Goal: Task Accomplishment & Management: Manage account settings

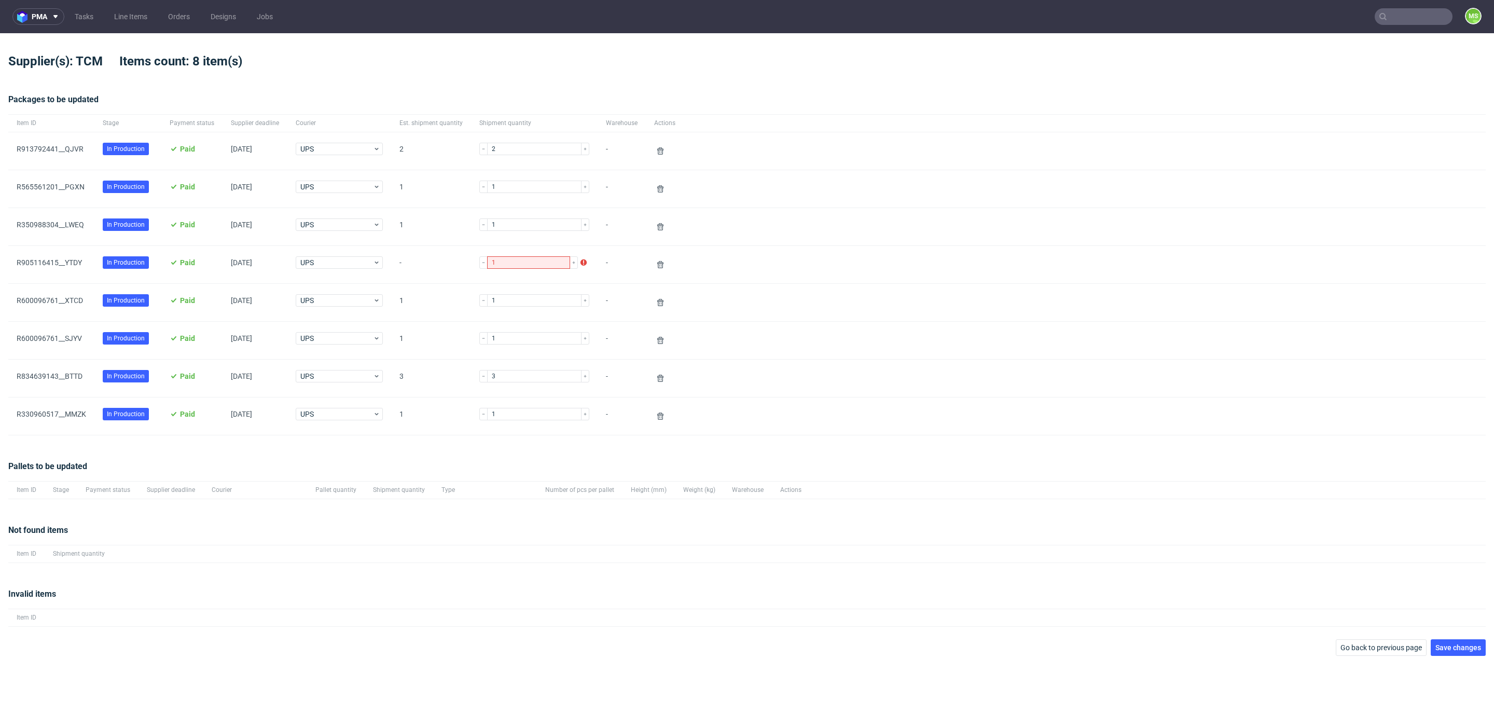
drag, startPoint x: 122, startPoint y: 23, endPoint x: 127, endPoint y: 30, distance: 7.9
click at [121, 23] on link "Line Items" at bounding box center [131, 16] width 46 height 17
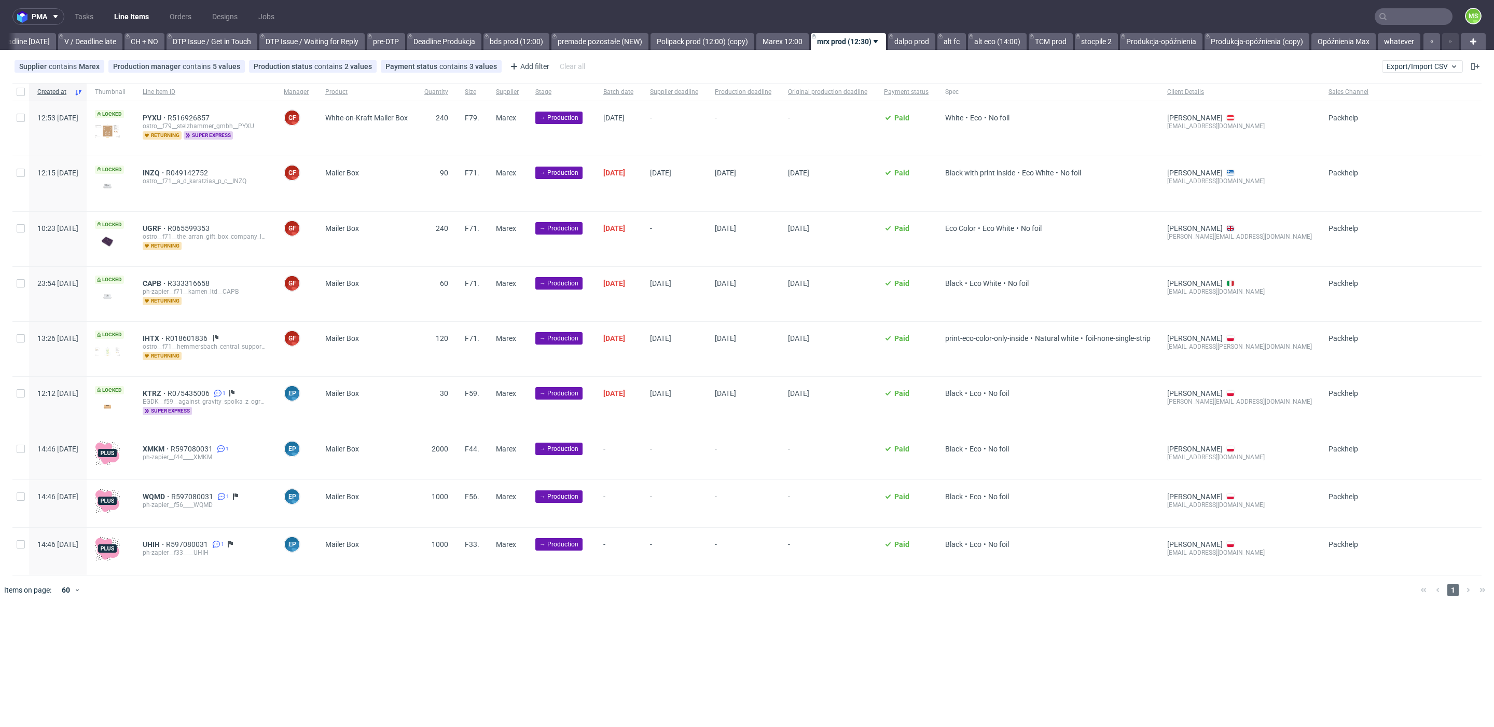
scroll to position [0, 1407]
click at [1412, 61] on button "Export/Import CSV" at bounding box center [1422, 66] width 81 height 12
click at [1397, 107] on link "Import shipments CSV" at bounding box center [1397, 108] width 121 height 17
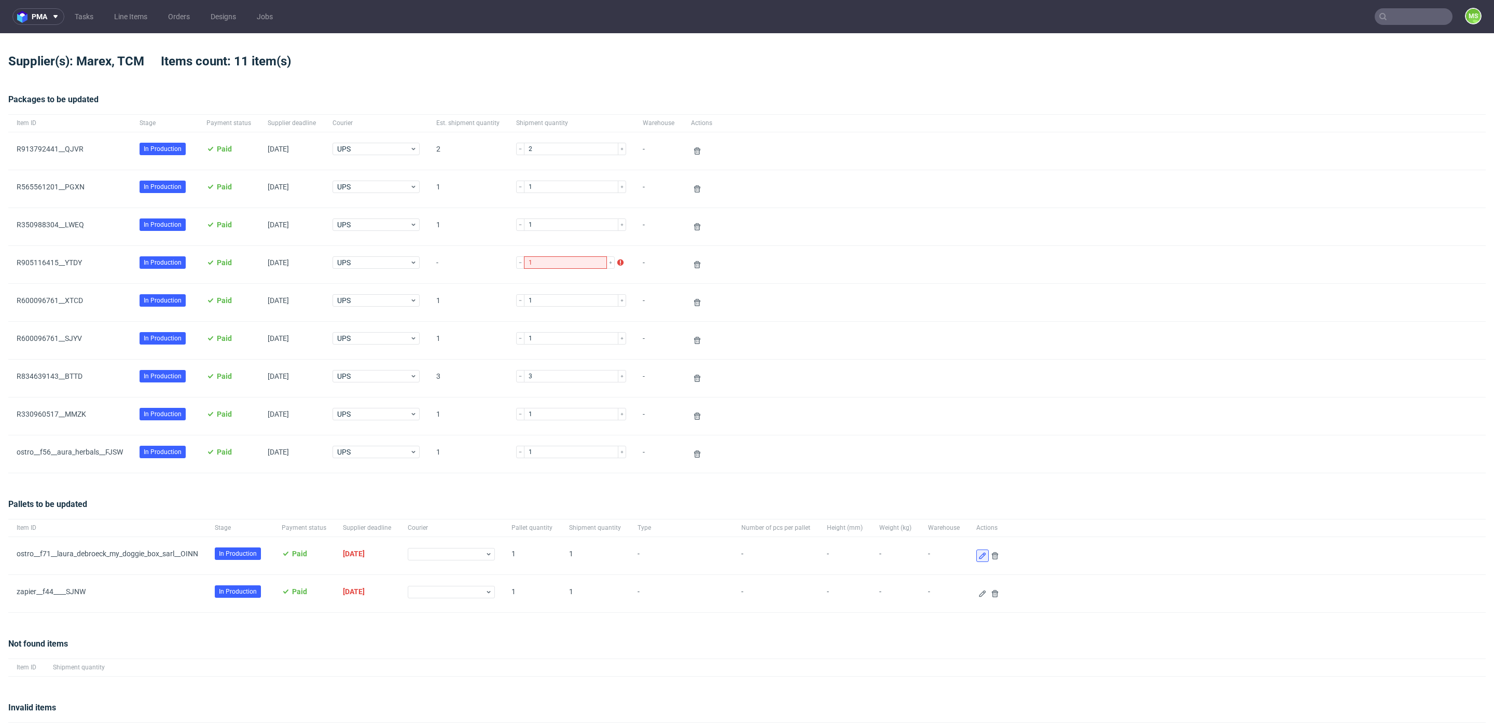
click at [978, 553] on icon at bounding box center [982, 555] width 8 height 8
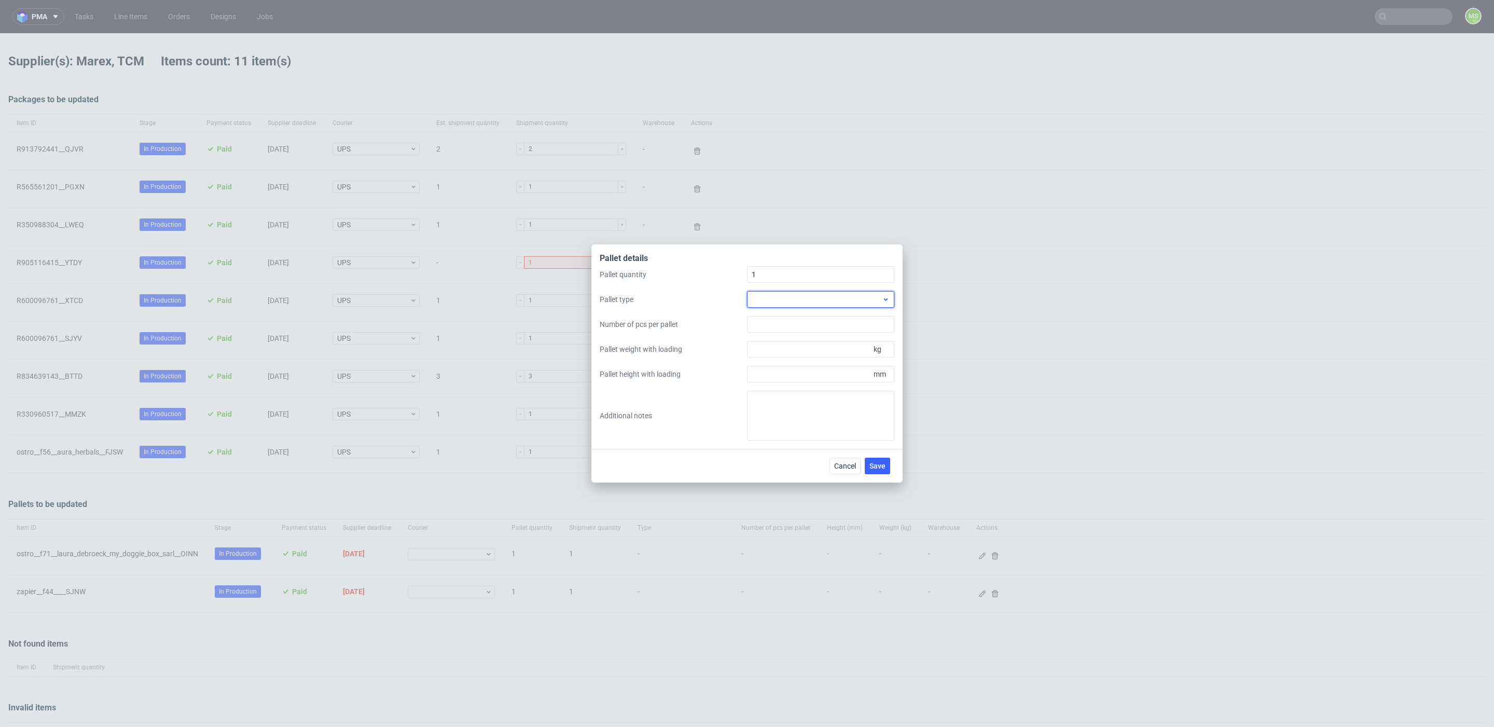
click at [780, 297] on div at bounding box center [820, 299] width 147 height 17
click at [787, 322] on div "EPAL1, 1200 x 800mm" at bounding box center [820, 323] width 139 height 19
click at [794, 351] on input "Pallet weight with loading" at bounding box center [820, 349] width 147 height 17
type input "125"
type input "1700"
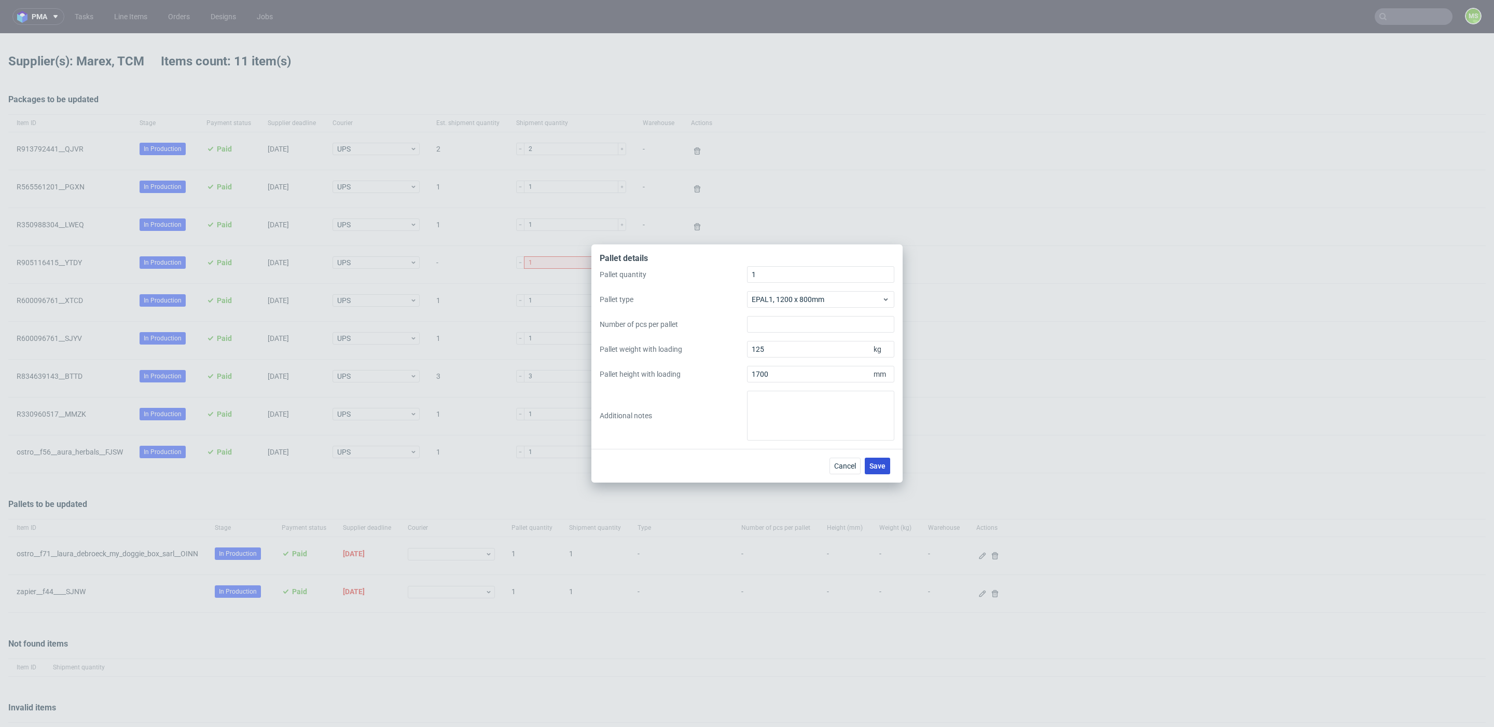
click at [882, 470] on button "Save" at bounding box center [877, 466] width 25 height 17
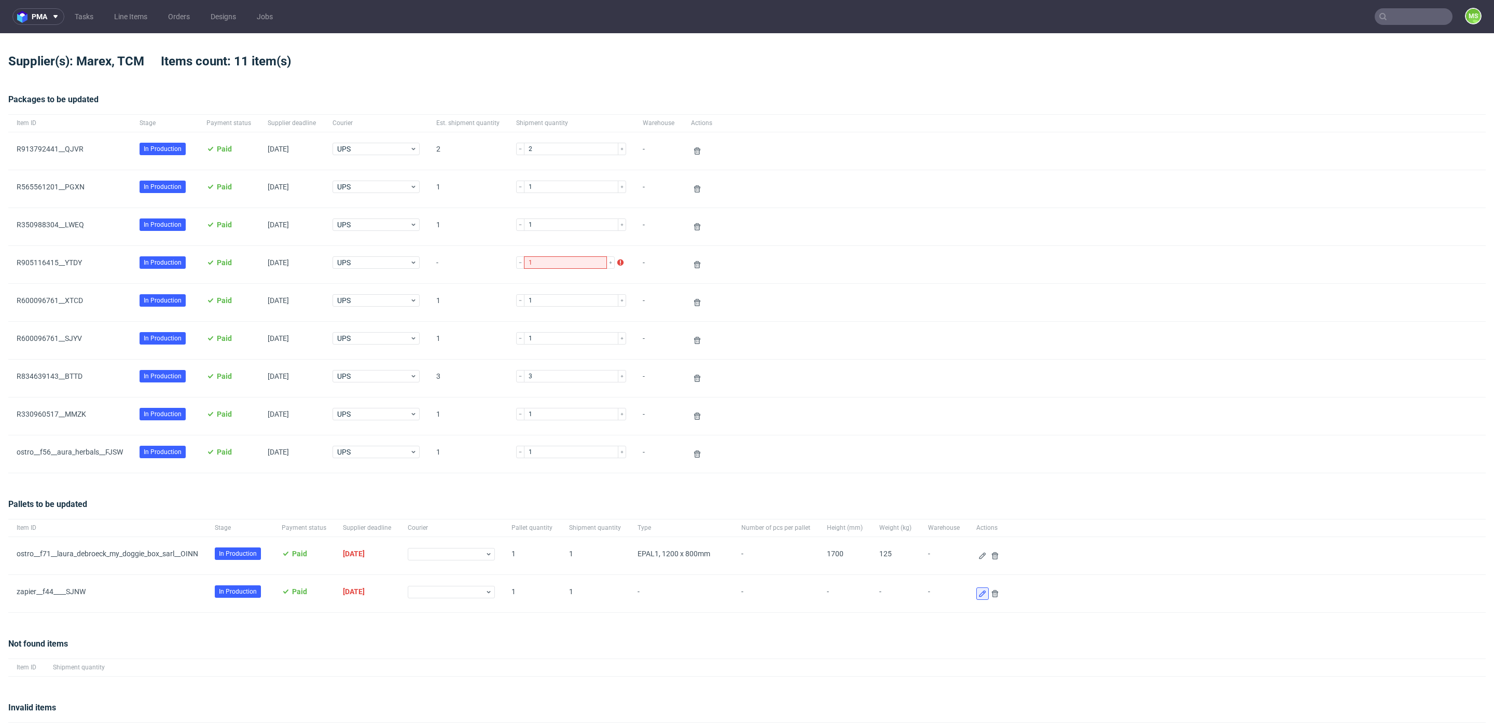
click at [978, 593] on icon at bounding box center [982, 593] width 8 height 8
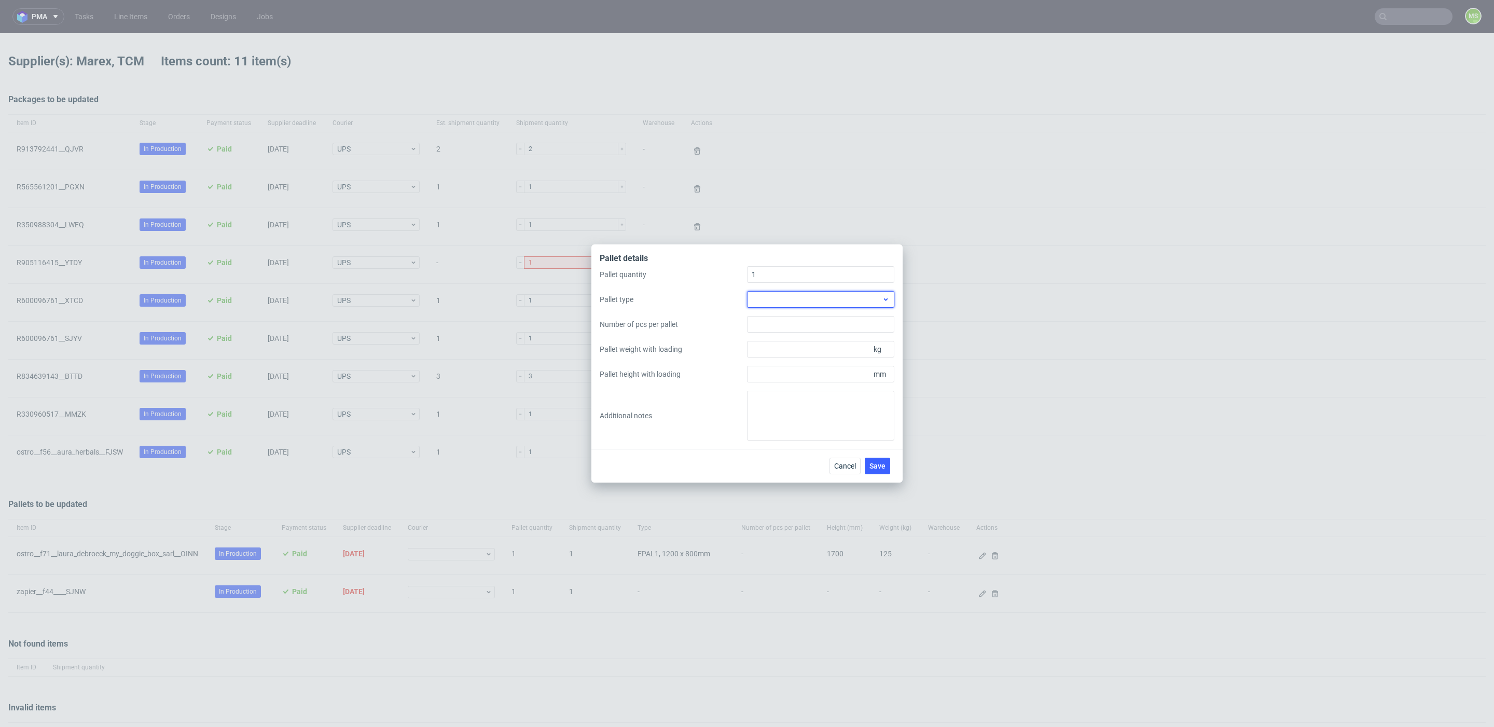
click at [787, 302] on div at bounding box center [820, 299] width 147 height 17
click at [783, 320] on div "EPAL1, 1200 x 800mm" at bounding box center [820, 323] width 139 height 19
click at [802, 354] on input "Pallet weight with loading" at bounding box center [820, 349] width 147 height 17
type input "210"
type input "1750"
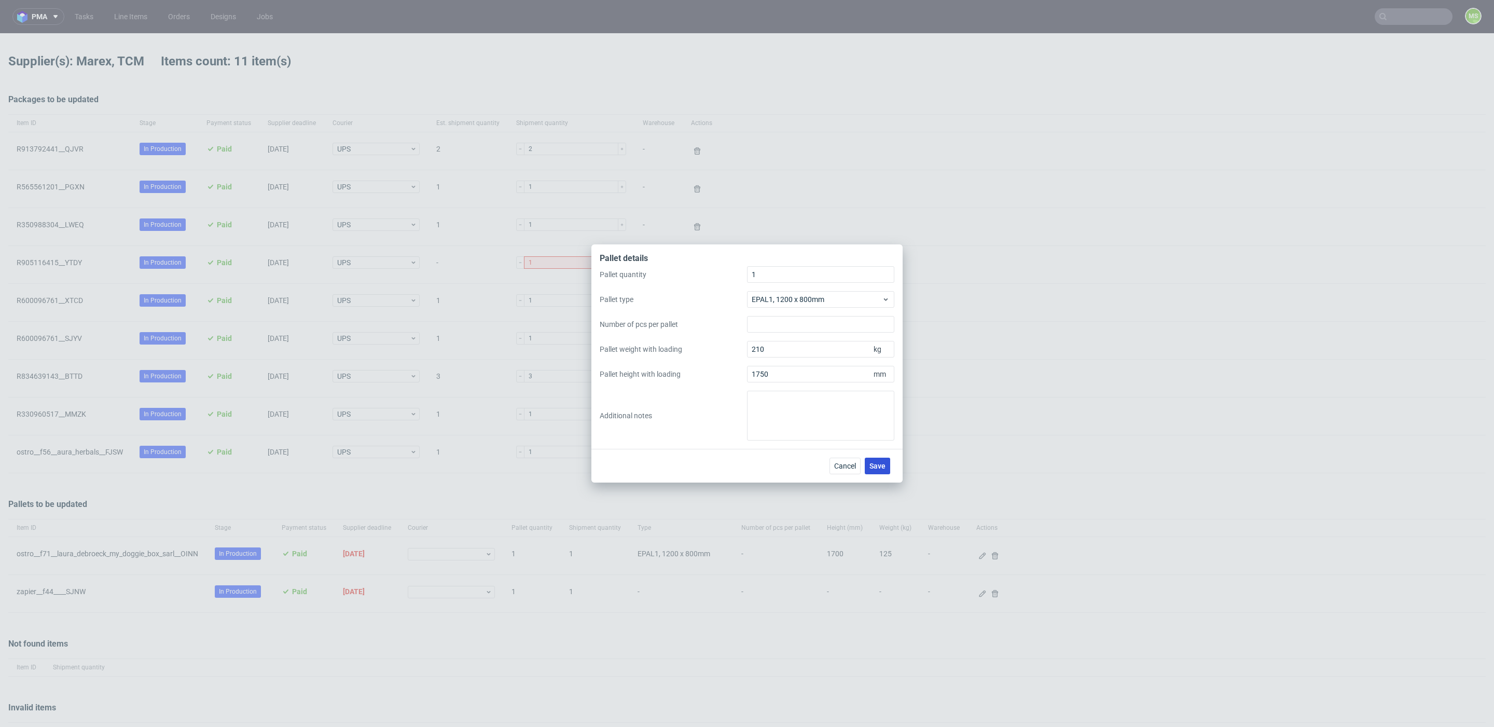
click at [880, 468] on span "Save" at bounding box center [877, 465] width 16 height 7
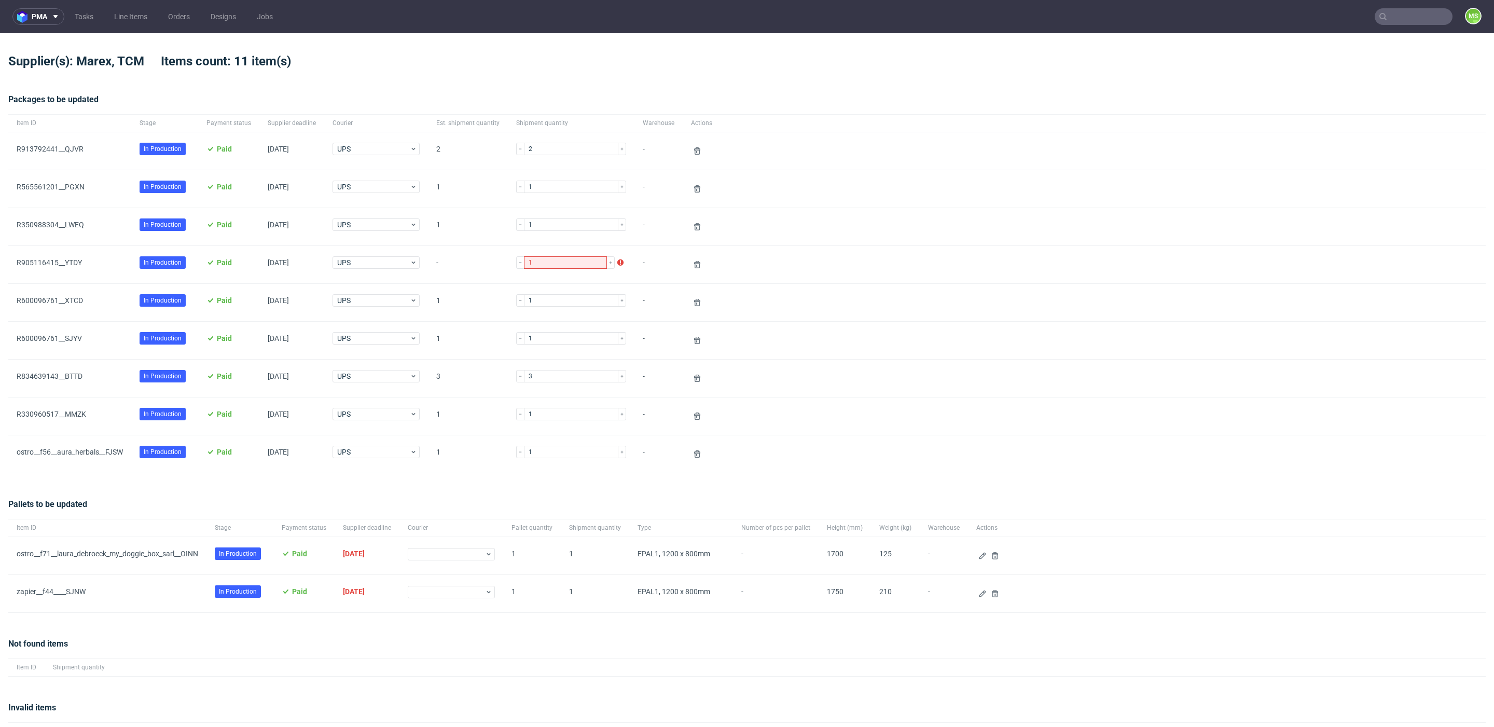
scroll to position [49, 0]
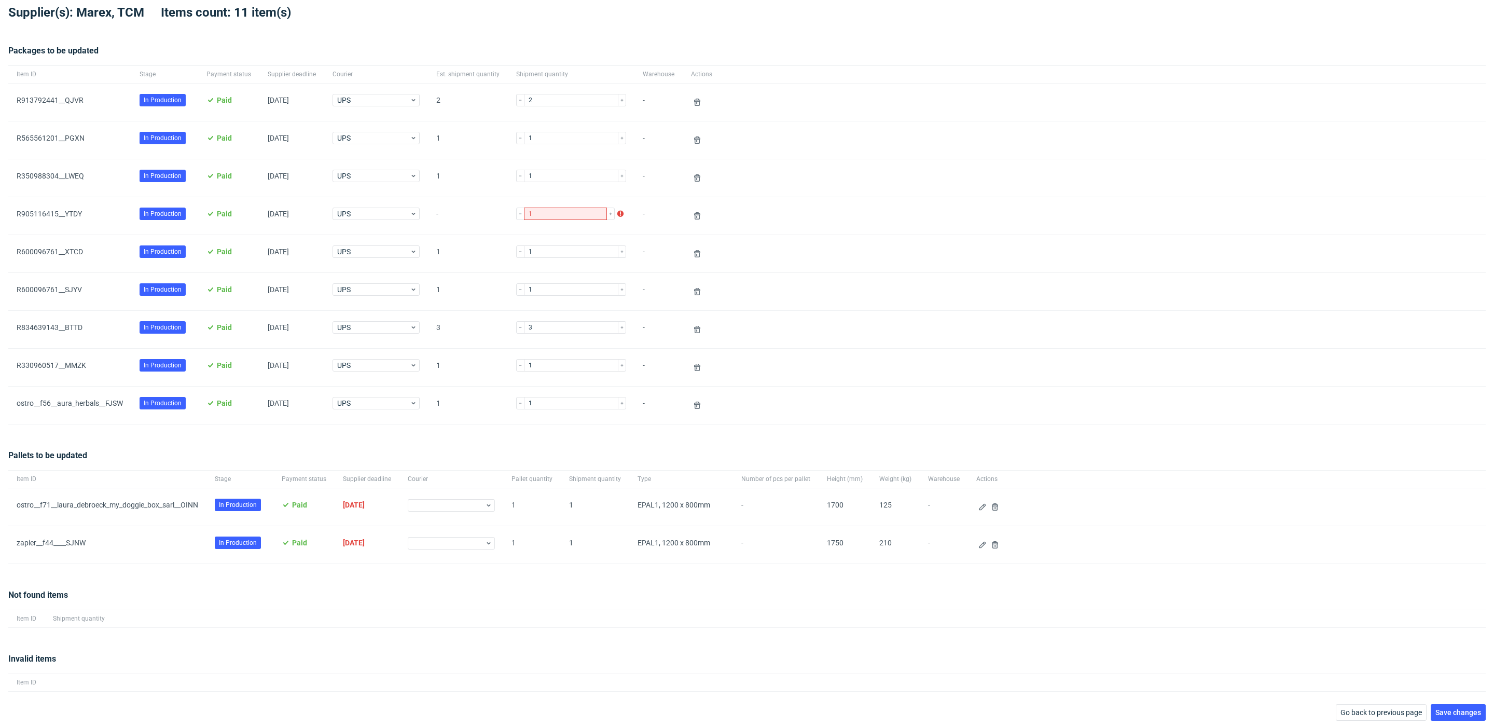
drag, startPoint x: 1446, startPoint y: 711, endPoint x: 1341, endPoint y: 665, distance: 115.0
click at [1446, 711] on span "Save changes" at bounding box center [1458, 712] width 46 height 7
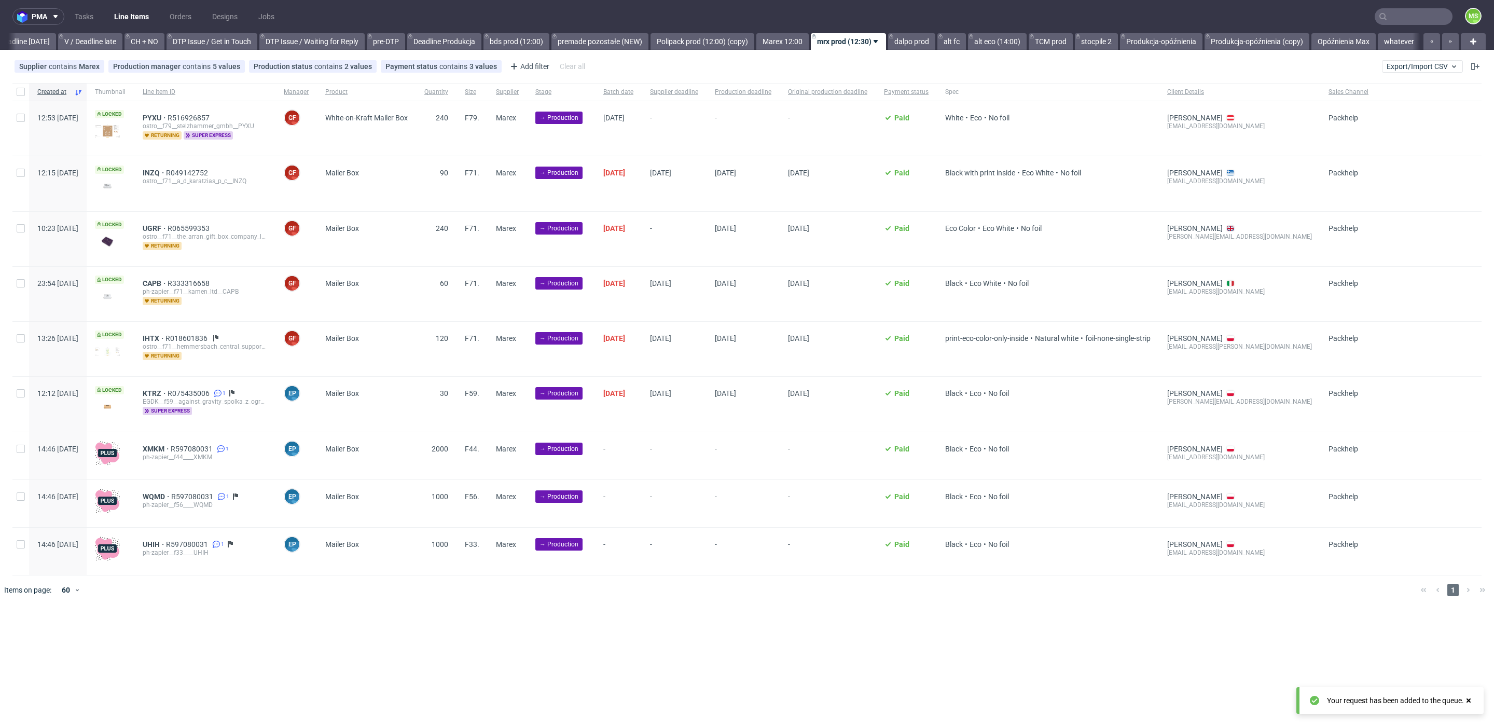
scroll to position [0, 1407]
click at [515, 46] on link "bds prod (12:00)" at bounding box center [516, 41] width 66 height 17
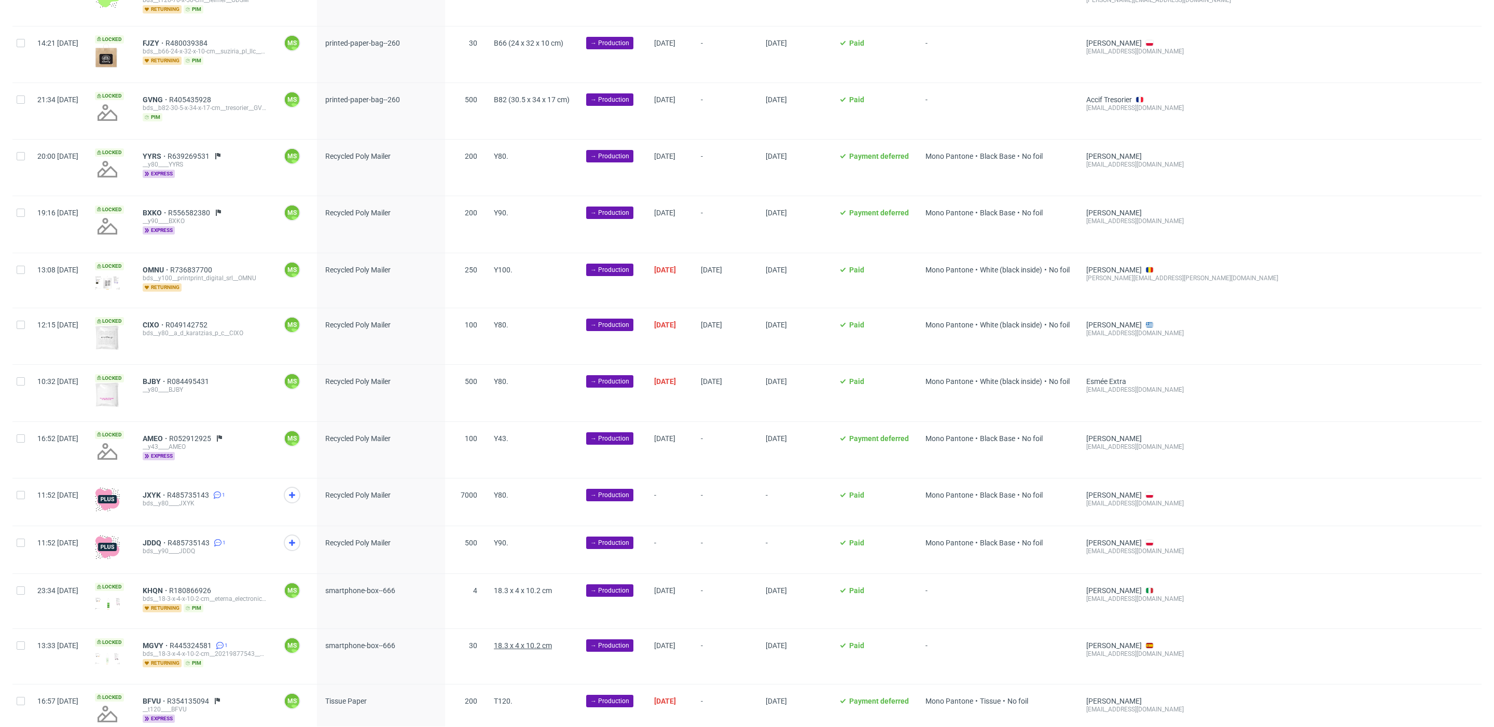
scroll to position [605, 0]
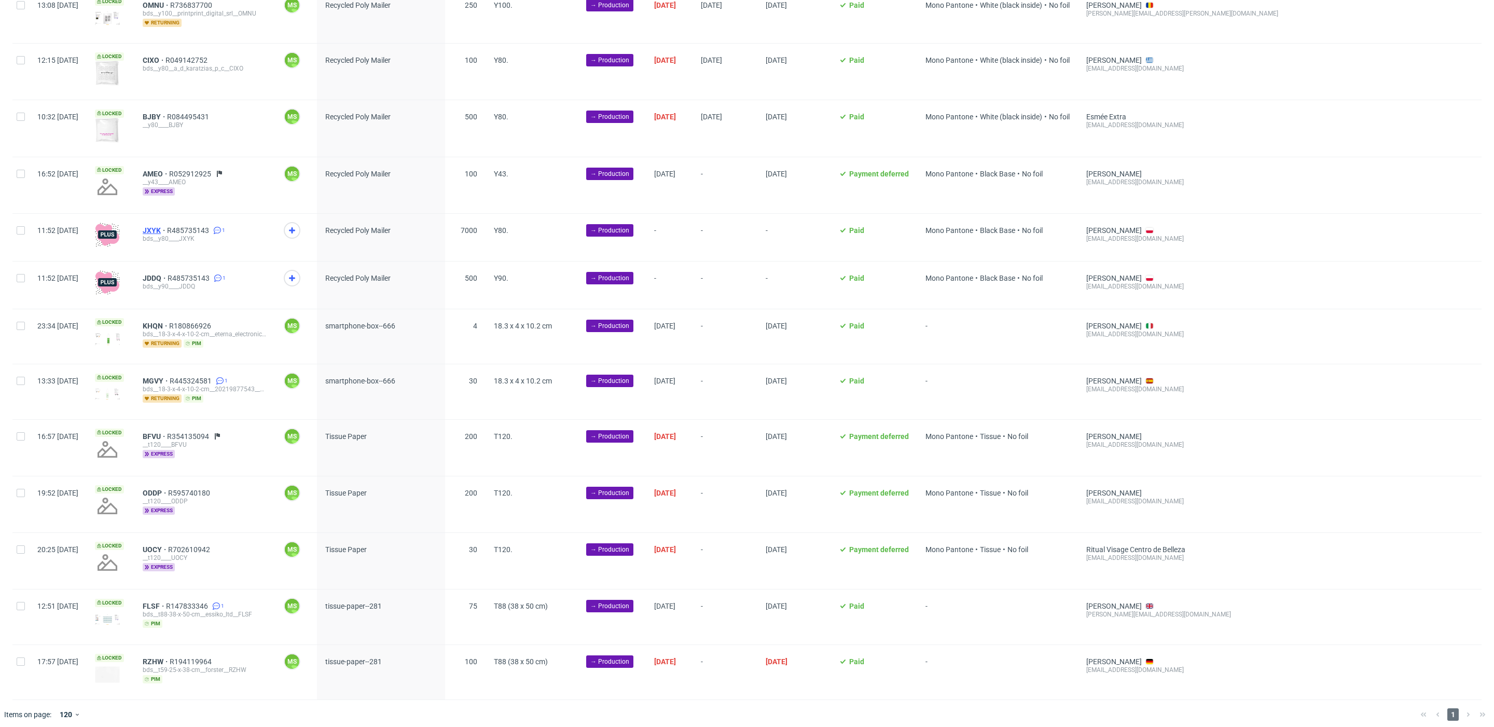
click at [167, 226] on span "JXYK" at bounding box center [155, 230] width 24 height 8
drag, startPoint x: 184, startPoint y: 274, endPoint x: 190, endPoint y: 266, distance: 11.1
click at [168, 275] on span "JDDQ" at bounding box center [155, 278] width 25 height 8
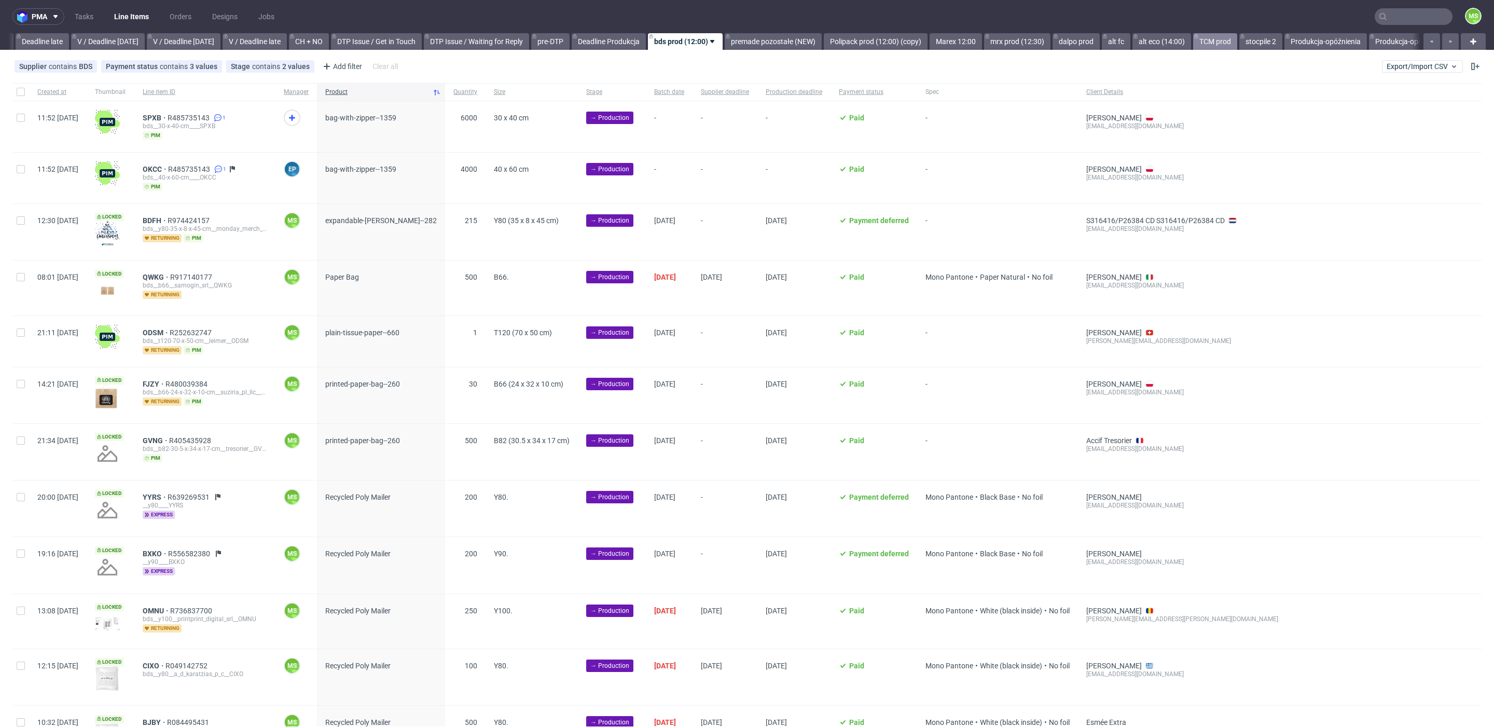
click at [1237, 44] on link "TCM prod" at bounding box center [1215, 41] width 44 height 17
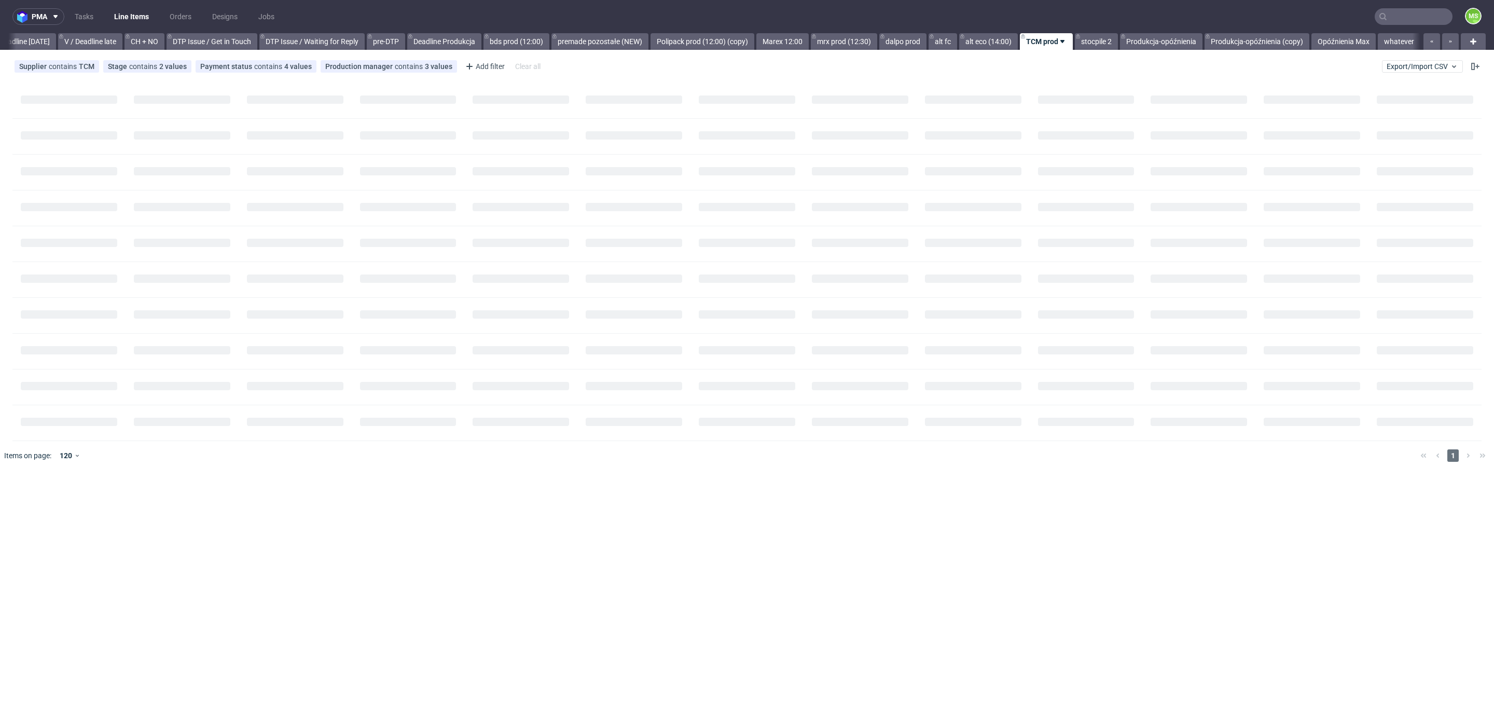
scroll to position [0, 1406]
click at [1371, 45] on link "Opóźnienia Max" at bounding box center [1343, 41] width 64 height 17
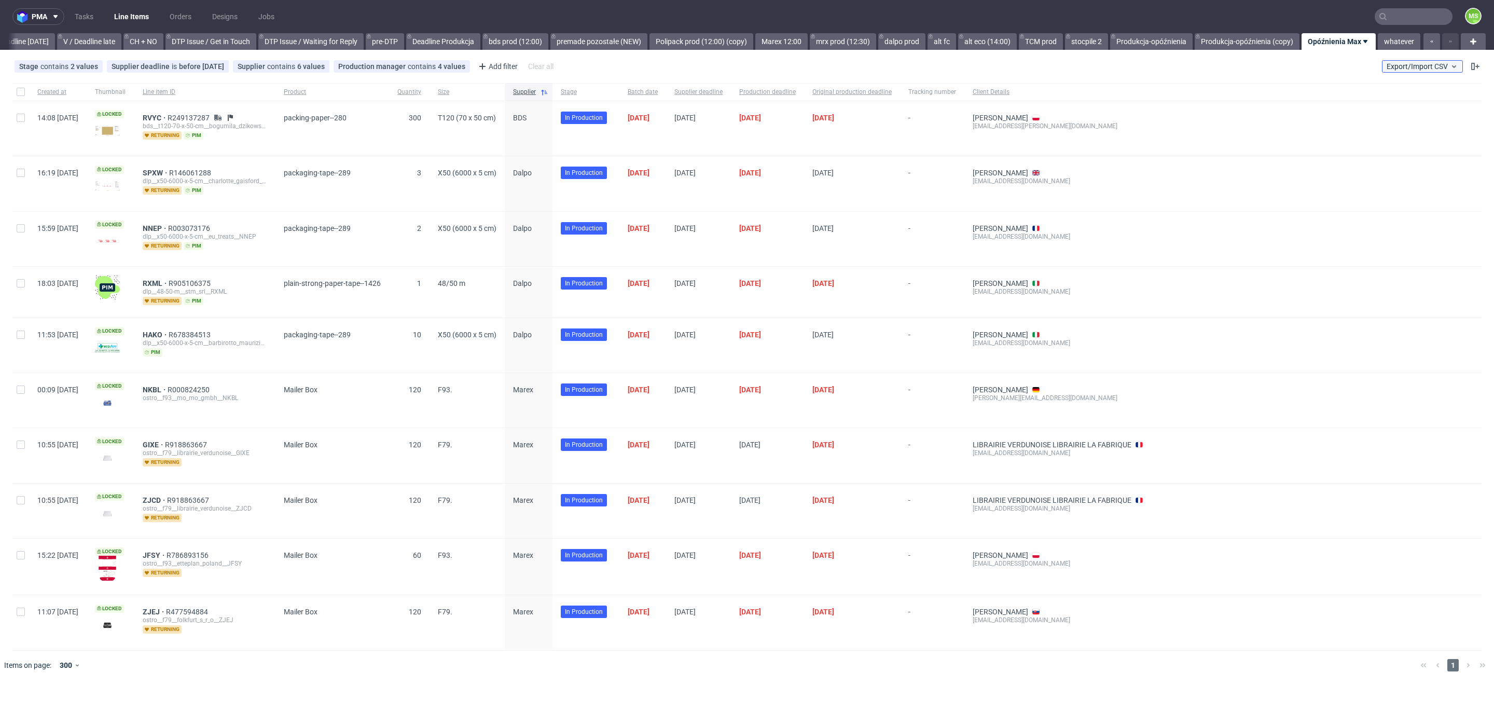
click at [1428, 71] on button "Export/Import CSV" at bounding box center [1422, 66] width 81 height 12
click at [1414, 113] on link "Import shipments CSV" at bounding box center [1397, 108] width 121 height 17
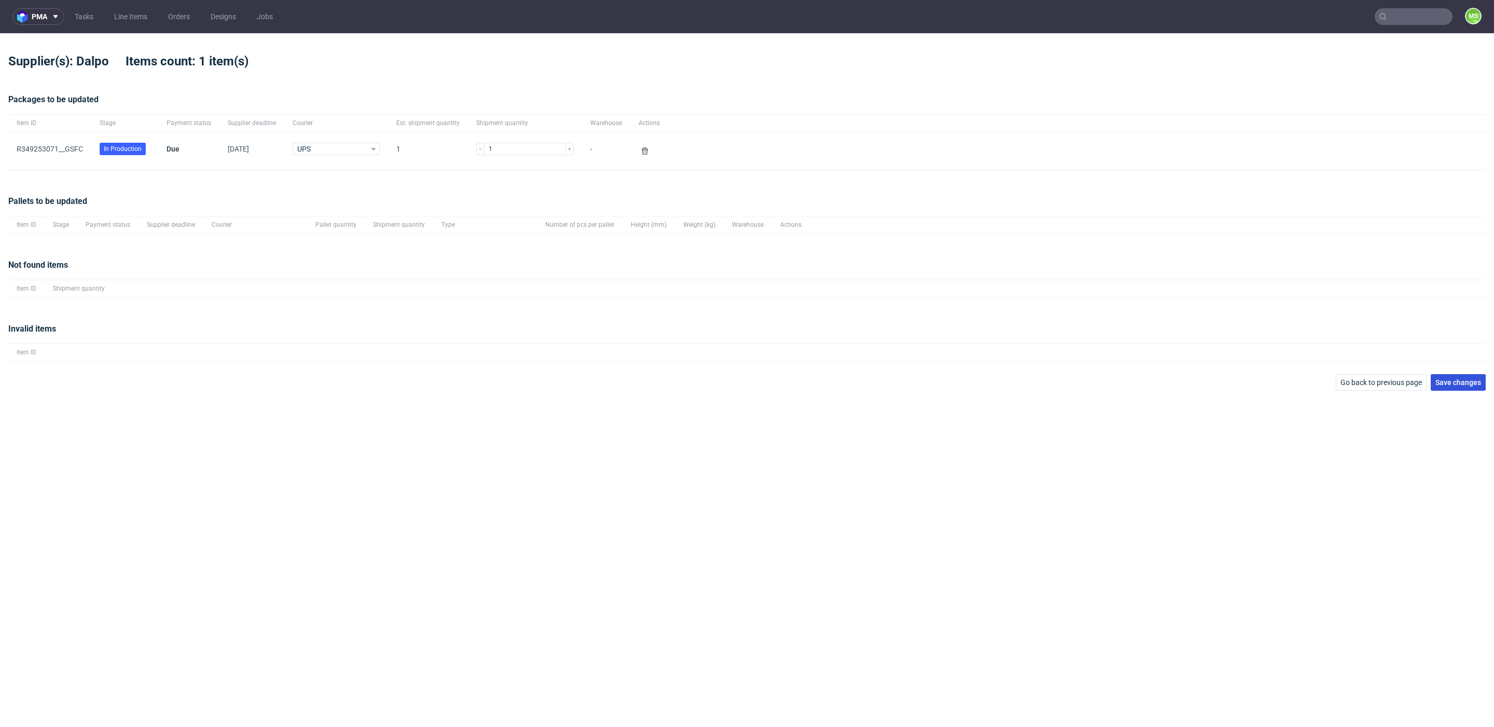
click at [1464, 380] on span "Save changes" at bounding box center [1458, 382] width 46 height 7
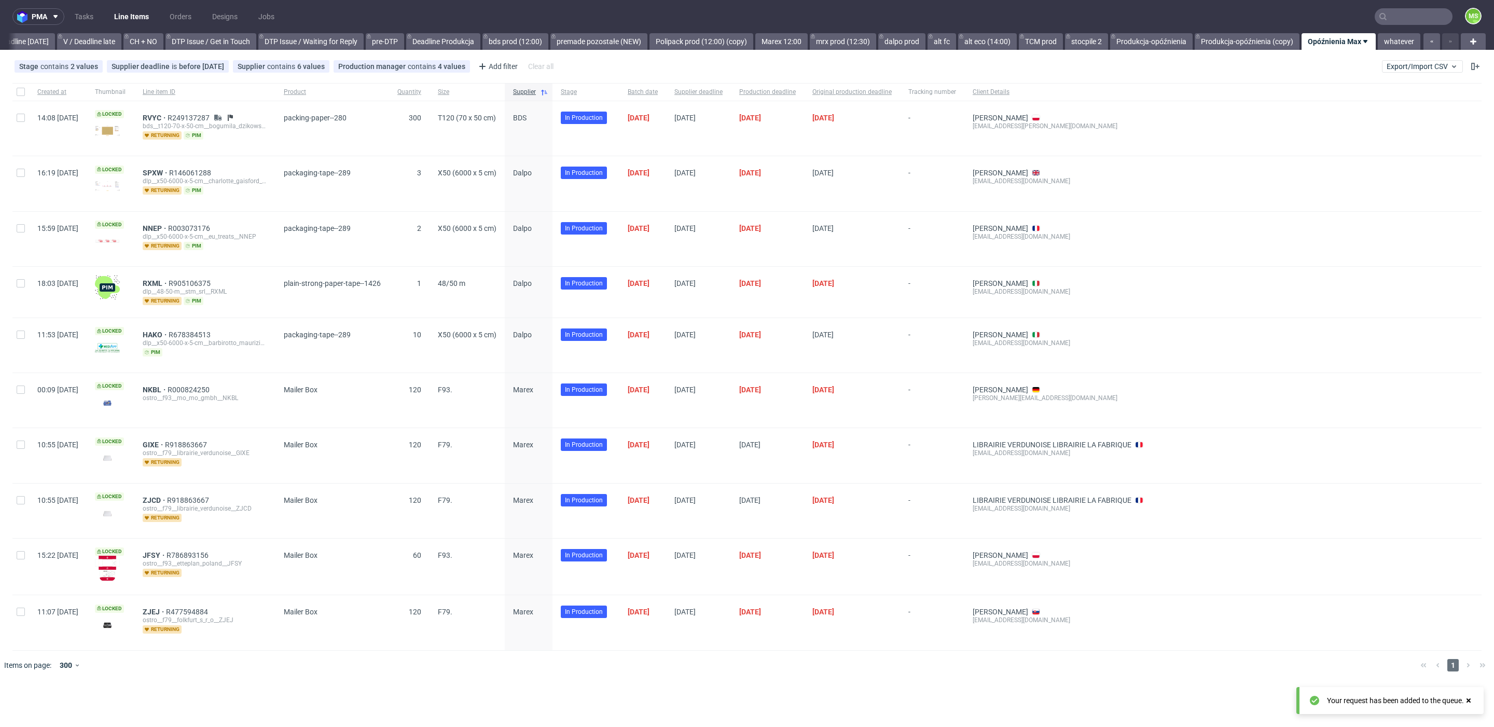
scroll to position [0, 1406]
click at [168, 114] on span "RVYC" at bounding box center [155, 118] width 25 height 8
click at [1407, 19] on input "text" at bounding box center [1414, 16] width 78 height 17
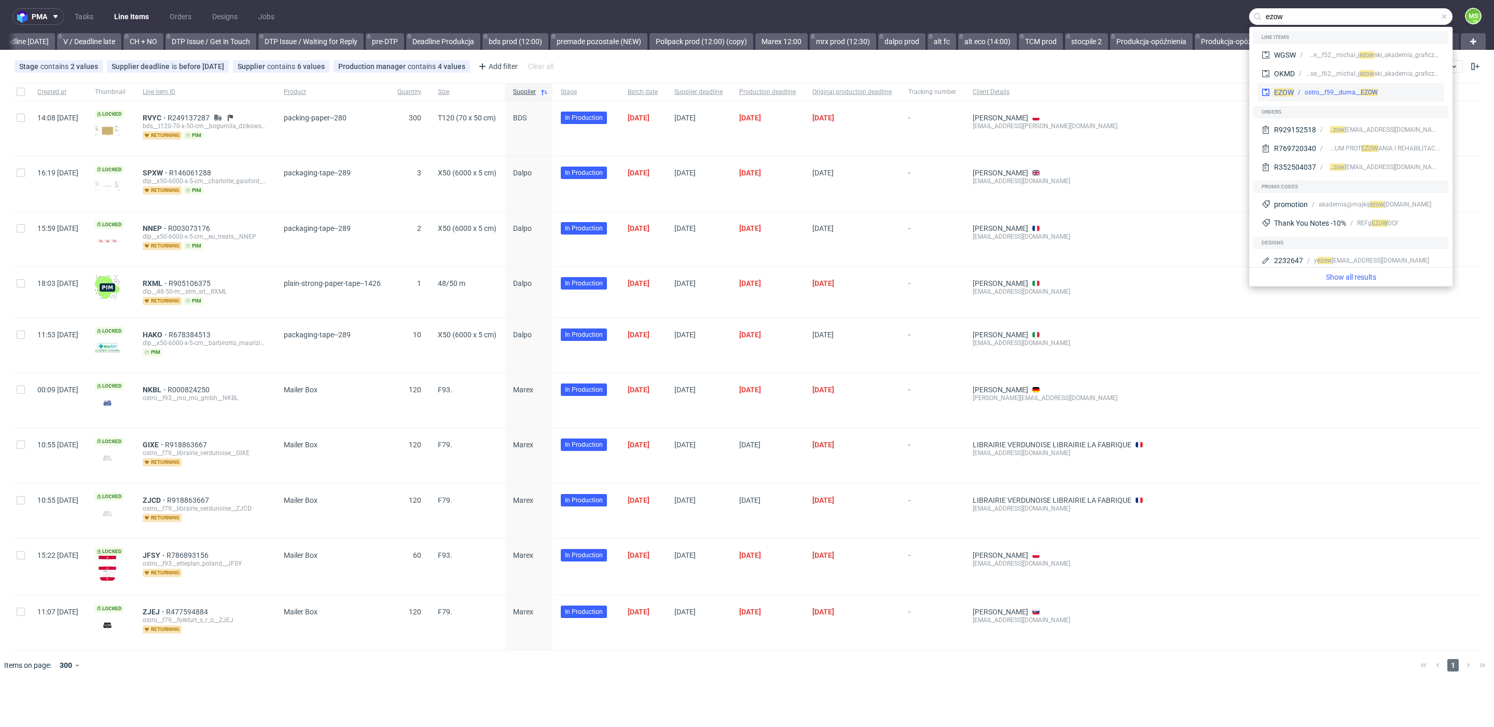
type input "ezow"
click at [1372, 89] on span "EZOW" at bounding box center [1369, 92] width 17 height 7
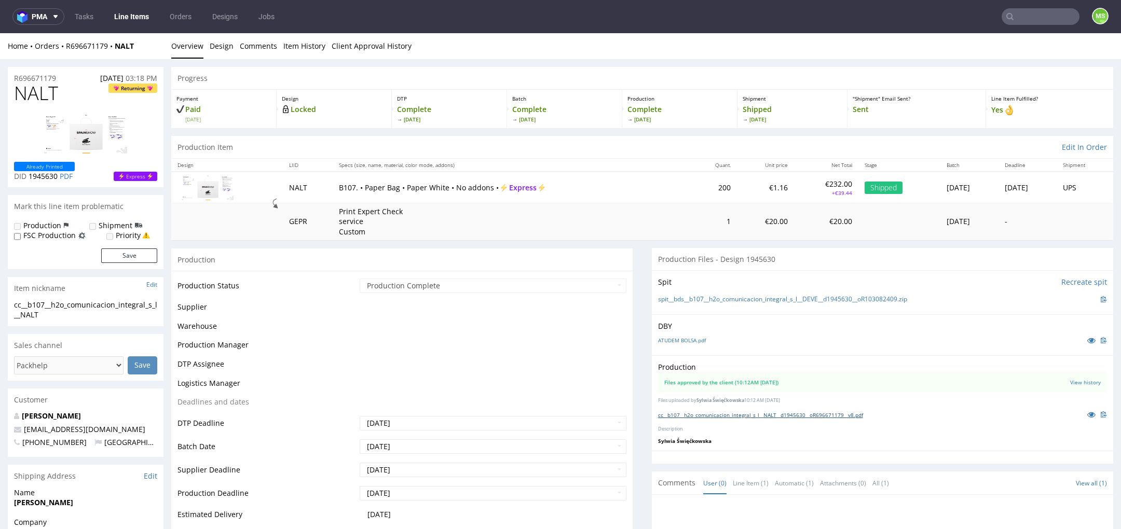
click at [709, 414] on link "cc__b107__h2o_comunicacion_integral_s_l__NALT__d1945630__oR696671179__v8.pdf" at bounding box center [760, 414] width 205 height 7
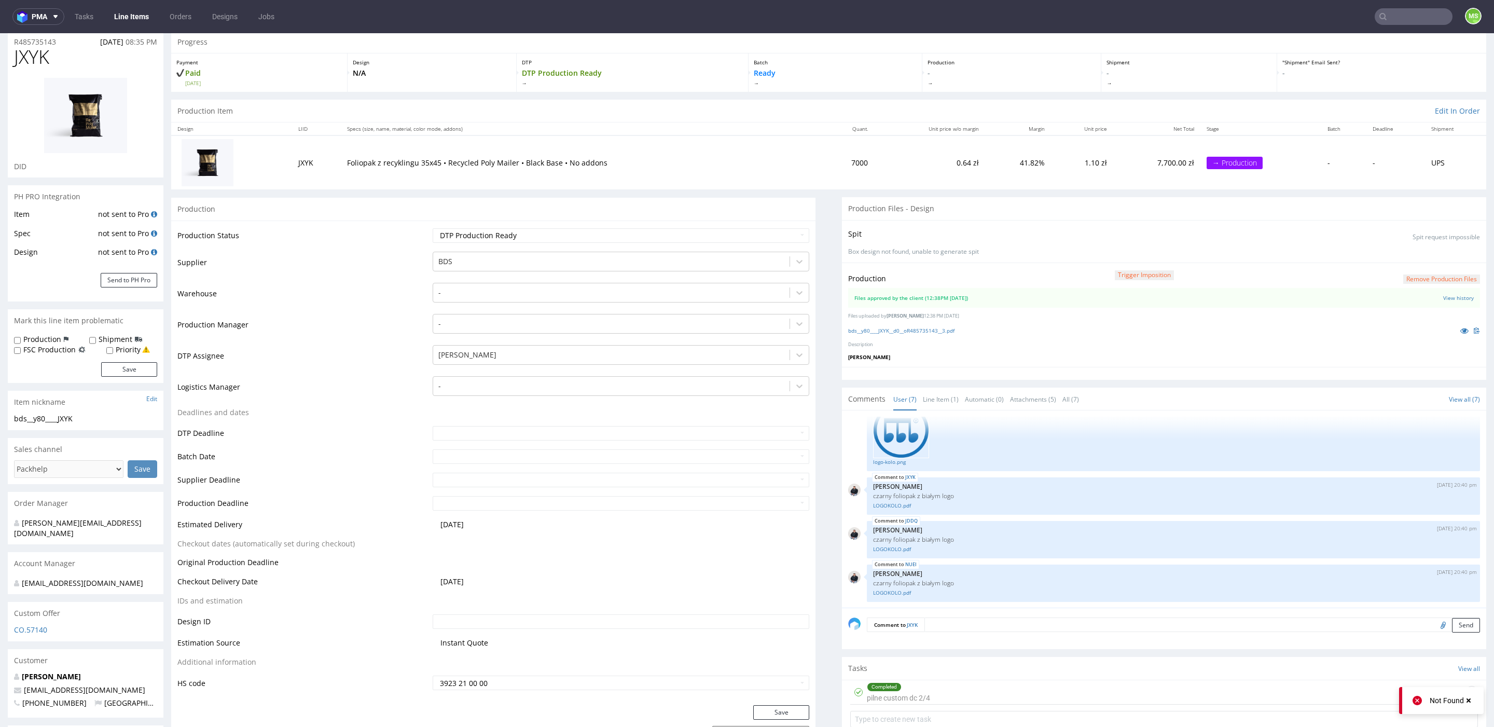
scroll to position [37, 0]
drag, startPoint x: 968, startPoint y: 314, endPoint x: 837, endPoint y: 313, distance: 131.2
click at [842, 313] on div "Production Trigger Imposition Remove production files Files approved by the cli…" at bounding box center [1164, 313] width 644 height 104
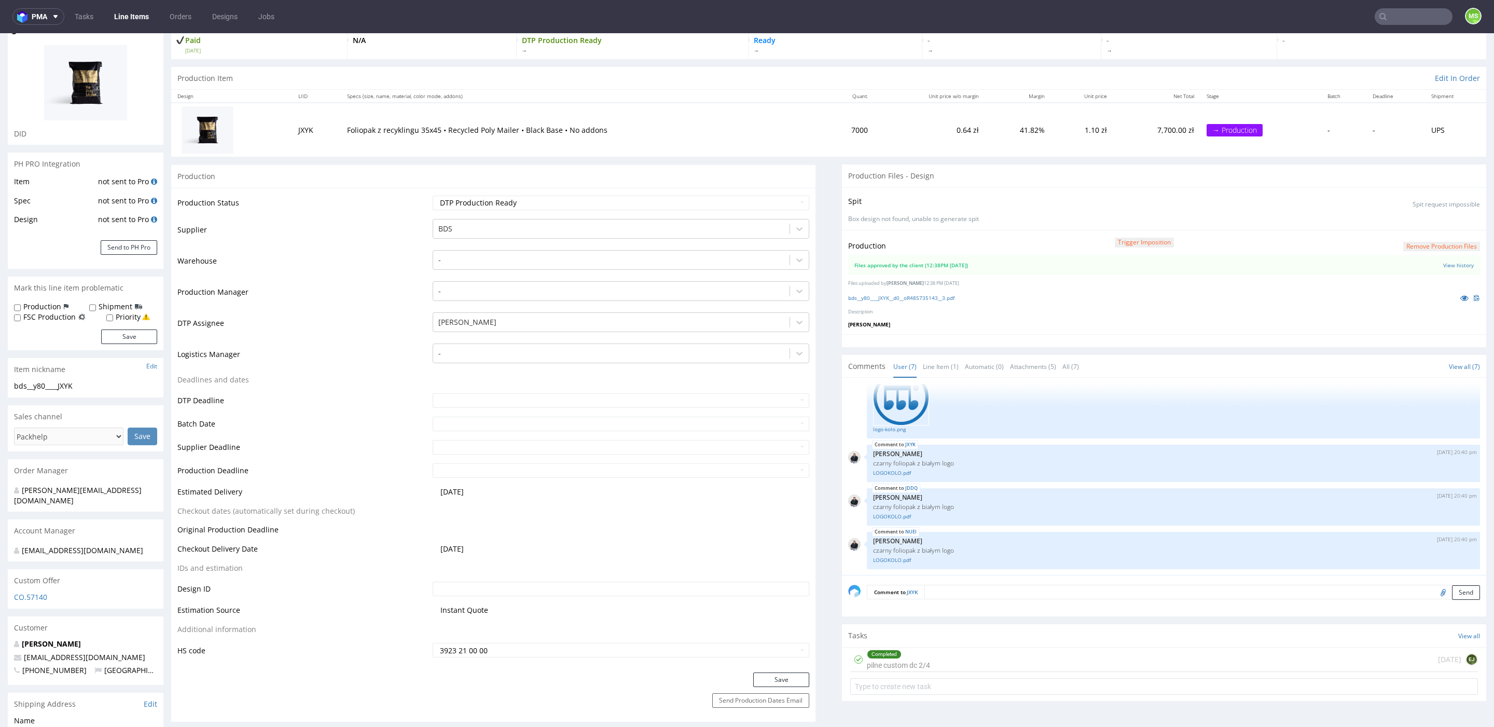
scroll to position [75, 0]
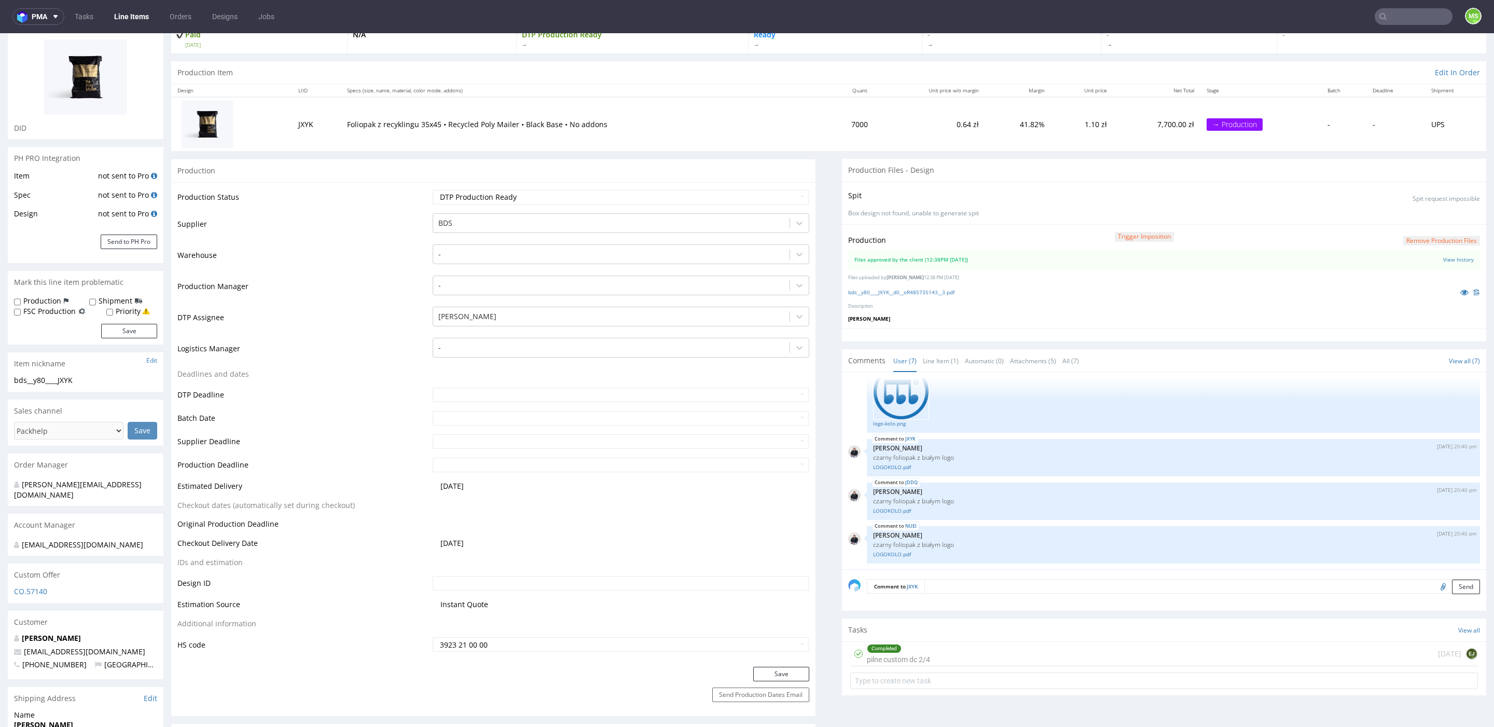
click at [902, 299] on div "Production Trigger Imposition Remove production files Files approved by the cli…" at bounding box center [1164, 276] width 644 height 104
click at [906, 294] on div "bds__y80____JXYK__d0__oR485735143__3.pdf" at bounding box center [1164, 291] width 632 height 11
click at [907, 289] on link "bds__y80____JXYK__d0__oR485735143__3.pdf" at bounding box center [901, 291] width 106 height 7
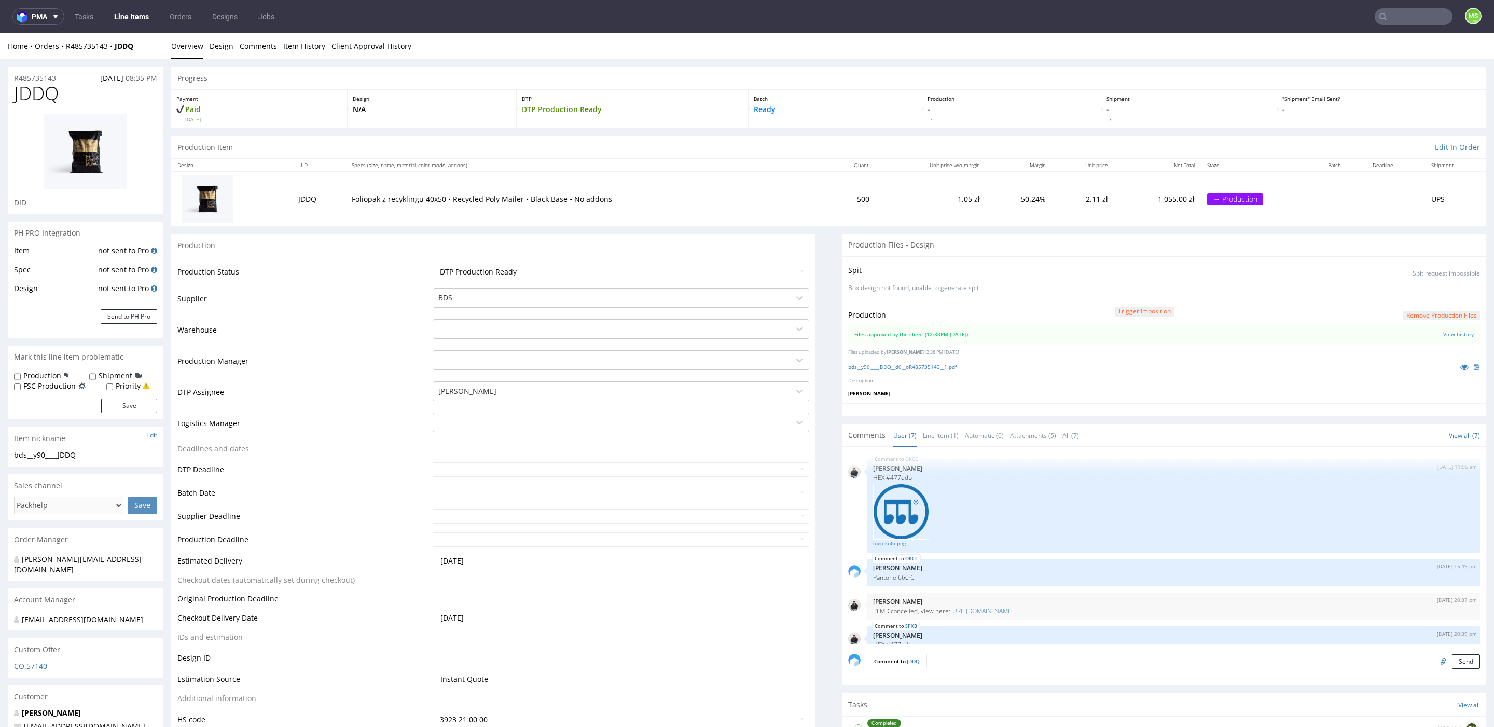
scroll to position [212, 0]
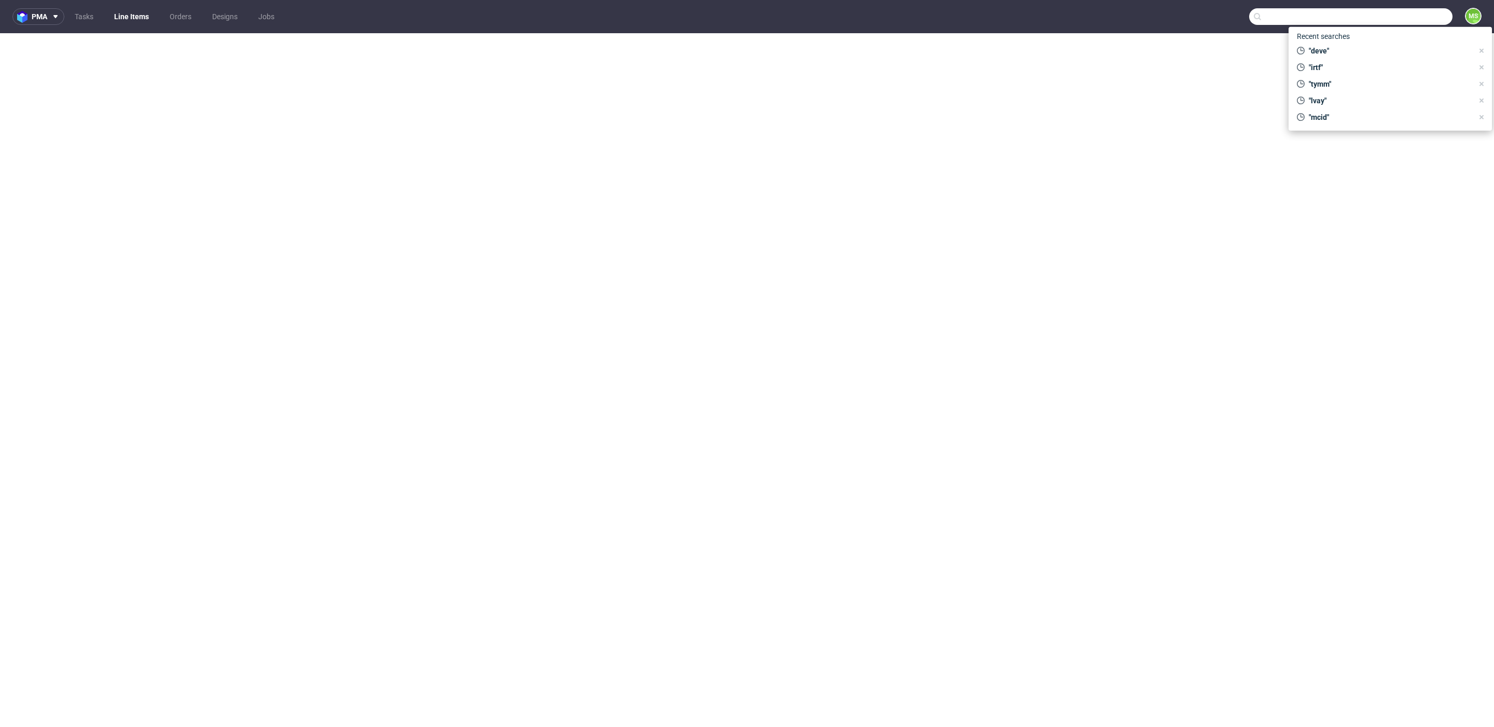
click at [1413, 13] on input "text" at bounding box center [1350, 16] width 203 height 17
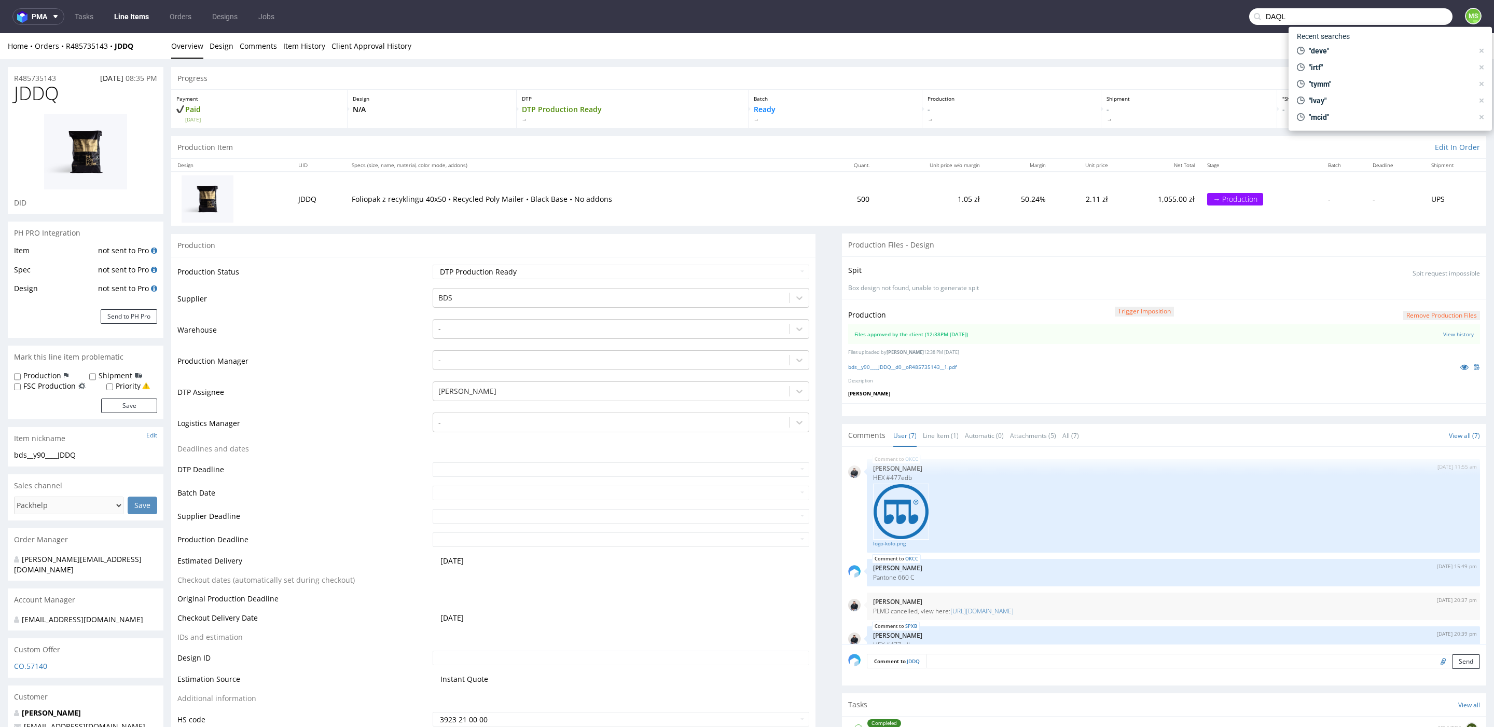
scroll to position [212, 0]
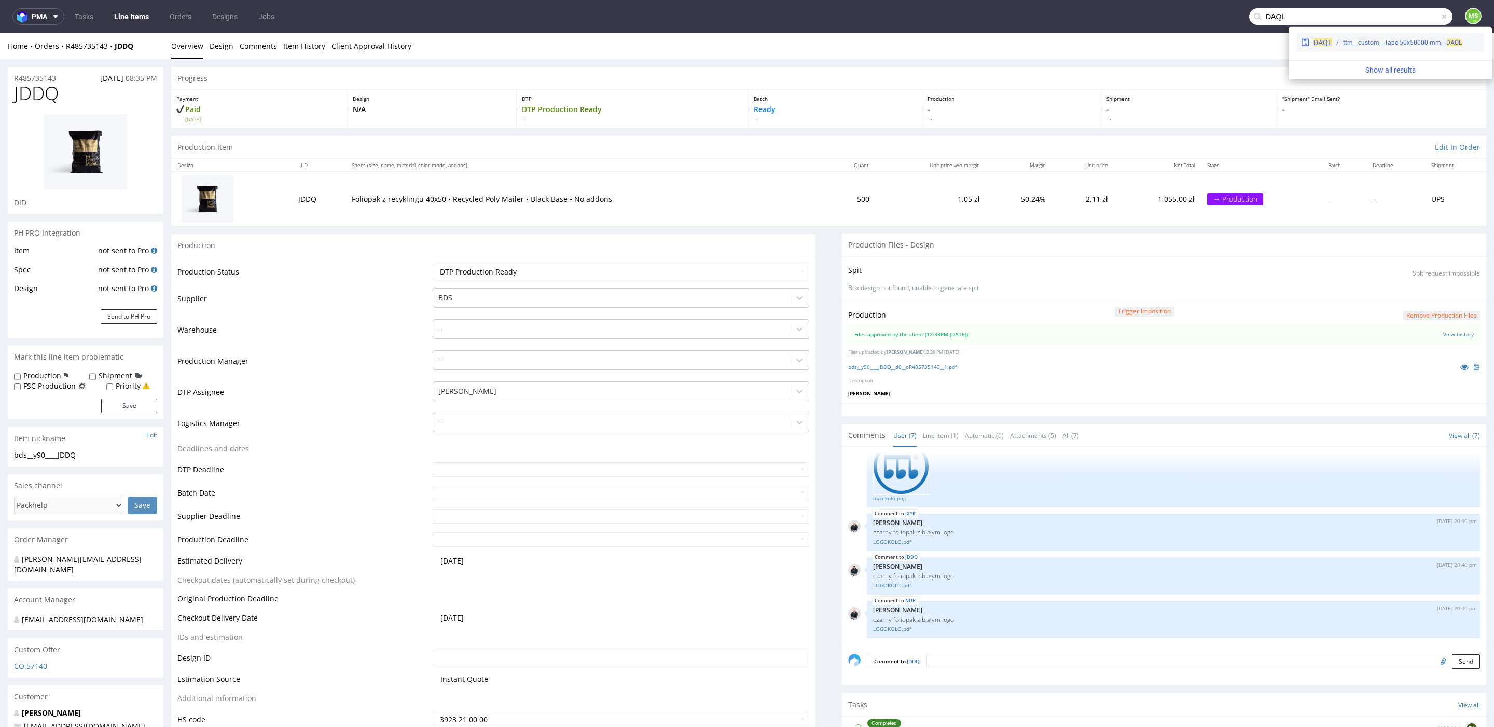
type input "DAQL"
click at [1366, 51] on div "DAQL ttm__custom__Tape 50x50000 mm__ DAQL" at bounding box center [1390, 42] width 187 height 19
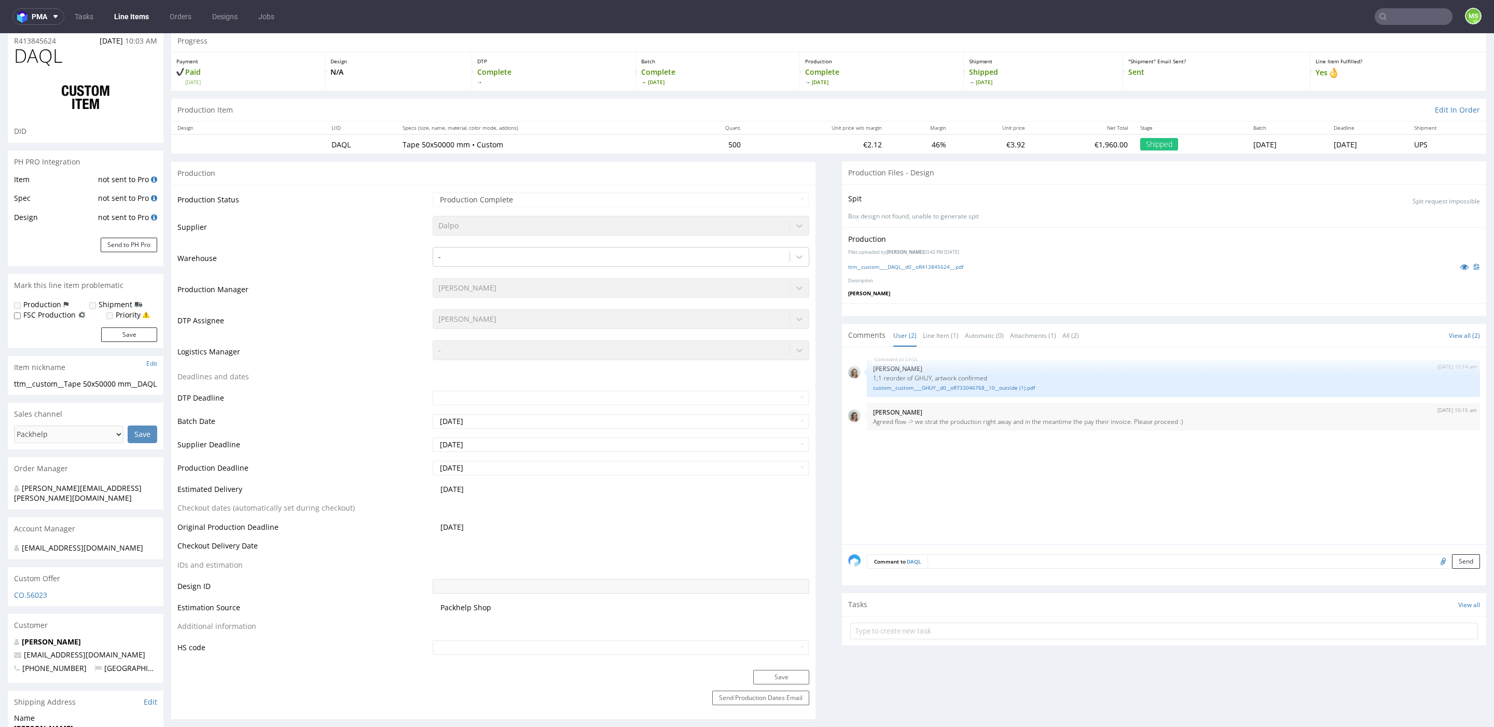
scroll to position [38, 0]
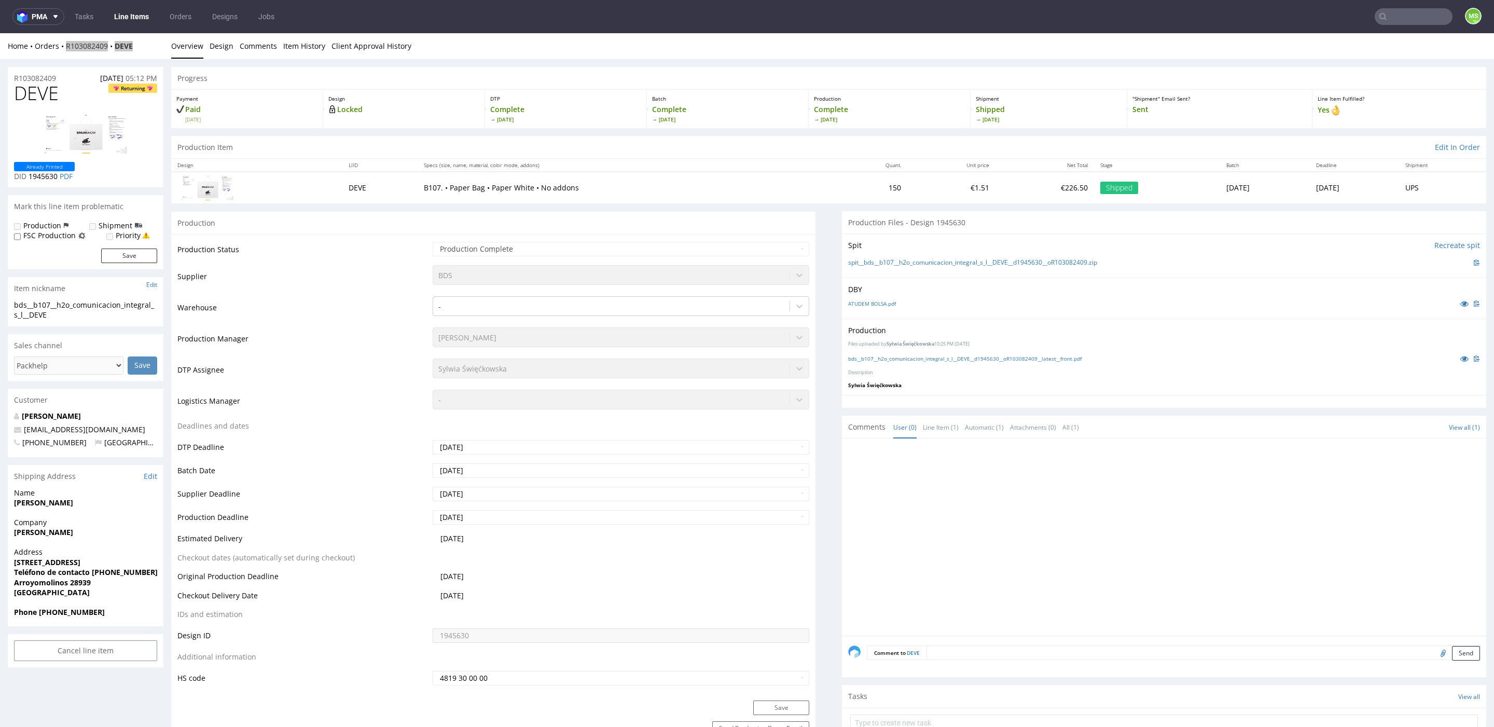
drag, startPoint x: 0, startPoint y: 0, endPoint x: 1400, endPoint y: 21, distance: 1400.3
click at [1400, 21] on input "text" at bounding box center [1414, 16] width 78 height 17
type input "bmrv"
click at [1337, 42] on div "ostro__f71__rome_hair__ BMRV" at bounding box center [1335, 42] width 84 height 9
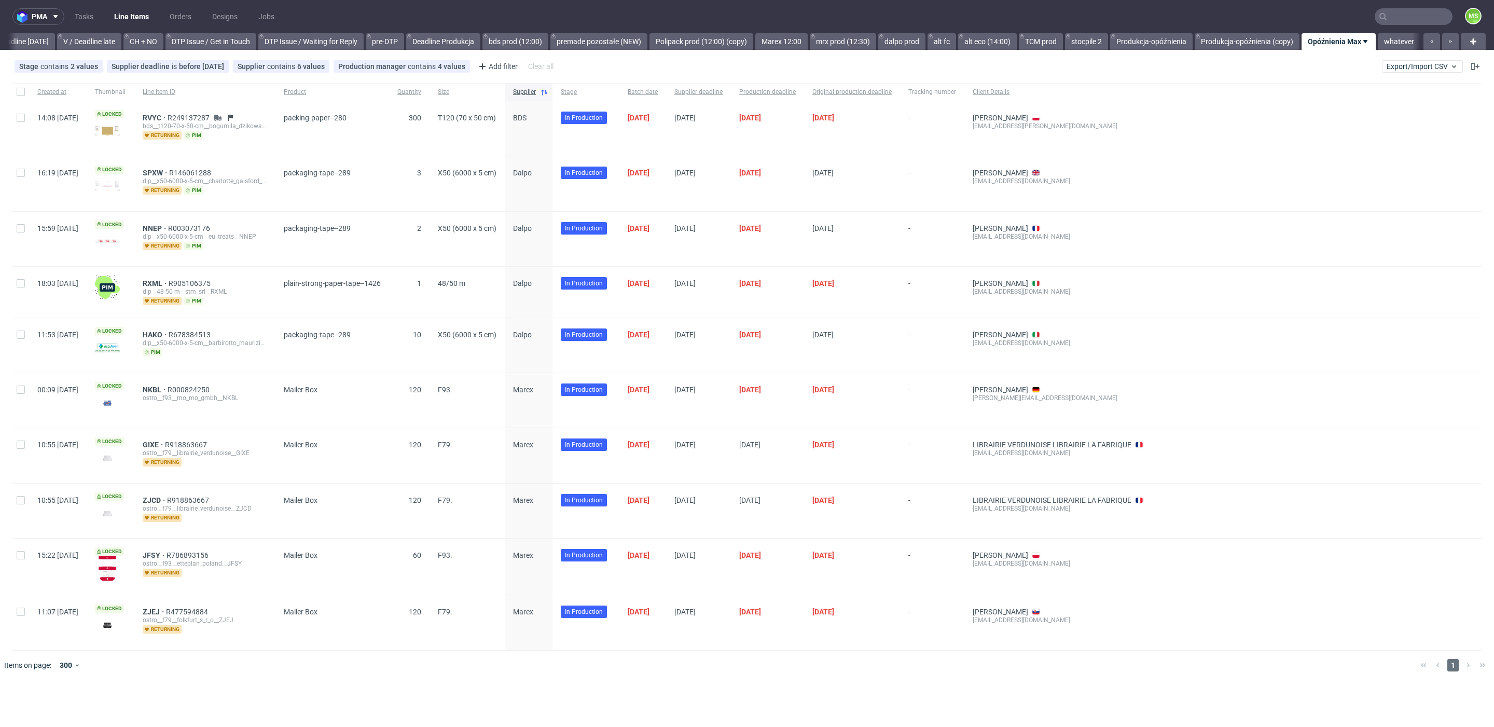
scroll to position [0, 1406]
click at [1419, 68] on span "Export/Import CSV" at bounding box center [1423, 66] width 72 height 8
click at [1393, 115] on link "Import shipments CSV" at bounding box center [1397, 108] width 121 height 17
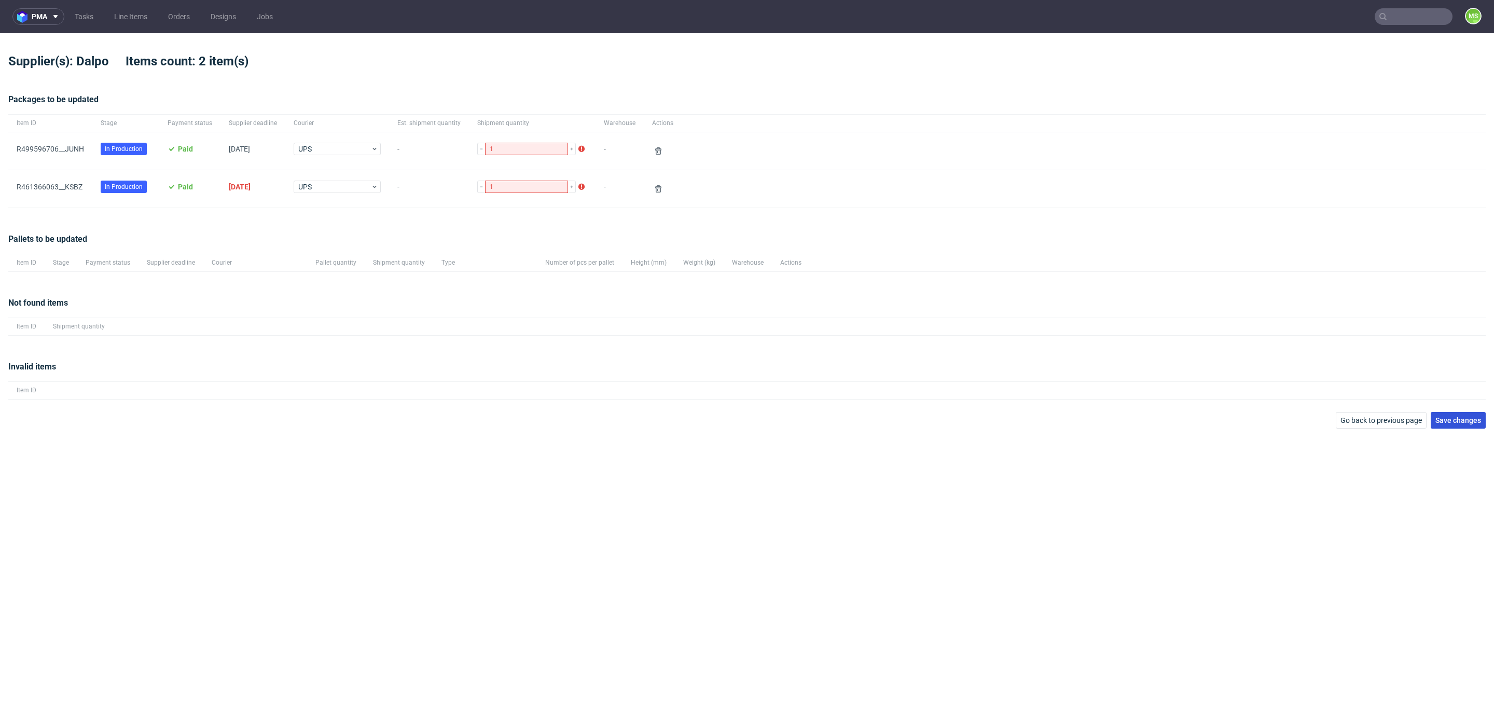
click at [1465, 417] on span "Save changes" at bounding box center [1458, 420] width 46 height 7
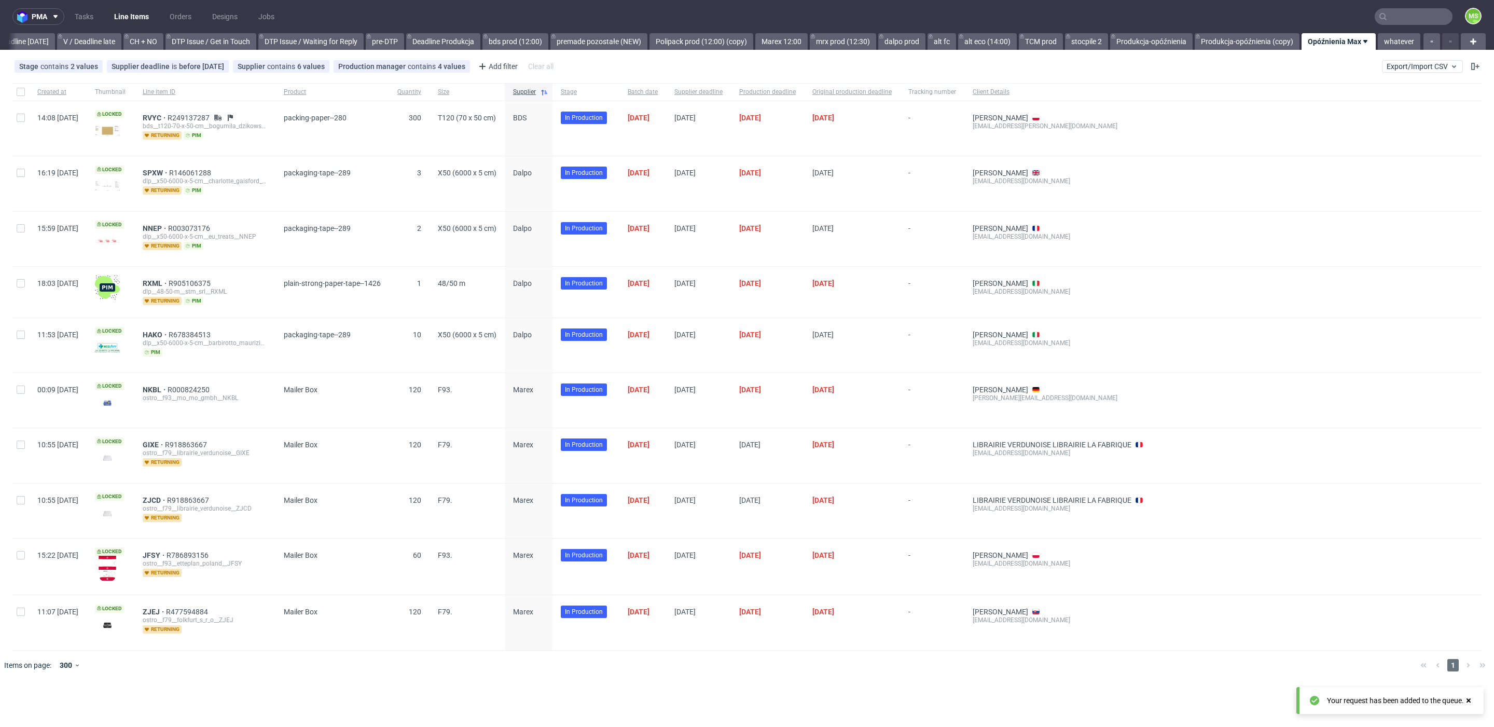
scroll to position [0, 1406]
click at [1095, 42] on link "stocpile 2" at bounding box center [1086, 41] width 43 height 17
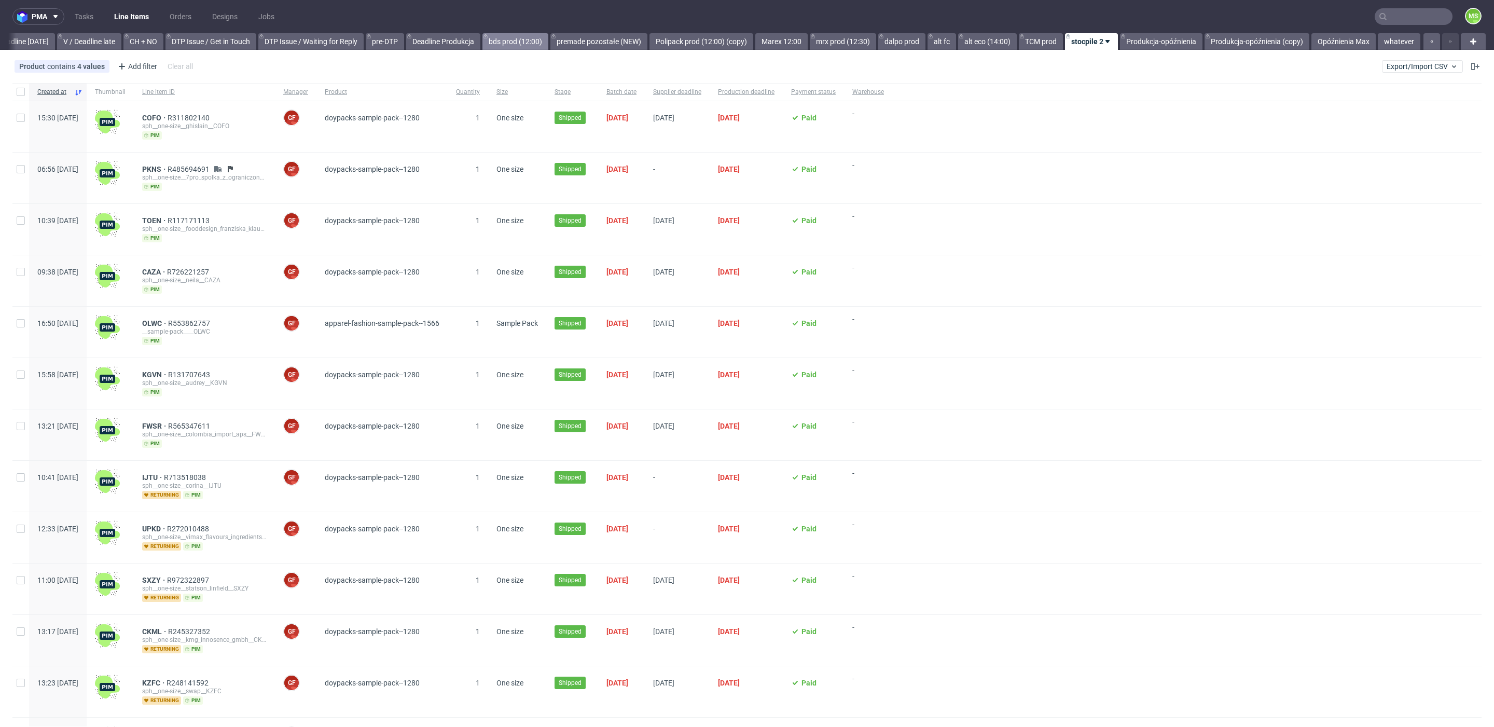
click at [522, 43] on link "bds prod (12:00)" at bounding box center [515, 41] width 66 height 17
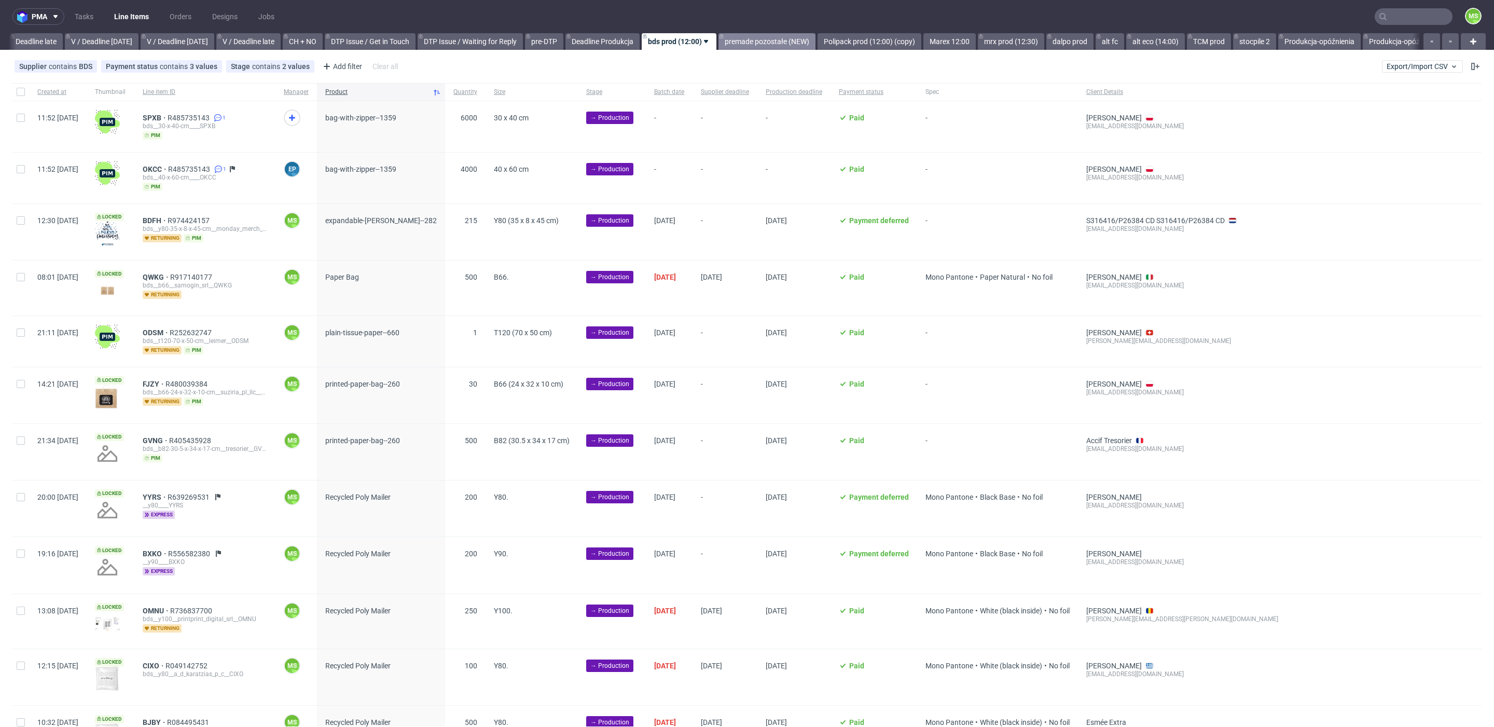
click at [768, 41] on link "premade pozostałe (NEW)" at bounding box center [766, 41] width 97 height 17
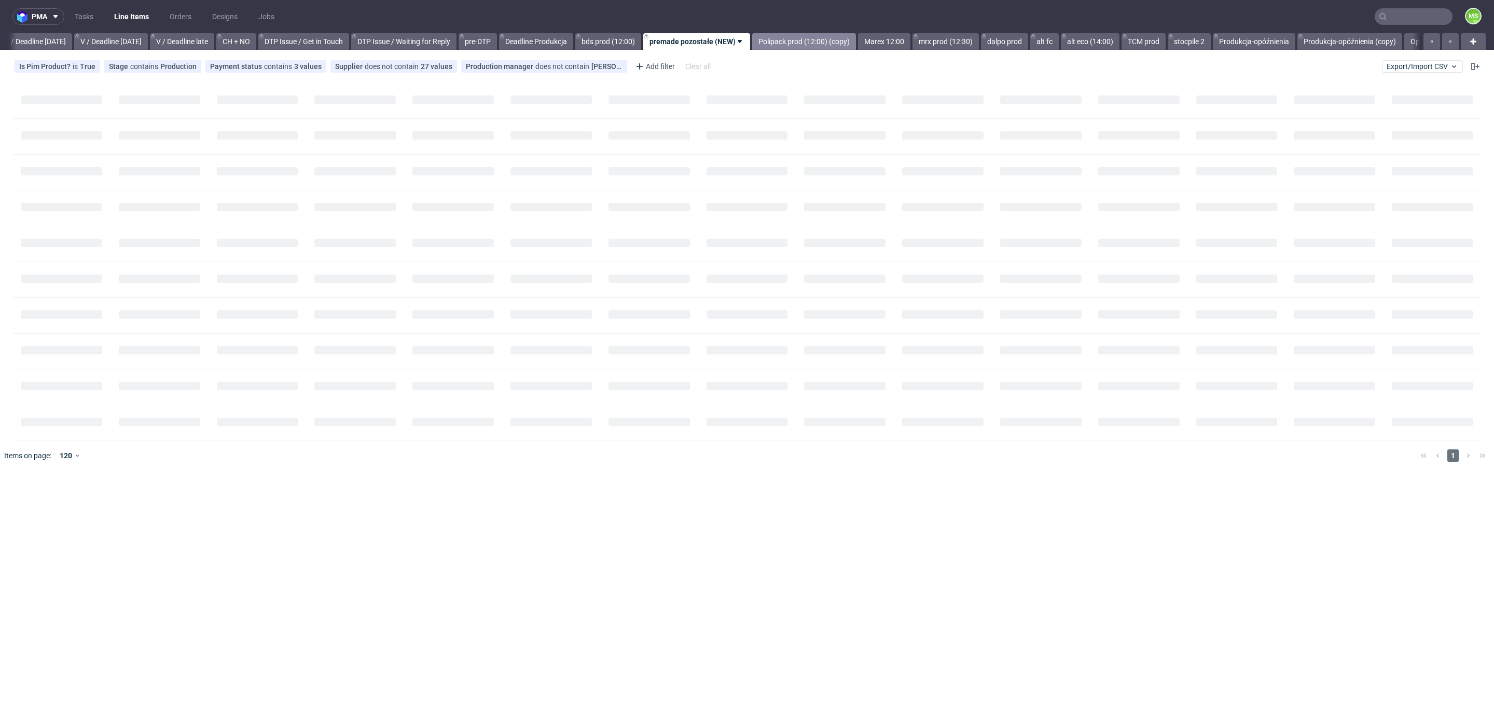
scroll to position [0, 1297]
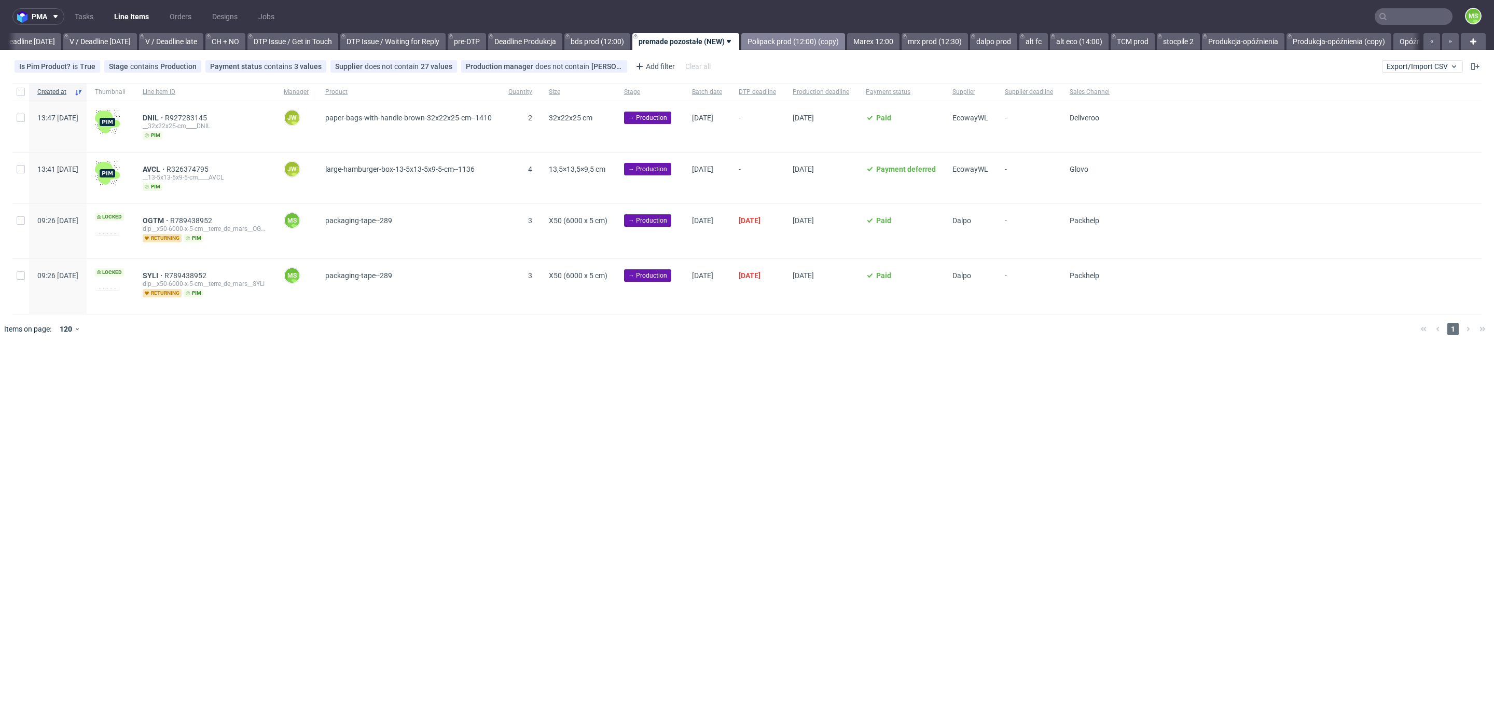
click at [824, 37] on link "Polipack prod (12:00) (copy)" at bounding box center [793, 41] width 104 height 17
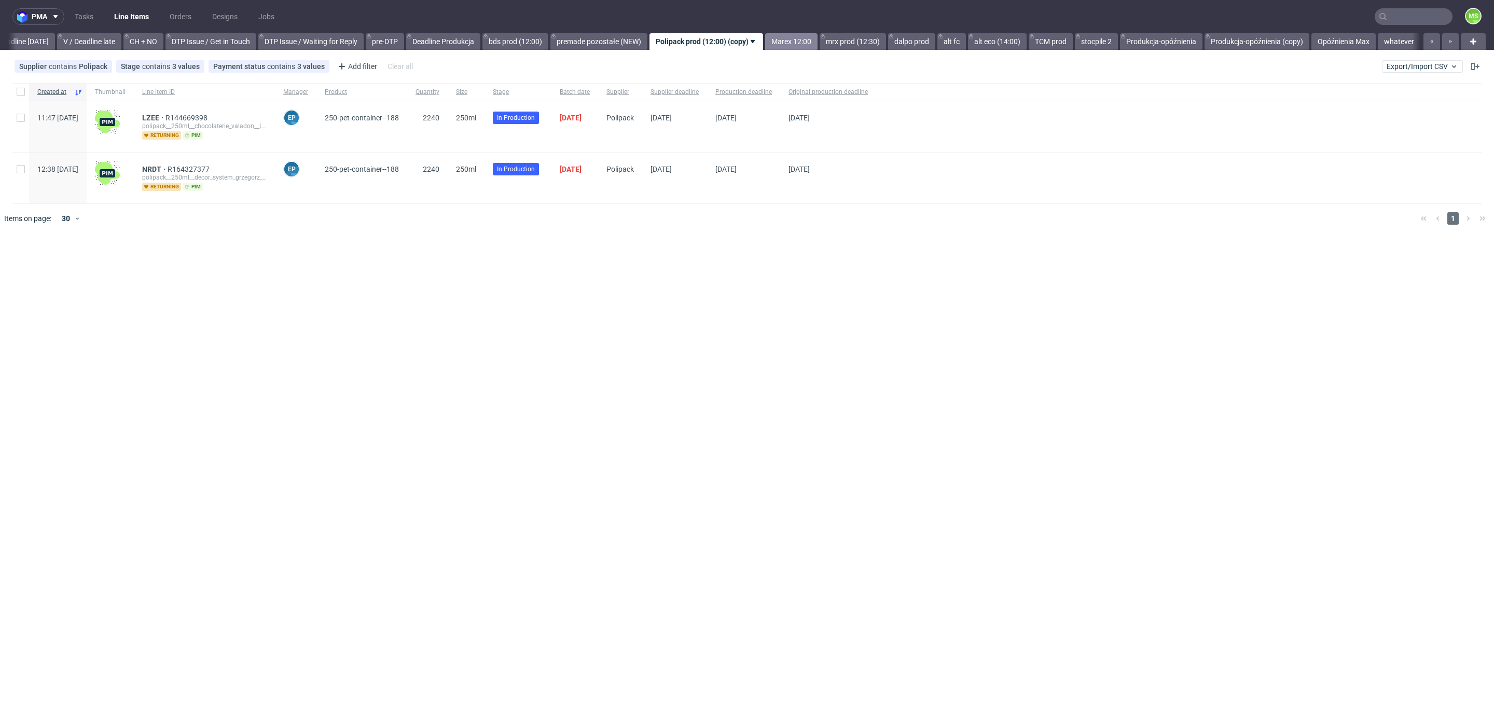
scroll to position [0, 1400]
click at [806, 40] on link "Marex 12:00" at bounding box center [791, 41] width 52 height 17
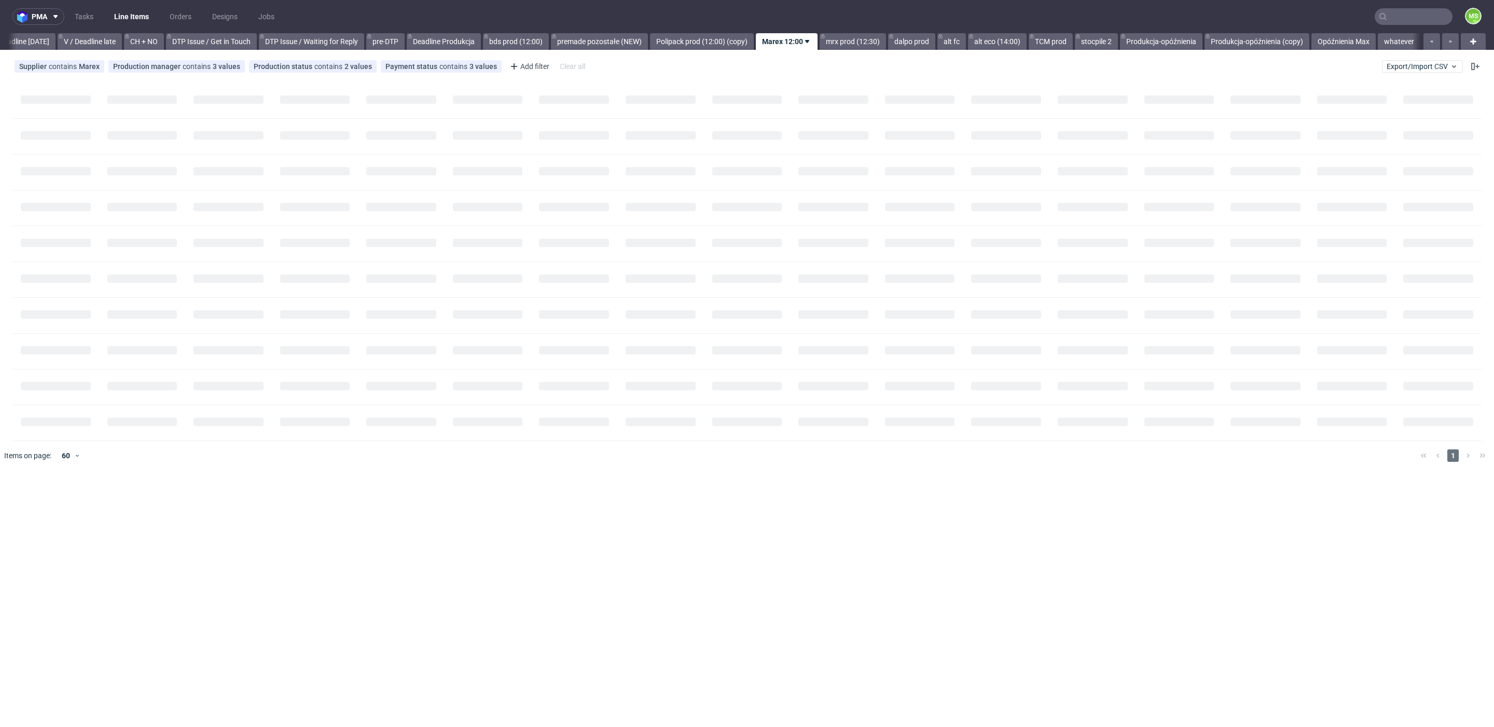
scroll to position [0, 1407]
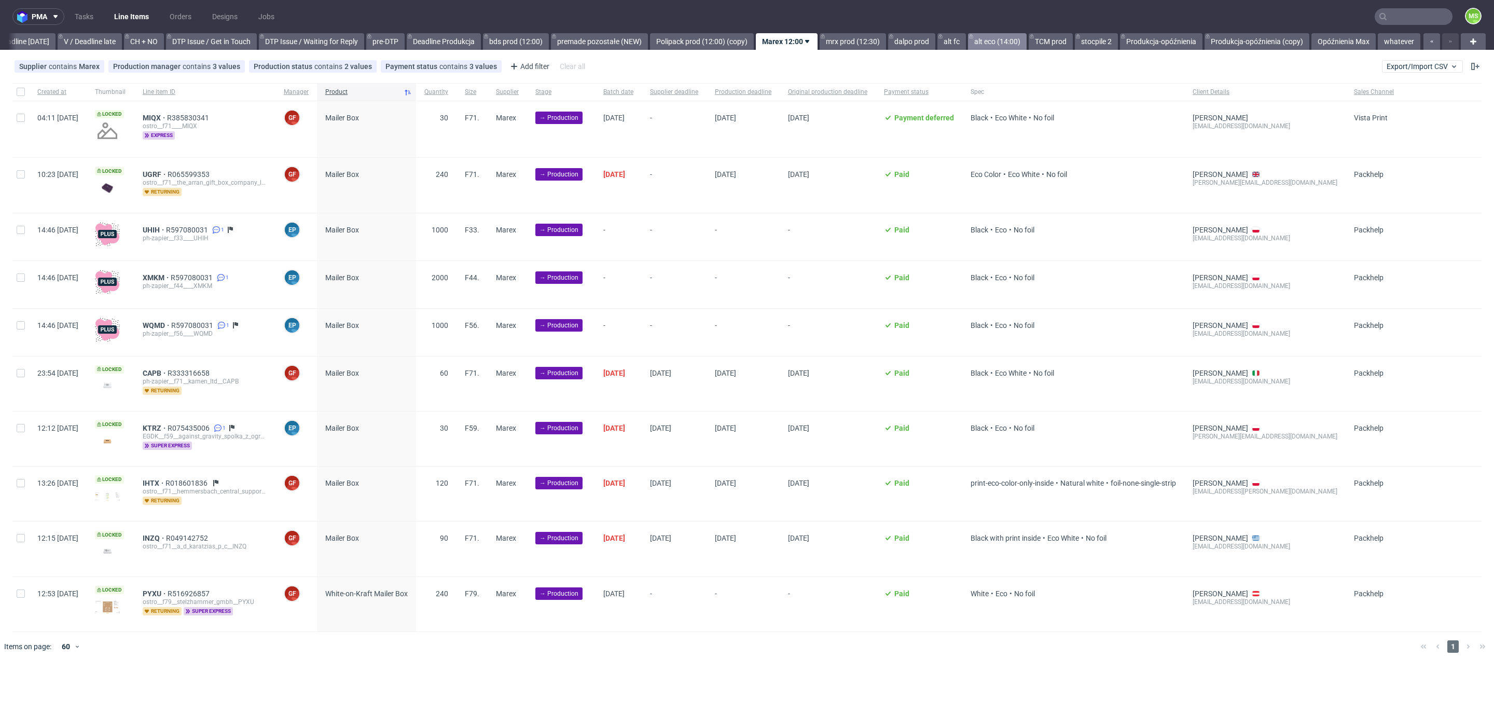
click at [982, 39] on link "alt eco (14:00)" at bounding box center [997, 41] width 59 height 17
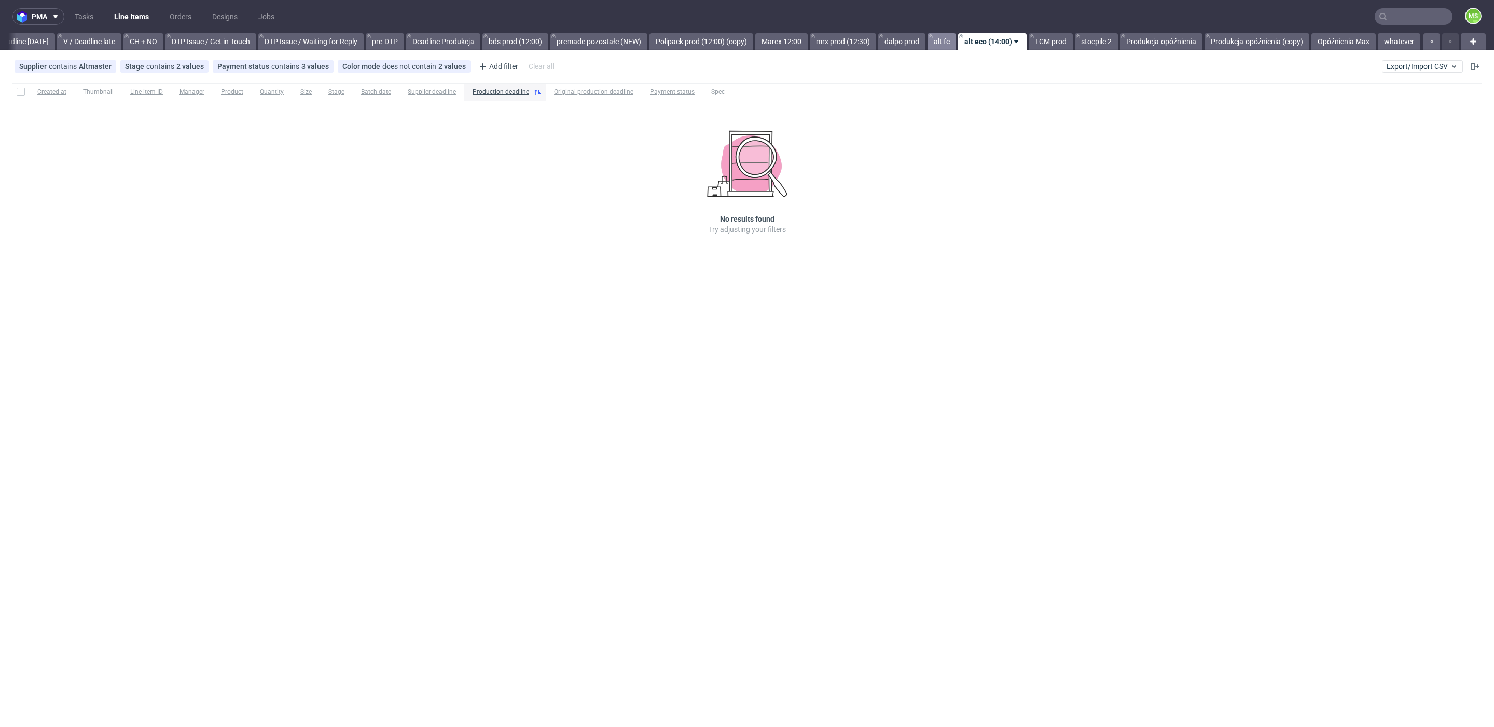
click at [939, 40] on link "alt fc" at bounding box center [942, 41] width 29 height 17
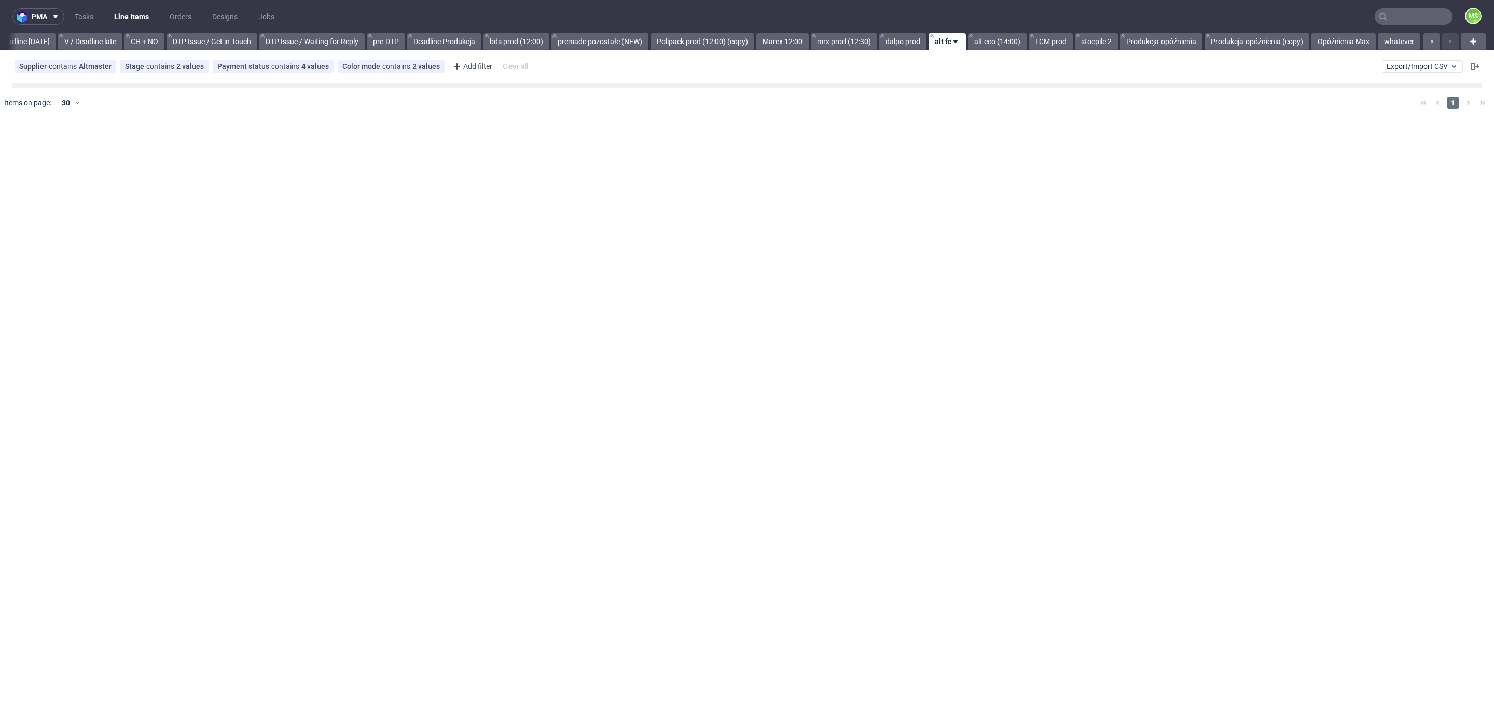
scroll to position [0, 1406]
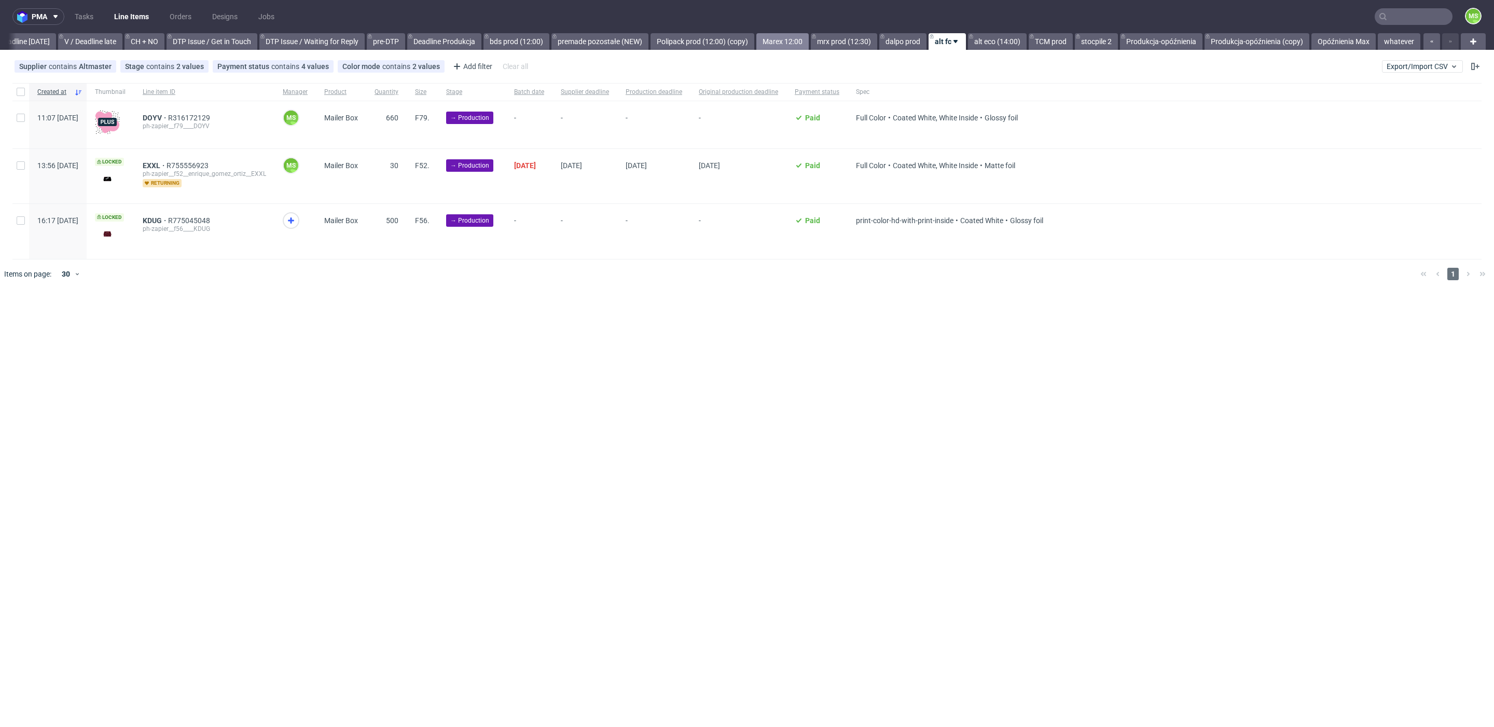
click at [771, 47] on link "Marex 12:00" at bounding box center [782, 41] width 52 height 17
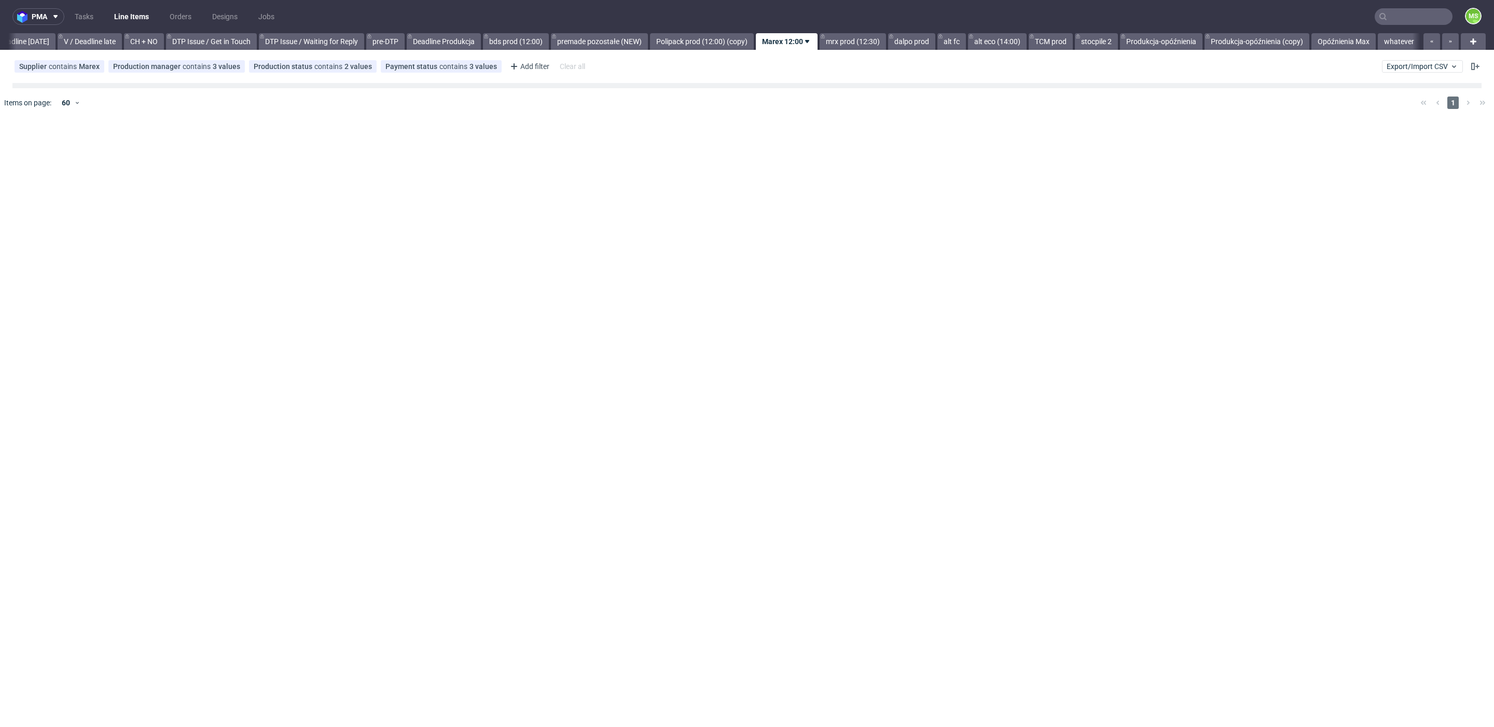
scroll to position [0, 1407]
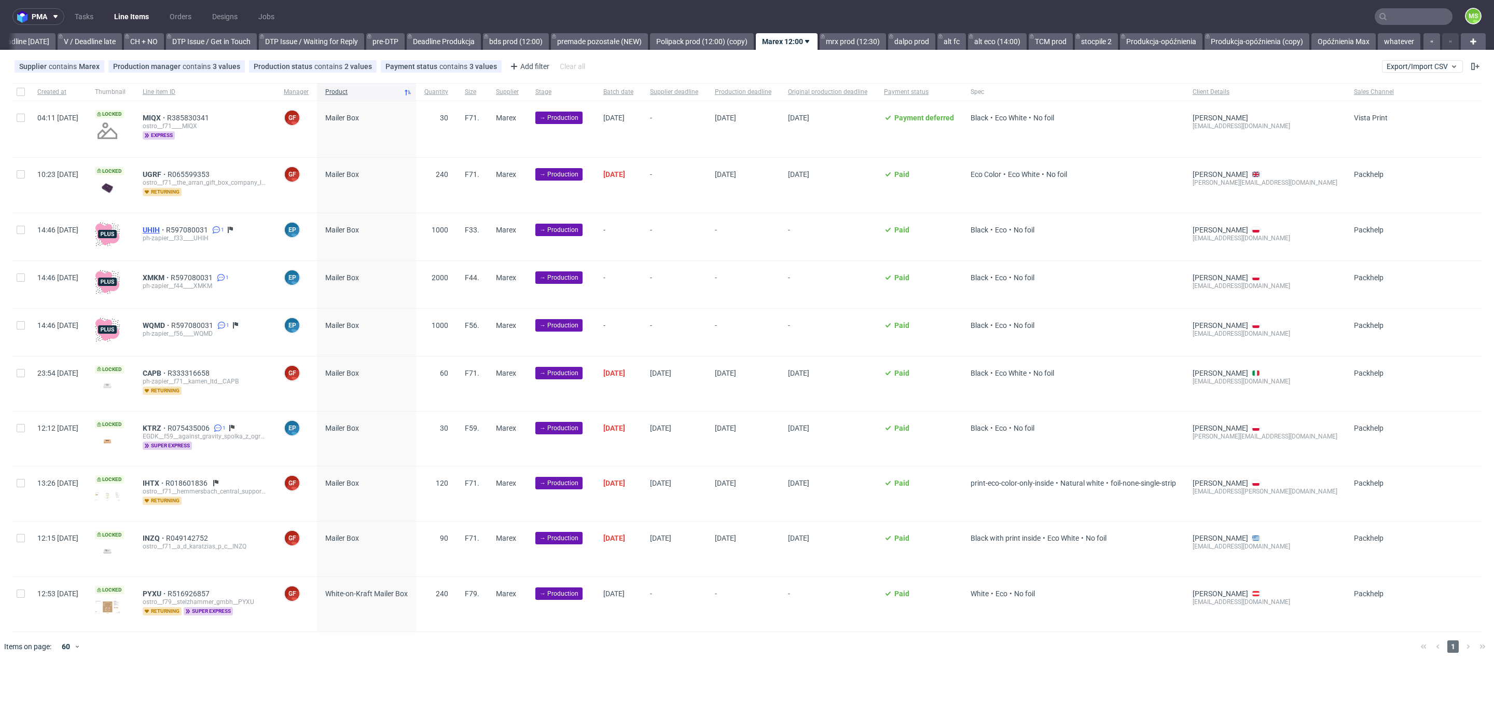
click at [166, 229] on span "UHIH" at bounding box center [154, 230] width 23 height 8
click at [171, 324] on span "WQMD" at bounding box center [157, 325] width 29 height 8
click at [168, 425] on span "KTRZ" at bounding box center [155, 428] width 25 height 8
click at [165, 485] on span "IHTX" at bounding box center [154, 483] width 23 height 8
click at [615, 40] on link "premade pozostałe (NEW)" at bounding box center [599, 41] width 97 height 17
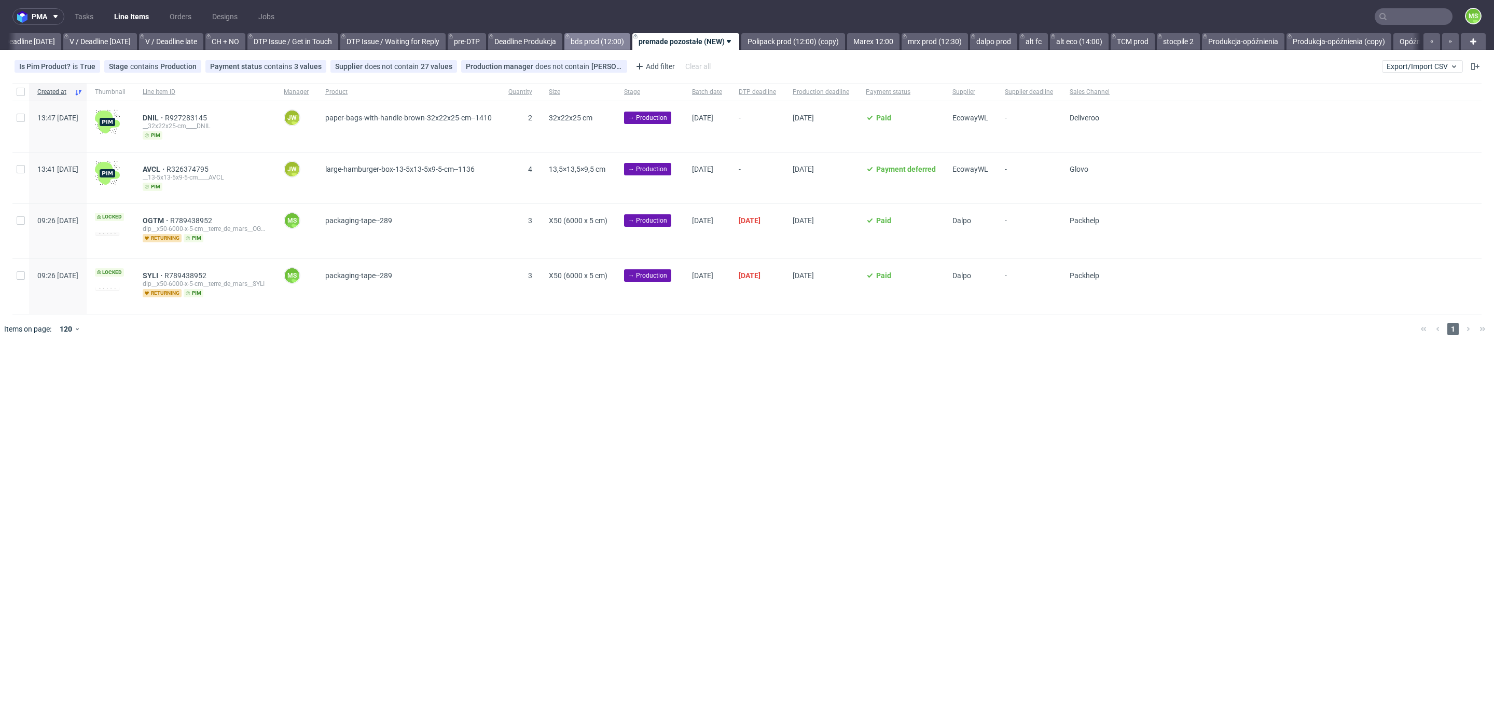
click at [630, 46] on link "bds prod (12:00)" at bounding box center [597, 41] width 66 height 17
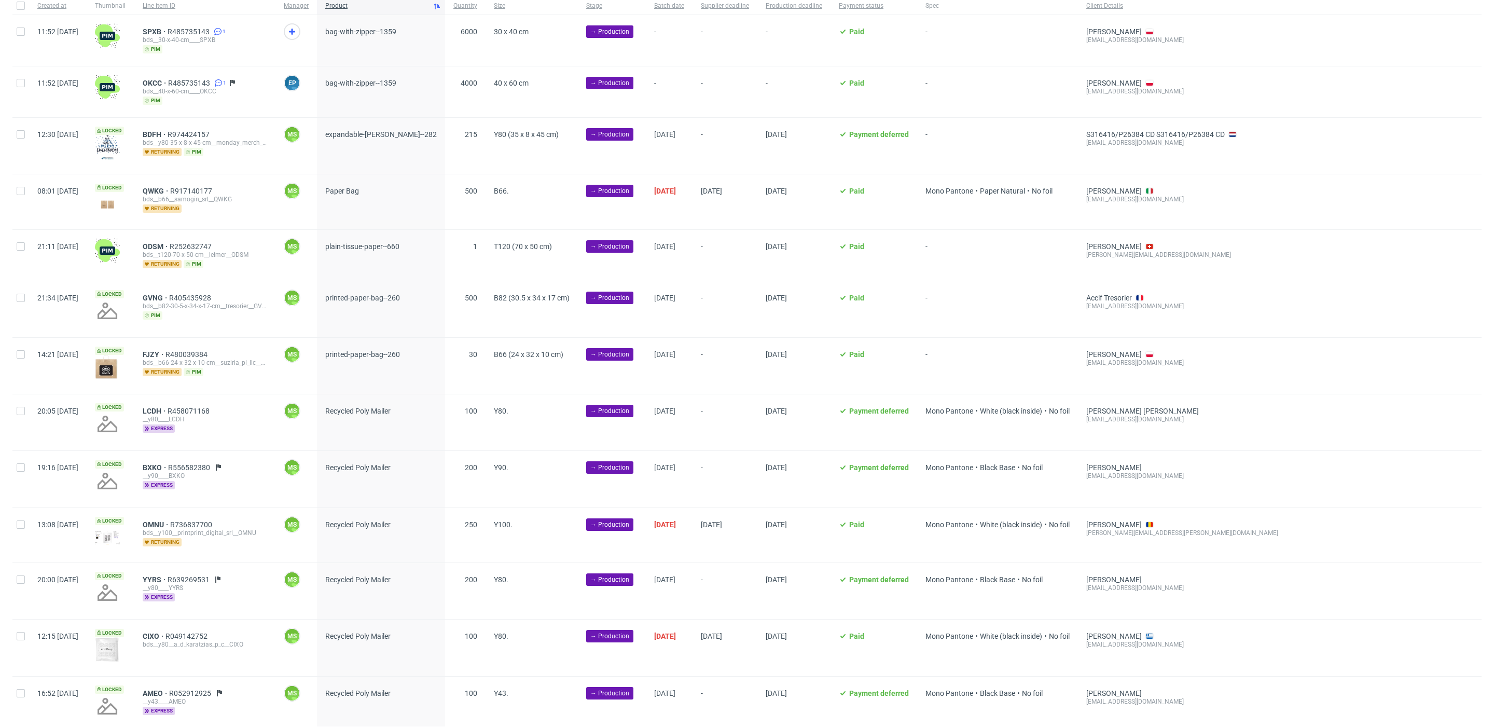
scroll to position [122, 0]
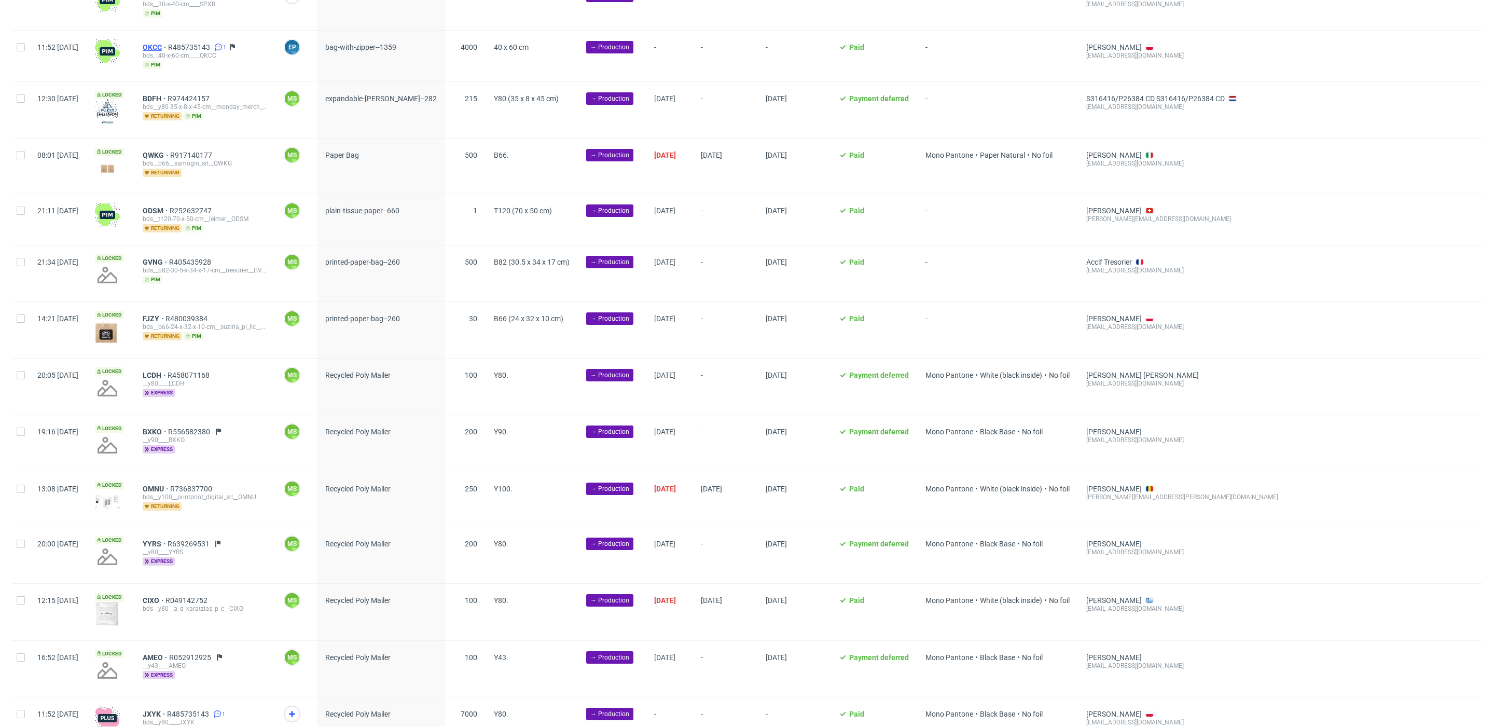
click at [168, 45] on span "OKCC" at bounding box center [155, 47] width 25 height 8
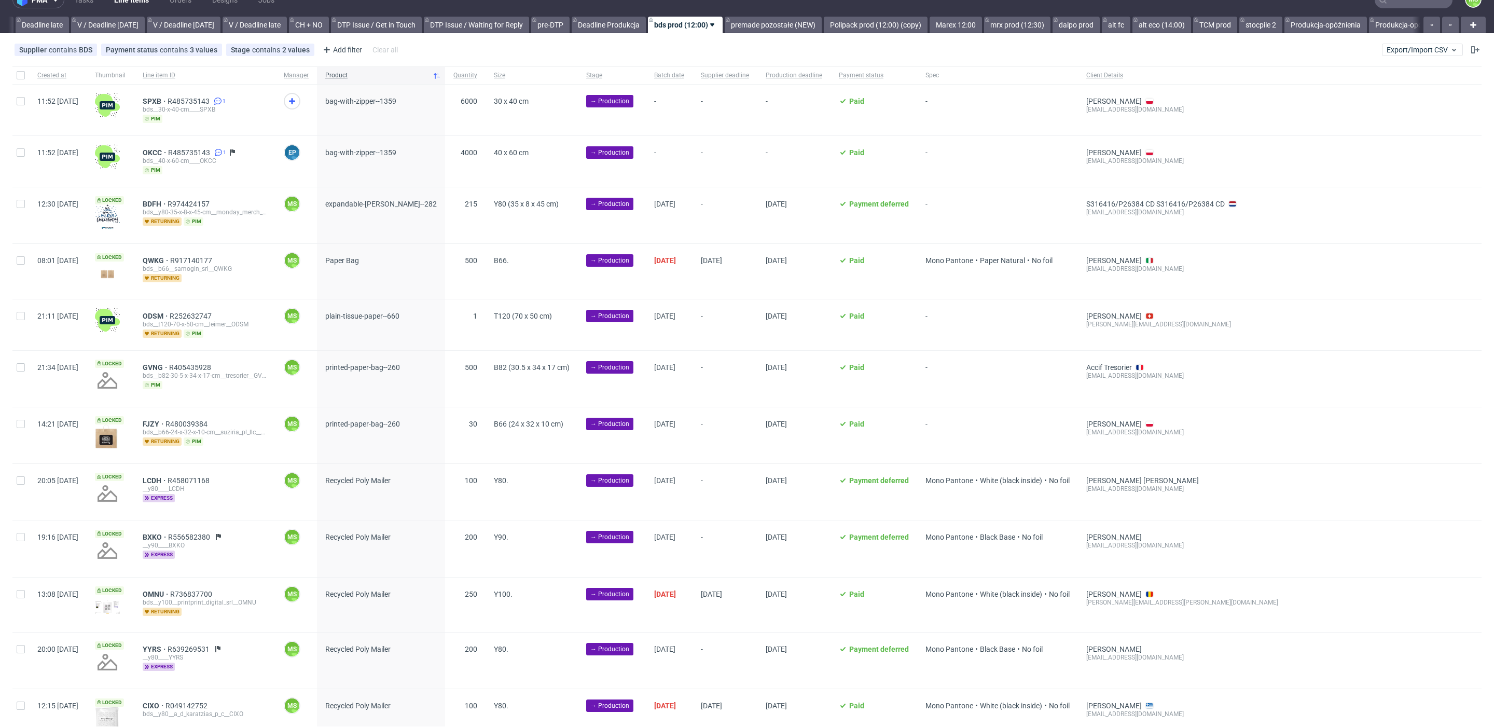
scroll to position [0, 0]
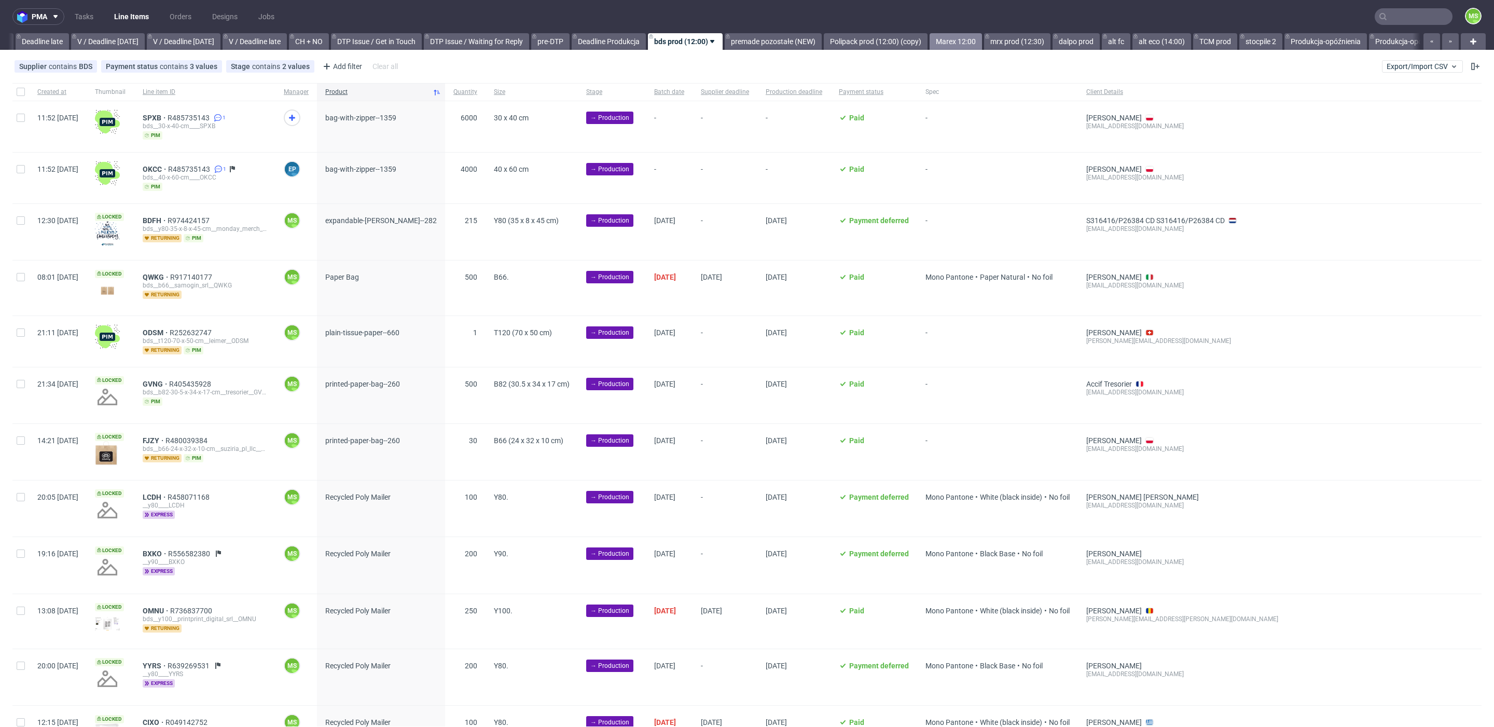
click at [982, 46] on link "Marex 12:00" at bounding box center [956, 41] width 52 height 17
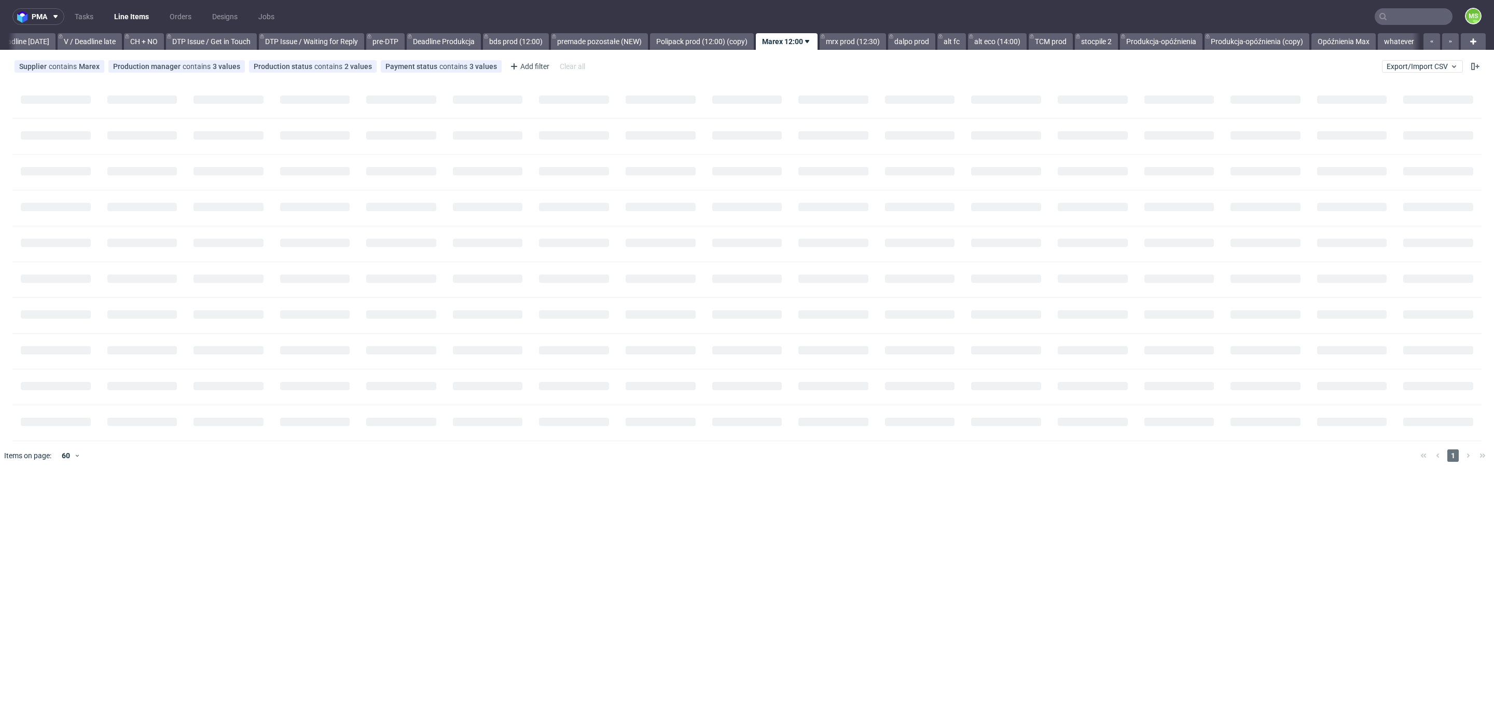
scroll to position [0, 1407]
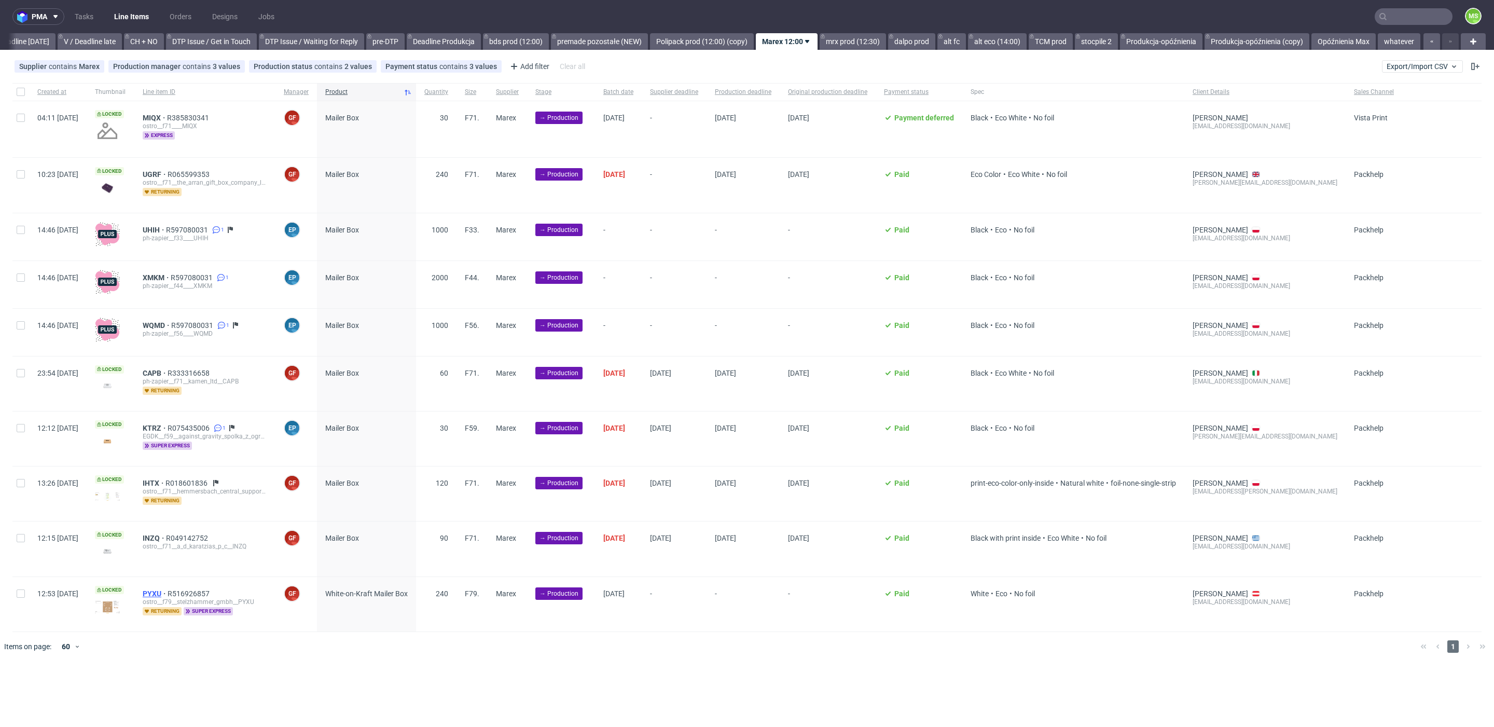
click at [168, 591] on span "PYXU" at bounding box center [155, 593] width 25 height 8
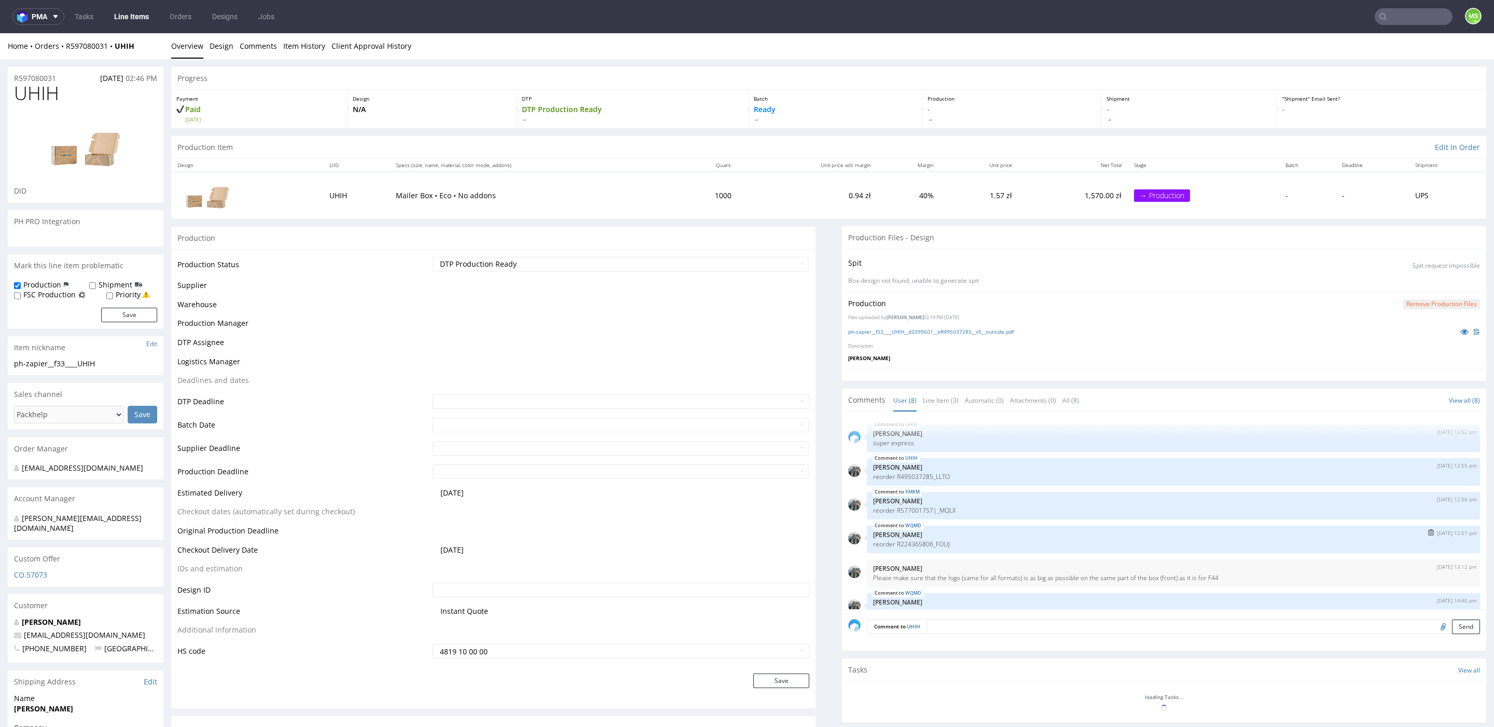
scroll to position [85, 0]
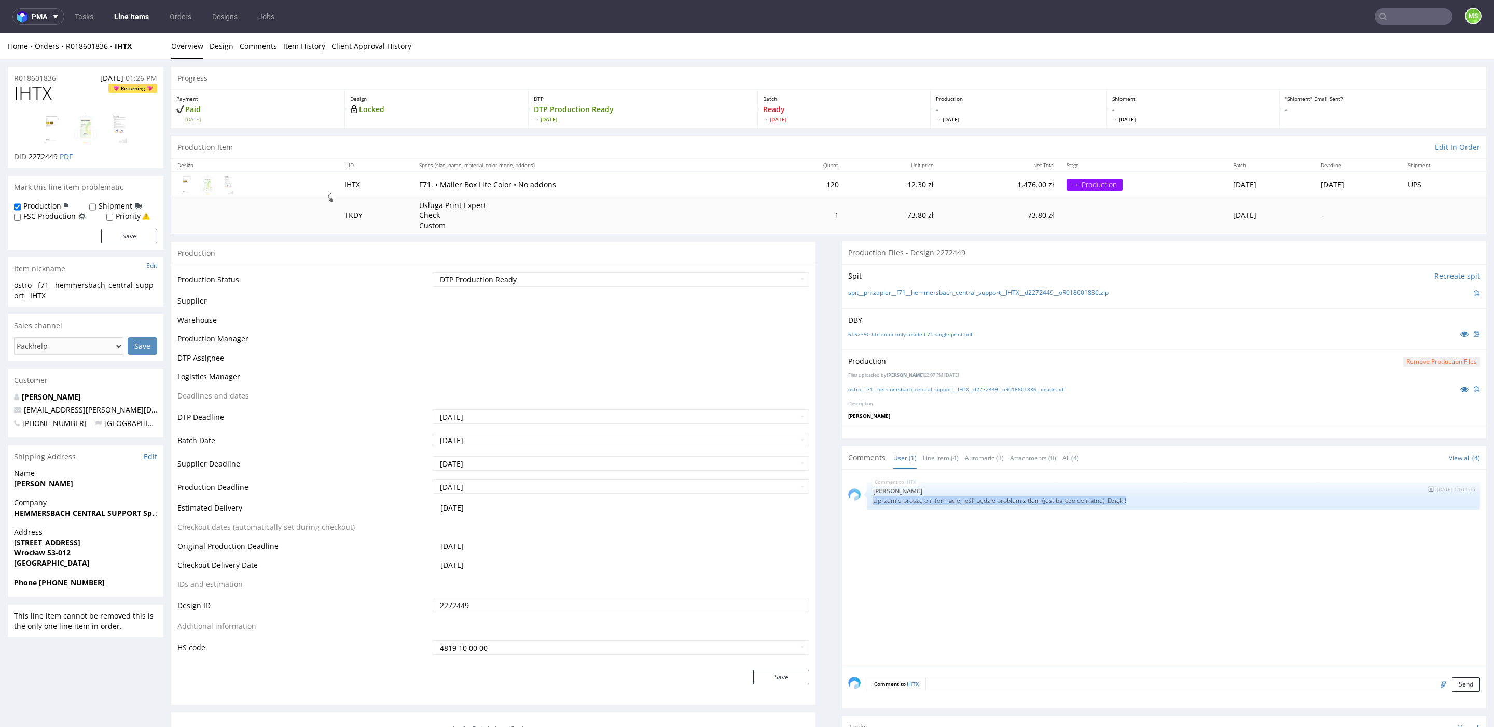
drag, startPoint x: 1139, startPoint y: 495, endPoint x: 869, endPoint y: 501, distance: 269.8
click at [873, 501] on p "Uprzemie proszę o informację, jeśli będzie problem z tłem (jest bardzo delikatn…" at bounding box center [1173, 500] width 601 height 8
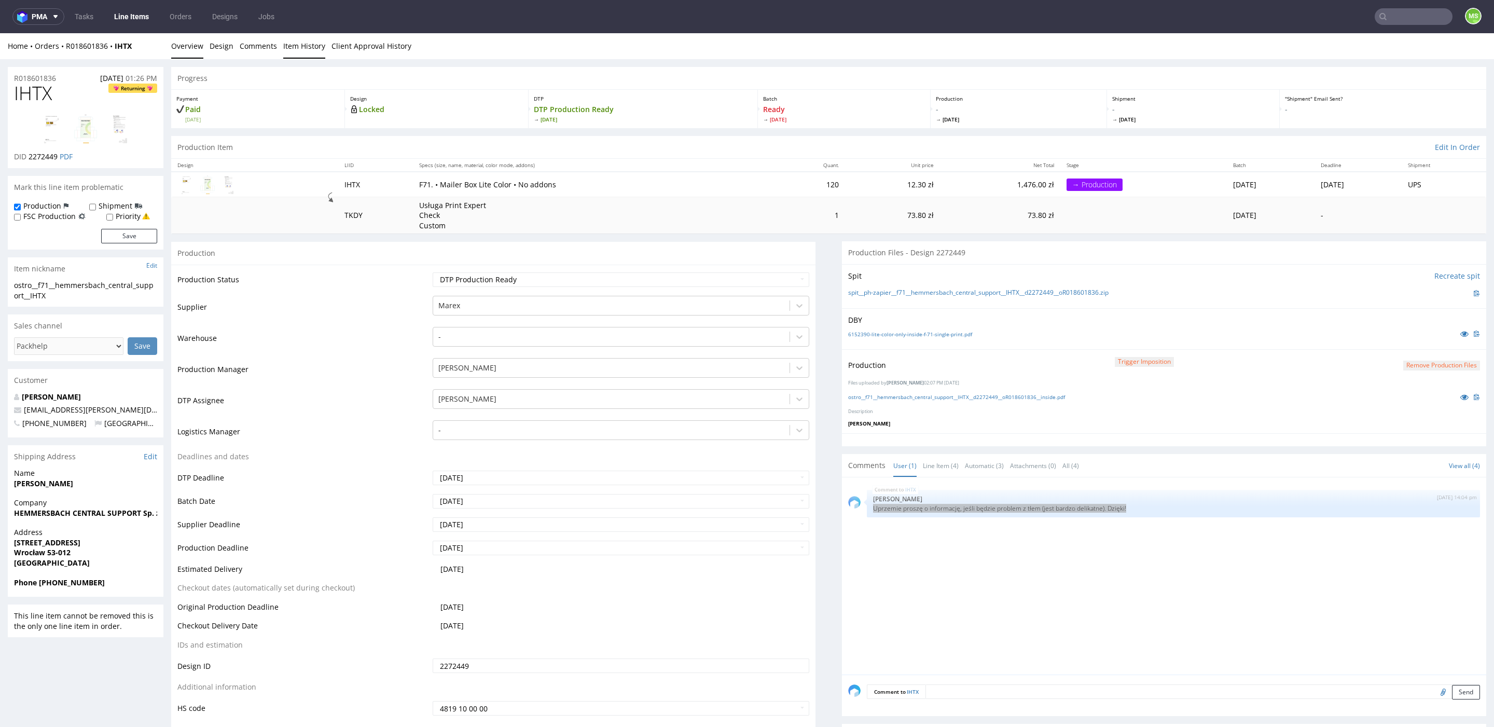
scroll to position [8, 0]
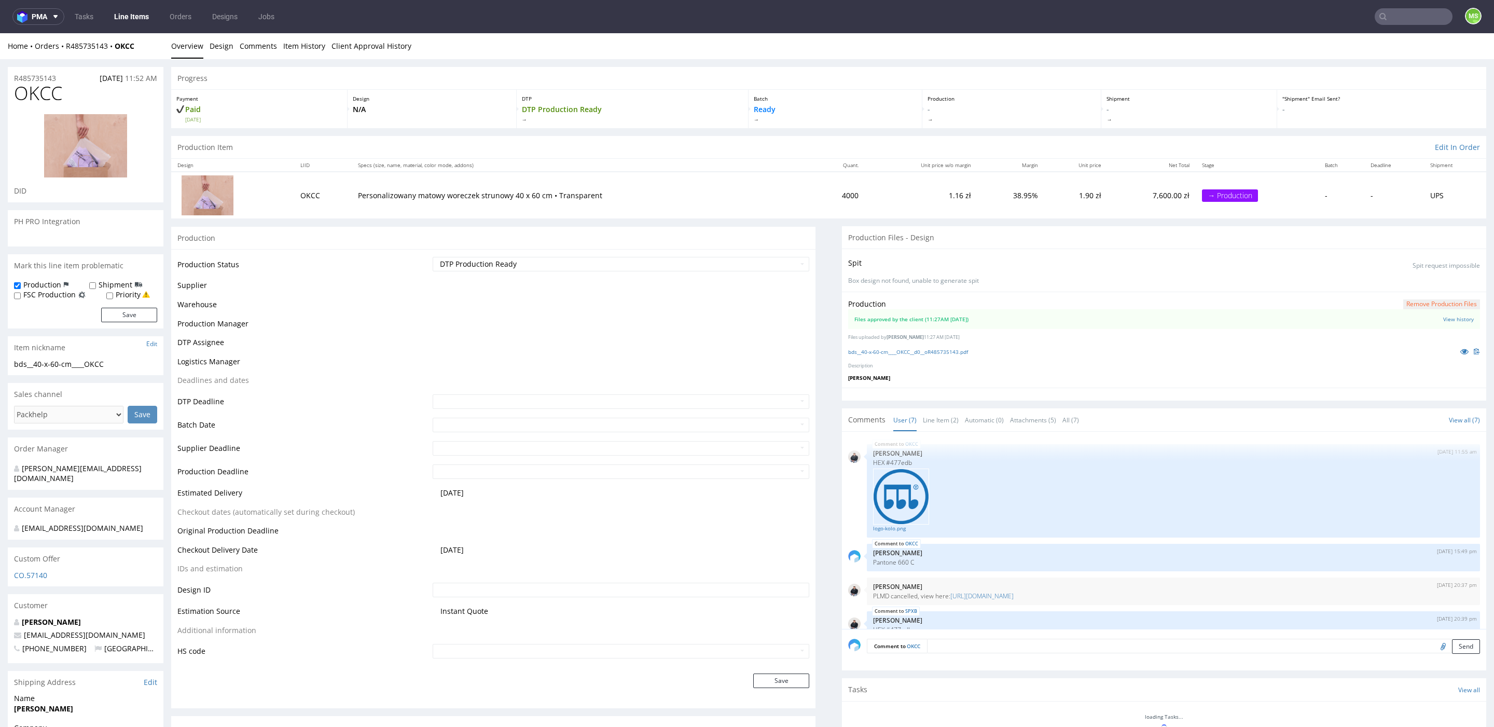
scroll to position [212, 0]
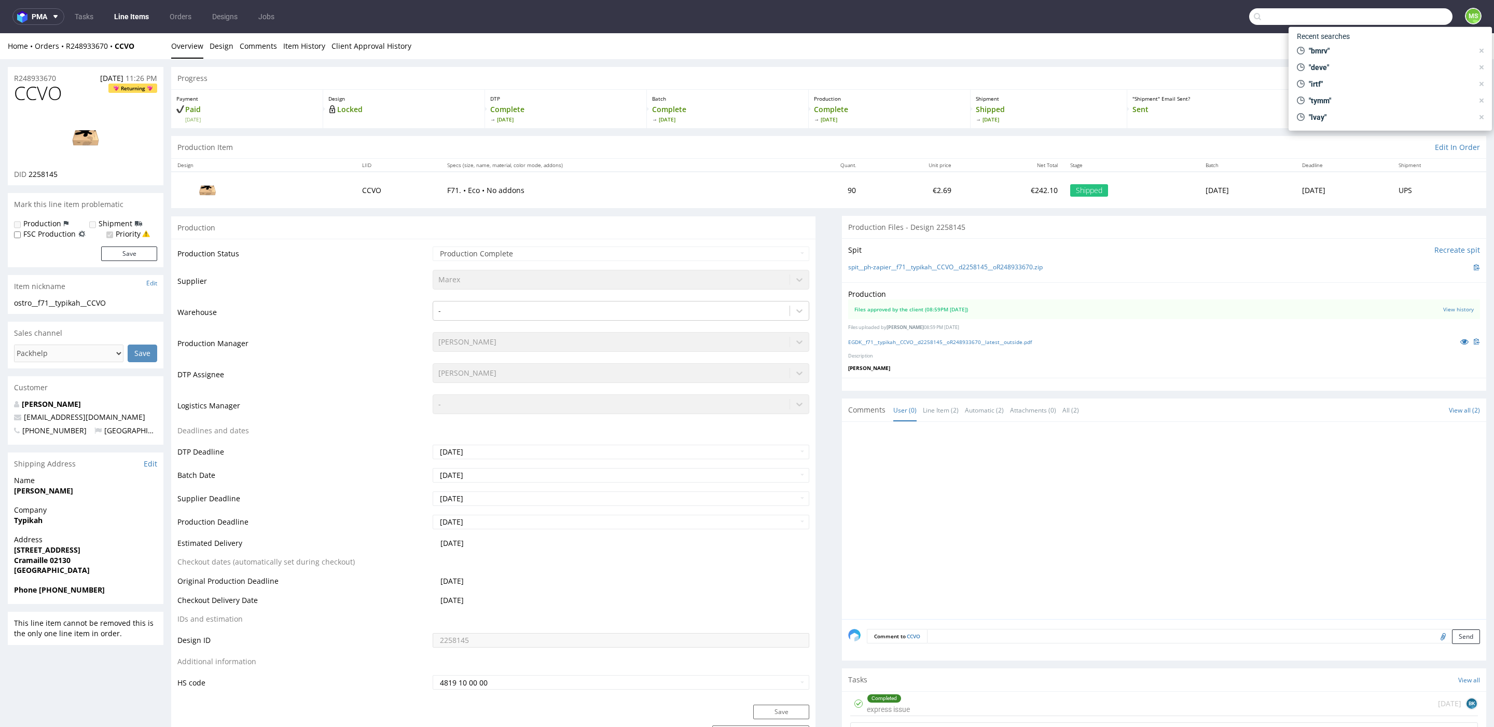
click at [1404, 18] on input "text" at bounding box center [1350, 16] width 203 height 17
type input "bmrv"
click at [1367, 42] on span "BMRV" at bounding box center [1368, 42] width 17 height 7
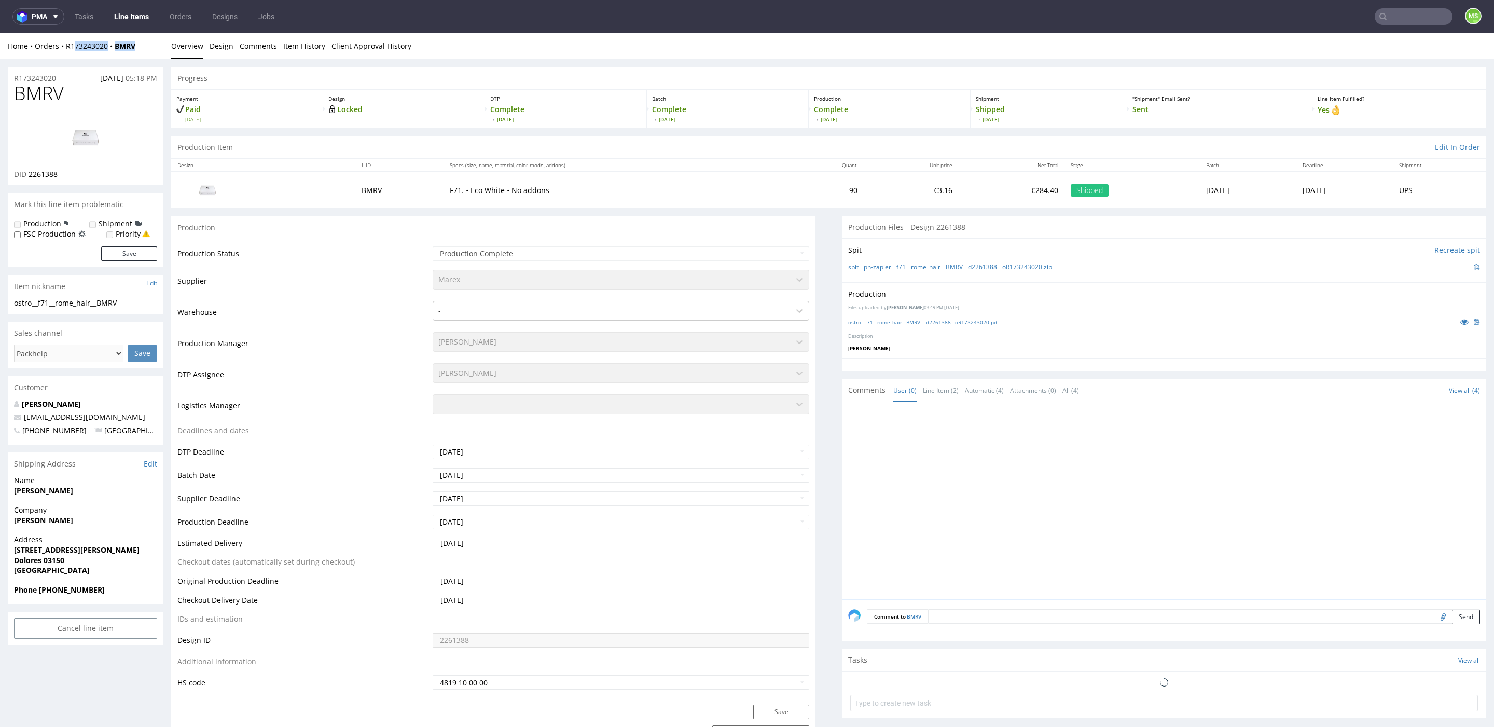
drag, startPoint x: 130, startPoint y: 49, endPoint x: 212, endPoint y: 80, distance: 87.9
click at [75, 48] on div "Home Orders R173243020 BMRV Overview Design Comments Item History Client Approv…" at bounding box center [747, 46] width 1494 height 26
click at [149, 44] on div "Home Orders R173243020 BMRV" at bounding box center [86, 46] width 156 height 10
drag, startPoint x: 147, startPoint y: 45, endPoint x: 69, endPoint y: 48, distance: 77.9
click at [67, 48] on div "Home Orders R173243020 BMRV" at bounding box center [86, 46] width 156 height 10
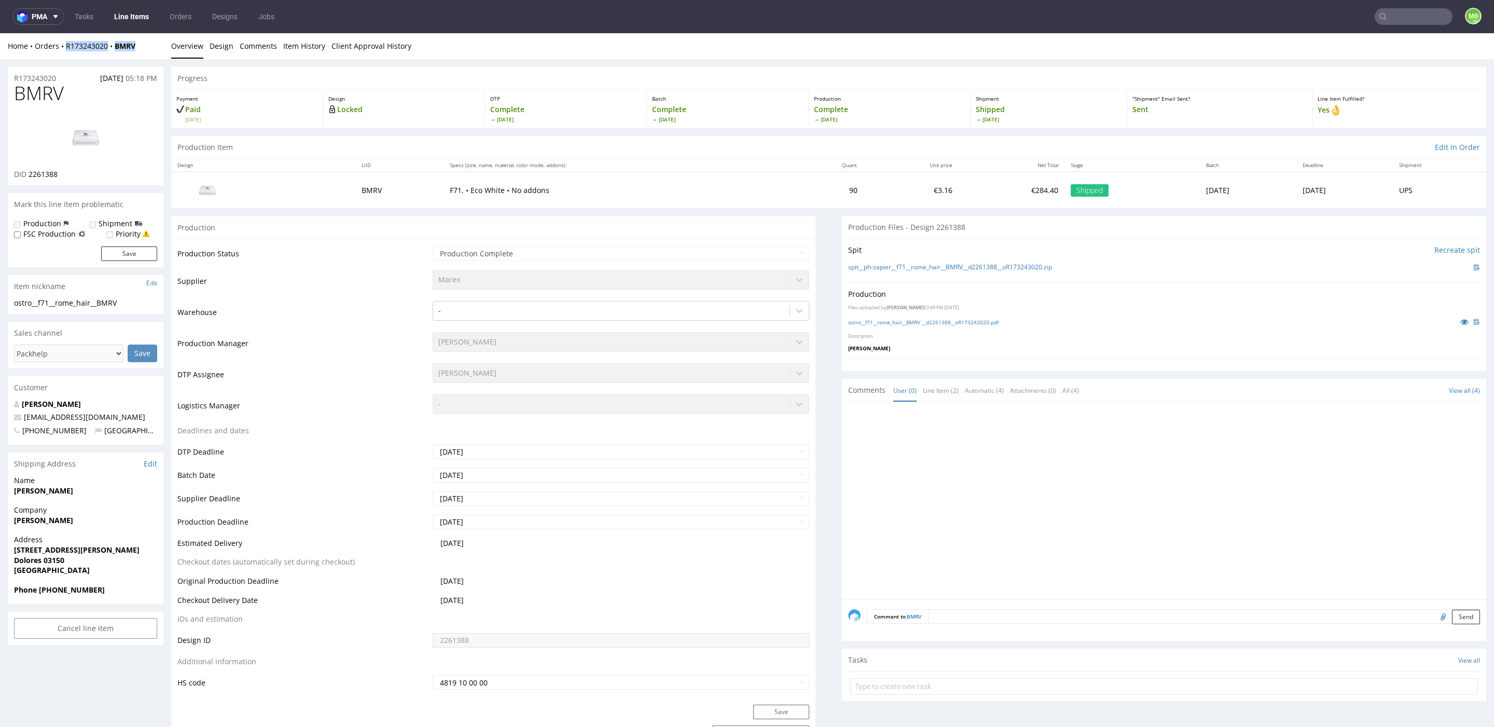
copy div "R173243020 BMRV"
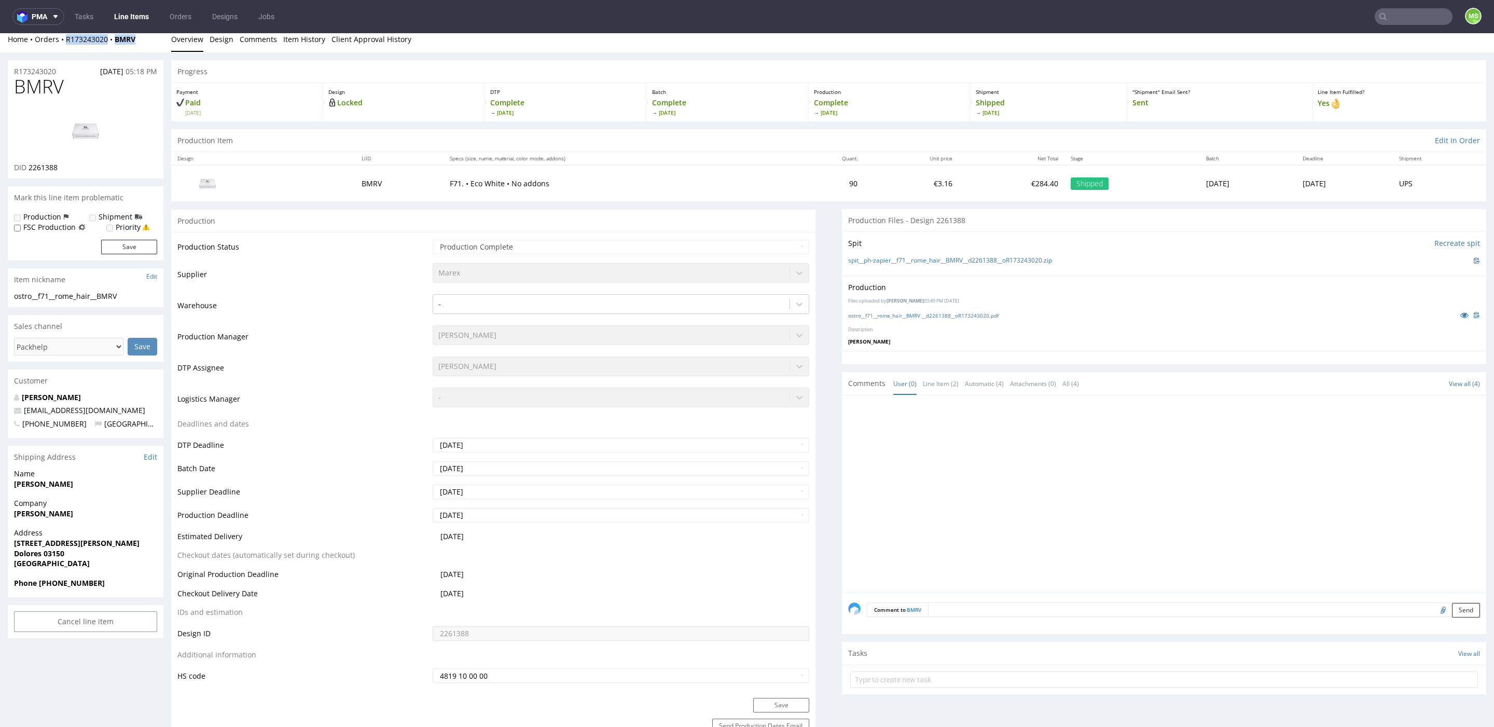
scroll to position [6, 0]
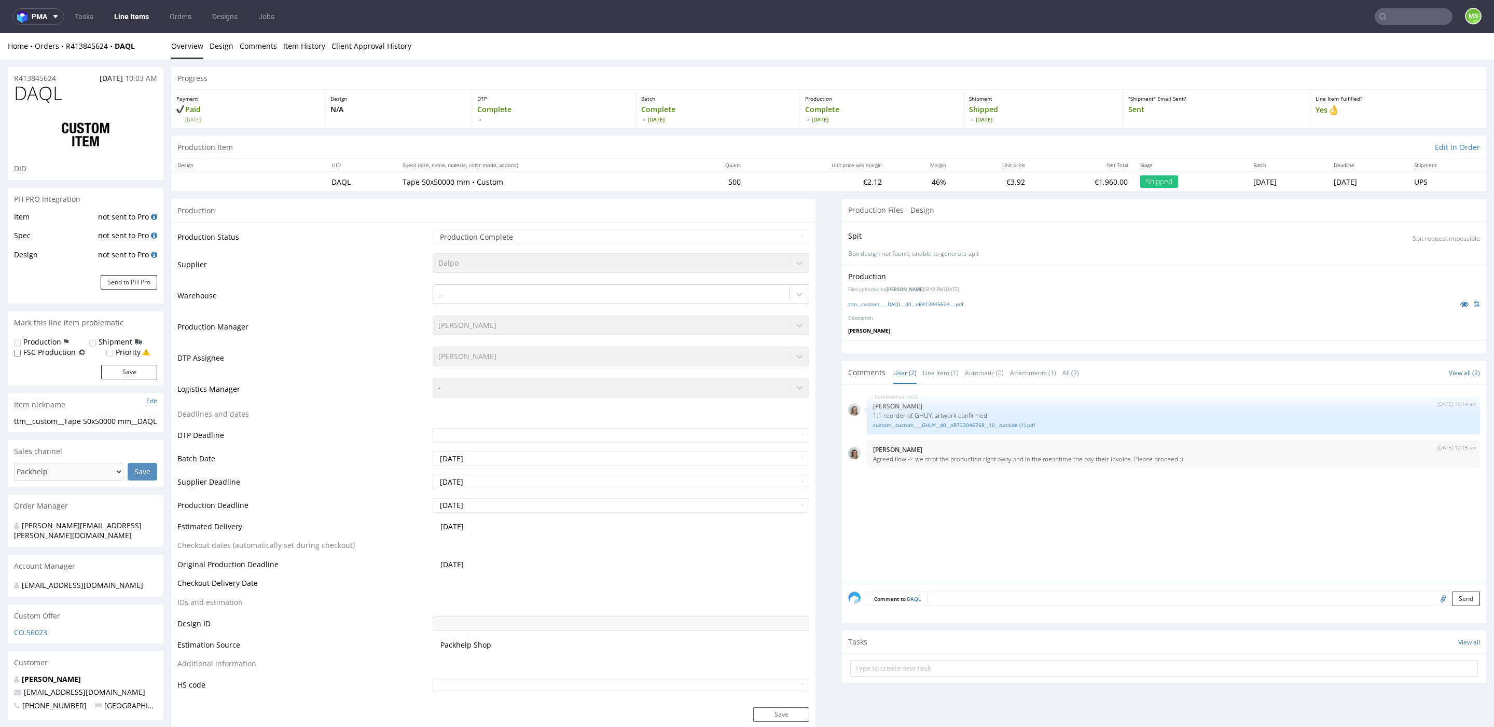
scroll to position [38, 0]
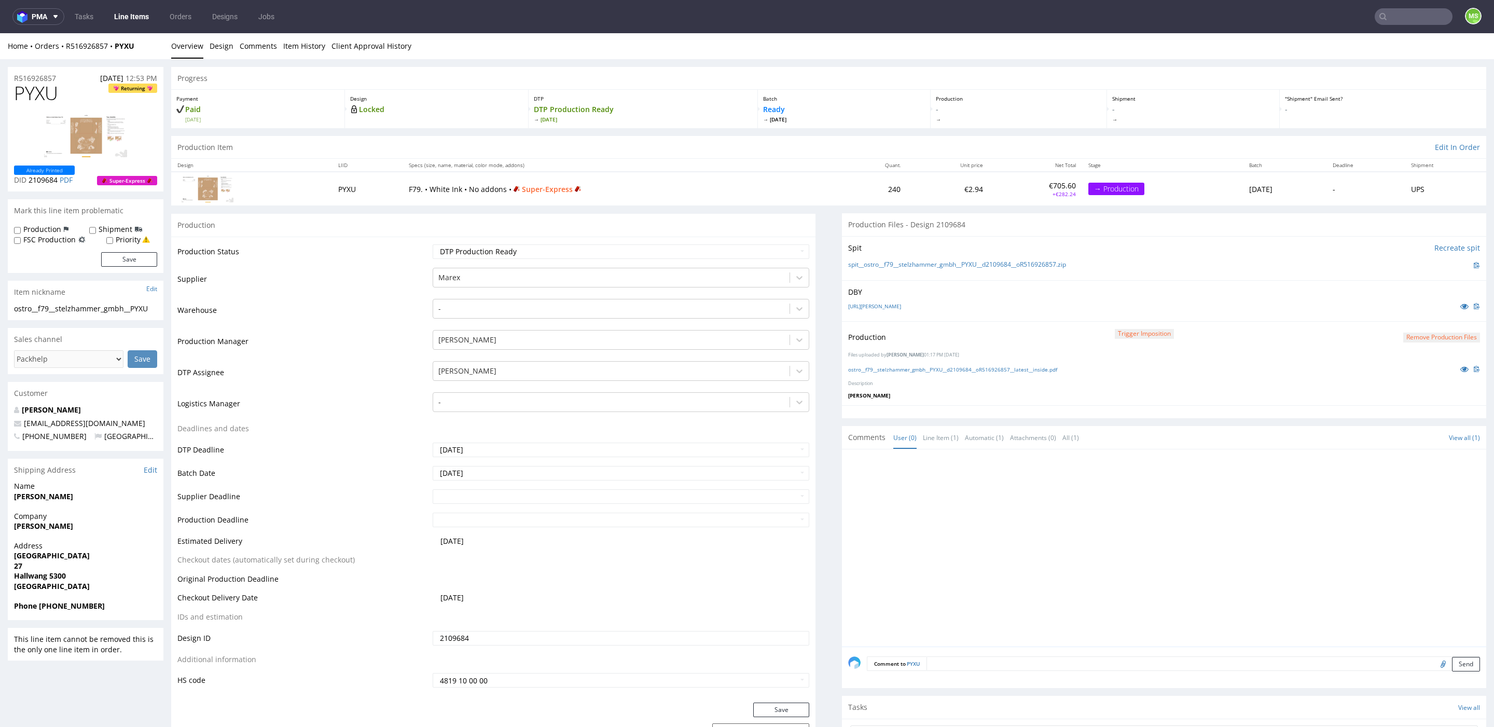
click at [136, 20] on link "Line Items" at bounding box center [131, 16] width 47 height 17
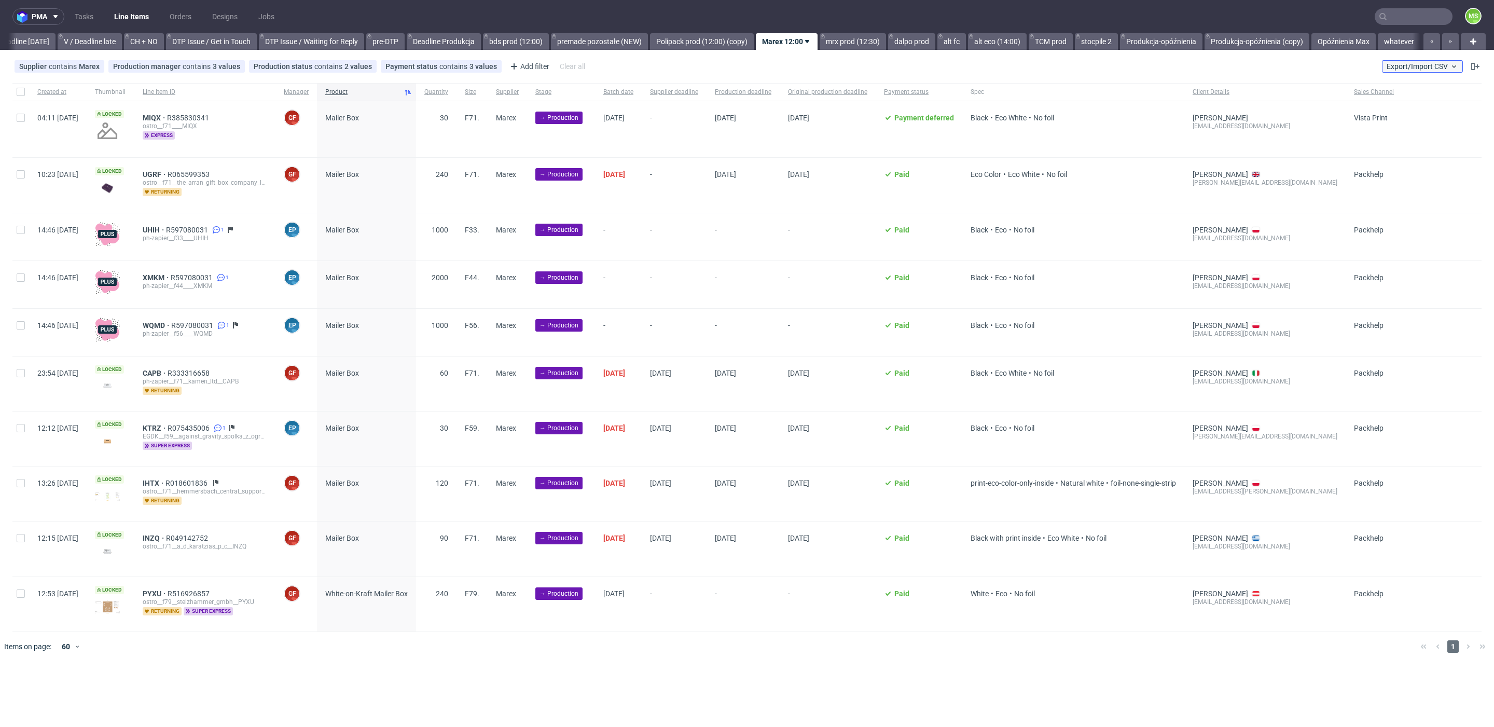
click at [1414, 67] on span "Export/Import CSV" at bounding box center [1423, 66] width 72 height 8
click at [1413, 111] on link "Import shipments CSV" at bounding box center [1397, 108] width 121 height 17
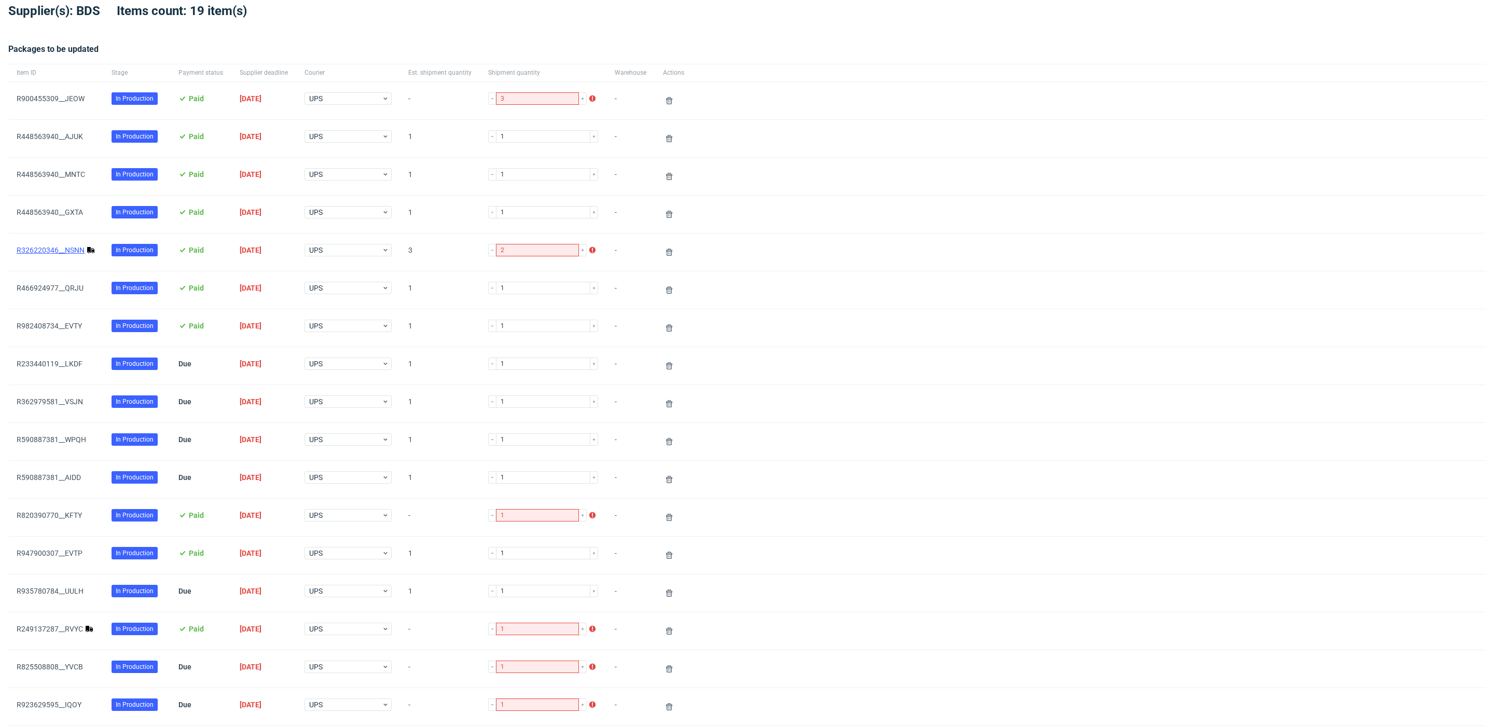
click at [66, 246] on link "R326220346__NSNN" at bounding box center [51, 250] width 68 height 8
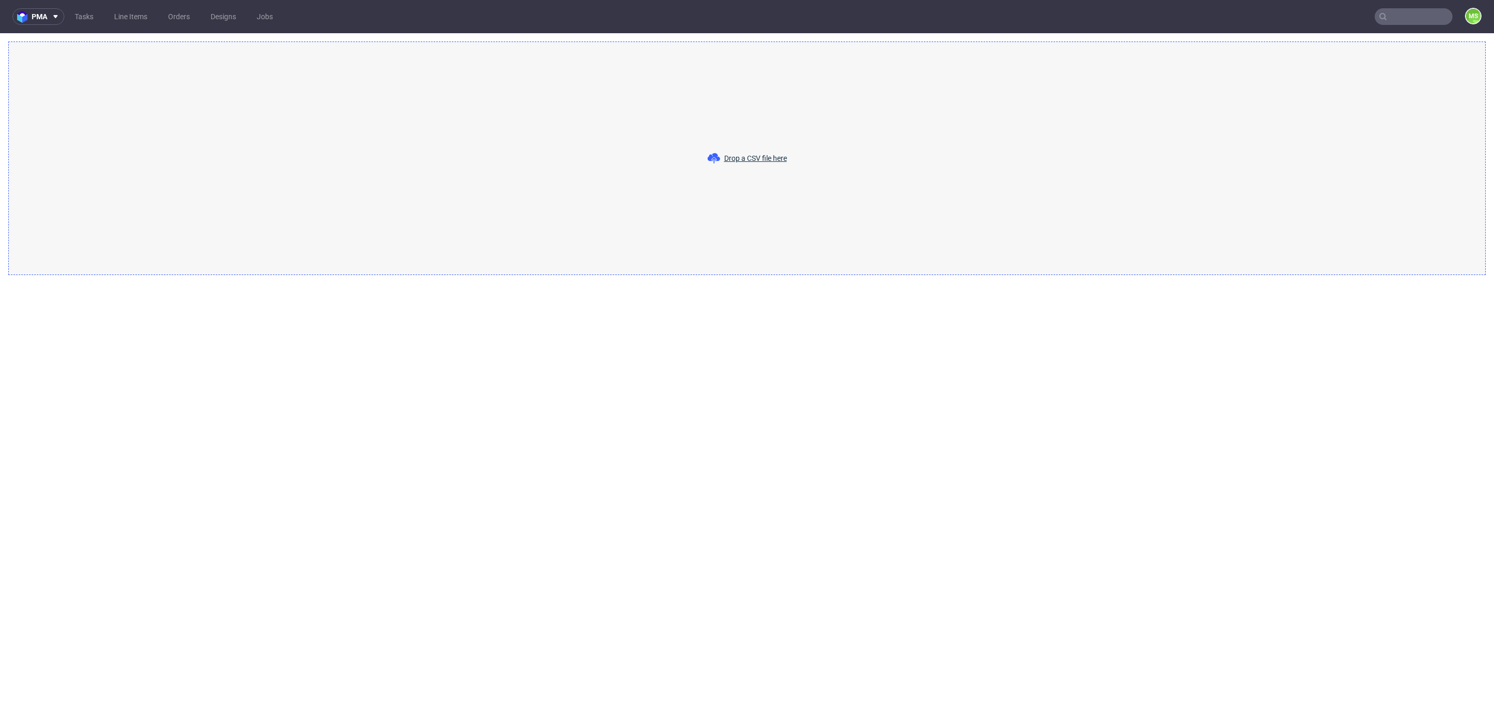
click at [1283, 141] on div "Drop a CSV file here" at bounding box center [746, 158] width 1477 height 233
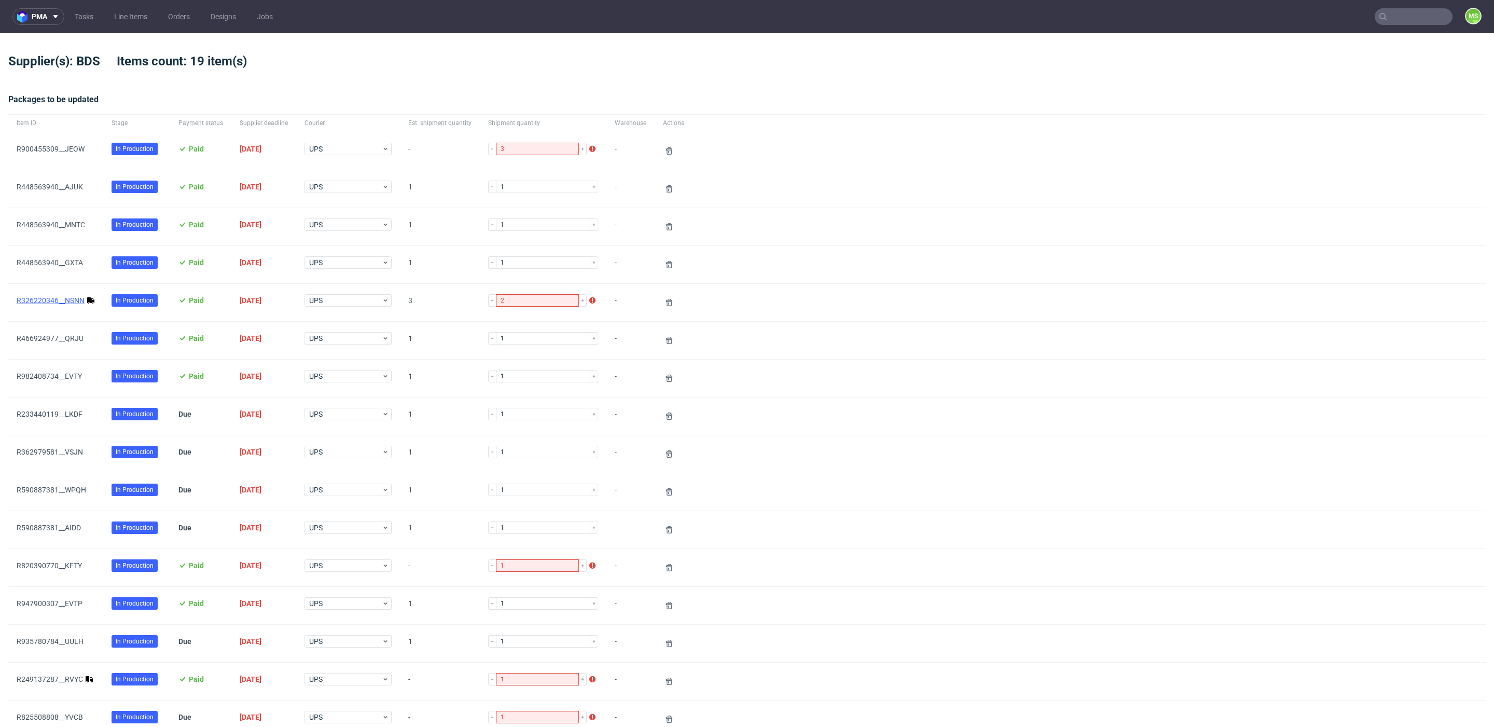
click at [58, 301] on link "R326220346__NSNN" at bounding box center [51, 300] width 68 height 8
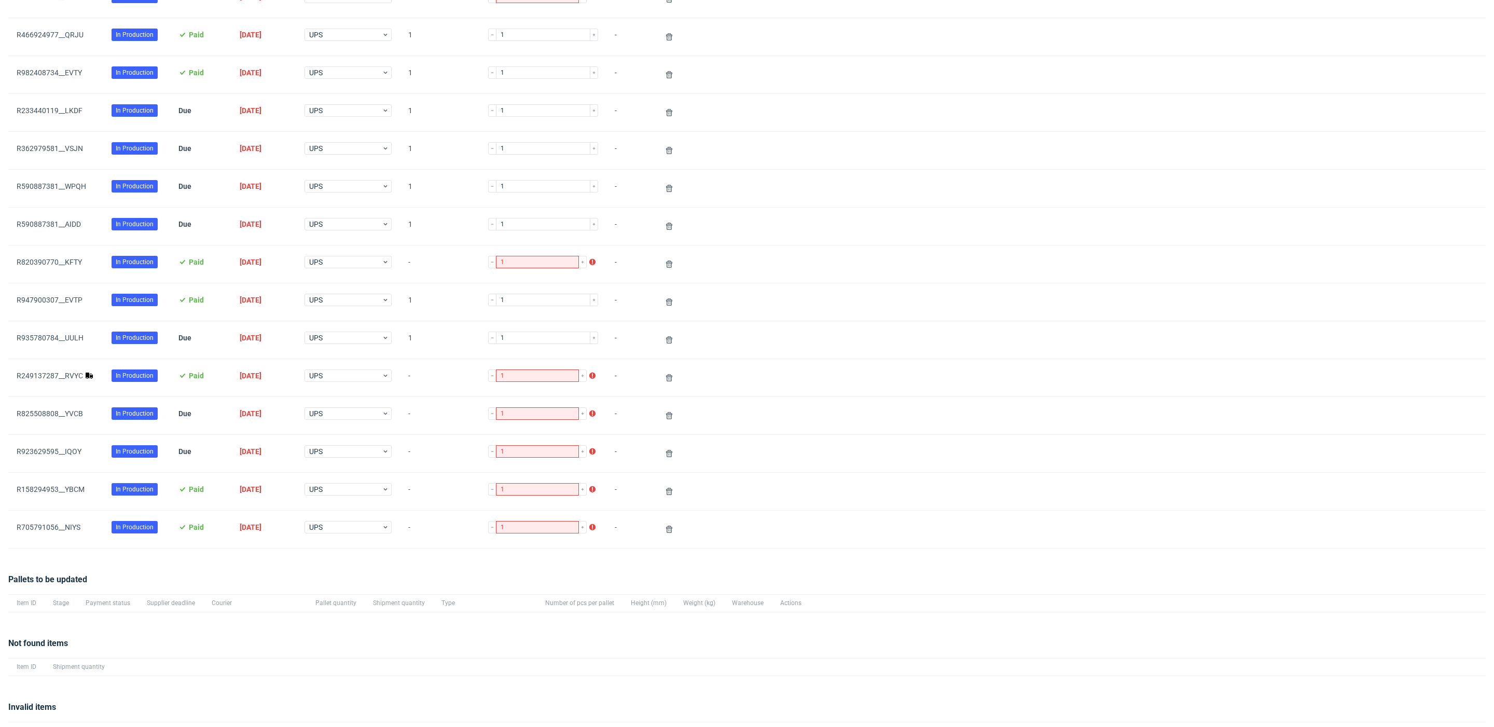
scroll to position [351, 0]
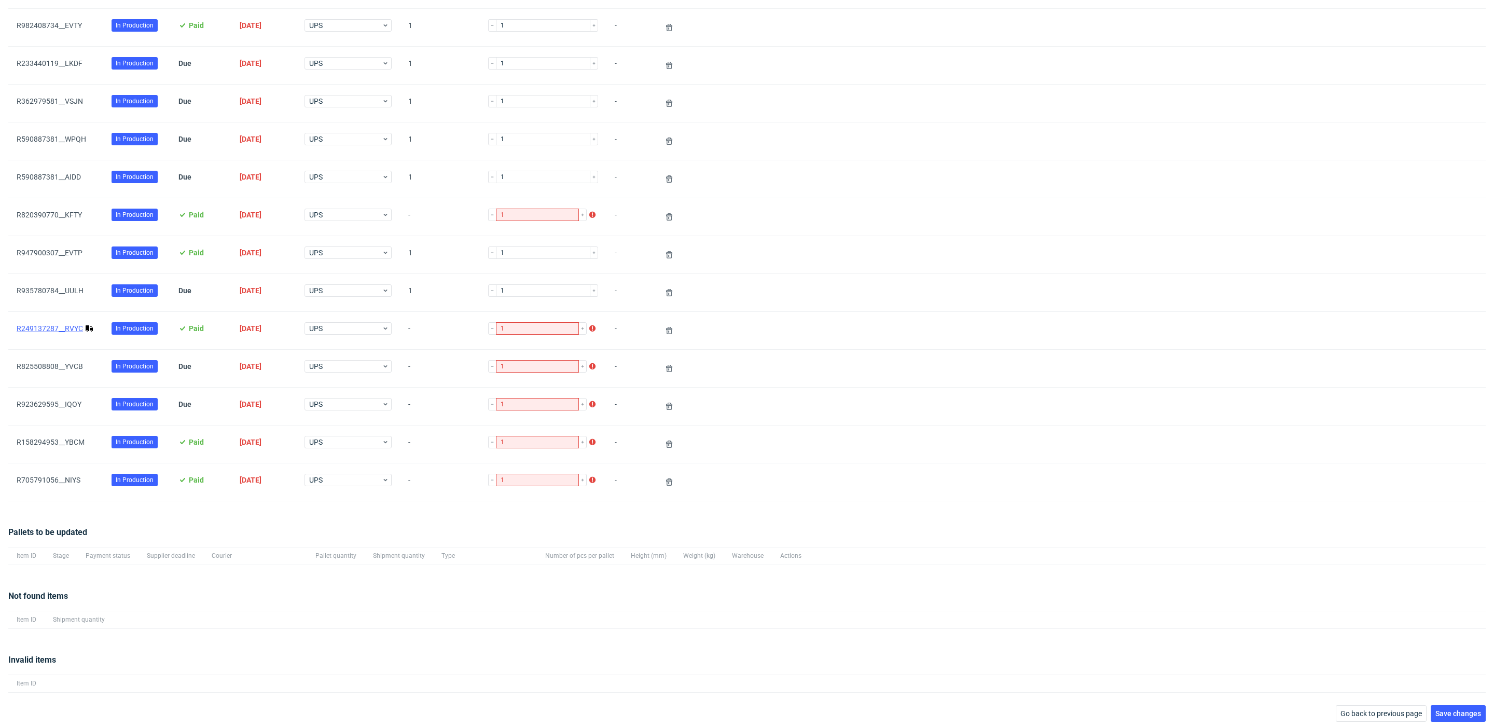
click at [74, 328] on link "R249137287__RVYC" at bounding box center [50, 328] width 66 height 8
drag, startPoint x: 1442, startPoint y: 708, endPoint x: 1318, endPoint y: 668, distance: 130.3
click at [1441, 710] on span "Save changes" at bounding box center [1458, 713] width 46 height 7
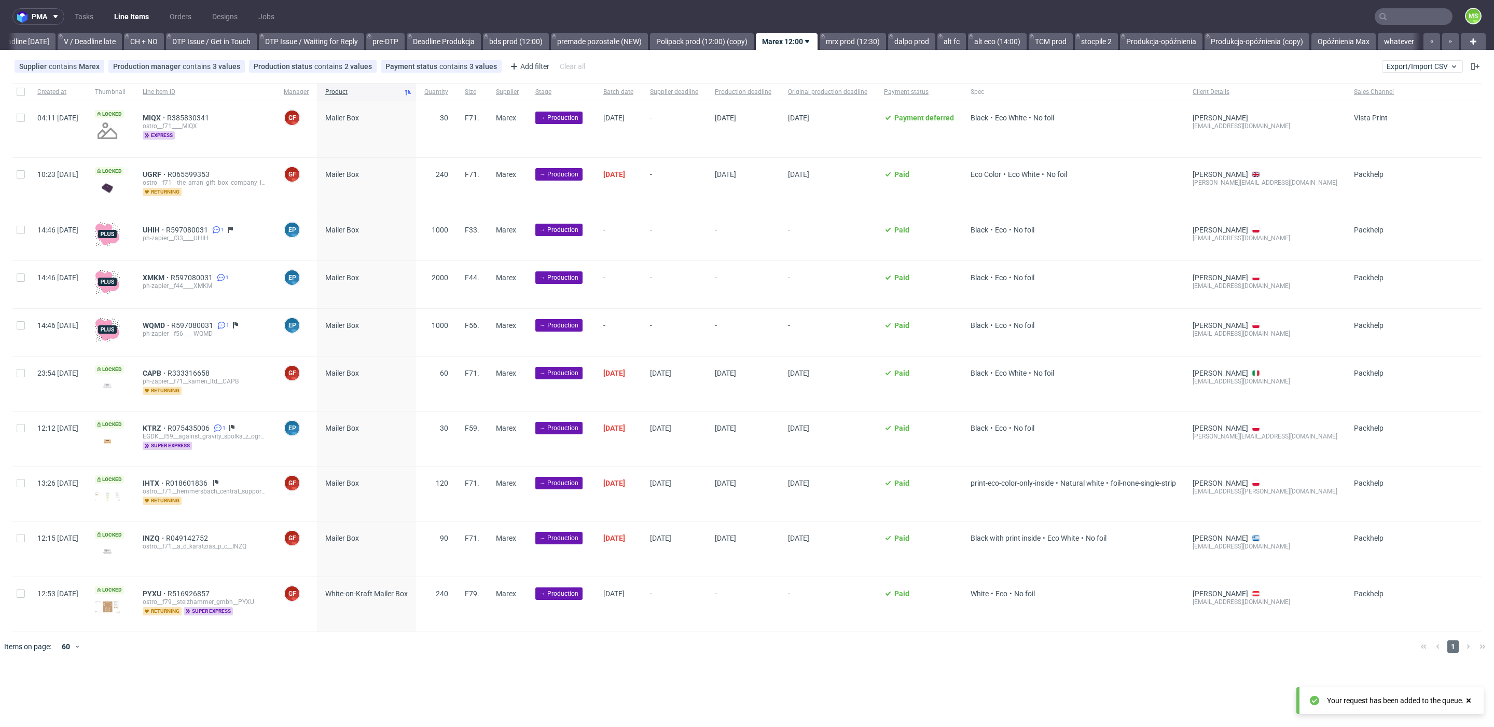
scroll to position [0, 1407]
click at [527, 45] on link "bds prod (12:00)" at bounding box center [516, 41] width 66 height 17
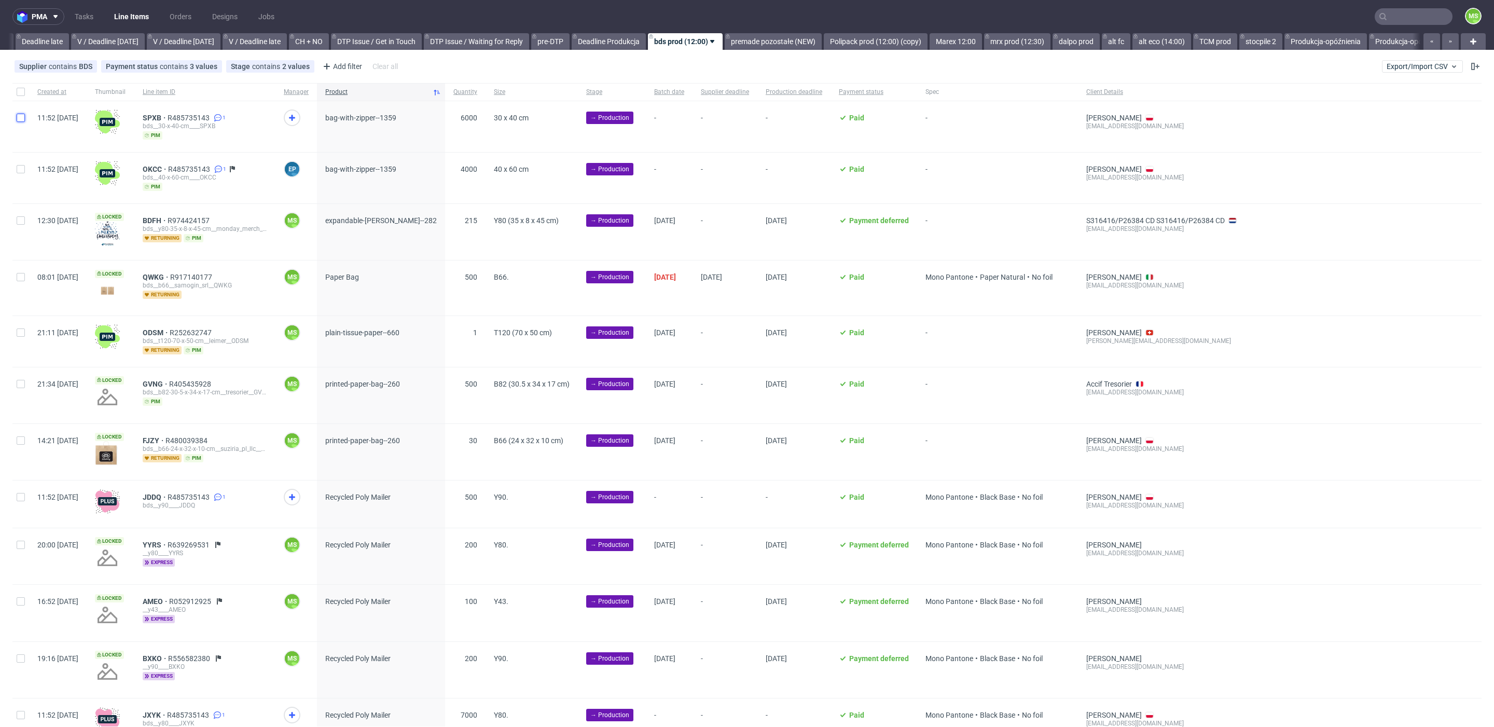
drag, startPoint x: 19, startPoint y: 119, endPoint x: 15, endPoint y: 125, distance: 7.5
click at [18, 120] on input "checkbox" at bounding box center [21, 118] width 8 height 8
checkbox input "true"
click at [168, 117] on span "SPXB" at bounding box center [155, 118] width 25 height 8
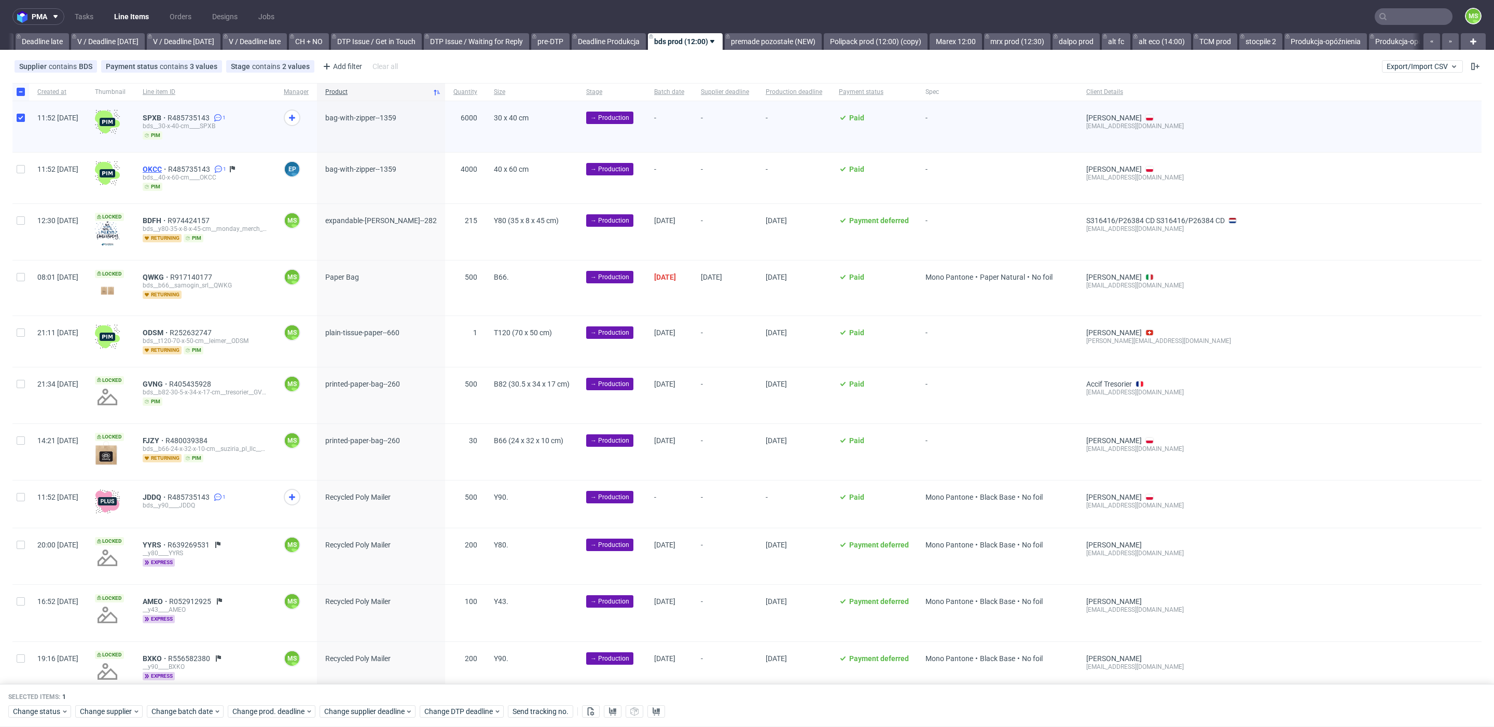
click at [168, 167] on span "OKCC" at bounding box center [155, 169] width 25 height 8
click at [25, 171] on div at bounding box center [20, 178] width 17 height 51
checkbox input "true"
click at [194, 708] on span "Change batch date" at bounding box center [182, 712] width 62 height 10
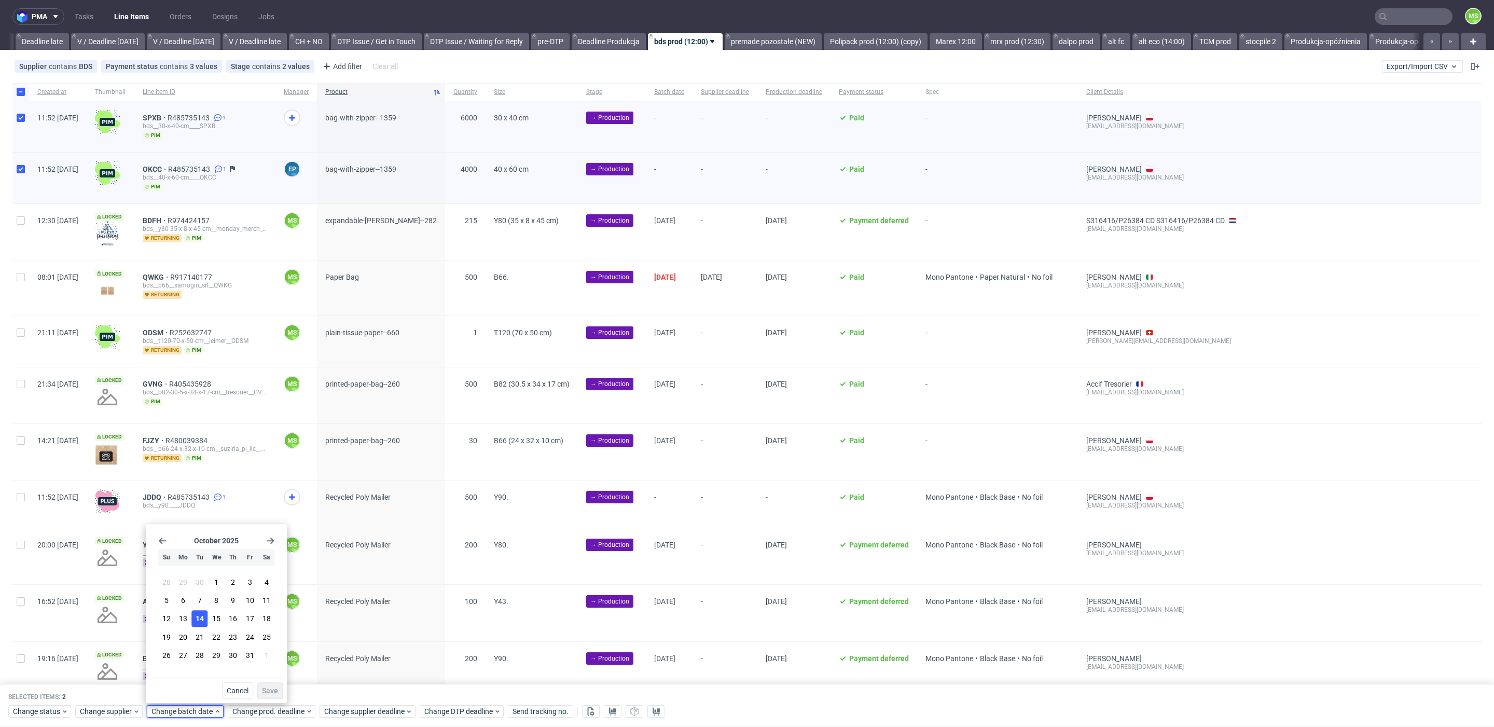
click at [204, 618] on button "14" at bounding box center [200, 619] width 16 height 17
drag, startPoint x: 265, startPoint y: 691, endPoint x: 268, endPoint y: 701, distance: 10.8
click at [265, 691] on span "Save" at bounding box center [270, 690] width 16 height 7
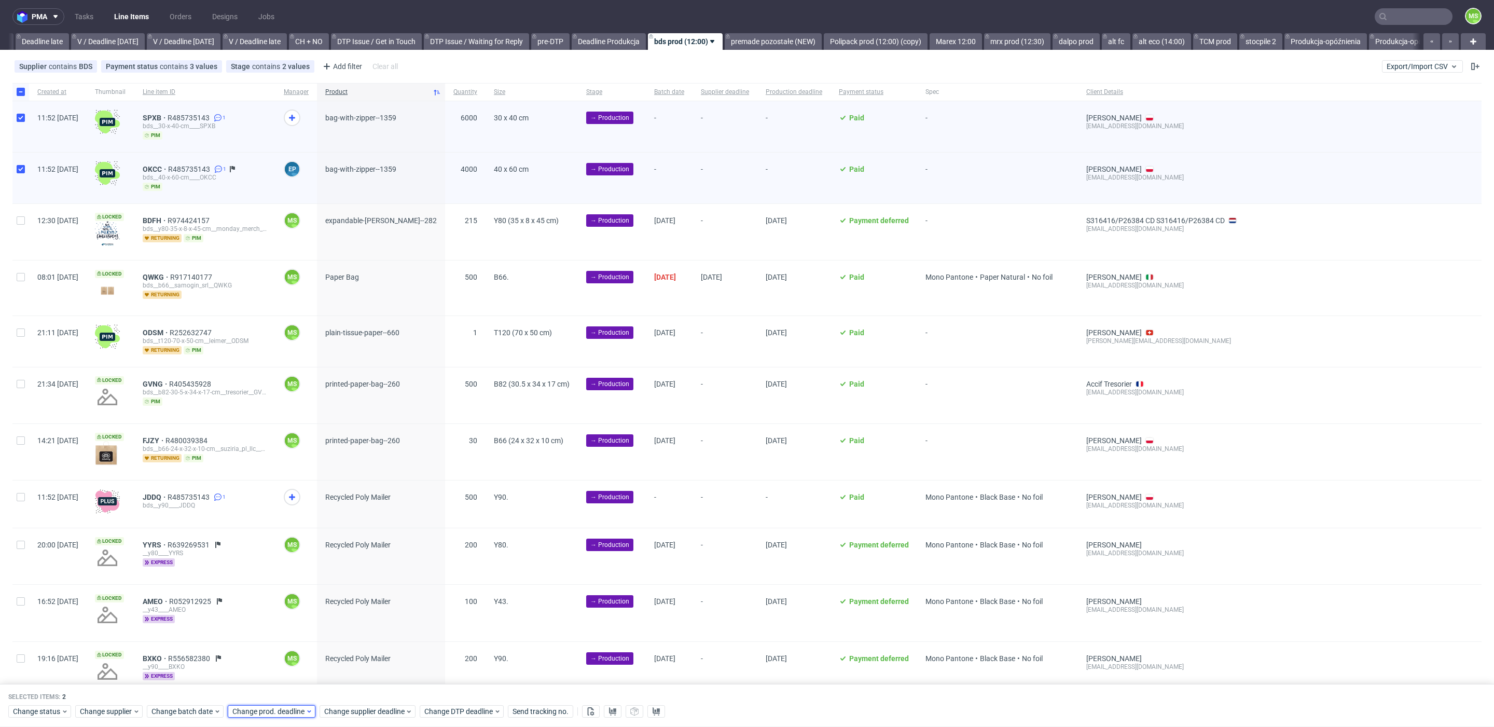
drag, startPoint x: 272, startPoint y: 712, endPoint x: 273, endPoint y: 706, distance: 5.7
click at [273, 707] on span "Change prod. deadline" at bounding box center [268, 712] width 73 height 10
click at [285, 635] on button "21" at bounding box center [280, 637] width 16 height 17
drag, startPoint x: 342, startPoint y: 688, endPoint x: 358, endPoint y: 709, distance: 26.3
click at [344, 689] on span "Save" at bounding box center [350, 690] width 16 height 7
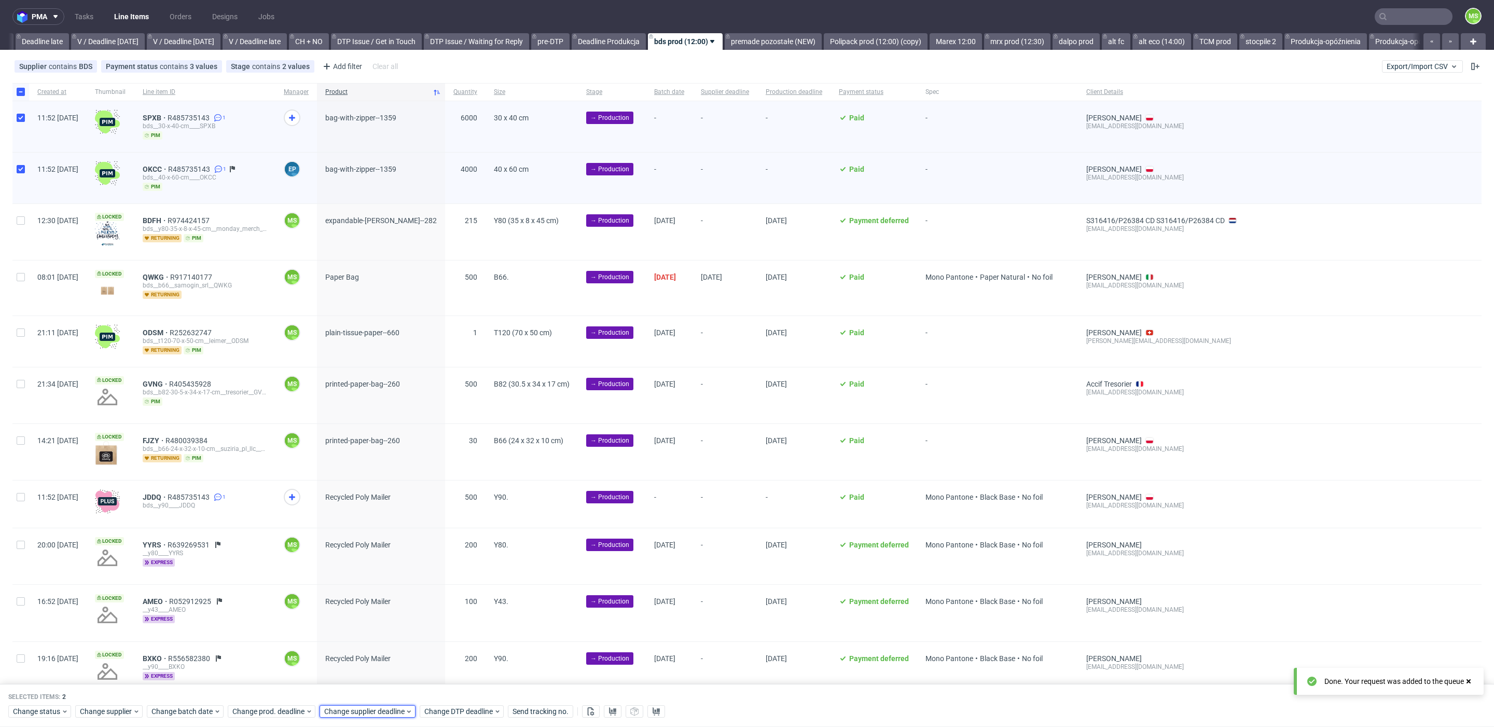
drag, startPoint x: 359, startPoint y: 710, endPoint x: 359, endPoint y: 704, distance: 6.2
click at [359, 707] on span "Change supplier deadline" at bounding box center [364, 712] width 81 height 10
click at [370, 639] on span "21" at bounding box center [372, 637] width 8 height 10
click at [451, 692] on button "Save" at bounding box center [442, 690] width 25 height 17
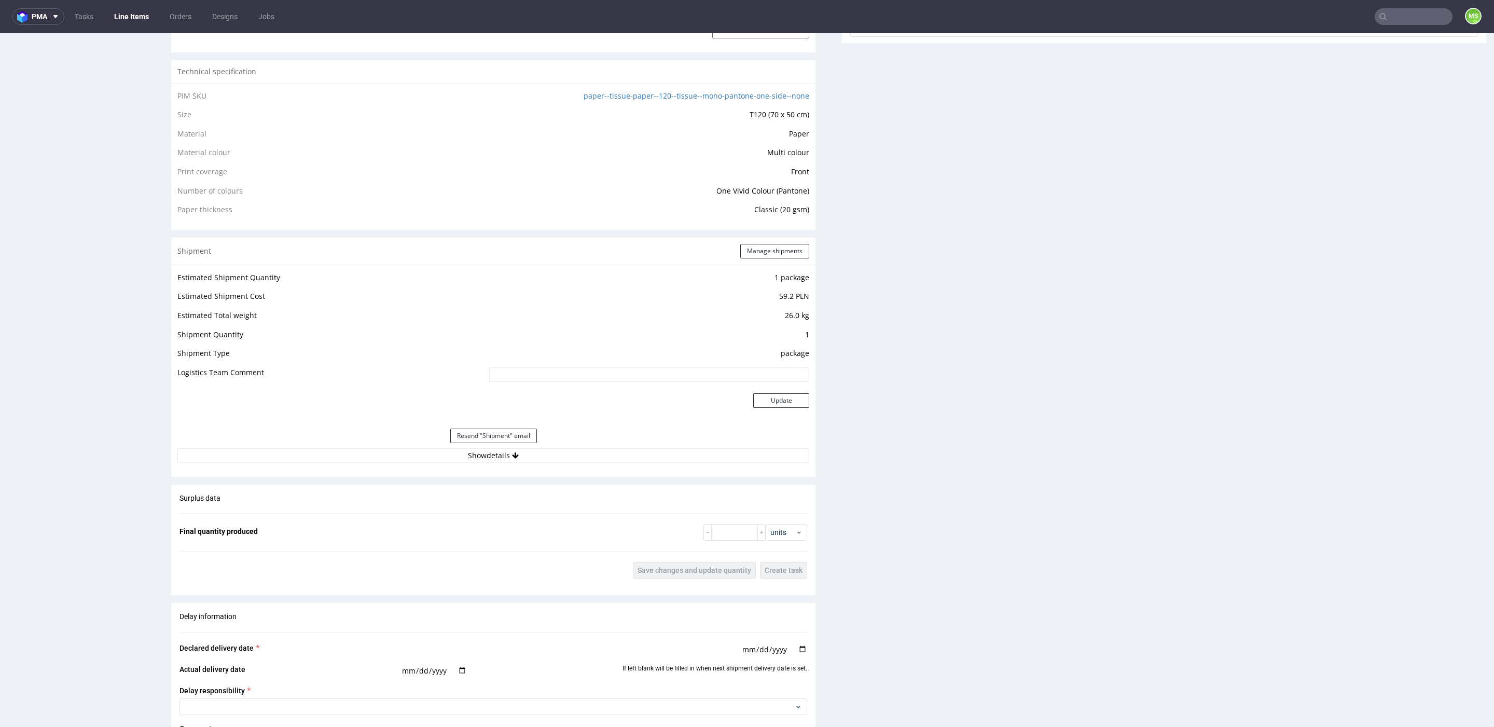
scroll to position [1117, 0]
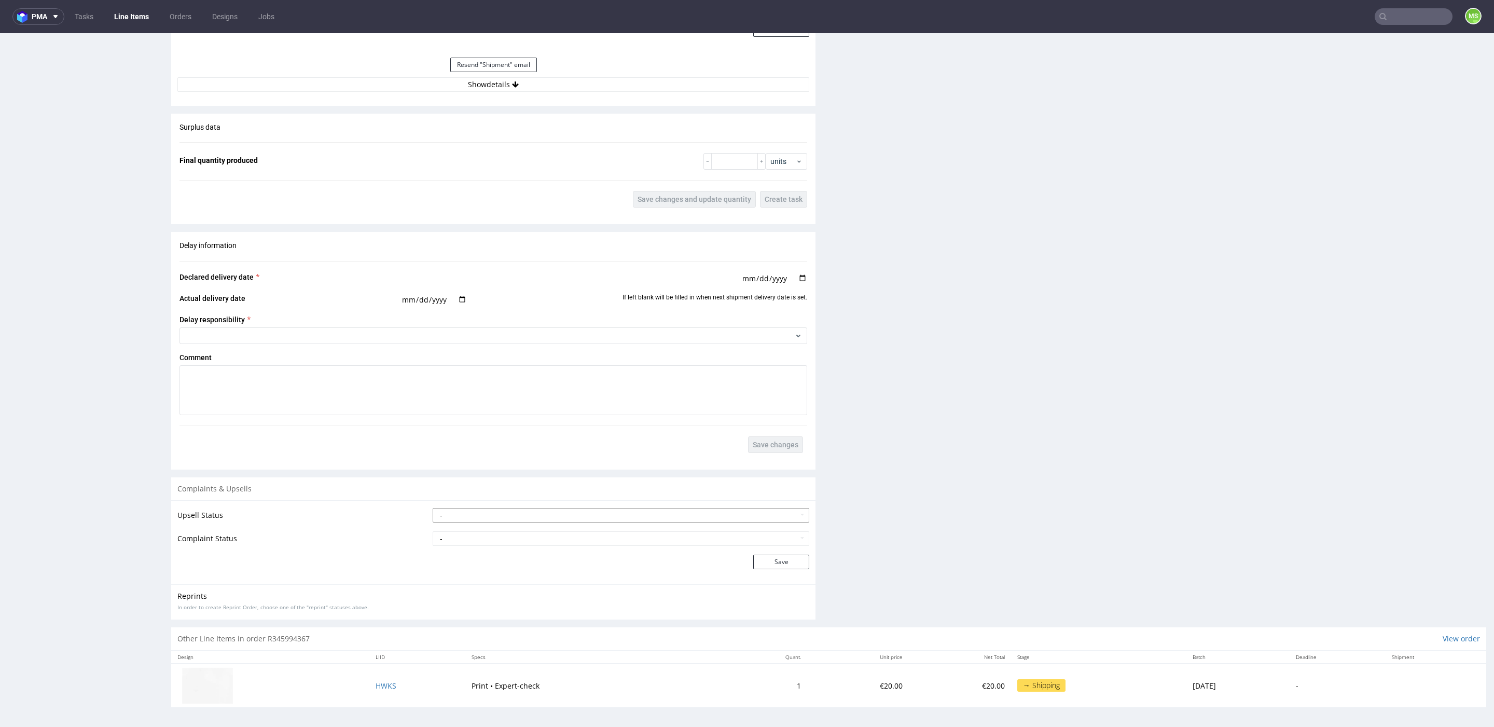
click at [548, 512] on select "- Pending Upsell Upsell Accepted Upsell Refused" at bounding box center [621, 515] width 377 height 15
click at [433, 508] on select "- Pending Upsell Upsell Accepted Upsell Refused" at bounding box center [621, 515] width 377 height 15
click at [583, 536] on select "- Complaint Received Complaint Rejected Complaint Accepted (DTP Issue) - Reprin…" at bounding box center [621, 538] width 377 height 15
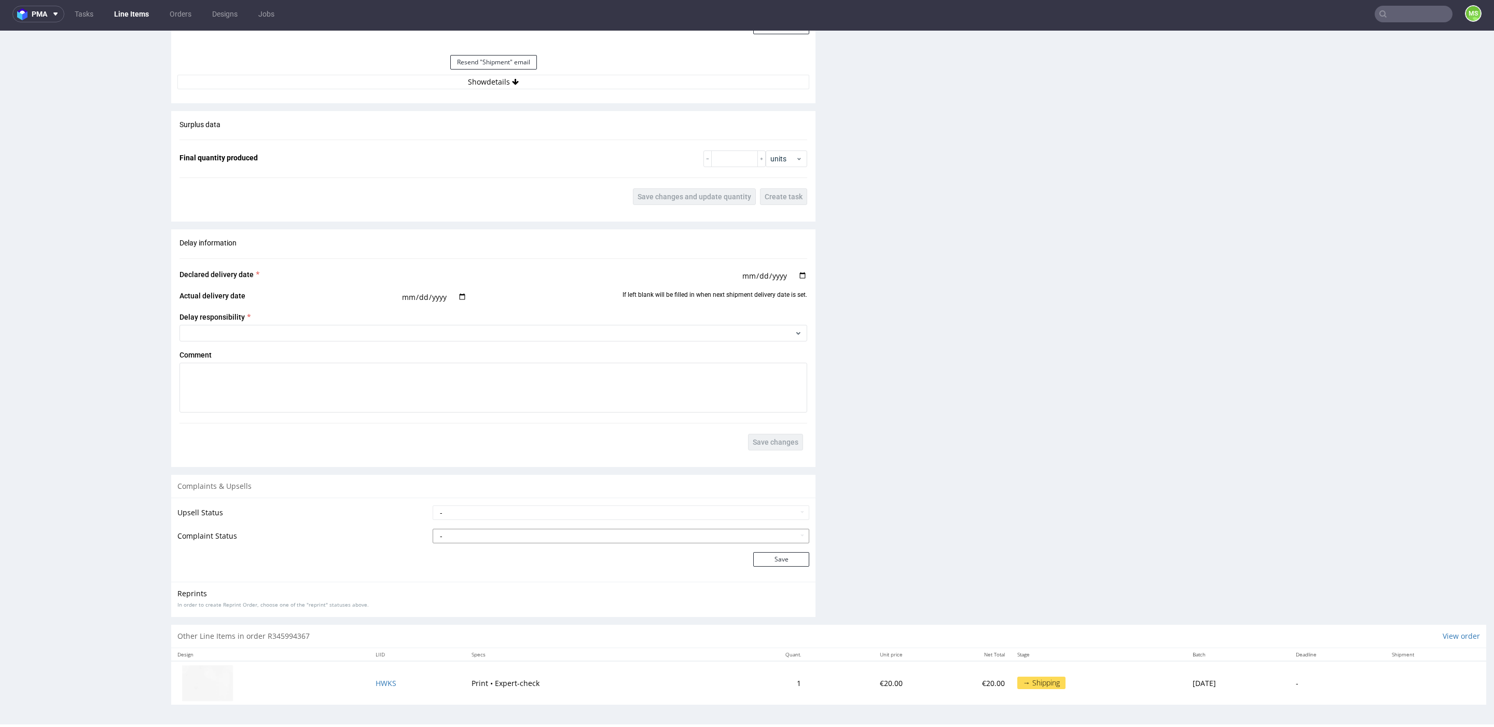
click at [502, 528] on td "- Complaint Received Complaint Rejected Complaint Accepted (DTP Issue) - Reprin…" at bounding box center [619, 539] width 379 height 23
click at [500, 532] on select "- Complaint Received Complaint Rejected Complaint Accepted (DTP Issue) - Reprin…" at bounding box center [621, 536] width 377 height 15
click at [498, 533] on select "- Complaint Received Complaint Rejected Complaint Accepted (DTP Issue) - Reprin…" at bounding box center [621, 536] width 377 height 15
select select "accepted_print_issue_reprint"
click at [433, 529] on select "- Complaint Received Complaint Rejected Complaint Accepted (DTP Issue) - Reprin…" at bounding box center [621, 536] width 377 height 15
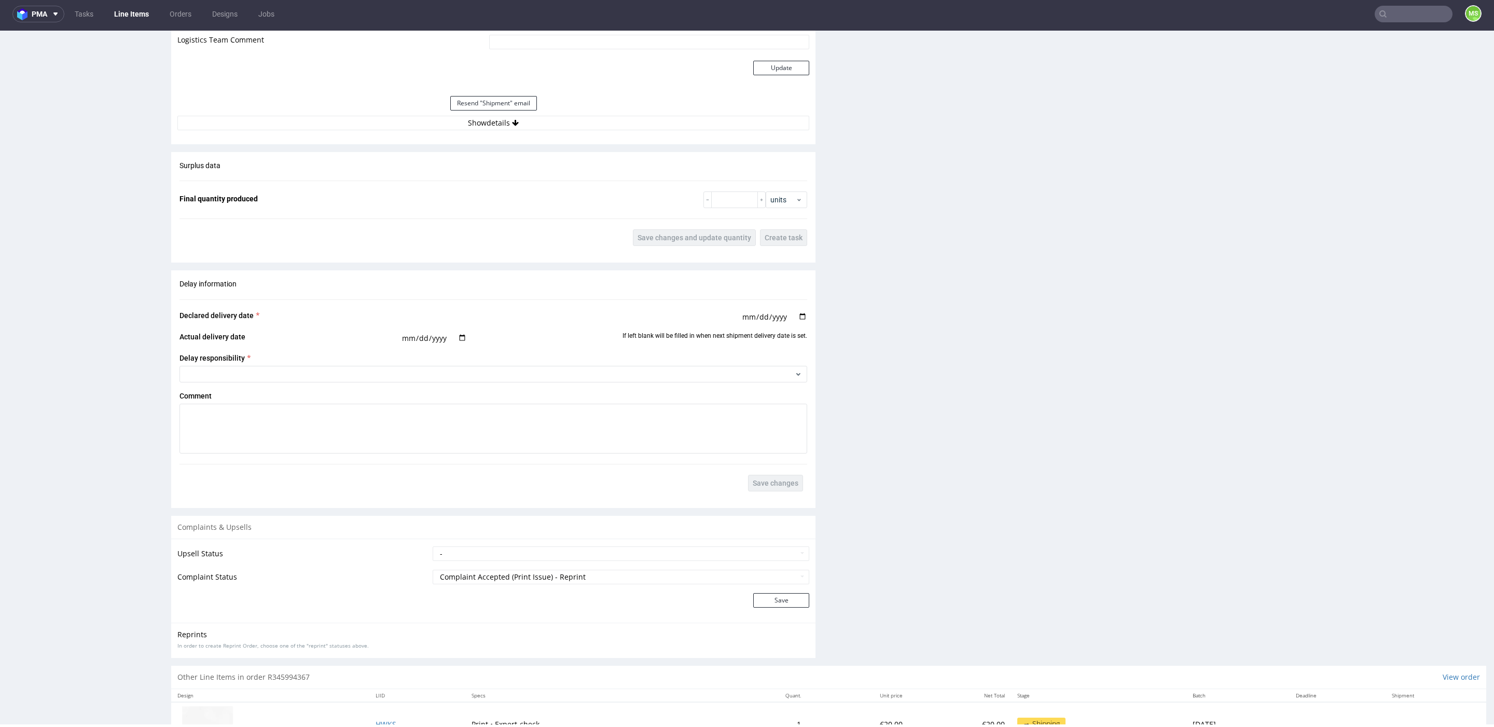
scroll to position [1117, 0]
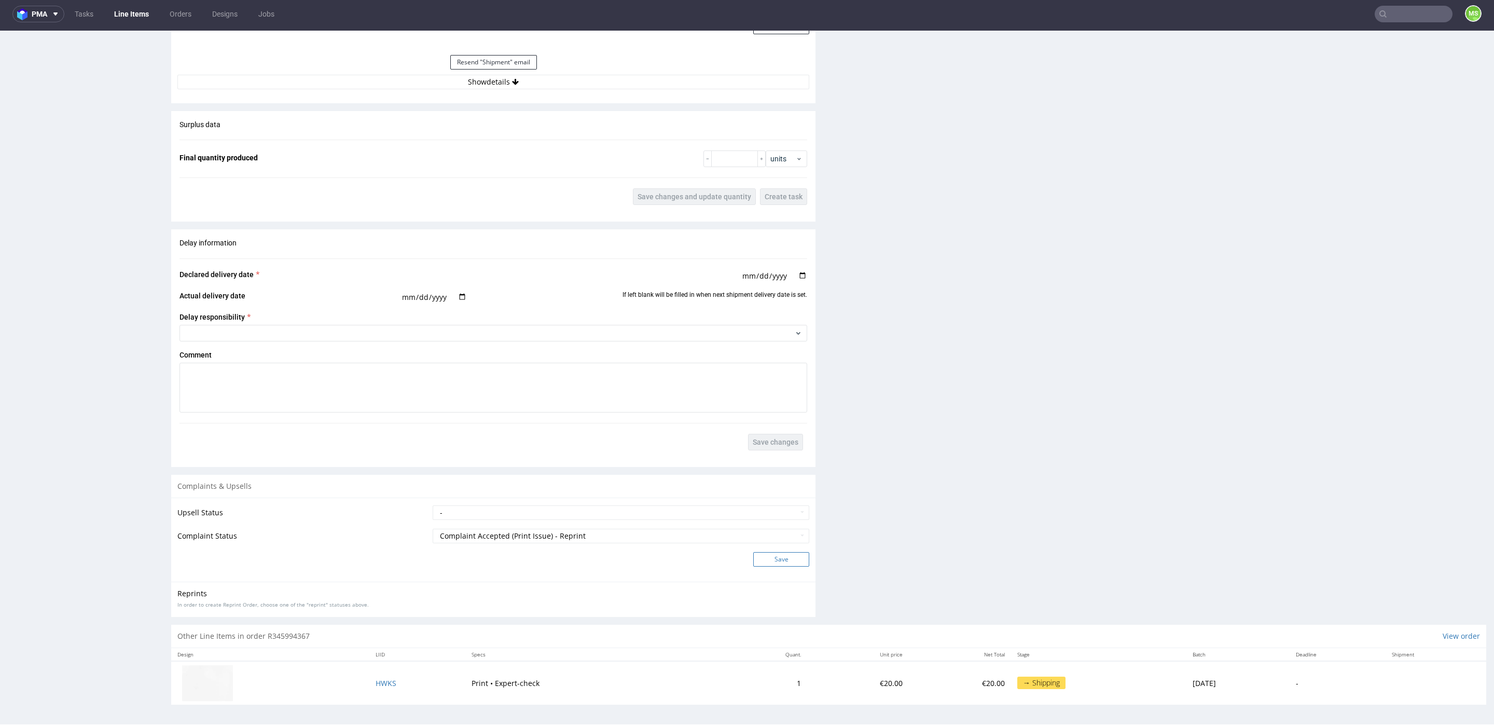
click at [792, 557] on button "Save" at bounding box center [781, 559] width 56 height 15
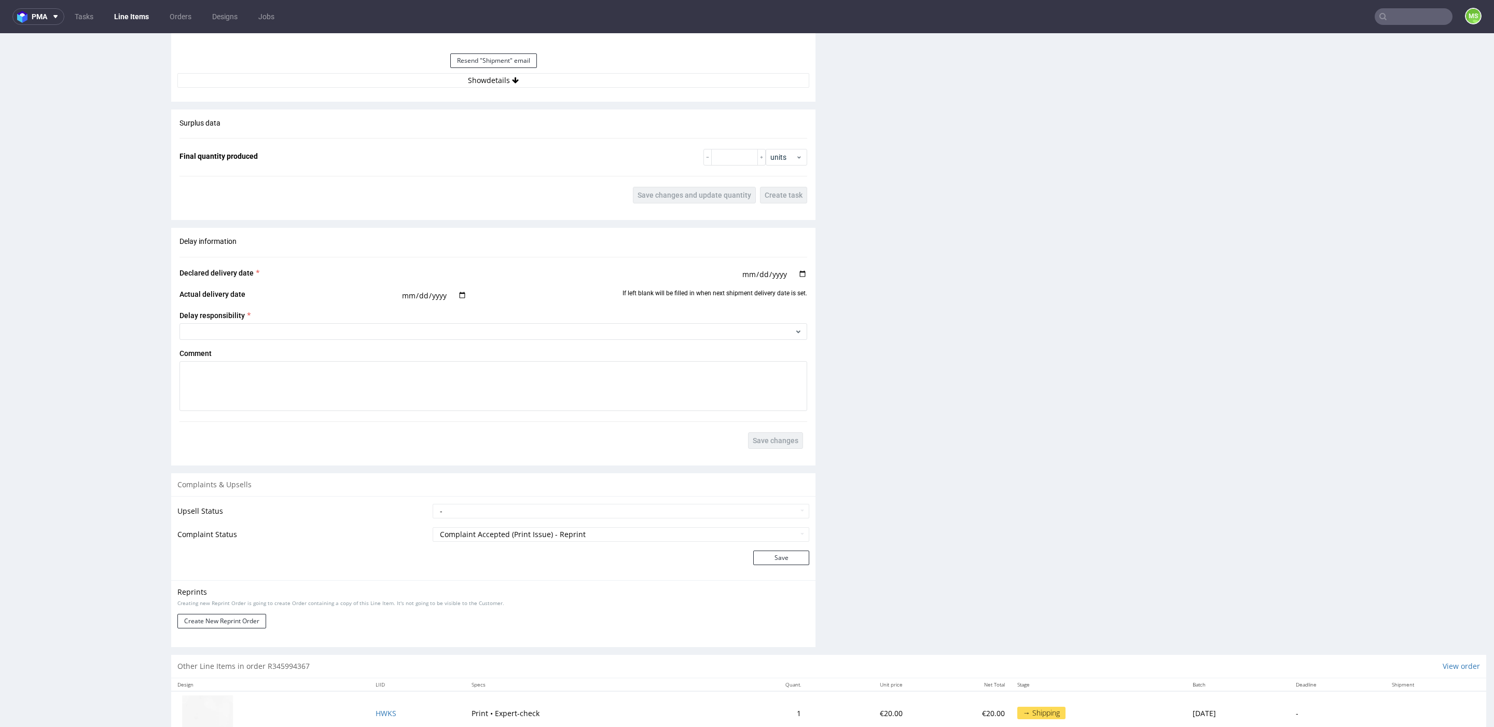
scroll to position [1158, 0]
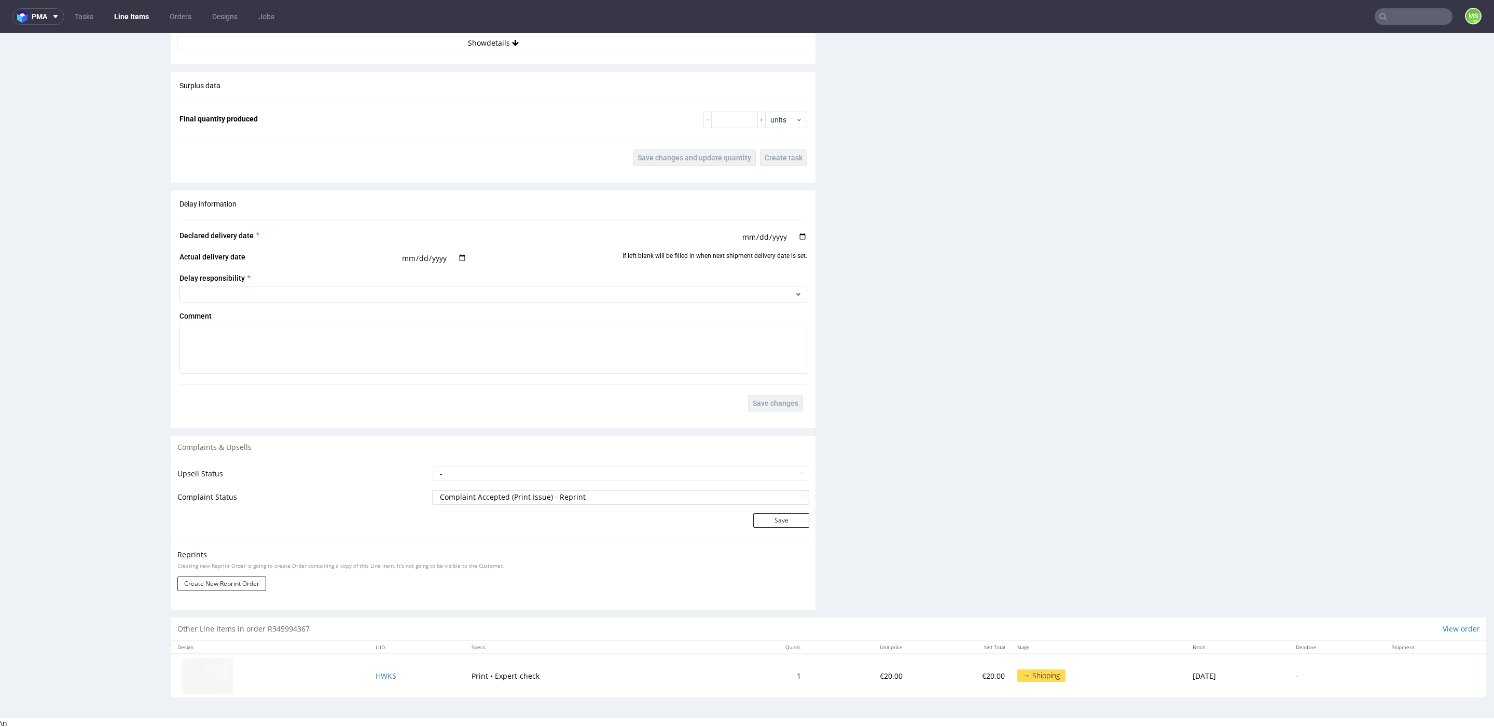
click at [547, 497] on select "- Complaint Received Complaint Rejected Complaint Accepted (DTP Issue) - Reprin…" at bounding box center [621, 497] width 377 height 15
click at [215, 585] on button "Create New Reprint Order" at bounding box center [221, 583] width 89 height 15
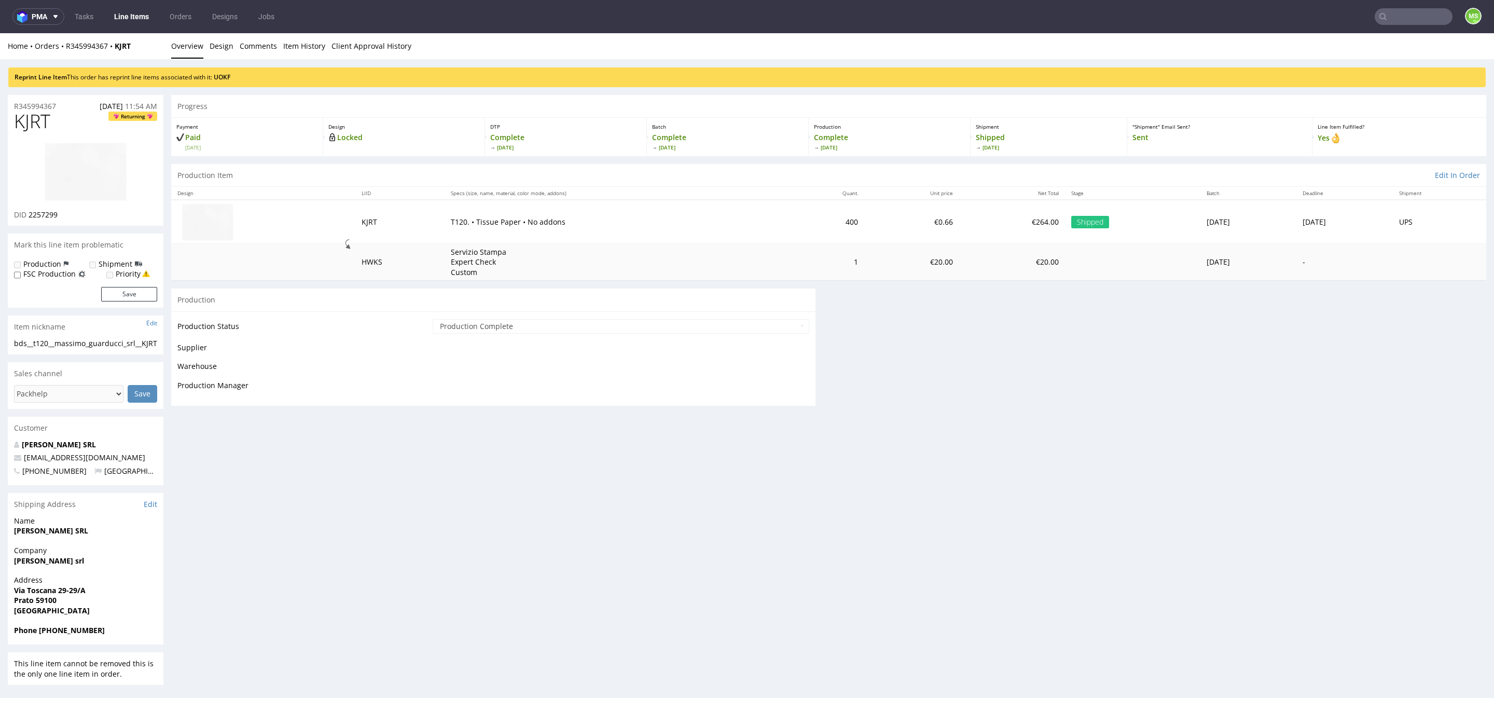
scroll to position [0, 0]
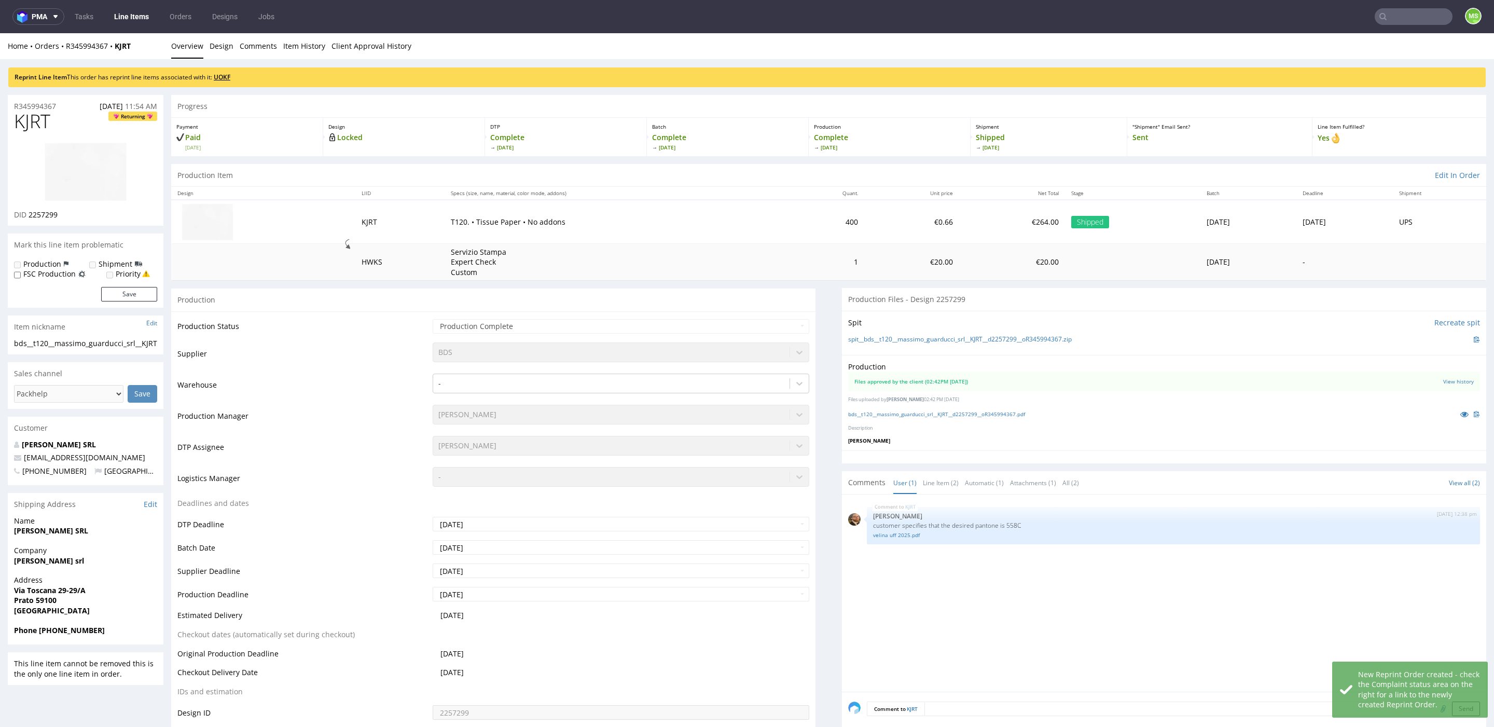
click at [230, 75] on link "UOKF" at bounding box center [222, 77] width 17 height 9
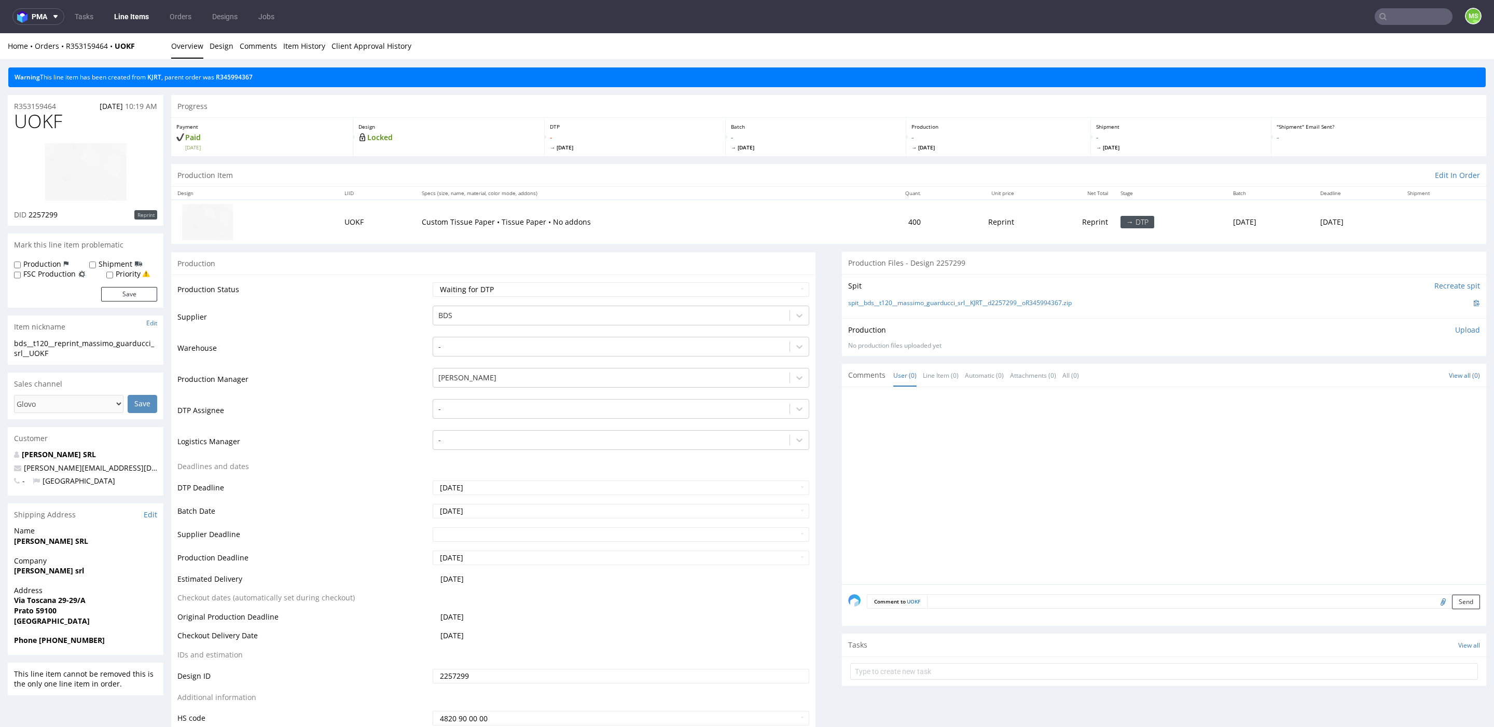
drag, startPoint x: 871, startPoint y: 219, endPoint x: 886, endPoint y: 232, distance: 19.9
click at [871, 220] on td "400" at bounding box center [893, 222] width 68 height 44
click at [161, 77] on link "KJRT" at bounding box center [154, 77] width 14 height 9
click at [29, 263] on label "Production" at bounding box center [42, 264] width 38 height 10
click at [21, 263] on input "Production" at bounding box center [17, 265] width 7 height 8
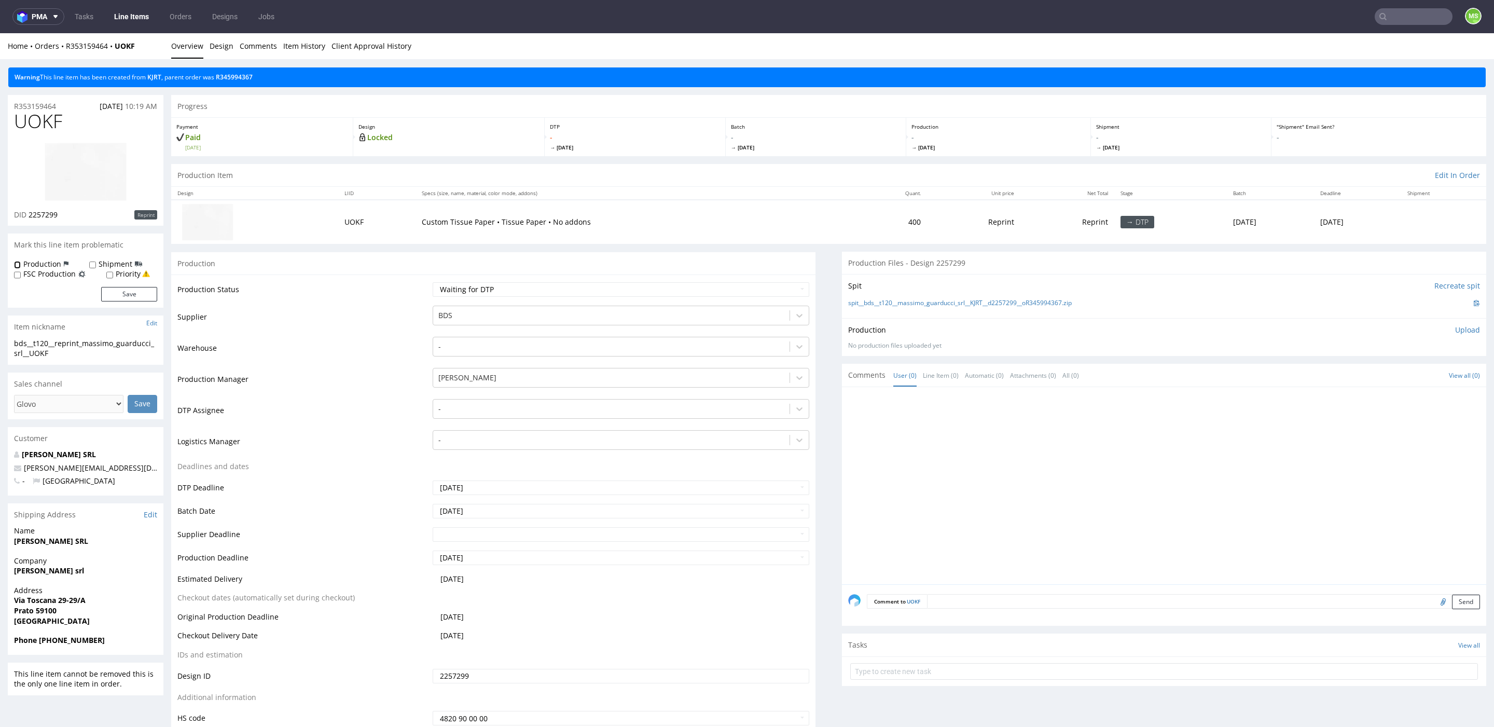
checkbox input "true"
click at [1017, 599] on textarea at bounding box center [1203, 601] width 553 height 15
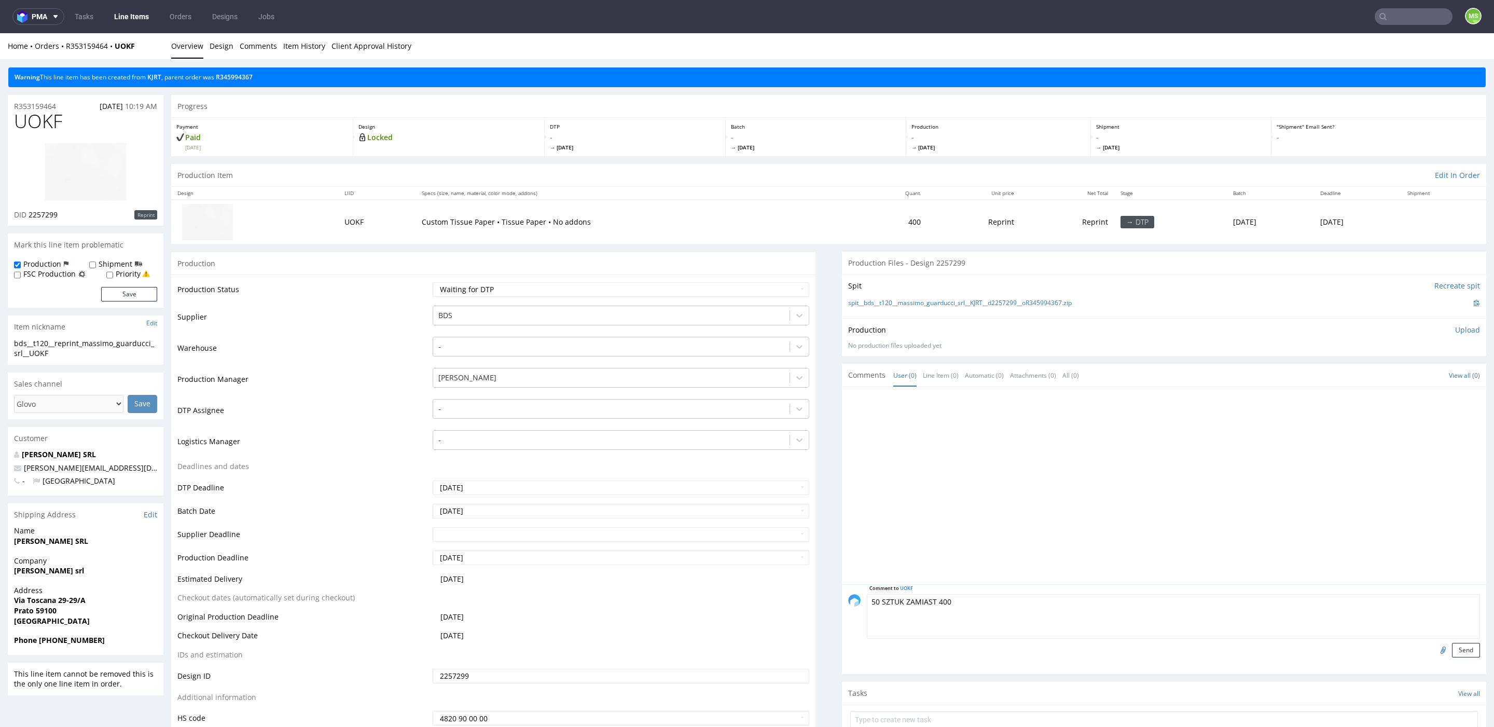
type textarea "50 SZTUK ZAMIAST 400"
click at [969, 548] on div at bounding box center [1167, 488] width 638 height 191
click at [1458, 649] on button "Send" at bounding box center [1466, 650] width 28 height 15
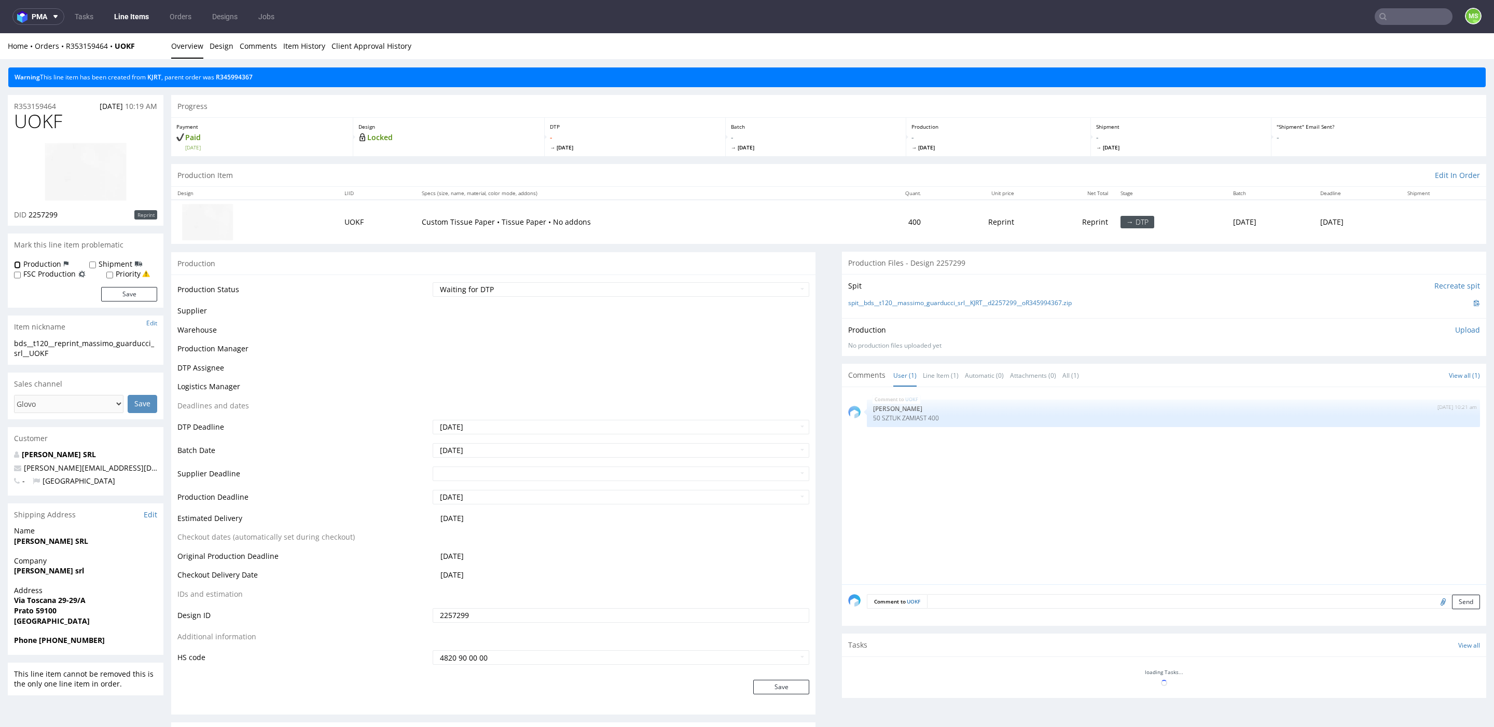
click at [20, 264] on input "Production" at bounding box center [17, 265] width 7 height 8
checkbox input "true"
click at [125, 293] on button "Save" at bounding box center [129, 294] width 56 height 15
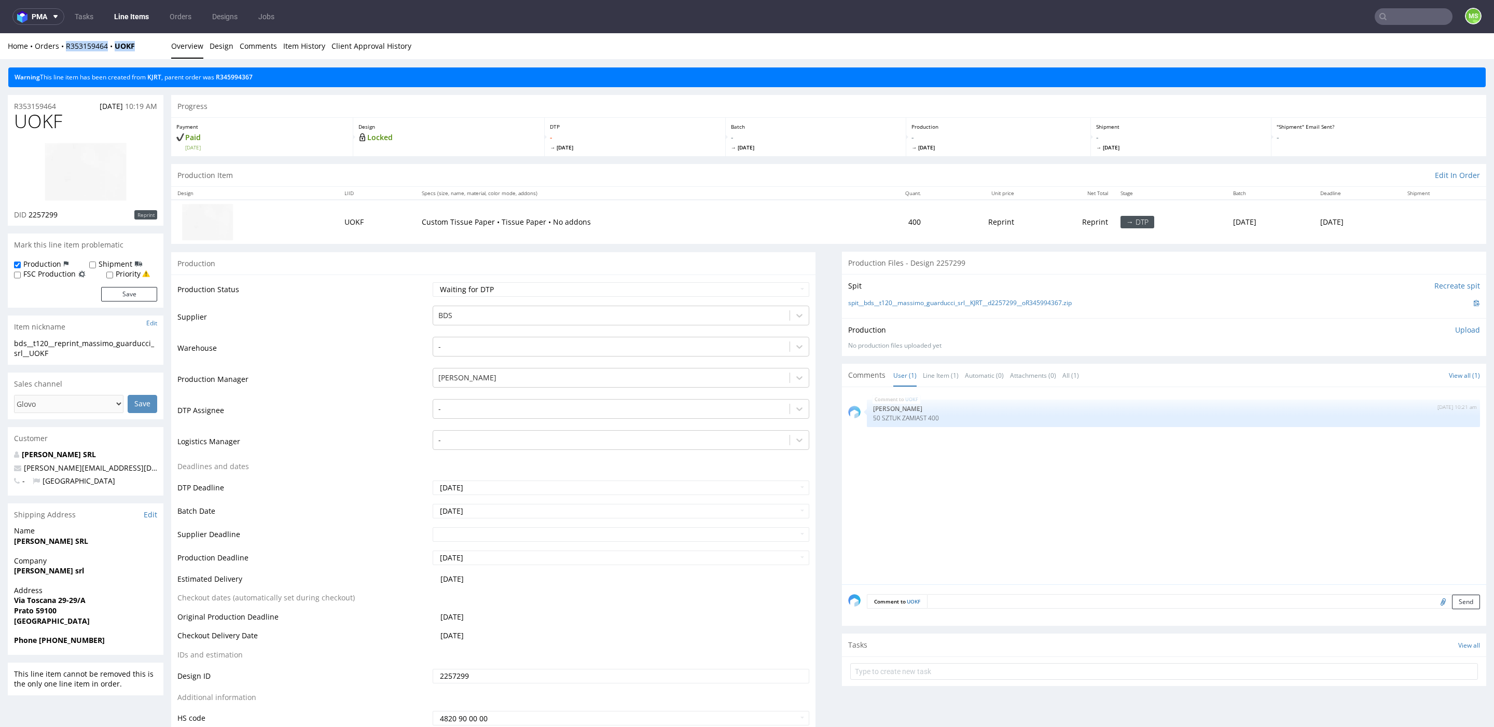
drag, startPoint x: 146, startPoint y: 47, endPoint x: 125, endPoint y: 71, distance: 32.4
click at [66, 49] on div "Home Orders R353159464 UOKF" at bounding box center [86, 46] width 156 height 10
copy div "R353159464 UOKF"
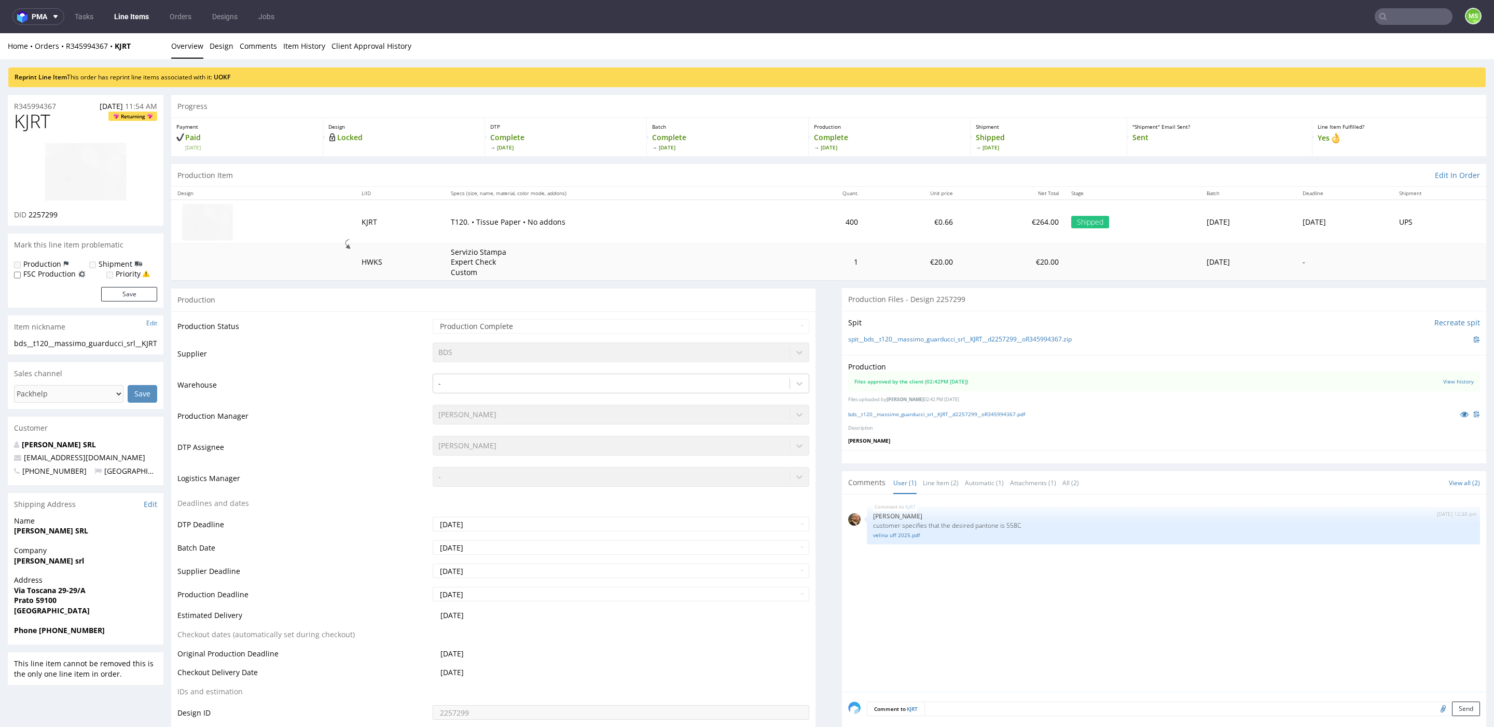
click at [23, 262] on label "Production" at bounding box center [42, 264] width 38 height 10
drag, startPoint x: 144, startPoint y: 42, endPoint x: 67, endPoint y: 46, distance: 76.9
click at [67, 46] on div "Home Orders R345994367 KJRT" at bounding box center [86, 46] width 156 height 10
copy div "R345994367 KJRT"
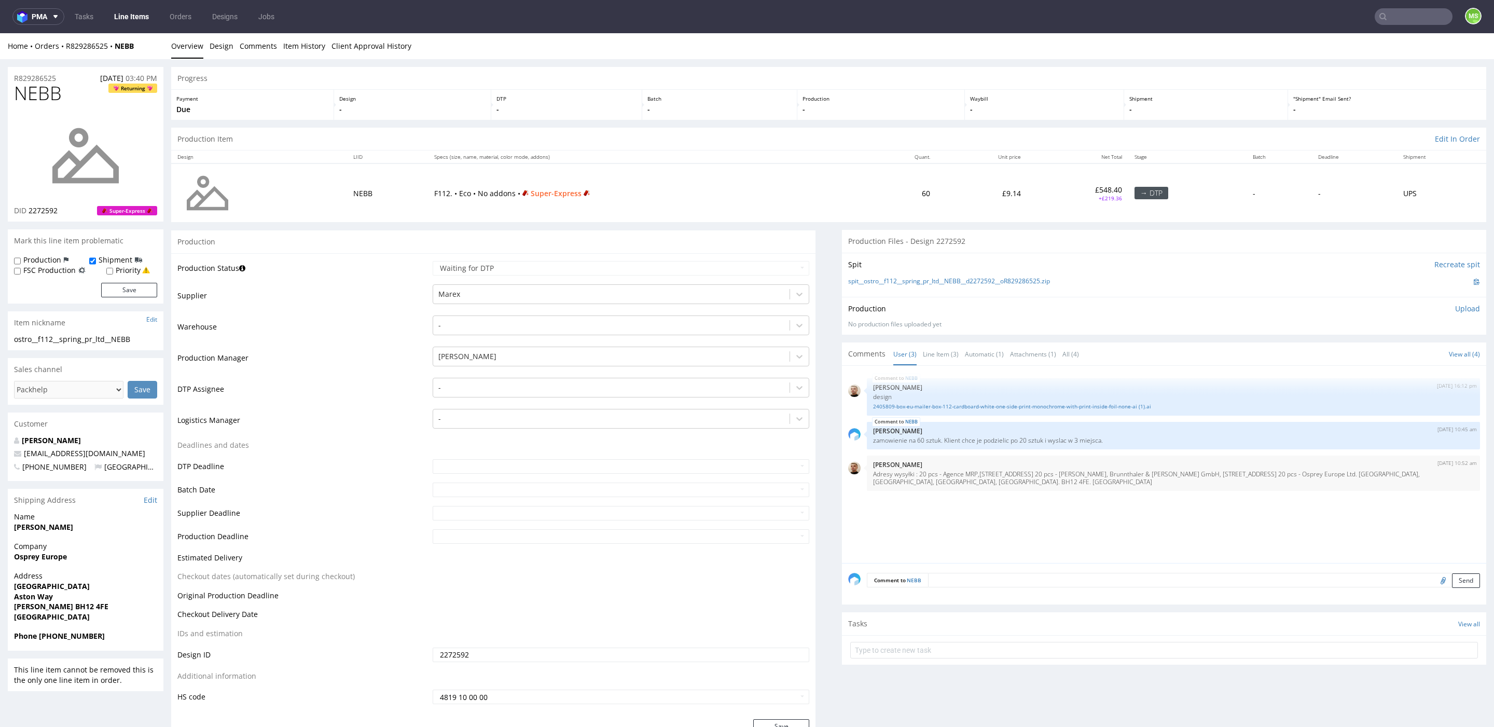
drag, startPoint x: 141, startPoint y: 20, endPoint x: 166, endPoint y: 24, distance: 25.8
click at [141, 20] on link "Line Items" at bounding box center [131, 16] width 47 height 17
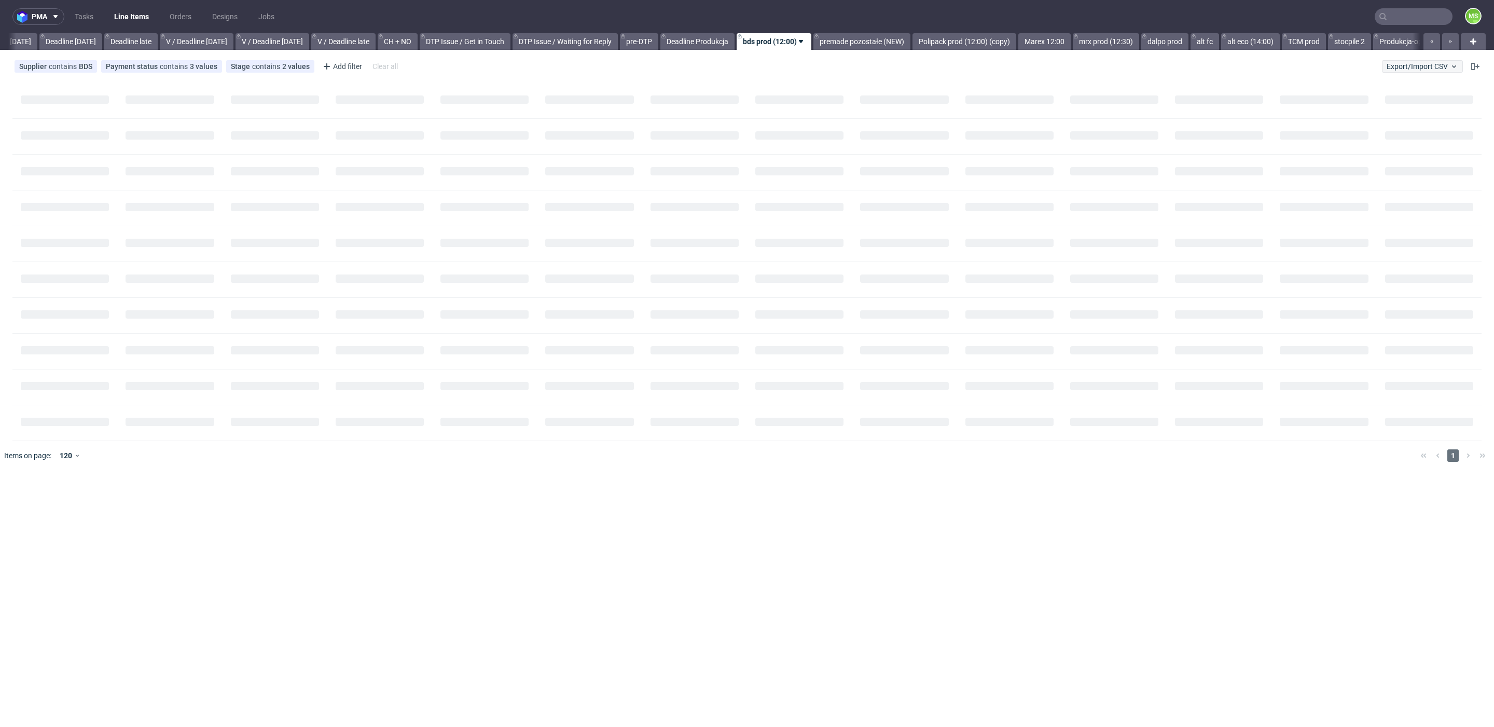
drag, startPoint x: 1400, startPoint y: 75, endPoint x: 1409, endPoint y: 67, distance: 12.9
click at [1400, 74] on div "Supplier contains BDS Payment status contains 3 values Paid, Credit Owed, Payme…" at bounding box center [747, 66] width 1494 height 25
click at [1409, 67] on span "Export/Import CSV" at bounding box center [1423, 66] width 72 height 8
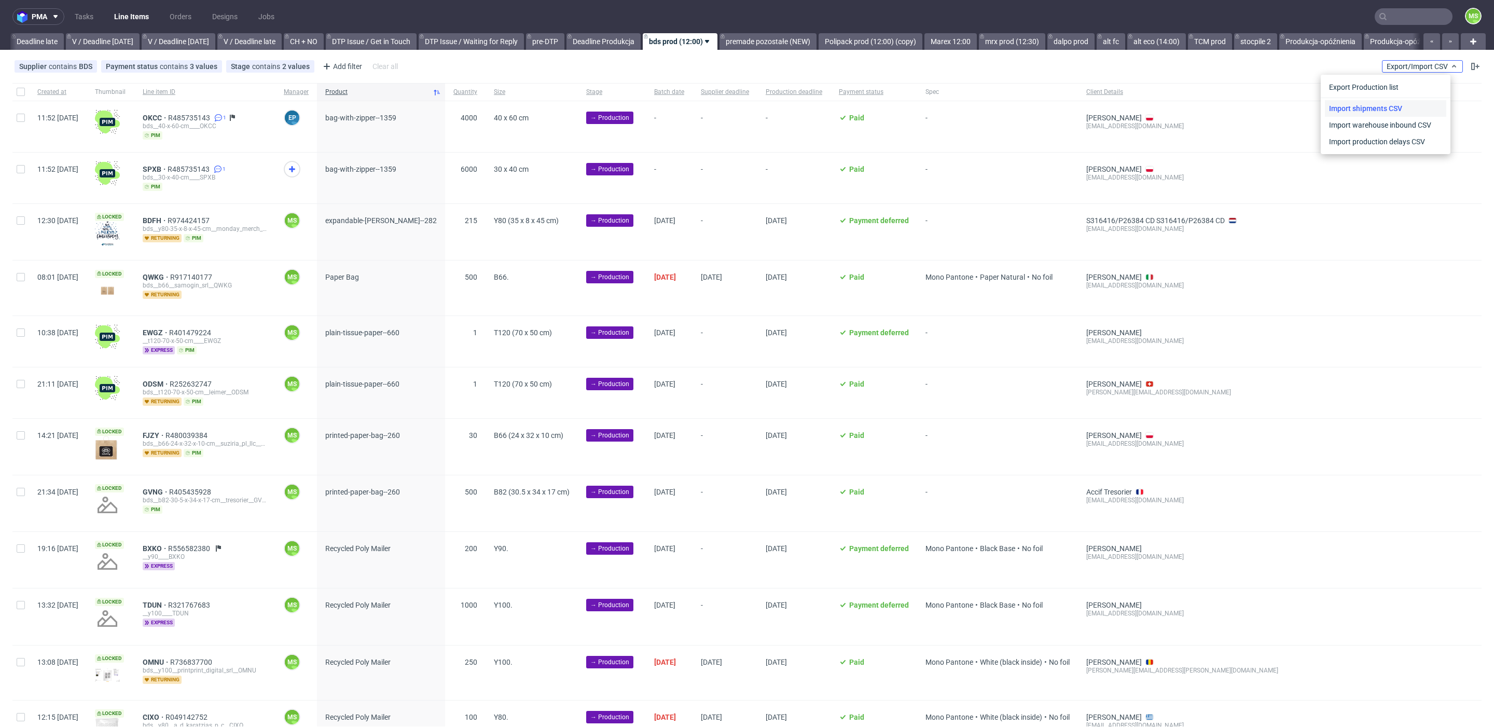
scroll to position [0, 1220]
click at [1408, 107] on link "Import shipments CSV" at bounding box center [1385, 108] width 121 height 17
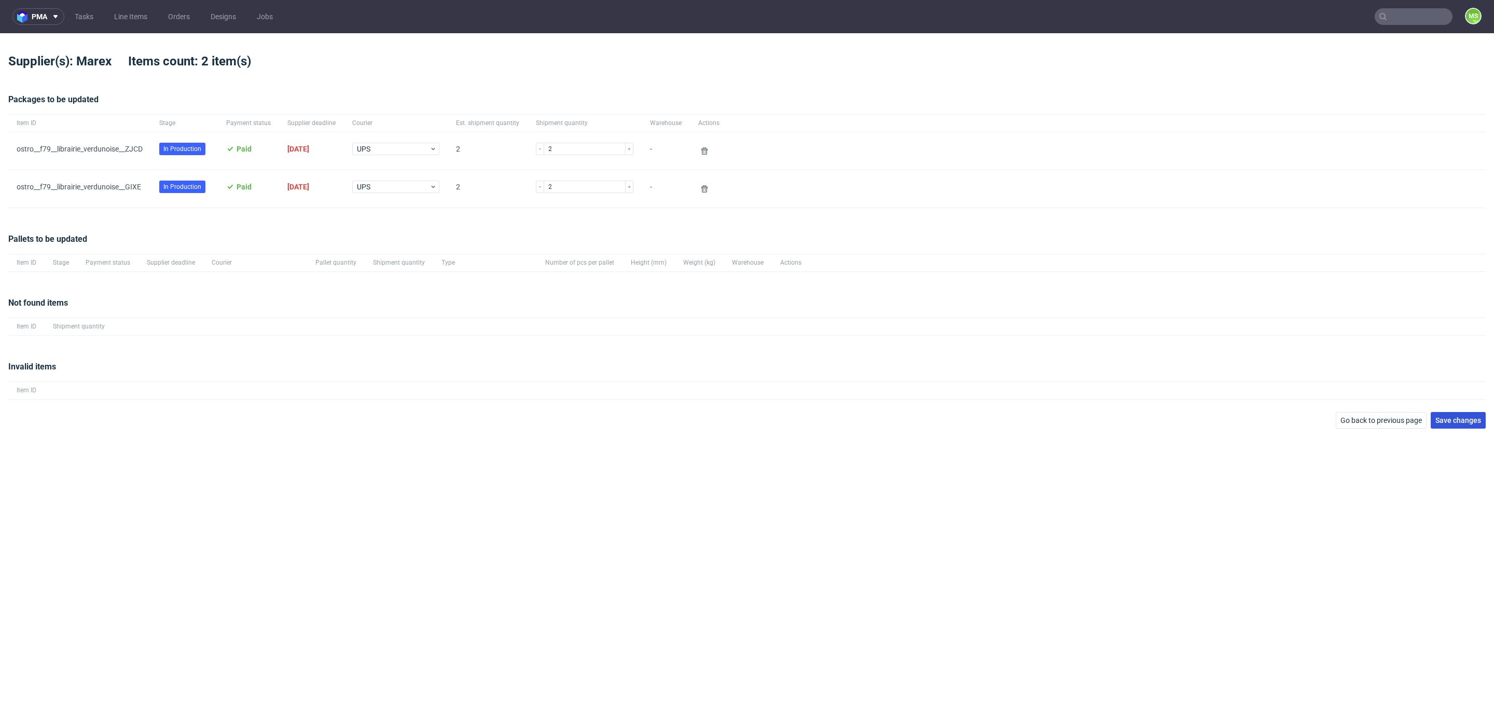
click at [1464, 420] on span "Save changes" at bounding box center [1458, 420] width 46 height 7
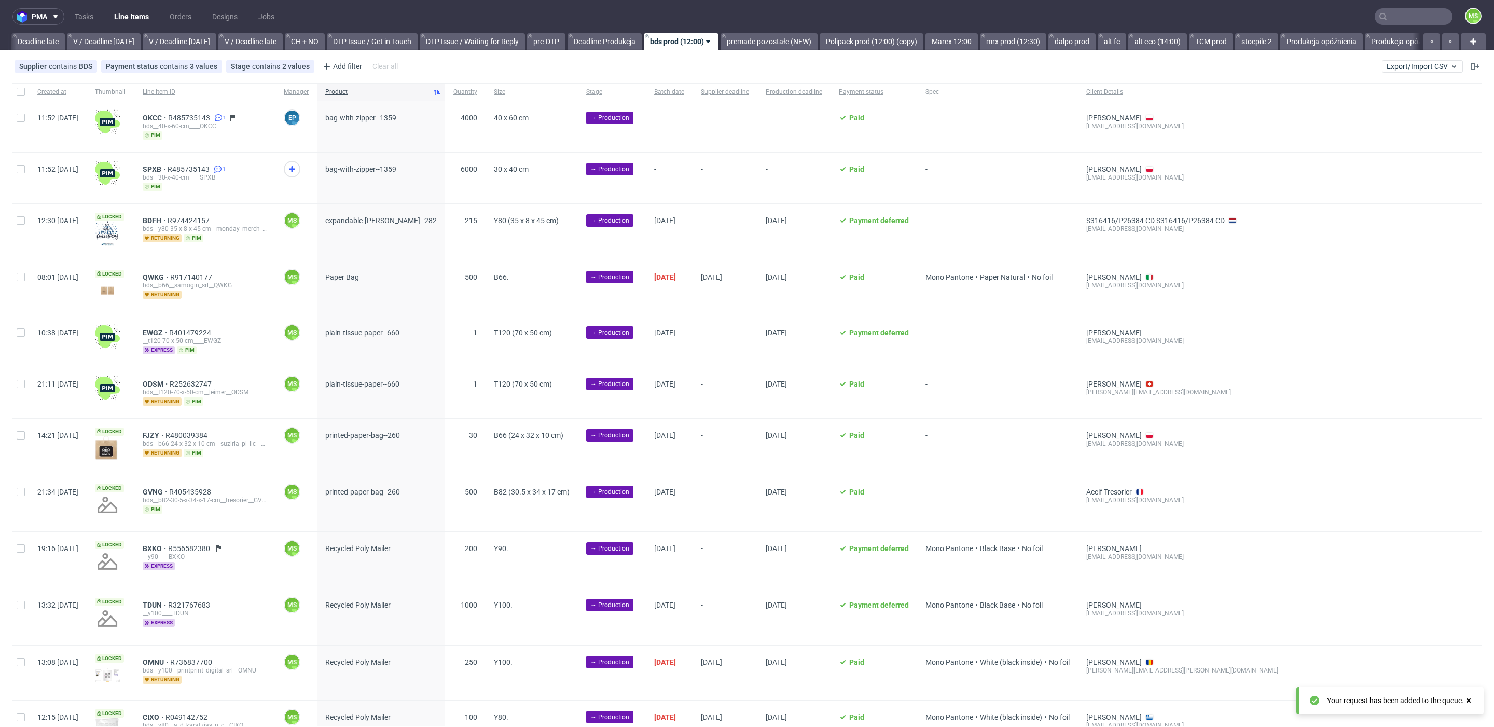
scroll to position [0, 1220]
click at [1352, 45] on link "Produkcja-opóźnienia" at bounding box center [1319, 41] width 82 height 17
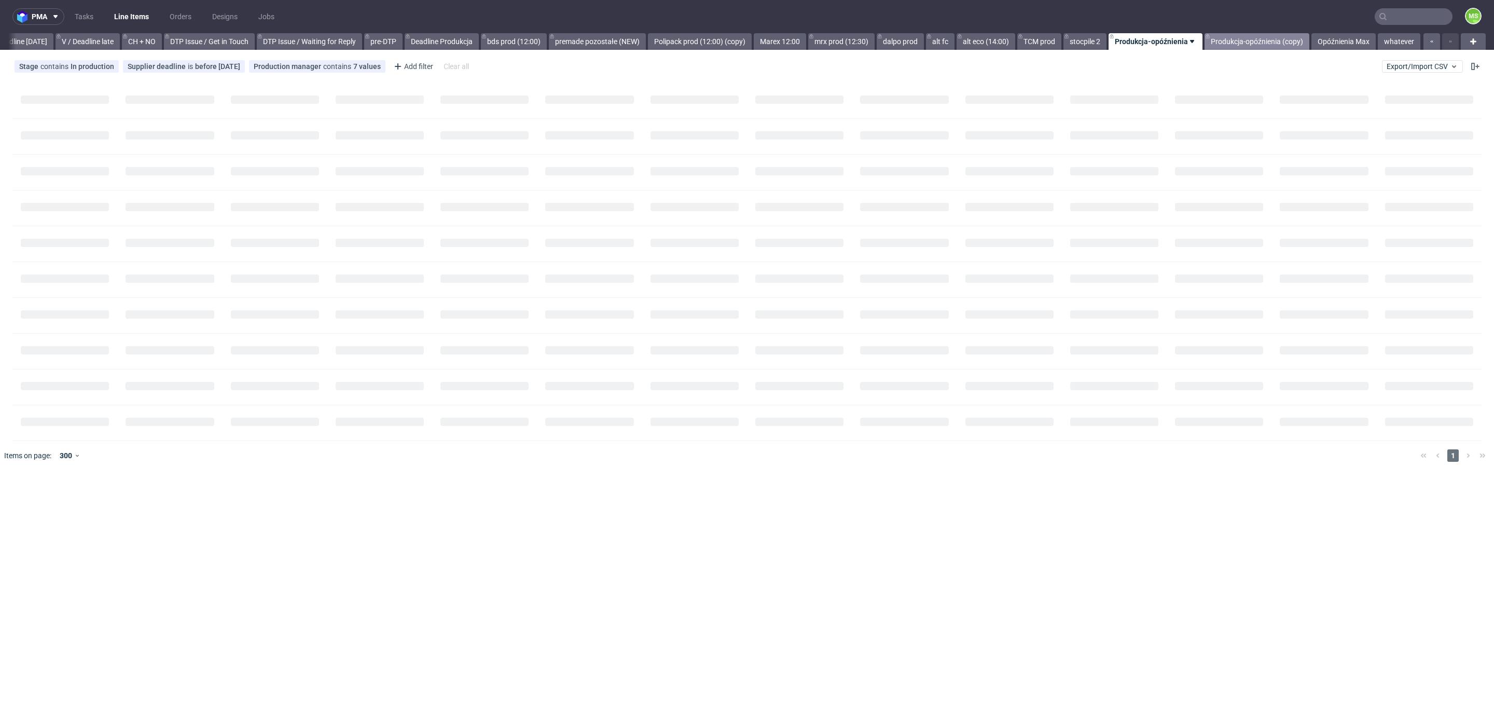
scroll to position [0, 1408]
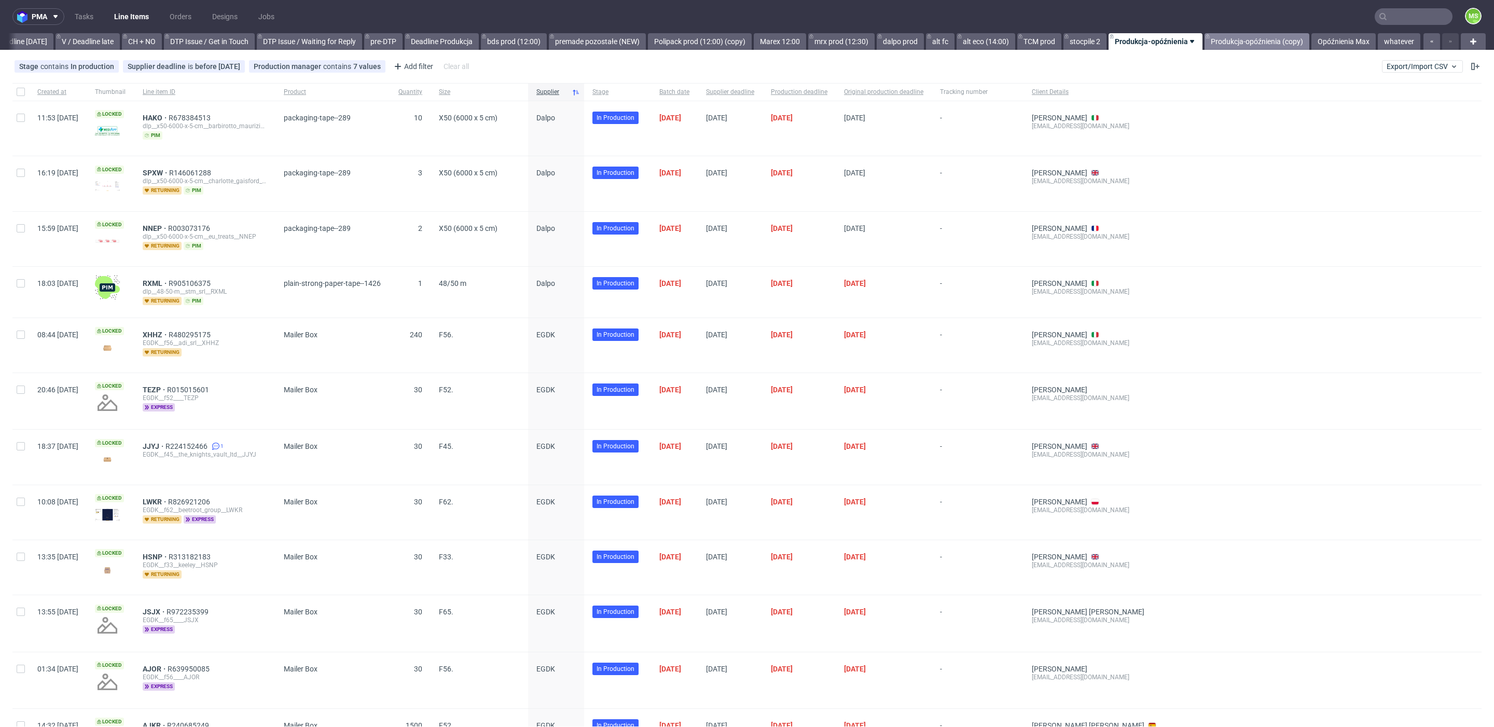
drag, startPoint x: 1263, startPoint y: 42, endPoint x: 1286, endPoint y: 41, distance: 22.8
click at [1265, 42] on link "Produkcja-opóźnienia (copy)" at bounding box center [1257, 41] width 105 height 17
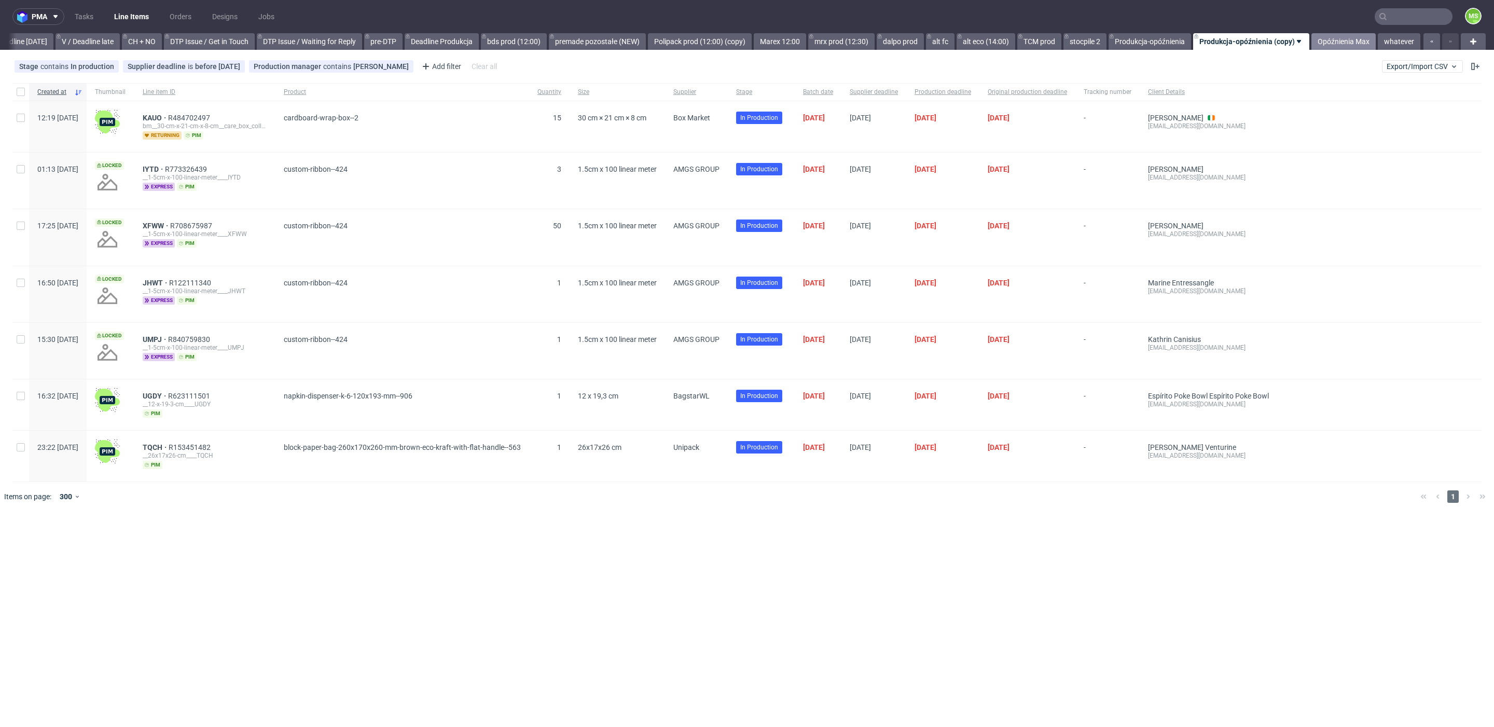
click at [1337, 40] on link "Opóźnienia Max" at bounding box center [1343, 41] width 64 height 17
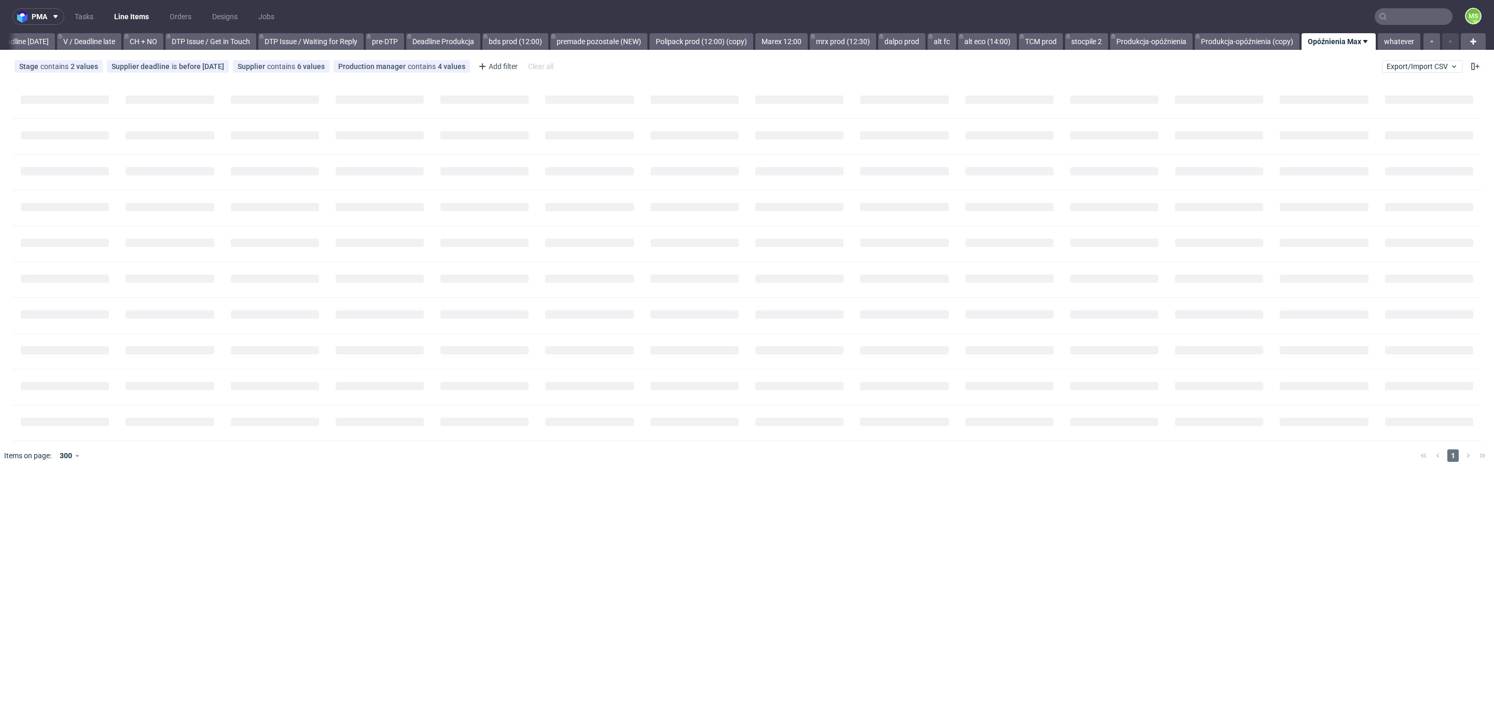
scroll to position [0, 1406]
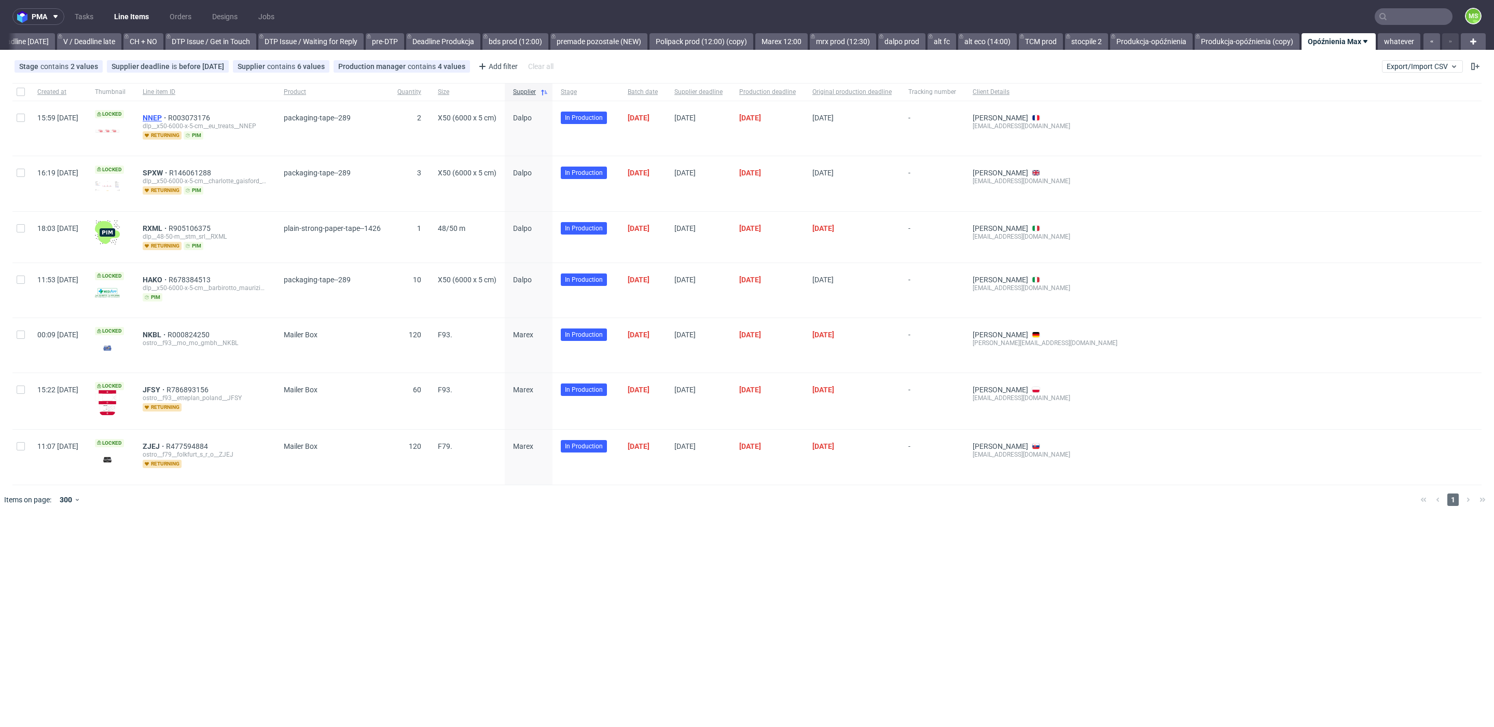
click at [168, 117] on span "NNEP" at bounding box center [155, 118] width 25 height 8
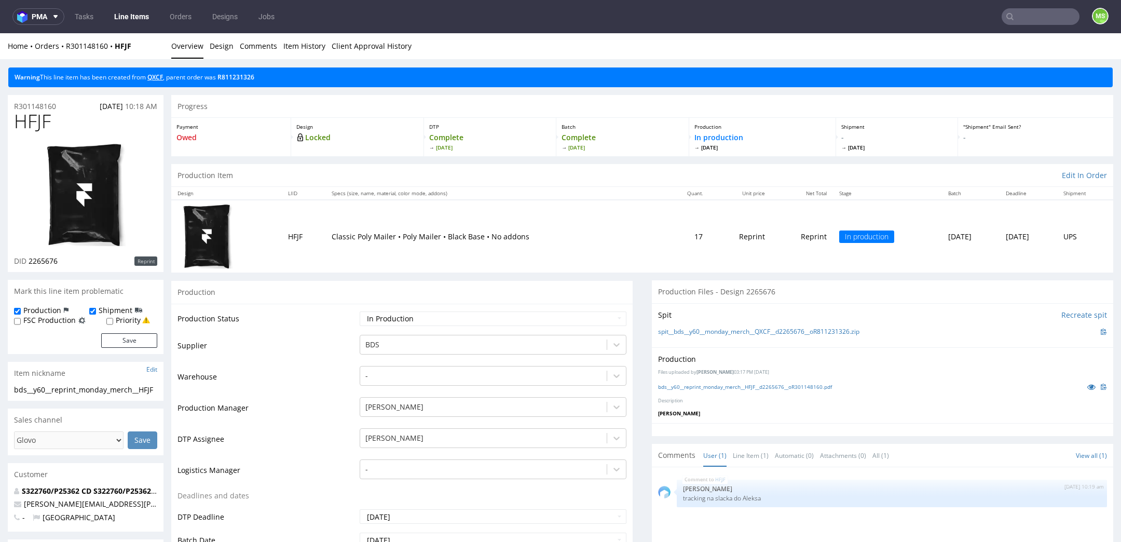
click at [155, 76] on link "QXCF" at bounding box center [155, 77] width 16 height 9
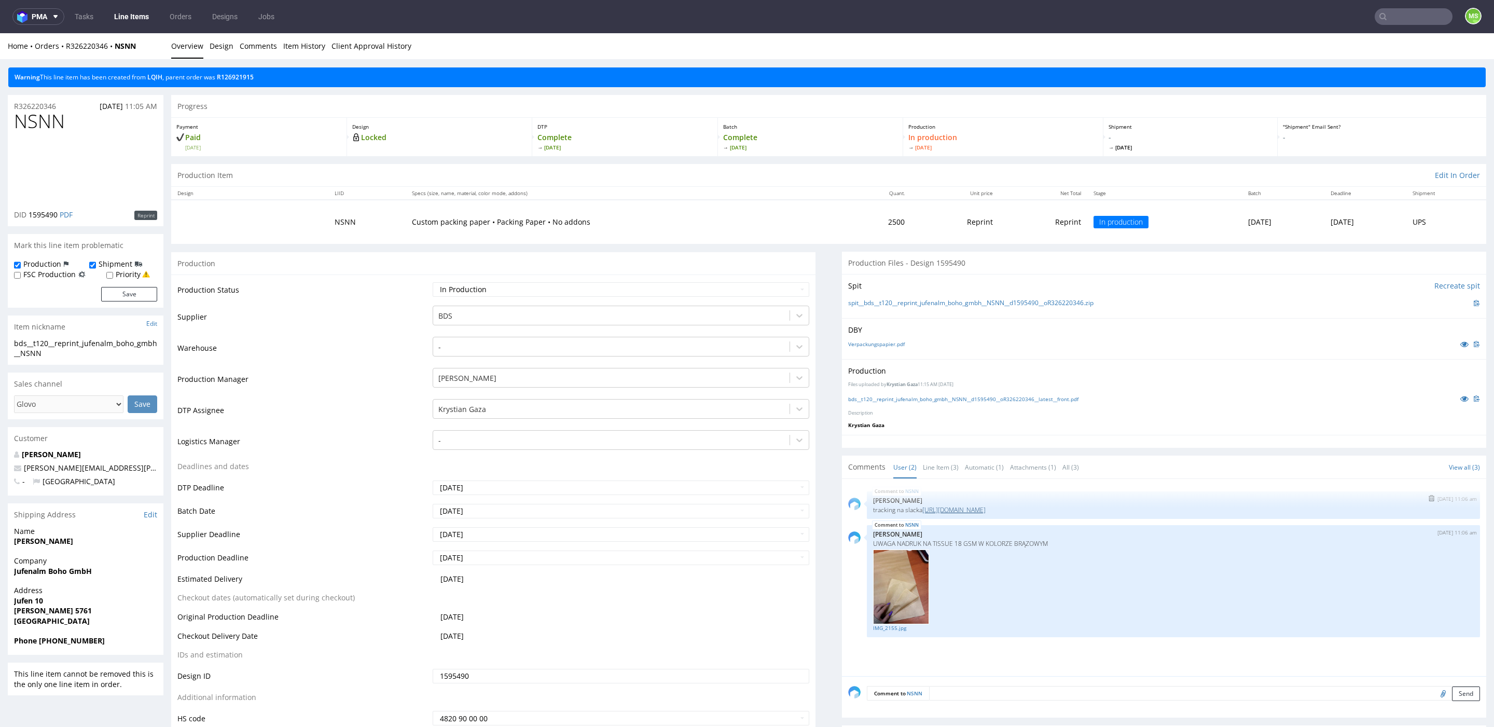
click at [962, 509] on link "[URL][DOMAIN_NAME]" at bounding box center [953, 509] width 63 height 9
click at [986, 506] on link "https://packhelp.slack.com/archives/C03DDT8J2TB/p1759496658492719" at bounding box center [953, 509] width 63 height 9
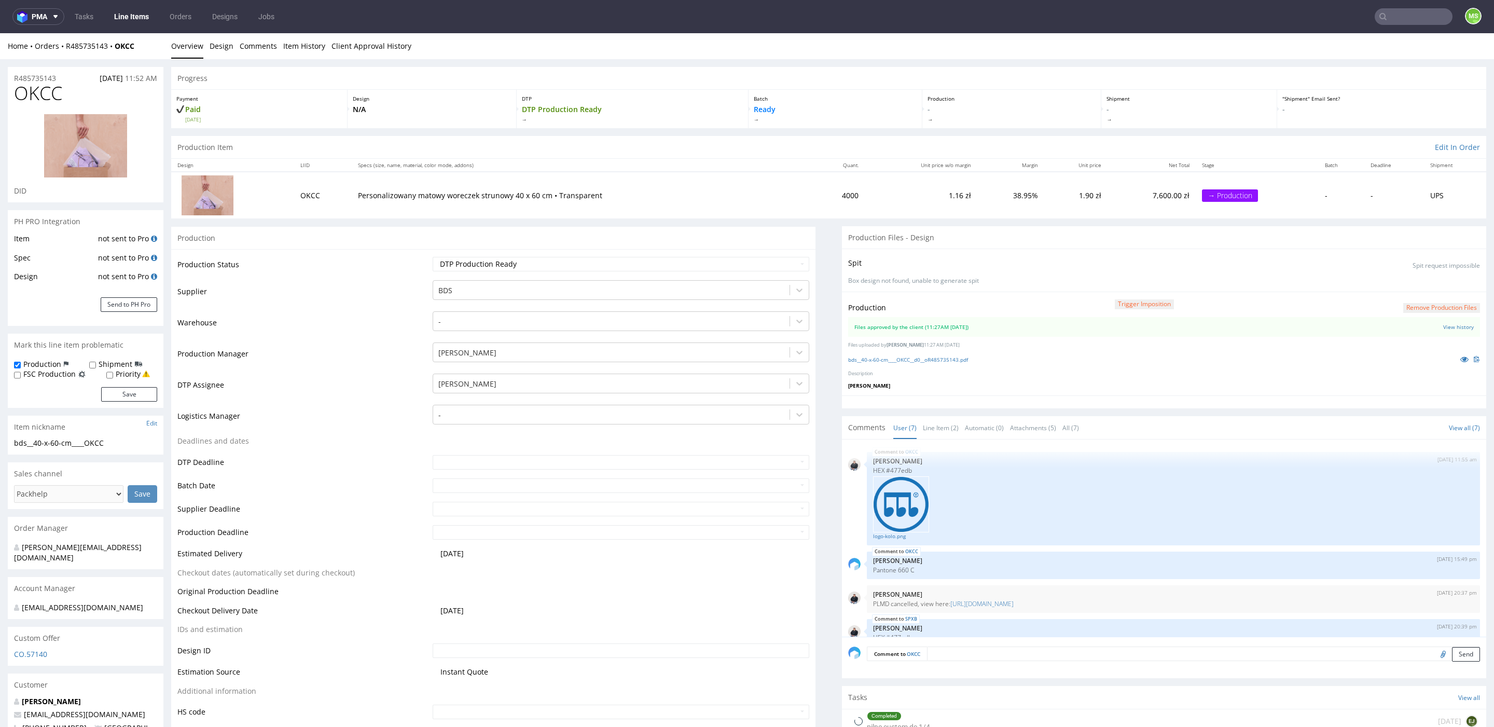
scroll to position [212, 0]
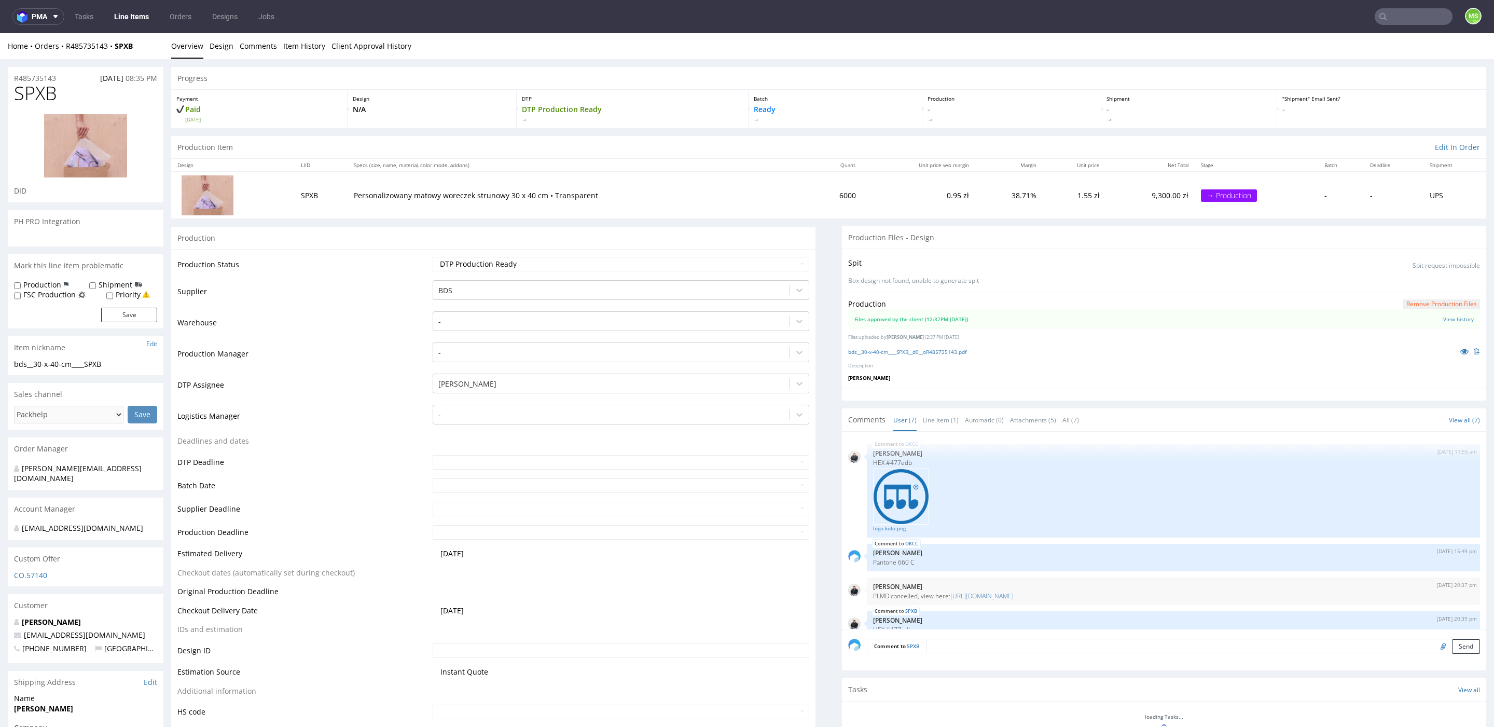
scroll to position [212, 0]
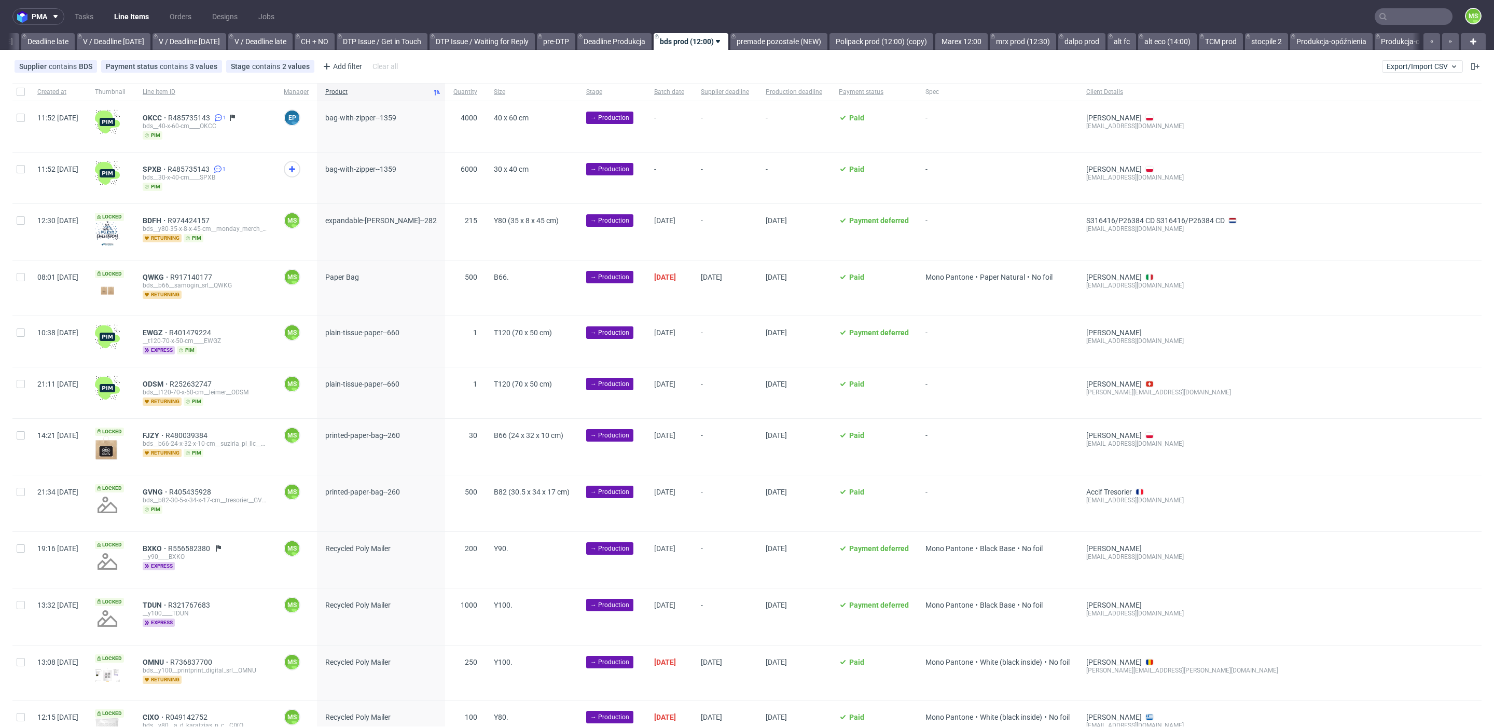
scroll to position [0, 1220]
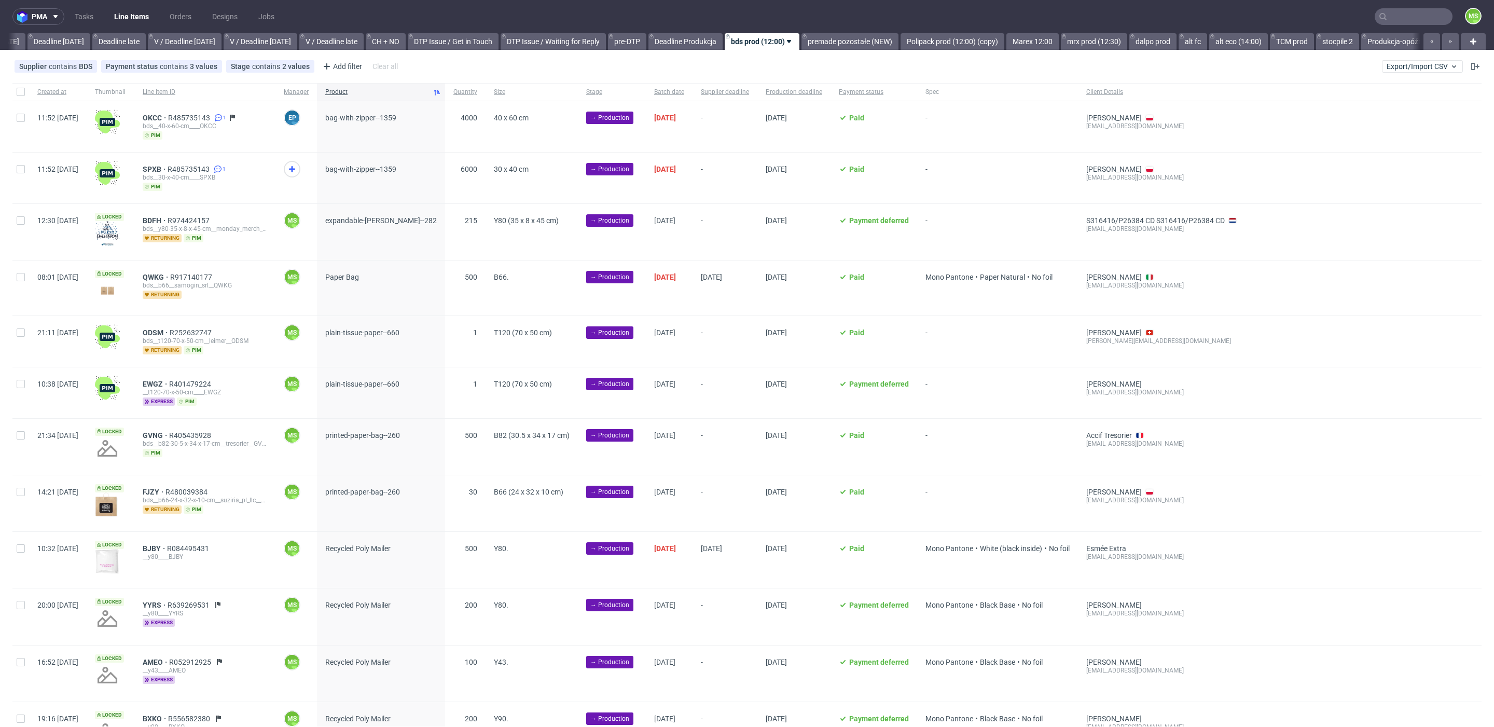
scroll to position [0, 1196]
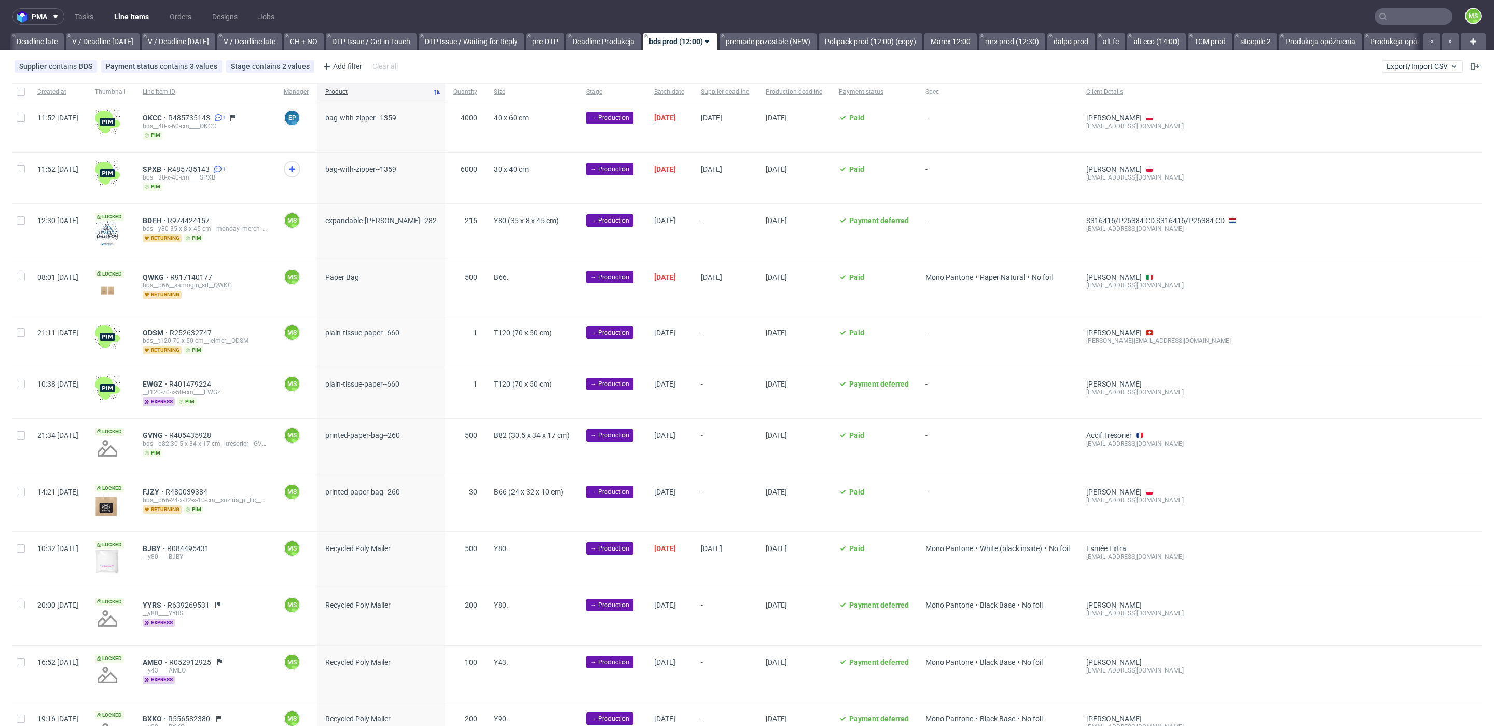
scroll to position [0, 1220]
click at [24, 220] on input "checkbox" at bounding box center [21, 220] width 8 height 8
checkbox input "true"
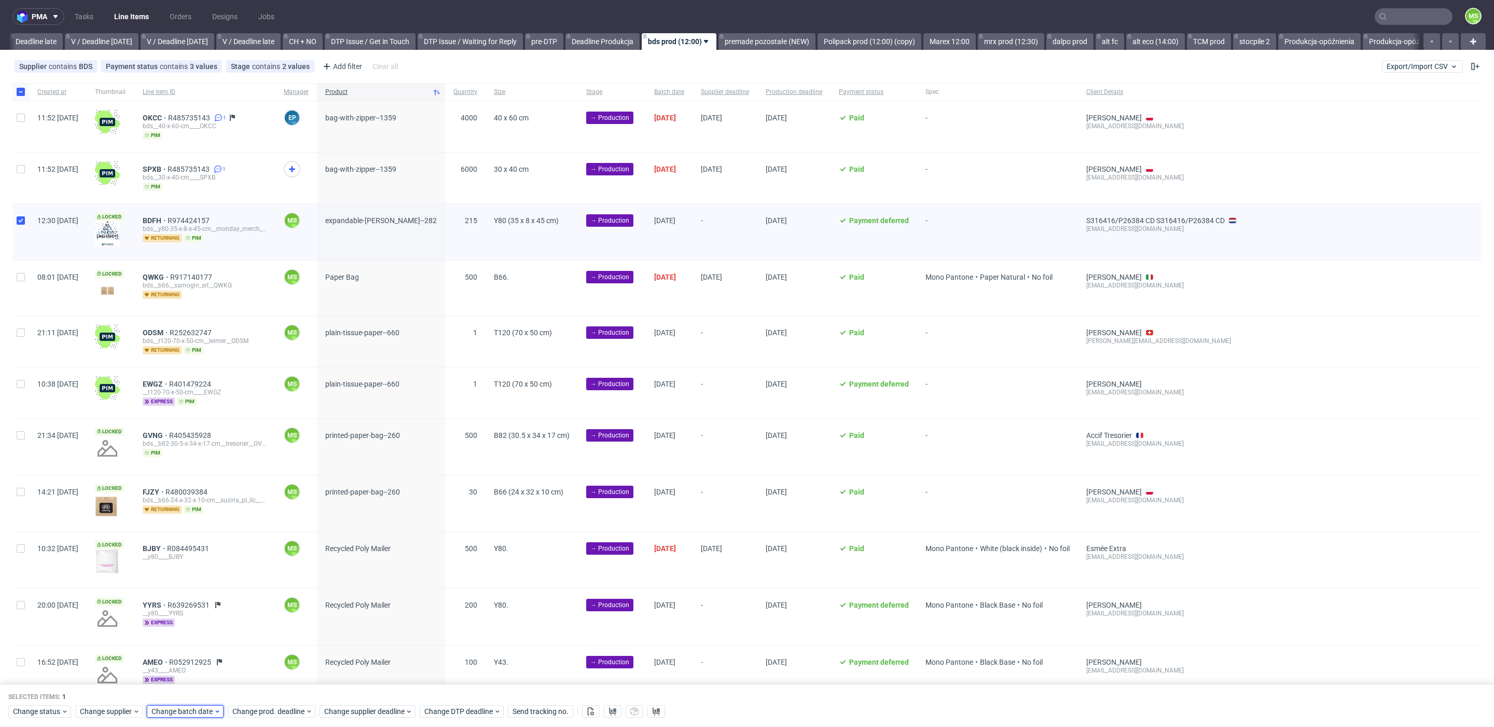
click at [206, 711] on span "Change batch date" at bounding box center [182, 712] width 62 height 10
click at [203, 623] on span "14" at bounding box center [200, 619] width 8 height 10
drag, startPoint x: 269, startPoint y: 693, endPoint x: 276, endPoint y: 712, distance: 20.8
click at [269, 694] on span "Save" at bounding box center [270, 690] width 16 height 7
click at [276, 712] on span "Change prod. deadline" at bounding box center [268, 712] width 73 height 10
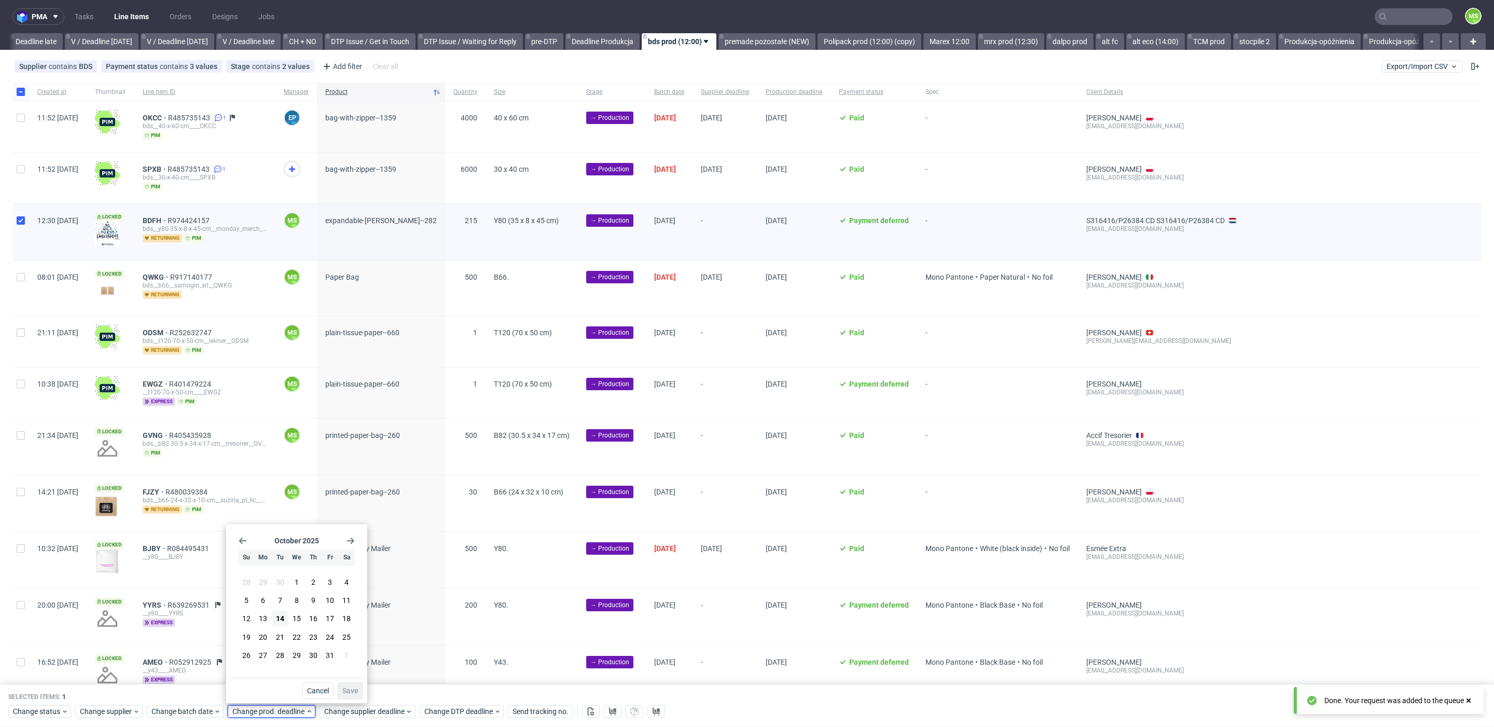
drag, startPoint x: 312, startPoint y: 619, endPoint x: 341, endPoint y: 674, distance: 62.4
click at [312, 619] on span "16" at bounding box center [313, 619] width 8 height 10
drag, startPoint x: 356, startPoint y: 690, endPoint x: 365, endPoint y: 707, distance: 19.5
click at [356, 692] on span "Save" at bounding box center [350, 690] width 16 height 7
click at [367, 706] on div "Change supplier deadline" at bounding box center [368, 712] width 96 height 12
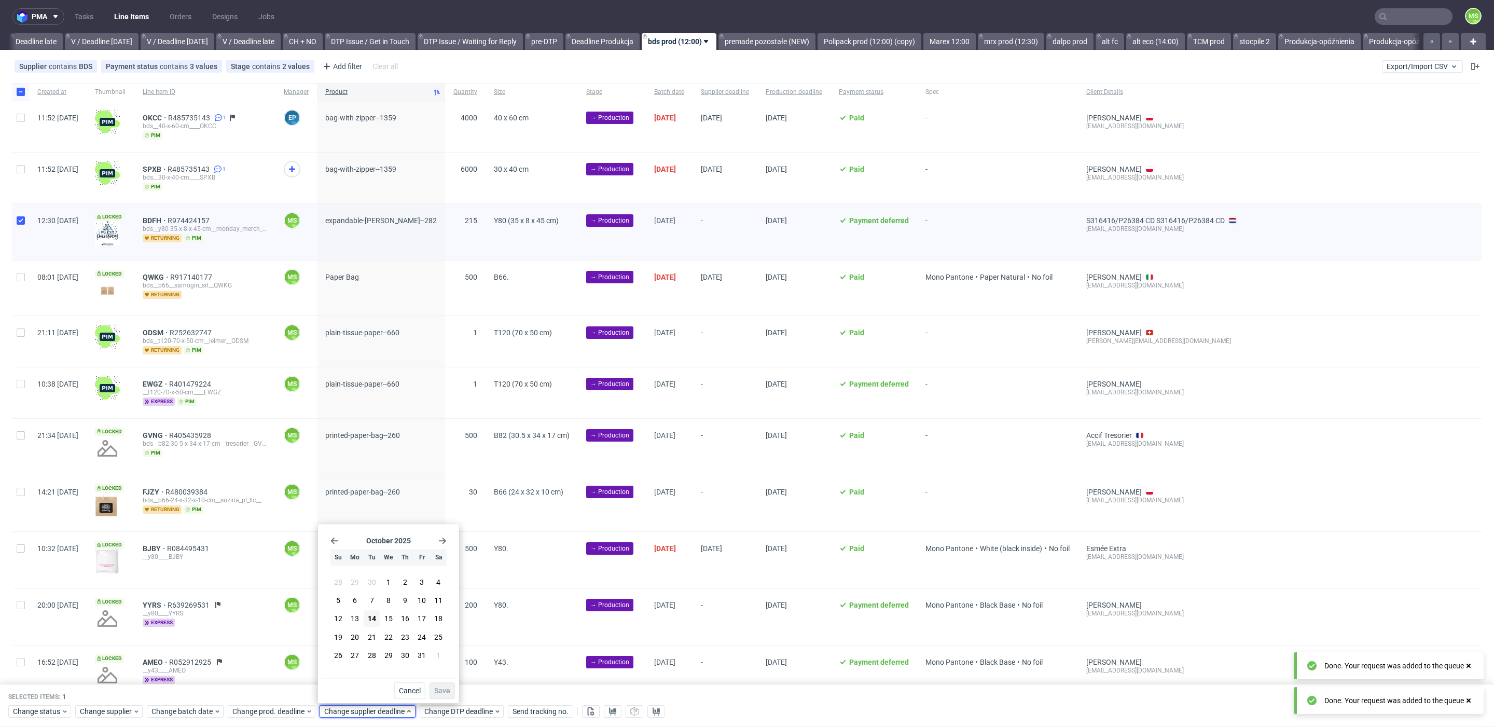
drag, startPoint x: 404, startPoint y: 619, endPoint x: 427, endPoint y: 671, distance: 57.4
click at [404, 620] on span "16" at bounding box center [405, 619] width 8 height 10
click at [449, 693] on span "Save" at bounding box center [442, 690] width 16 height 7
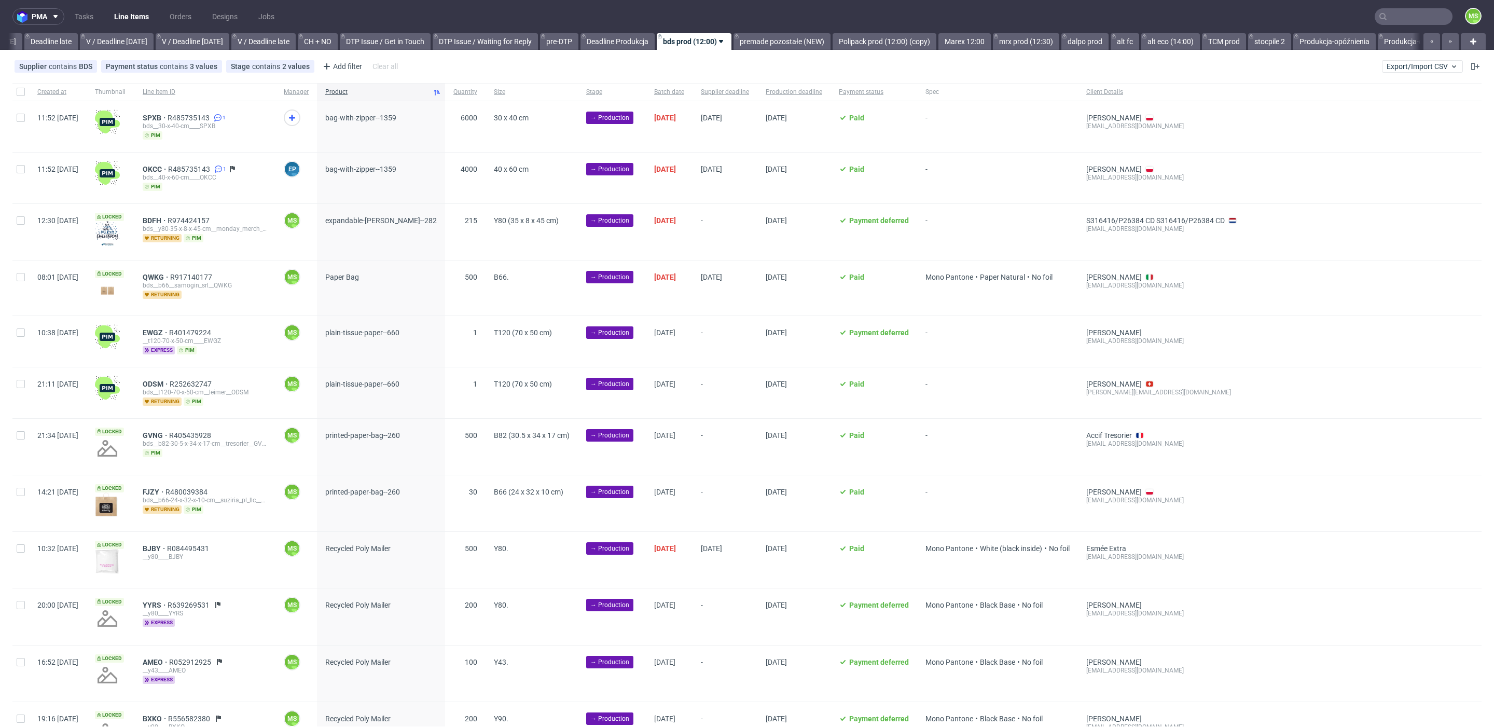
scroll to position [0, 1220]
click at [20, 277] on input "checkbox" at bounding box center [21, 277] width 8 height 8
checkbox input "true"
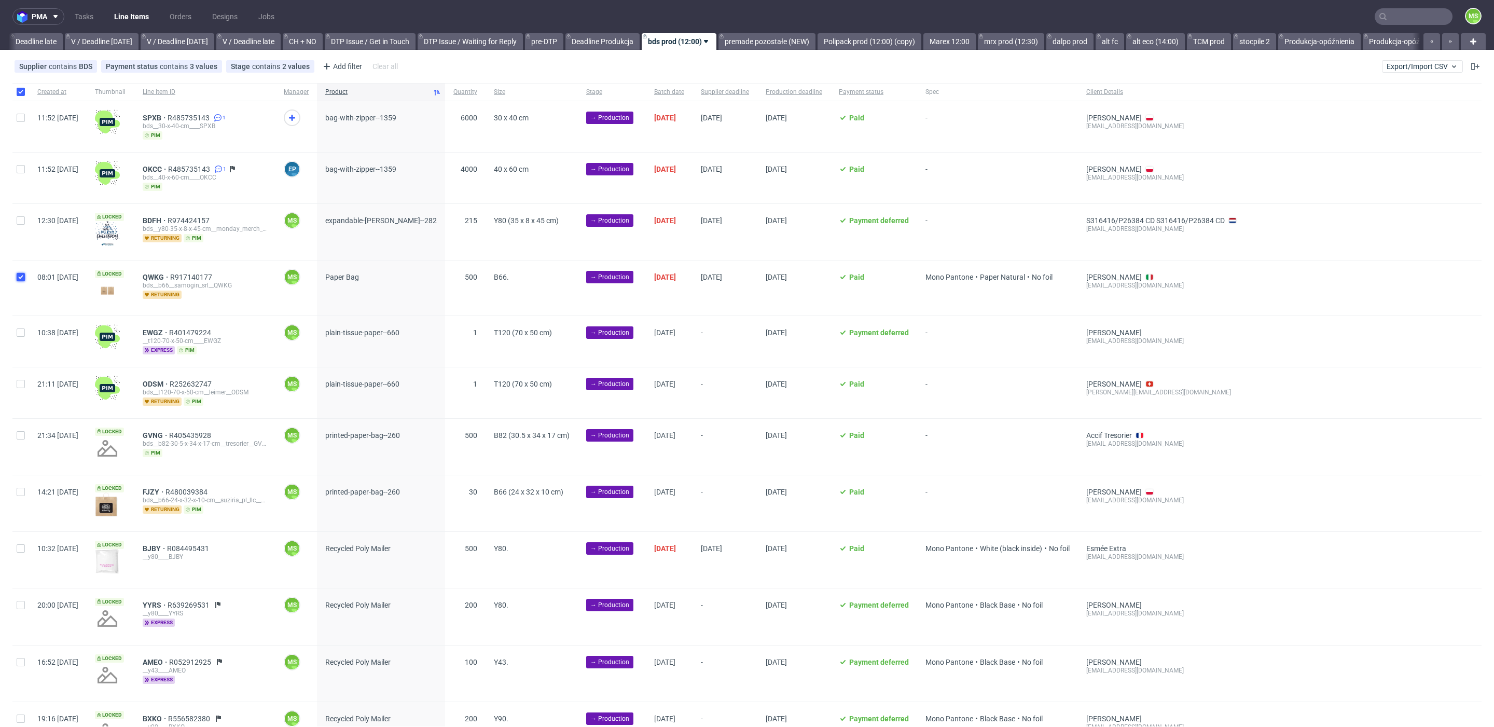
click at [20, 277] on input "checkbox" at bounding box center [21, 277] width 8 height 8
checkbox input "false"
click at [19, 276] on input "checkbox" at bounding box center [21, 277] width 8 height 8
checkbox input "true"
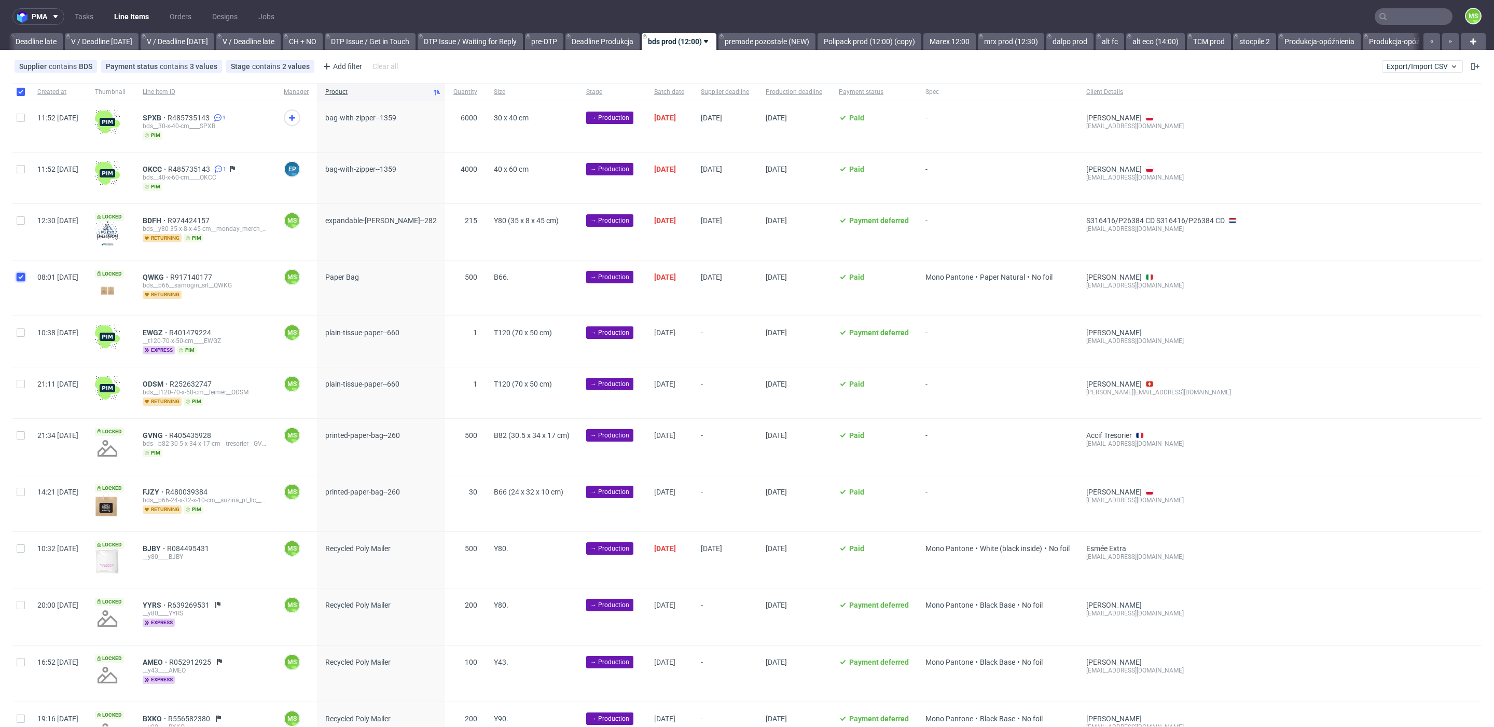
checkbox input "true"
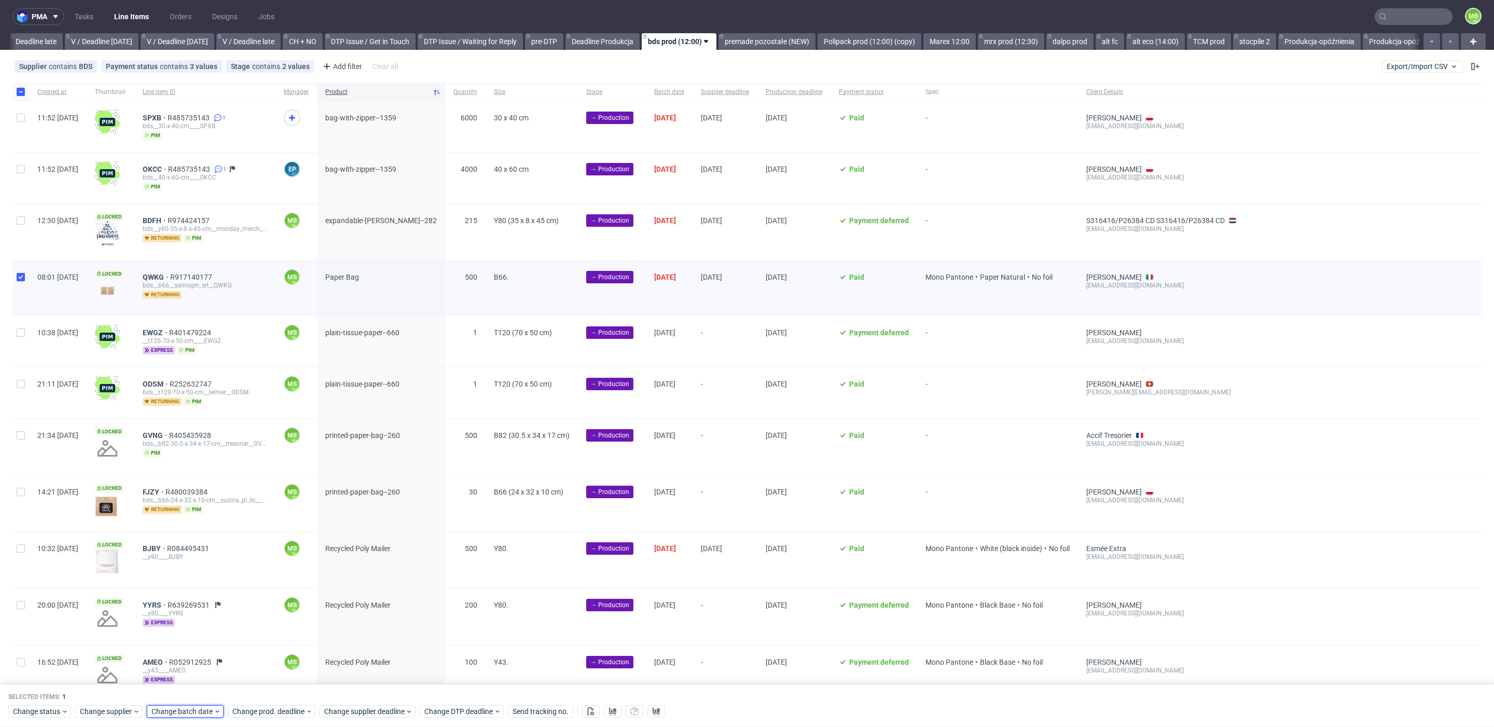
click at [192, 710] on span "Change batch date" at bounding box center [182, 712] width 62 height 10
click at [203, 620] on span "14" at bounding box center [200, 619] width 8 height 10
drag, startPoint x: 278, startPoint y: 692, endPoint x: 291, endPoint y: 711, distance: 23.3
click at [278, 692] on span "Save" at bounding box center [270, 690] width 16 height 7
drag, startPoint x: 291, startPoint y: 711, endPoint x: 291, endPoint y: 704, distance: 6.8
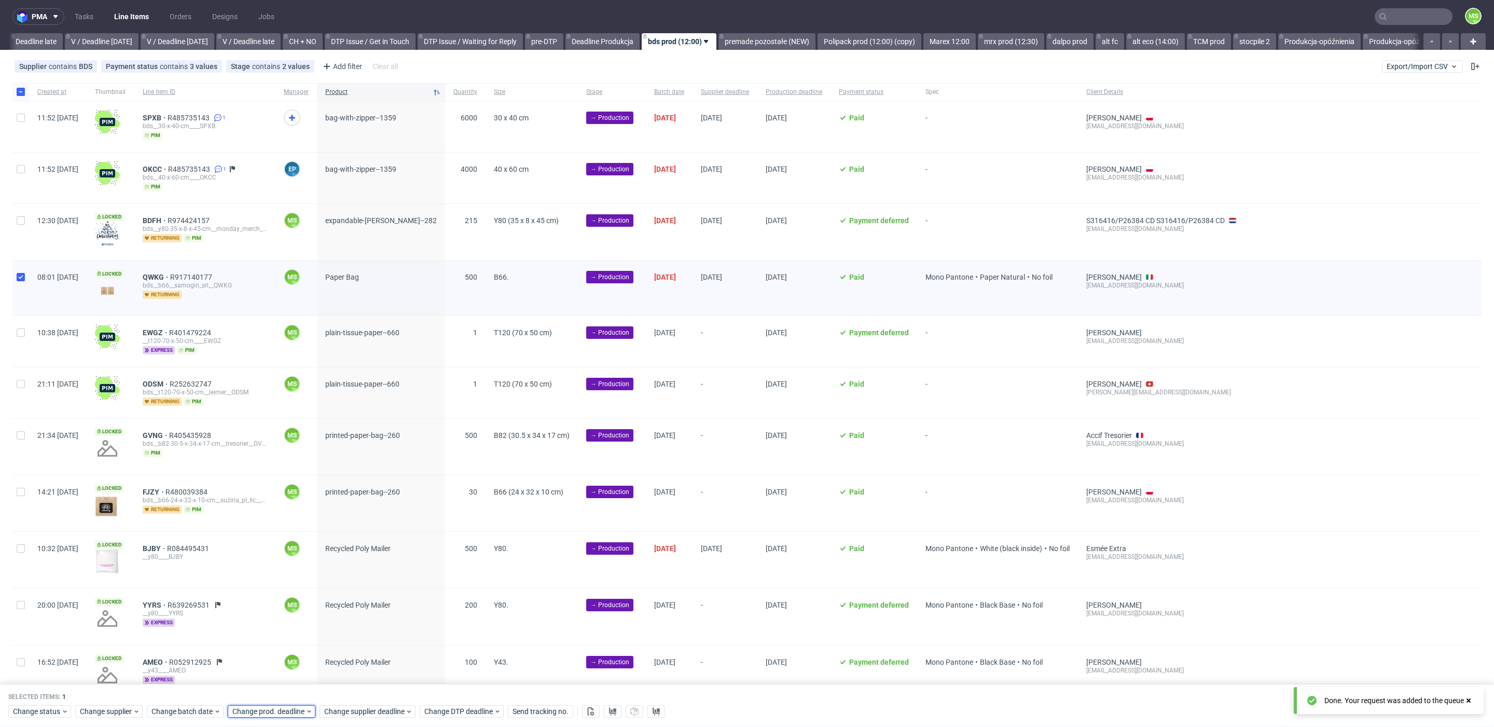
click at [291, 711] on span "Change prod. deadline" at bounding box center [268, 712] width 73 height 10
drag, startPoint x: 326, startPoint y: 618, endPoint x: 346, endPoint y: 670, distance: 55.5
click at [326, 619] on span "17" at bounding box center [330, 619] width 8 height 10
drag, startPoint x: 349, startPoint y: 684, endPoint x: 353, endPoint y: 688, distance: 5.9
click at [351, 686] on button "Save" at bounding box center [350, 690] width 25 height 17
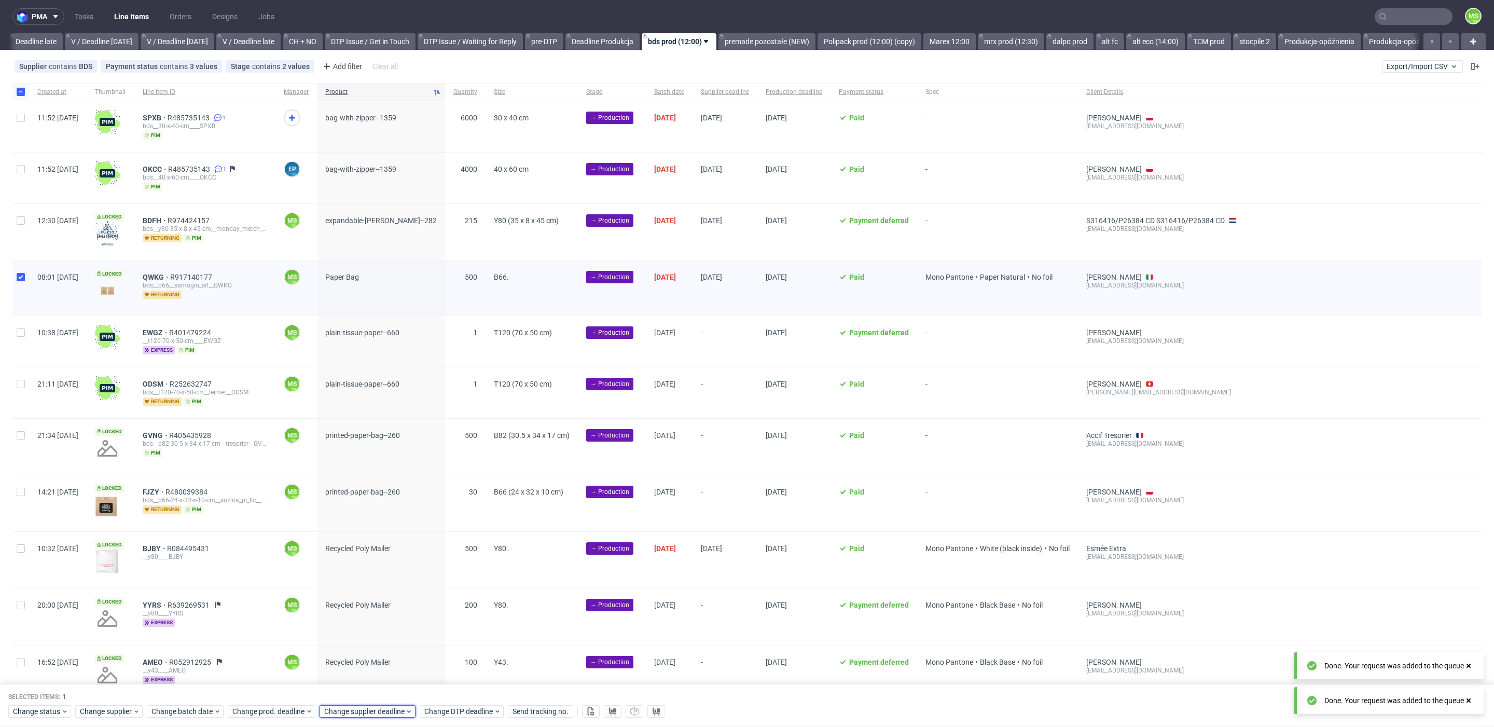
drag, startPoint x: 369, startPoint y: 717, endPoint x: 375, endPoint y: 707, distance: 12.1
click at [371, 714] on div "Change supplier deadline" at bounding box center [368, 712] width 96 height 12
click at [417, 624] on button "17" at bounding box center [422, 619] width 16 height 17
drag, startPoint x: 445, startPoint y: 693, endPoint x: 371, endPoint y: 543, distance: 167.3
click at [445, 687] on span "Save" at bounding box center [442, 690] width 16 height 7
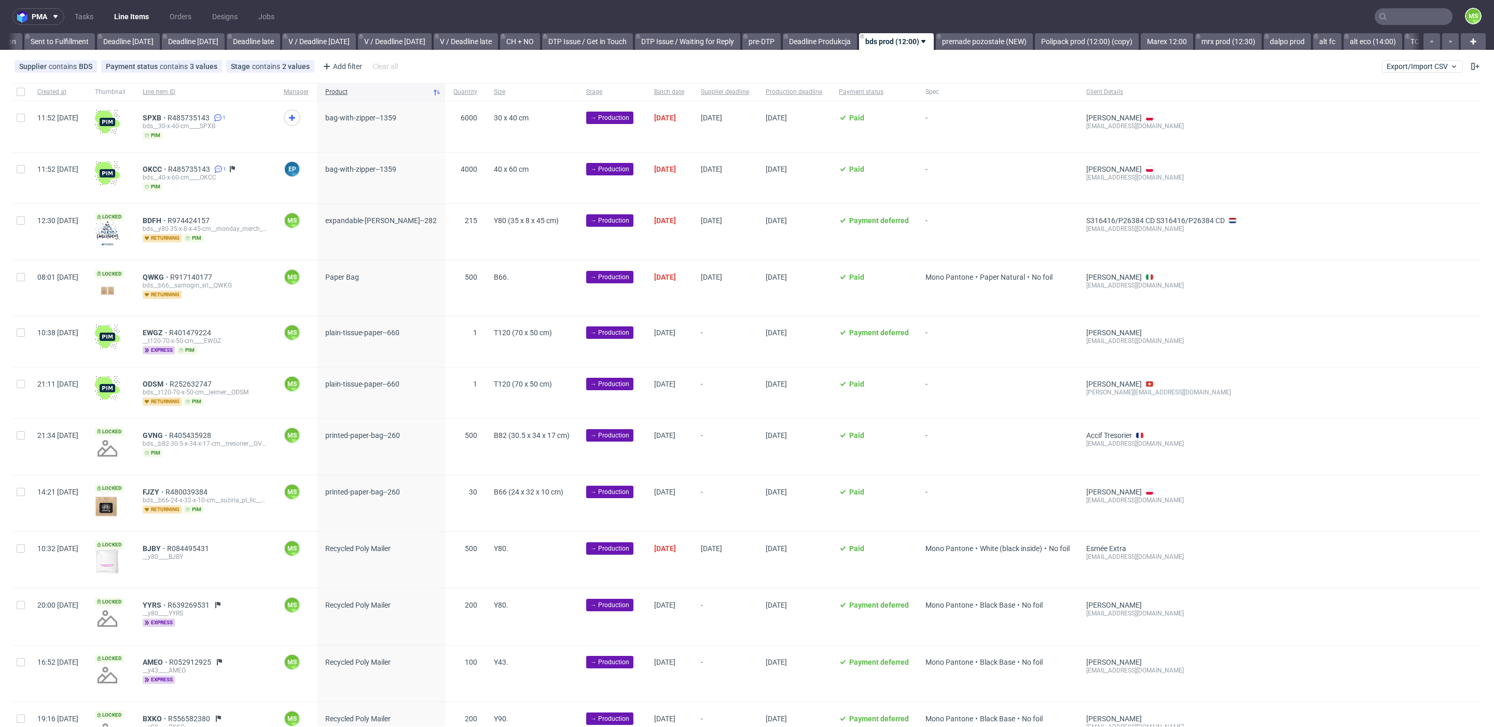
scroll to position [0, 1116]
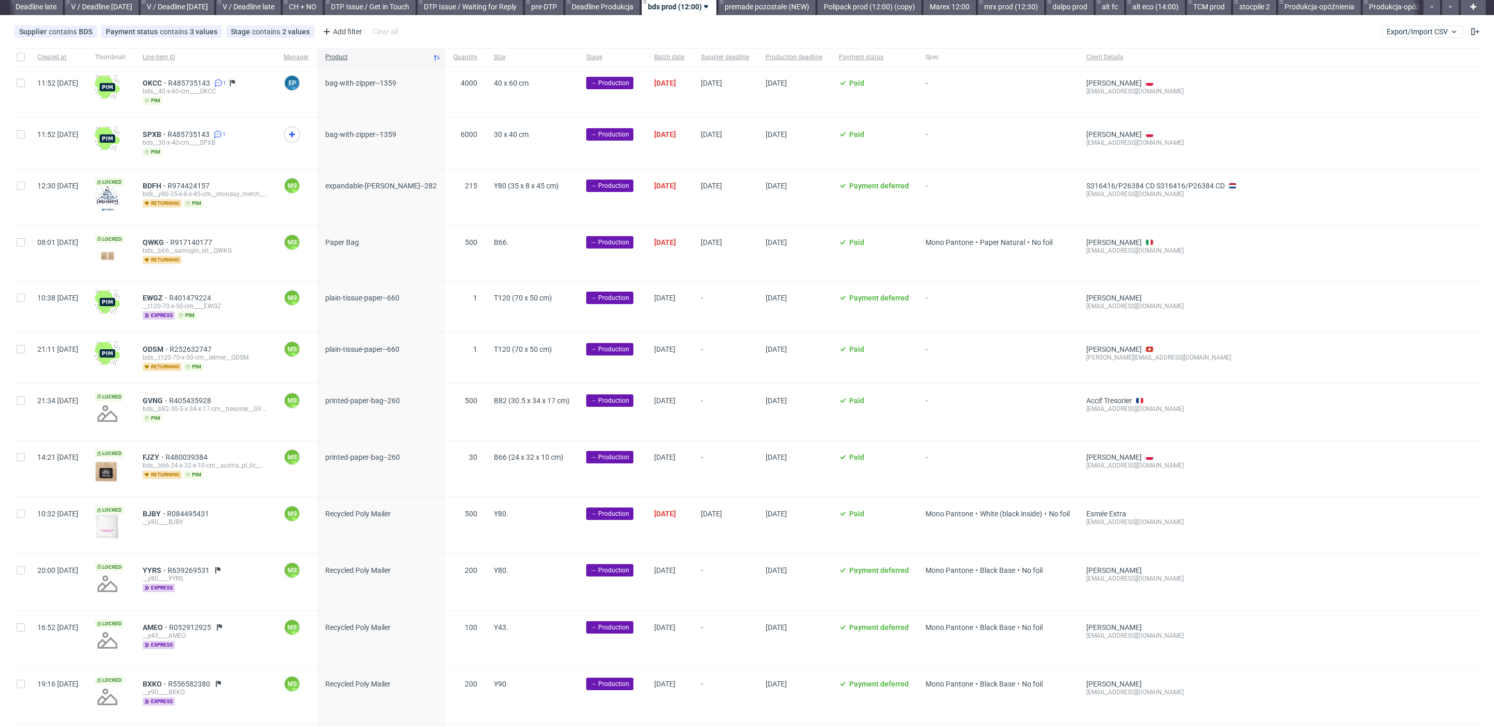
scroll to position [36, 0]
click at [13, 298] on div at bounding box center [20, 305] width 17 height 51
checkbox input "true"
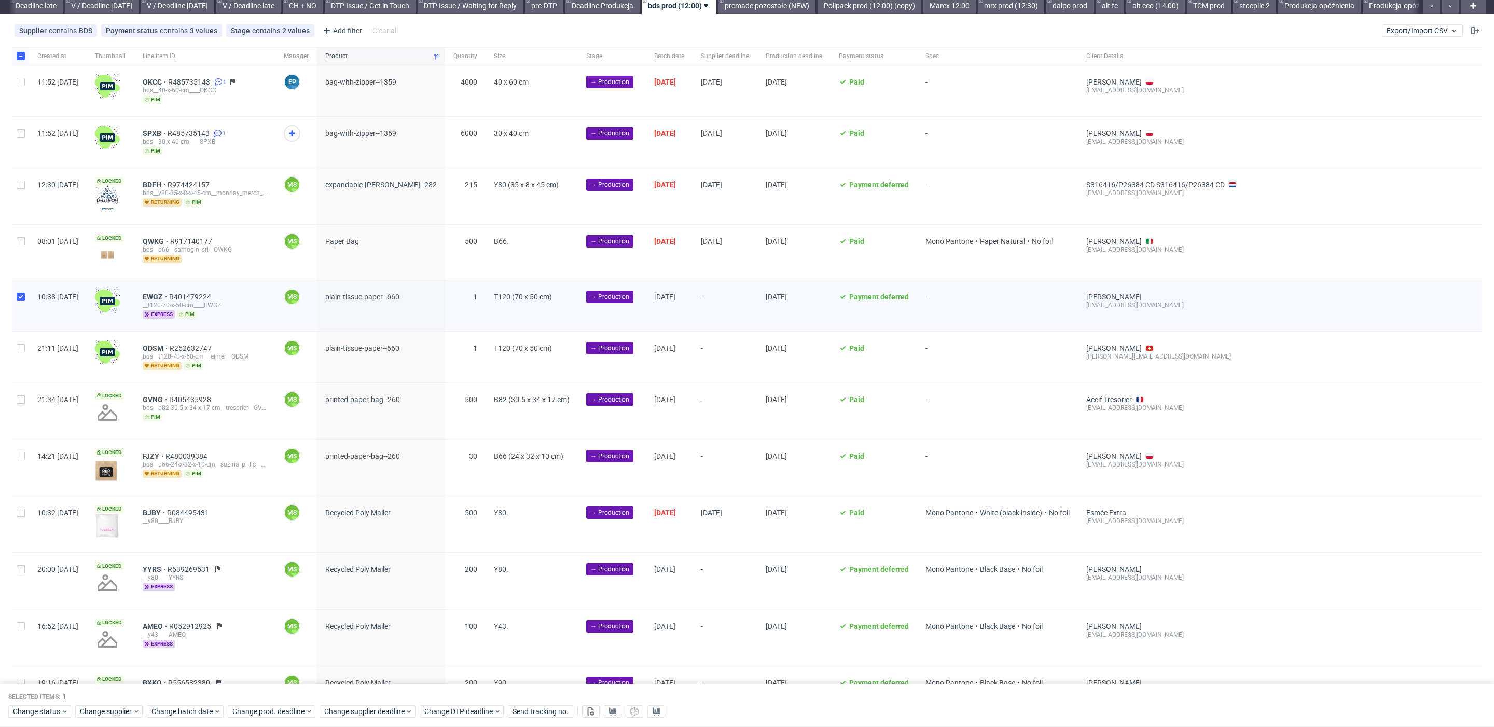
drag, startPoint x: 15, startPoint y: 340, endPoint x: 19, endPoint y: 369, distance: 29.4
click at [15, 340] on div at bounding box center [20, 356] width 17 height 51
checkbox input "true"
click at [205, 713] on span "Change batch date" at bounding box center [182, 712] width 62 height 10
click at [202, 621] on span "14" at bounding box center [200, 619] width 8 height 10
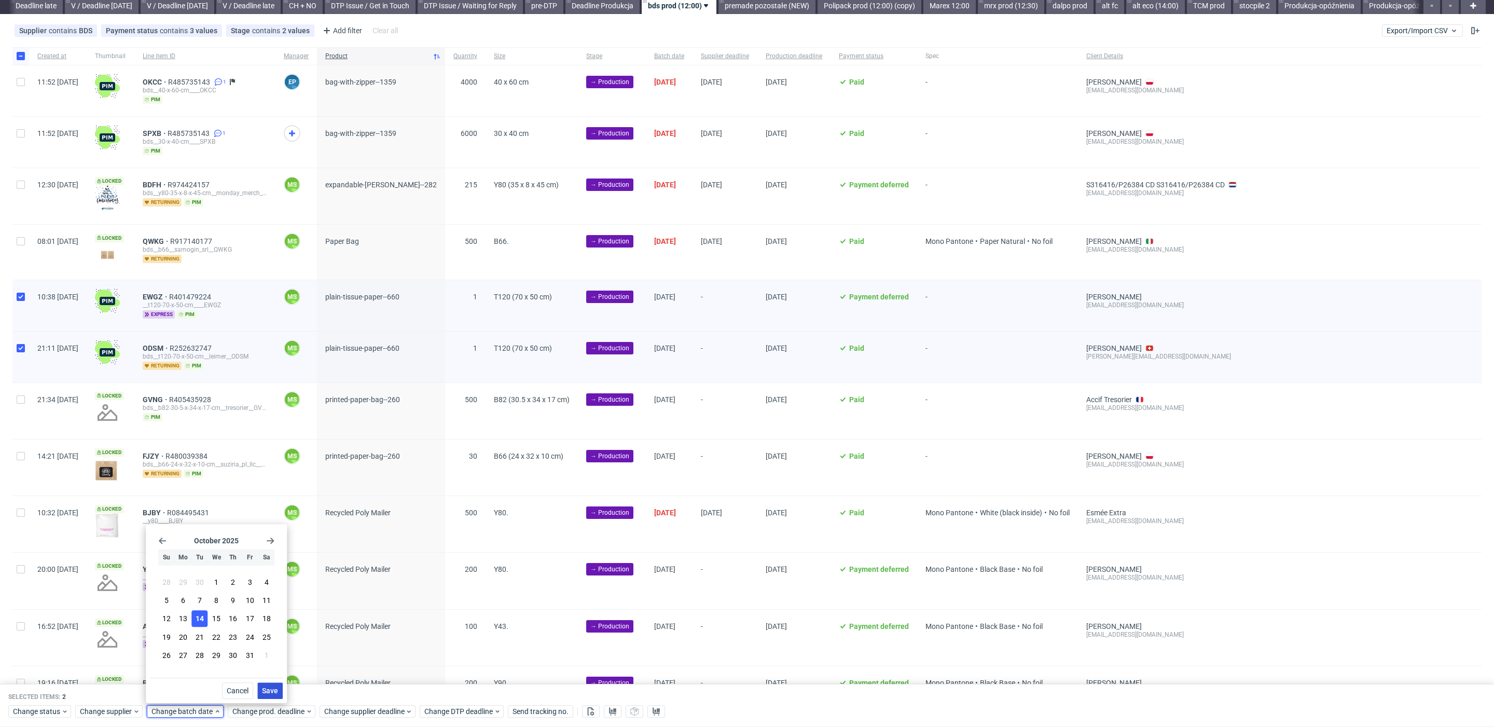
click at [269, 696] on button "Save" at bounding box center [269, 690] width 25 height 17
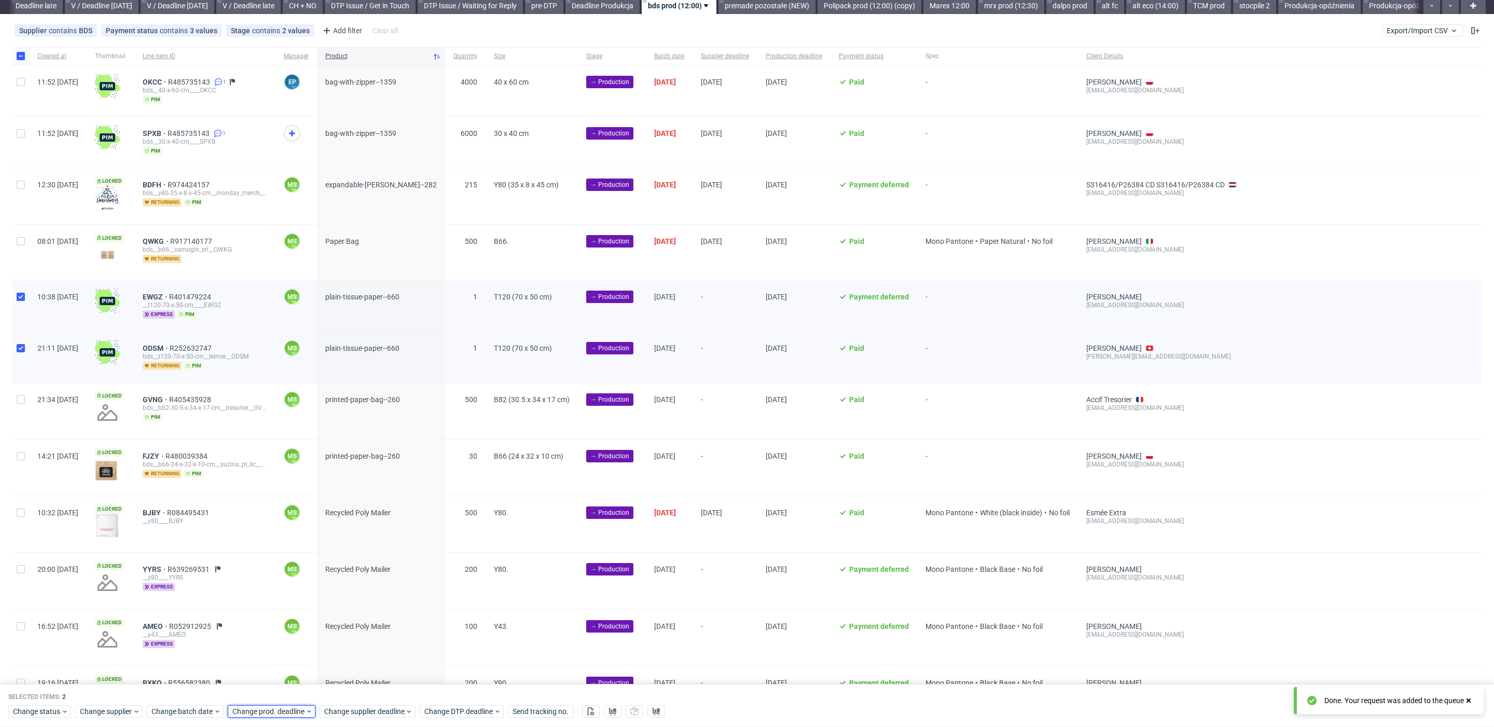
click at [278, 711] on span "Change prod. deadline" at bounding box center [268, 712] width 73 height 10
drag, startPoint x: 295, startPoint y: 619, endPoint x: 330, endPoint y: 656, distance: 51.0
click at [299, 620] on span "15" at bounding box center [297, 619] width 8 height 10
drag, startPoint x: 345, startPoint y: 686, endPoint x: 351, endPoint y: 694, distance: 10.0
click at [345, 687] on span "Save" at bounding box center [350, 690] width 16 height 7
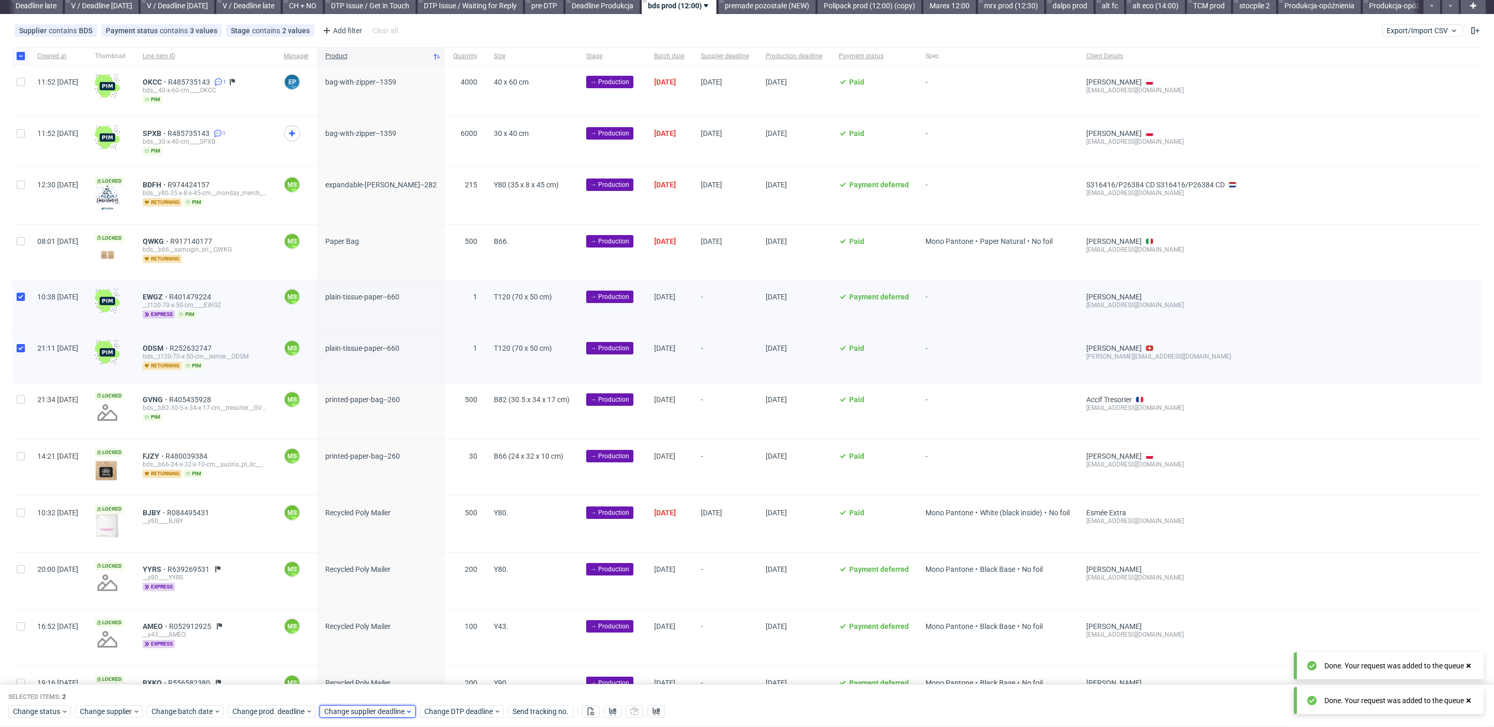
click at [362, 713] on span "Change supplier deadline" at bounding box center [364, 712] width 81 height 10
click at [394, 624] on button "15" at bounding box center [388, 619] width 16 height 17
click at [433, 690] on button "Save" at bounding box center [442, 690] width 25 height 17
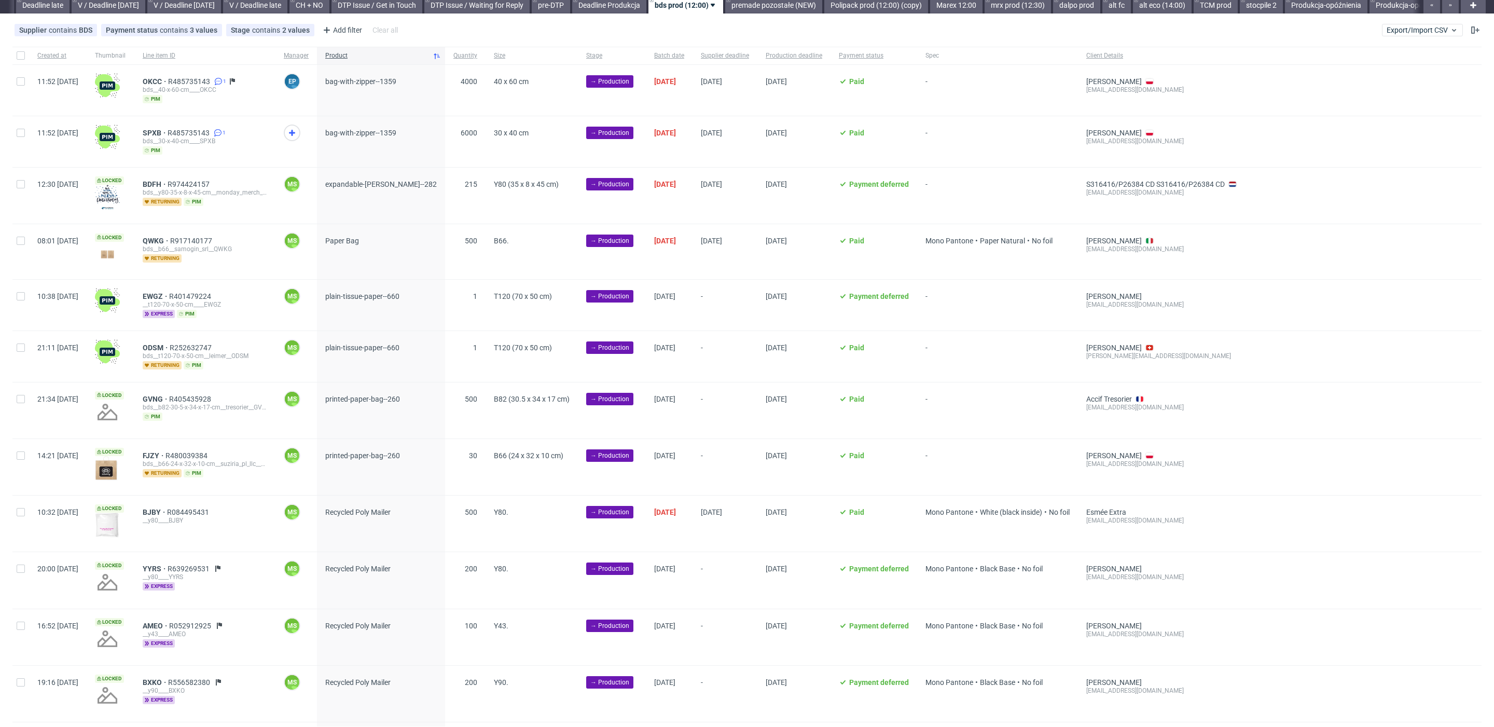
scroll to position [0, 1220]
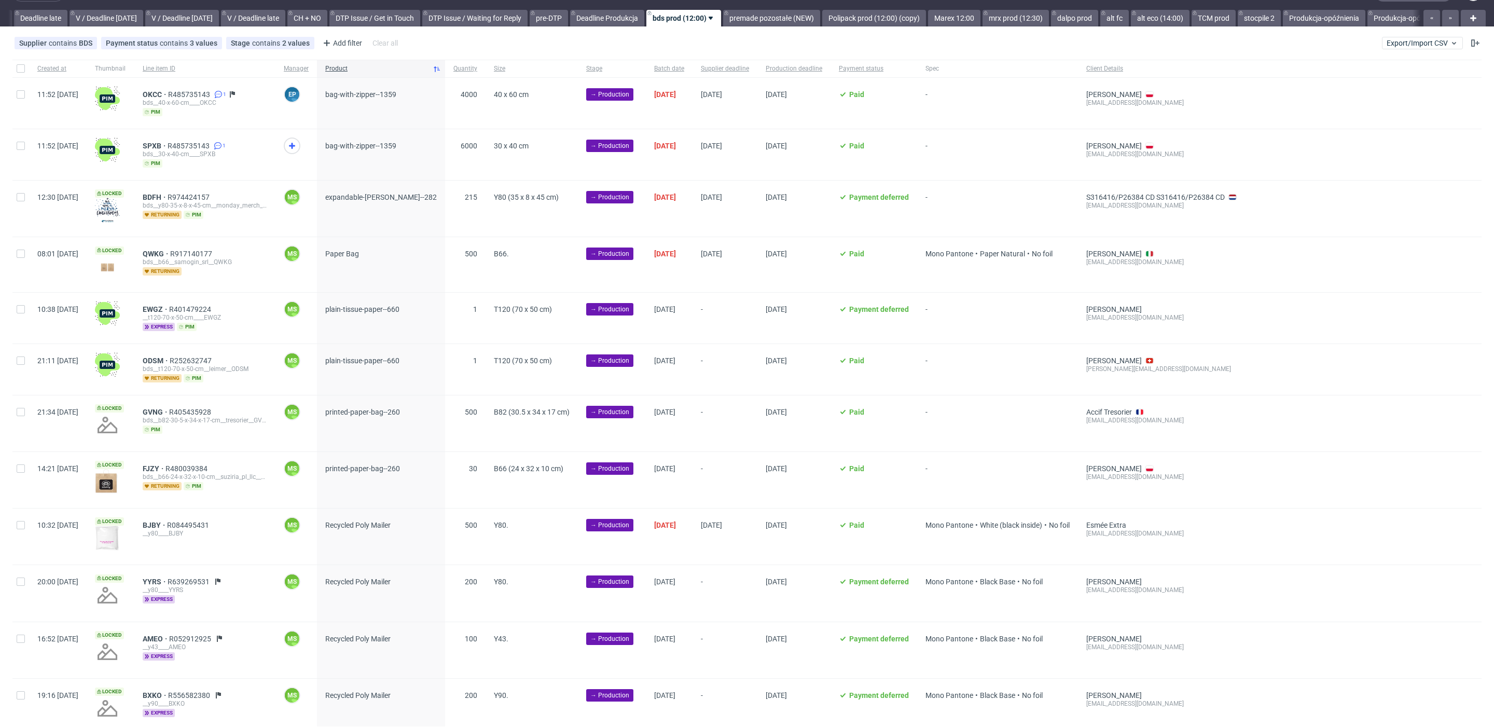
scroll to position [0, 1220]
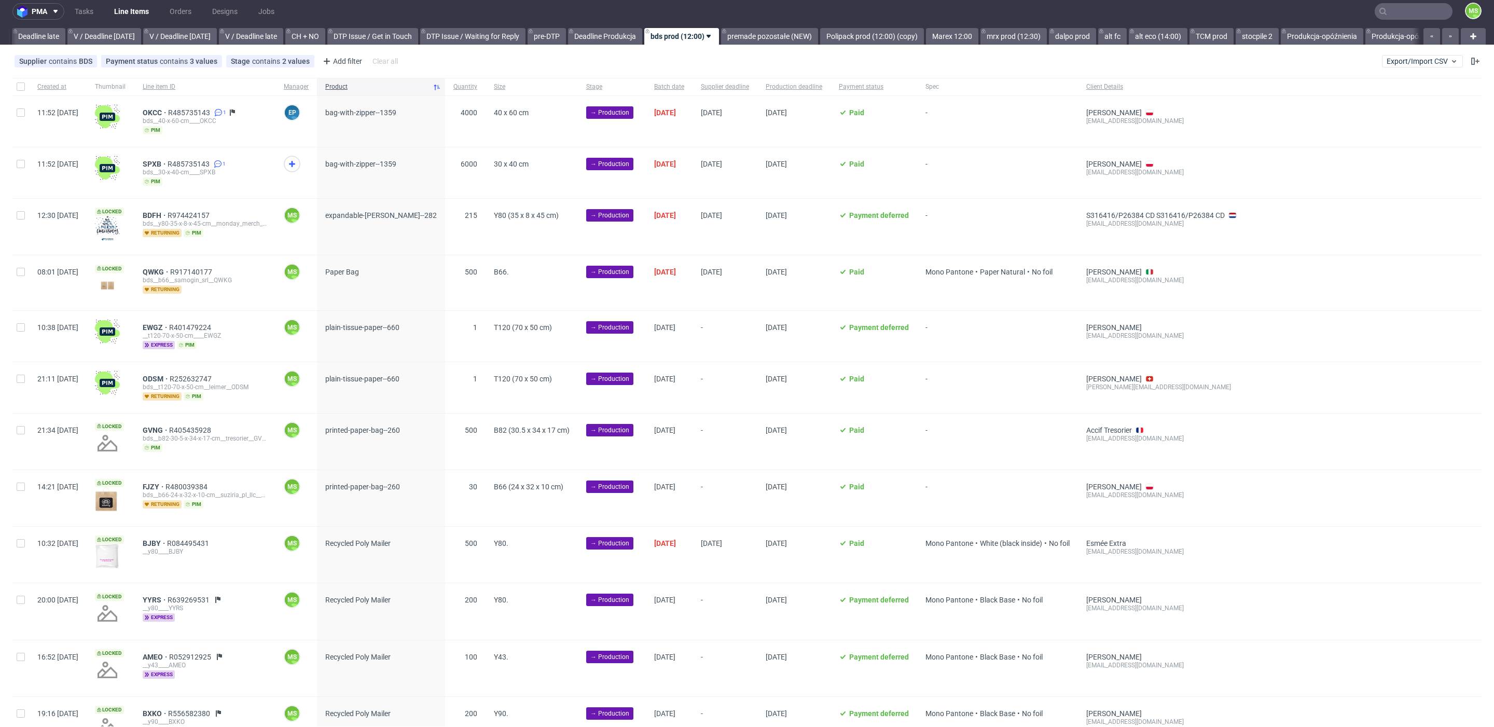
scroll to position [0, 1220]
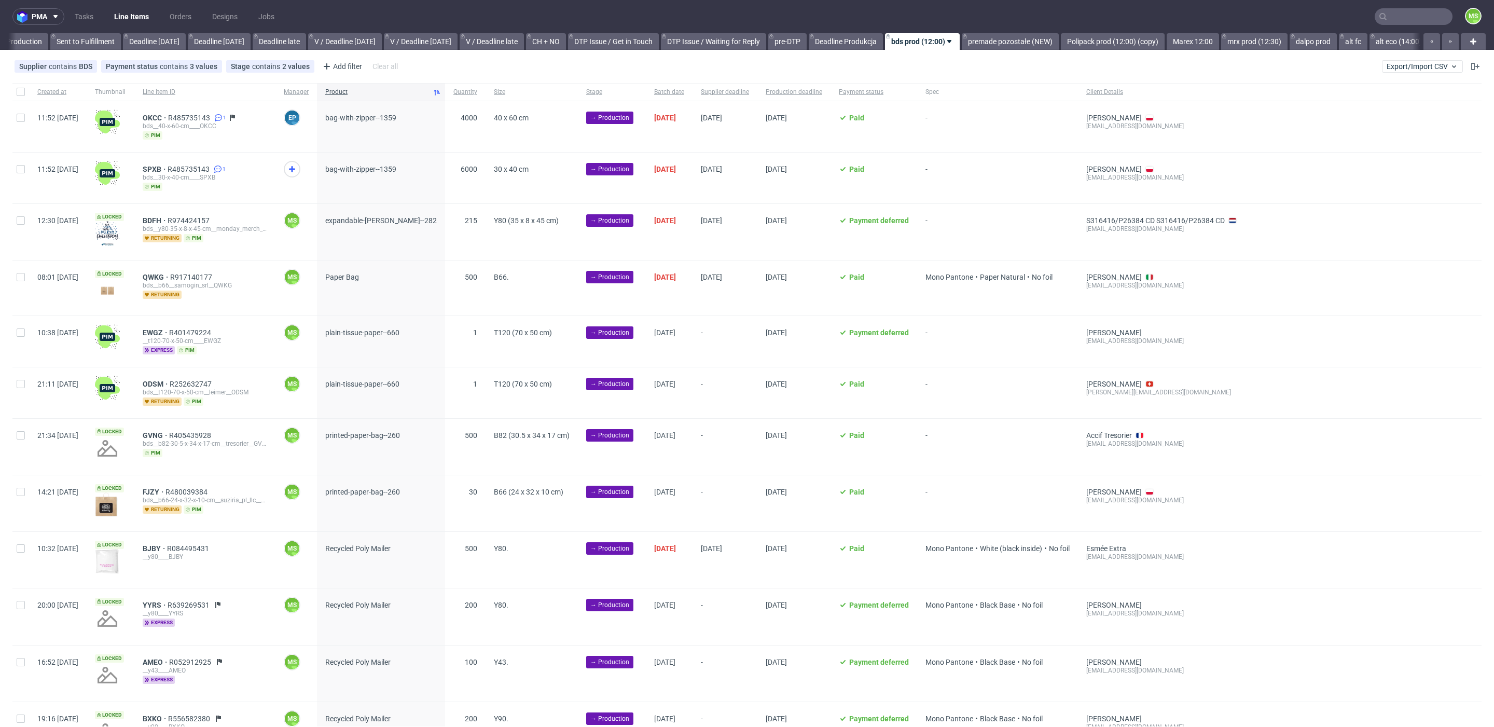
scroll to position [0, 1170]
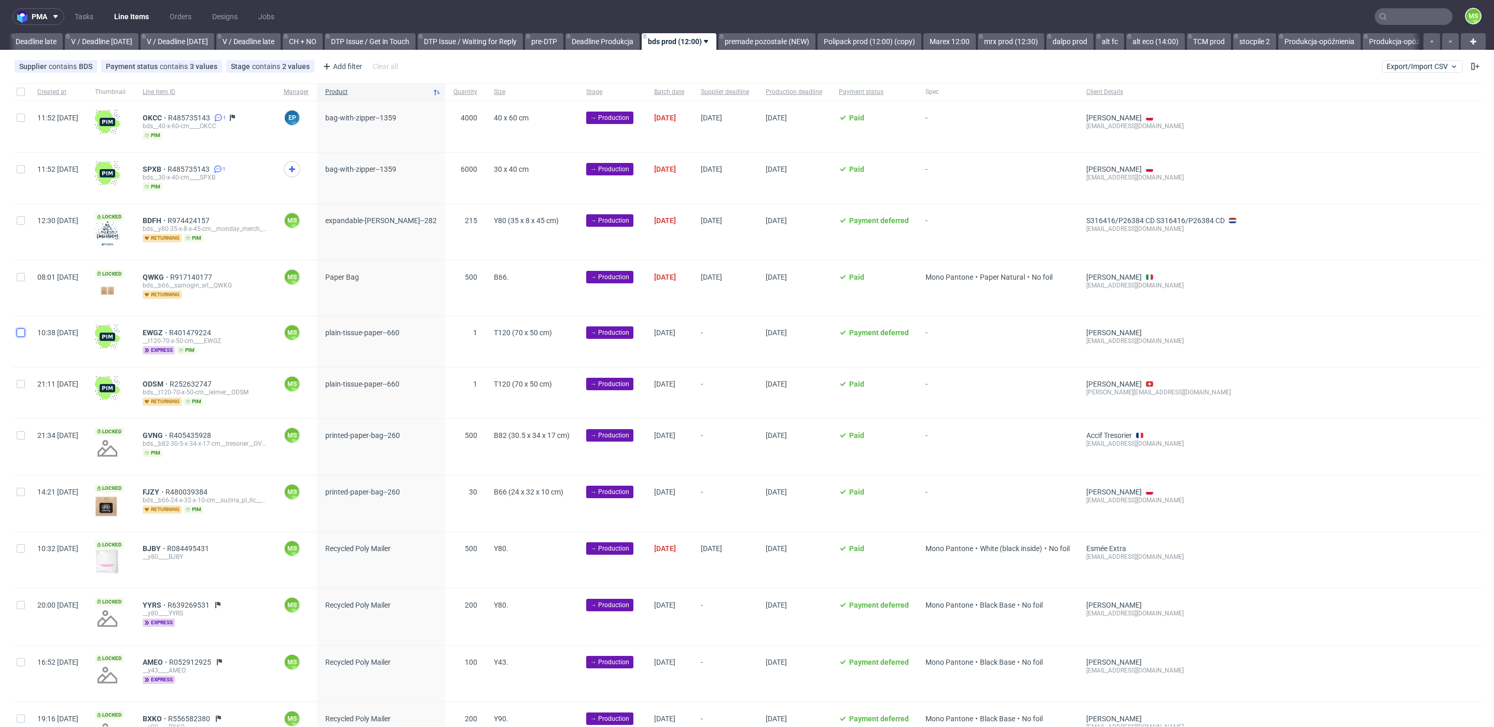
drag, startPoint x: 18, startPoint y: 331, endPoint x: 22, endPoint y: 362, distance: 30.8
click at [19, 336] on div at bounding box center [20, 341] width 17 height 51
checkbox input "true"
drag, startPoint x: 20, startPoint y: 372, endPoint x: 26, endPoint y: 375, distance: 6.7
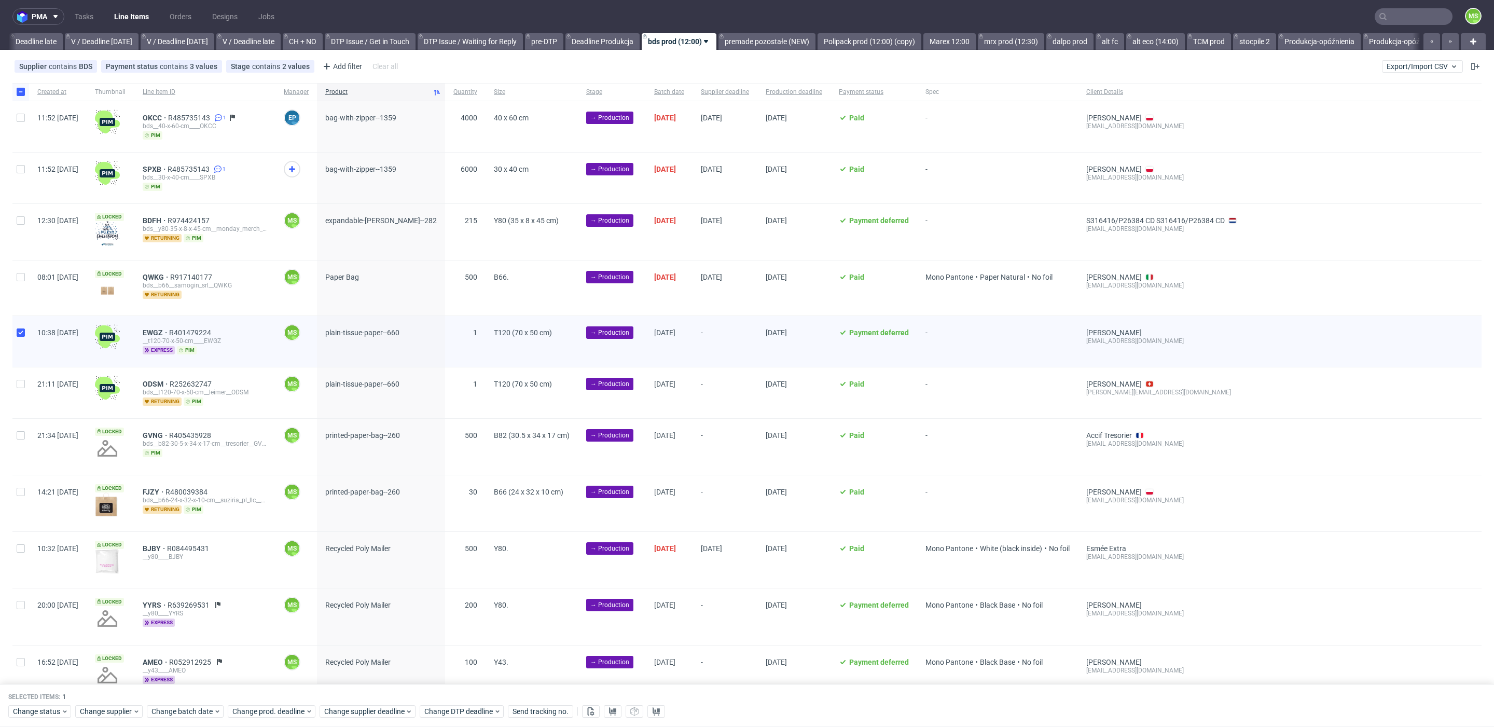
click at [20, 372] on div at bounding box center [20, 392] width 17 height 51
checkbox input "true"
click at [202, 706] on div "Change batch date" at bounding box center [185, 712] width 77 height 12
click at [205, 616] on button "14" at bounding box center [200, 619] width 16 height 17
click at [276, 687] on span "Save" at bounding box center [270, 690] width 16 height 7
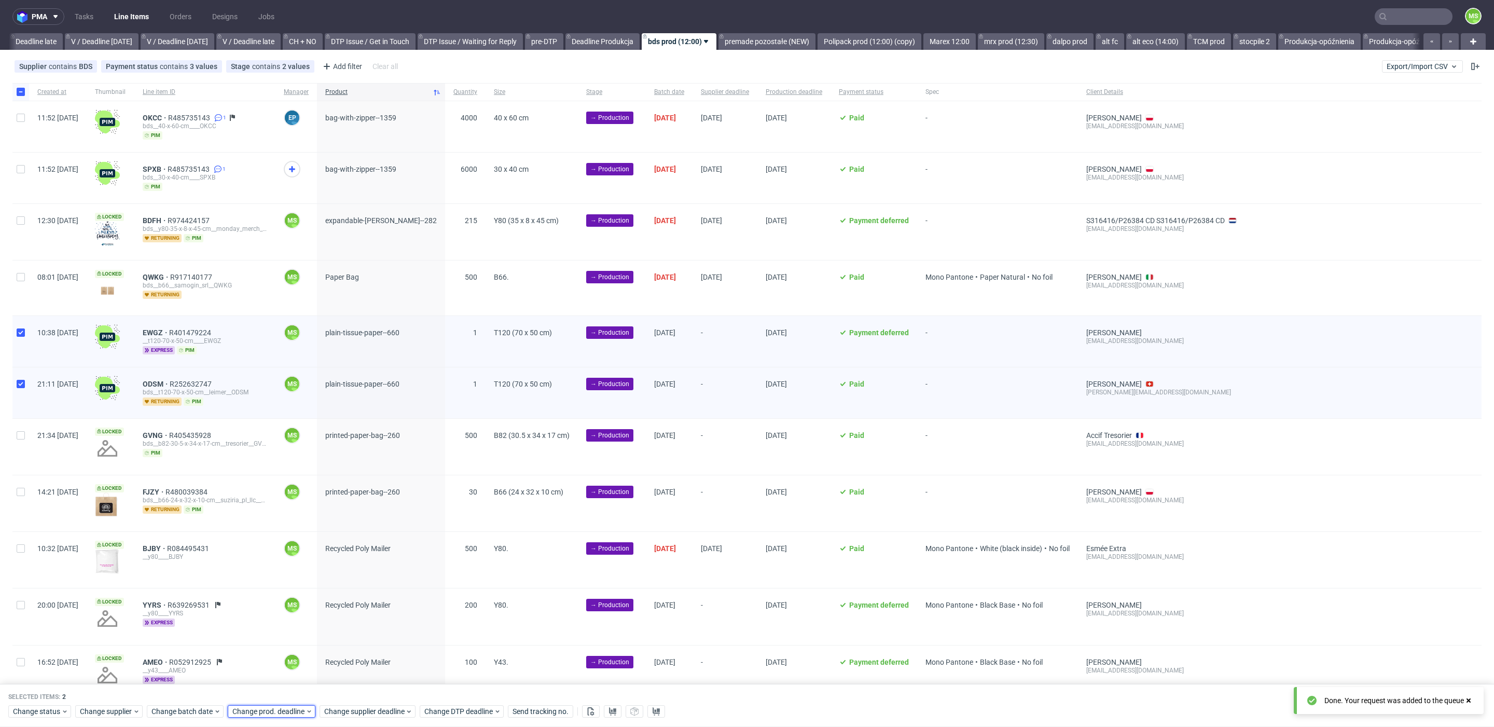
drag, startPoint x: 286, startPoint y: 710, endPoint x: 289, endPoint y: 703, distance: 7.9
click at [286, 709] on span "Change prod. deadline" at bounding box center [268, 712] width 73 height 10
drag, startPoint x: 303, startPoint y: 622, endPoint x: 353, endPoint y: 684, distance: 79.3
click at [303, 623] on button "15" at bounding box center [296, 619] width 16 height 17
click at [353, 687] on span "Save" at bounding box center [350, 690] width 16 height 7
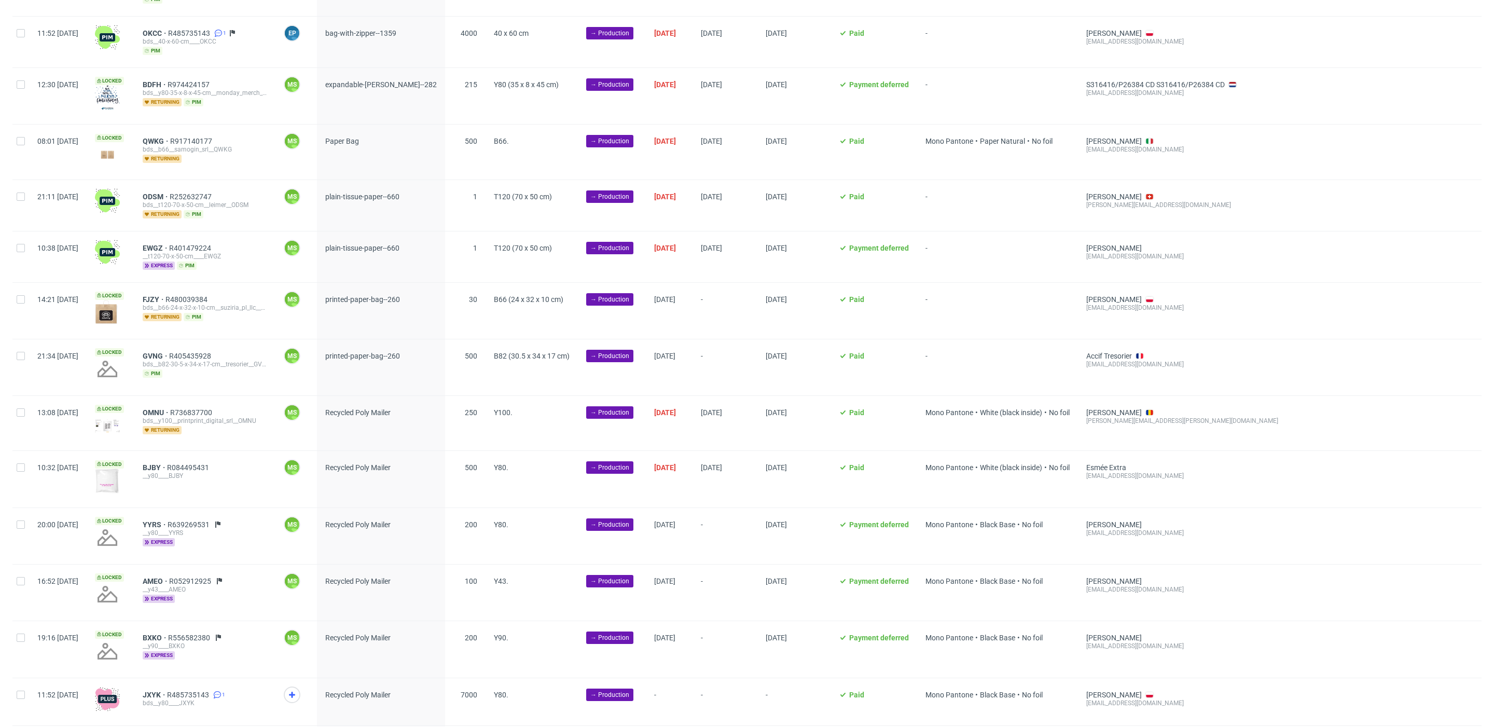
scroll to position [137, 0]
click at [64, 305] on span "14:21 [DATE]" at bounding box center [57, 309] width 41 height 31
drag, startPoint x: 22, startPoint y: 295, endPoint x: 23, endPoint y: 306, distance: 10.4
click at [22, 300] on div at bounding box center [20, 309] width 17 height 56
checkbox input "true"
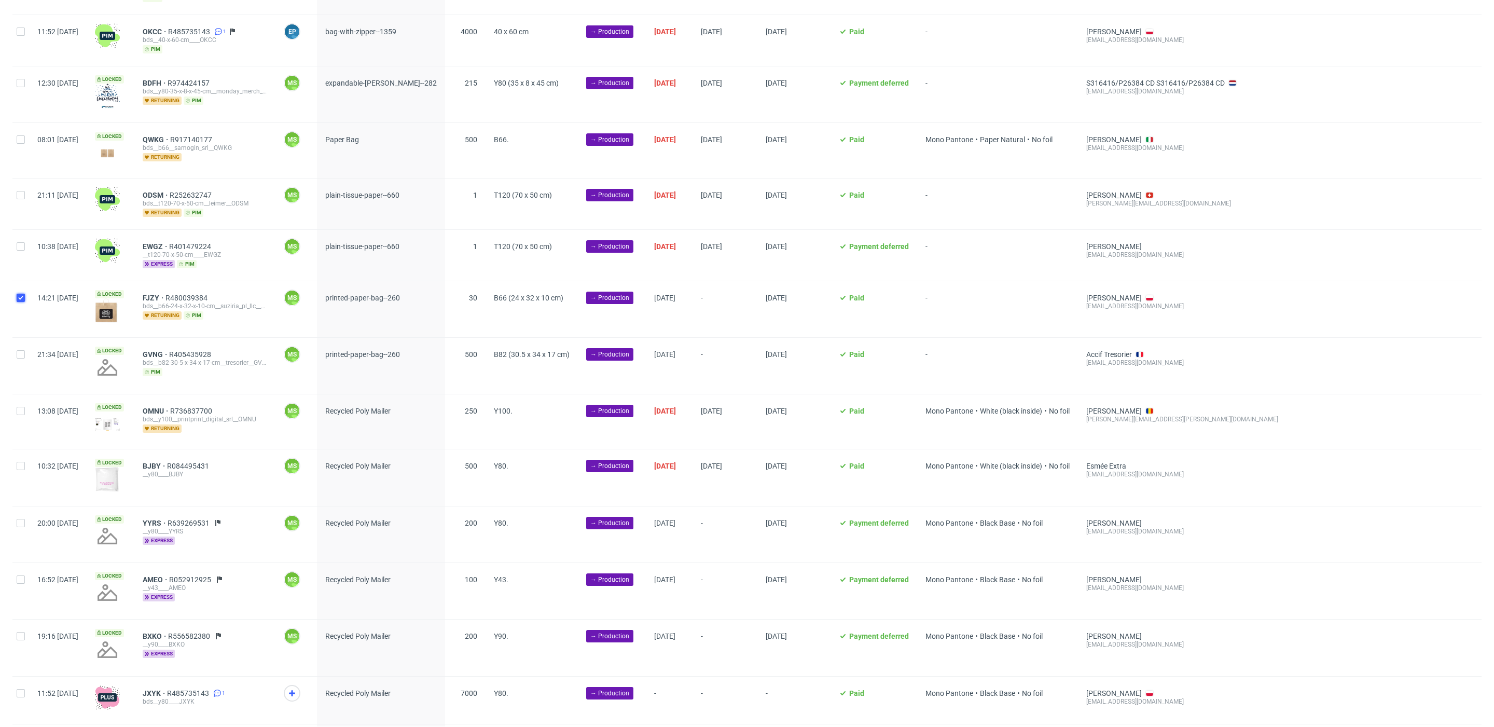
checkbox input "true"
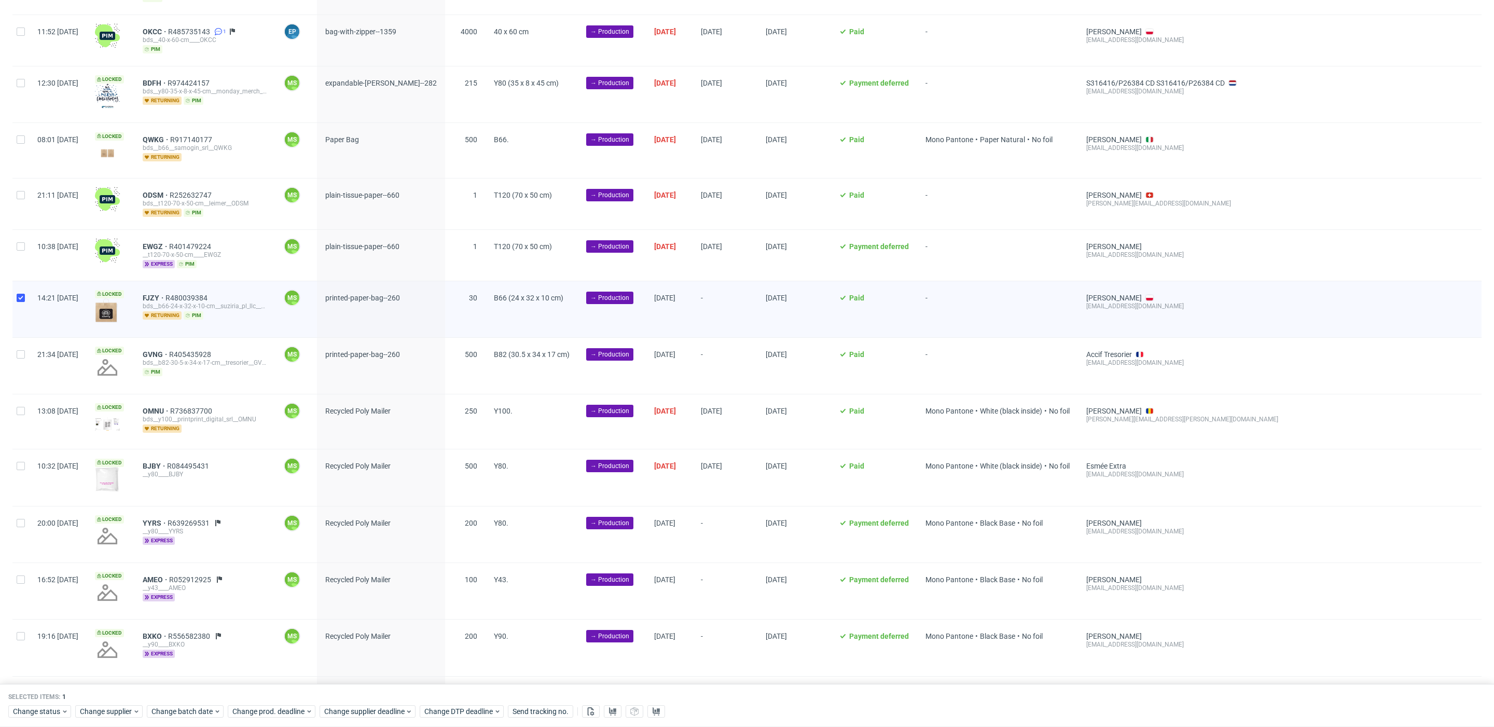
click at [22, 358] on div at bounding box center [20, 366] width 17 height 56
checkbox input "true"
drag, startPoint x: 191, startPoint y: 710, endPoint x: 199, endPoint y: 703, distance: 10.3
click at [191, 710] on span "Change batch date" at bounding box center [182, 712] width 62 height 10
click at [204, 617] on button "14" at bounding box center [200, 619] width 16 height 17
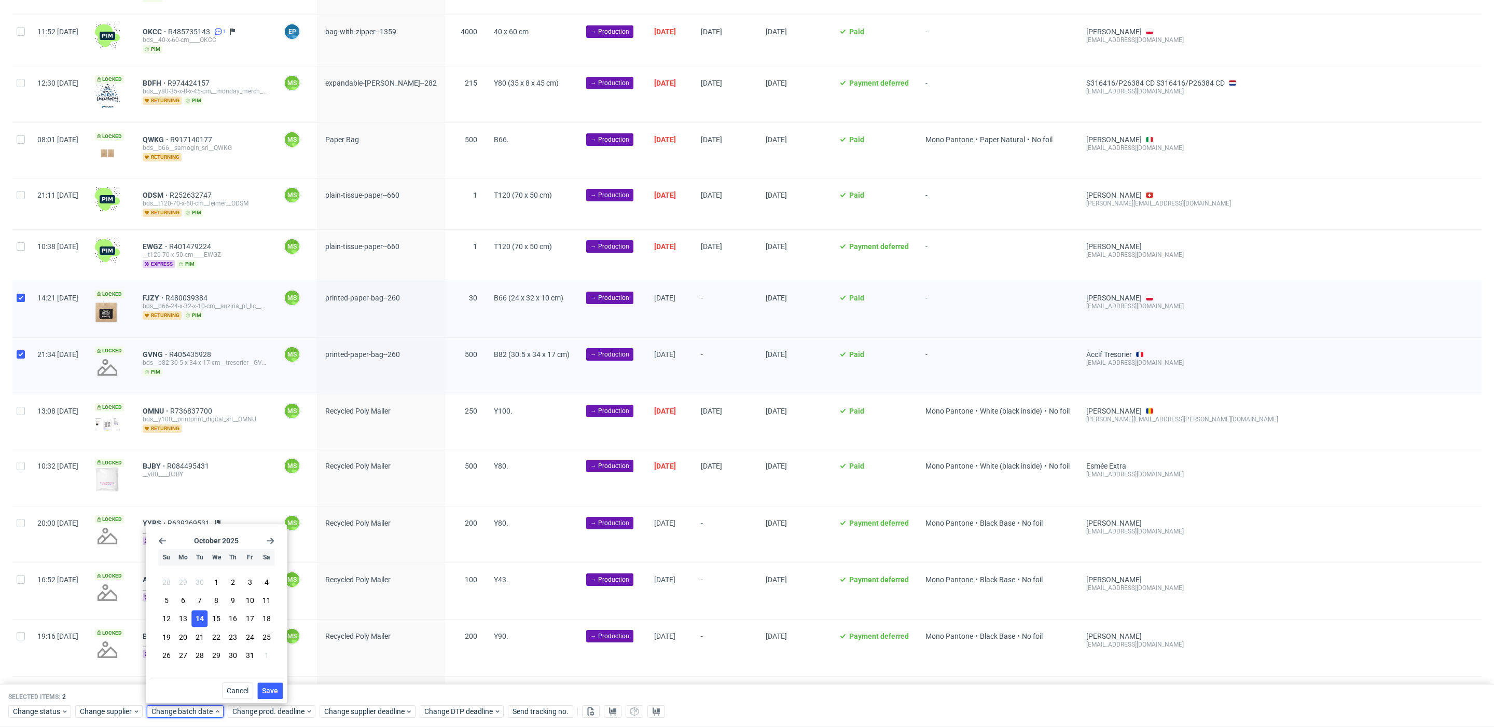
drag, startPoint x: 271, startPoint y: 690, endPoint x: 273, endPoint y: 698, distance: 8.2
click at [271, 690] on span "Save" at bounding box center [270, 690] width 16 height 7
click at [276, 709] on span "Change prod. deadline" at bounding box center [268, 712] width 73 height 10
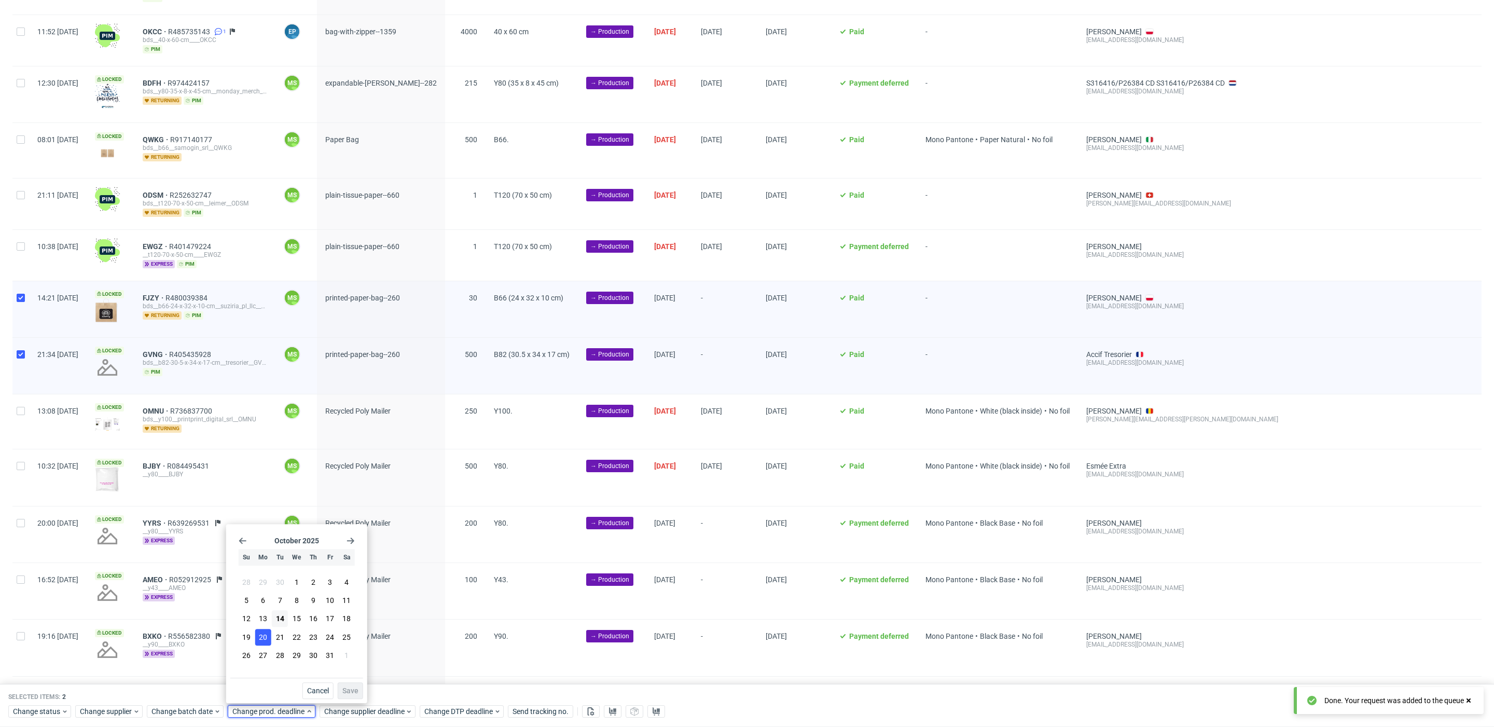
click at [263, 634] on span "20" at bounding box center [263, 637] width 8 height 10
click at [347, 688] on span "Save" at bounding box center [350, 690] width 16 height 7
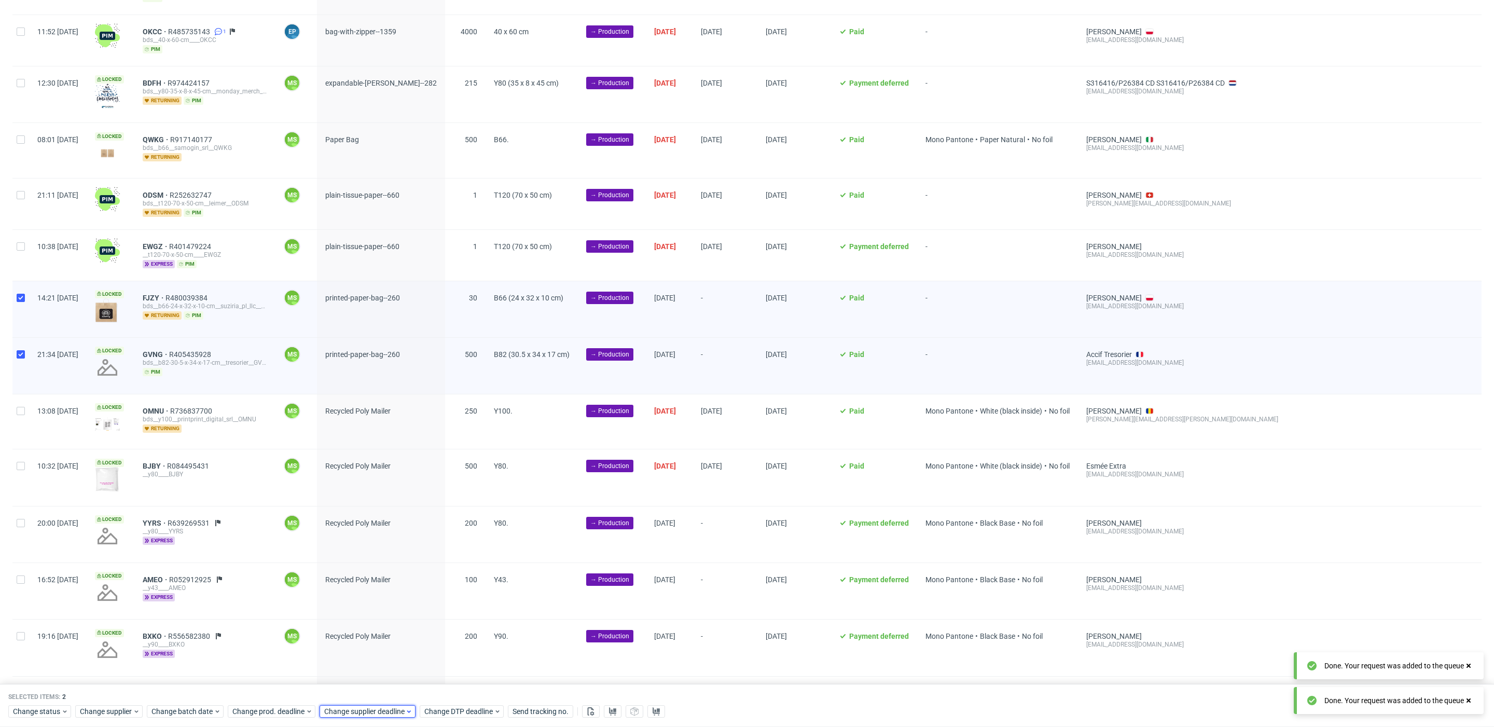
click at [374, 711] on span "Change supplier deadline" at bounding box center [364, 712] width 81 height 10
drag, startPoint x: 357, startPoint y: 639, endPoint x: 408, endPoint y: 679, distance: 64.7
click at [357, 639] on span "20" at bounding box center [355, 637] width 8 height 10
click at [441, 697] on button "Save" at bounding box center [442, 690] width 25 height 17
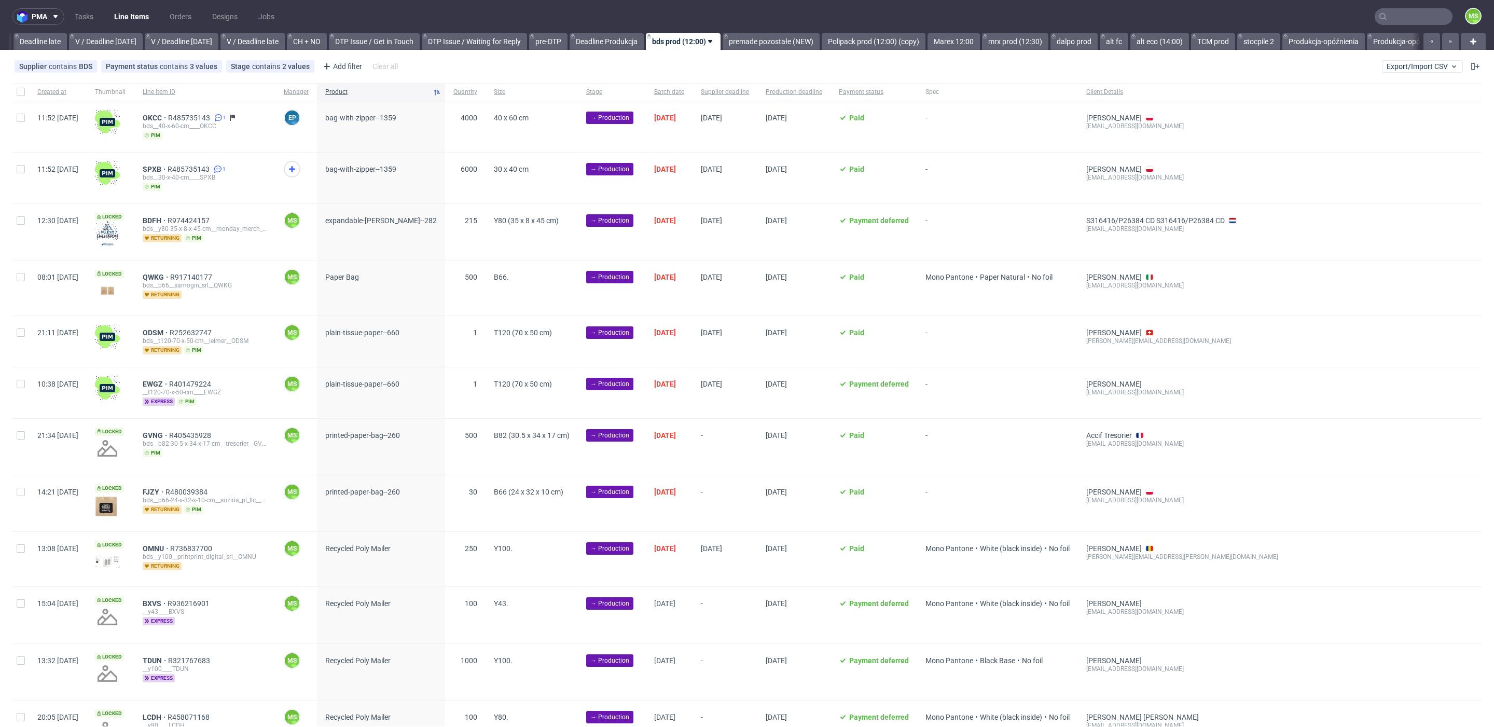
scroll to position [0, 1220]
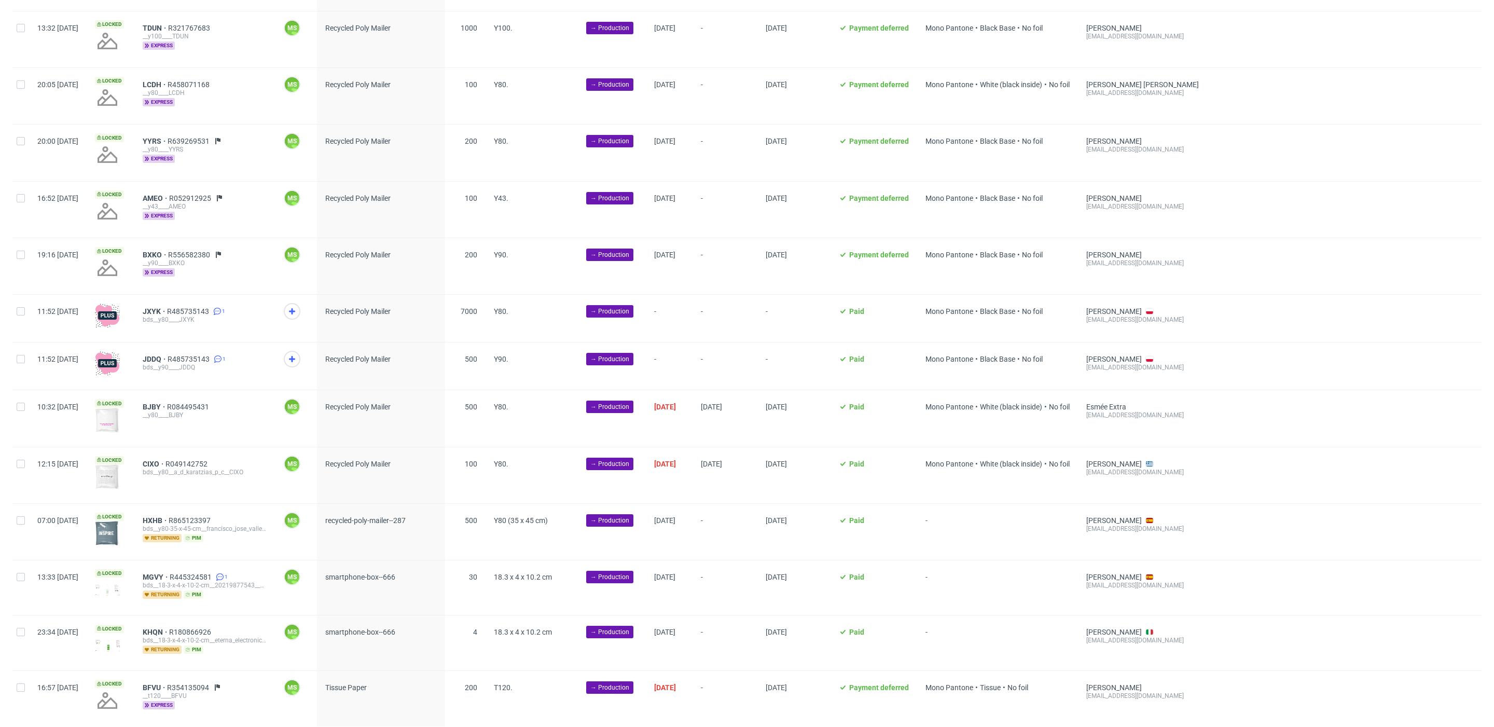
scroll to position [633, 0]
click at [24, 517] on input "checkbox" at bounding box center [21, 519] width 8 height 8
checkbox input "true"
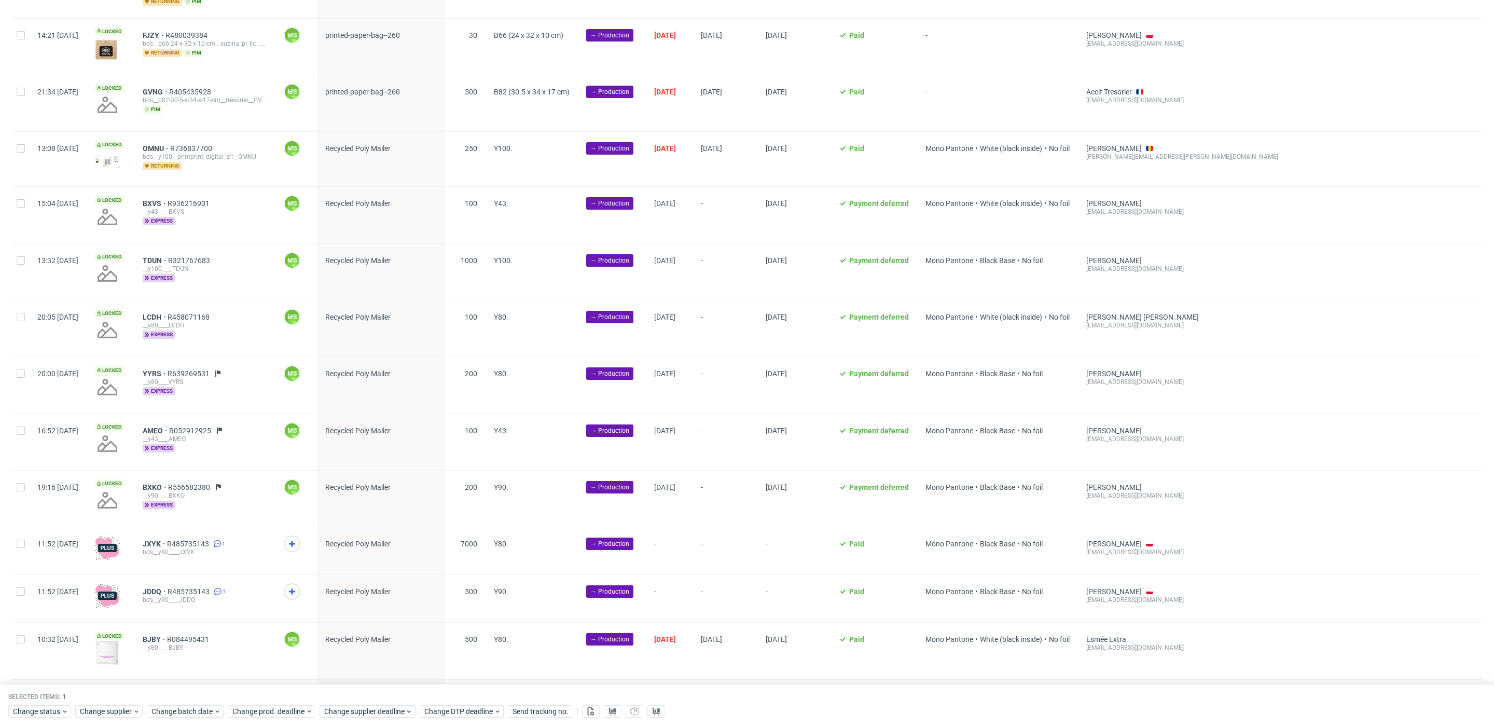
scroll to position [396, 0]
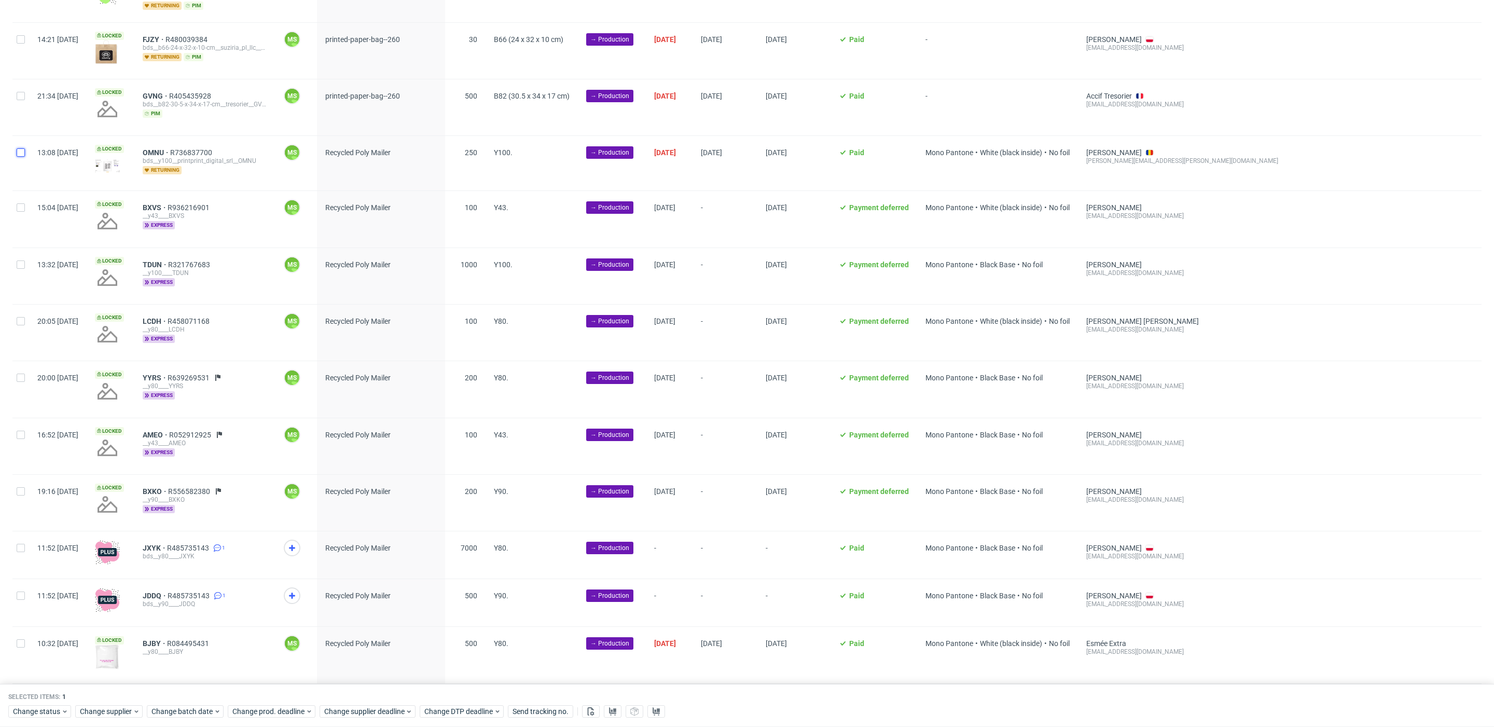
drag, startPoint x: 20, startPoint y: 152, endPoint x: 20, endPoint y: 187, distance: 35.3
click at [20, 153] on div at bounding box center [20, 163] width 17 height 54
checkbox input "true"
click at [24, 210] on div at bounding box center [20, 219] width 17 height 56
checkbox input "true"
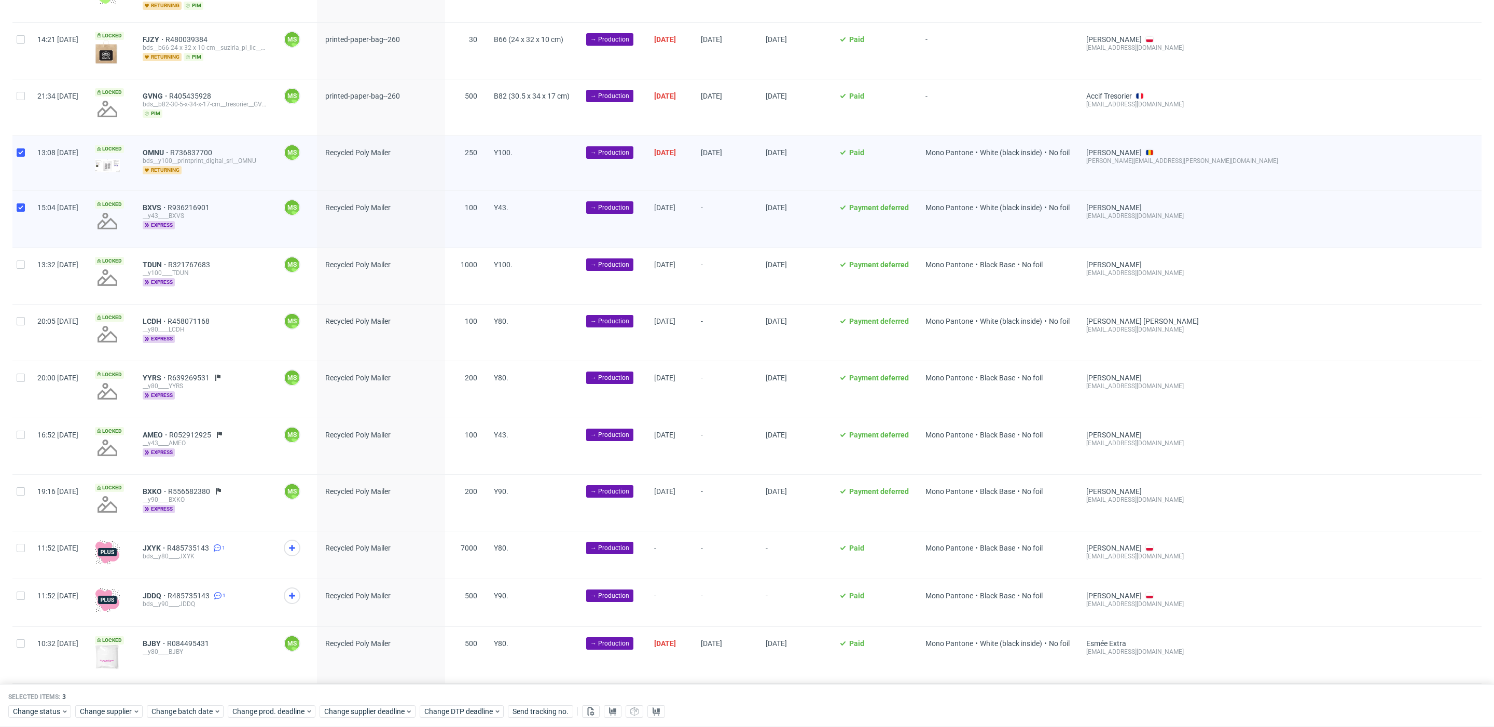
drag, startPoint x: 21, startPoint y: 266, endPoint x: 21, endPoint y: 283, distance: 17.6
click at [20, 268] on div at bounding box center [20, 276] width 17 height 56
checkbox input "true"
click at [22, 317] on input "checkbox" at bounding box center [21, 321] width 8 height 8
checkbox input "true"
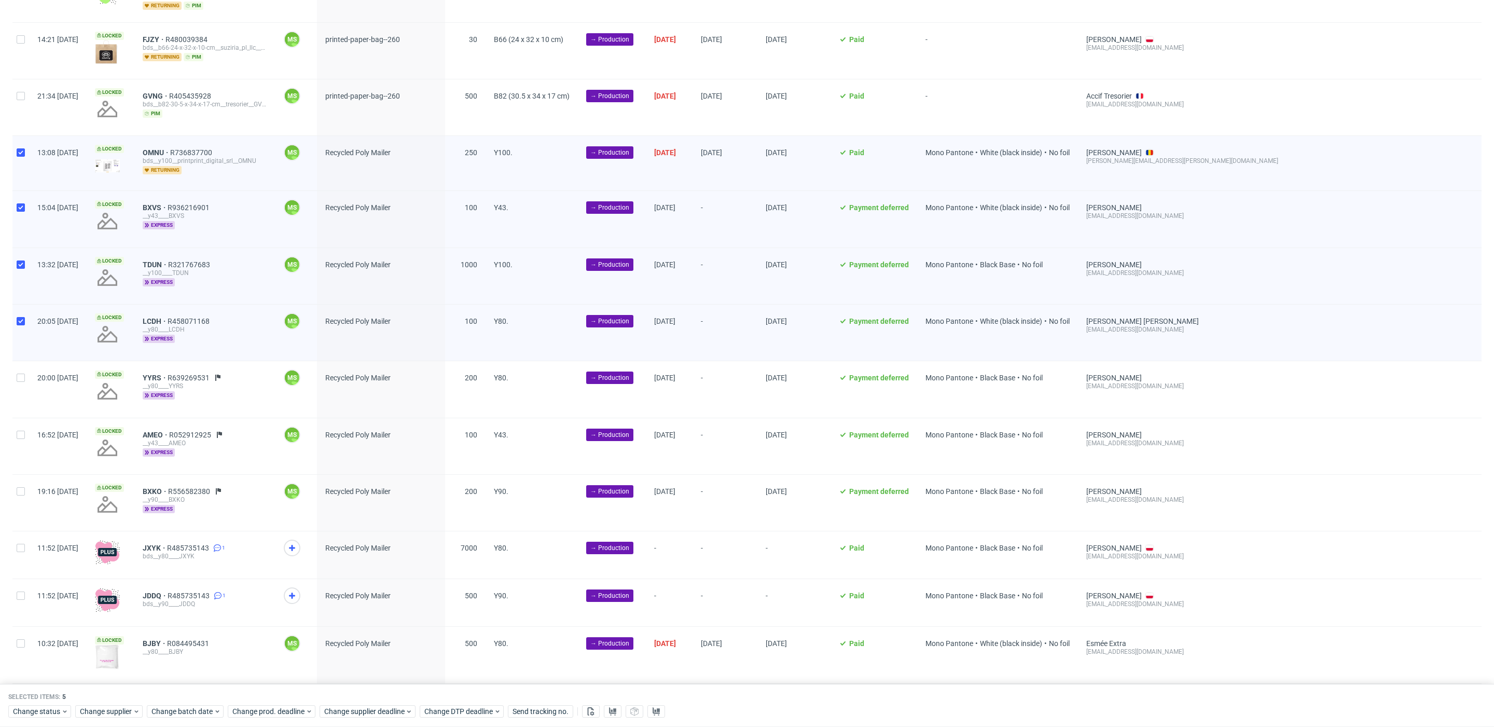
click at [29, 378] on div at bounding box center [20, 389] width 17 height 56
checkbox input "true"
click at [21, 431] on input "checkbox" at bounding box center [21, 435] width 8 height 8
checkbox input "true"
drag, startPoint x: 25, startPoint y: 496, endPoint x: 24, endPoint y: 518, distance: 21.8
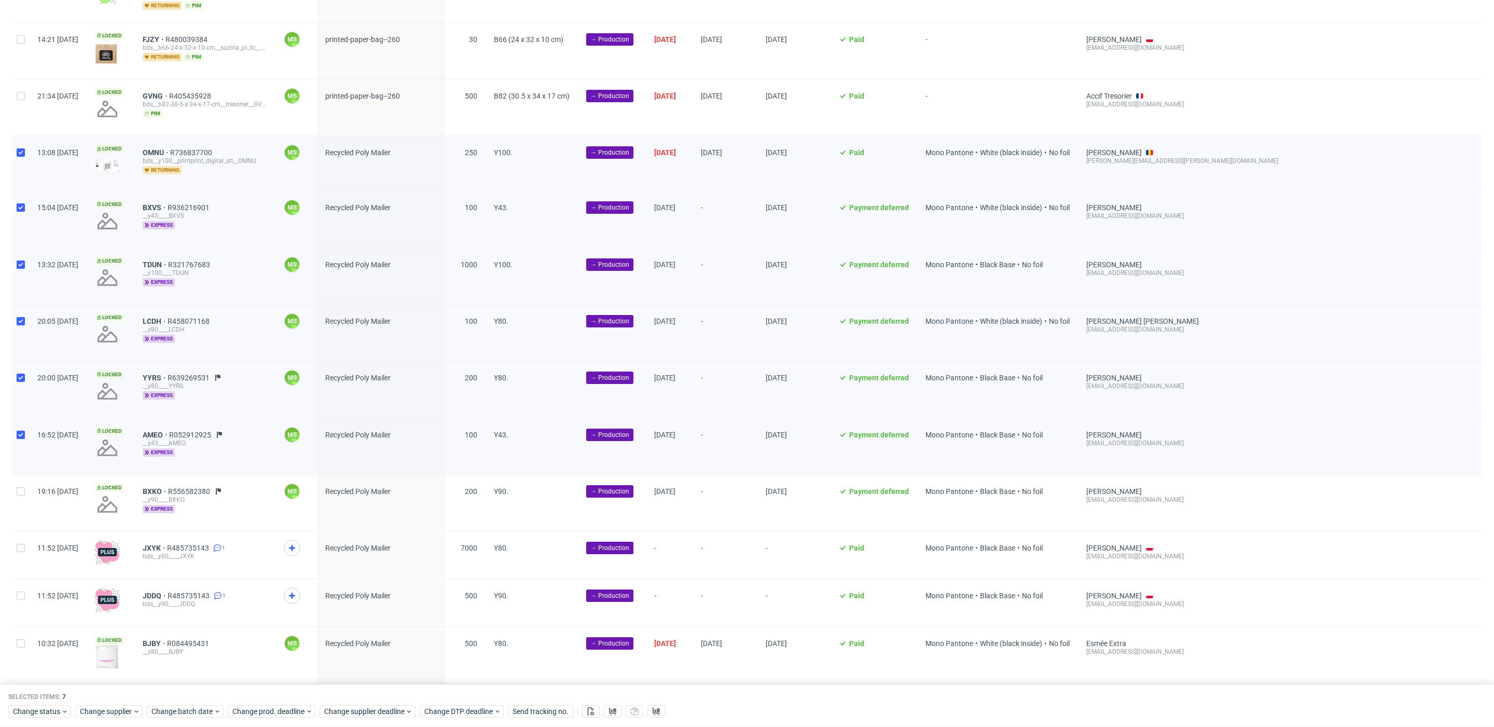
click at [25, 497] on div at bounding box center [20, 503] width 17 height 56
checkbox input "true"
drag, startPoint x: 23, startPoint y: 549, endPoint x: 23, endPoint y: 572, distance: 23.3
click at [22, 551] on div at bounding box center [20, 554] width 17 height 47
checkbox input "true"
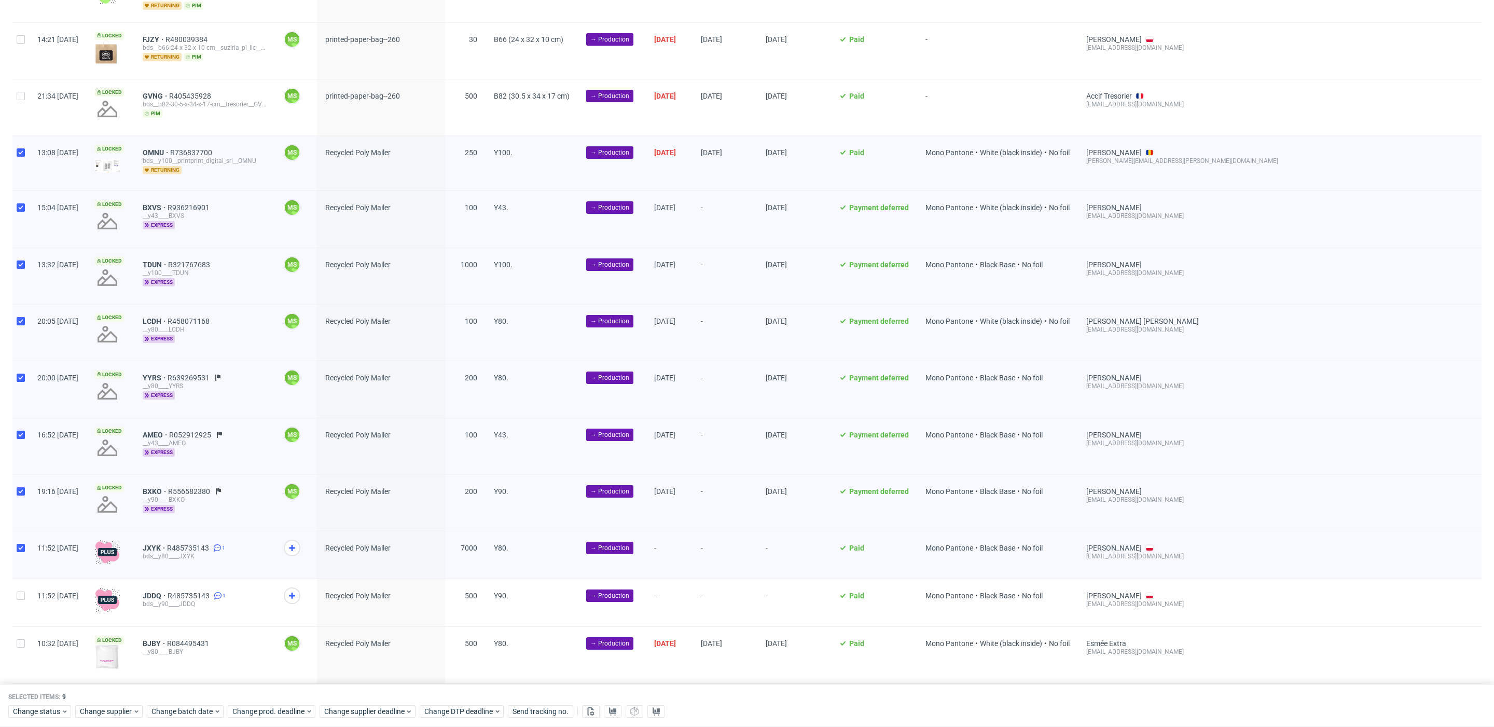
click at [31, 583] on div "11:52 [DATE]" at bounding box center [58, 602] width 58 height 47
drag, startPoint x: 23, startPoint y: 591, endPoint x: 30, endPoint y: 580, distance: 12.8
click at [23, 591] on input "checkbox" at bounding box center [21, 595] width 8 height 8
checkbox input "true"
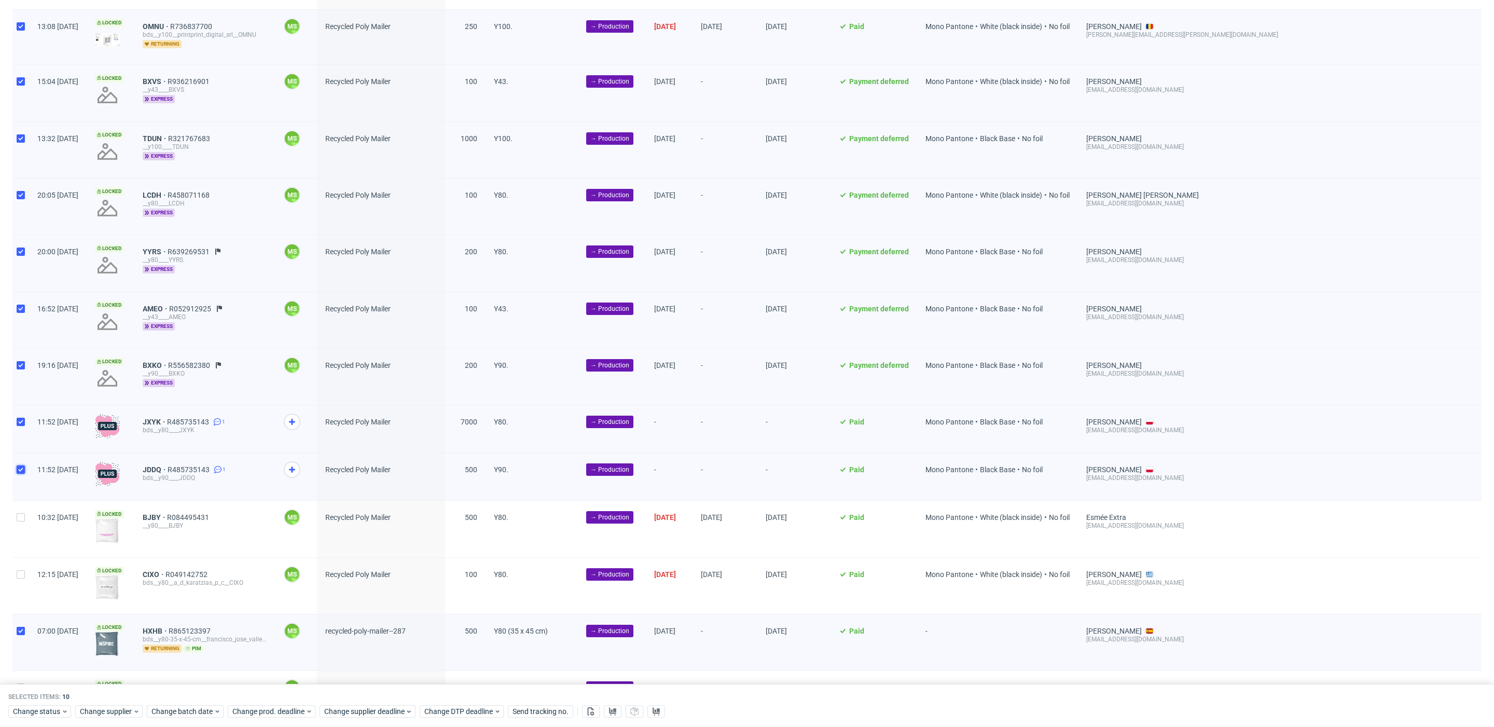
scroll to position [523, 0]
drag, startPoint x: 20, startPoint y: 516, endPoint x: 29, endPoint y: 559, distance: 43.8
click at [20, 516] on div at bounding box center [20, 528] width 17 height 56
checkbox input "true"
click at [24, 560] on div at bounding box center [20, 585] width 17 height 56
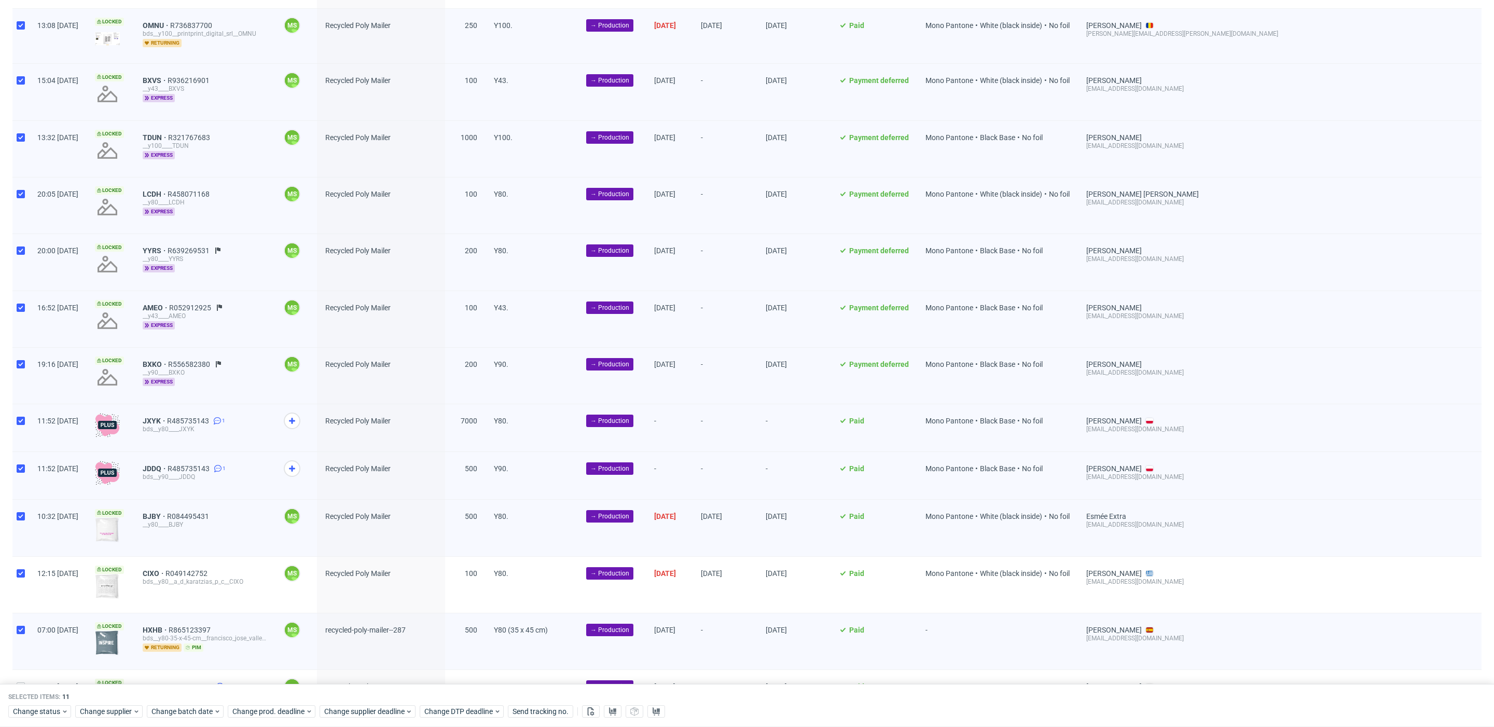
checkbox input "true"
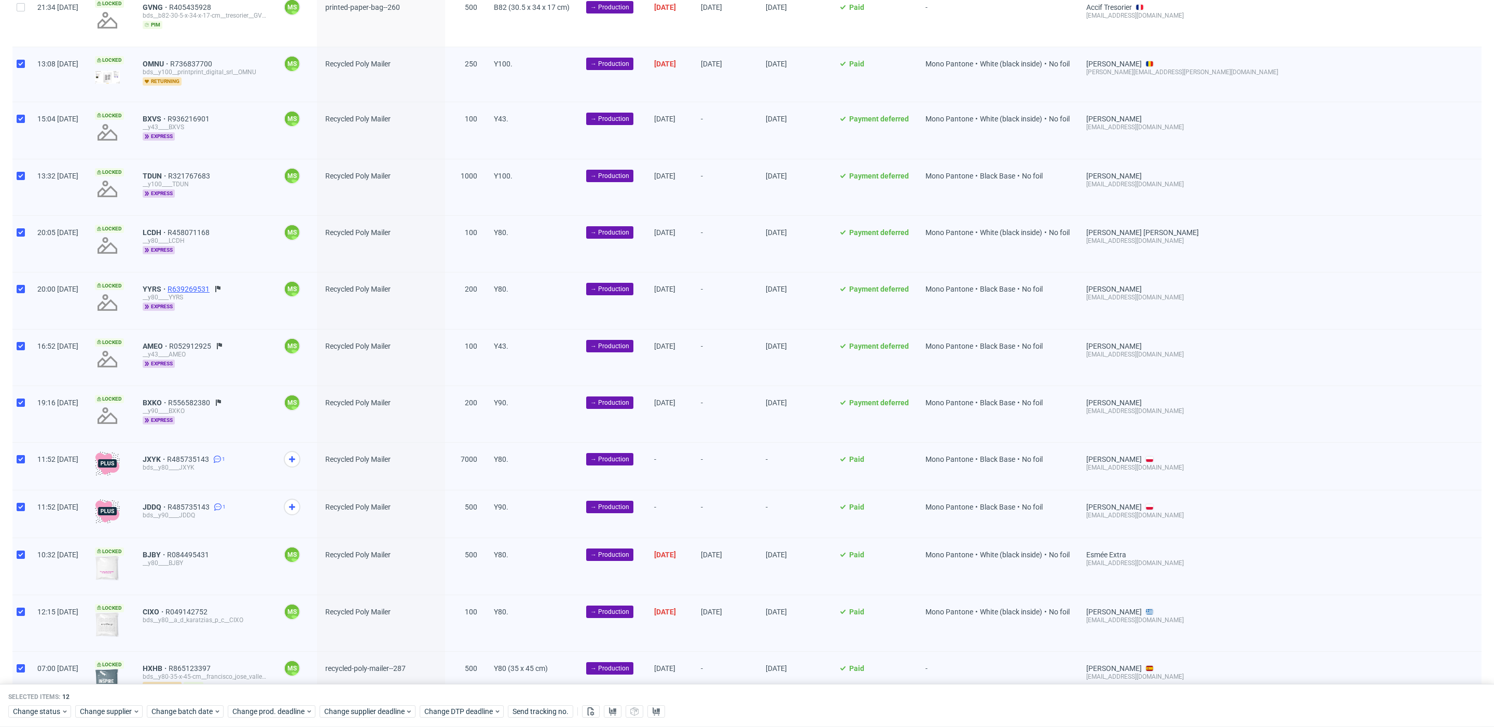
scroll to position [489, 0]
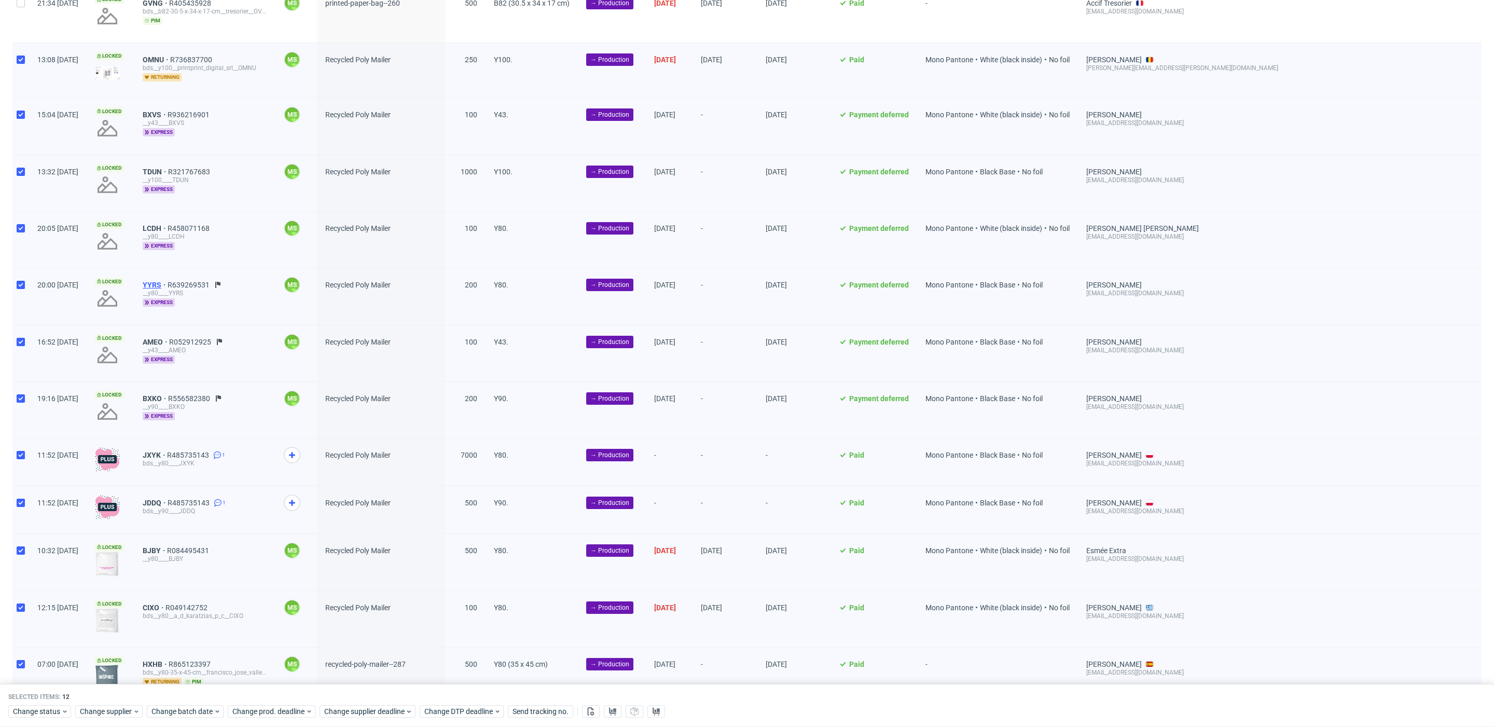
click at [168, 281] on span "YYRS" at bounding box center [155, 285] width 25 height 8
click at [169, 338] on span "AMEO" at bounding box center [156, 342] width 26 height 8
click at [168, 394] on span "BXKO" at bounding box center [155, 398] width 25 height 8
click at [167, 451] on span "JXYK" at bounding box center [155, 455] width 24 height 8
click at [168, 499] on span "JDDQ" at bounding box center [155, 503] width 25 height 8
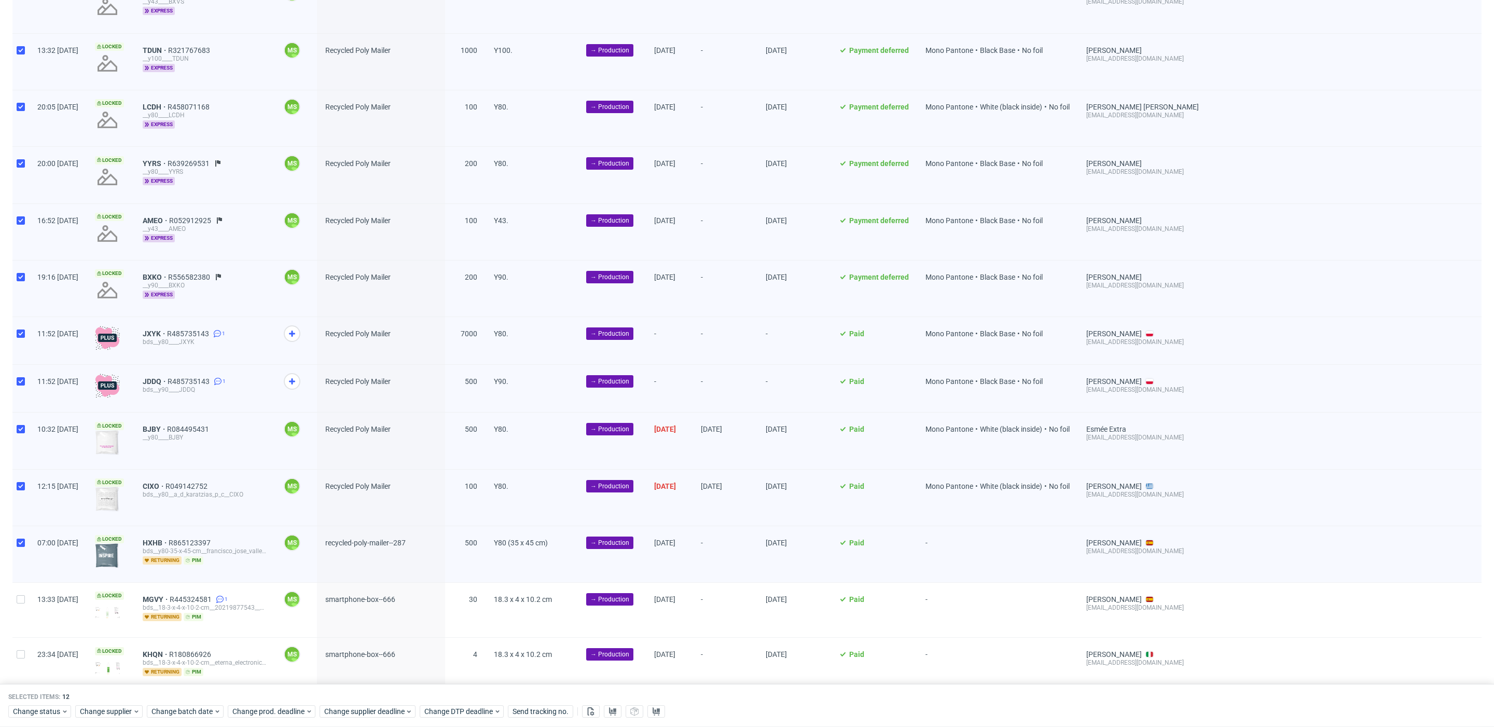
scroll to position [615, 0]
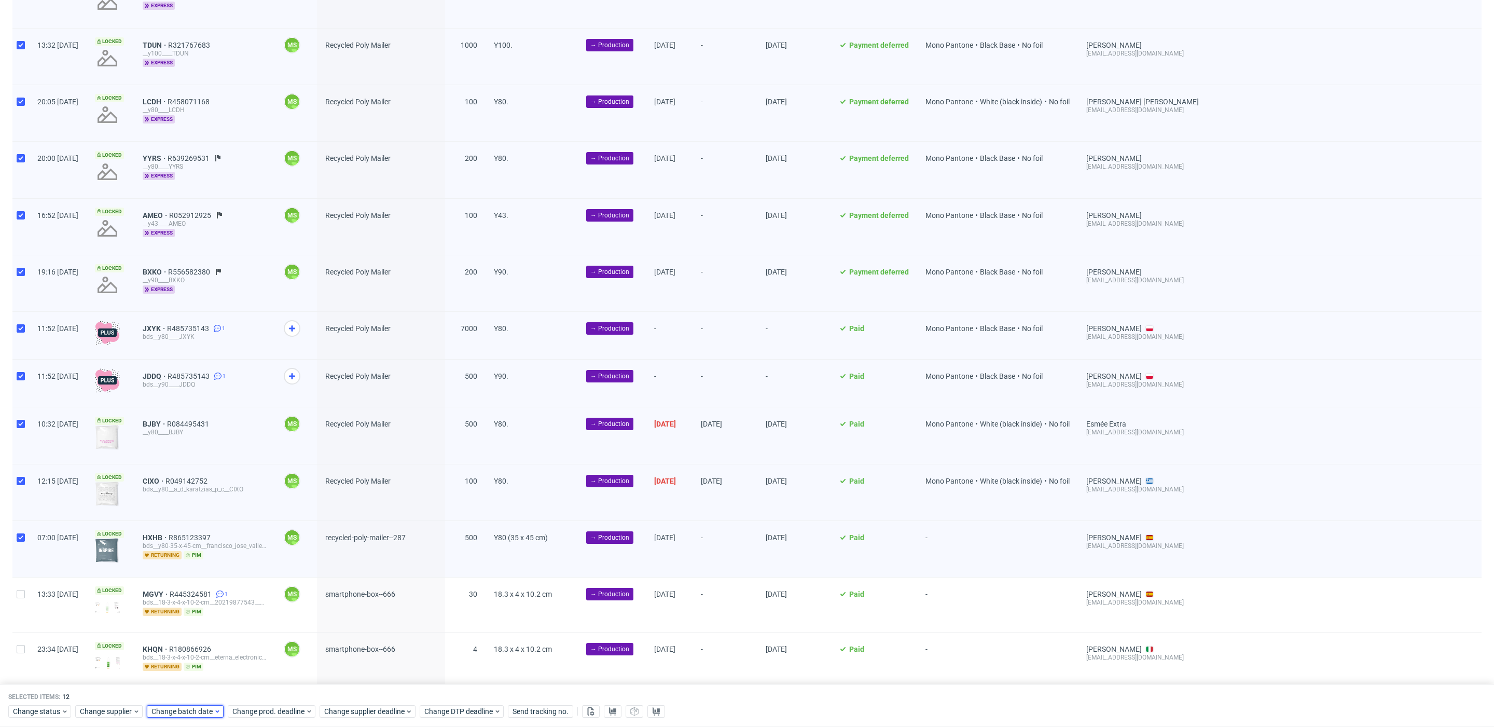
click at [169, 710] on span "Change batch date" at bounding box center [182, 712] width 62 height 10
click at [203, 618] on span "14" at bounding box center [200, 619] width 8 height 10
click at [266, 691] on span "Save" at bounding box center [270, 690] width 16 height 7
drag, startPoint x: 269, startPoint y: 709, endPoint x: 271, endPoint y: 704, distance: 5.3
click at [269, 709] on span "Change prod. deadline" at bounding box center [268, 712] width 73 height 10
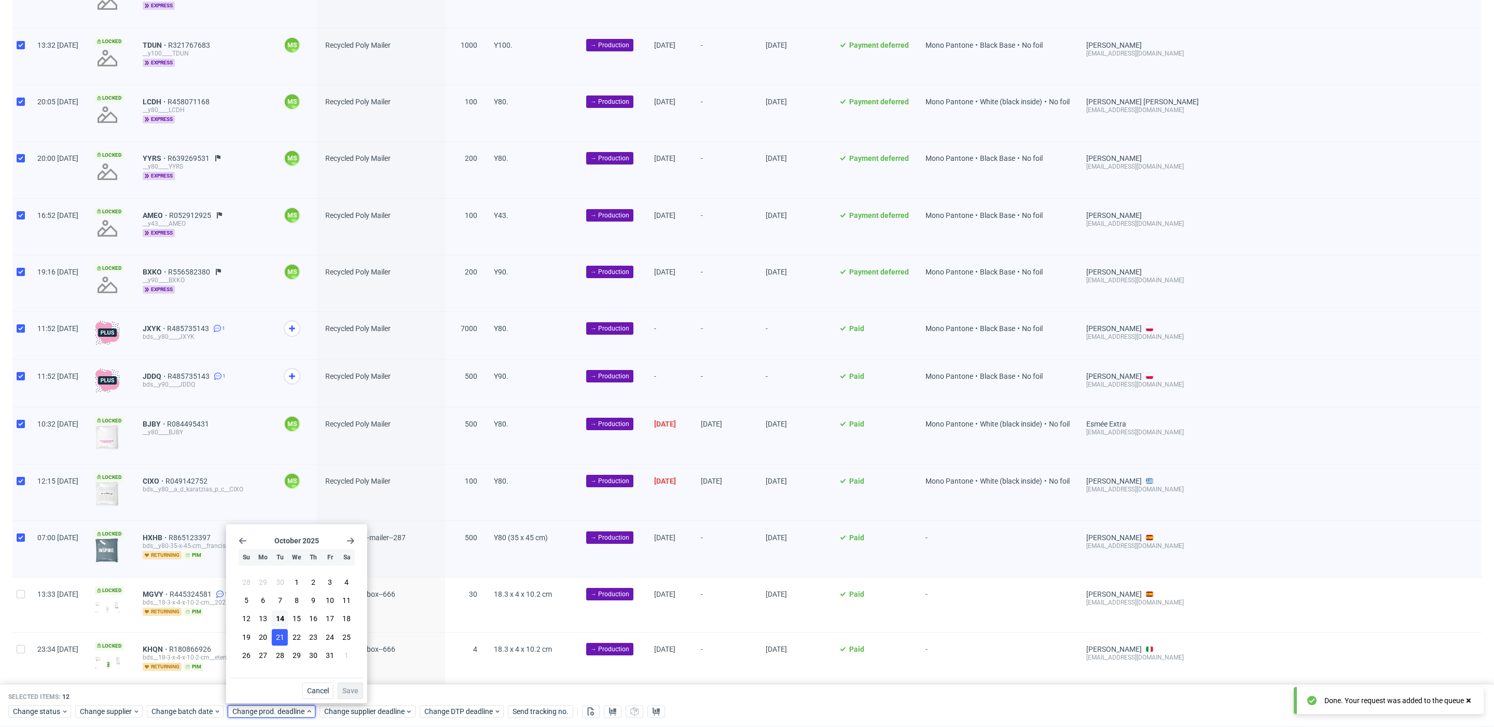
click at [287, 639] on button "21" at bounding box center [280, 637] width 16 height 17
click at [354, 692] on span "Save" at bounding box center [350, 690] width 16 height 7
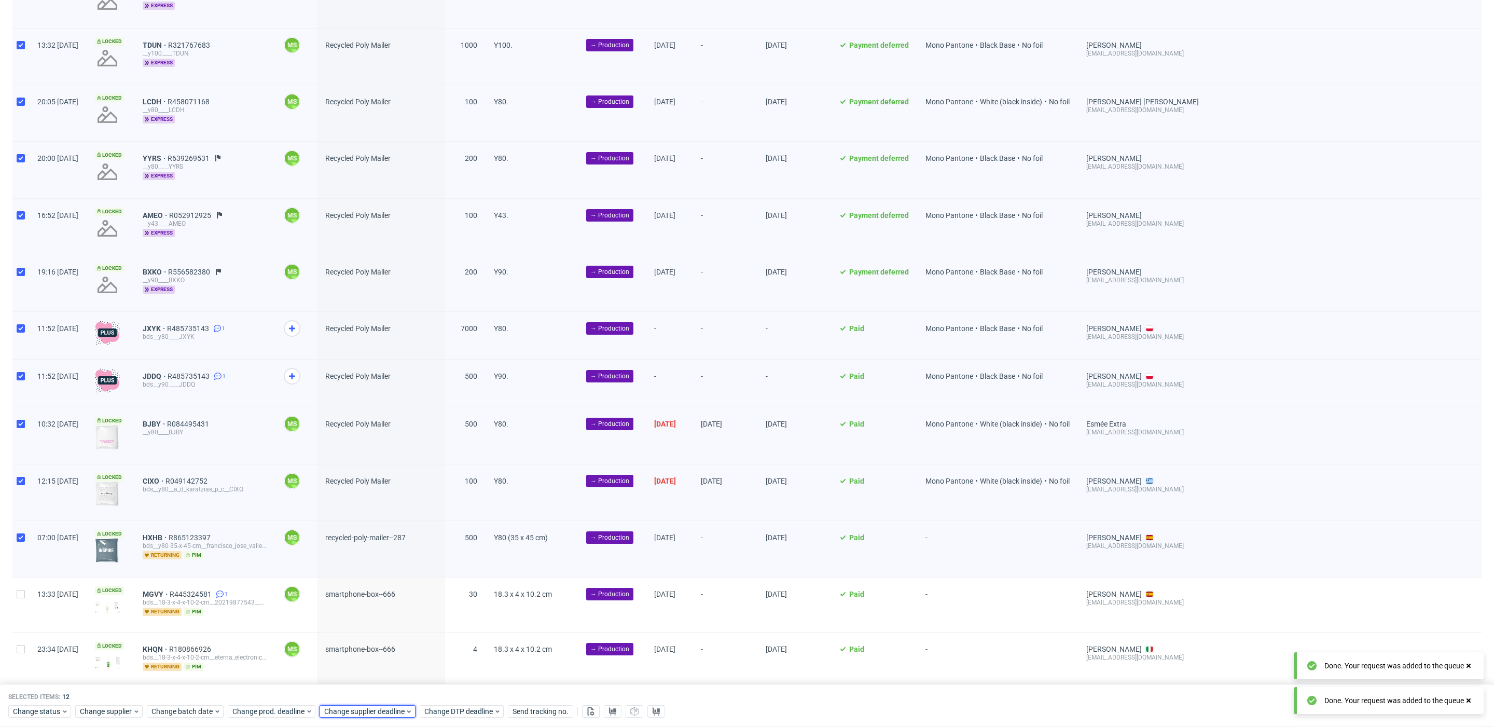
drag, startPoint x: 370, startPoint y: 712, endPoint x: 370, endPoint y: 704, distance: 7.8
click at [370, 711] on span "Change supplier deadline" at bounding box center [364, 712] width 81 height 10
click at [376, 639] on button "21" at bounding box center [372, 637] width 16 height 17
click at [445, 692] on span "Save" at bounding box center [442, 690] width 16 height 7
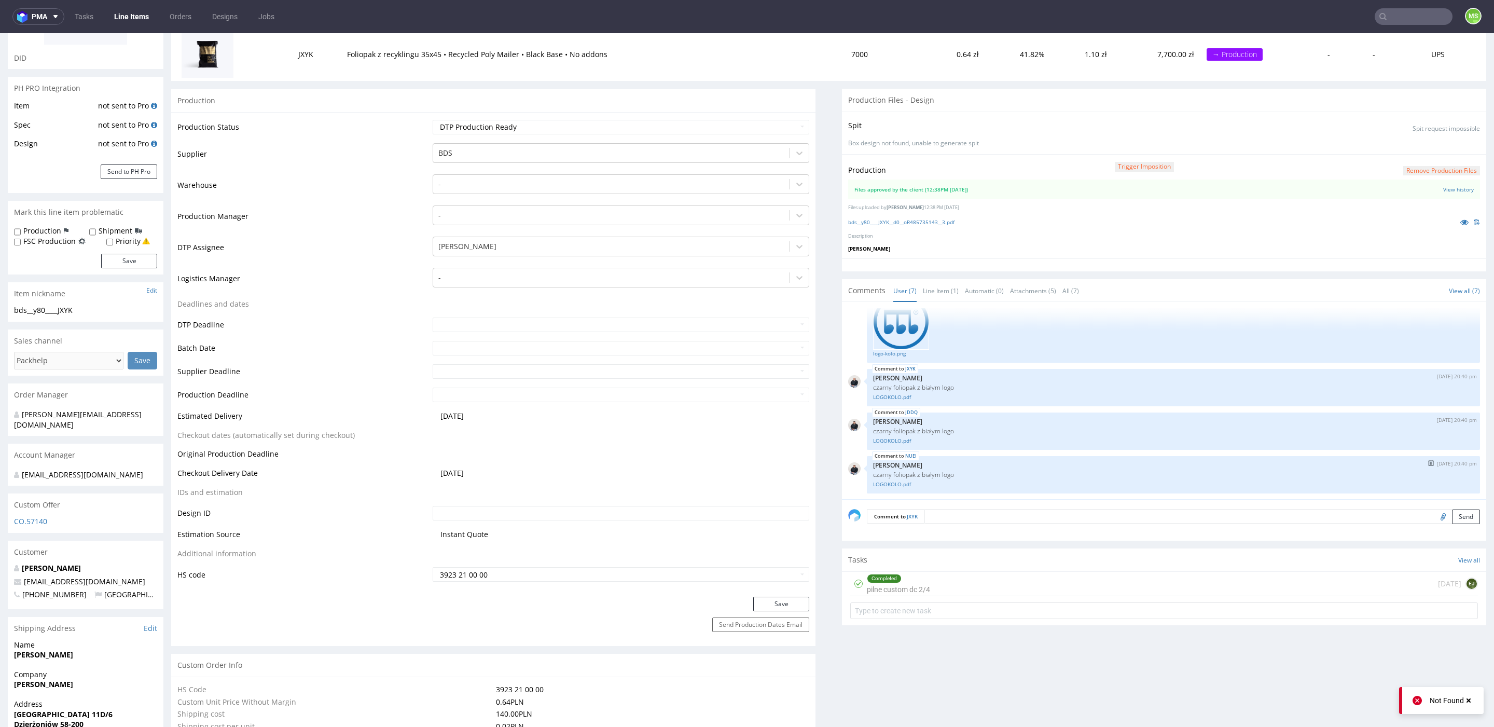
scroll to position [139, 0]
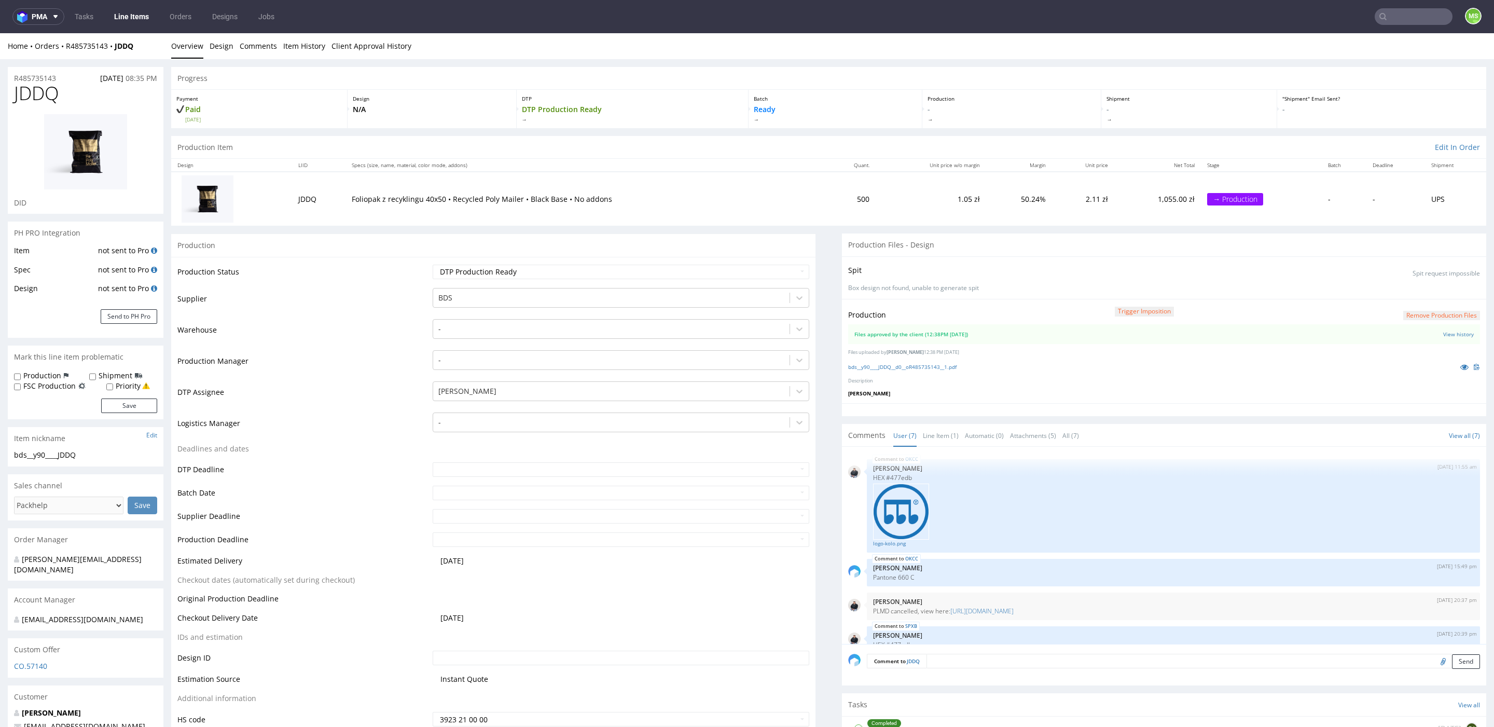
scroll to position [212, 0]
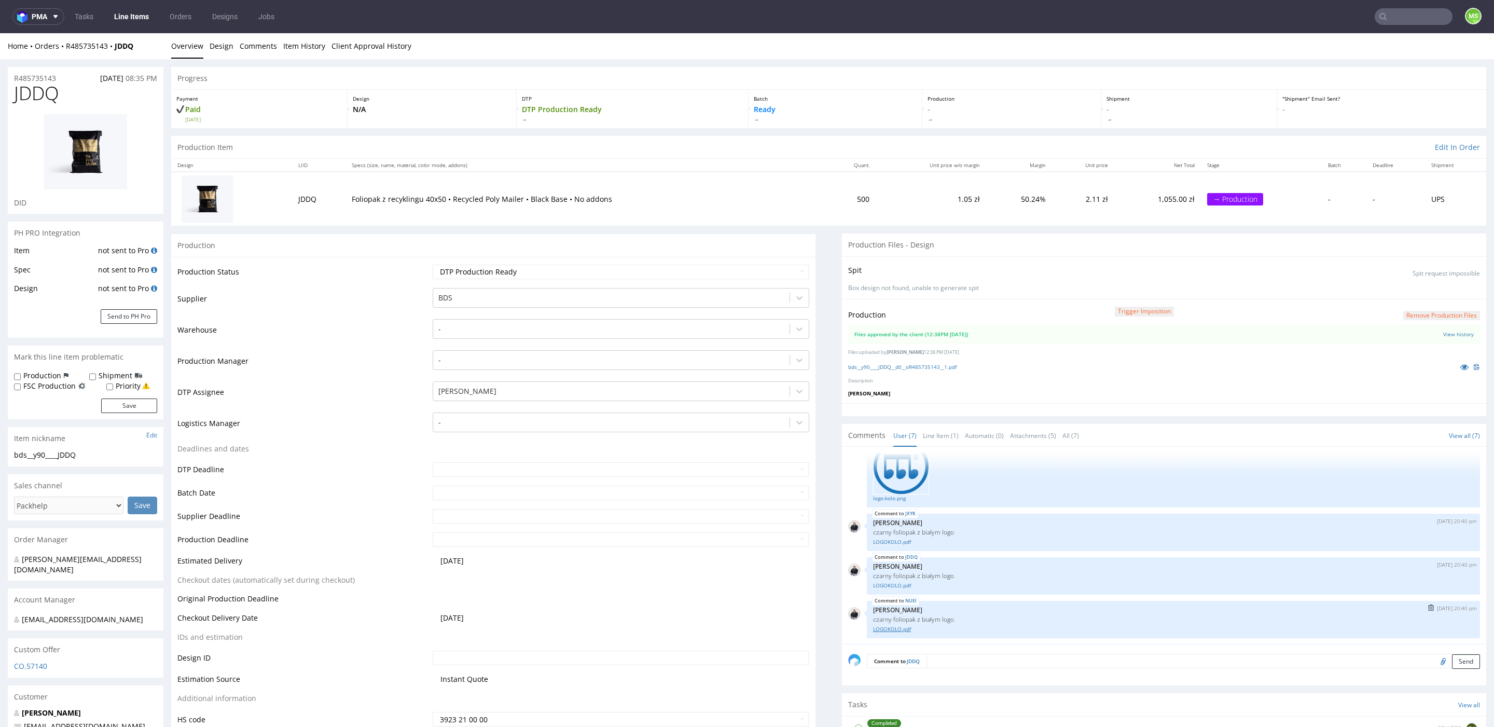
click at [901, 627] on link "LOGOKOLO.pdf" at bounding box center [1173, 629] width 601 height 8
click at [932, 366] on link "bds__y90____JDDQ__d0__oR485735143__1.pdf" at bounding box center [902, 366] width 108 height 7
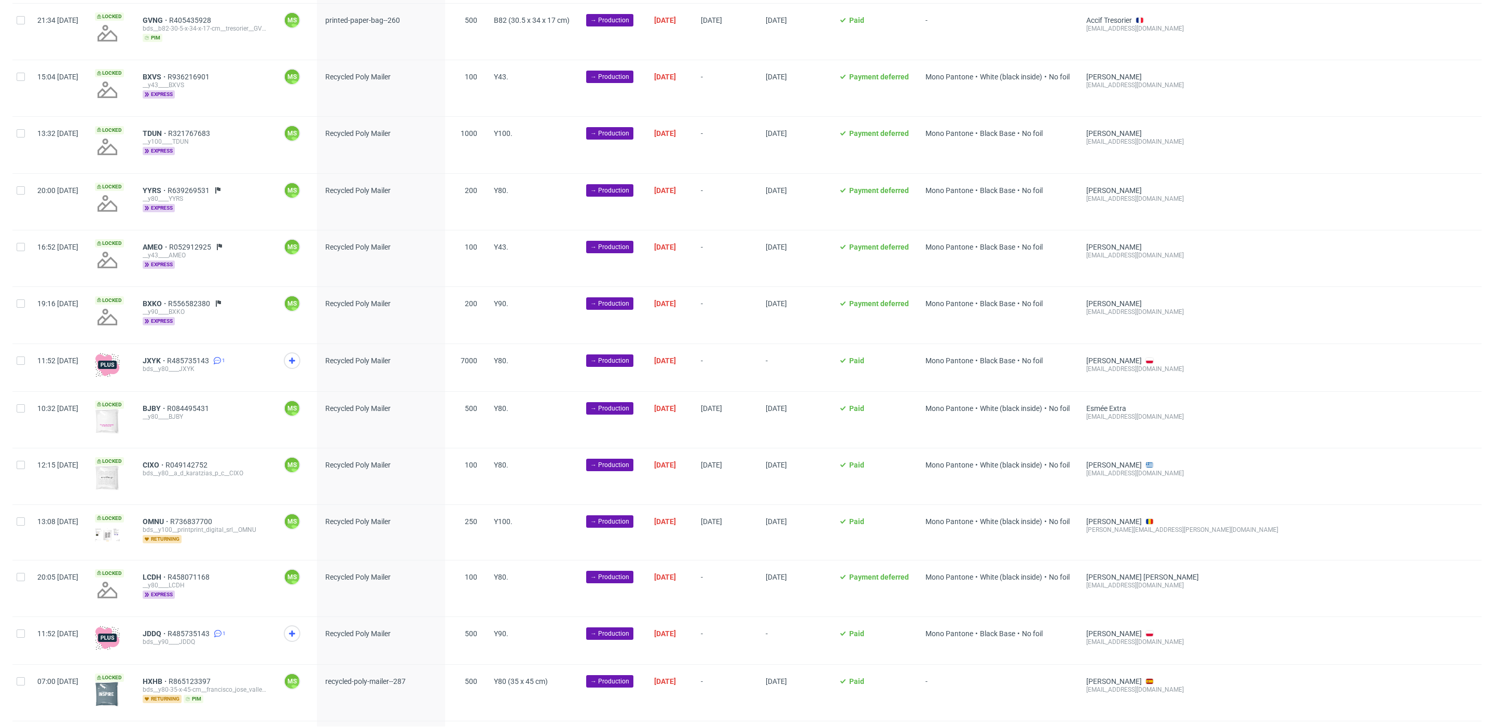
scroll to position [476, 0]
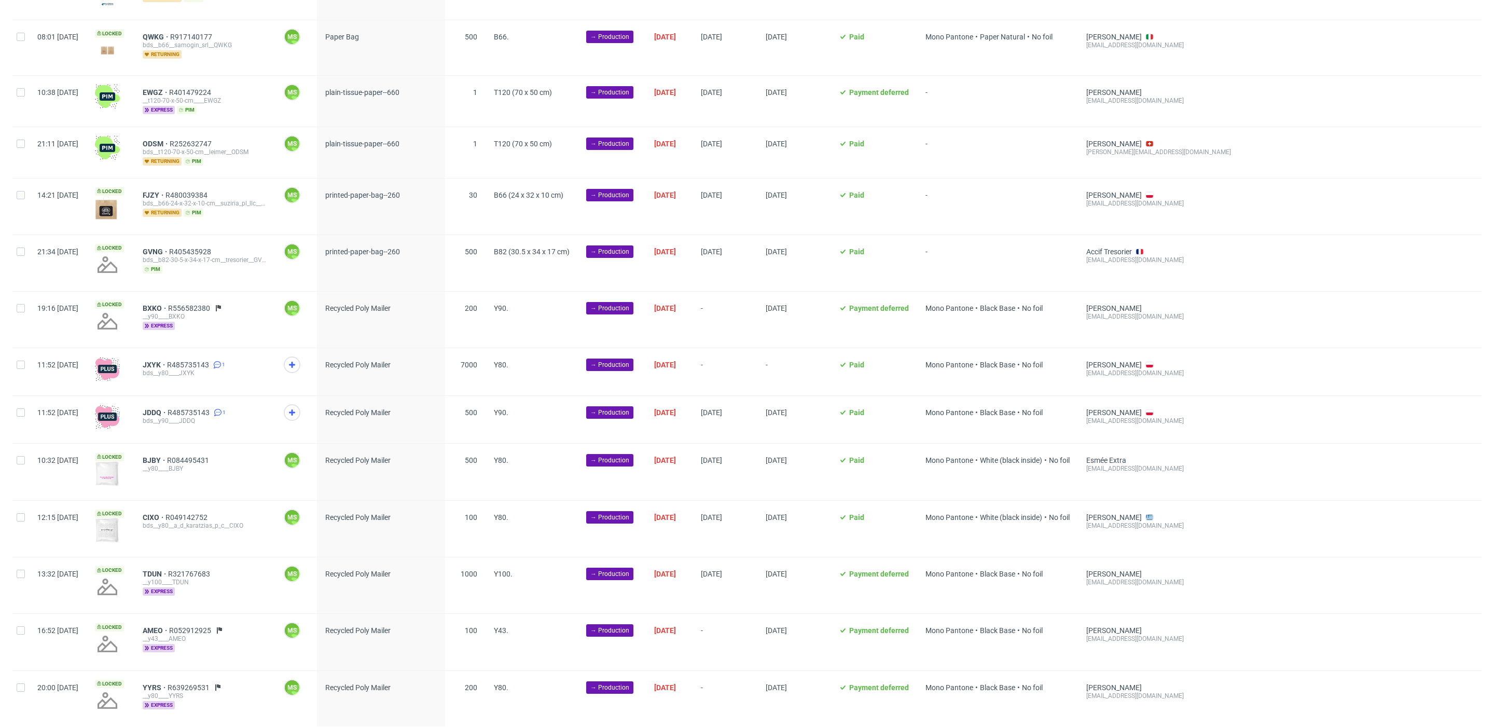
scroll to position [242, 0]
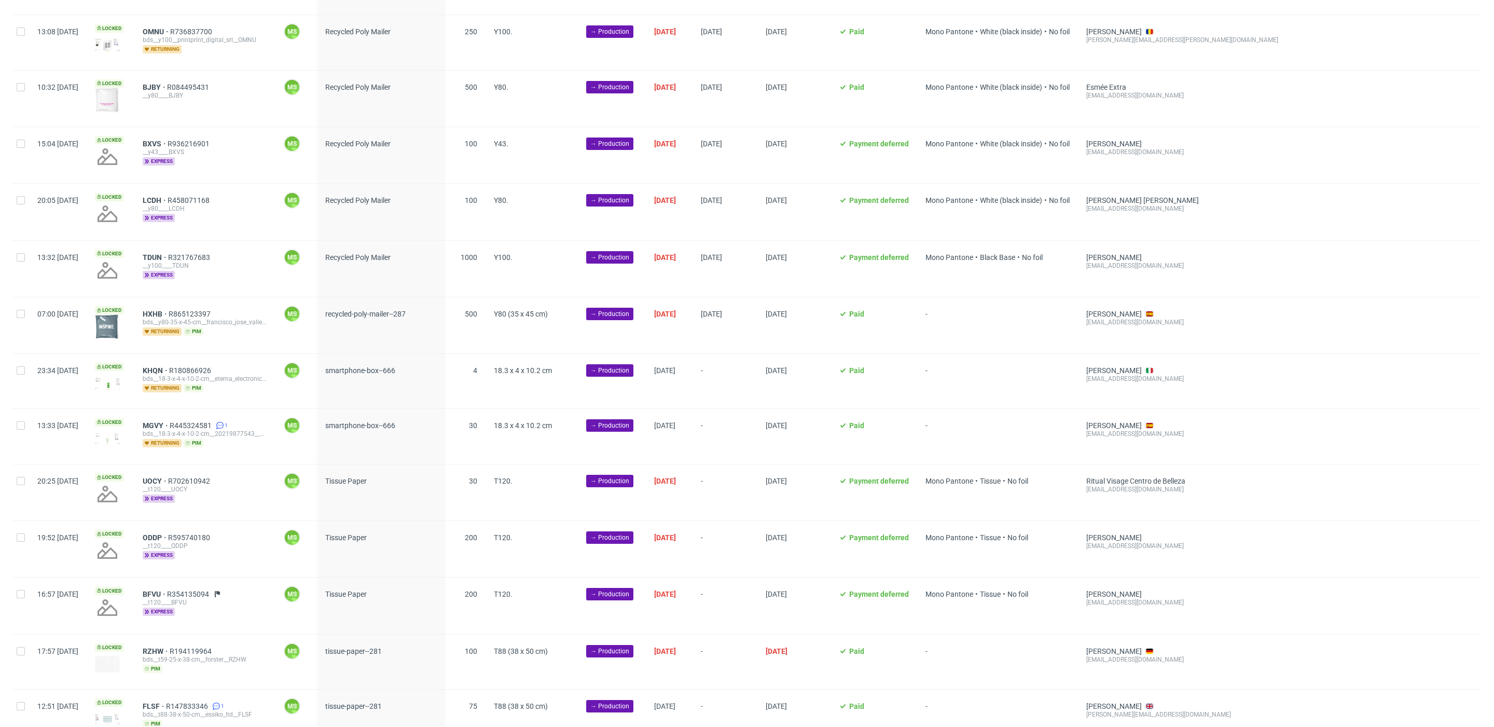
scroll to position [882, 0]
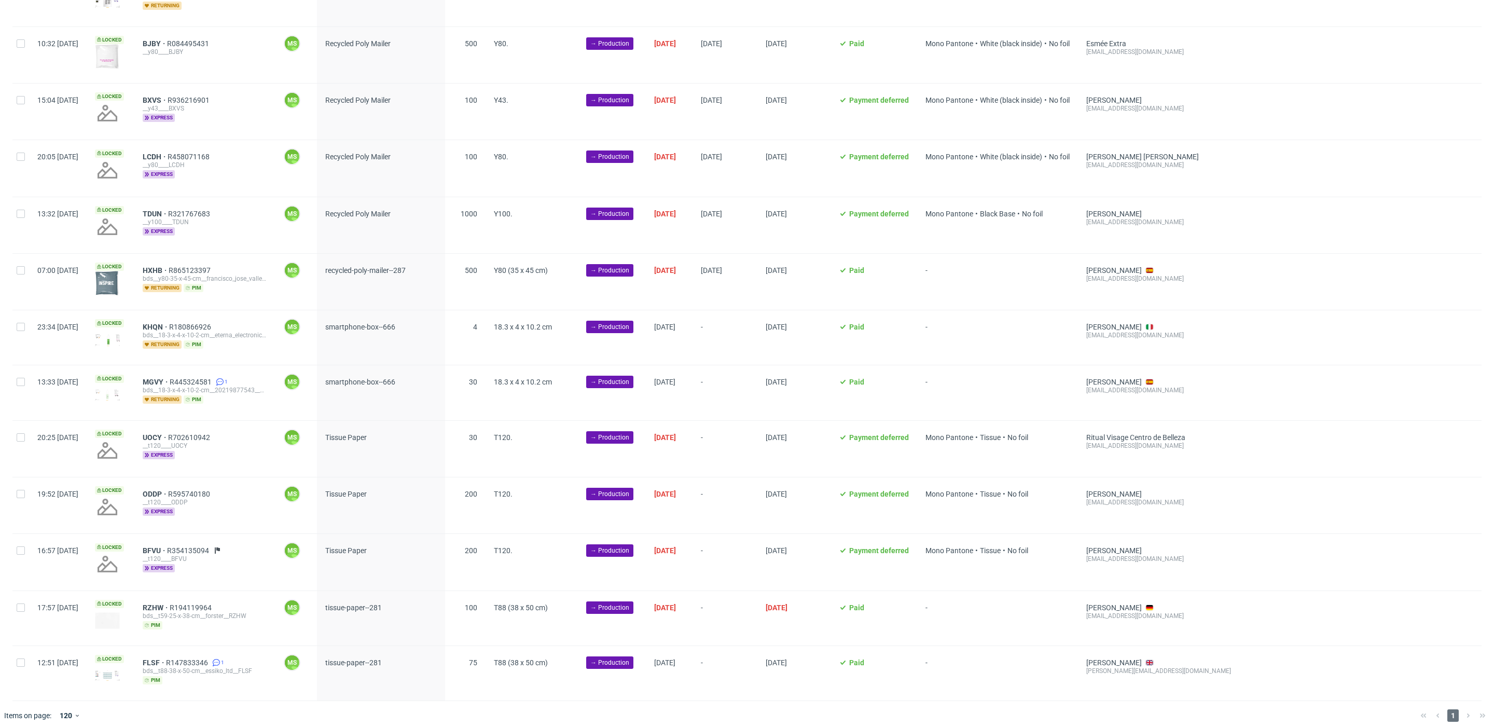
drag, startPoint x: 26, startPoint y: 322, endPoint x: 28, endPoint y: 355, distance: 32.7
click at [26, 327] on div at bounding box center [20, 337] width 17 height 54
checkbox input "true"
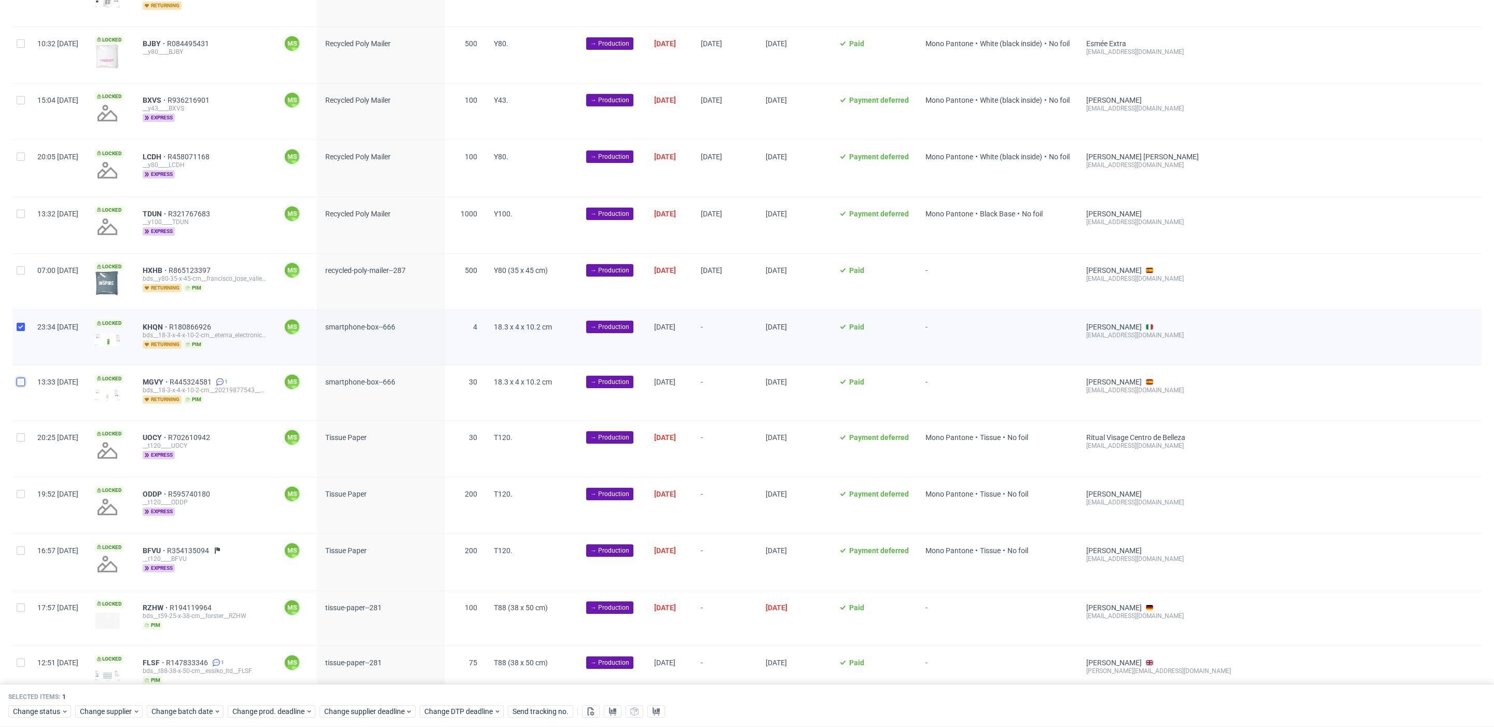
drag, startPoint x: 18, startPoint y: 372, endPoint x: 85, endPoint y: 442, distance: 96.9
click at [18, 378] on input "checkbox" at bounding box center [21, 382] width 8 height 8
checkbox input "true"
click at [201, 710] on span "Change batch date" at bounding box center [182, 712] width 62 height 10
click at [200, 622] on span "14" at bounding box center [200, 619] width 8 height 10
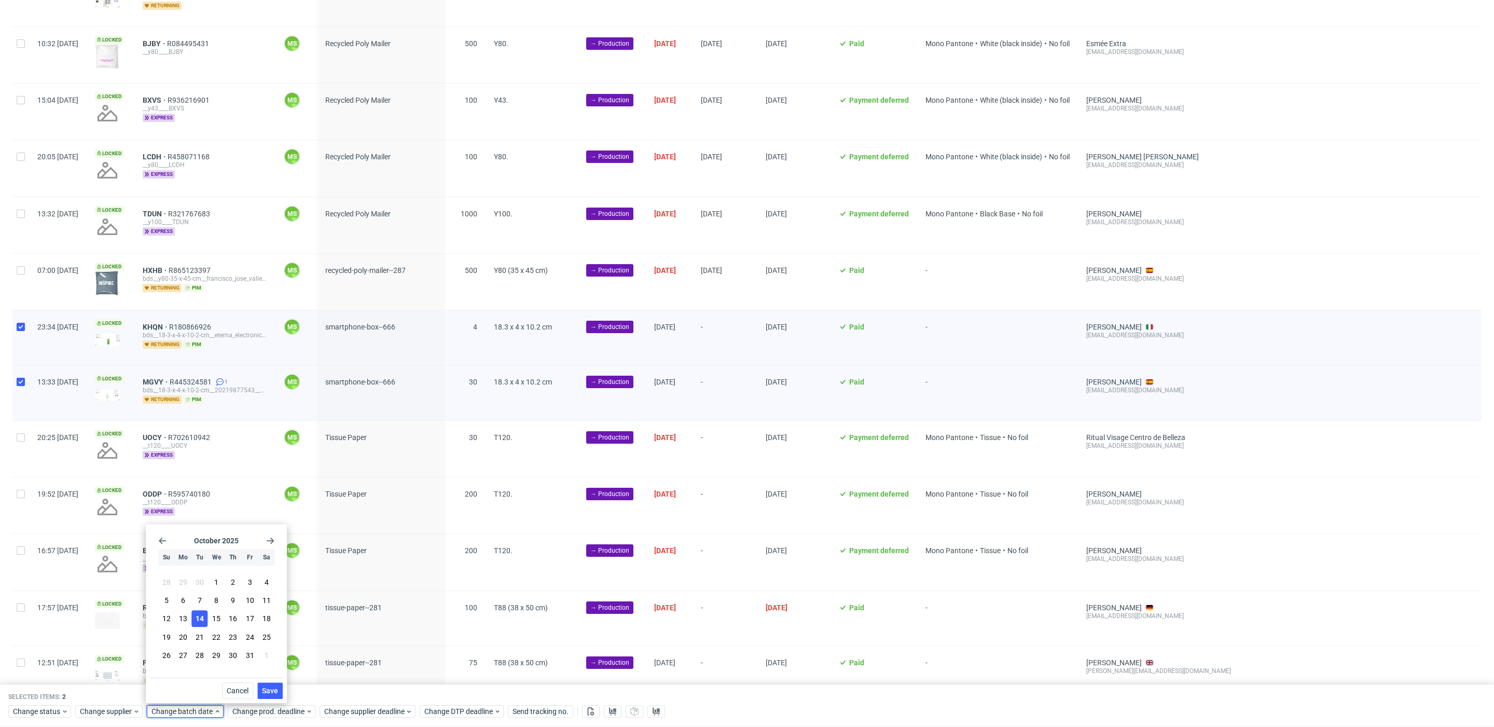
drag, startPoint x: 274, startPoint y: 689, endPoint x: 278, endPoint y: 695, distance: 6.0
click at [275, 690] on span "Save" at bounding box center [270, 690] width 16 height 7
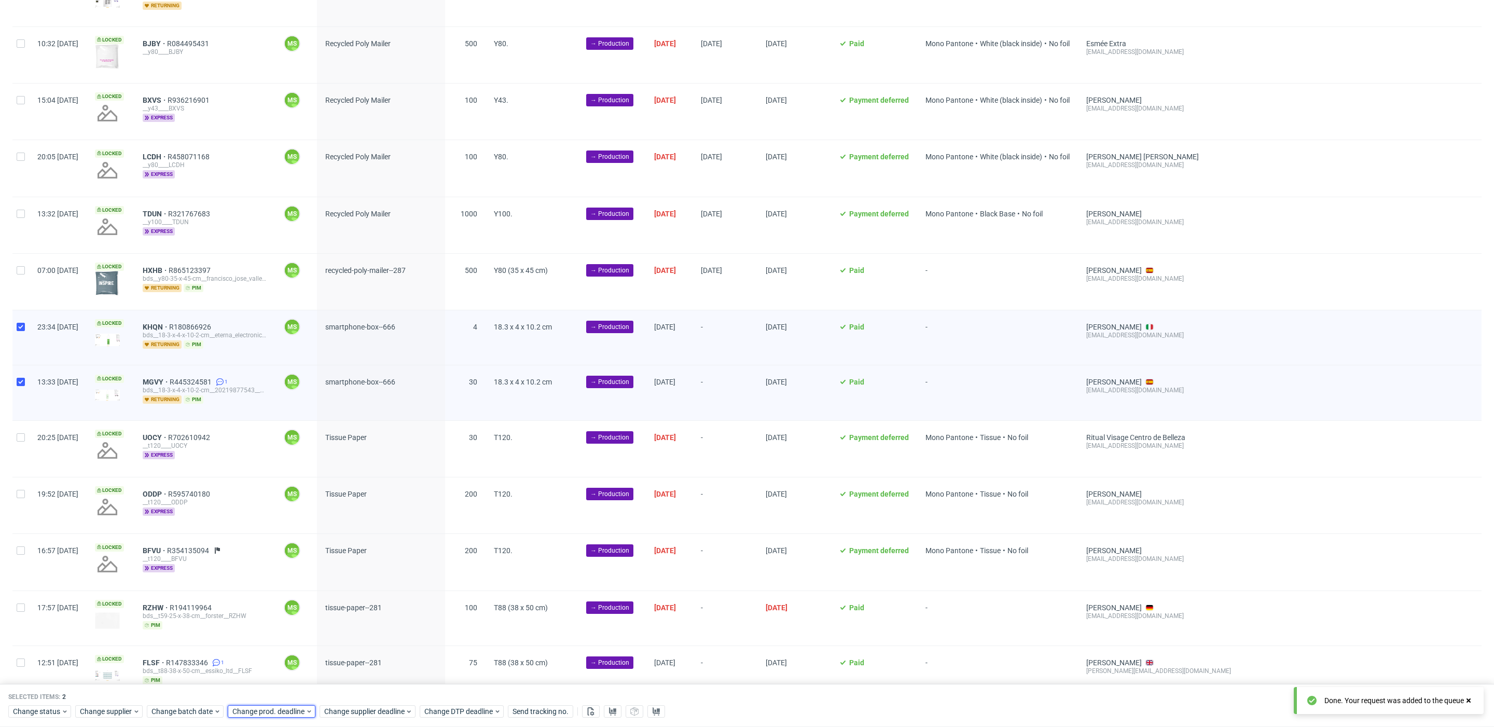
click at [285, 707] on span "Change prod. deadline" at bounding box center [268, 712] width 73 height 10
drag, startPoint x: 315, startPoint y: 620, endPoint x: 348, endPoint y: 691, distance: 78.2
click at [315, 620] on span "16" at bounding box center [313, 619] width 8 height 10
click at [354, 697] on button "Save" at bounding box center [350, 690] width 25 height 17
click at [357, 708] on span "Change supplier deadline" at bounding box center [364, 712] width 81 height 10
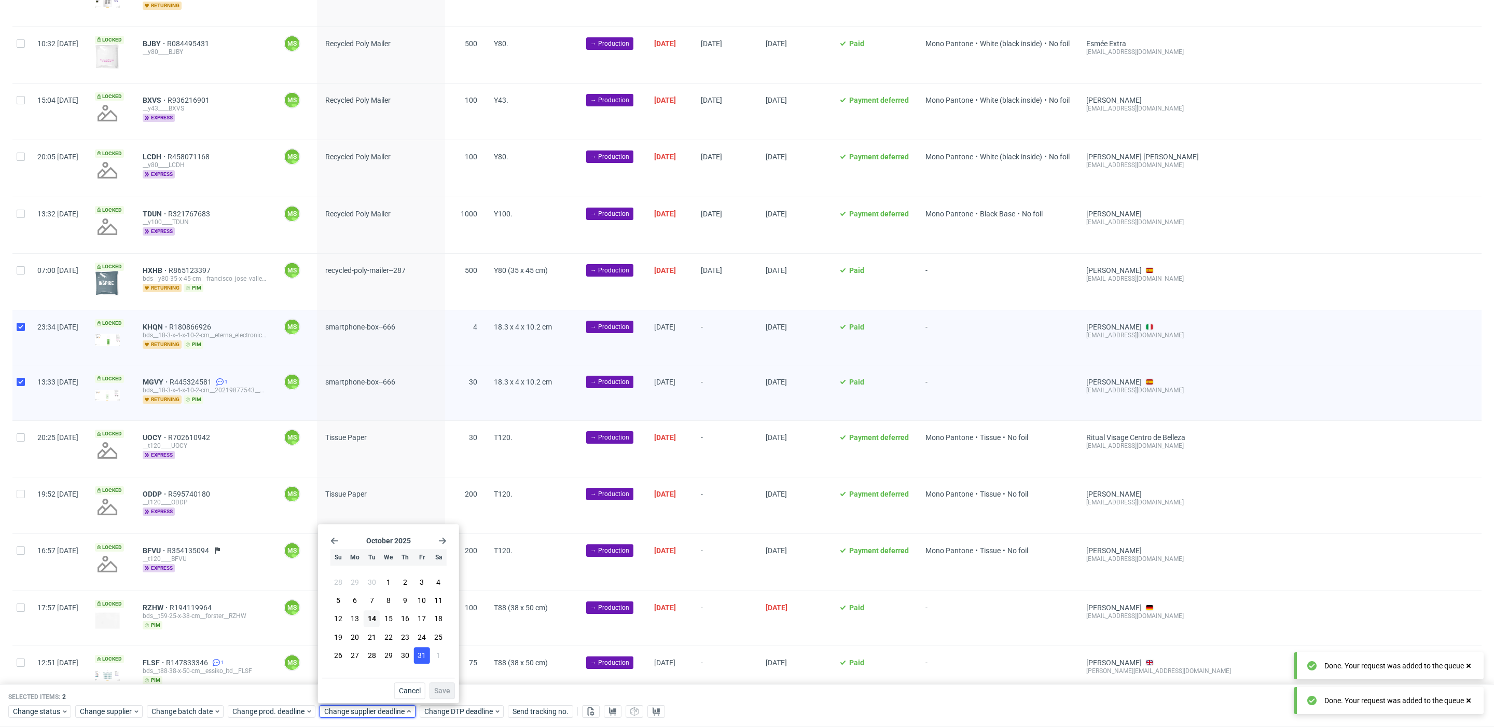
drag, startPoint x: 405, startPoint y: 615, endPoint x: 419, endPoint y: 651, distance: 39.1
click at [405, 615] on span "16" at bounding box center [405, 619] width 8 height 10
click at [442, 692] on span "Save" at bounding box center [442, 690] width 16 height 7
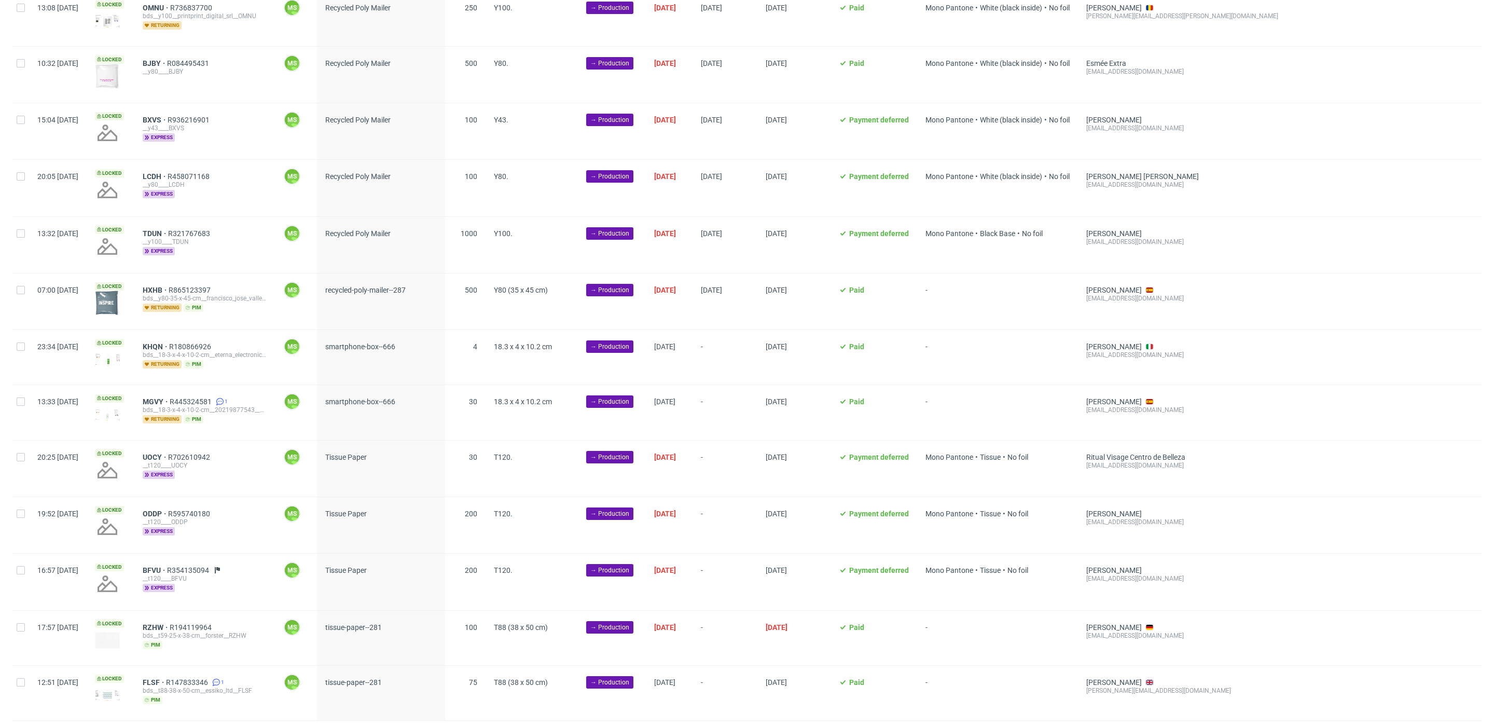
scroll to position [870, 0]
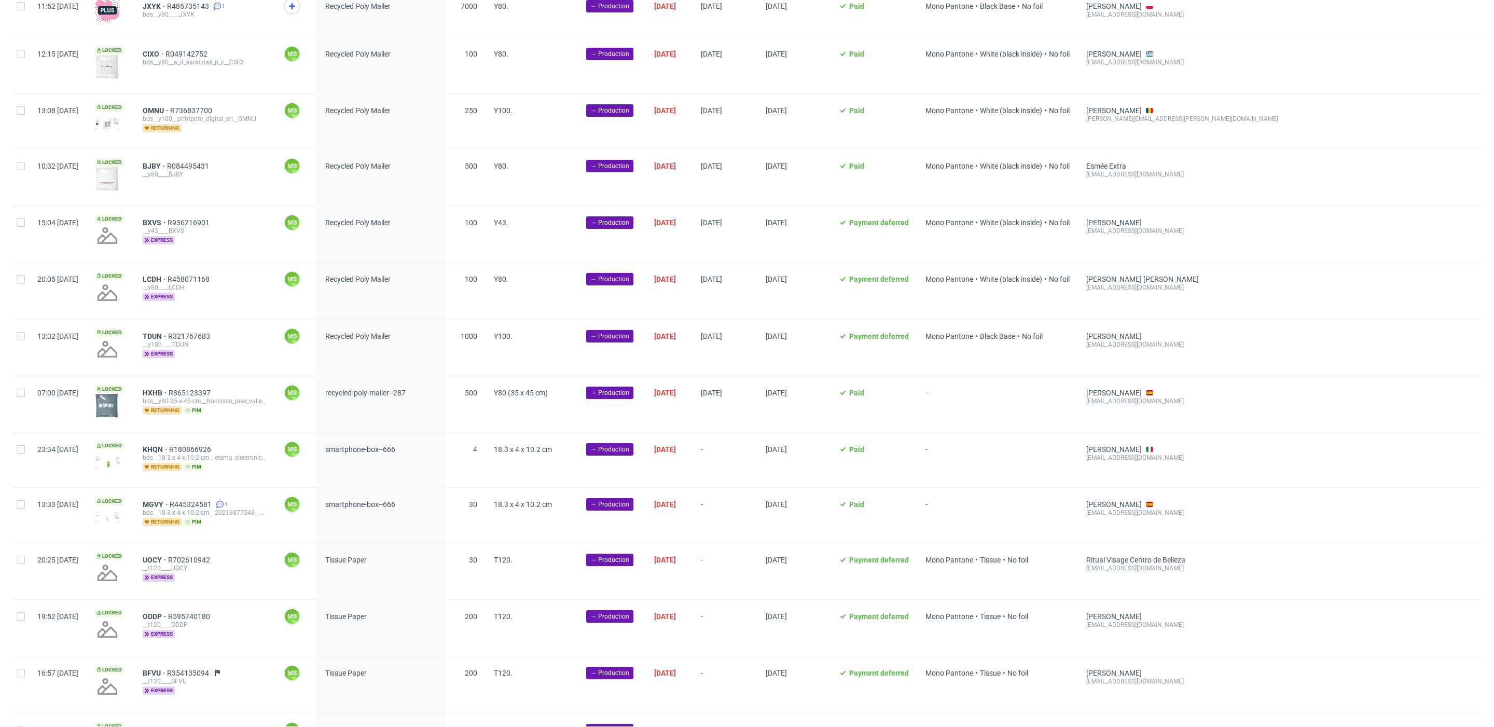
scroll to position [762, 0]
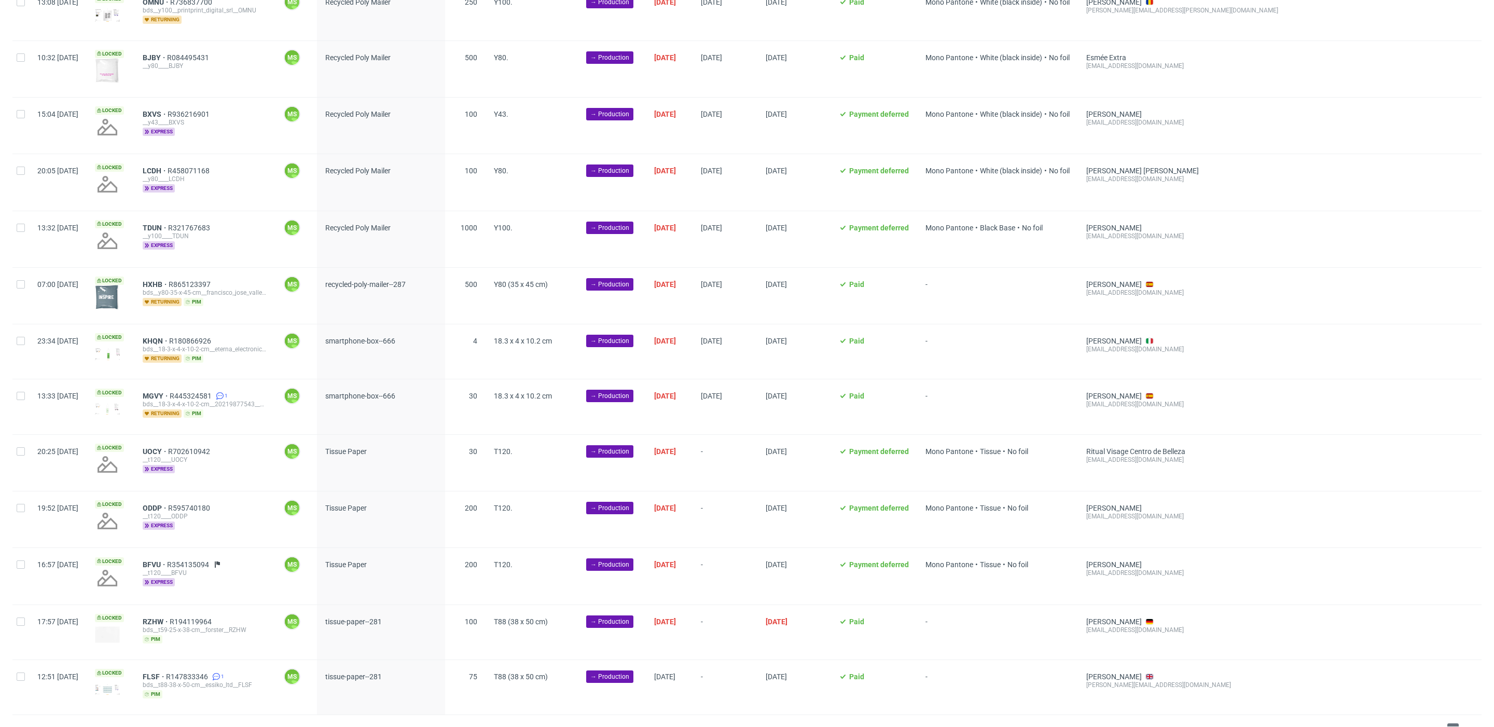
scroll to position [882, 0]
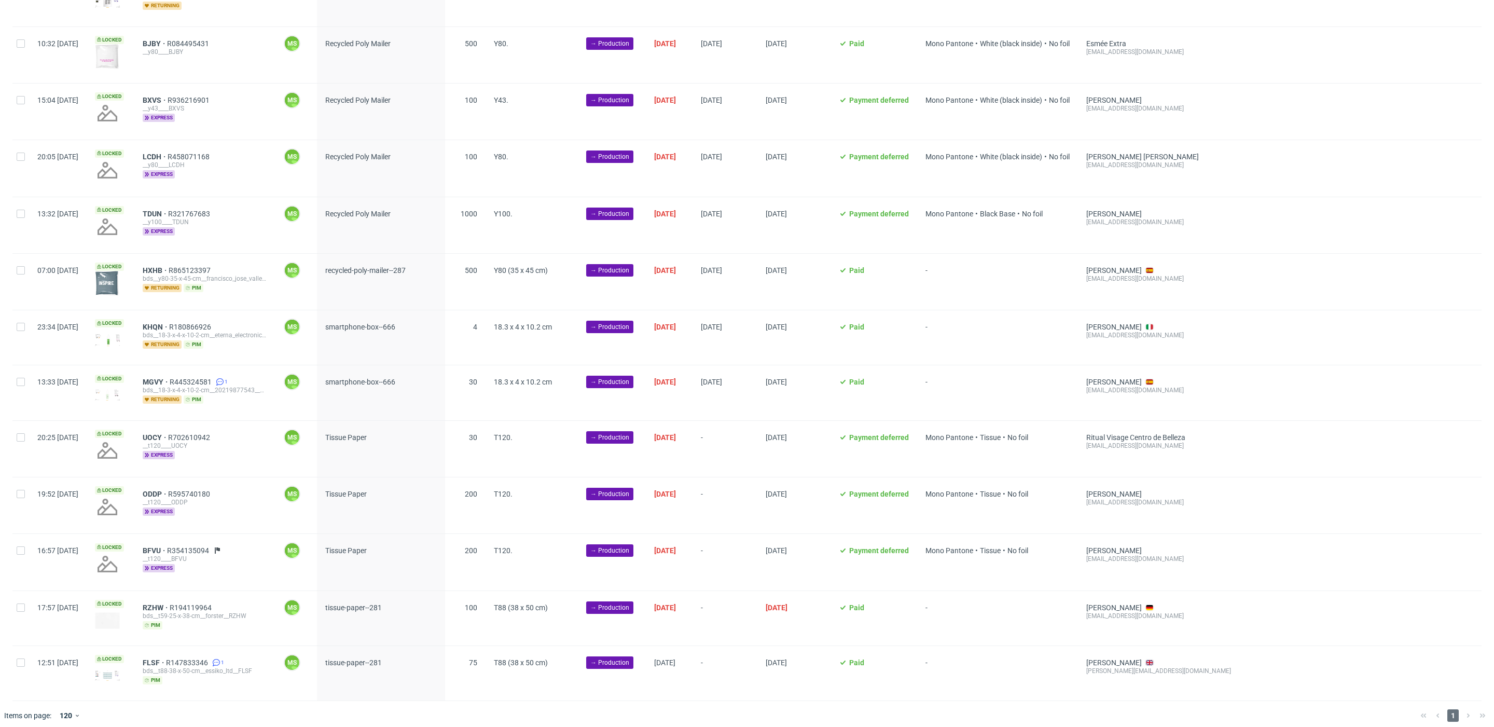
drag, startPoint x: 26, startPoint y: 432, endPoint x: 30, endPoint y: 471, distance: 39.6
click at [26, 432] on div at bounding box center [20, 449] width 17 height 56
checkbox input "true"
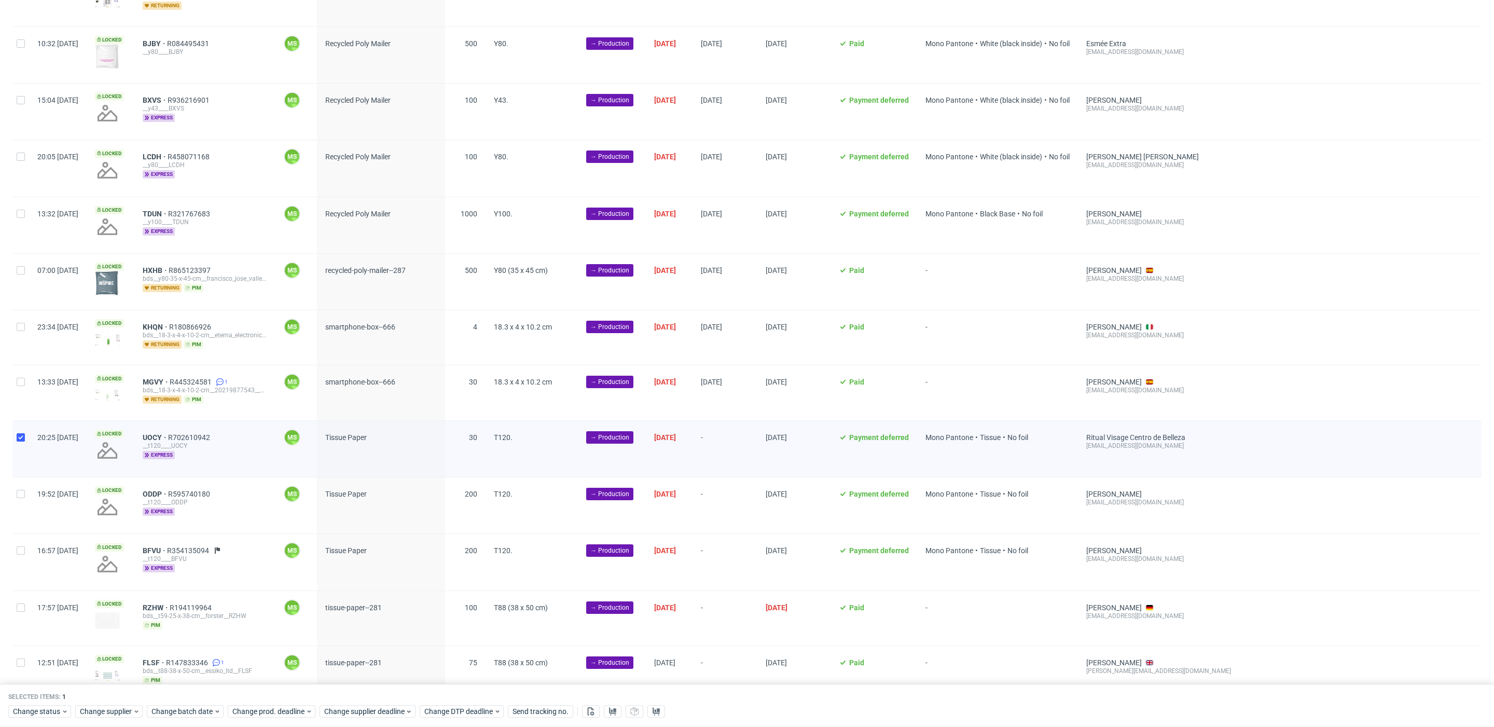
drag, startPoint x: 27, startPoint y: 493, endPoint x: 33, endPoint y: 503, distance: 11.8
click at [27, 493] on div at bounding box center [20, 505] width 17 height 56
checkbox input "true"
click at [25, 550] on div at bounding box center [20, 562] width 17 height 56
checkbox input "true"
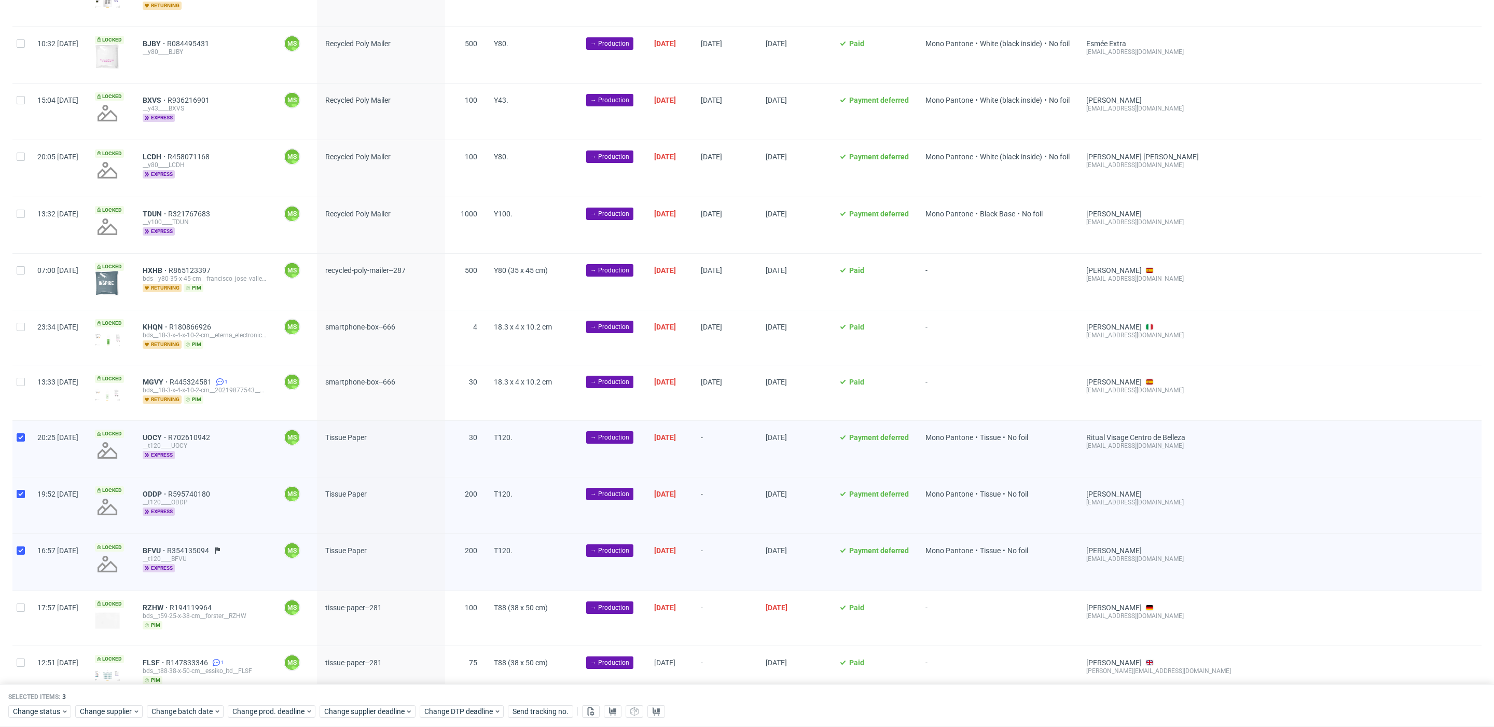
click at [19, 606] on div at bounding box center [20, 618] width 17 height 54
checkbox input "true"
click at [26, 655] on div at bounding box center [20, 673] width 17 height 54
checkbox input "true"
drag, startPoint x: 186, startPoint y: 711, endPoint x: 192, endPoint y: 710, distance: 6.3
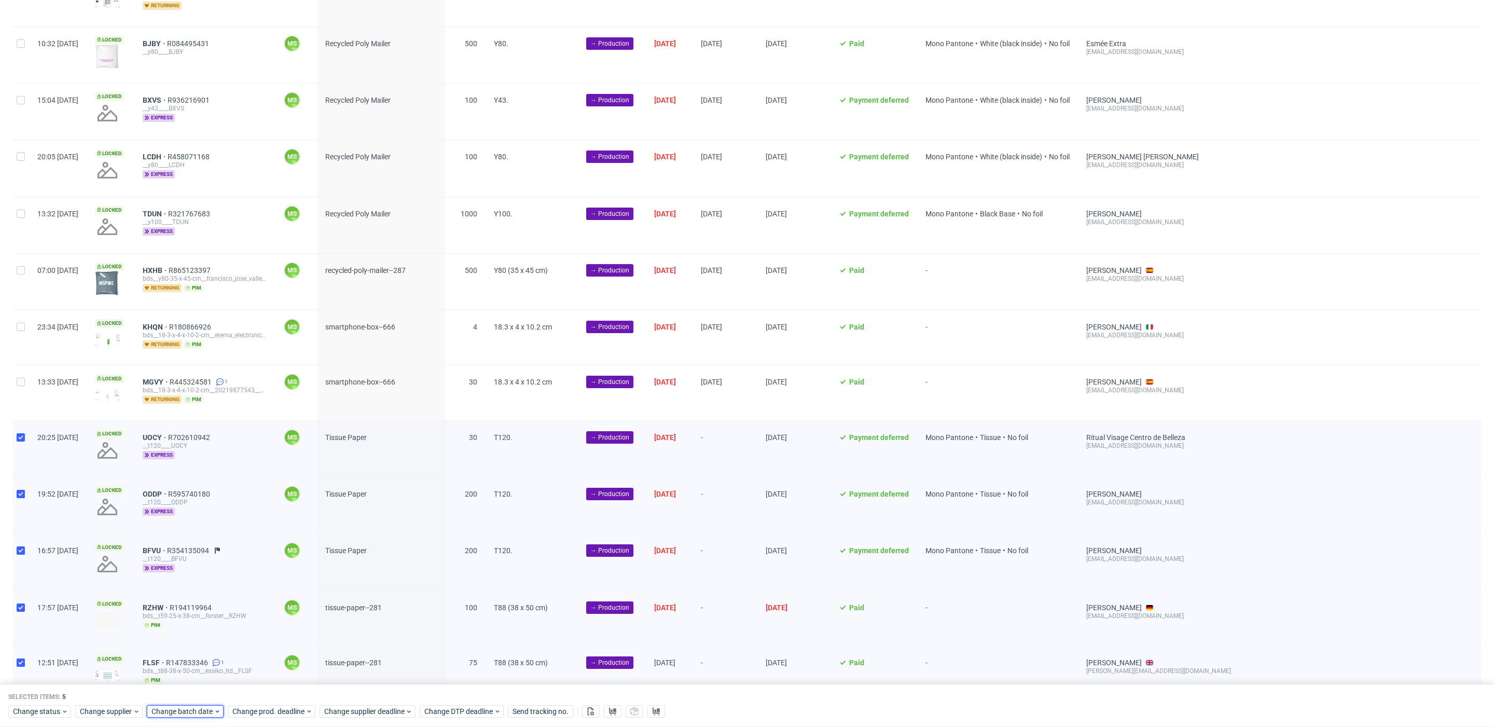
click at [186, 711] on span "Change batch date" at bounding box center [182, 712] width 62 height 10
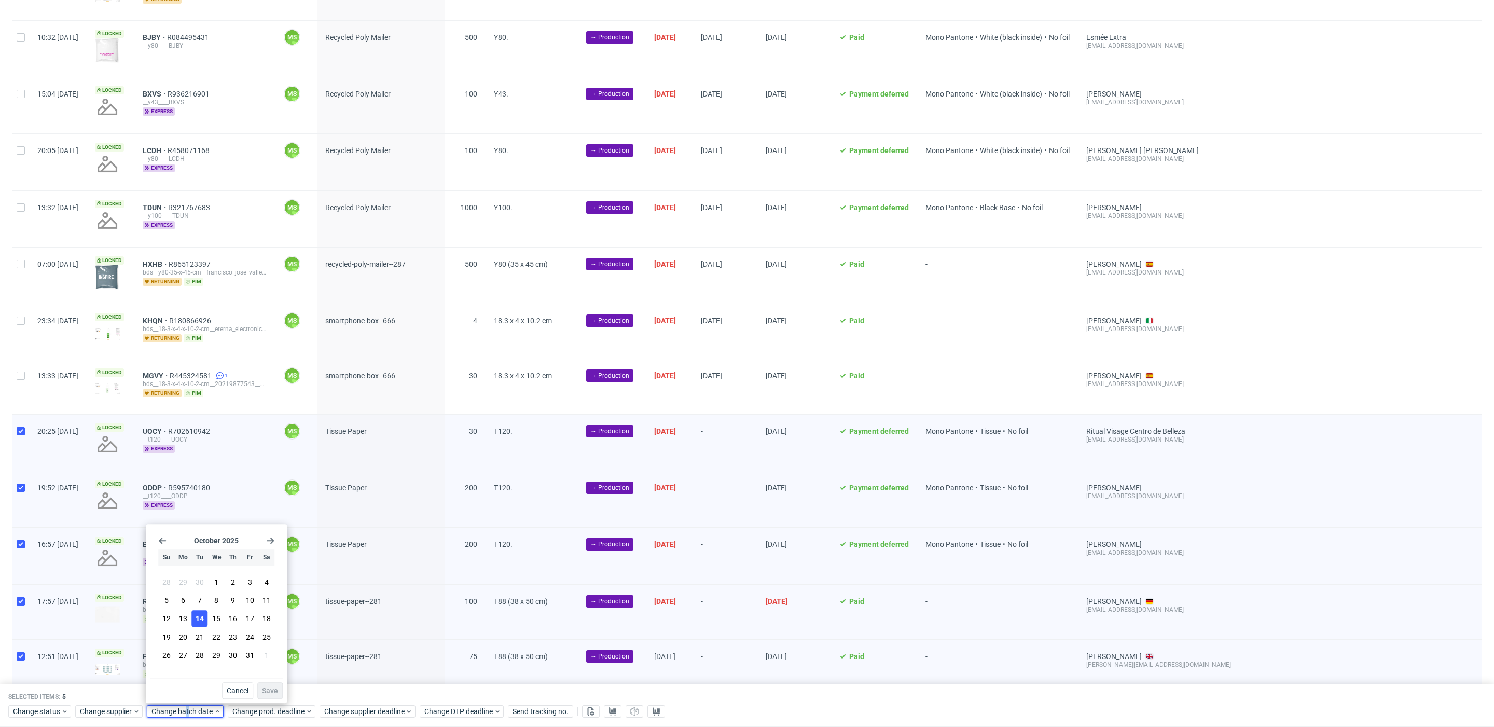
click at [206, 620] on button "14" at bounding box center [200, 619] width 16 height 17
drag, startPoint x: 276, startPoint y: 693, endPoint x: 278, endPoint y: 704, distance: 11.6
click at [274, 693] on span "Save" at bounding box center [270, 690] width 16 height 7
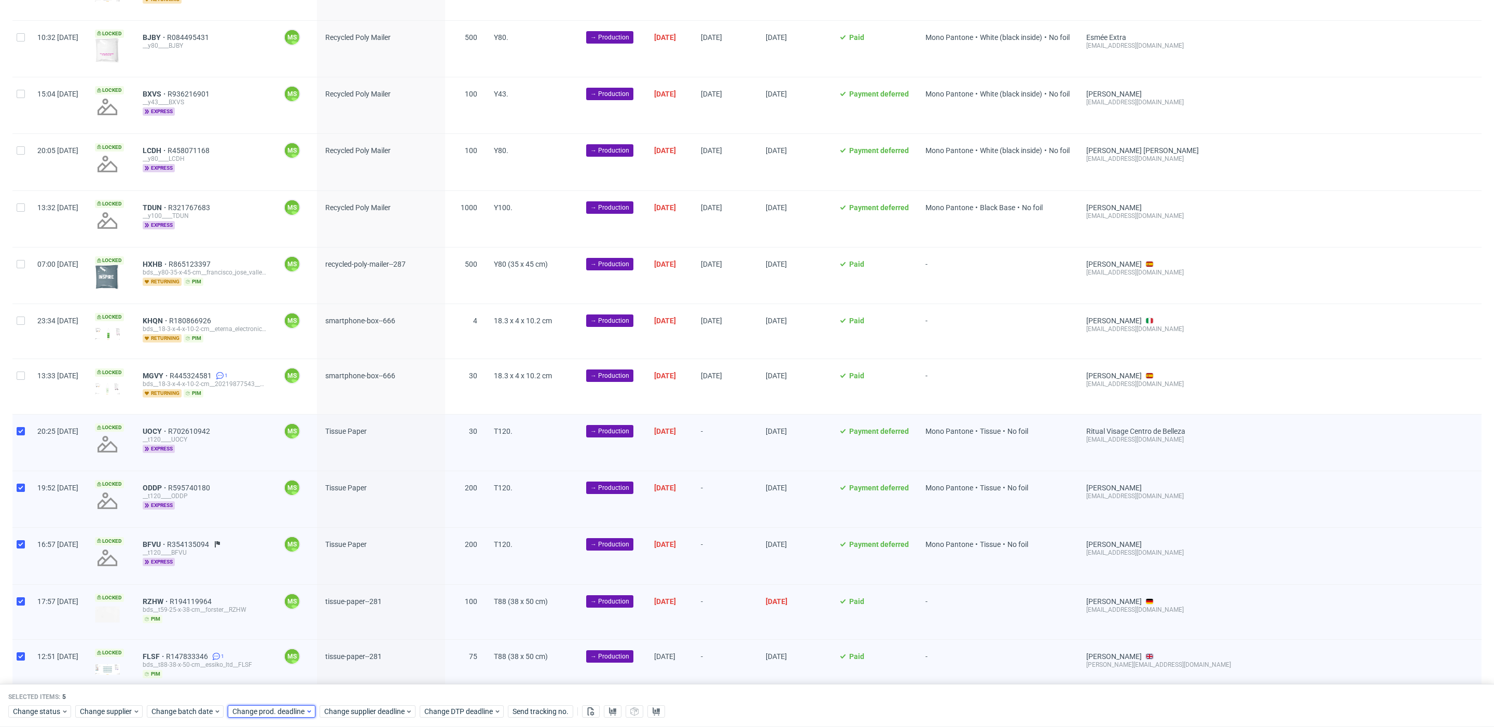
click at [279, 710] on span "Change prod. deadline" at bounding box center [268, 712] width 73 height 10
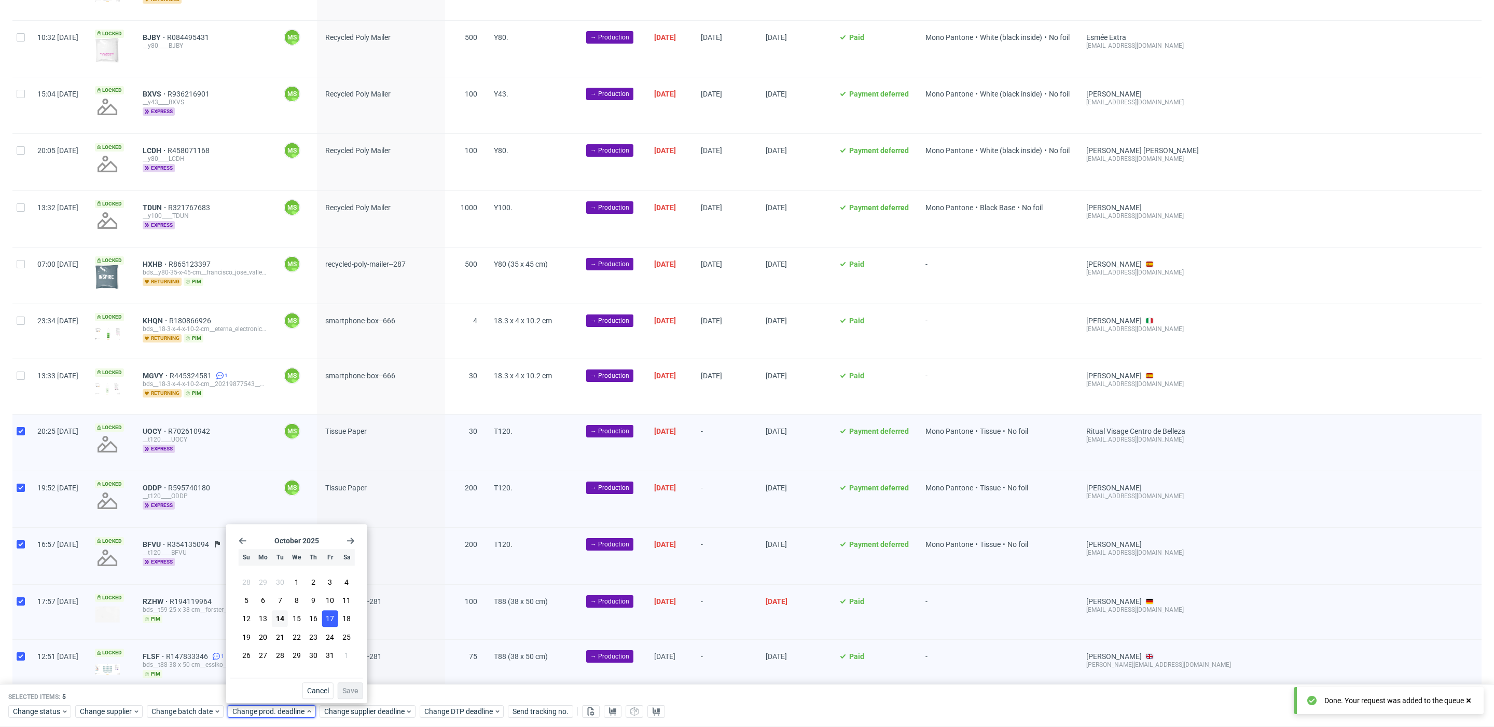
click at [328, 621] on span "17" at bounding box center [330, 619] width 8 height 10
click at [346, 683] on button "Save" at bounding box center [350, 690] width 25 height 17
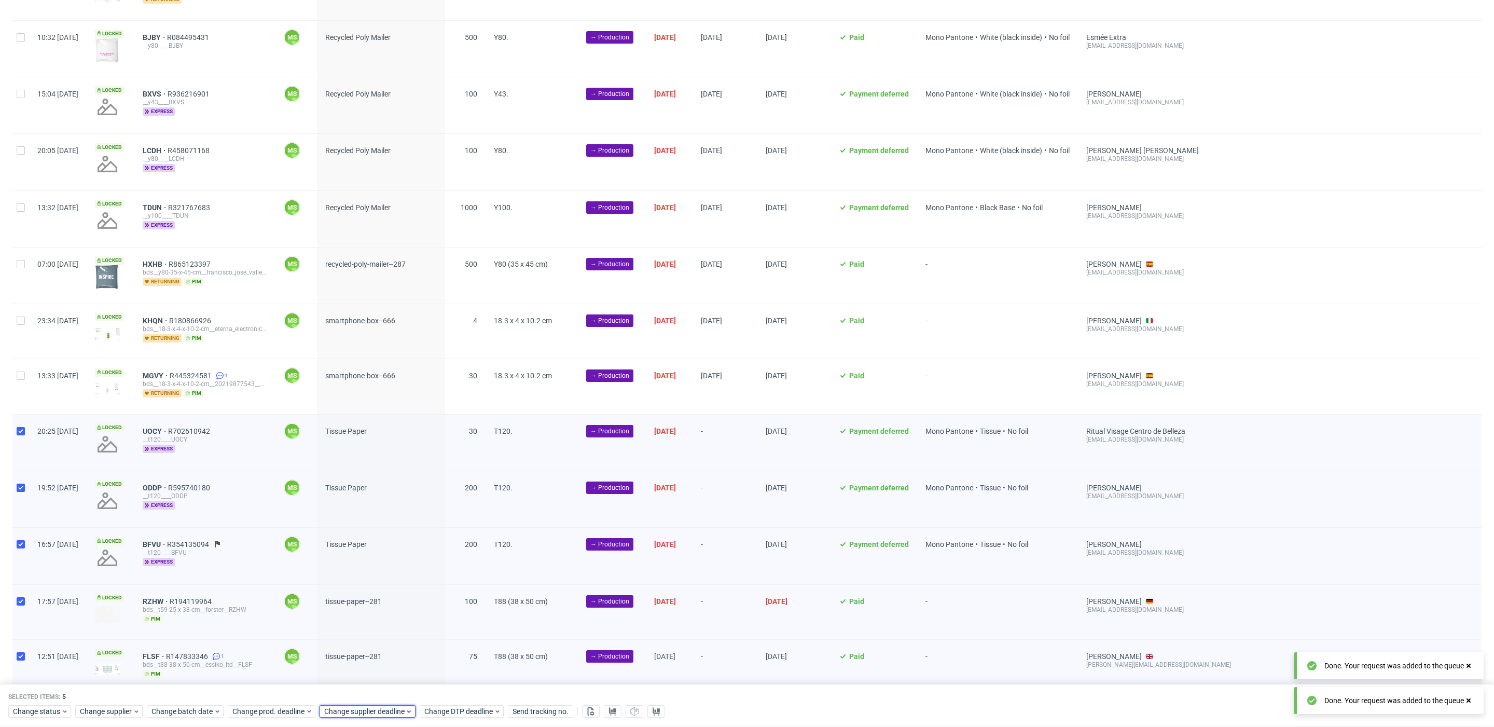
click at [361, 708] on span "Change supplier deadline" at bounding box center [364, 712] width 81 height 10
drag, startPoint x: 420, startPoint y: 620, endPoint x: 427, endPoint y: 658, distance: 38.6
click at [420, 620] on span "17" at bounding box center [422, 619] width 8 height 10
click at [442, 689] on span "Save" at bounding box center [442, 690] width 16 height 7
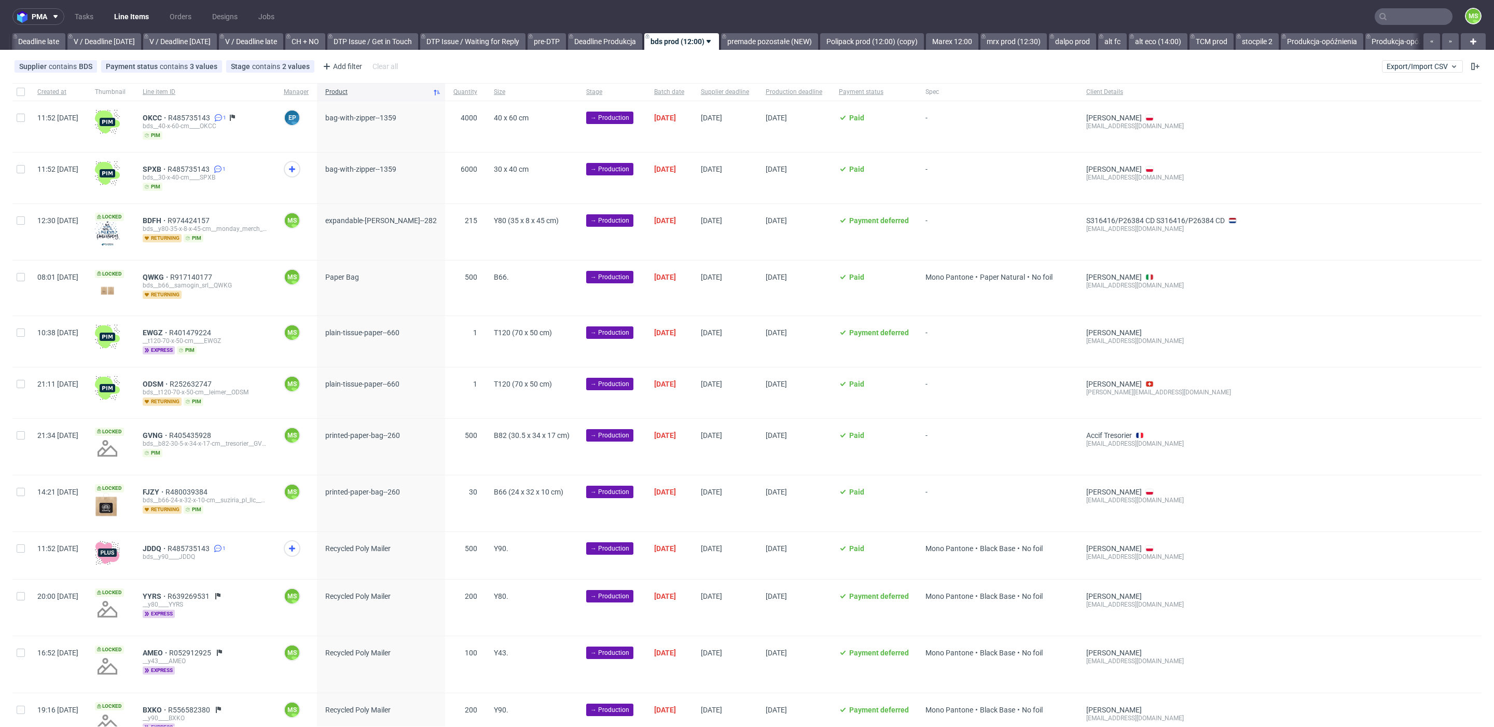
scroll to position [0, 1220]
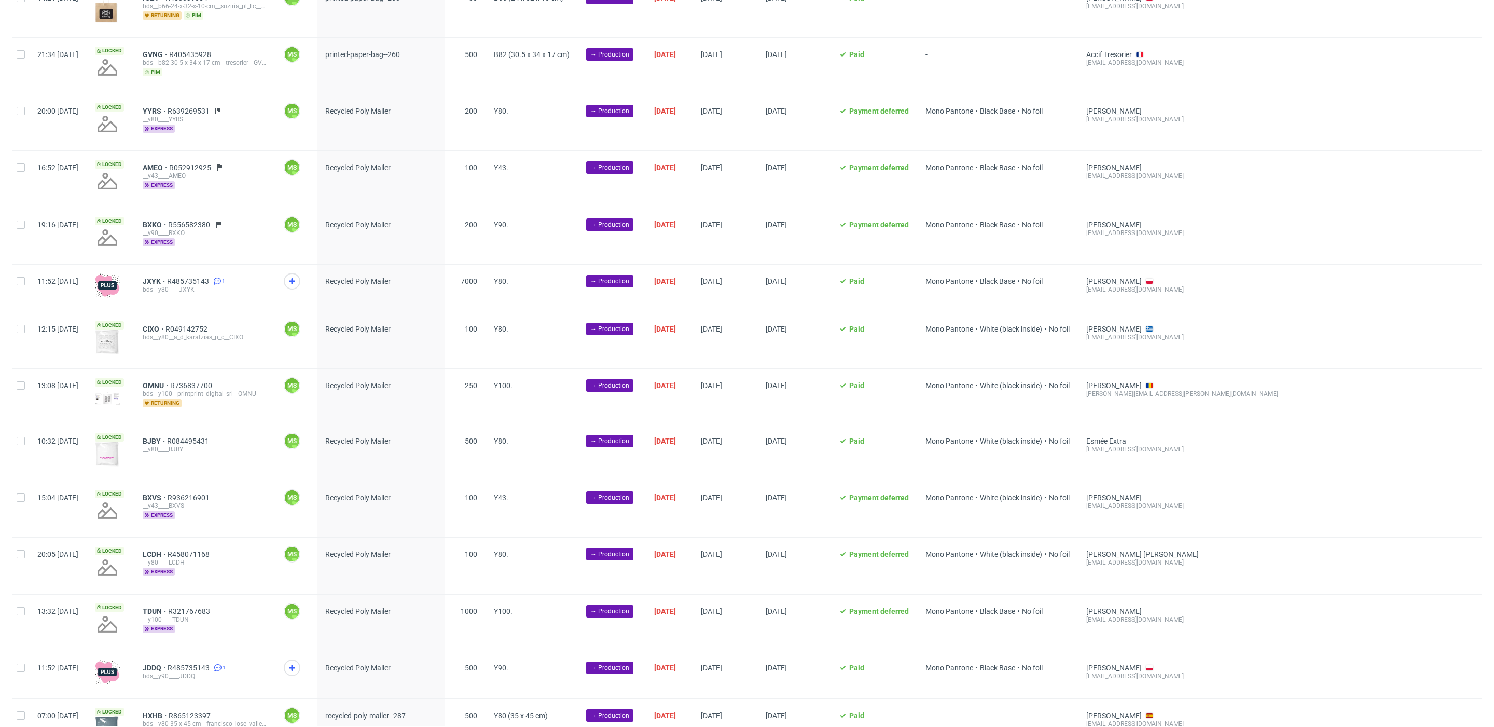
scroll to position [882, 0]
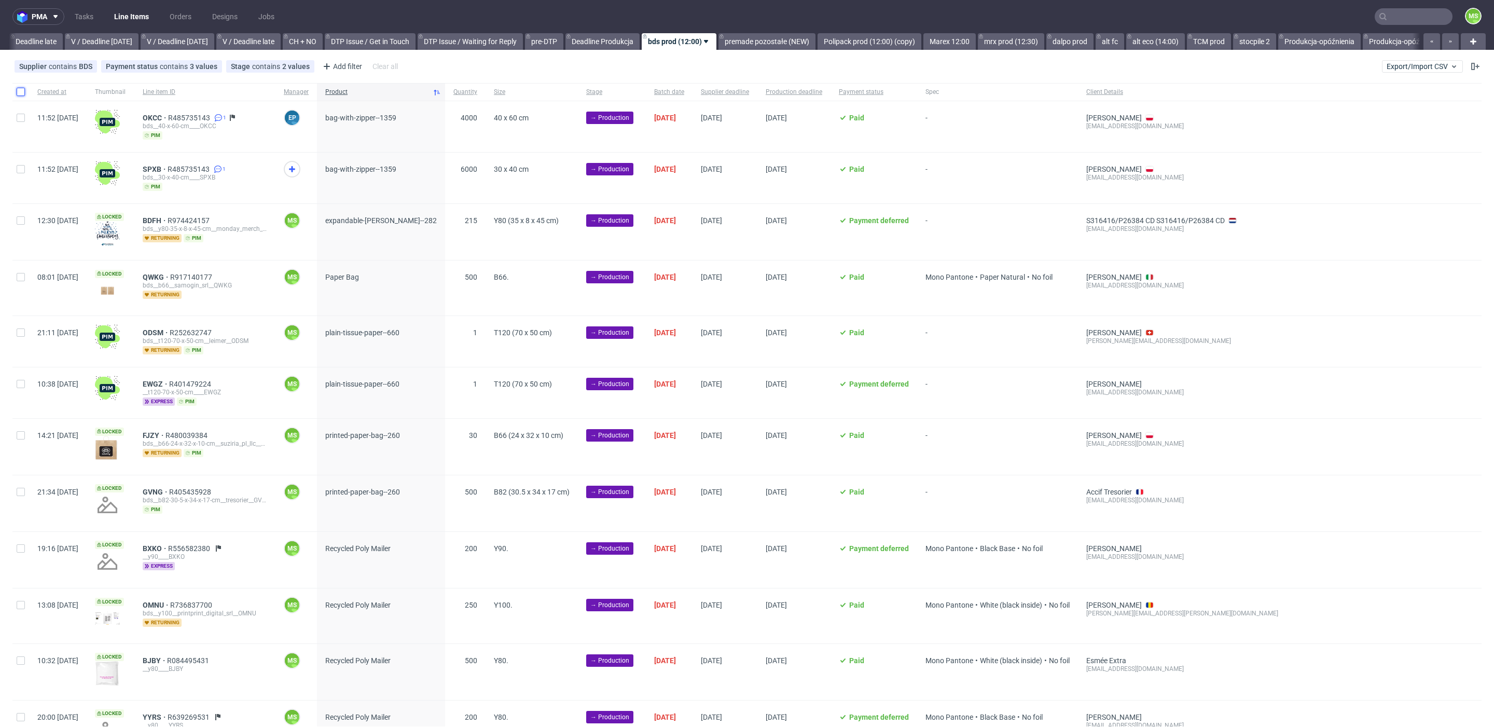
click at [24, 90] on input "checkbox" at bounding box center [21, 92] width 8 height 8
checkbox input "true"
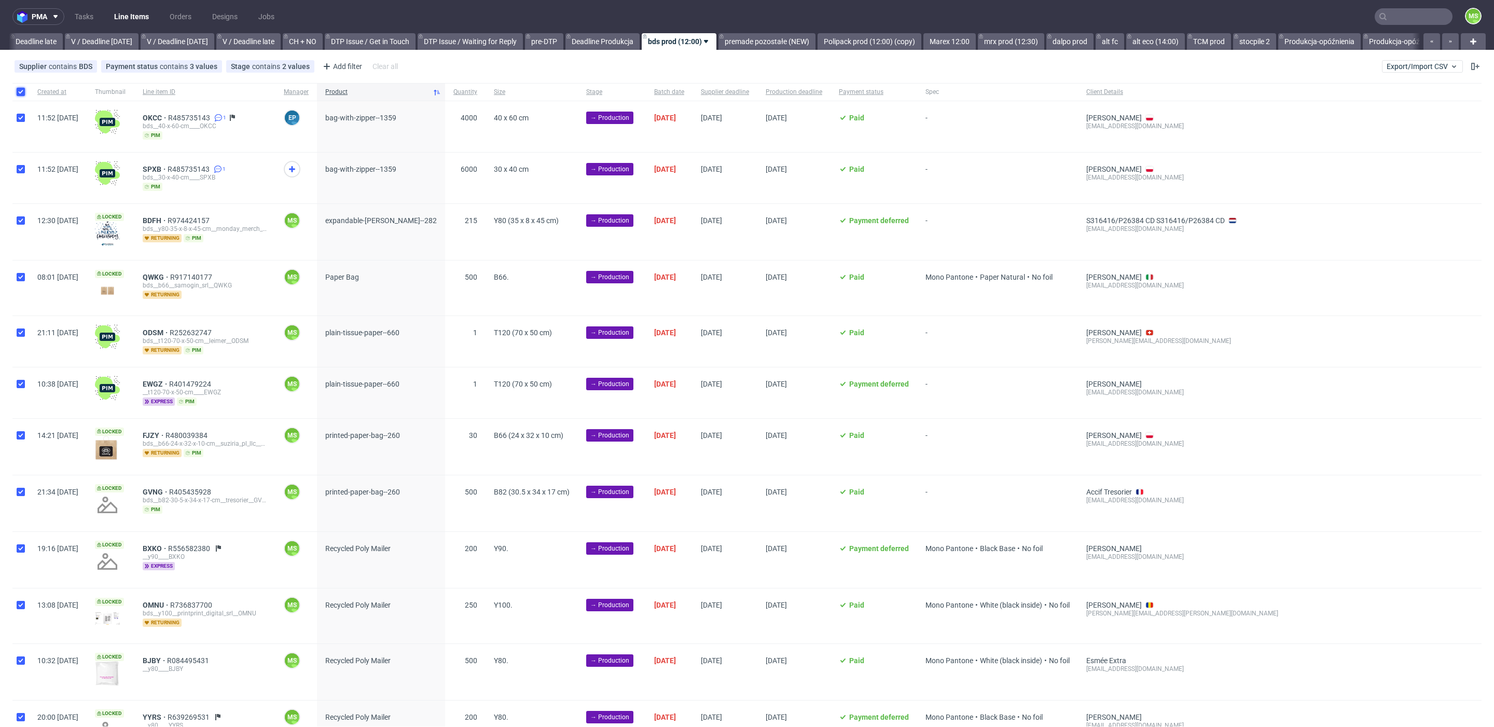
checkbox input "true"
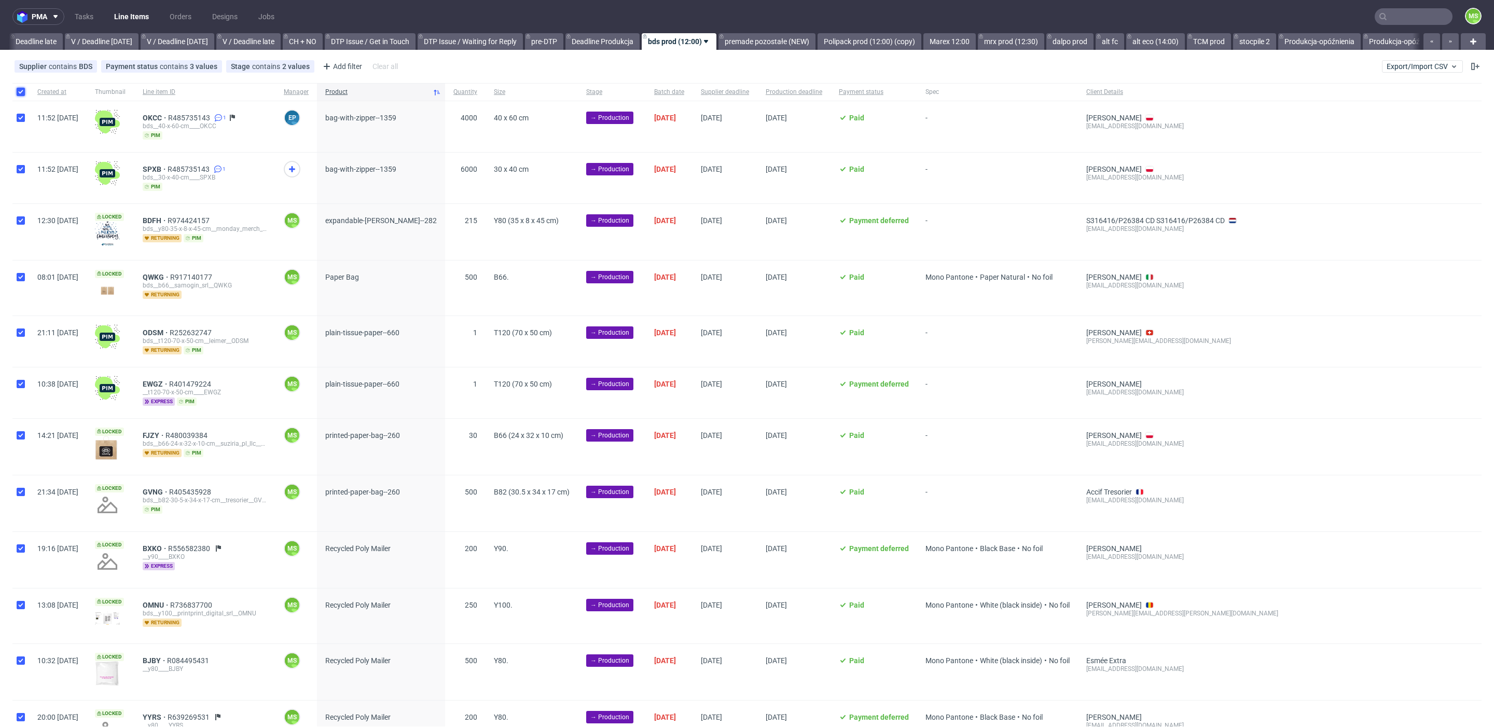
checkbox input "true"
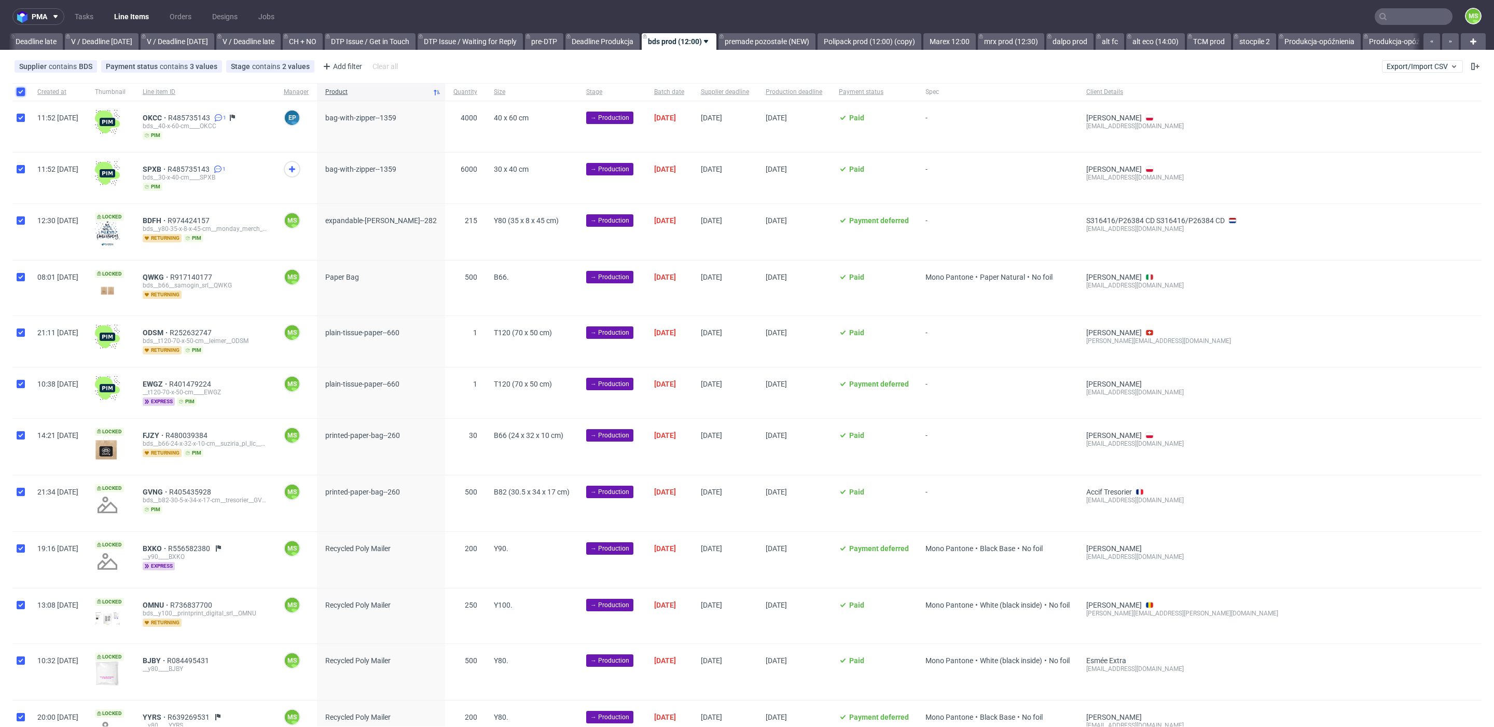
checkbox input "true"
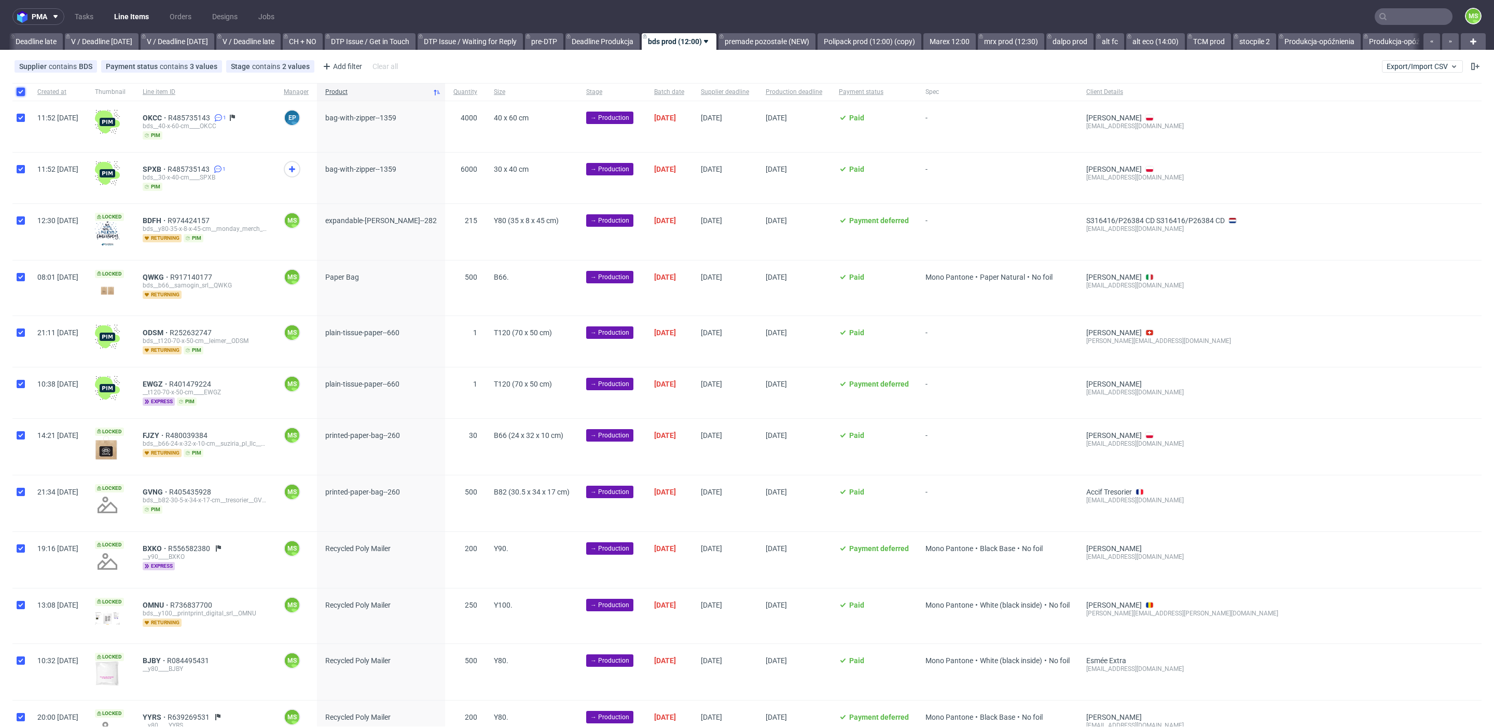
checkbox input "true"
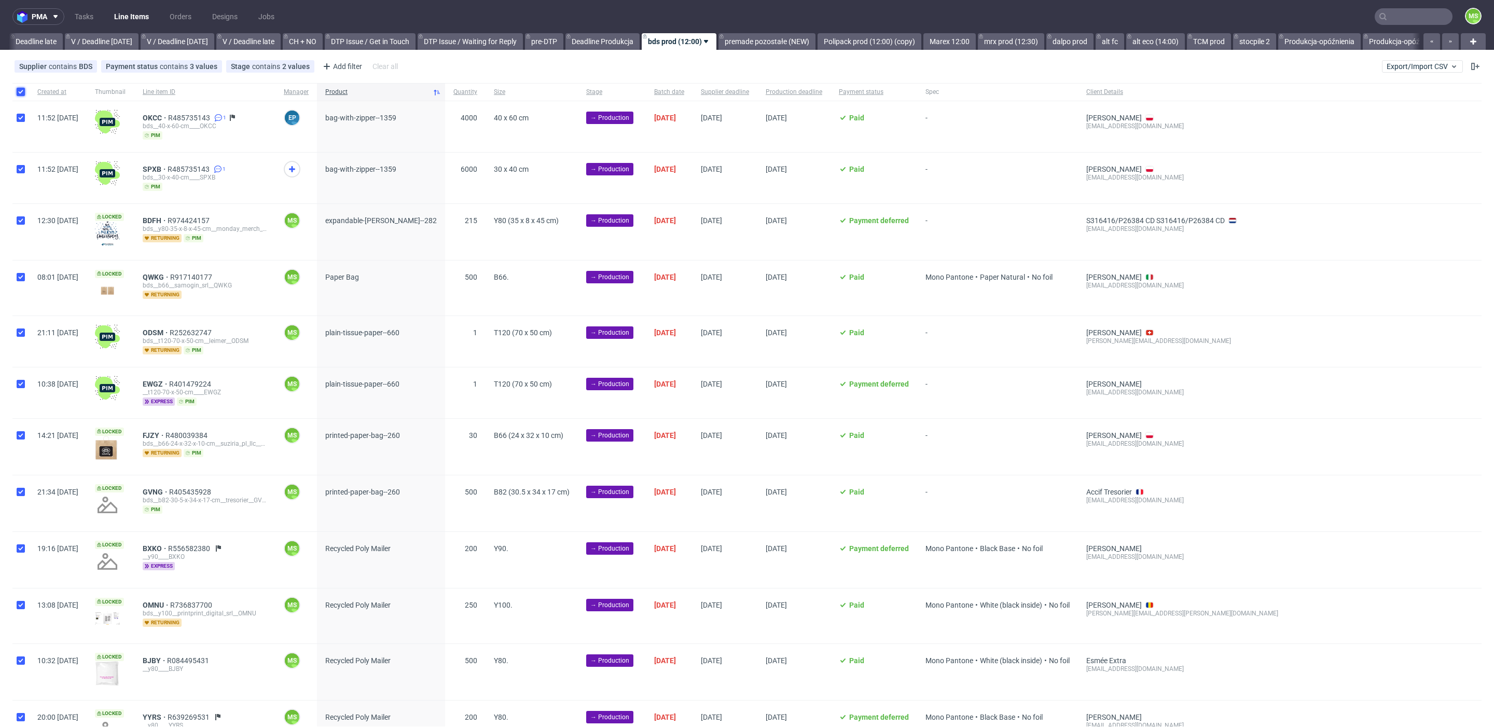
checkbox input "true"
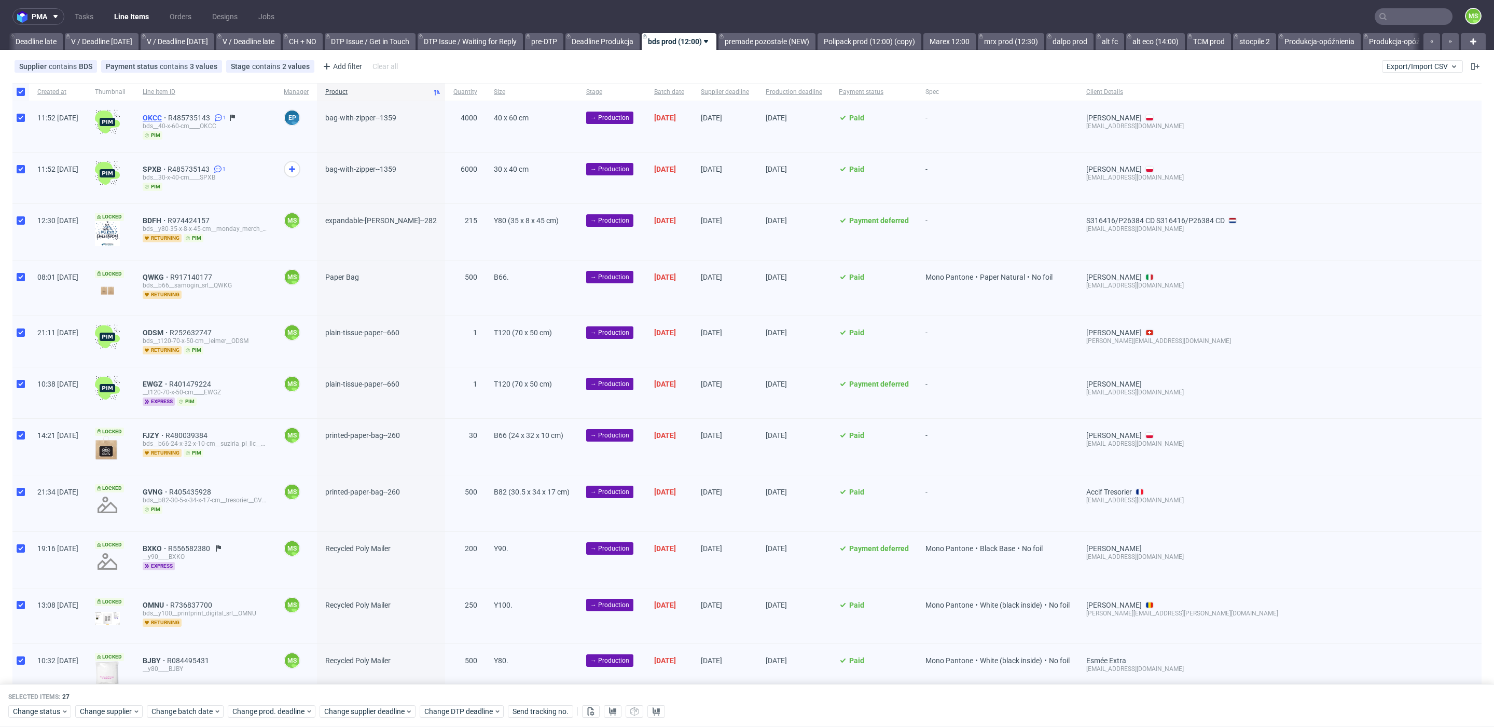
click at [168, 117] on span "OKCC" at bounding box center [155, 118] width 25 height 8
click at [168, 170] on span "SPXB" at bounding box center [155, 169] width 25 height 8
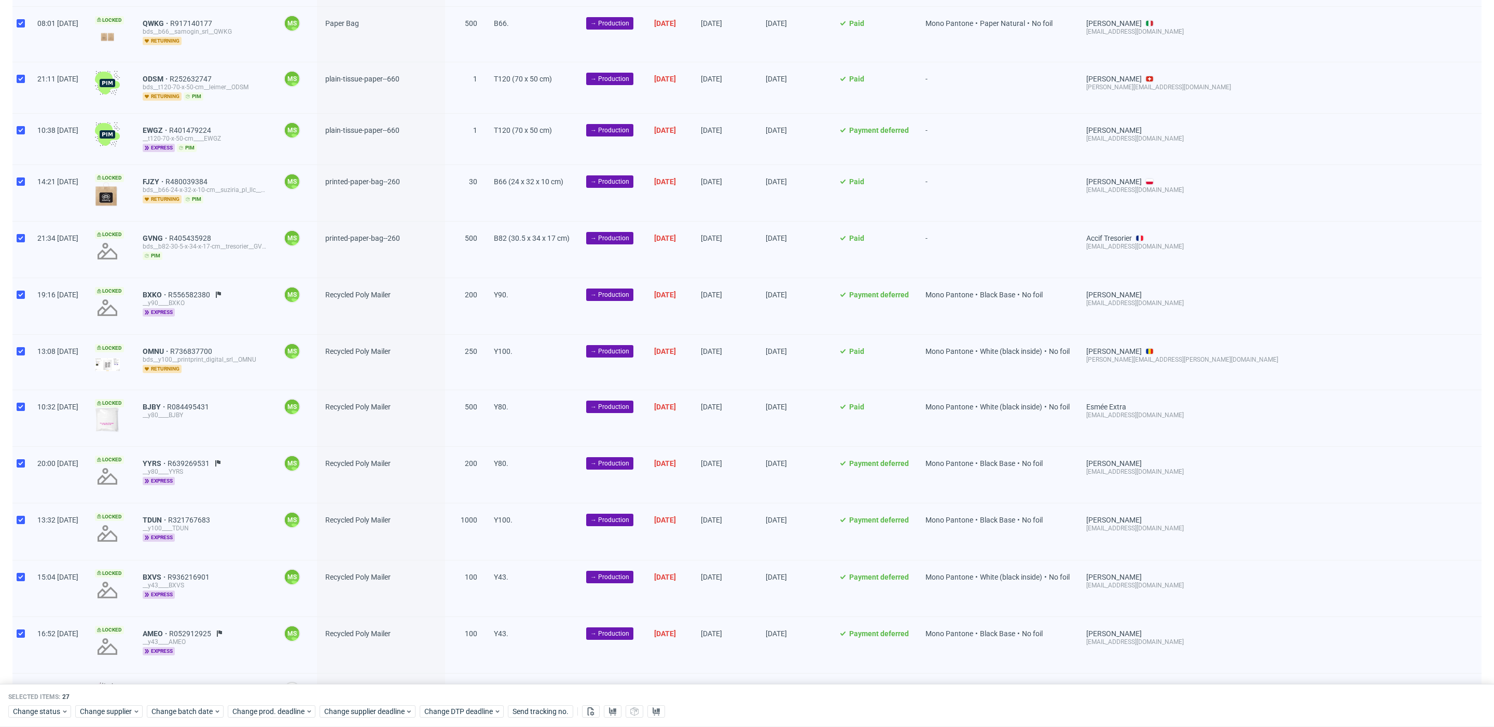
scroll to position [236, 0]
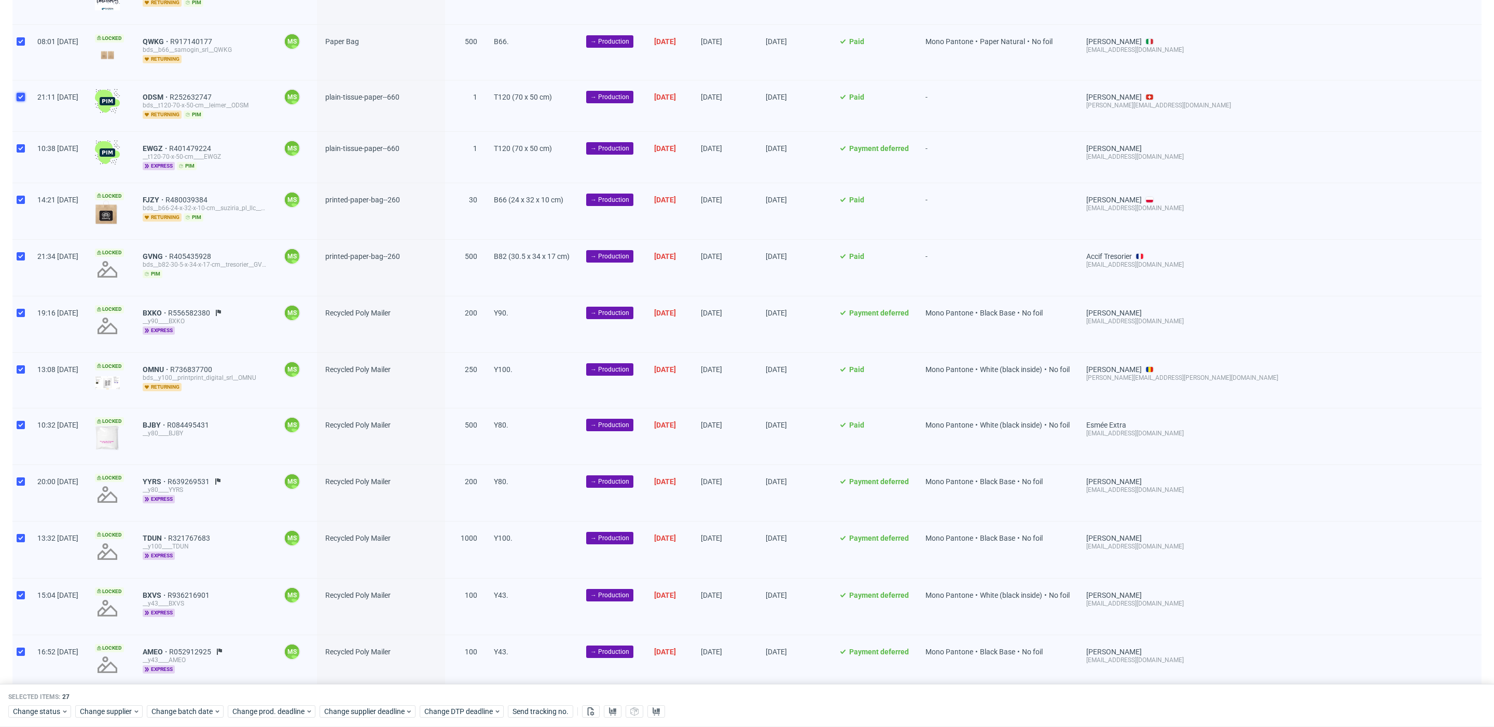
drag, startPoint x: 18, startPoint y: 92, endPoint x: 28, endPoint y: 141, distance: 49.3
click at [18, 93] on input "checkbox" at bounding box center [21, 97] width 8 height 8
checkbox input "false"
click at [27, 147] on div at bounding box center [20, 157] width 17 height 51
checkbox input "false"
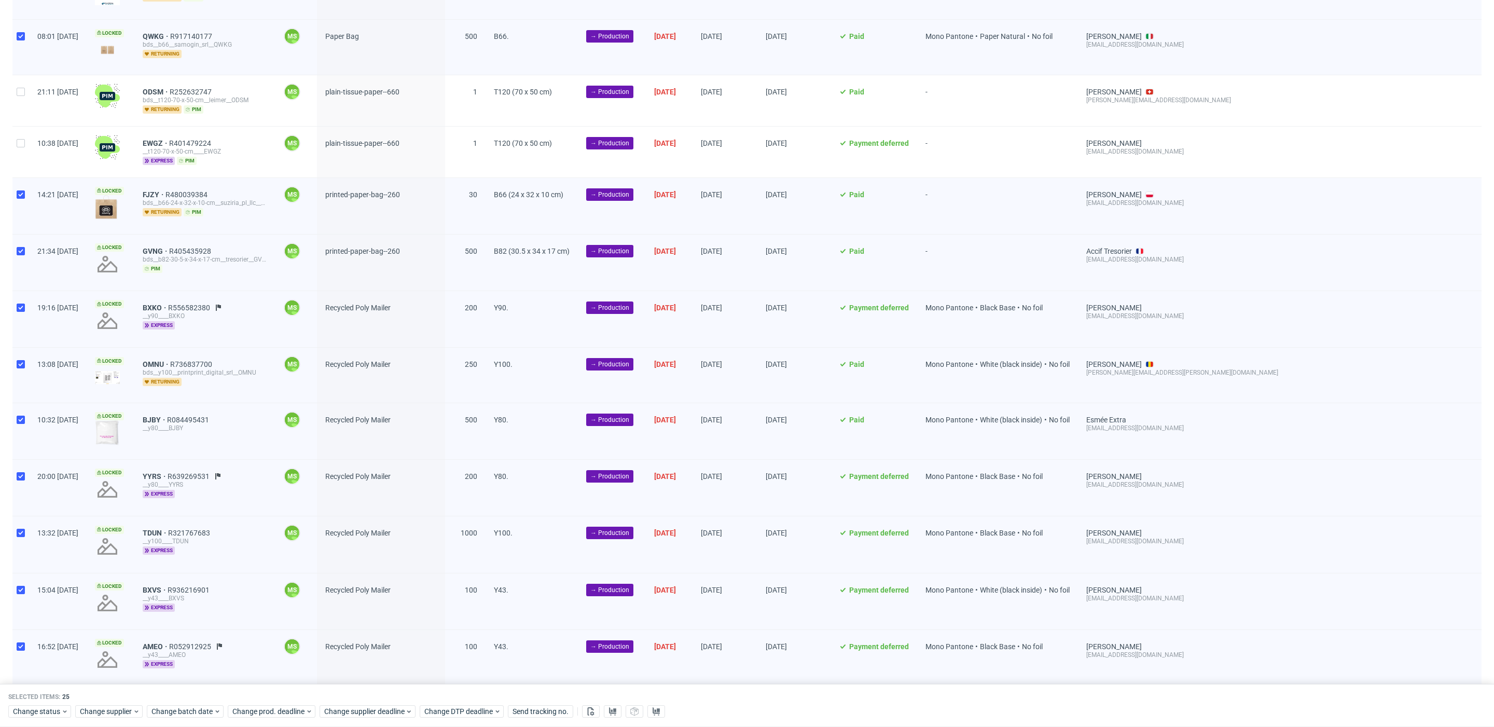
scroll to position [0, 0]
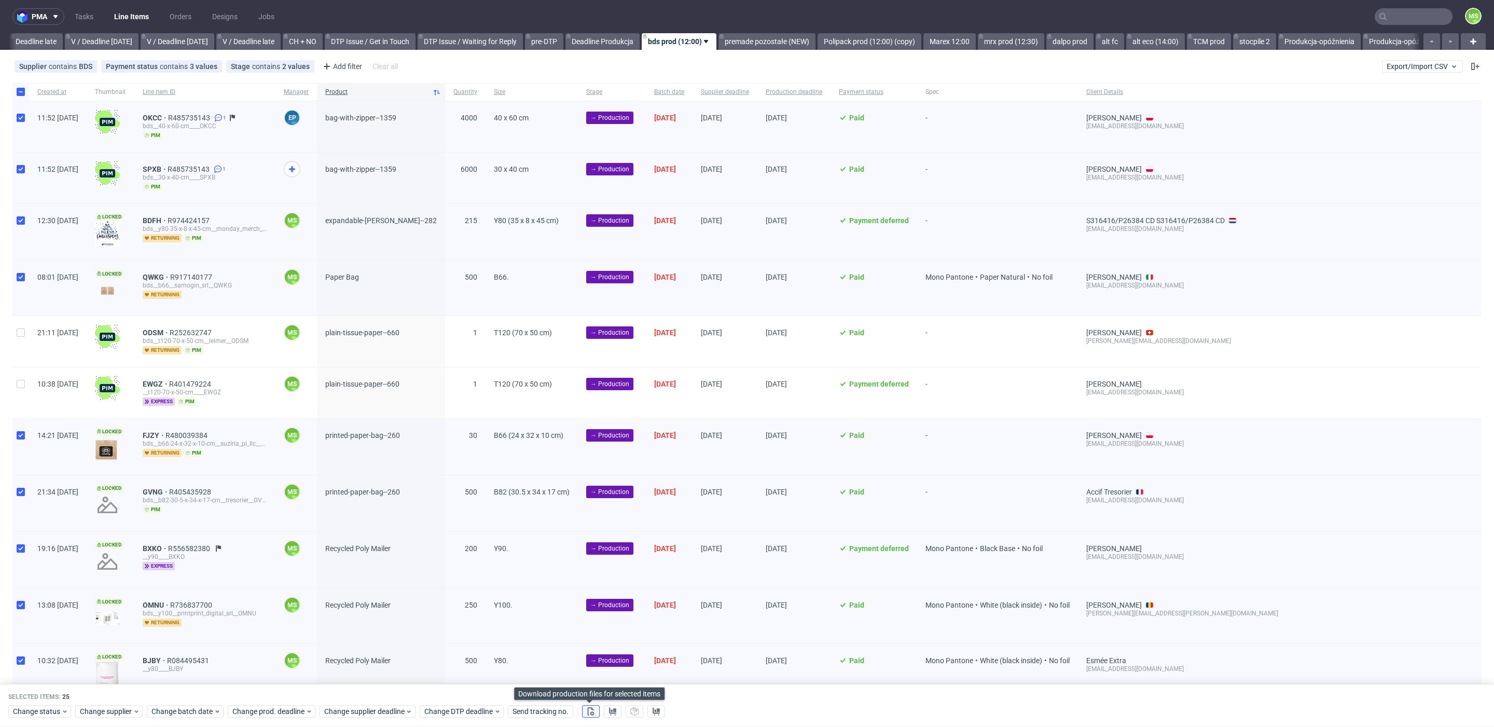
click at [591, 710] on icon at bounding box center [591, 711] width 8 height 8
click at [168, 544] on span "BXKO" at bounding box center [155, 548] width 25 height 8
click at [23, 90] on input "checkbox" at bounding box center [21, 92] width 8 height 8
checkbox input "false"
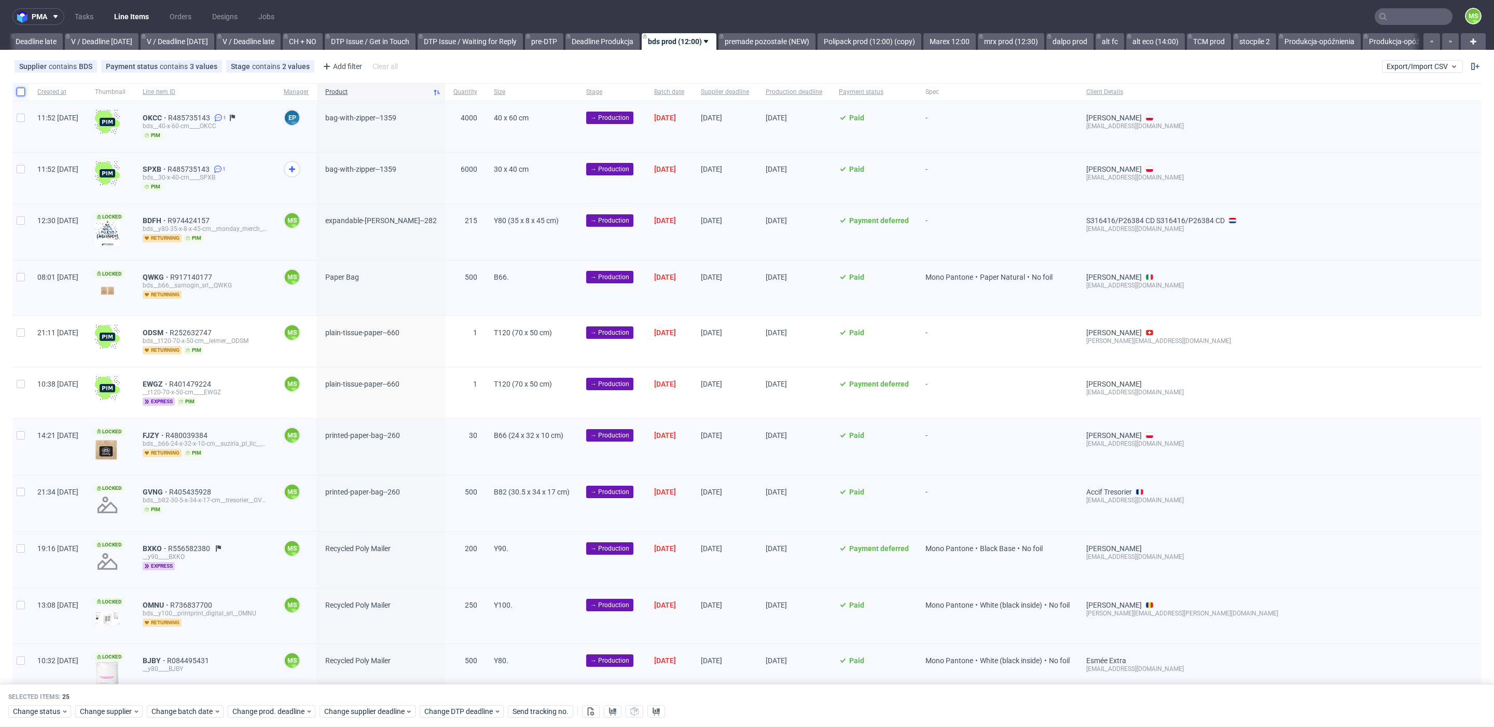
checkbox input "false"
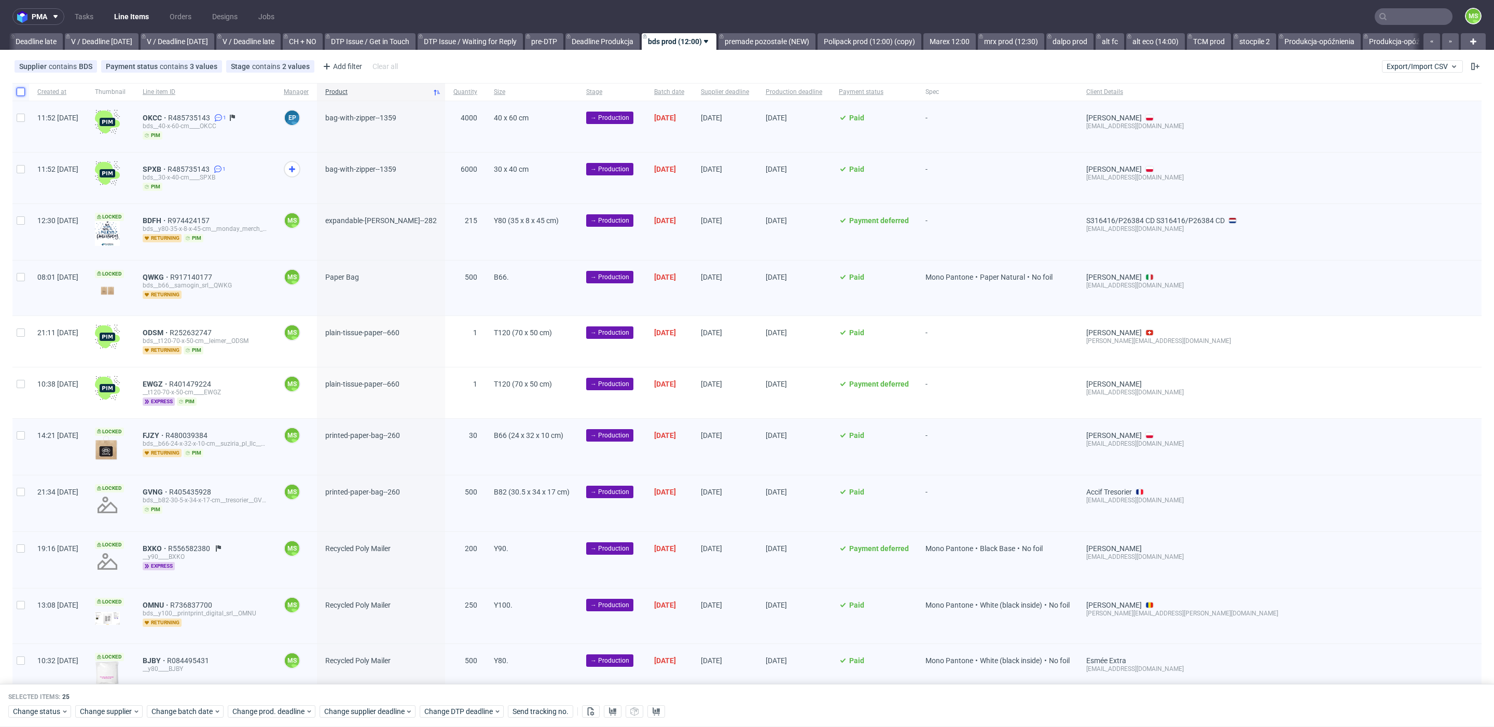
checkbox input "false"
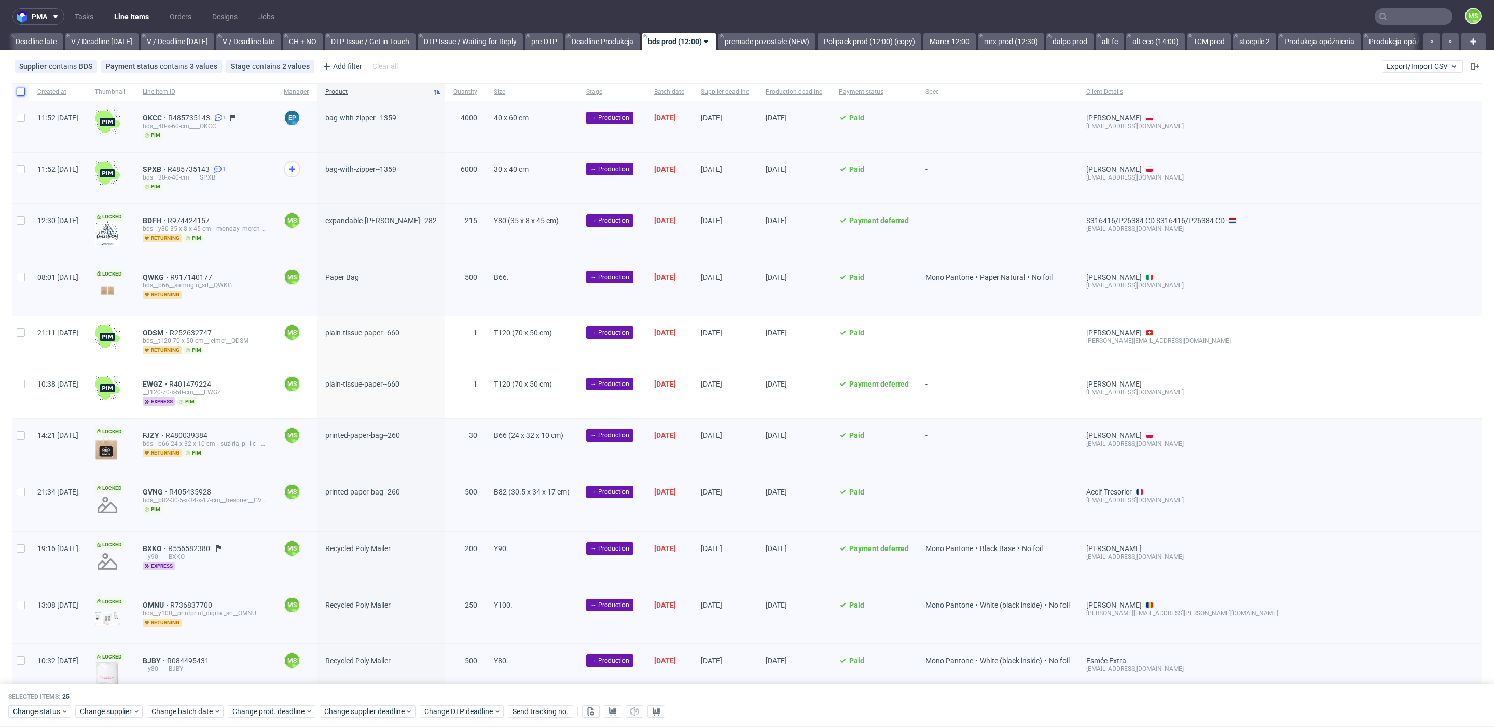
checkbox input "false"
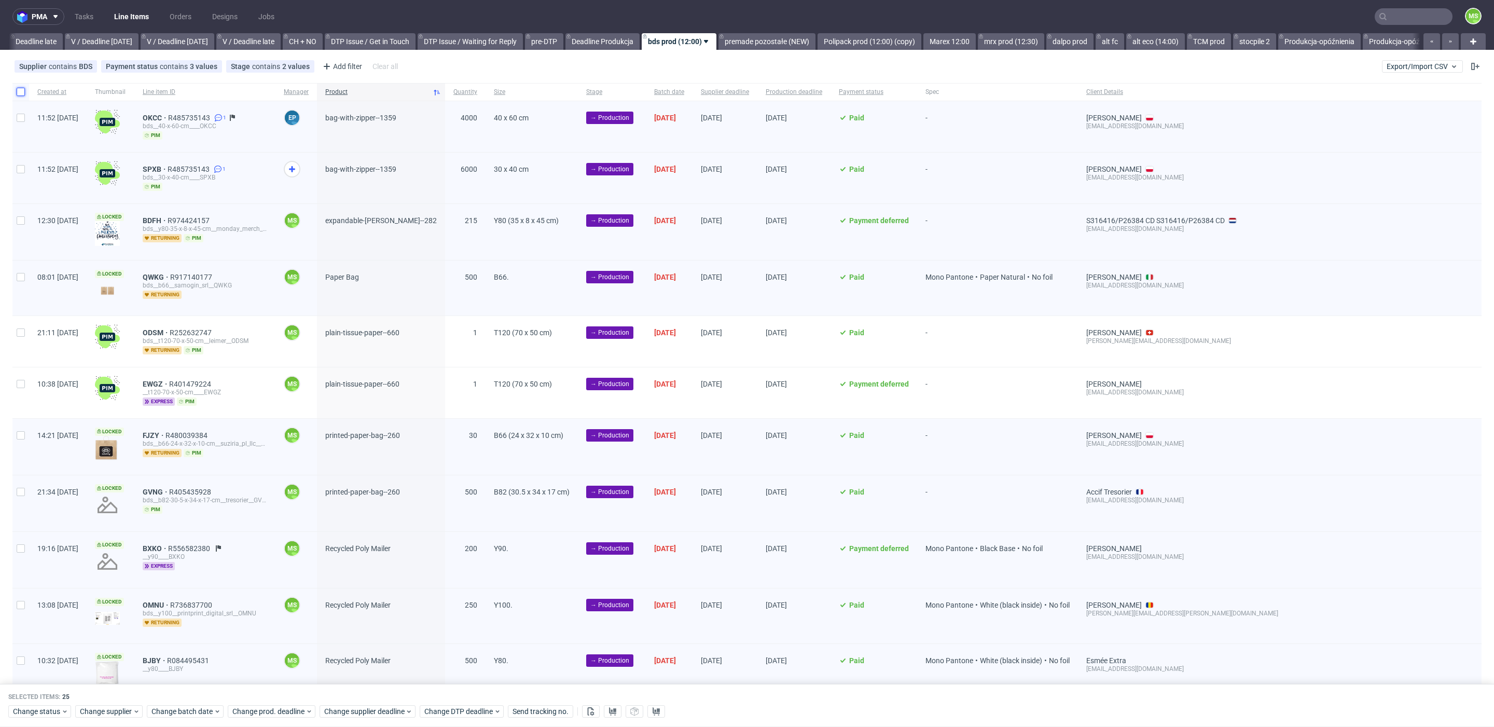
checkbox input "false"
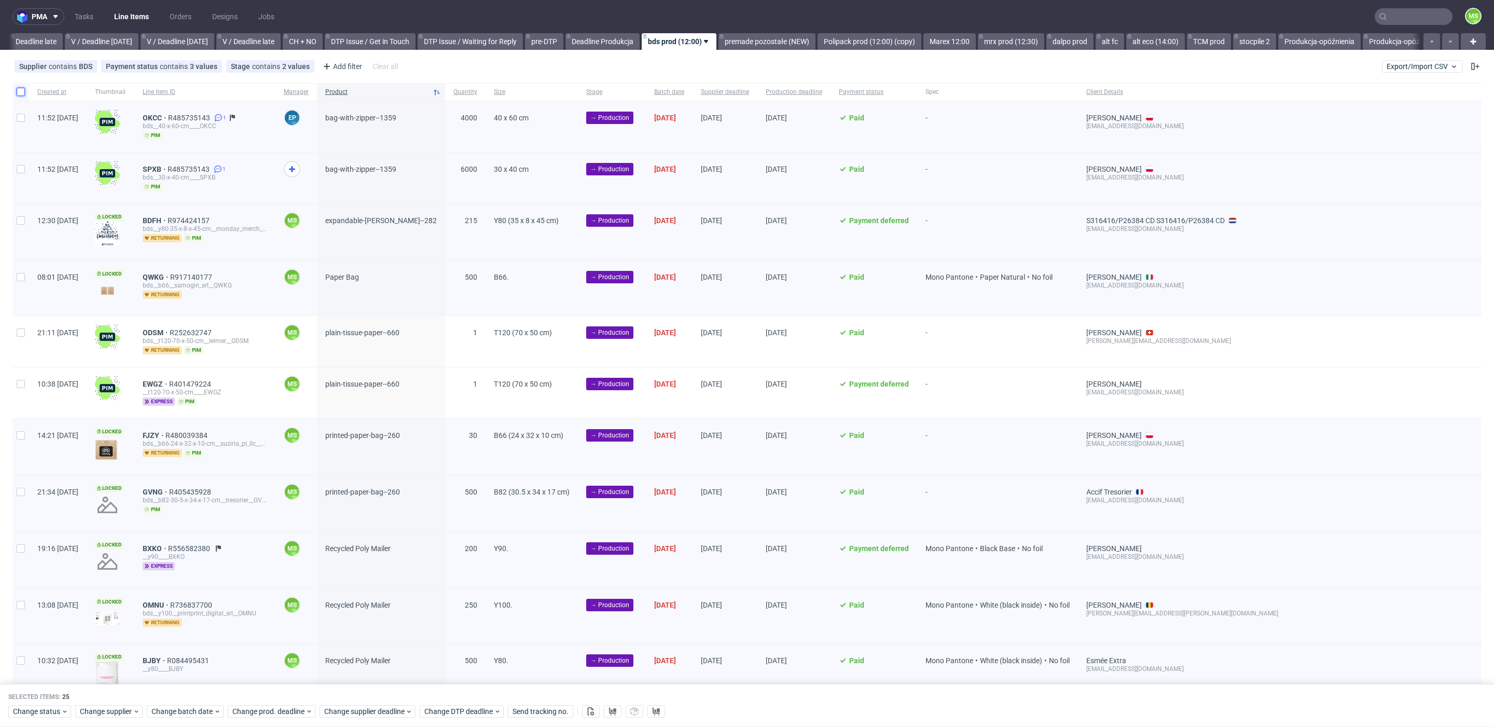
checkbox input "false"
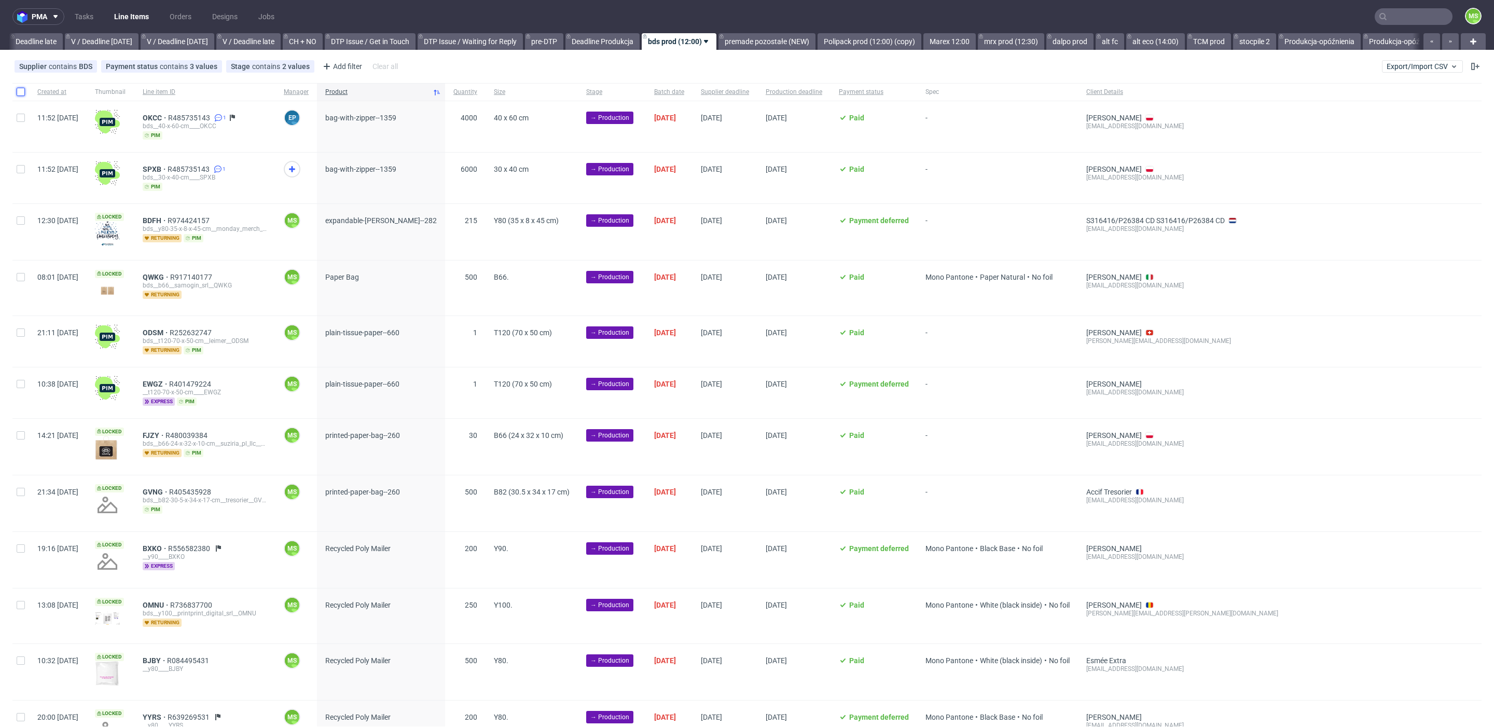
click at [23, 90] on input "checkbox" at bounding box center [21, 92] width 8 height 8
checkbox input "true"
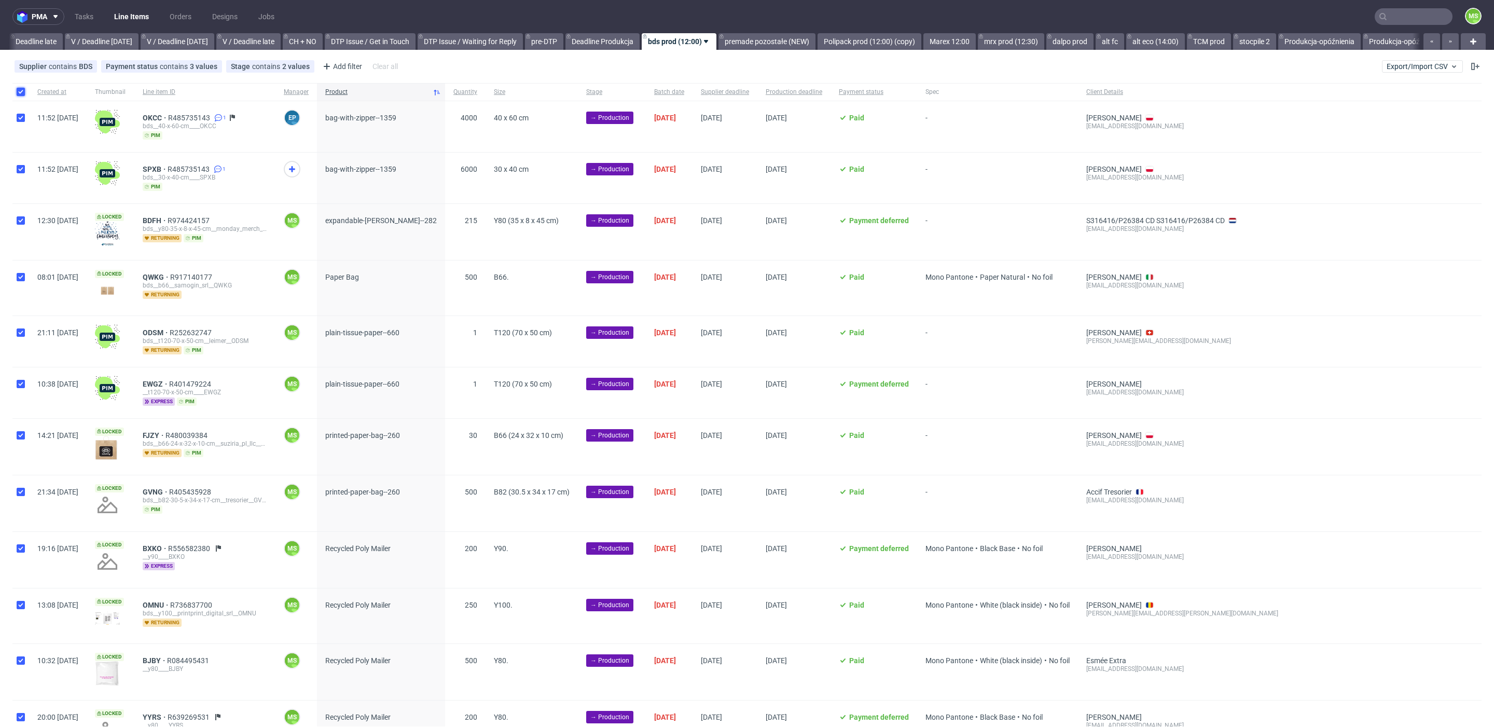
checkbox input "true"
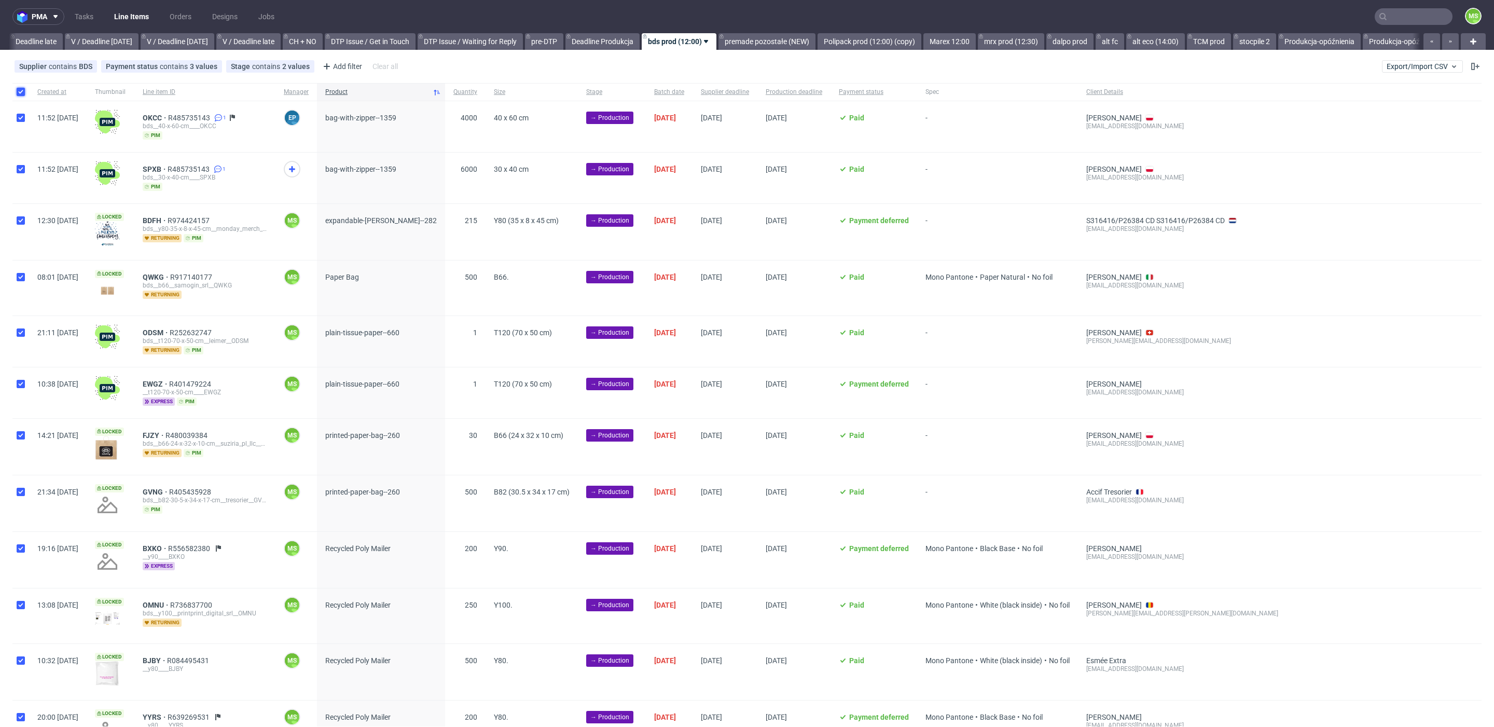
checkbox input "true"
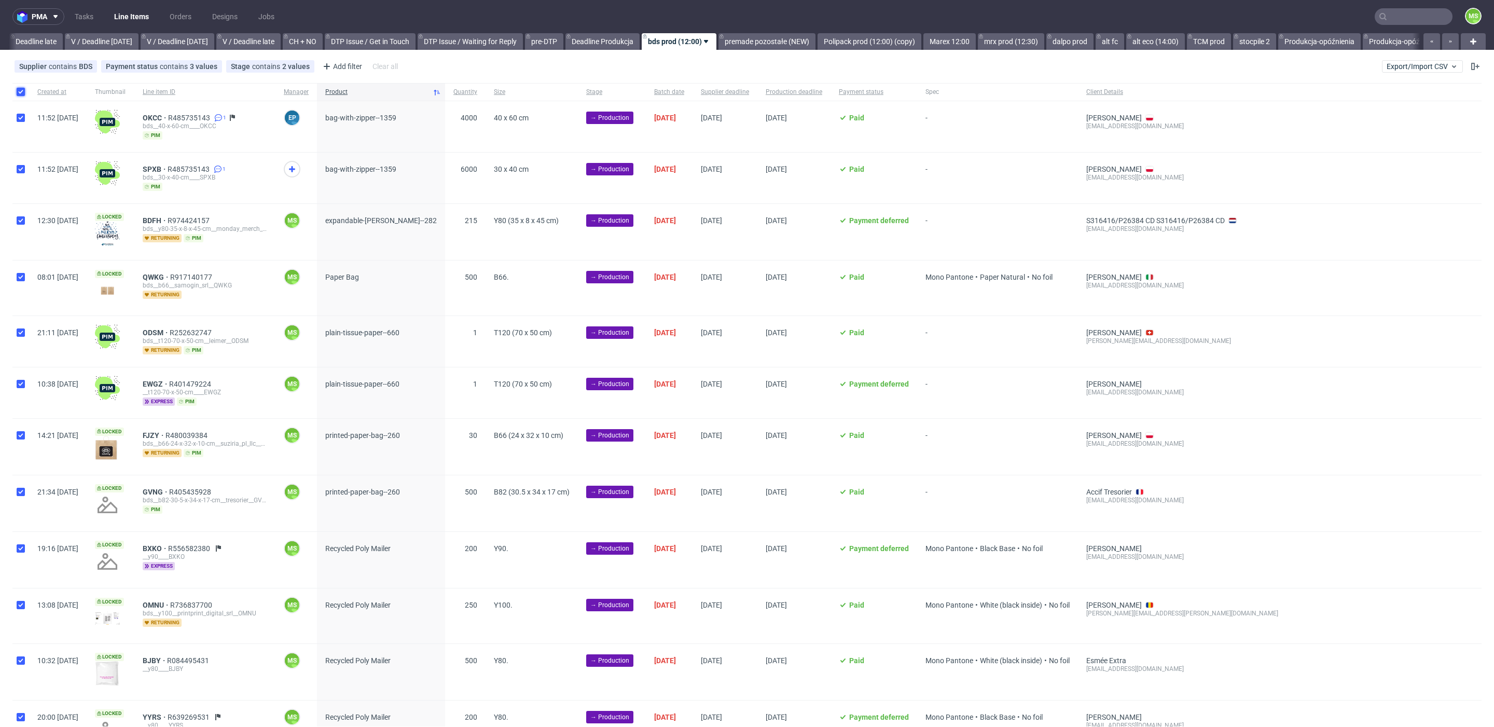
checkbox input "true"
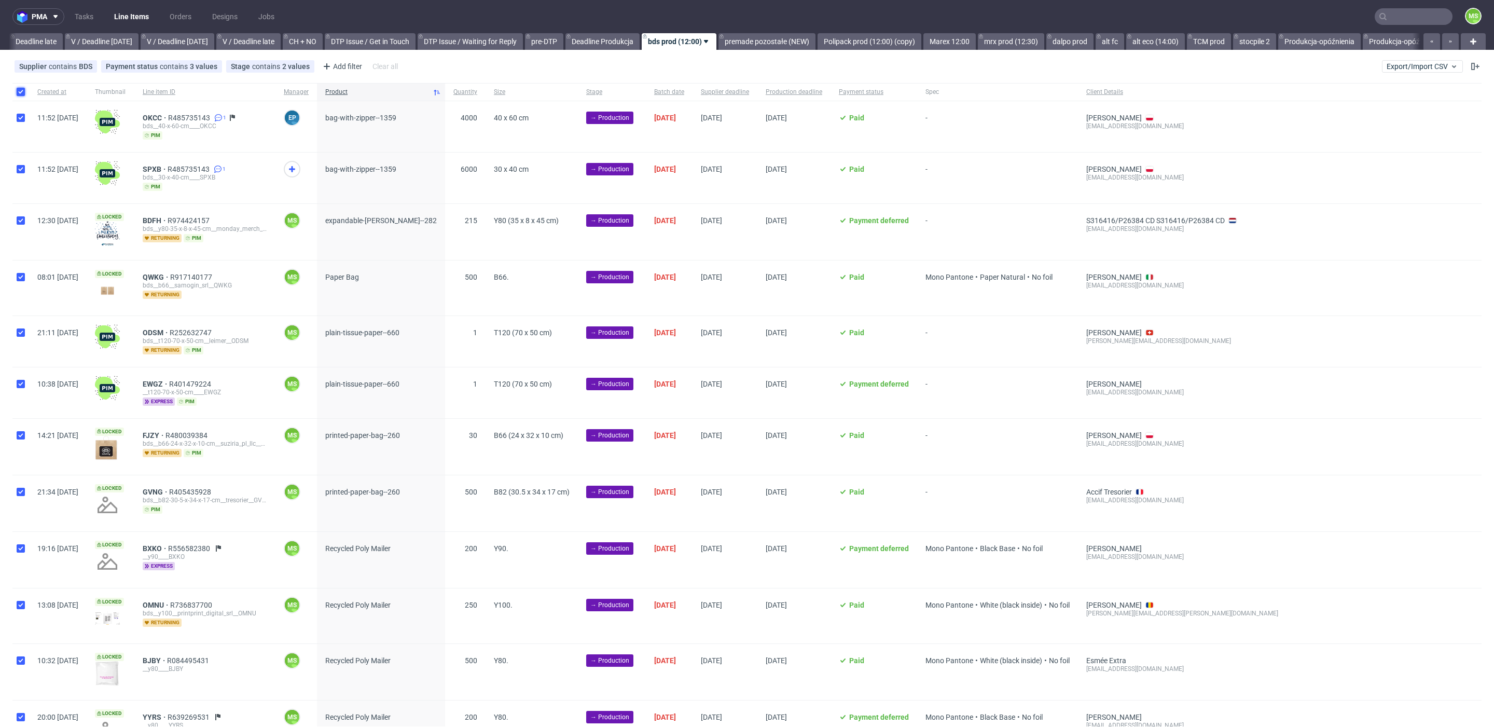
checkbox input "true"
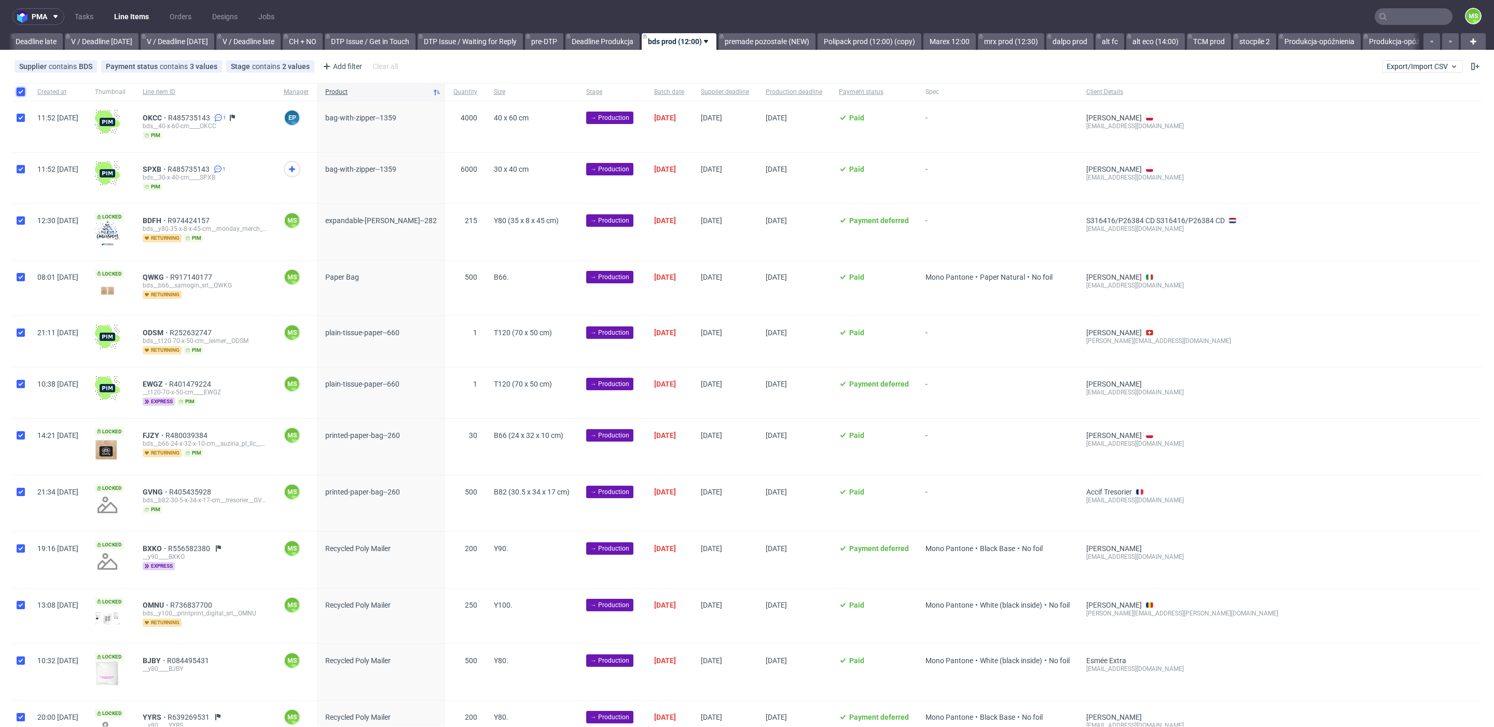
checkbox input "true"
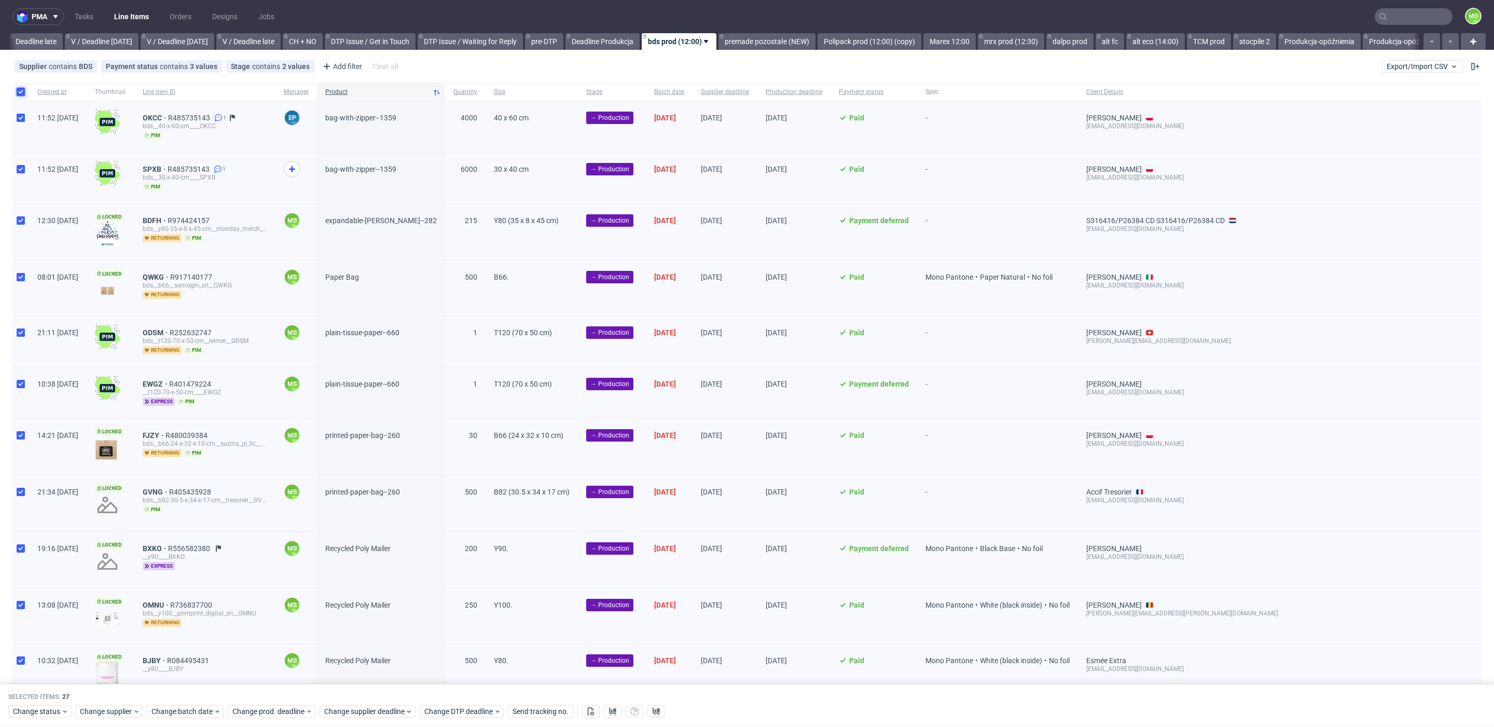
scroll to position [924, 0]
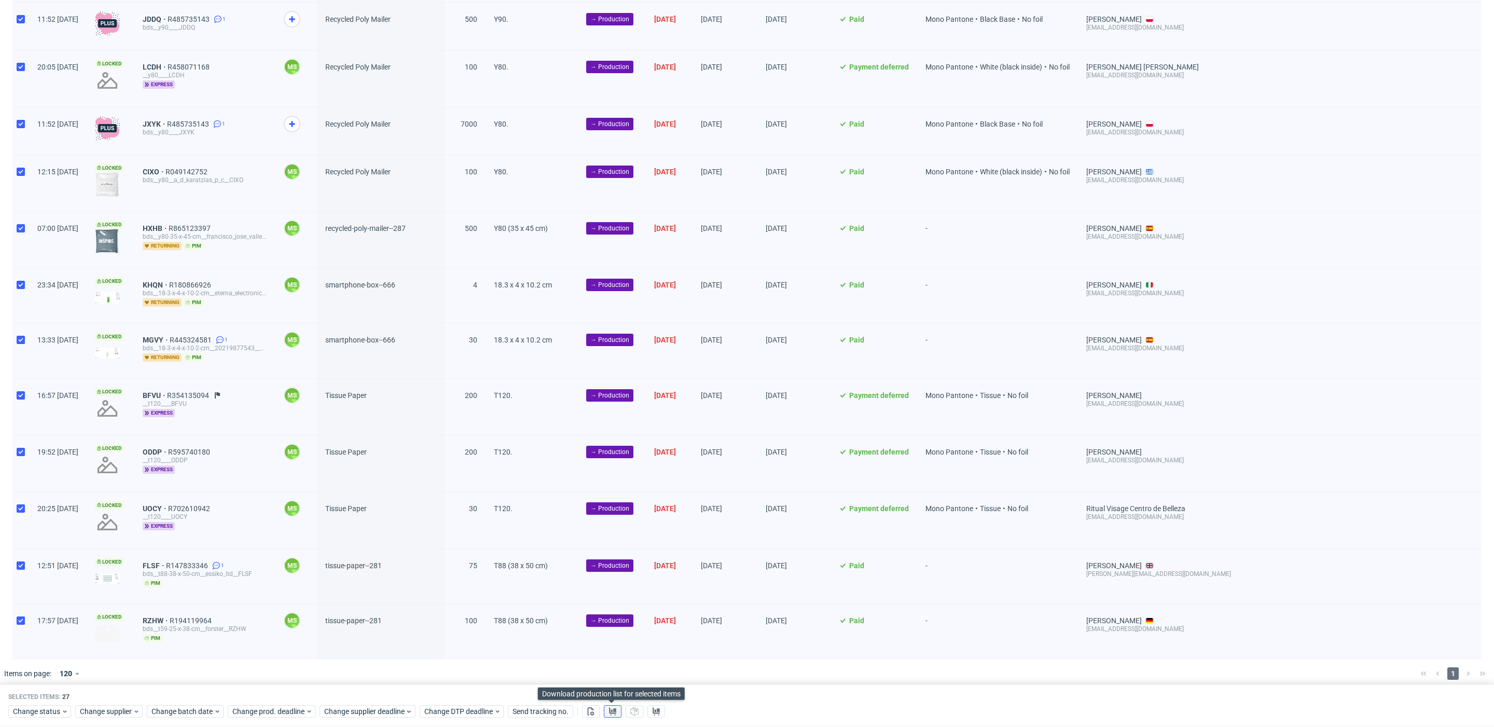
click at [606, 708] on button at bounding box center [613, 712] width 18 height 12
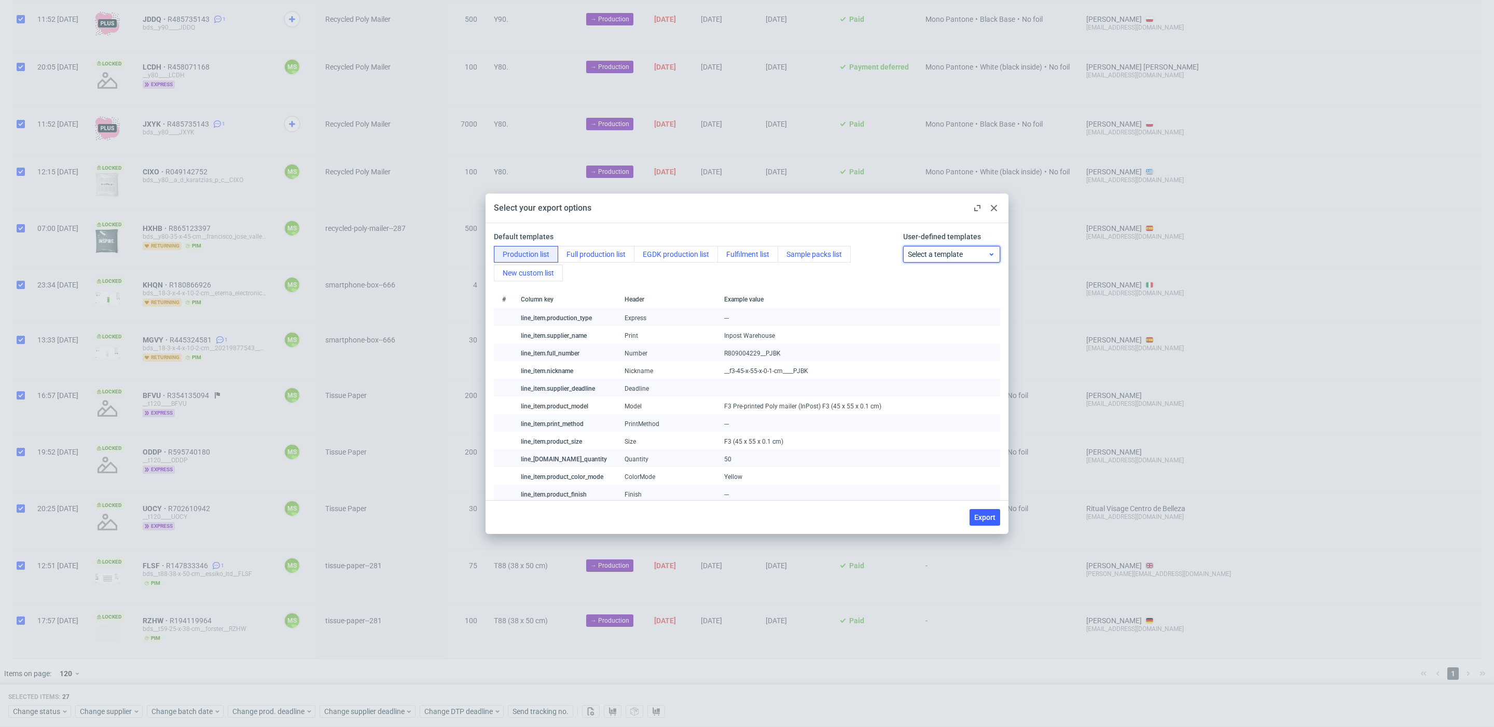
click at [943, 251] on span "Select a template" at bounding box center [948, 254] width 80 height 10
click at [926, 317] on div "BDS" at bounding box center [951, 315] width 89 height 19
click at [985, 515] on span "Export" at bounding box center [984, 517] width 21 height 7
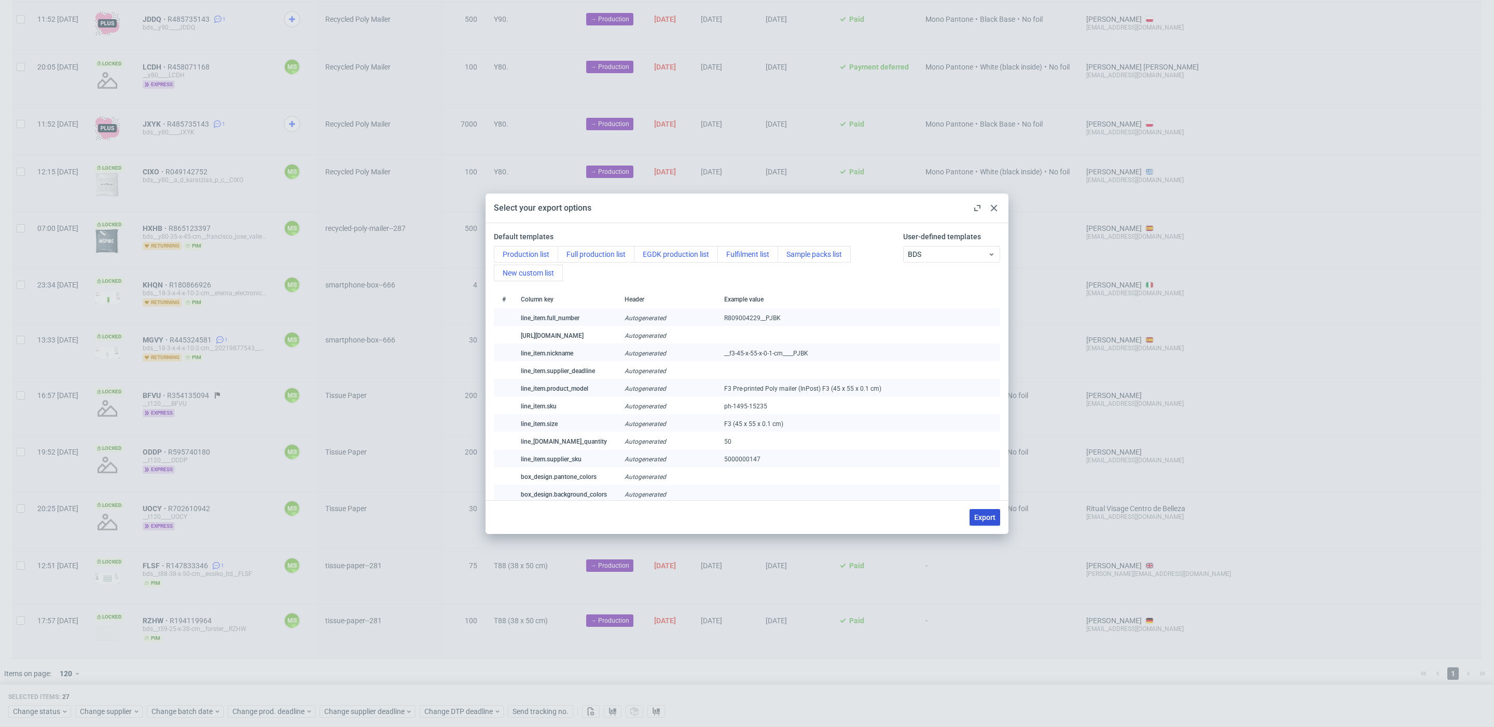
checkbox input "false"
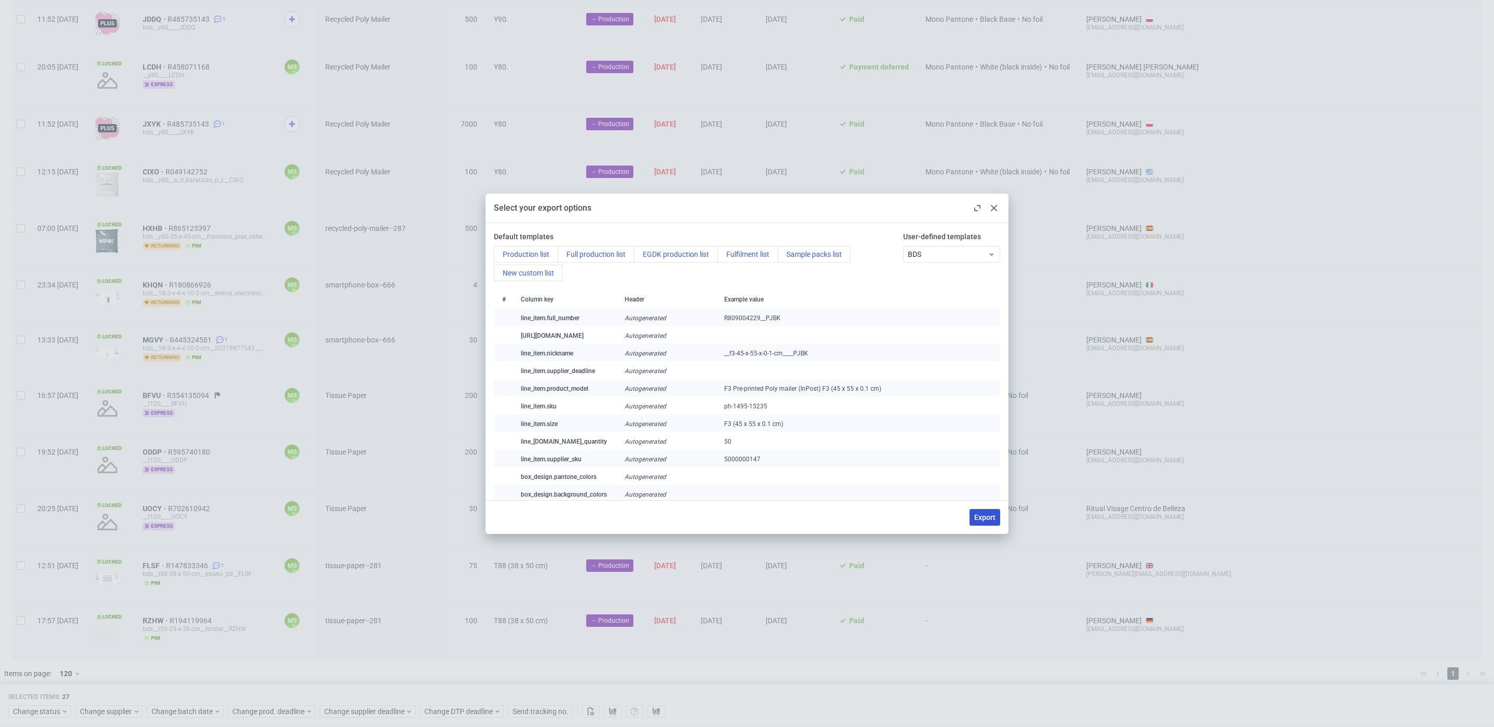
checkbox input "false"
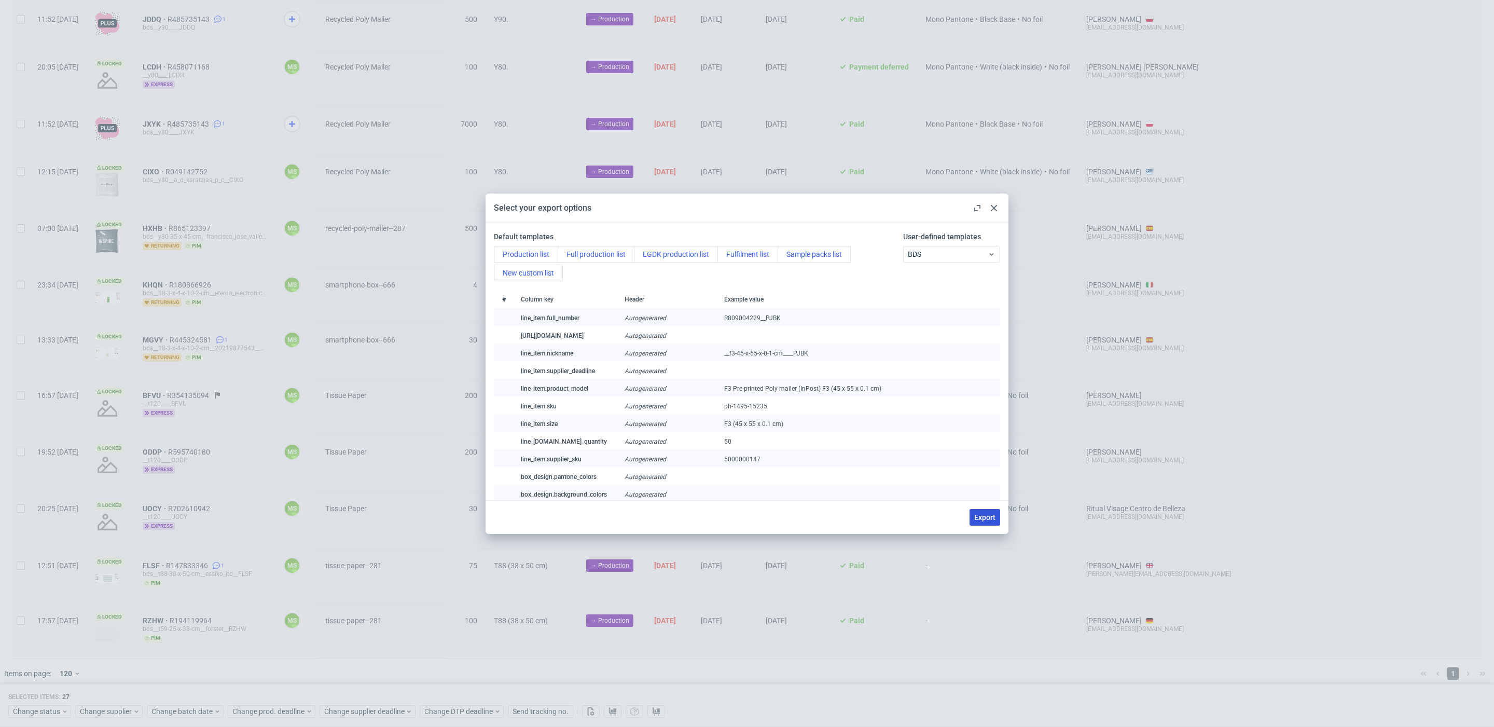
checkbox input "false"
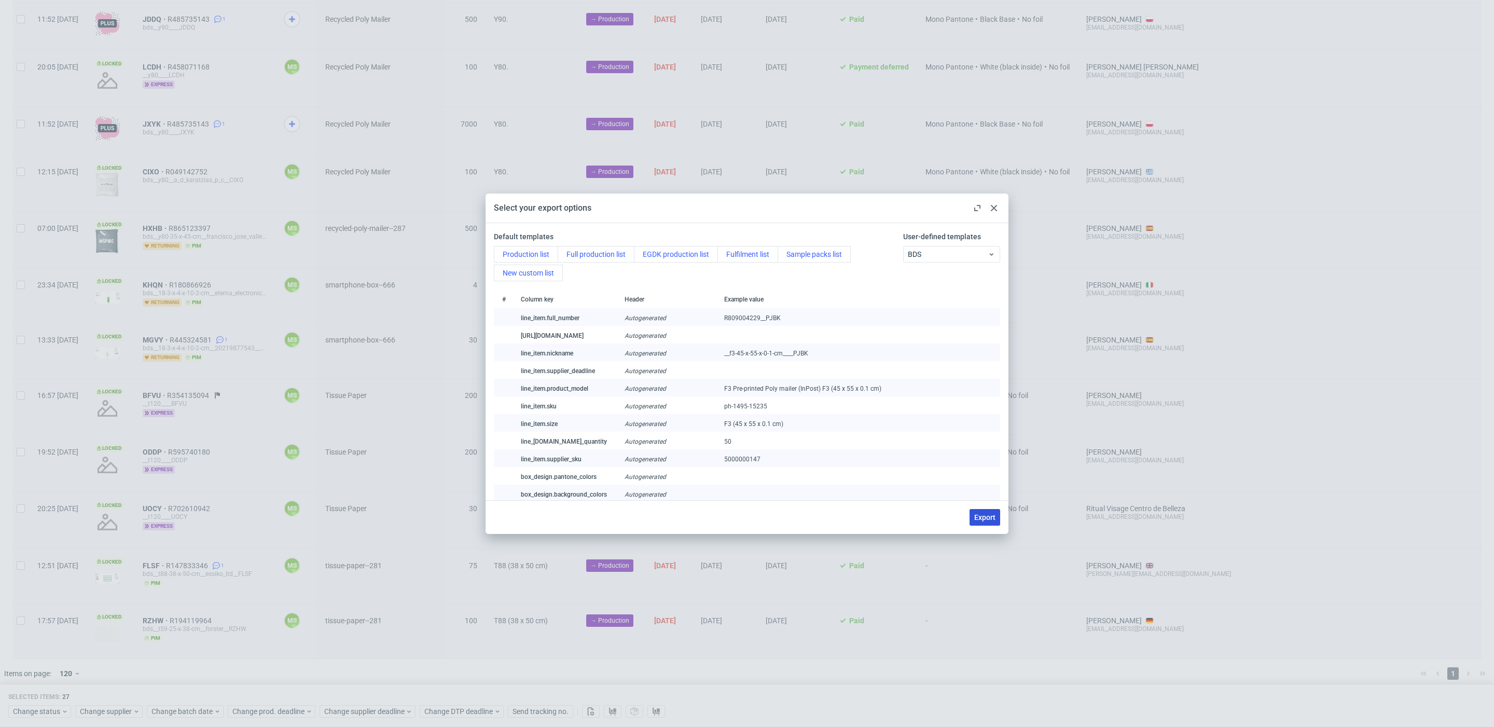
checkbox input "false"
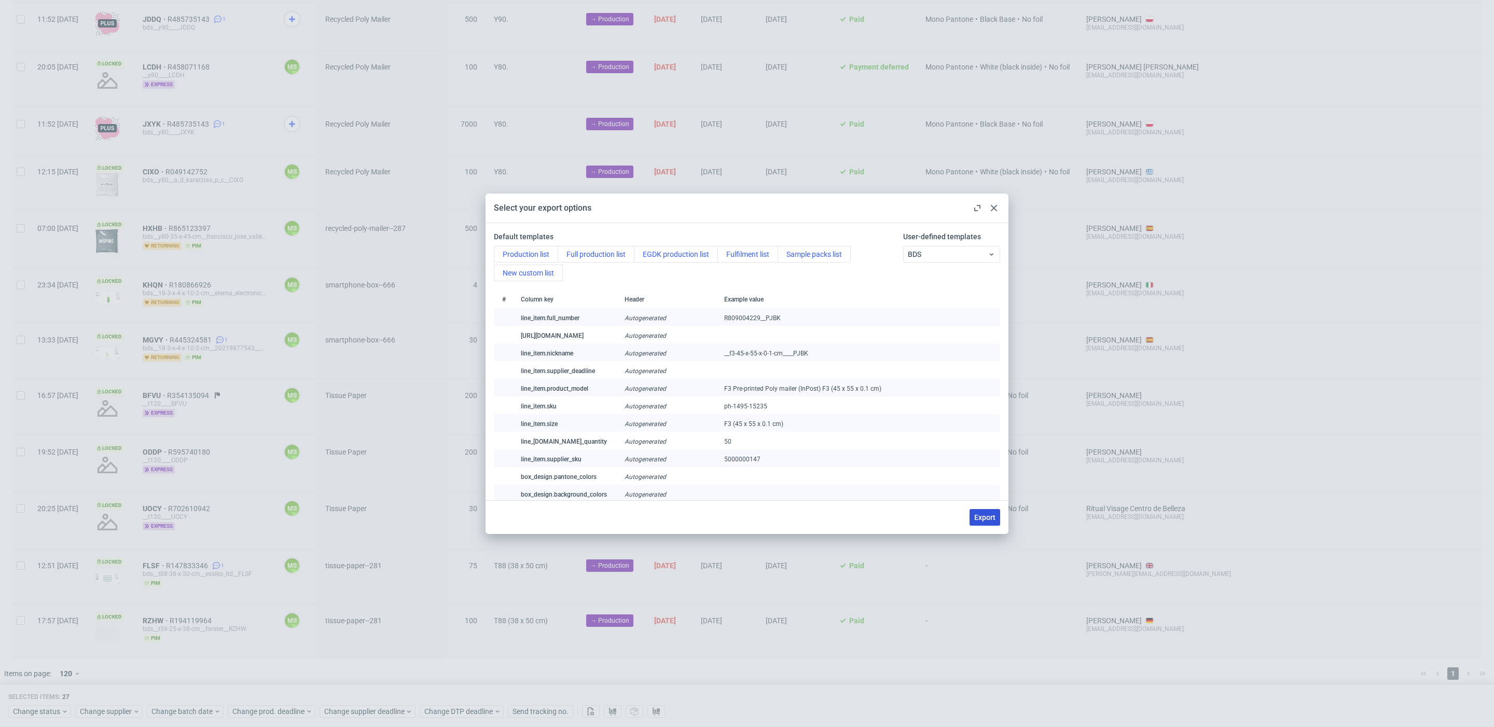
checkbox input "false"
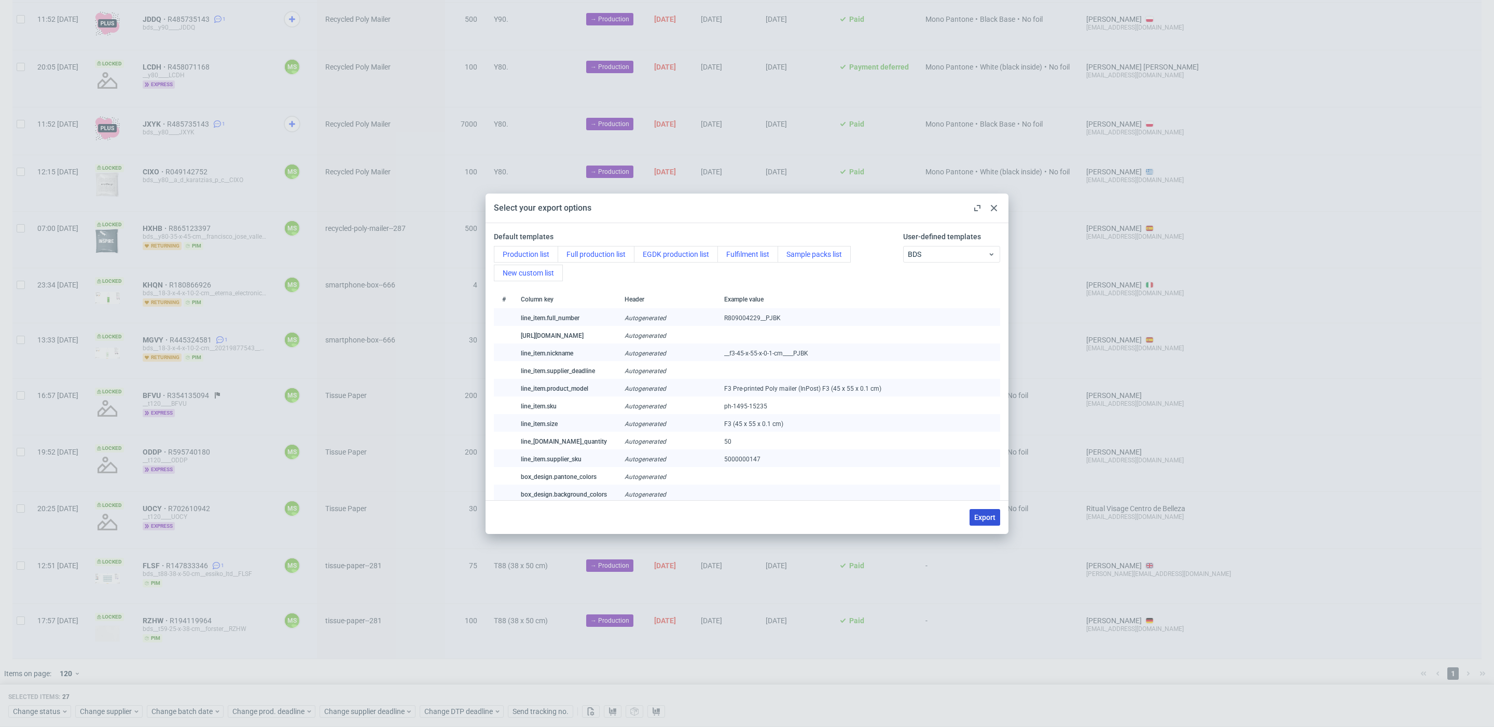
checkbox input "false"
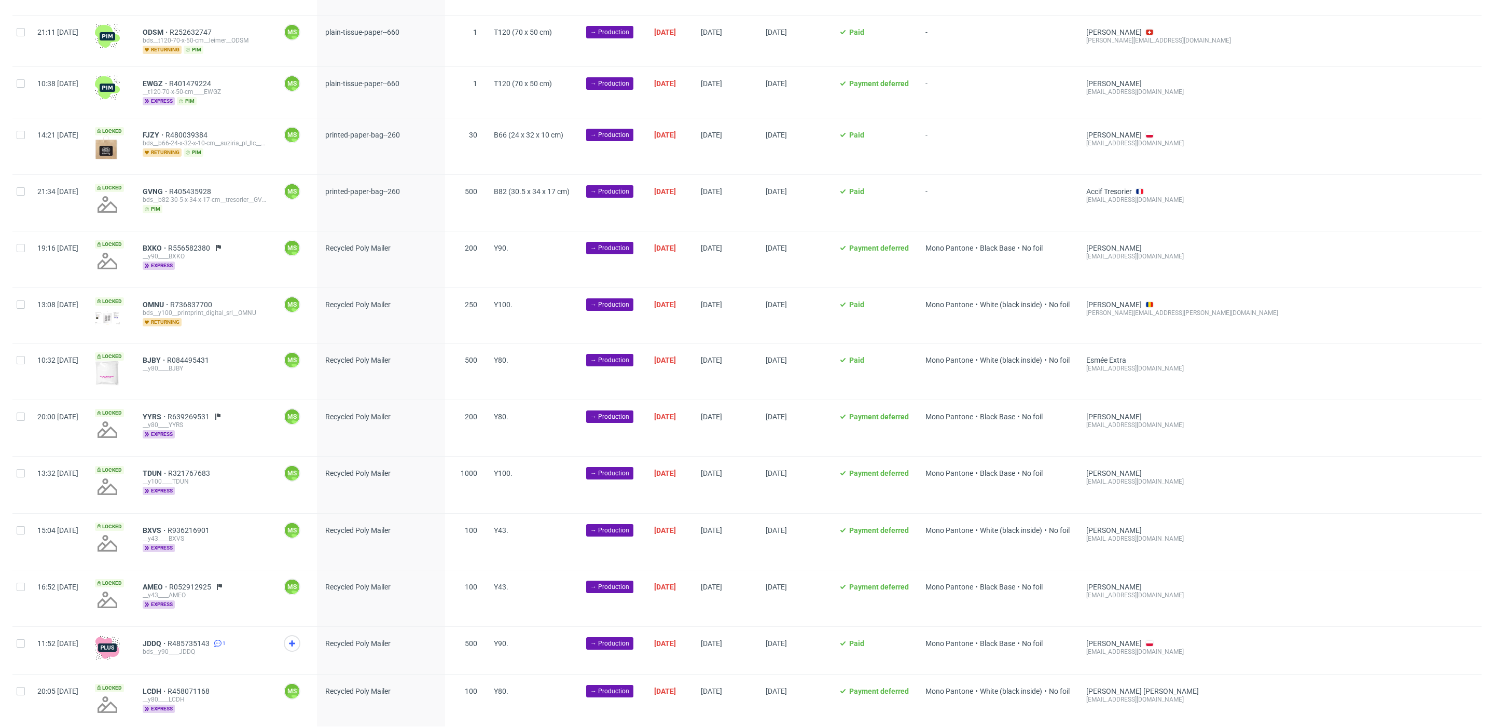
scroll to position [0, 0]
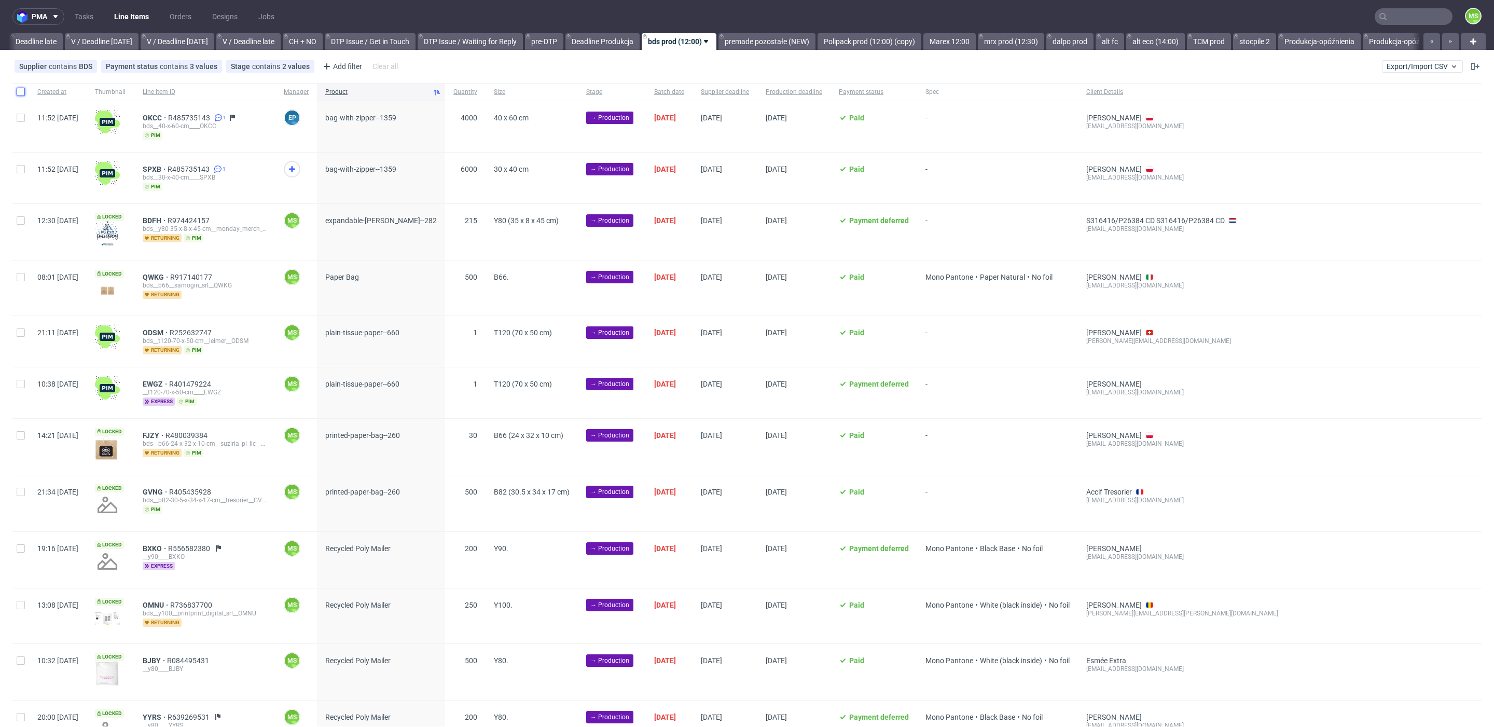
click at [20, 88] on input "checkbox" at bounding box center [21, 92] width 8 height 8
checkbox input "true"
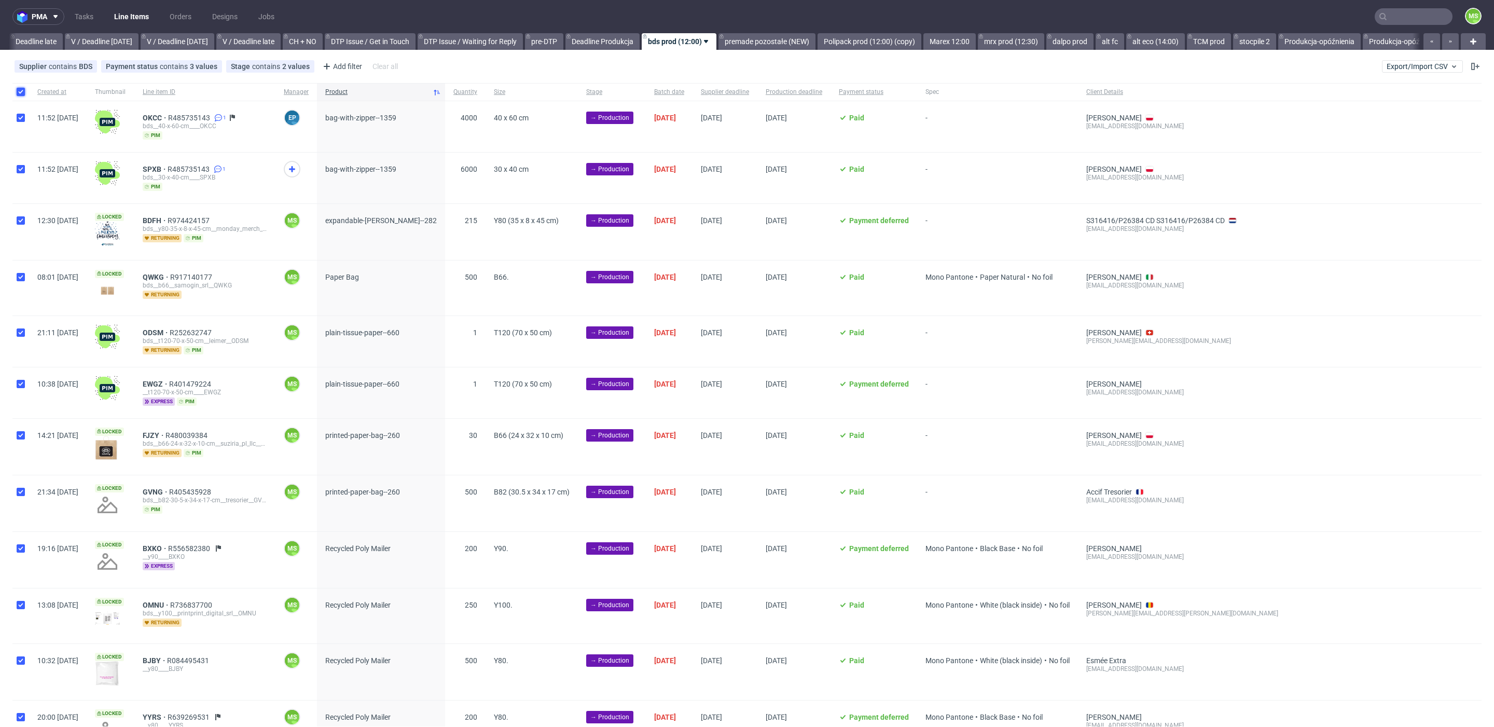
checkbox input "true"
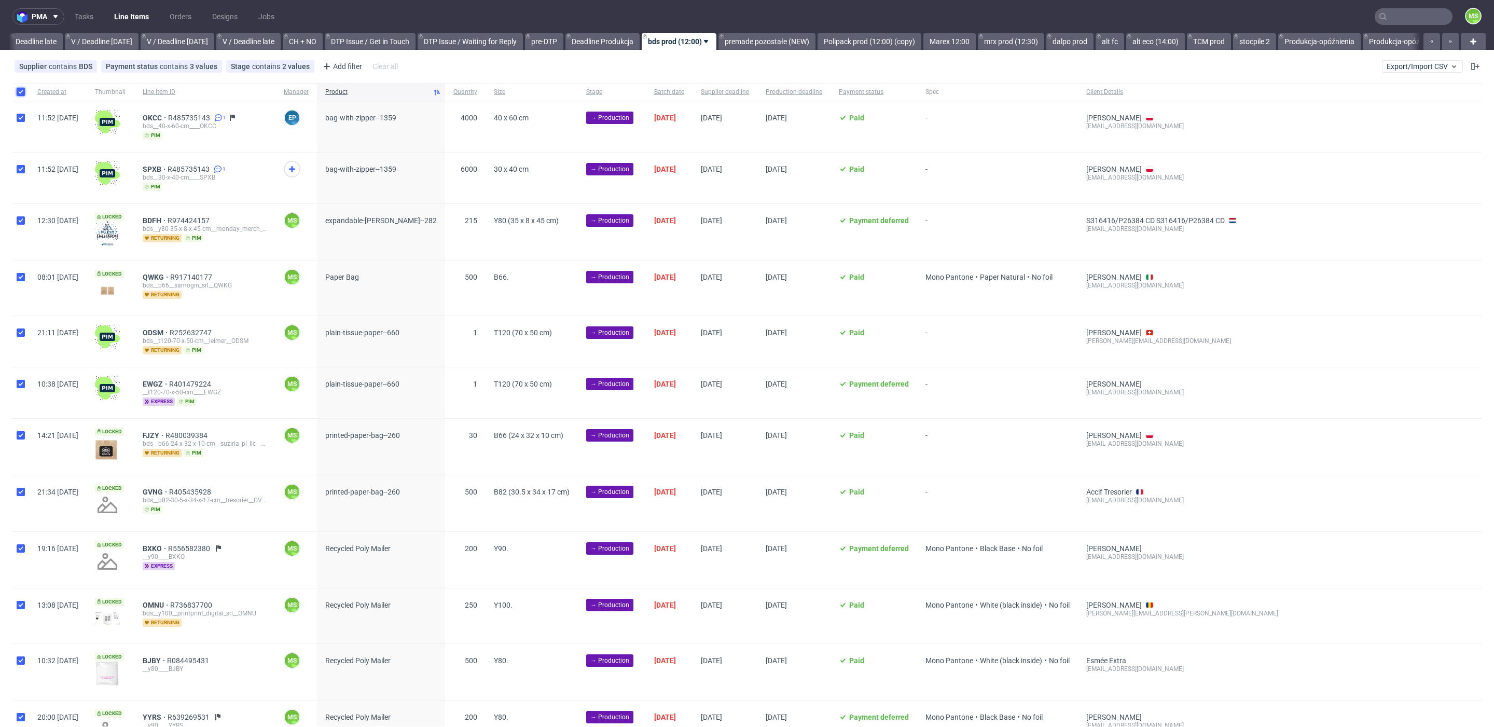
checkbox input "true"
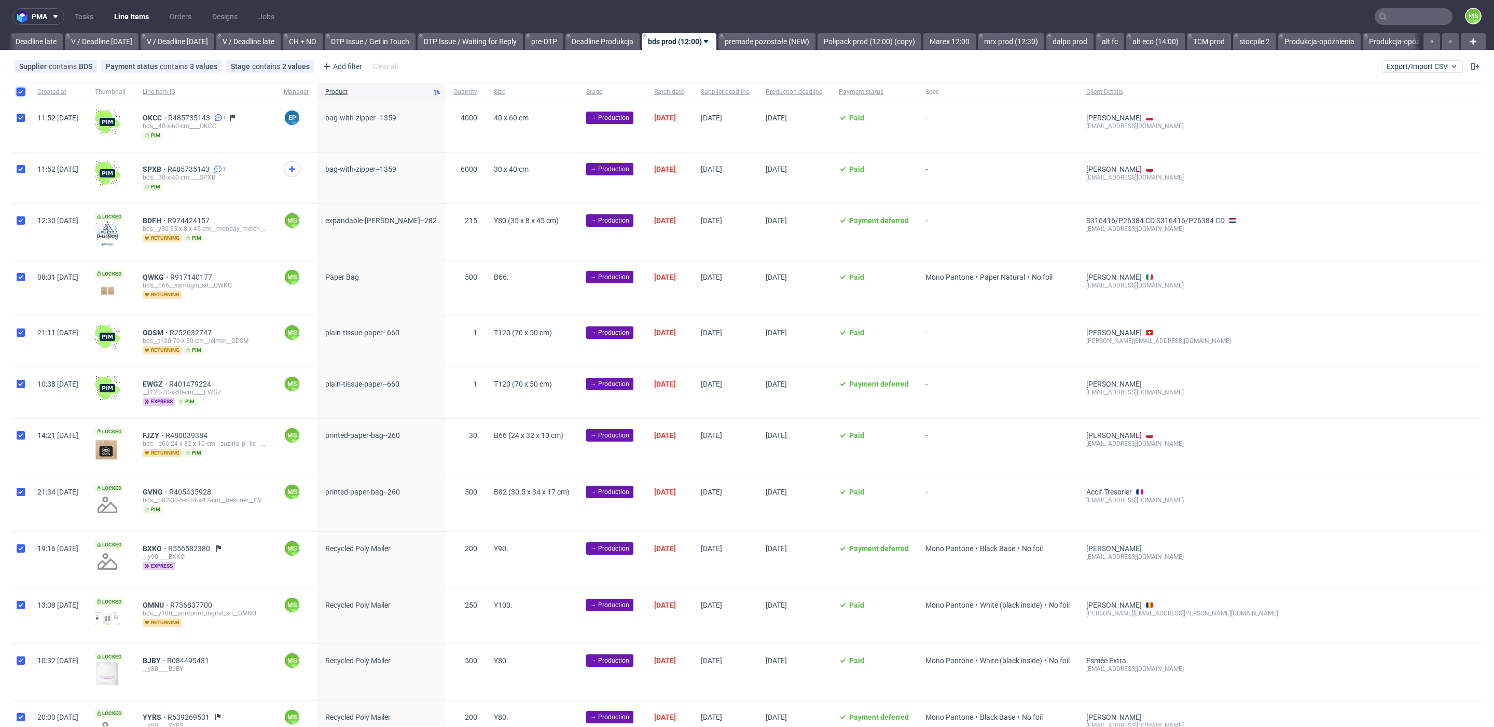
checkbox input "true"
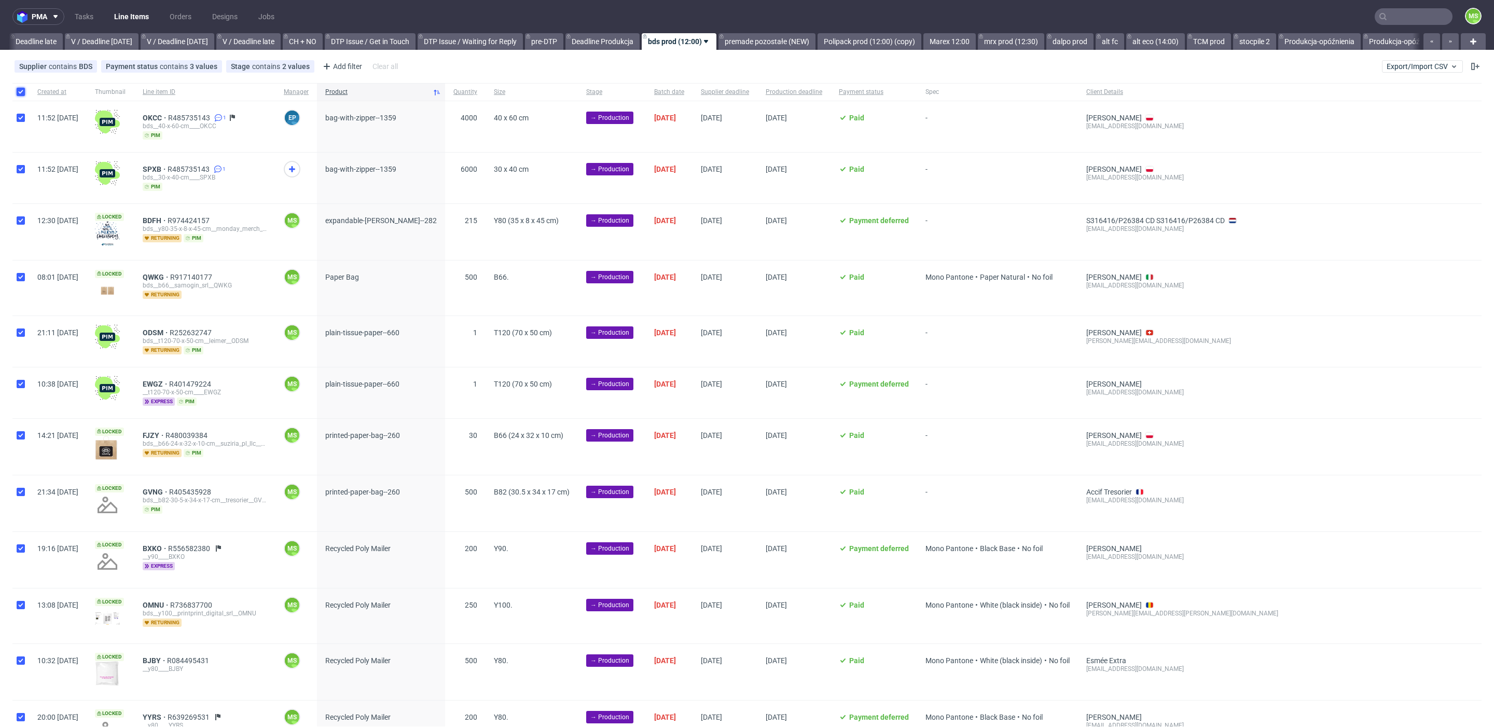
checkbox input "true"
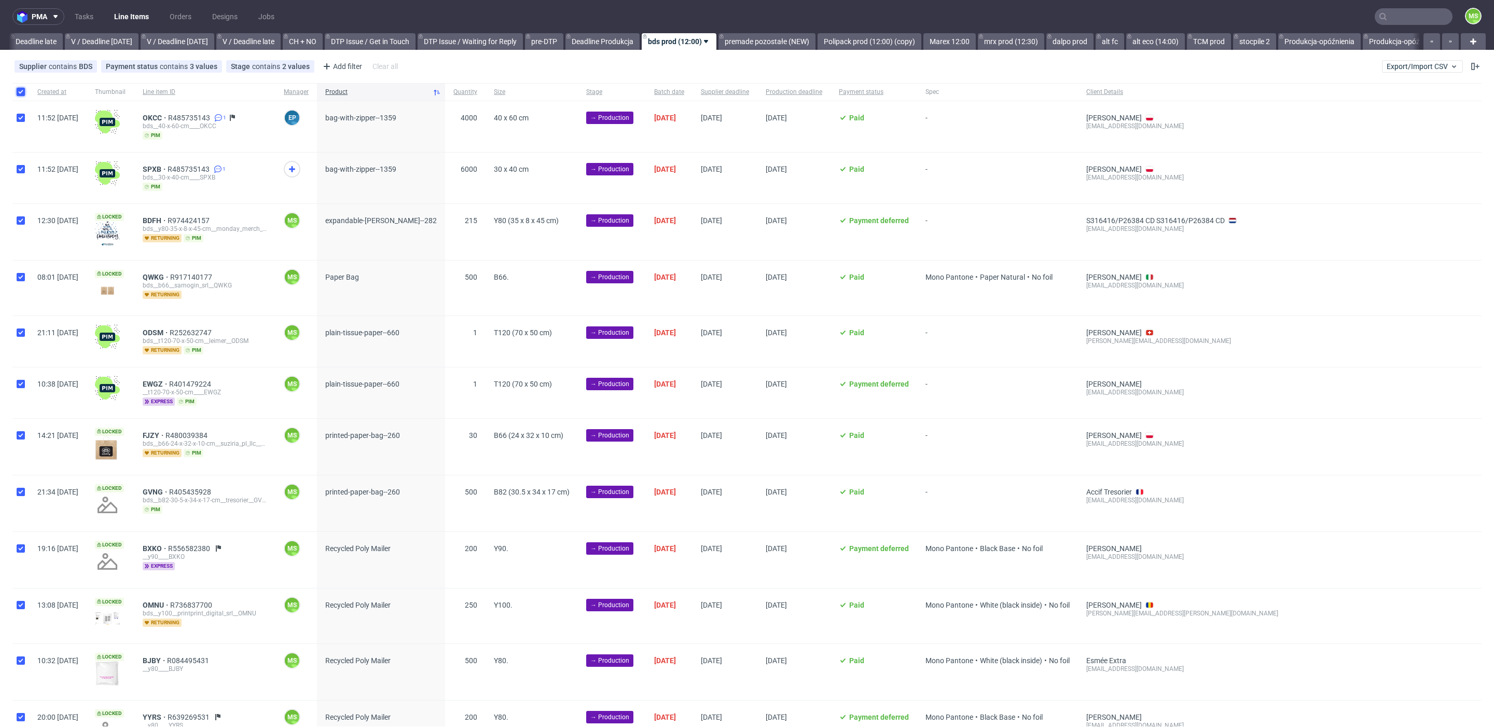
checkbox input "true"
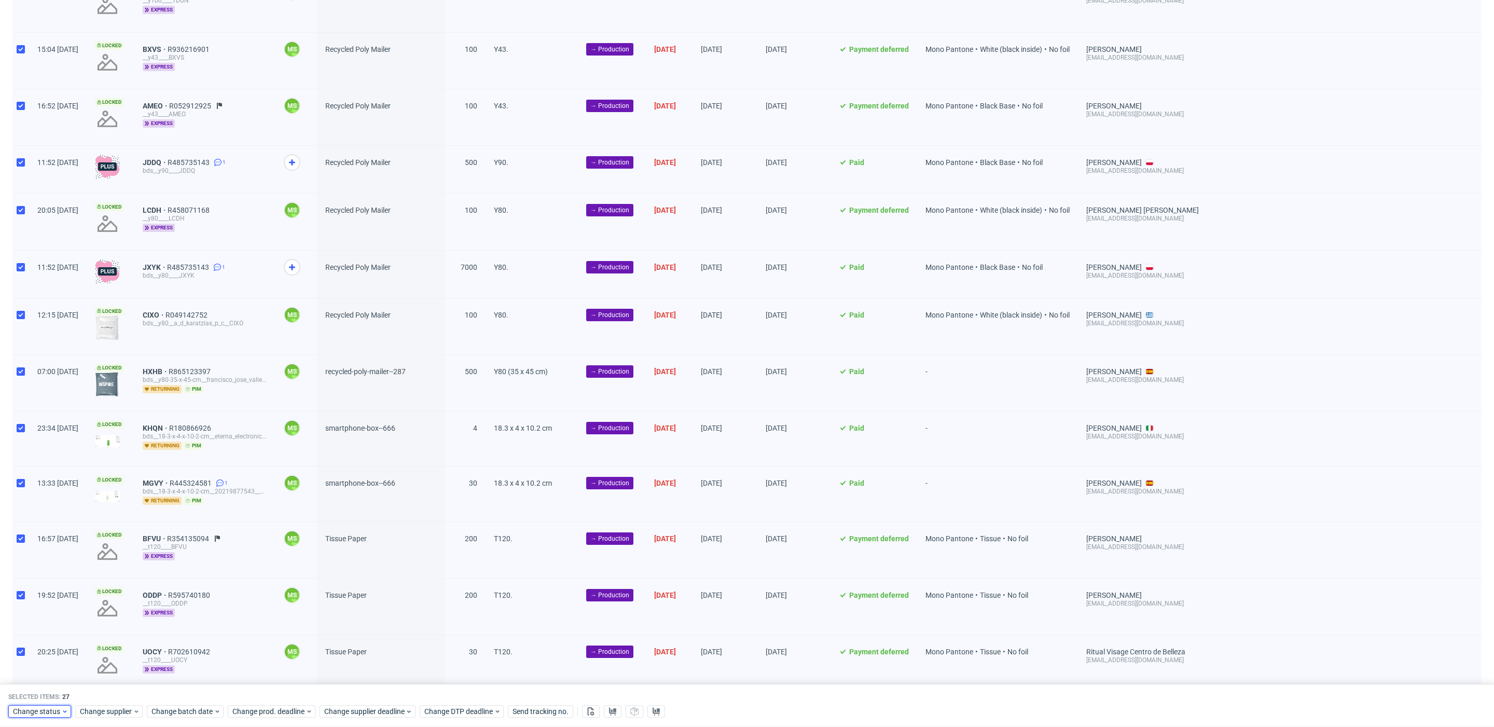
scroll to position [782, 0]
click at [58, 709] on span "Change status" at bounding box center [37, 712] width 48 height 10
click at [71, 610] on span "Issue in Production" at bounding box center [48, 612] width 72 height 15
click at [52, 591] on span "In Production" at bounding box center [38, 593] width 52 height 15
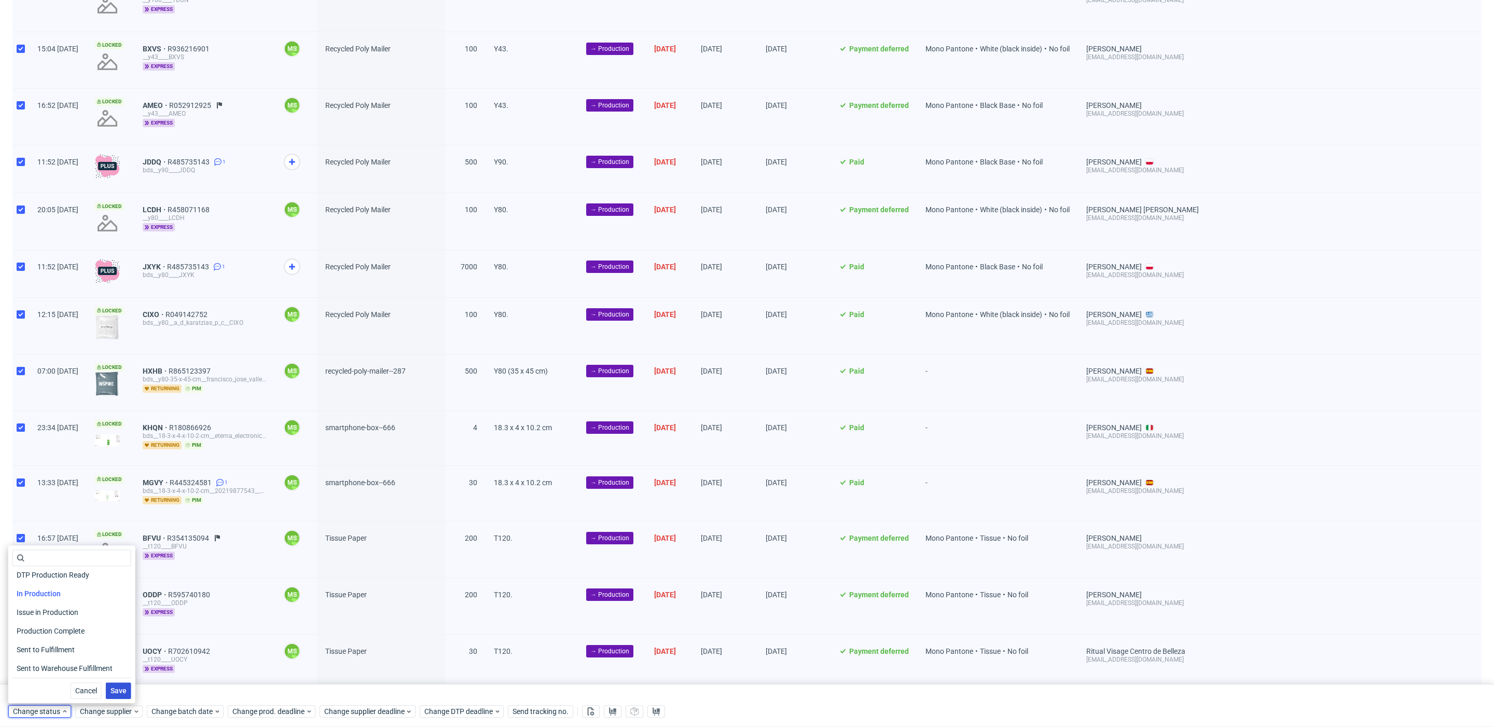
click at [111, 689] on span "Save" at bounding box center [118, 690] width 16 height 7
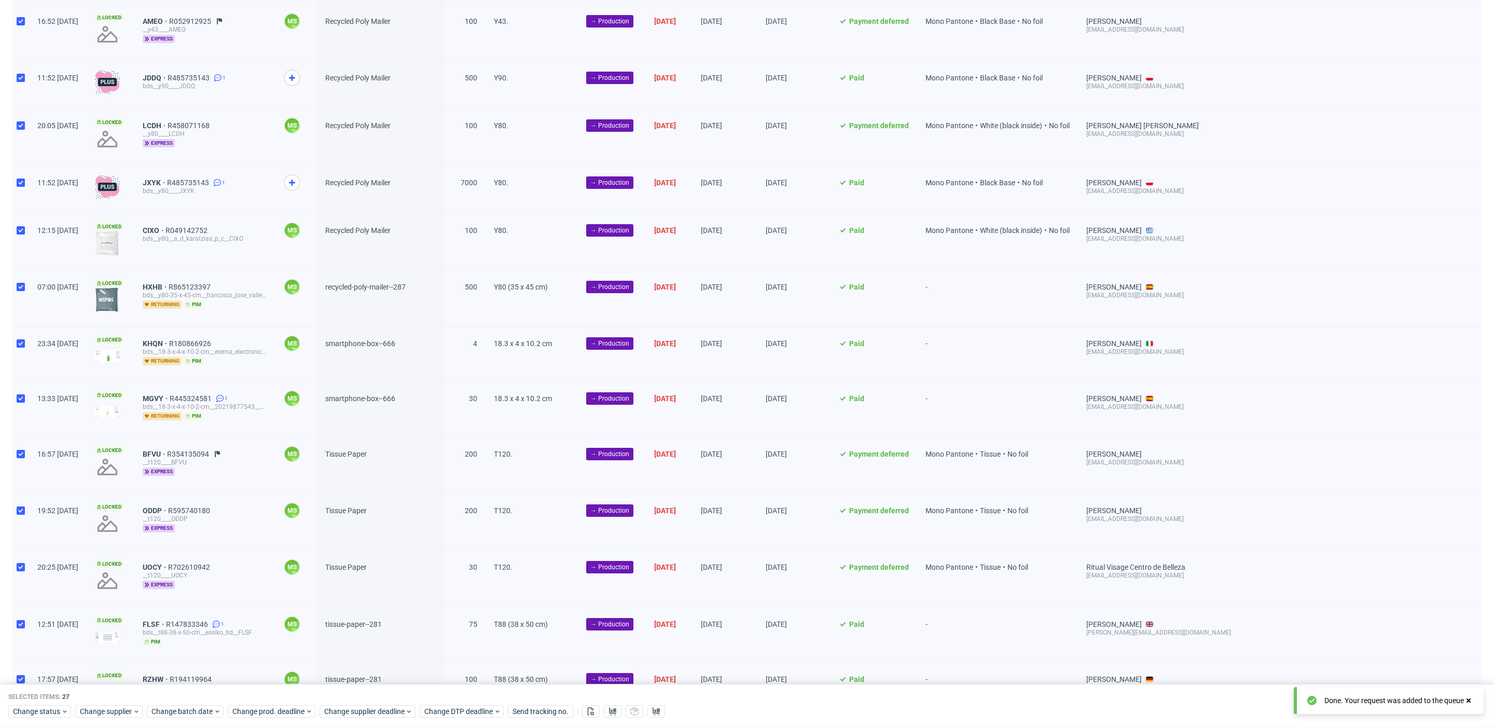
scroll to position [888, 0]
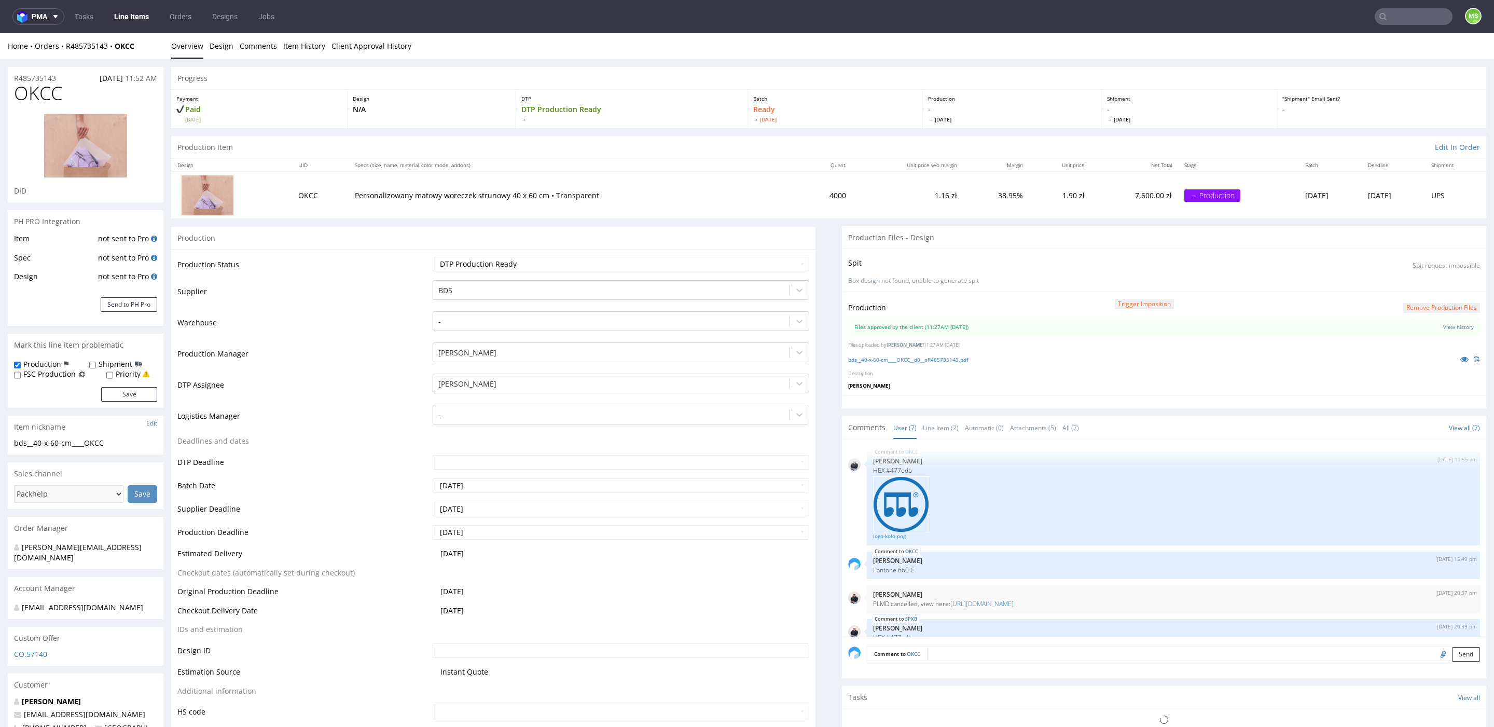
scroll to position [157, 0]
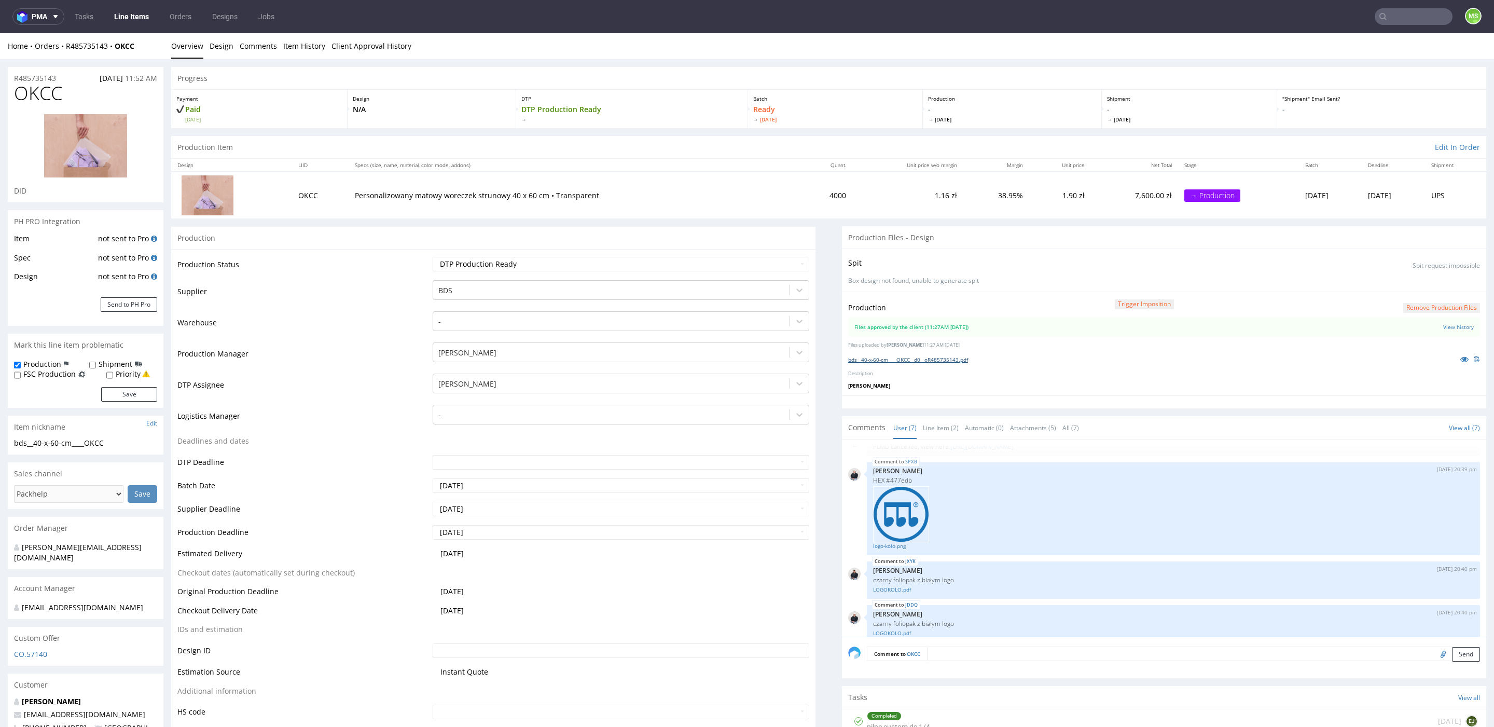
click at [929, 358] on link "bds__40-x-60-cm____OKCC__d0__oR485735143.pdf" at bounding box center [908, 359] width 120 height 7
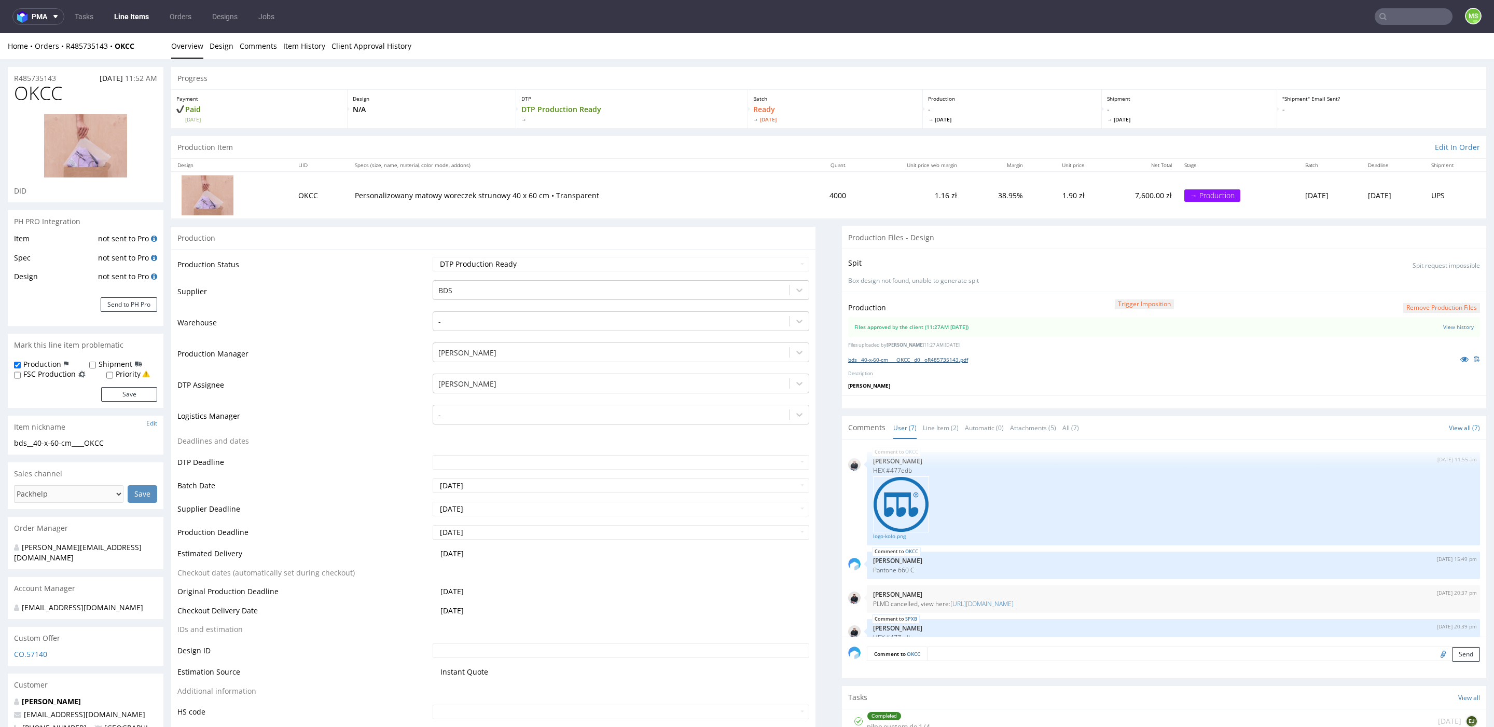
scroll to position [212, 0]
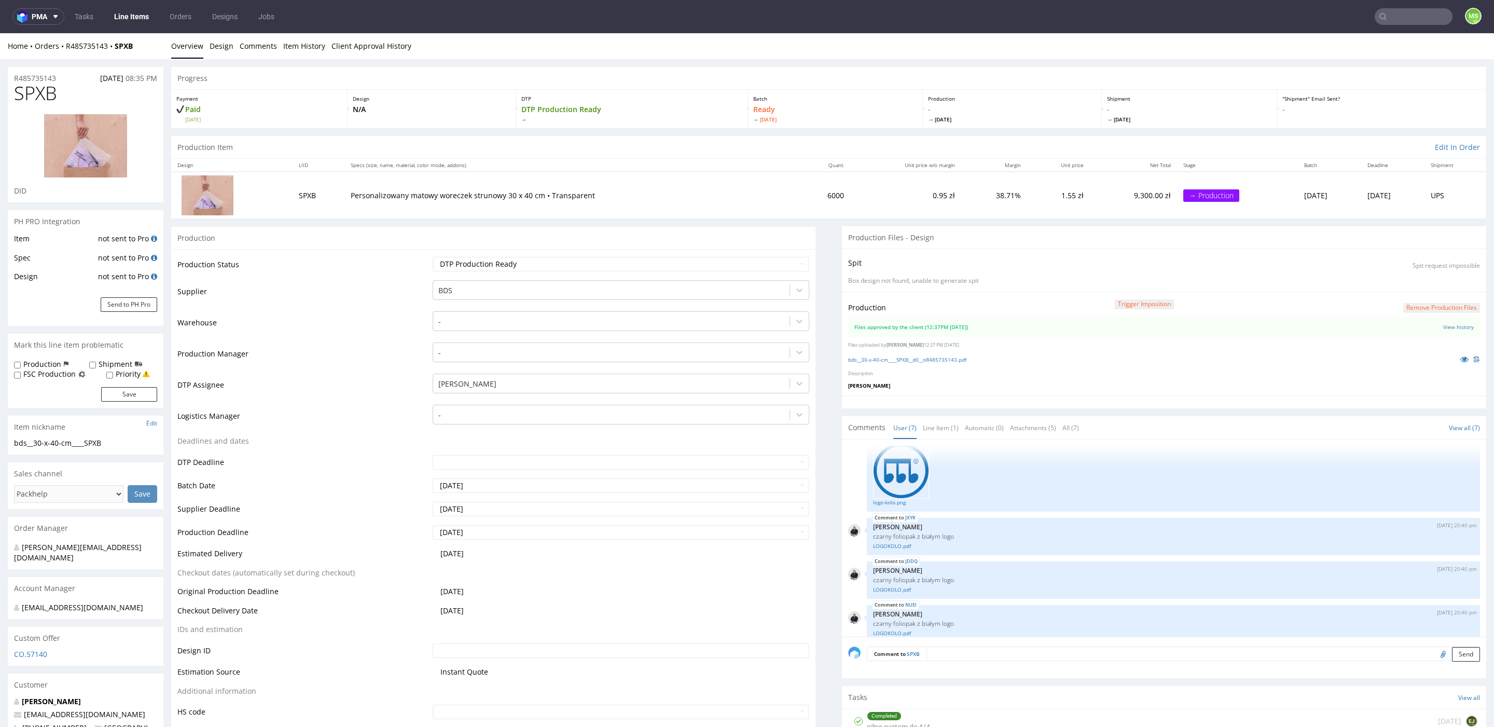
scroll to position [212, 0]
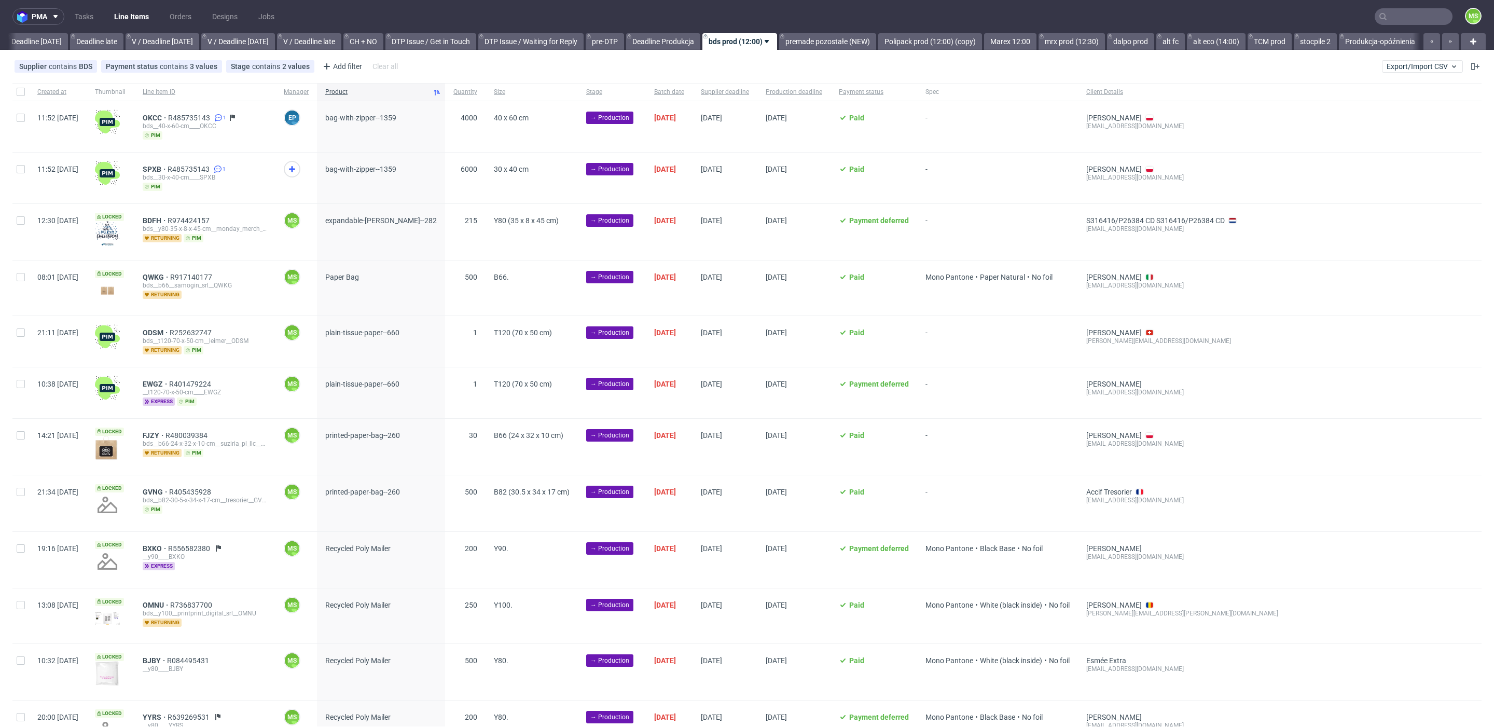
scroll to position [0, 1220]
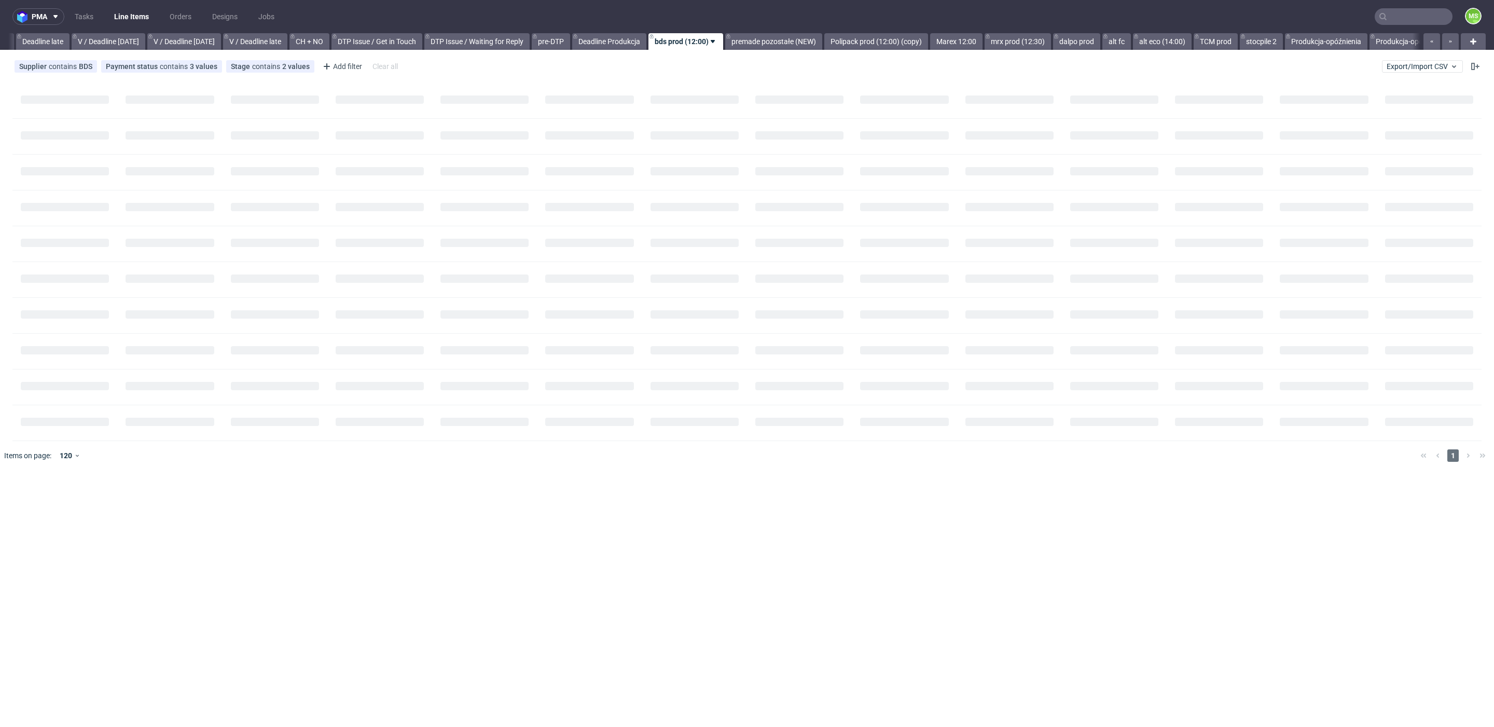
scroll to position [0, 1213]
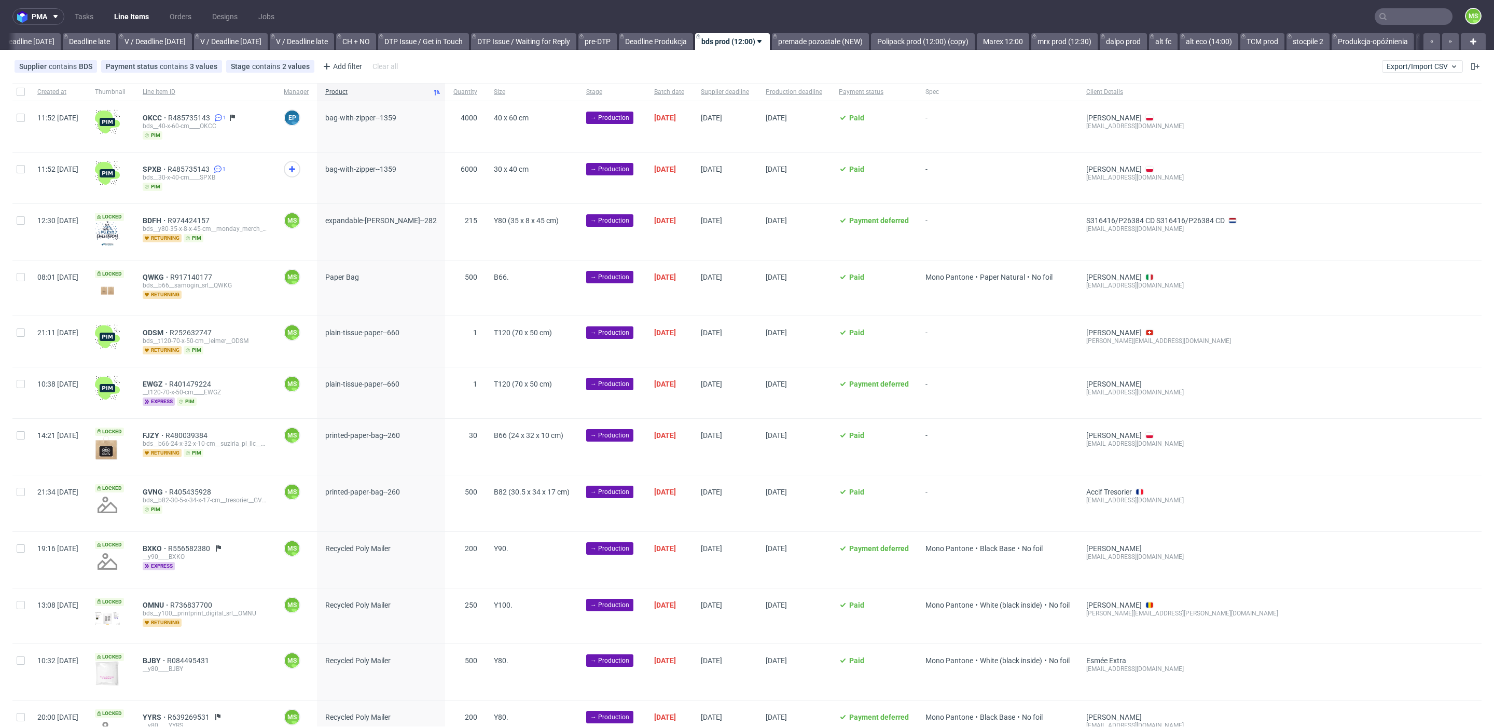
scroll to position [0, 1220]
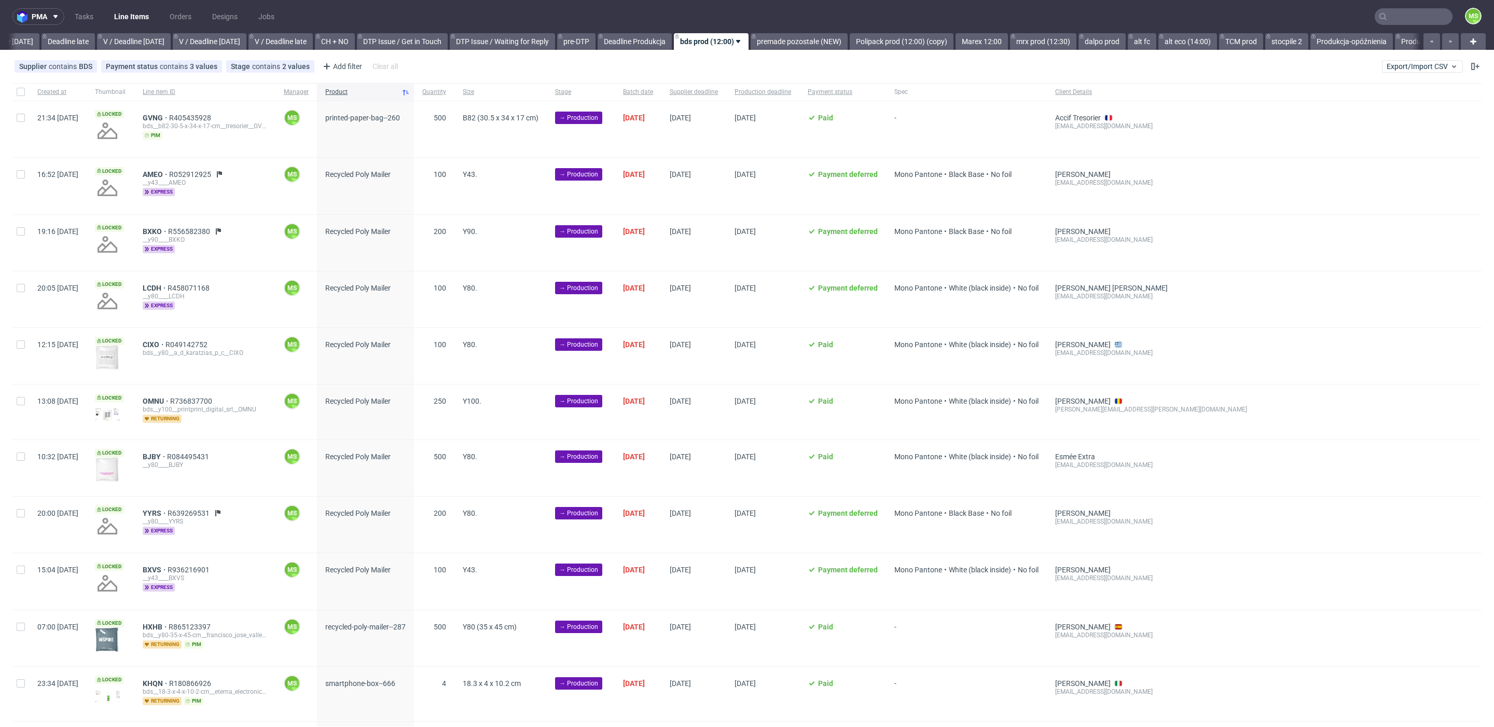
scroll to position [0, 1220]
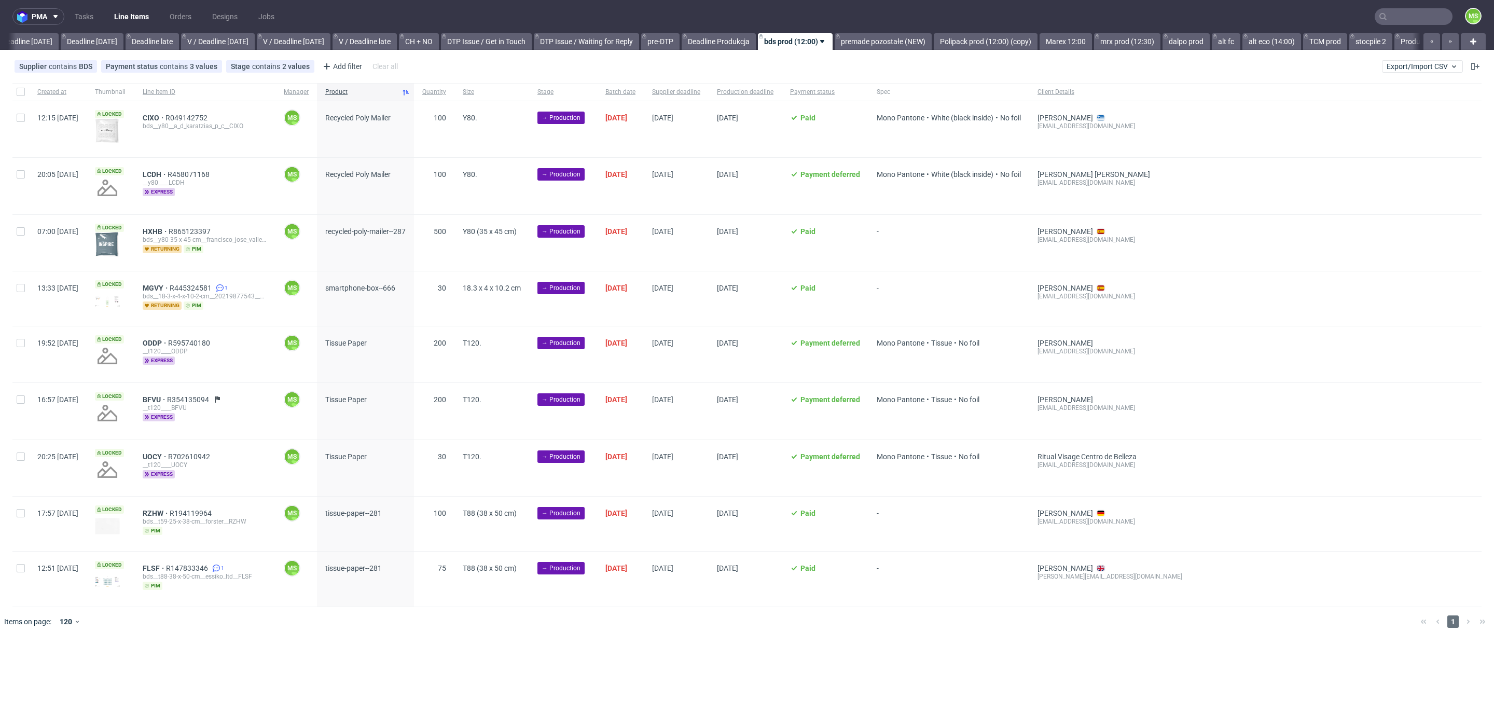
scroll to position [0, 1166]
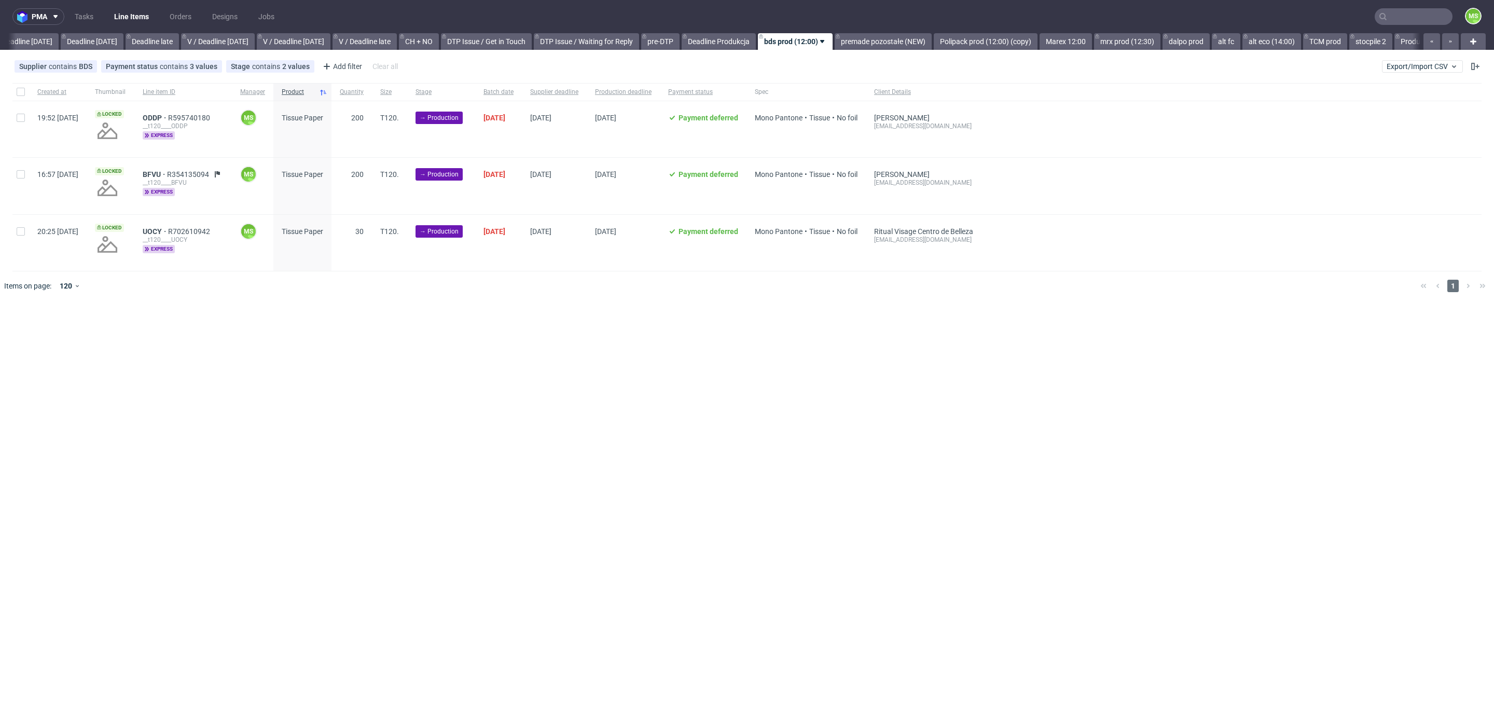
scroll to position [0, 1166]
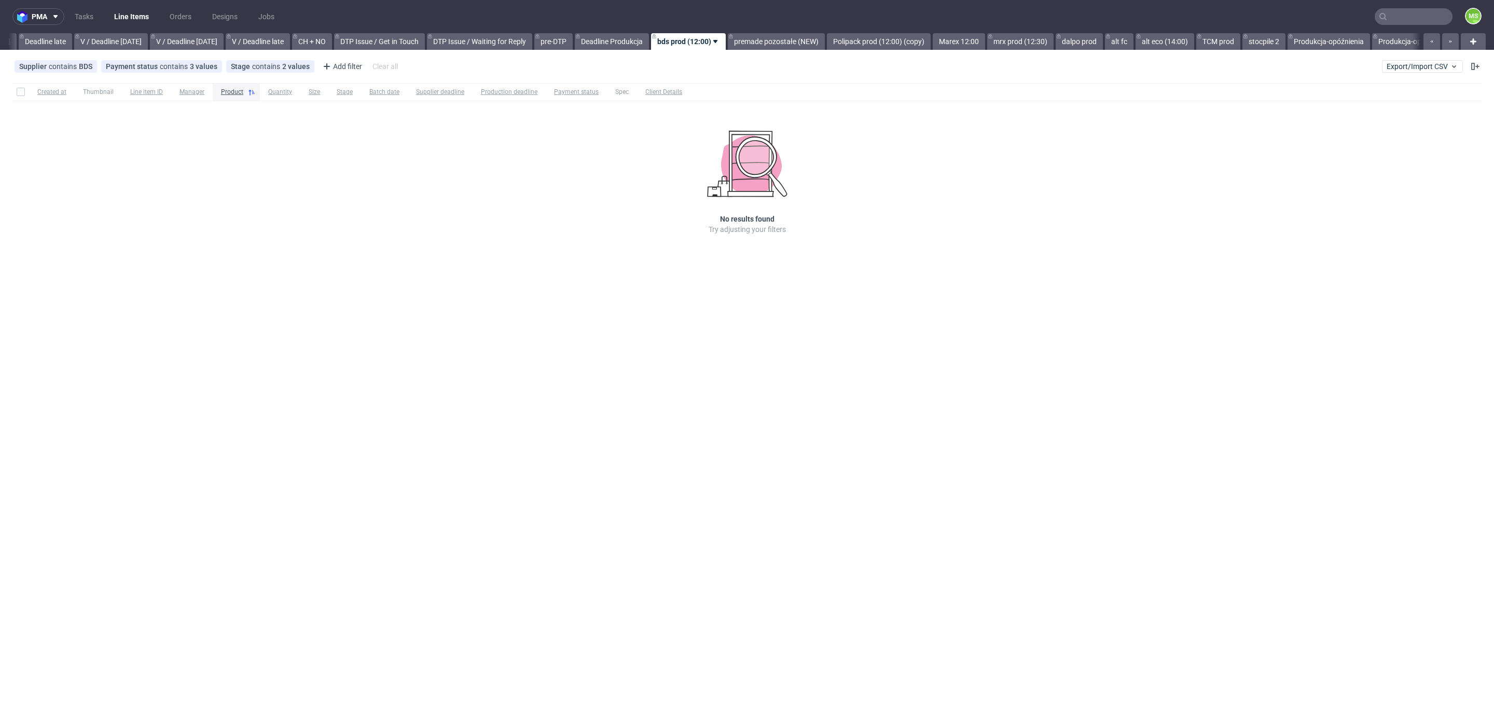
scroll to position [0, 1213]
click at [791, 40] on link "premade pozostałe (NEW)" at bounding box center [773, 41] width 97 height 17
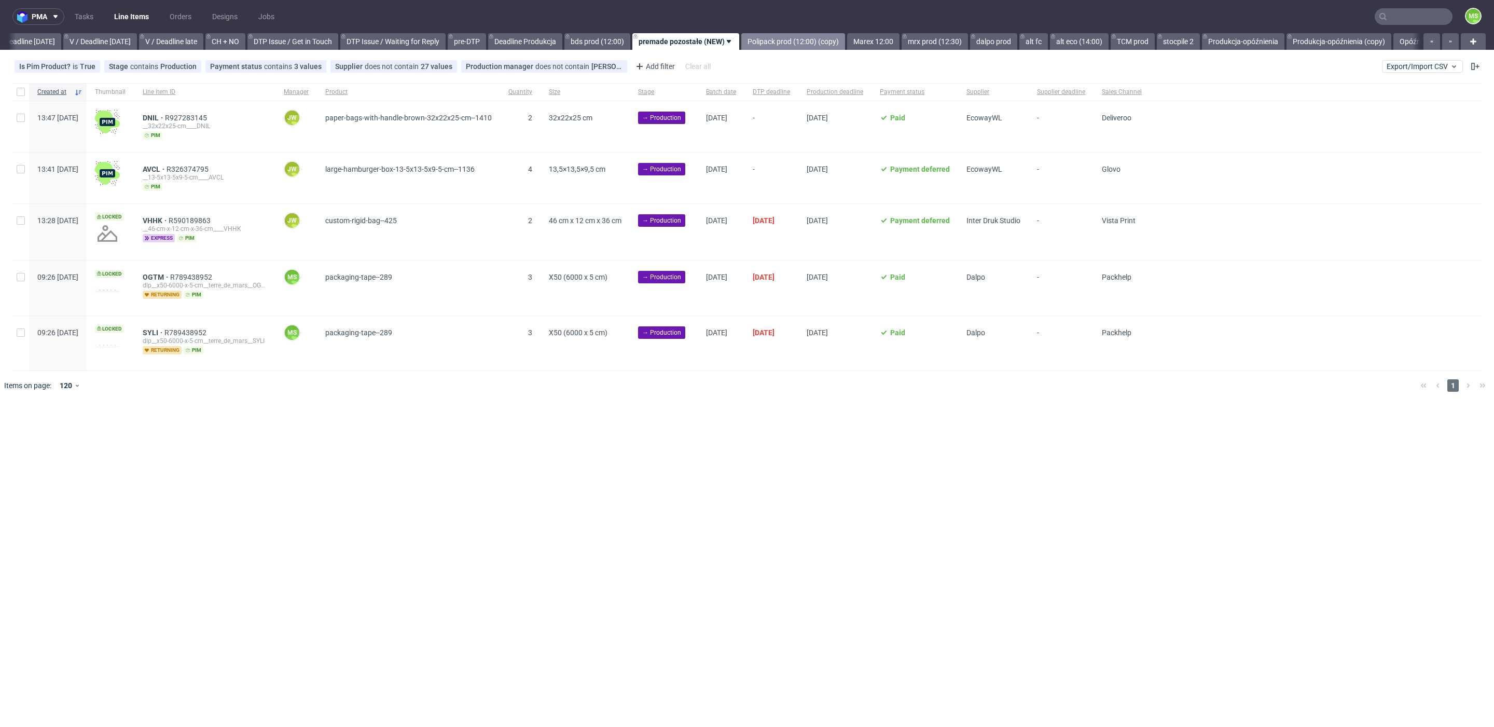
click at [797, 43] on link "Polipack prod (12:00) (copy)" at bounding box center [793, 41] width 104 height 17
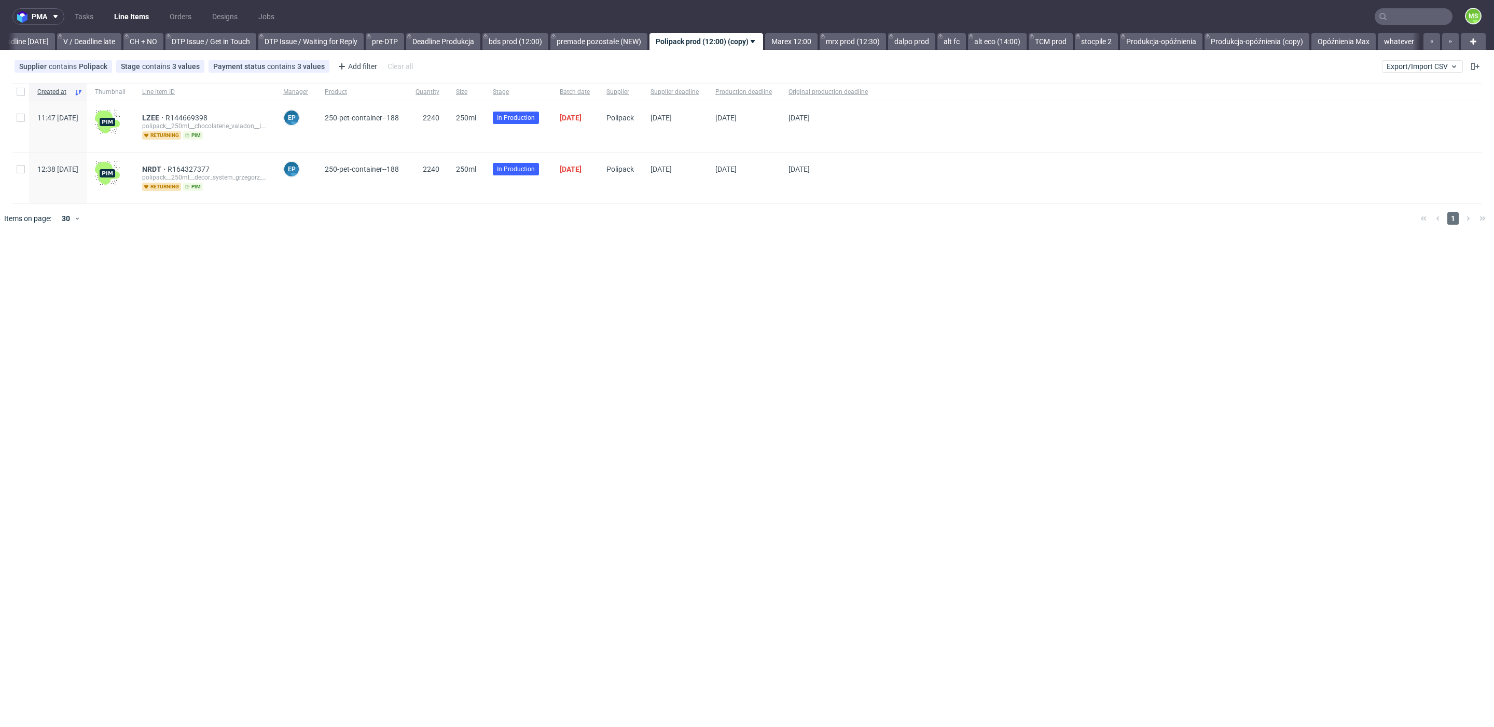
drag, startPoint x: 797, startPoint y: 39, endPoint x: 808, endPoint y: 59, distance: 22.1
click at [797, 39] on link "Marex 12:00" at bounding box center [791, 41] width 52 height 17
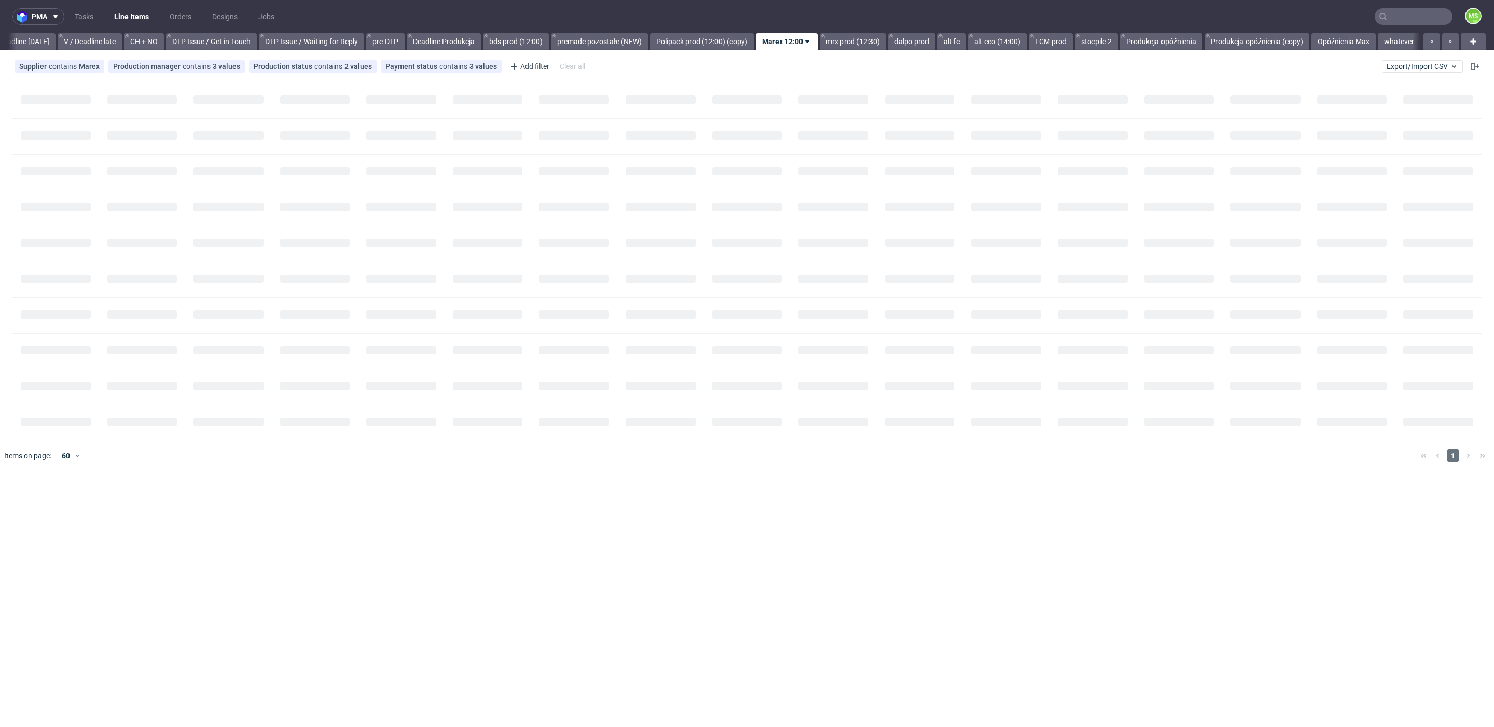
scroll to position [0, 1407]
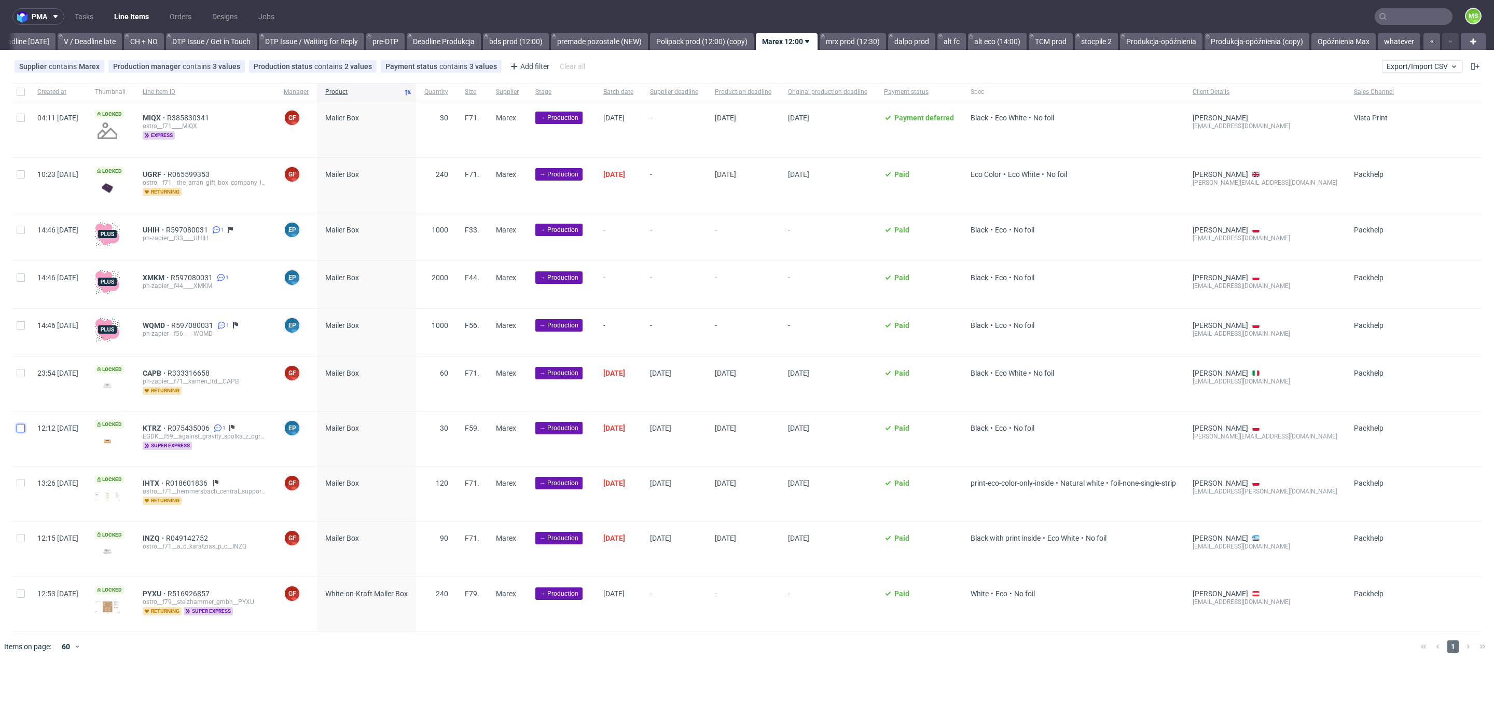
click at [20, 428] on input "checkbox" at bounding box center [21, 428] width 8 height 8
checkbox input "true"
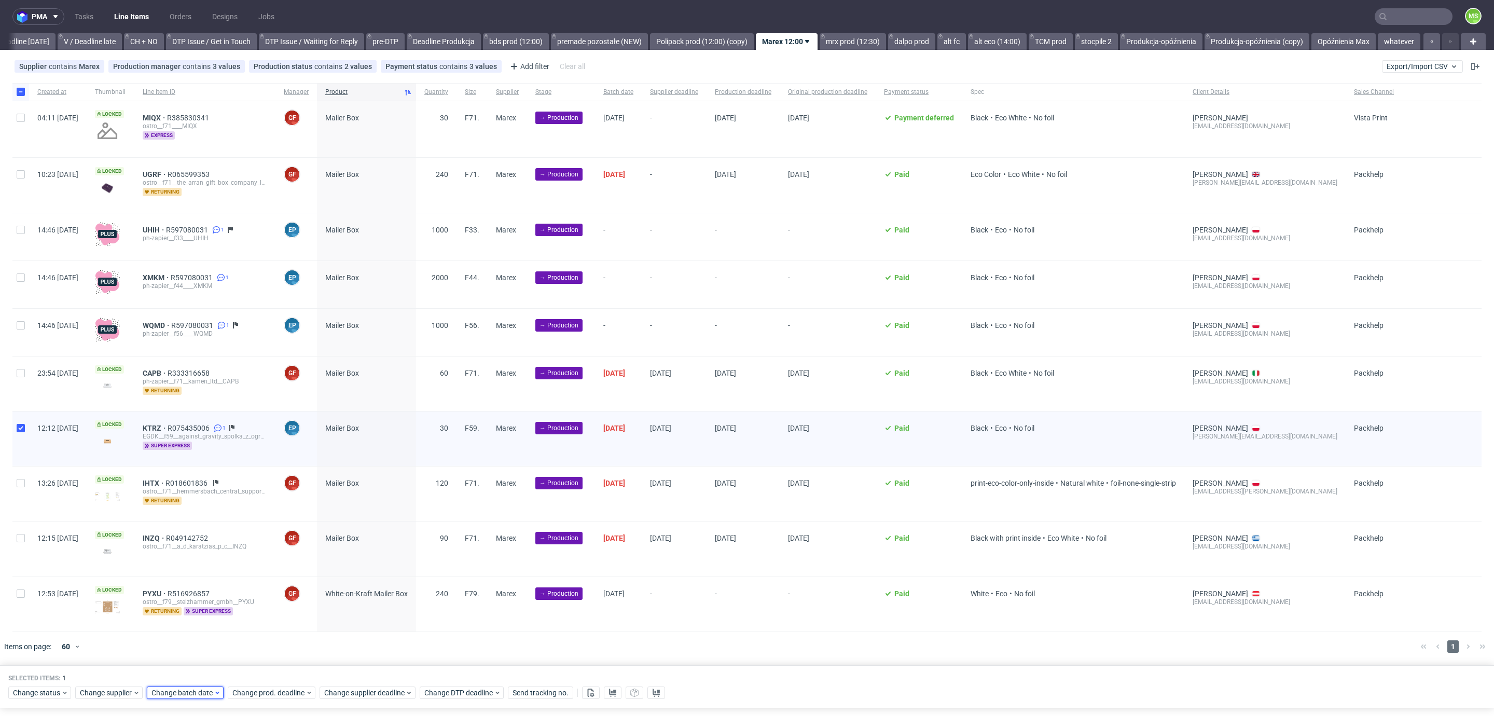
click at [169, 687] on span "Change batch date" at bounding box center [182, 692] width 62 height 10
drag, startPoint x: 204, startPoint y: 599, endPoint x: 264, endPoint y: 655, distance: 81.5
click at [204, 601] on button "14" at bounding box center [200, 597] width 16 height 17
drag, startPoint x: 273, startPoint y: 667, endPoint x: 278, endPoint y: 686, distance: 19.6
click at [273, 667] on span "Save" at bounding box center [270, 668] width 16 height 7
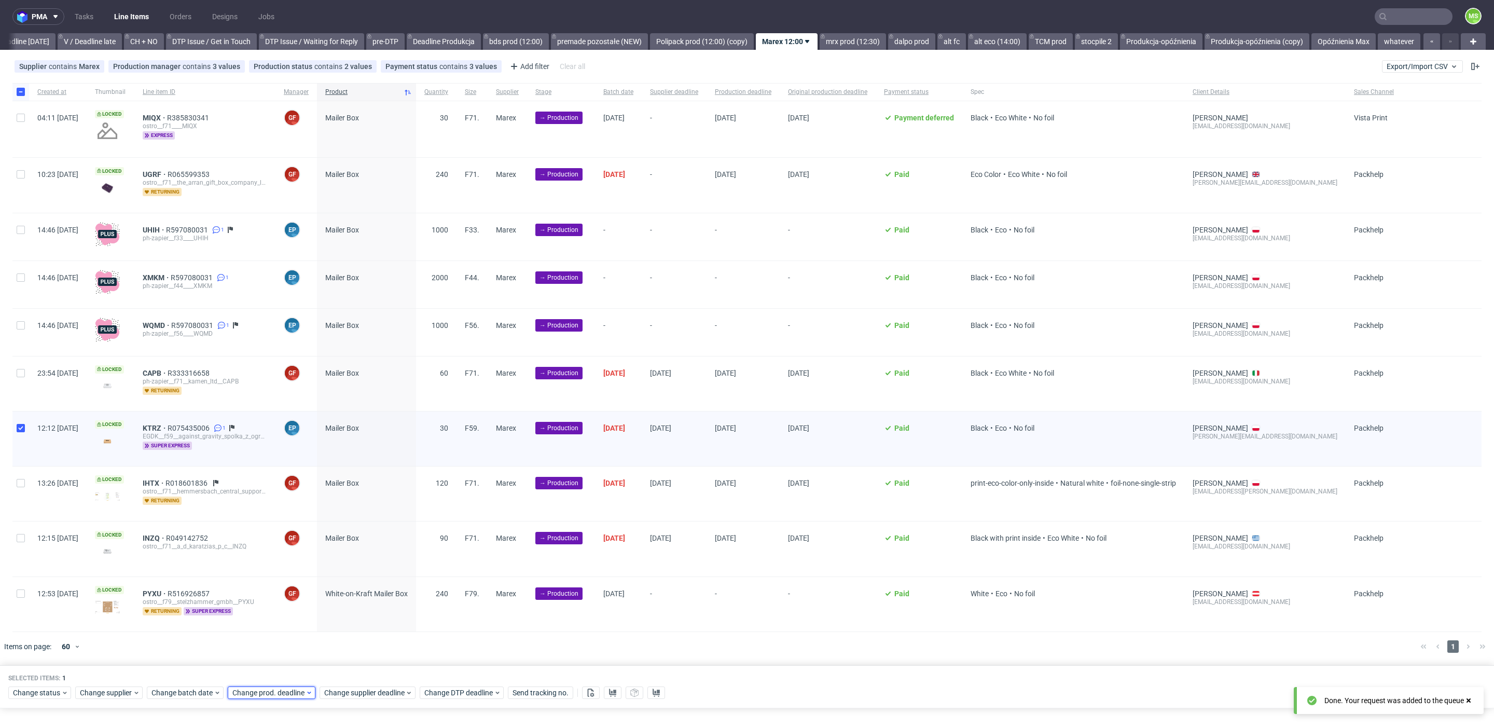
click at [278, 687] on span "Change prod. deadline" at bounding box center [268, 692] width 73 height 10
click at [313, 598] on span "16" at bounding box center [313, 597] width 8 height 10
drag, startPoint x: 350, startPoint y: 667, endPoint x: 363, endPoint y: 685, distance: 22.2
click at [350, 668] on span "Save" at bounding box center [350, 668] width 16 height 7
click at [368, 690] on span "Change supplier deadline" at bounding box center [364, 692] width 81 height 10
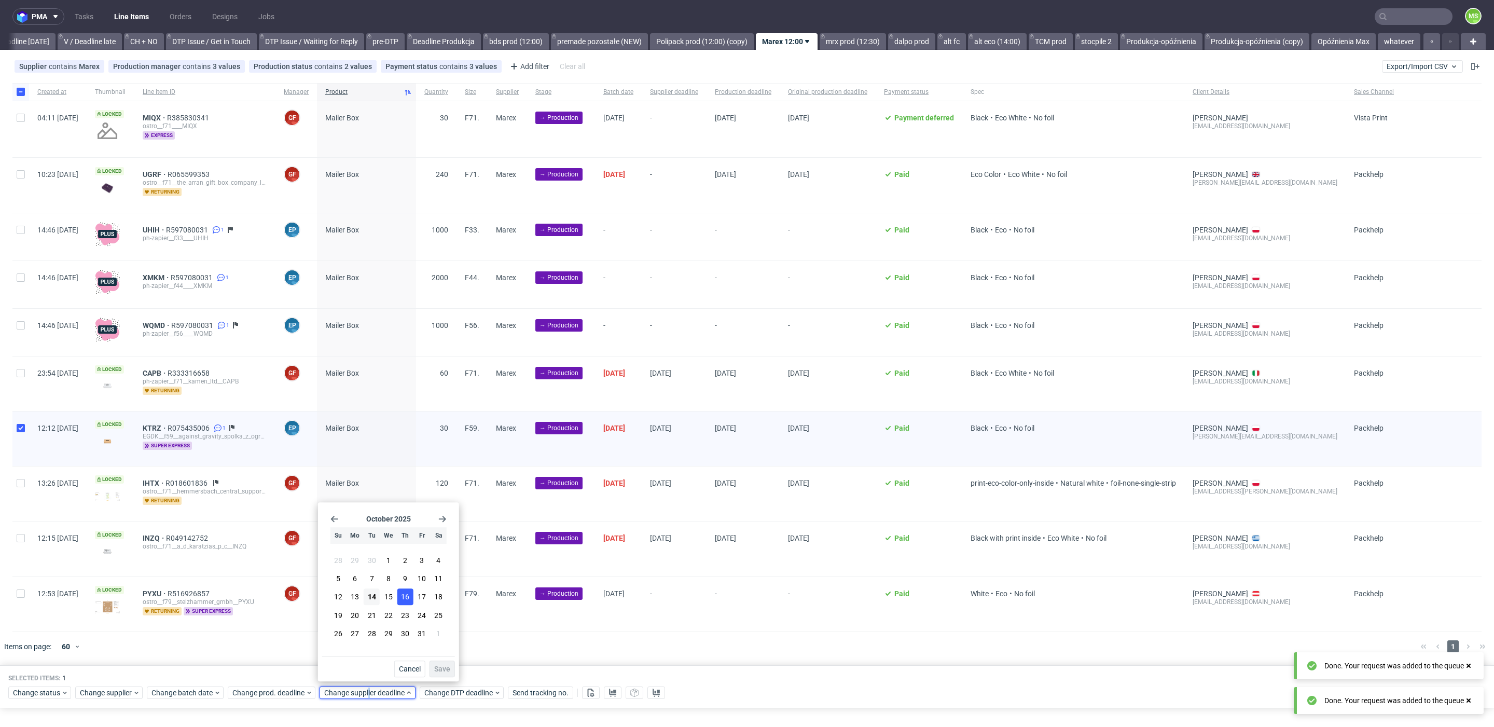
click at [408, 600] on span "16" at bounding box center [405, 597] width 8 height 10
click at [437, 663] on button "Save" at bounding box center [442, 668] width 25 height 17
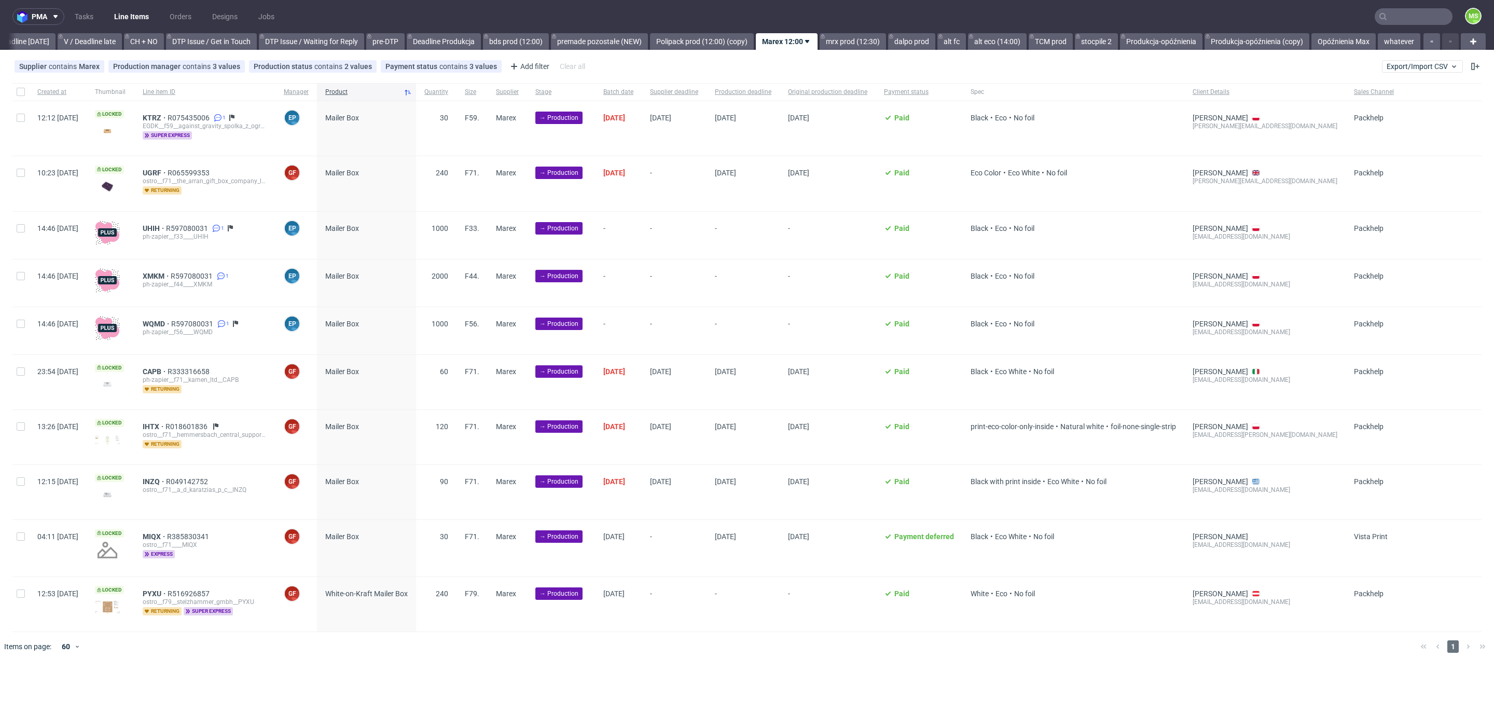
scroll to position [0, 1407]
click at [16, 595] on div at bounding box center [20, 604] width 17 height 54
checkbox input "true"
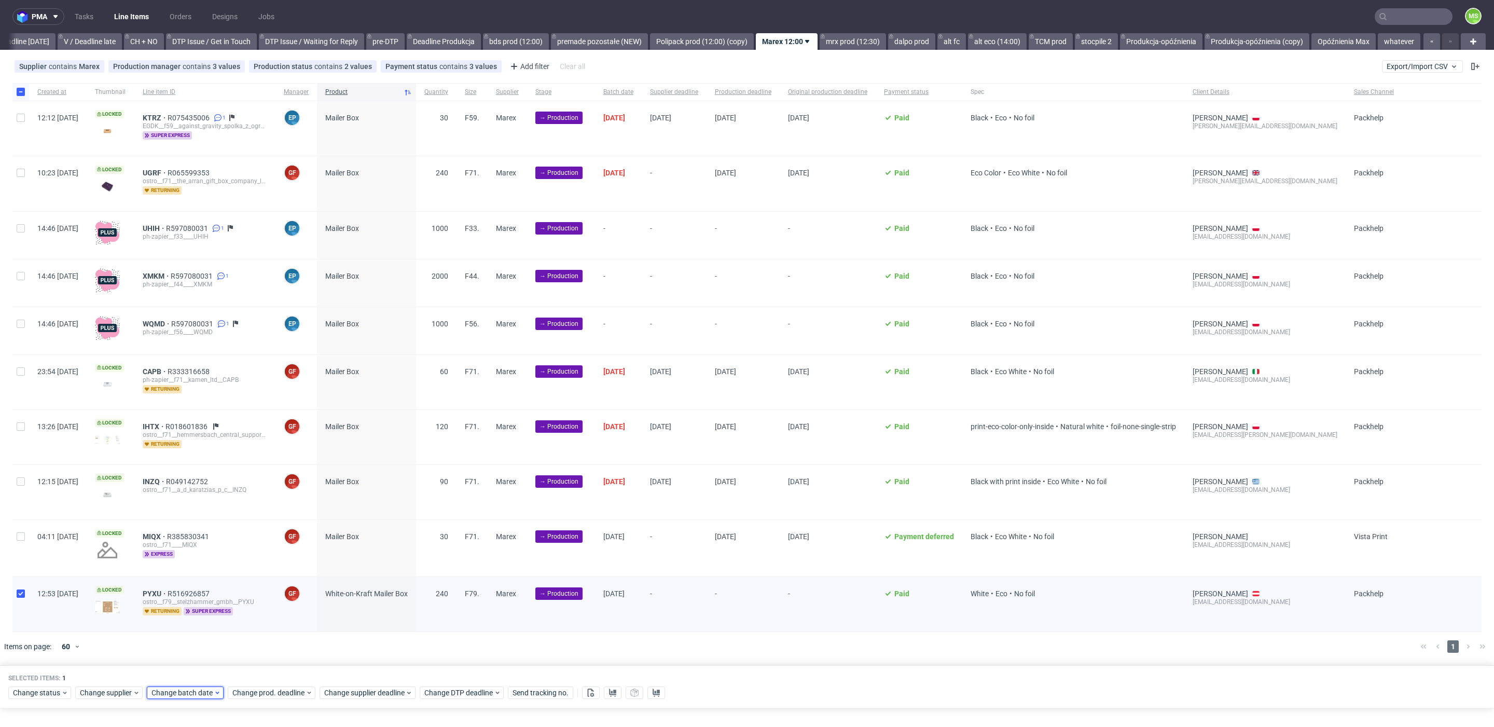
click at [191, 689] on span "Change batch date" at bounding box center [182, 692] width 62 height 10
drag, startPoint x: 202, startPoint y: 594, endPoint x: 208, endPoint y: 600, distance: 8.4
click at [203, 596] on span "14" at bounding box center [200, 597] width 8 height 10
click at [281, 676] on button "Save" at bounding box center [269, 668] width 25 height 17
click at [280, 687] on span "Change prod. deadline" at bounding box center [268, 692] width 73 height 10
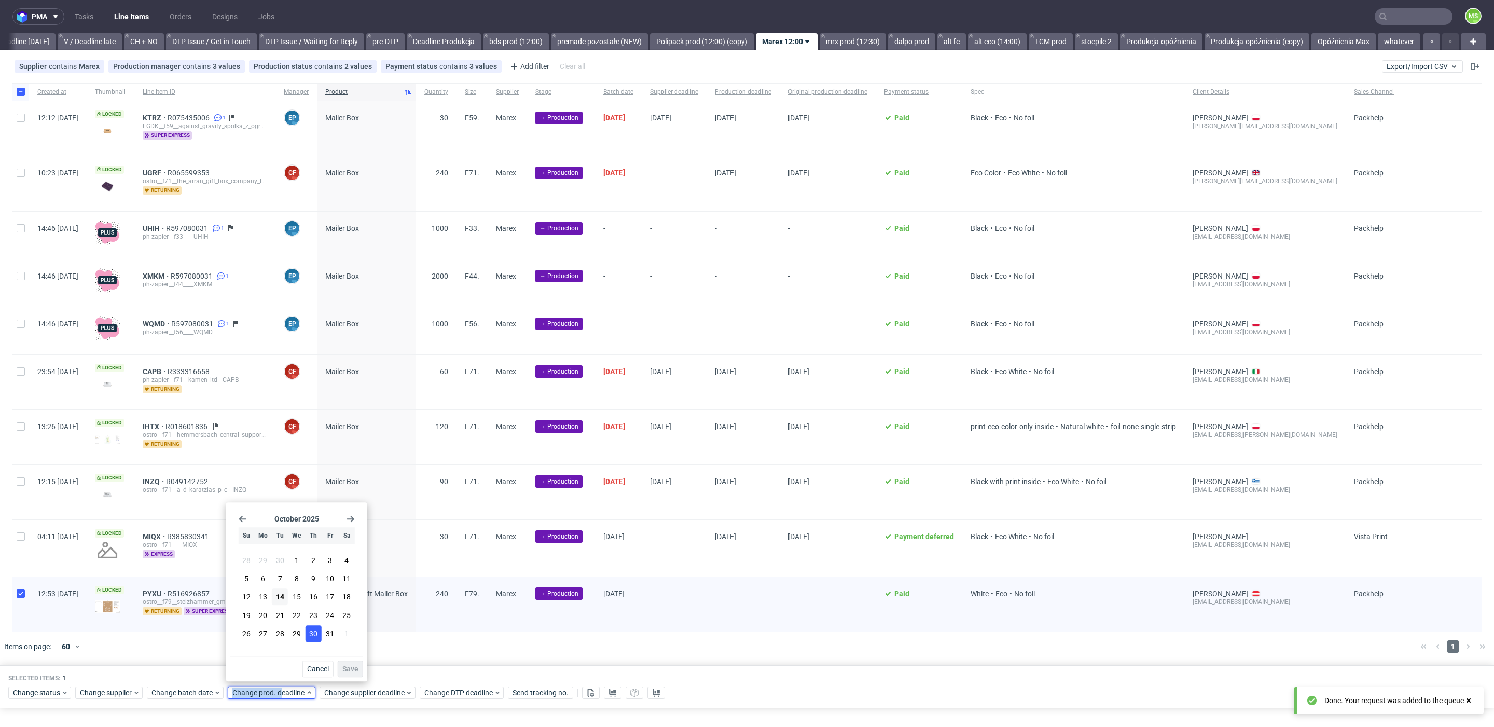
click at [309, 637] on span "30" at bounding box center [313, 633] width 8 height 10
click at [351, 666] on span "Save" at bounding box center [350, 668] width 16 height 7
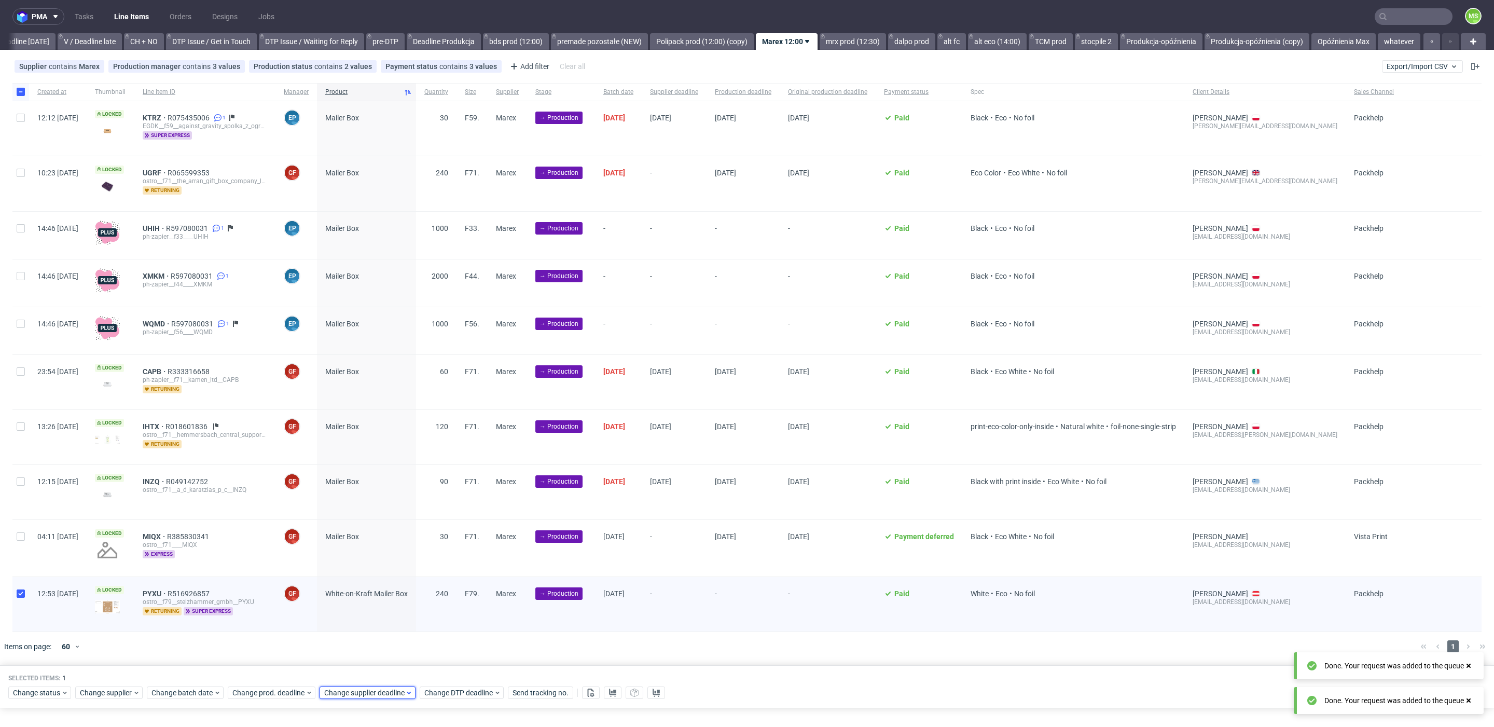
drag, startPoint x: 365, startPoint y: 688, endPoint x: 372, endPoint y: 684, distance: 8.2
click at [366, 688] on span "Change supplier deadline" at bounding box center [364, 692] width 81 height 10
click at [411, 635] on button "30" at bounding box center [405, 633] width 16 height 17
click at [453, 671] on button "Save" at bounding box center [442, 668] width 25 height 17
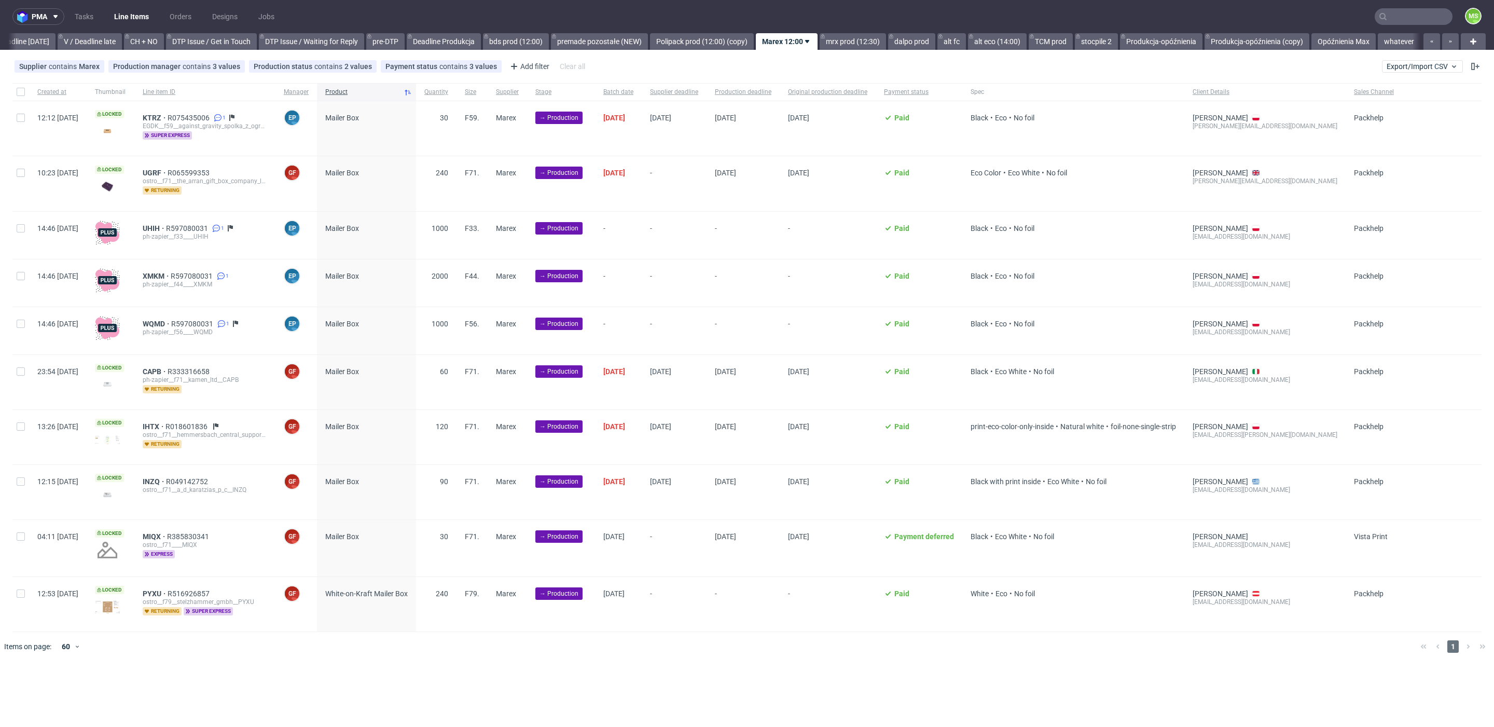
scroll to position [0, 1407]
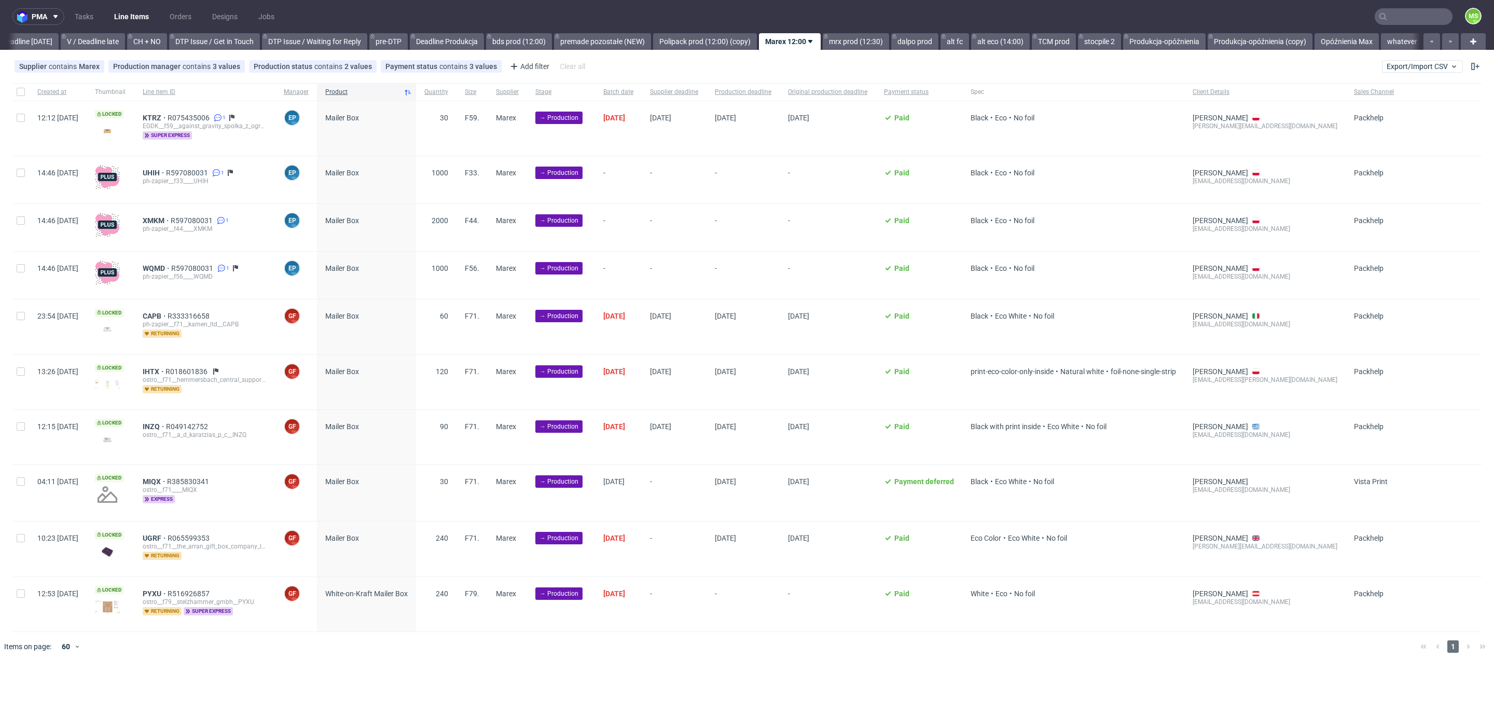
scroll to position [0, 1399]
click at [168, 114] on span "KTRZ" at bounding box center [155, 118] width 25 height 8
drag, startPoint x: 181, startPoint y: 170, endPoint x: 201, endPoint y: 234, distance: 67.3
click at [166, 170] on span "UHIH" at bounding box center [154, 173] width 23 height 8
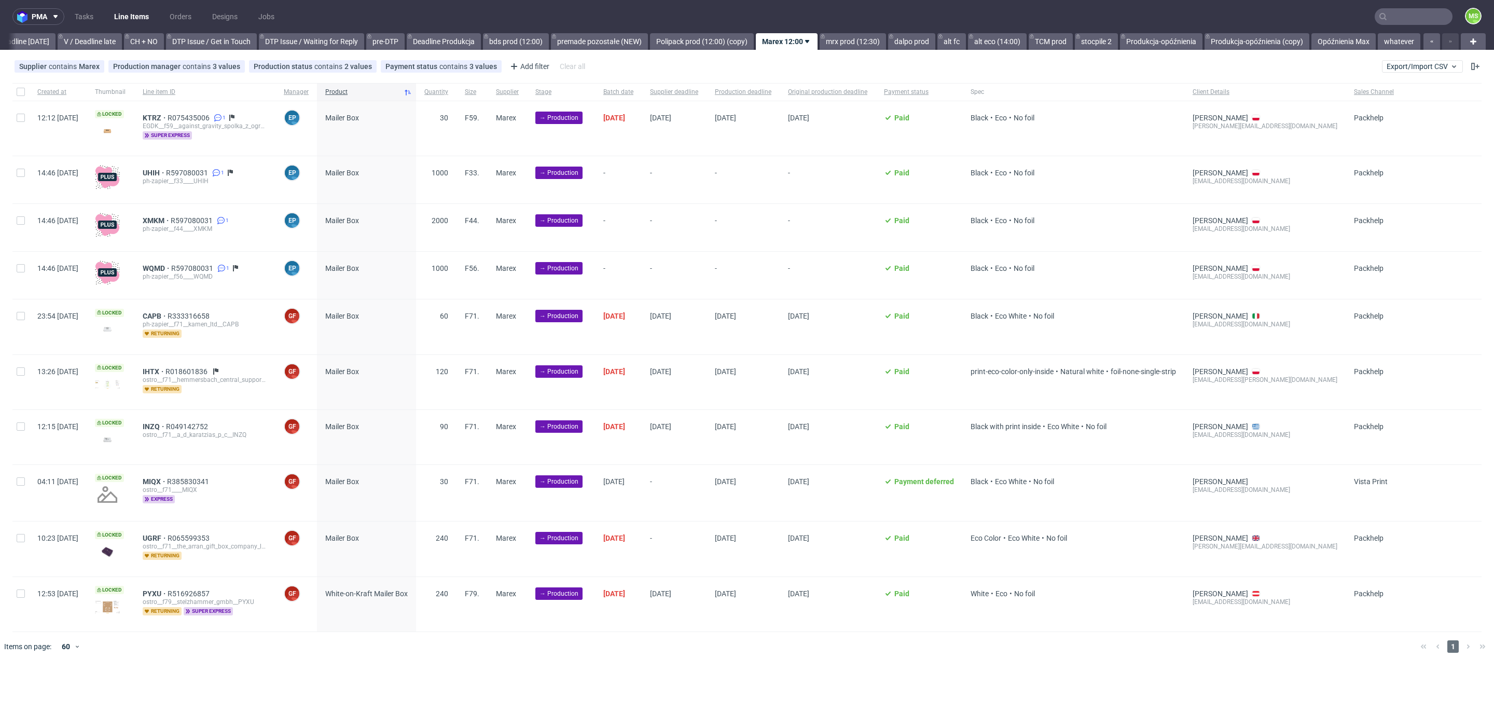
click at [190, 225] on div "ph-zapier__f44____XMKM" at bounding box center [205, 229] width 125 height 8
click at [171, 219] on span "XMKM" at bounding box center [157, 220] width 28 height 8
click at [171, 267] on span "WQMD" at bounding box center [157, 268] width 29 height 8
click at [165, 371] on span "IHTX" at bounding box center [154, 371] width 23 height 8
click at [168, 119] on span "KTRZ" at bounding box center [155, 118] width 25 height 8
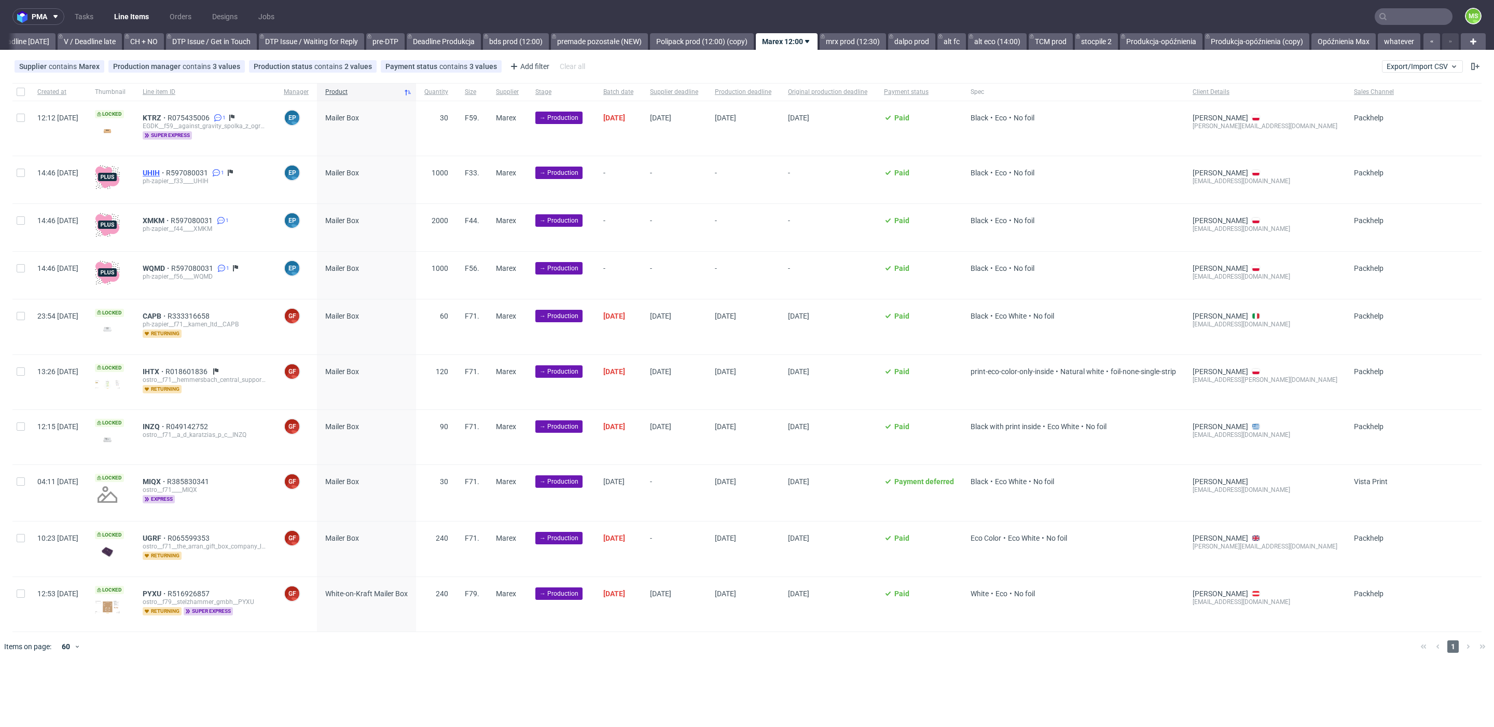
click at [166, 169] on span "UHIH" at bounding box center [154, 173] width 23 height 8
click at [182, 224] on div "XMKM R597080031 1 ph-zapier__f44____XMKM" at bounding box center [205, 224] width 125 height 17
click at [171, 217] on span "XMKM" at bounding box center [157, 220] width 28 height 8
click at [171, 268] on span "WQMD" at bounding box center [157, 268] width 29 height 8
click at [165, 372] on span "IHTX" at bounding box center [154, 371] width 23 height 8
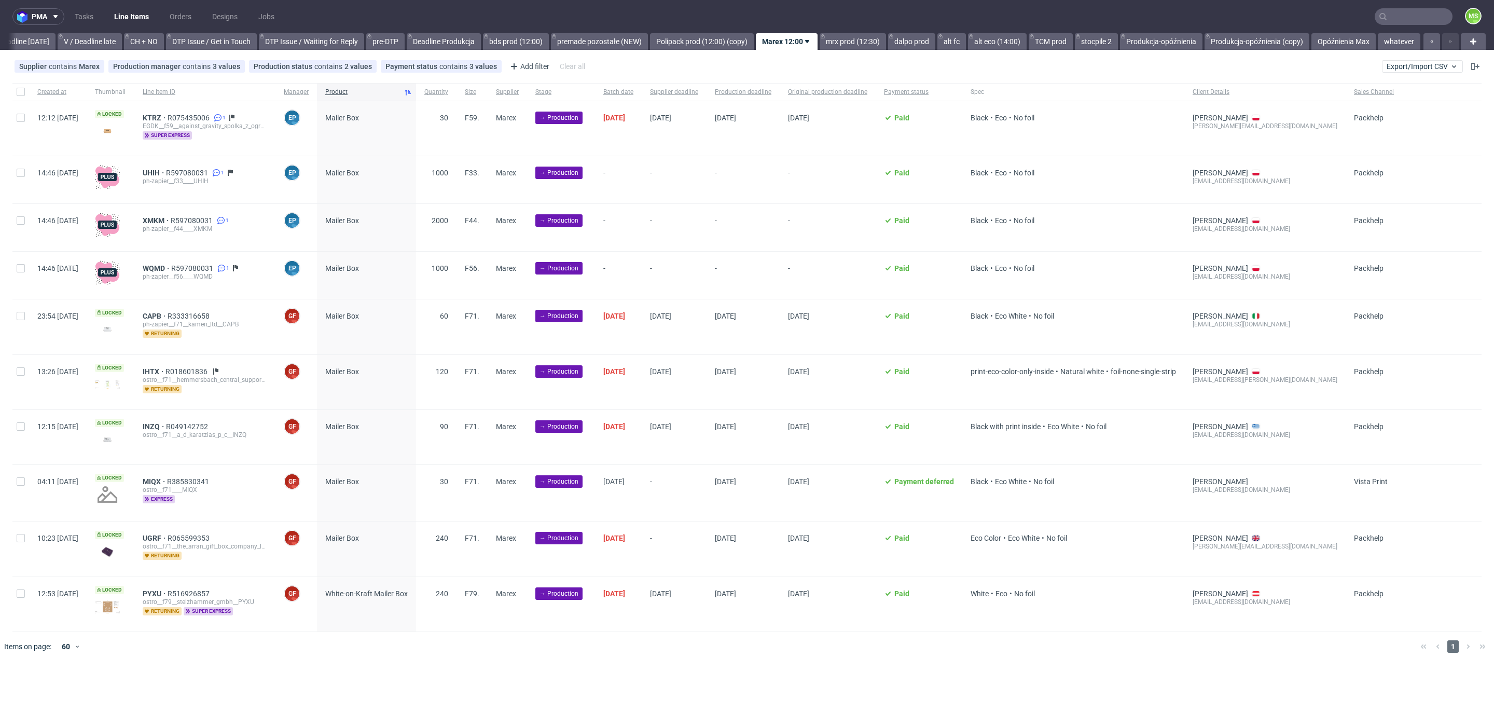
click at [408, 316] on span "Mailer Box" at bounding box center [366, 327] width 82 height 30
click at [21, 537] on input "checkbox" at bounding box center [21, 538] width 8 height 8
checkbox input "true"
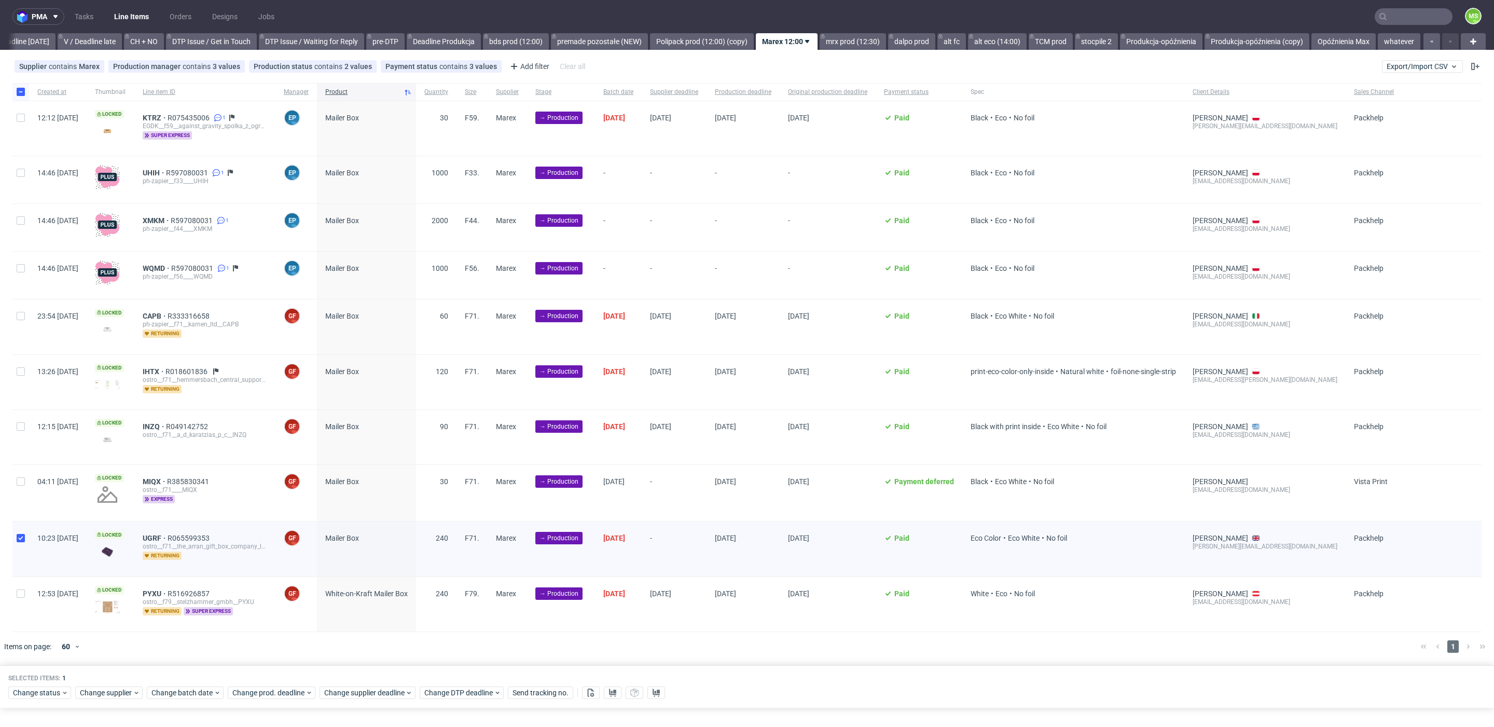
drag, startPoint x: 22, startPoint y: 498, endPoint x: 25, endPoint y: 491, distance: 7.7
click at [22, 497] on div at bounding box center [20, 493] width 17 height 56
checkbox input "true"
click at [24, 425] on input "checkbox" at bounding box center [21, 426] width 8 height 8
checkbox input "true"
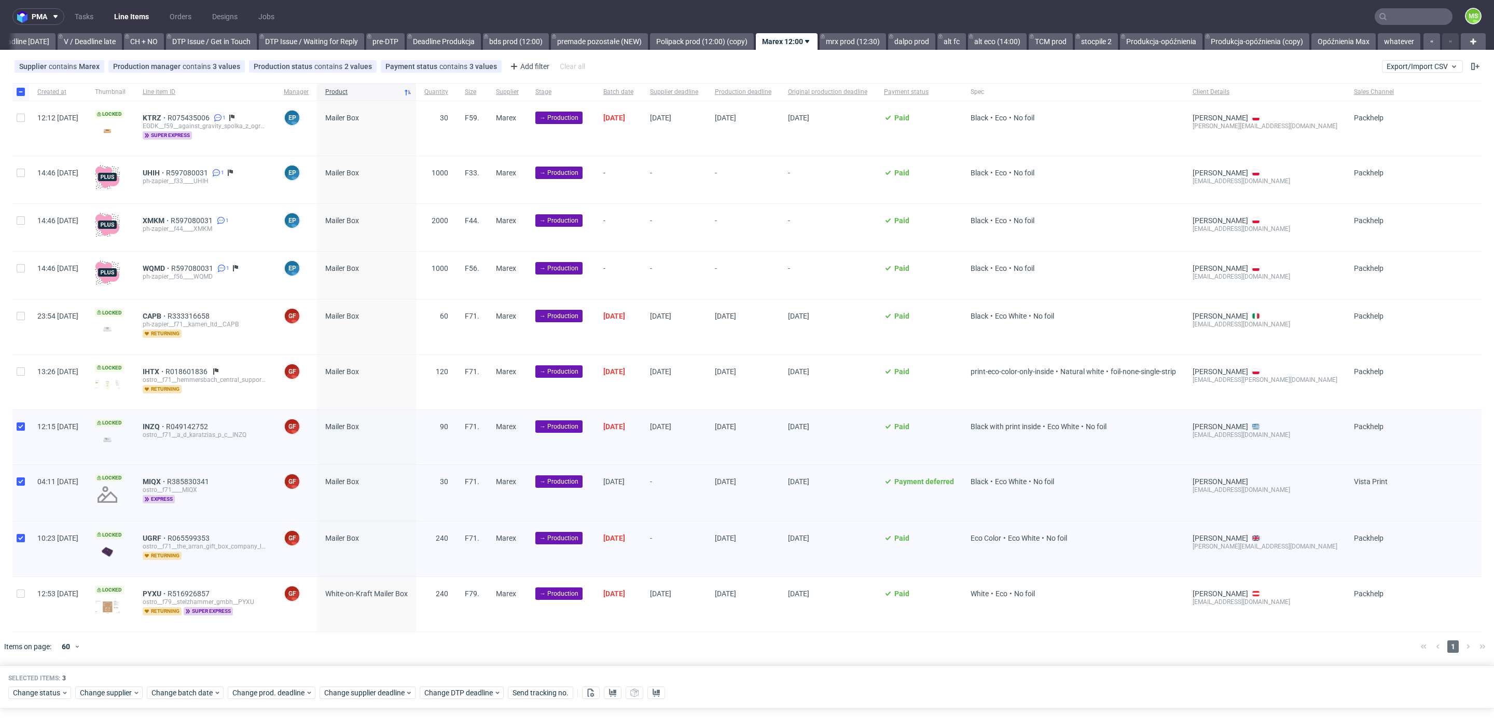
click at [26, 363] on div at bounding box center [20, 382] width 17 height 54
checkbox input "true"
click at [18, 325] on div at bounding box center [20, 326] width 17 height 54
checkbox input "true"
click at [36, 274] on div "14:46 Fri 03.10.2025" at bounding box center [58, 275] width 58 height 47
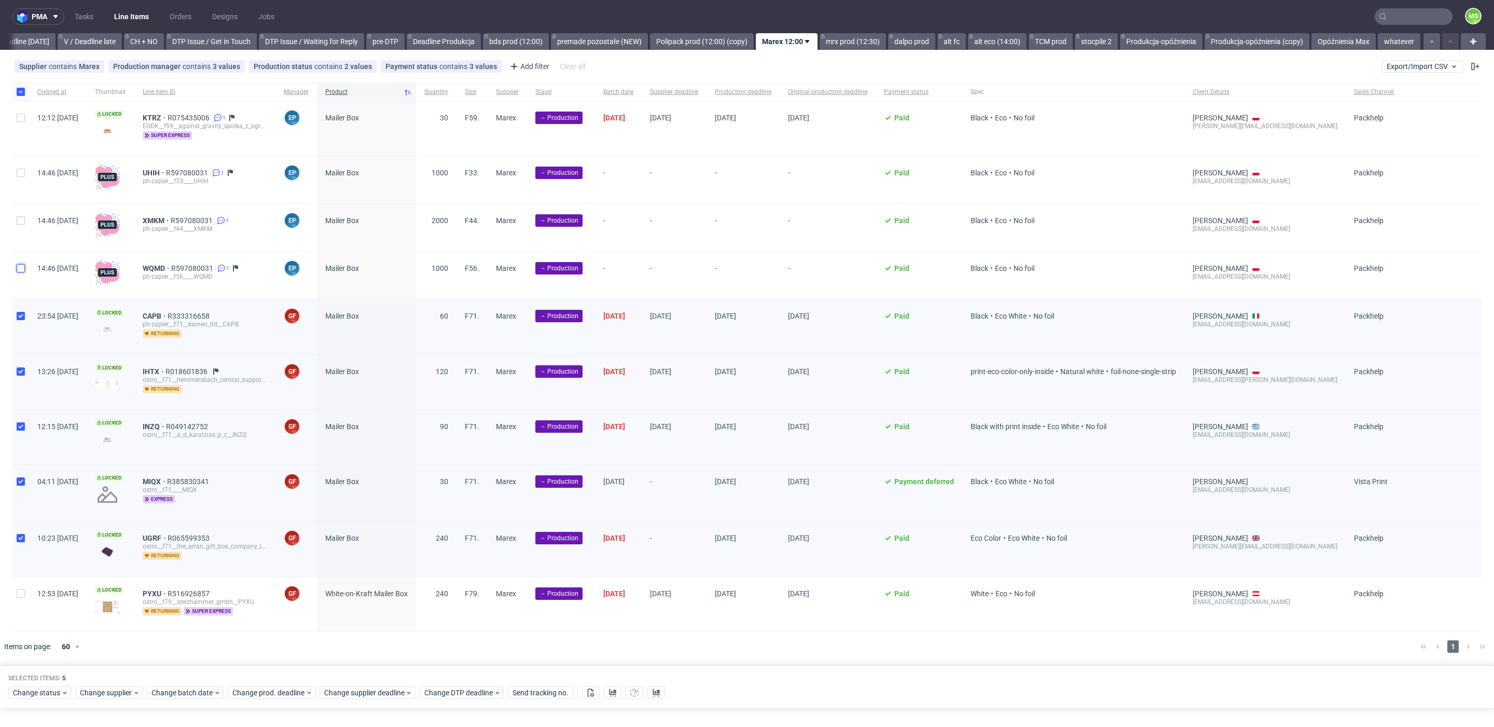
drag, startPoint x: 20, startPoint y: 266, endPoint x: 26, endPoint y: 228, distance: 38.9
click at [20, 266] on input "checkbox" at bounding box center [21, 268] width 8 height 8
checkbox input "true"
click at [26, 222] on div at bounding box center [20, 227] width 17 height 47
checkbox input "true"
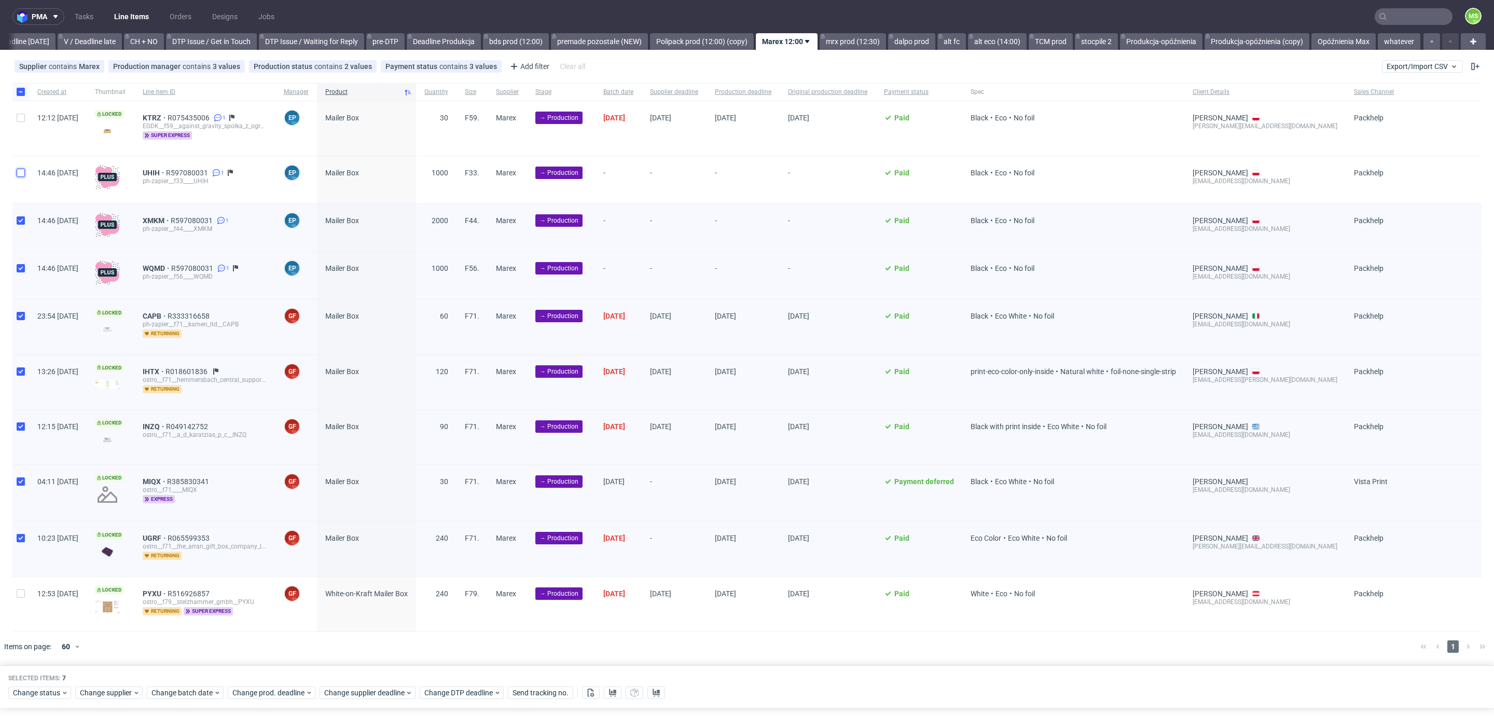
click at [20, 174] on input "checkbox" at bounding box center [21, 173] width 8 height 8
checkbox input "true"
click at [196, 693] on span "Change batch date" at bounding box center [182, 692] width 62 height 10
drag, startPoint x: 203, startPoint y: 599, endPoint x: 222, endPoint y: 616, distance: 25.7
click at [203, 599] on span "14" at bounding box center [200, 597] width 8 height 10
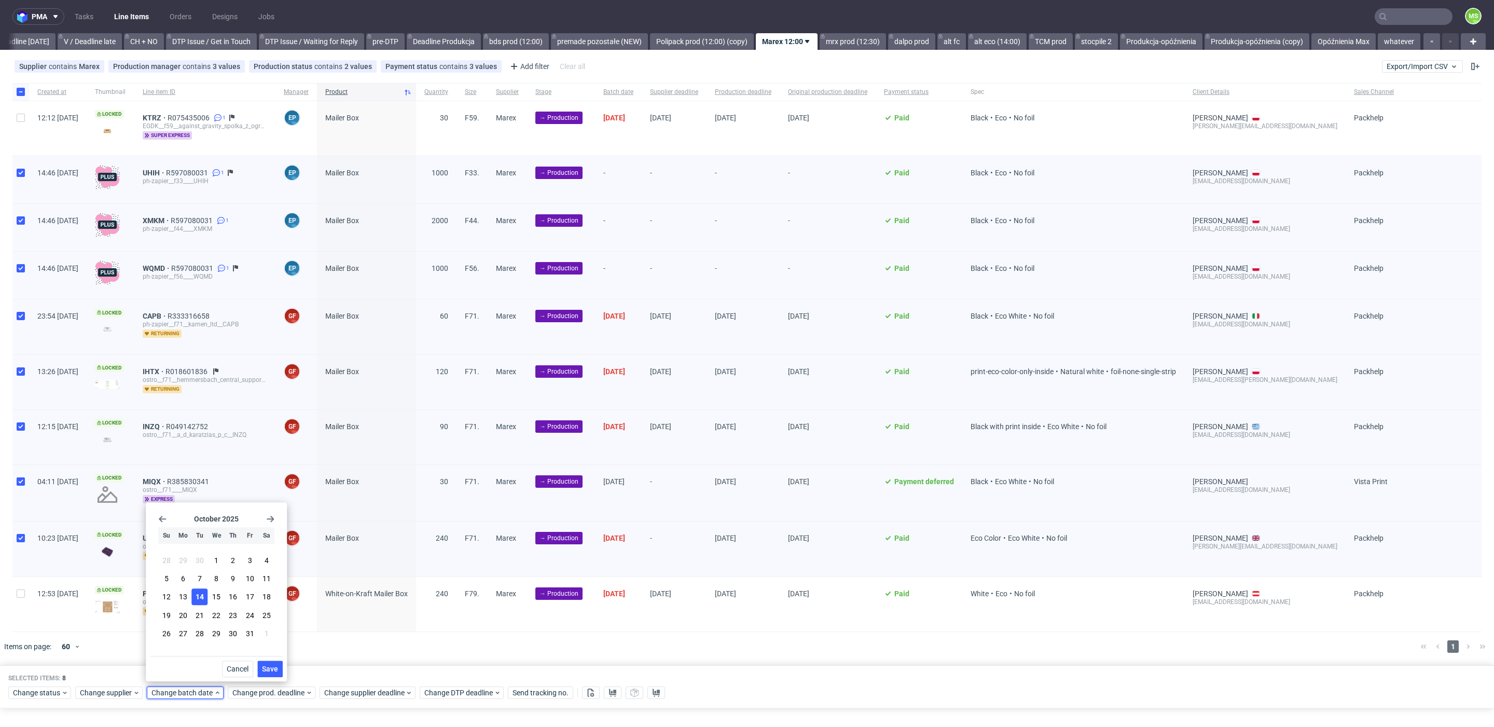
drag, startPoint x: 269, startPoint y: 666, endPoint x: 279, endPoint y: 682, distance: 19.3
click at [271, 667] on span "Save" at bounding box center [270, 668] width 16 height 7
click at [279, 684] on div "Change status Change supplier Change batch date Change prod. deadline Change su…" at bounding box center [746, 691] width 1477 height 15
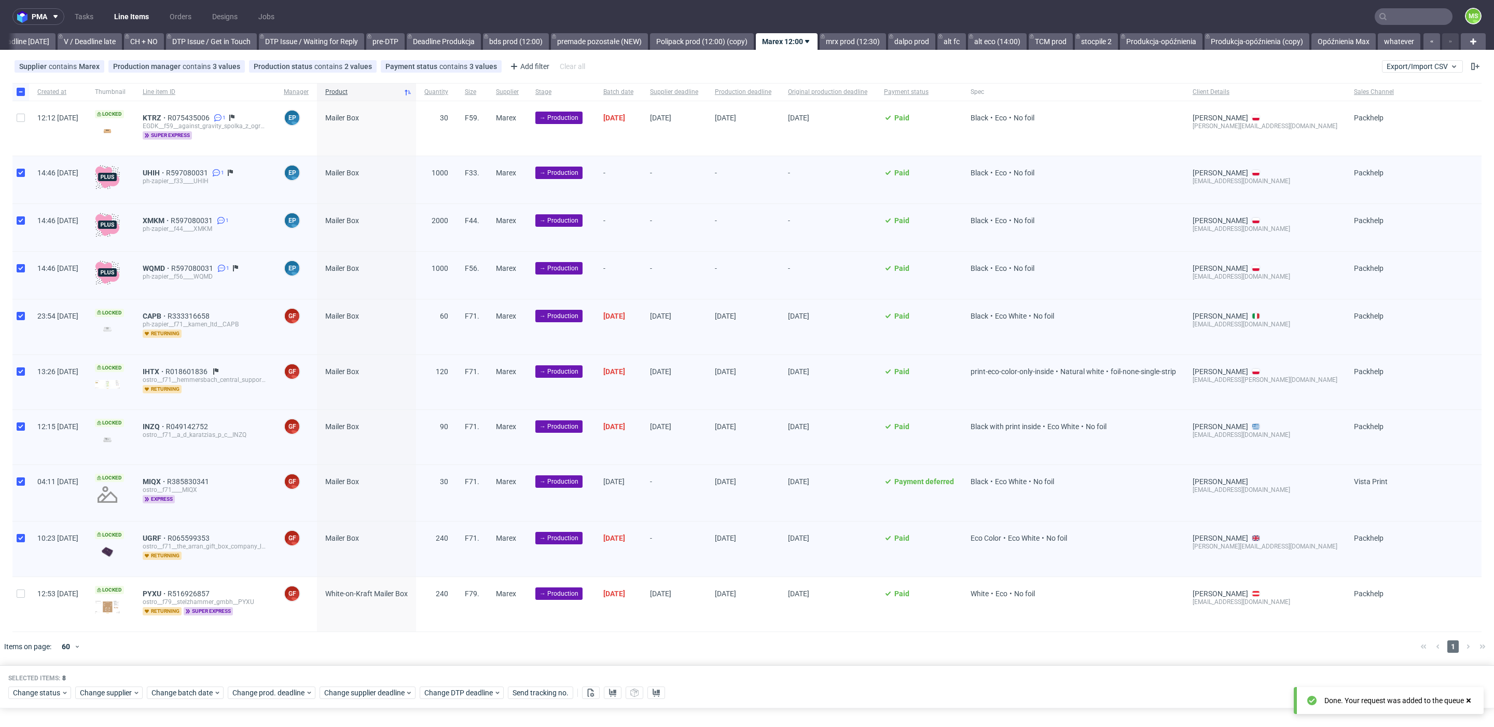
drag, startPoint x: 280, startPoint y: 681, endPoint x: 280, endPoint y: 687, distance: 6.8
click at [280, 684] on div "Change status Change supplier Change batch date Change prod. deadline Change su…" at bounding box center [746, 691] width 1477 height 15
click at [280, 692] on span "Change prod. deadline" at bounding box center [268, 692] width 73 height 10
click at [318, 612] on button "23" at bounding box center [313, 615] width 16 height 17
click at [352, 670] on span "Save" at bounding box center [350, 668] width 16 height 7
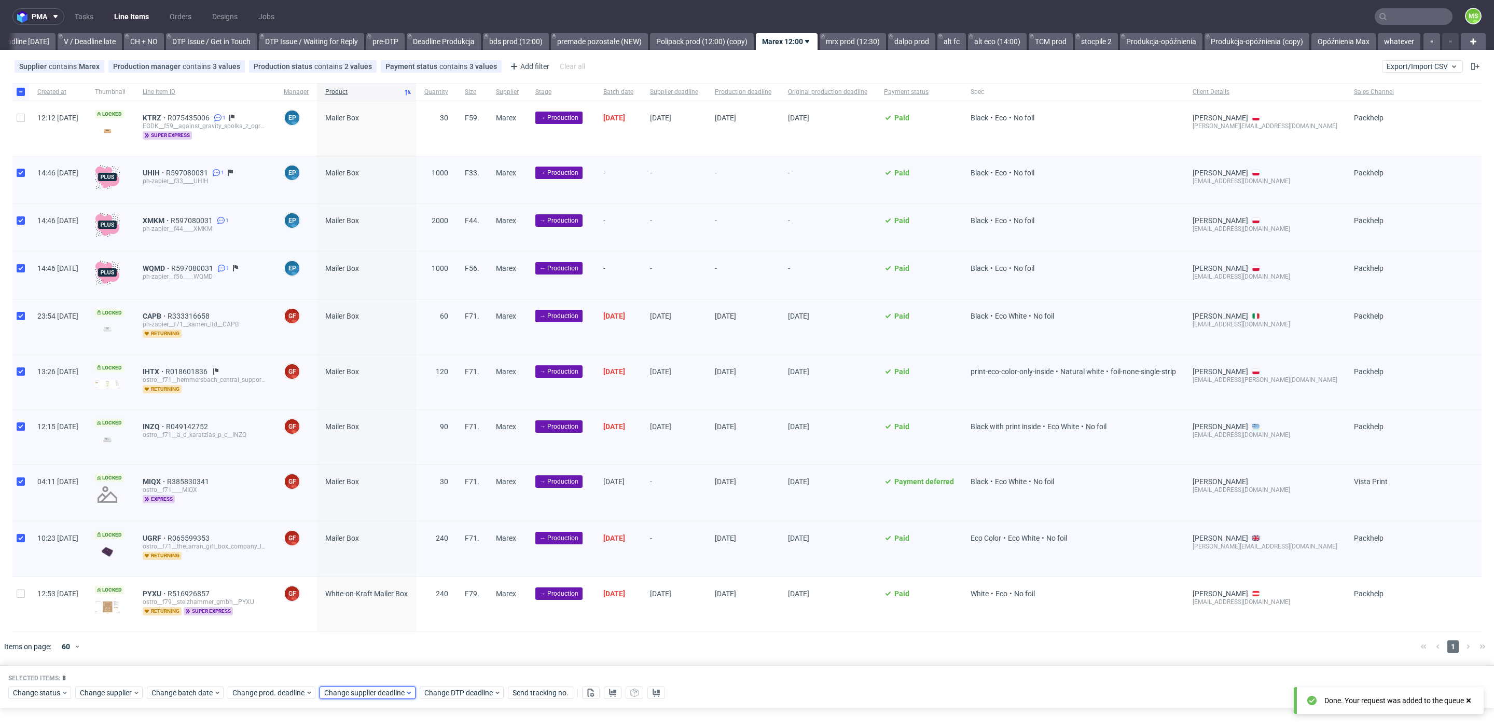
click at [362, 687] on span "Change supplier deadline" at bounding box center [364, 692] width 81 height 10
click at [404, 616] on span "23" at bounding box center [405, 615] width 8 height 10
click at [446, 666] on span "Save" at bounding box center [442, 668] width 16 height 7
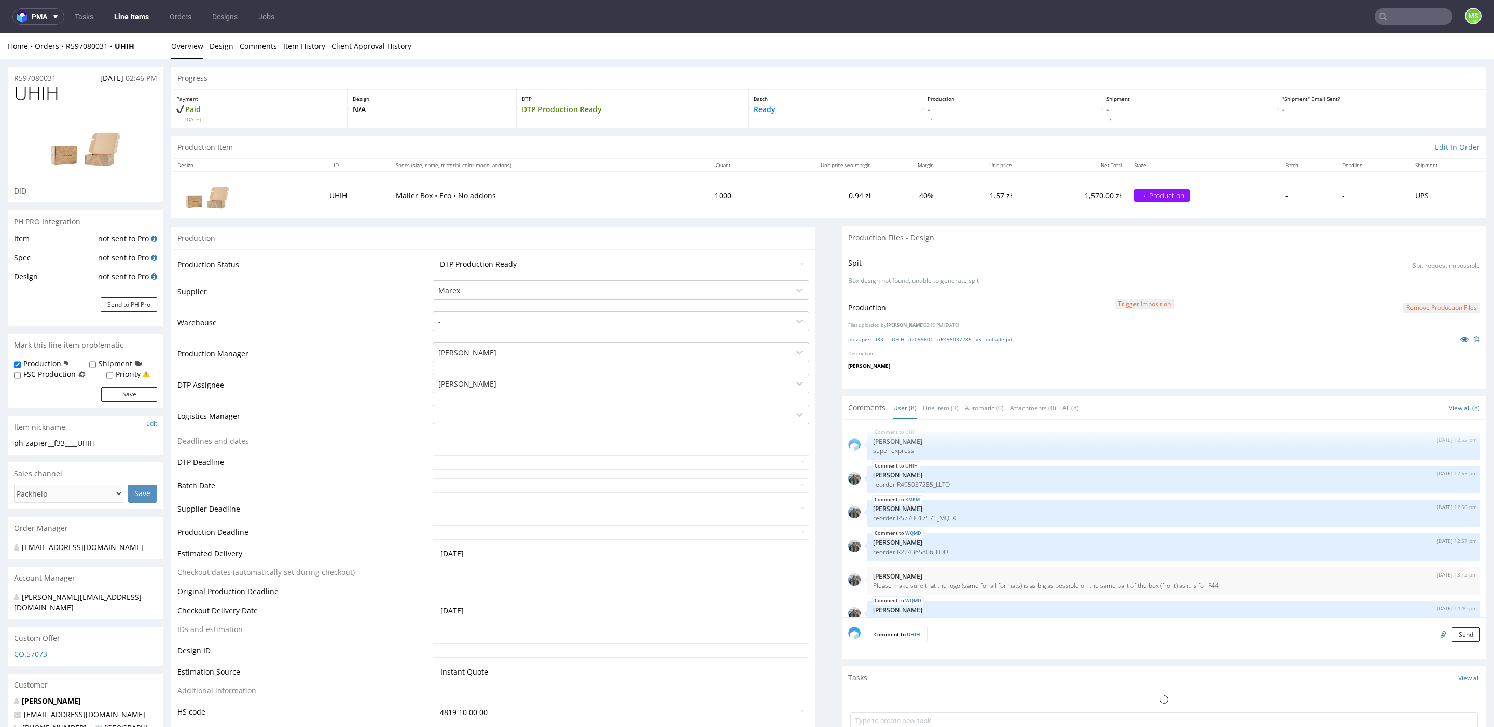
scroll to position [85, 0]
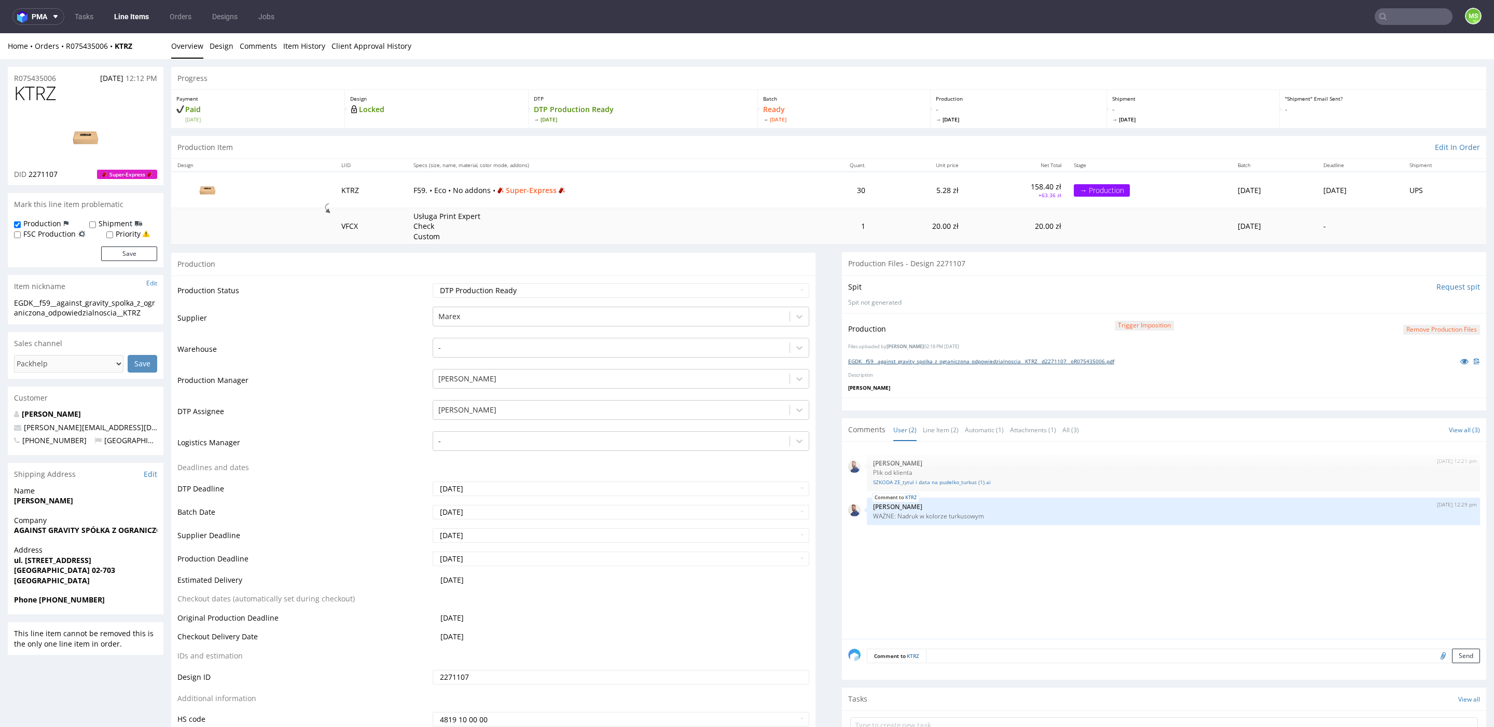
click at [948, 358] on link "EGDK__f59__against_gravity_spolka_z_ograniczona_odpowiedzialnoscia__KTRZ__d2271…" at bounding box center [981, 360] width 266 height 7
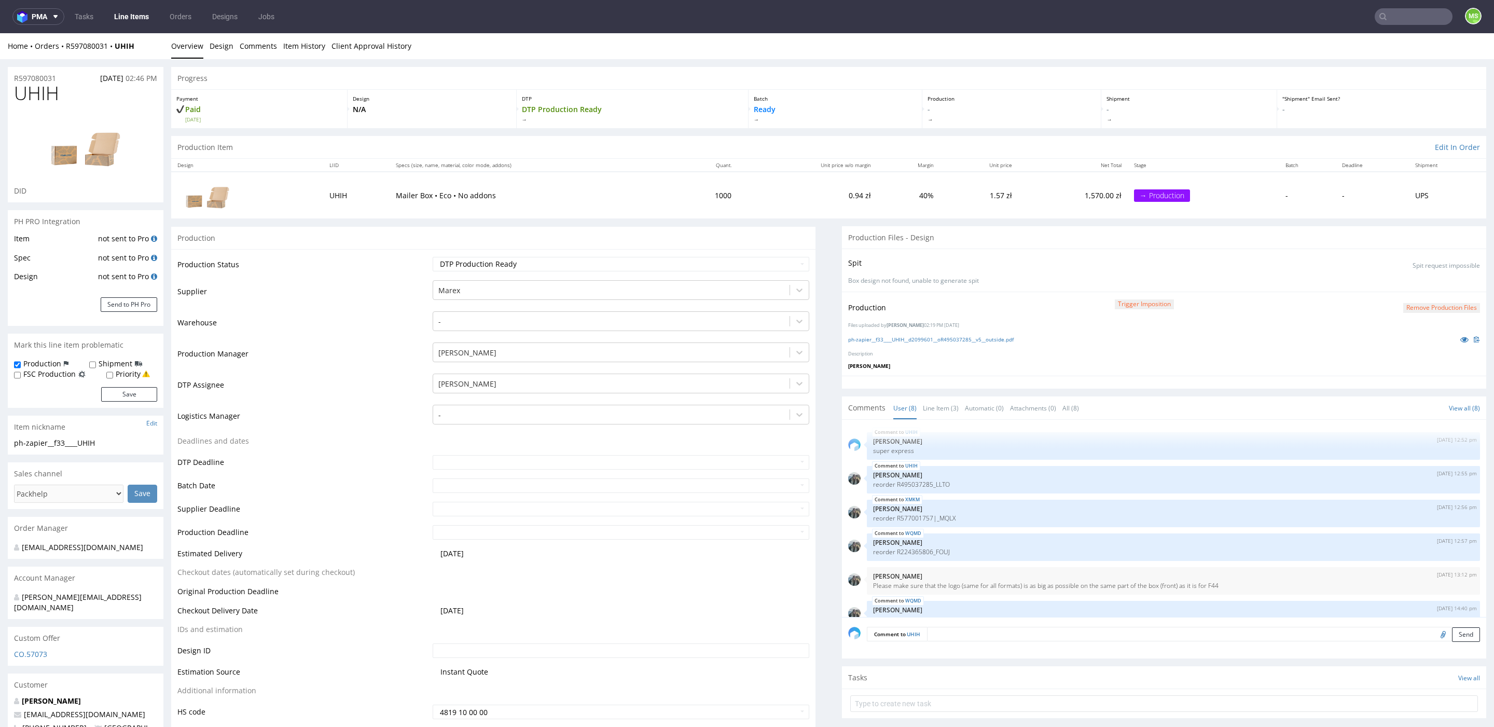
scroll to position [85, 0]
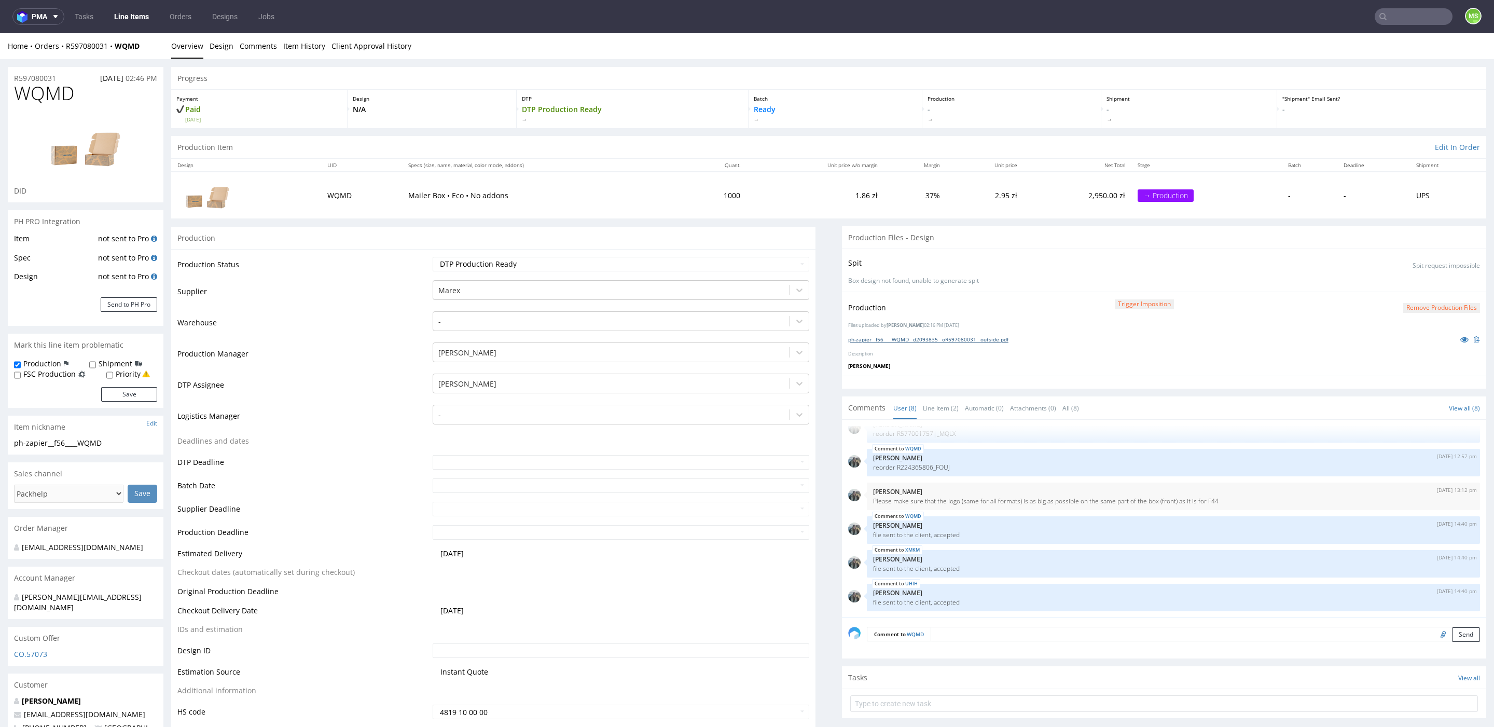
click at [933, 337] on link "ph-zapier__f56____WQMD__d2093835__oR597080031__outside.pdf" at bounding box center [928, 339] width 160 height 7
drag, startPoint x: 963, startPoint y: 501, endPoint x: 1263, endPoint y: 502, distance: 300.4
click at [1263, 502] on p "Please make sure that the logo (same for all formats) is as big as possible on …" at bounding box center [1173, 501] width 601 height 8
click at [1275, 497] on p "Please make sure that the logo (same for all formats) is as big as possible on …" at bounding box center [1173, 501] width 601 height 8
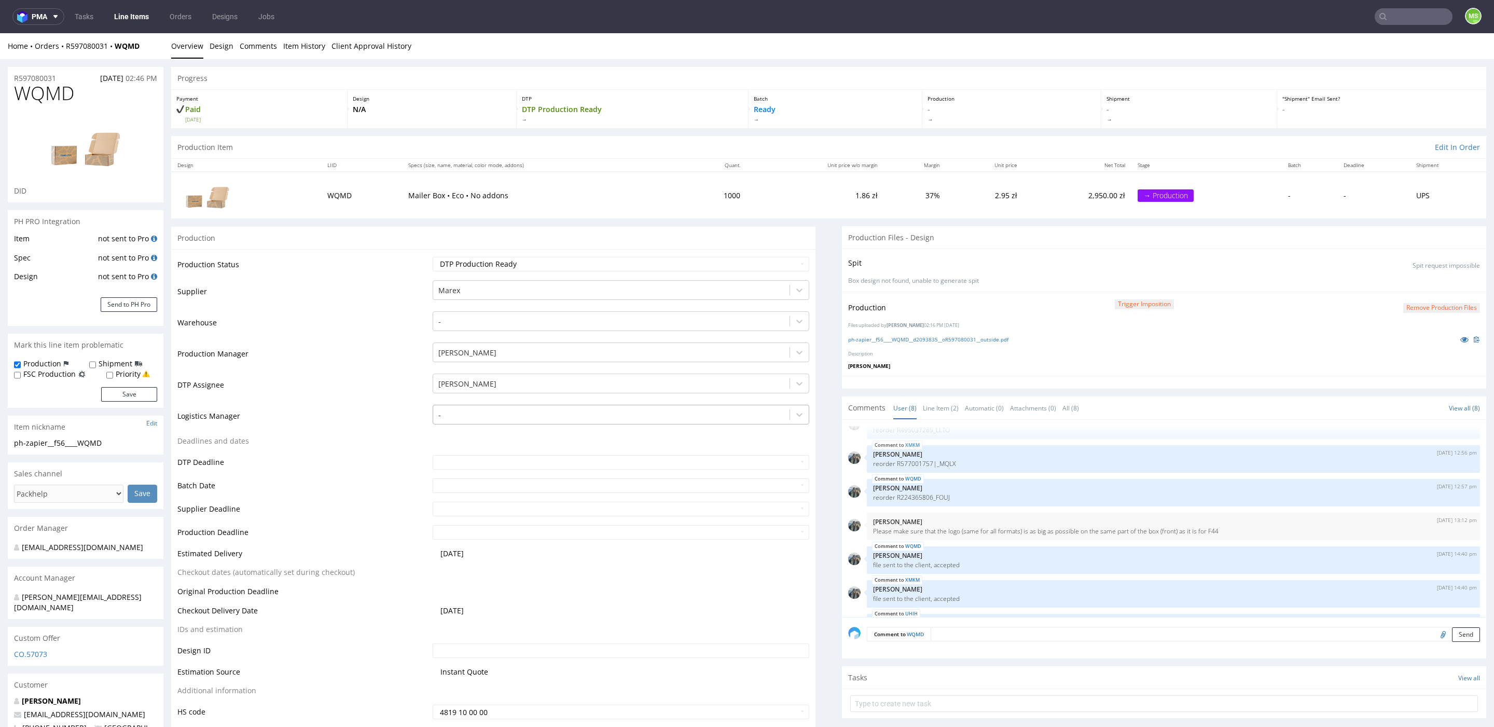
scroll to position [58, 0]
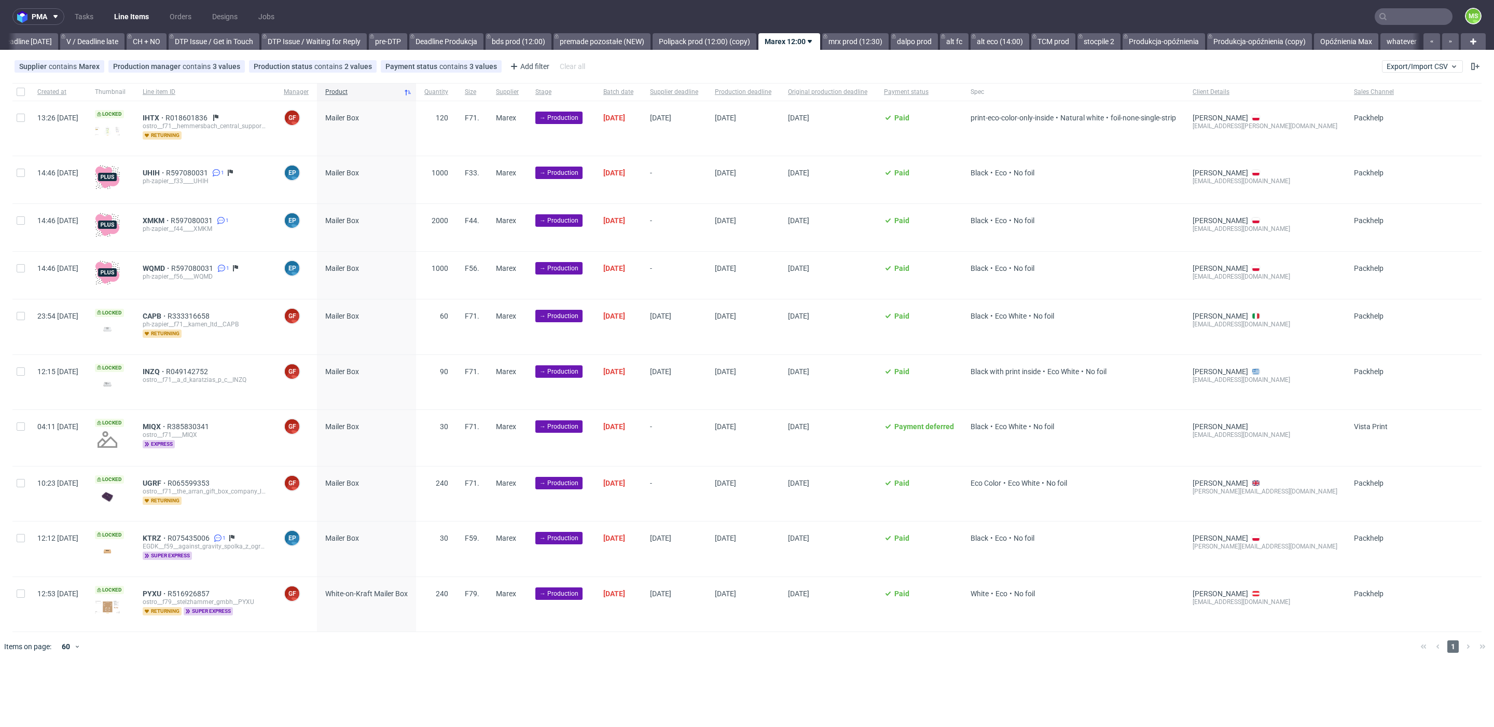
scroll to position [0, 1400]
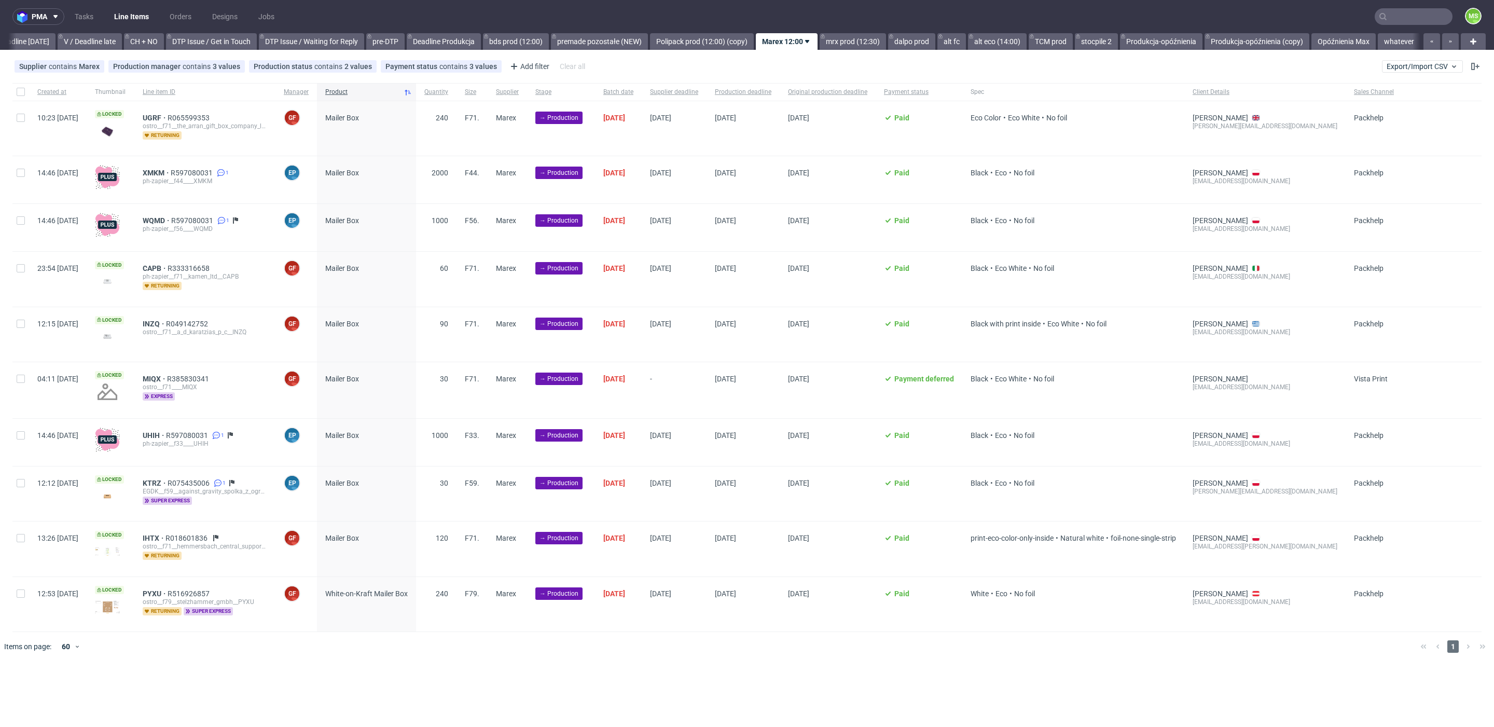
scroll to position [0, 1407]
click at [22, 89] on input "checkbox" at bounding box center [21, 92] width 8 height 8
checkbox input "true"
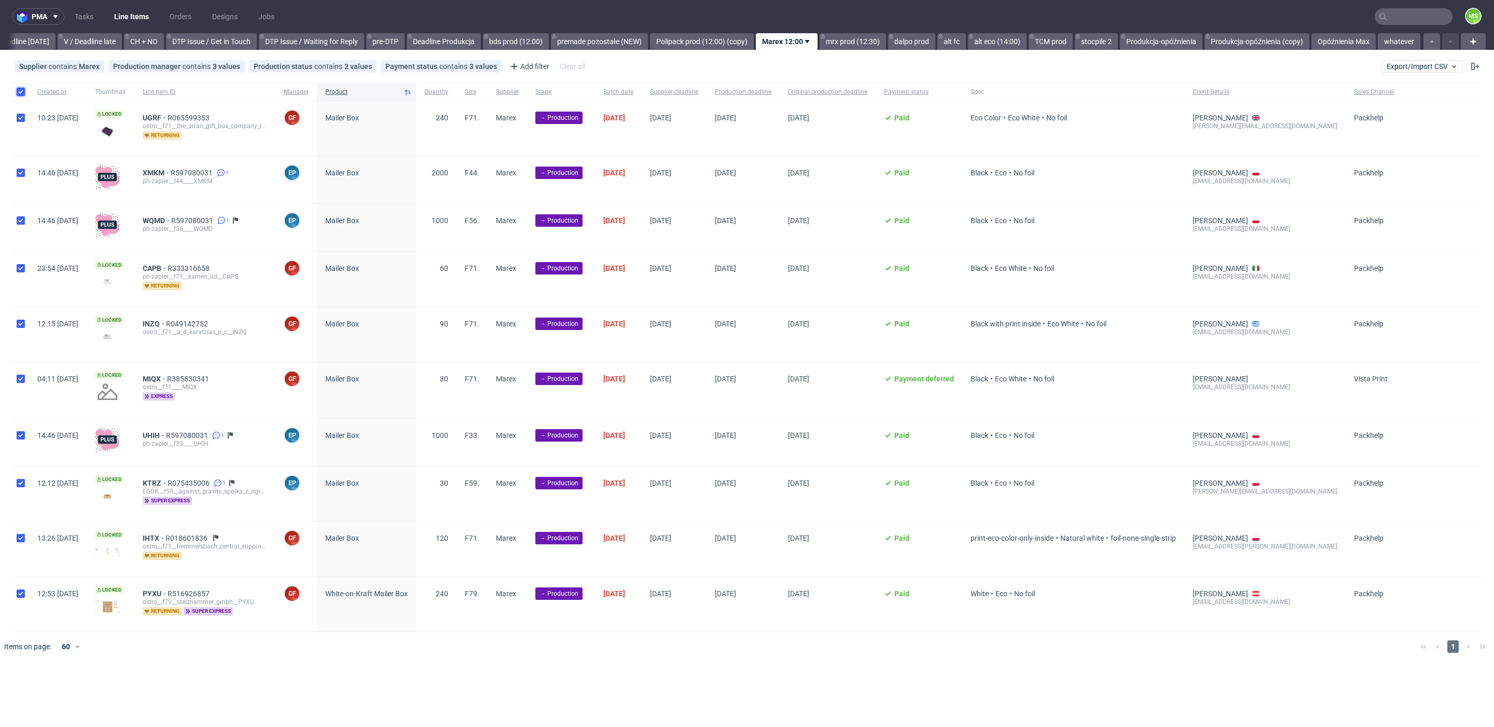
checkbox input "true"
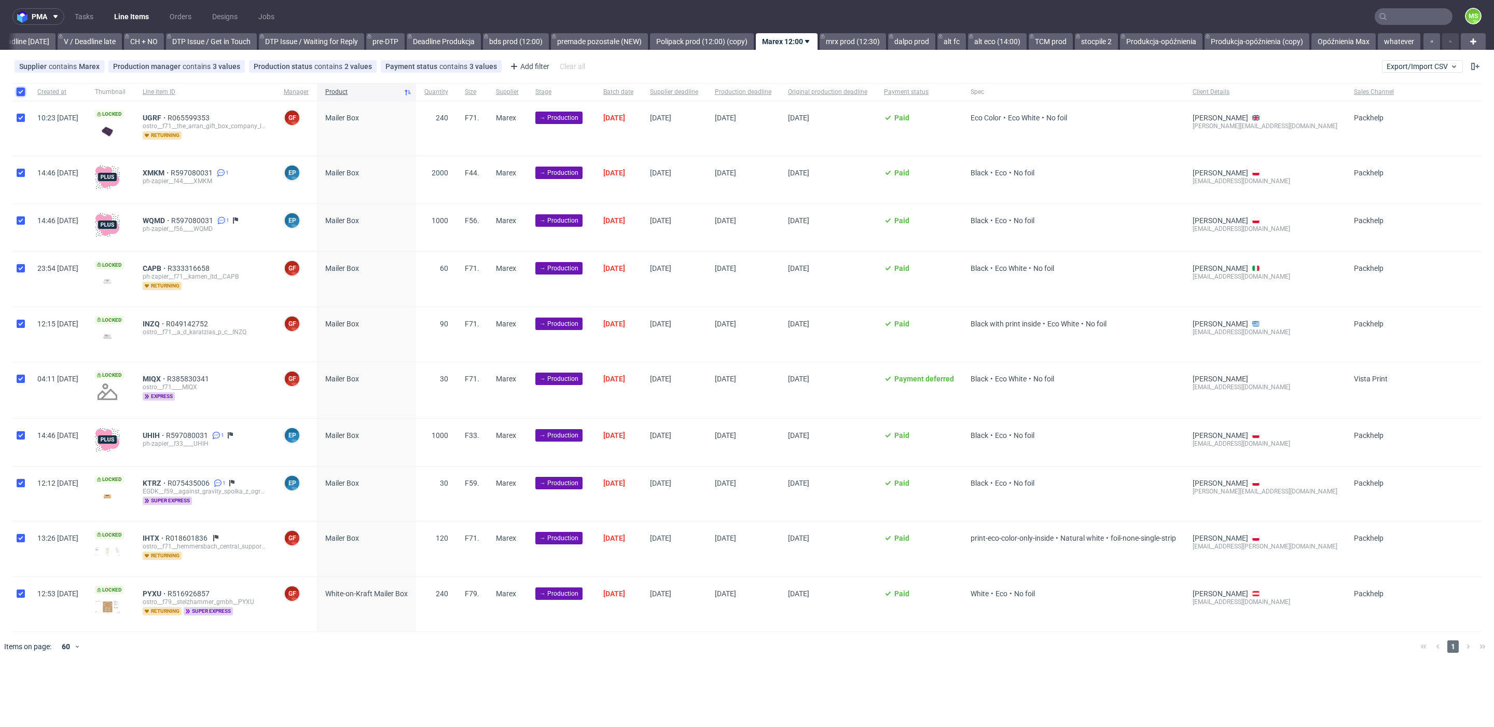
checkbox input "true"
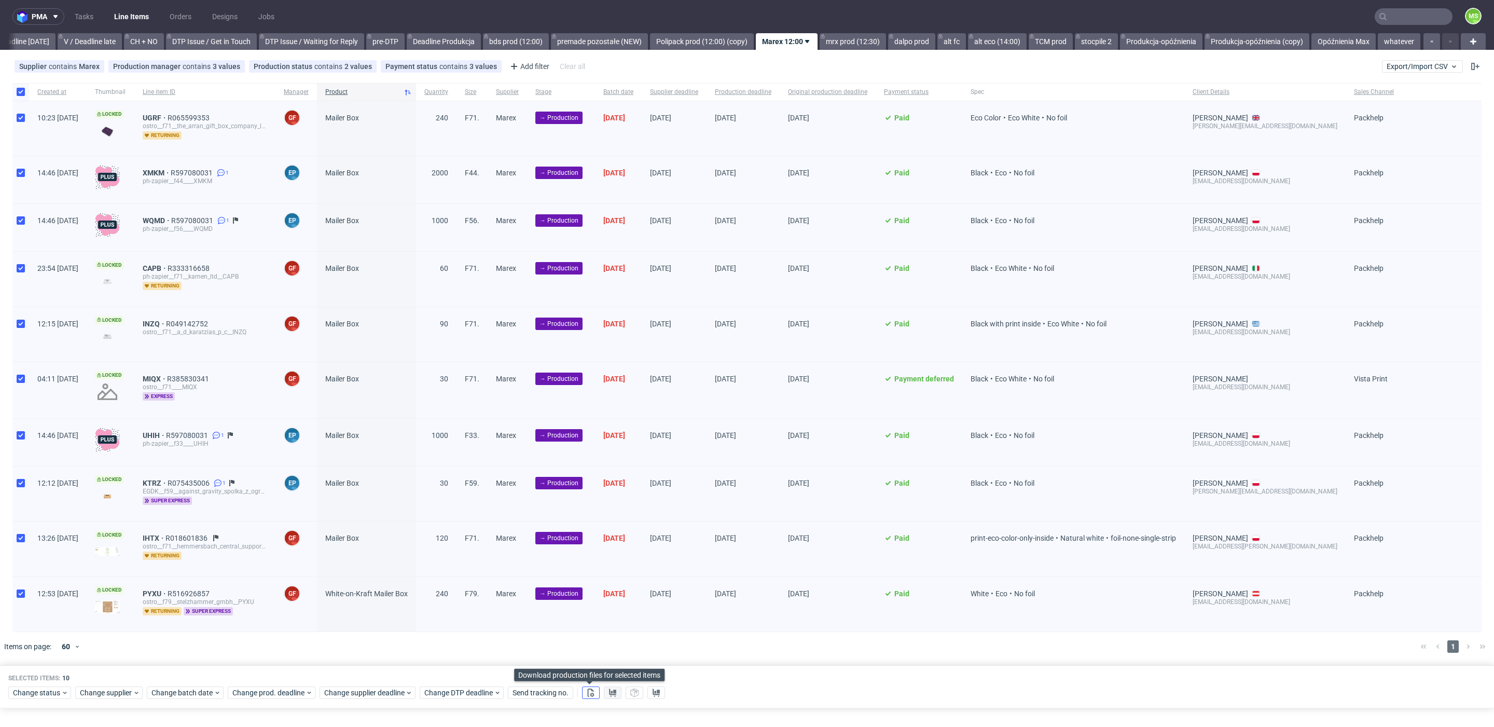
drag, startPoint x: 590, startPoint y: 690, endPoint x: 602, endPoint y: 690, distance: 12.5
click at [593, 690] on icon at bounding box center [591, 692] width 8 height 8
click at [611, 692] on icon at bounding box center [612, 692] width 8 height 8
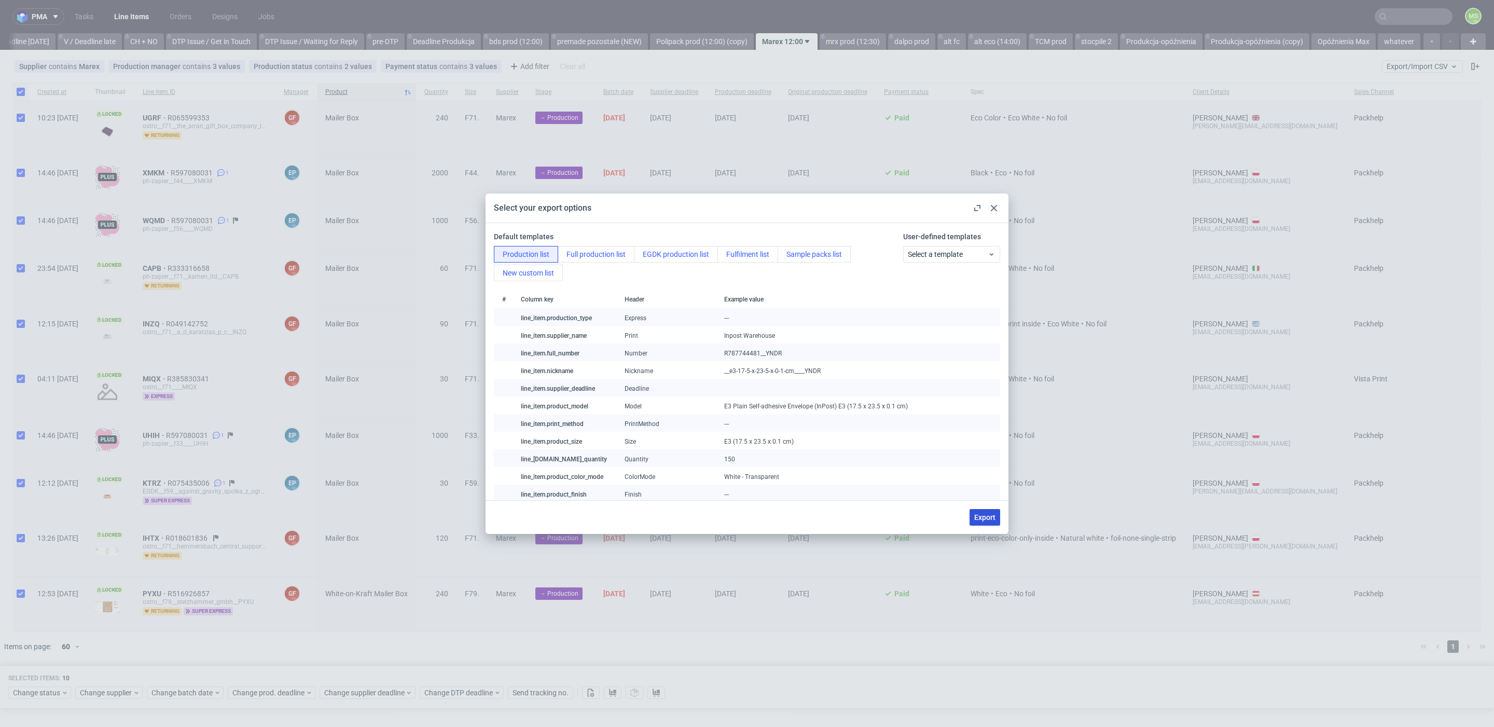
click at [984, 514] on span "Export" at bounding box center [984, 517] width 21 height 7
checkbox input "false"
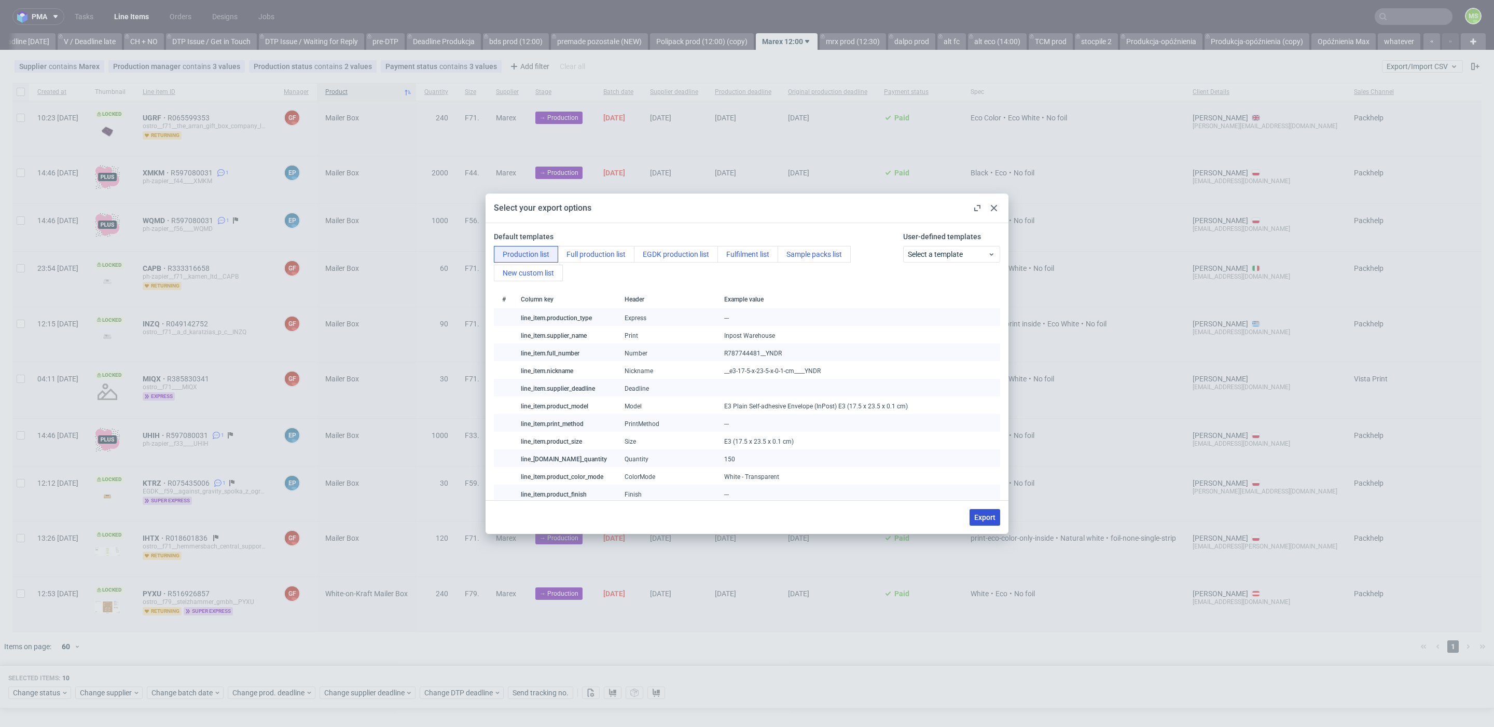
checkbox input "false"
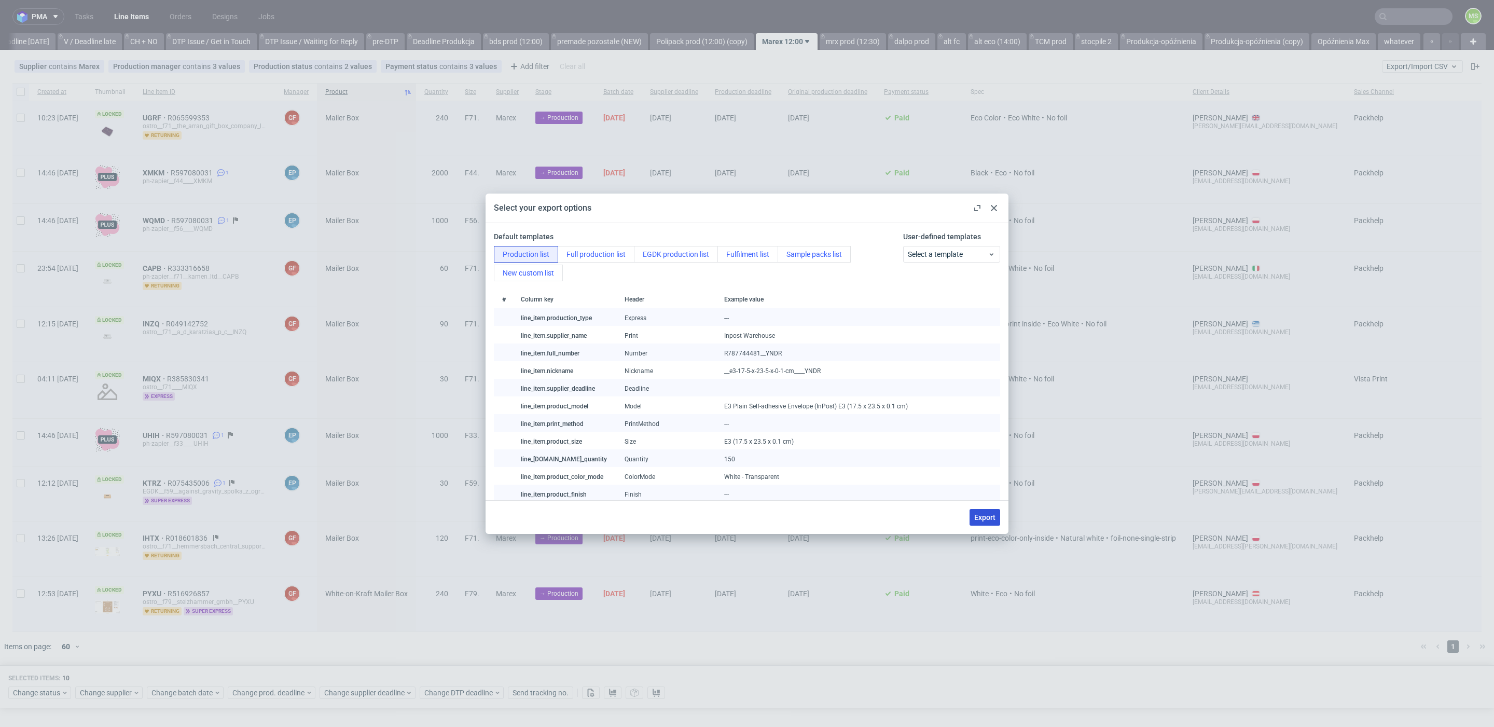
checkbox input "false"
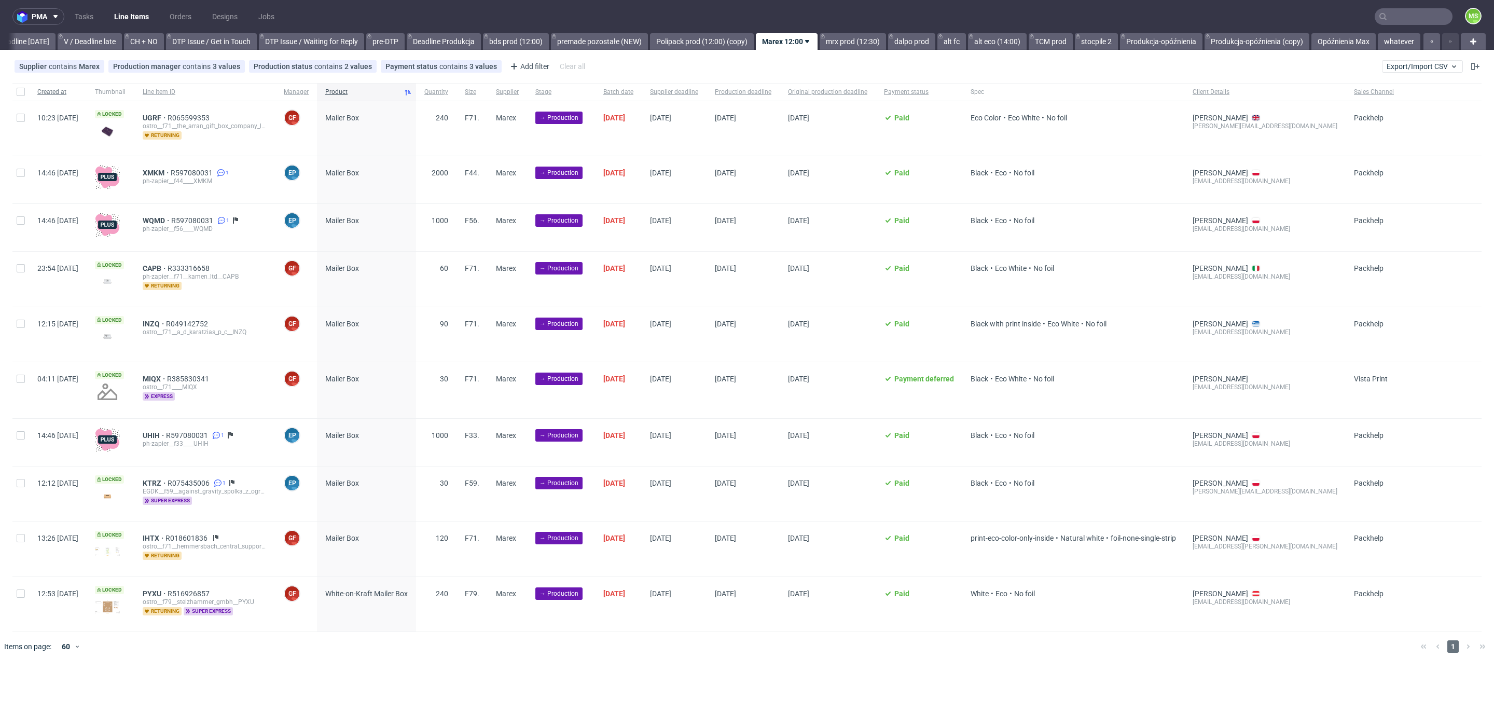
click at [30, 88] on div "Created at" at bounding box center [58, 92] width 58 height 18
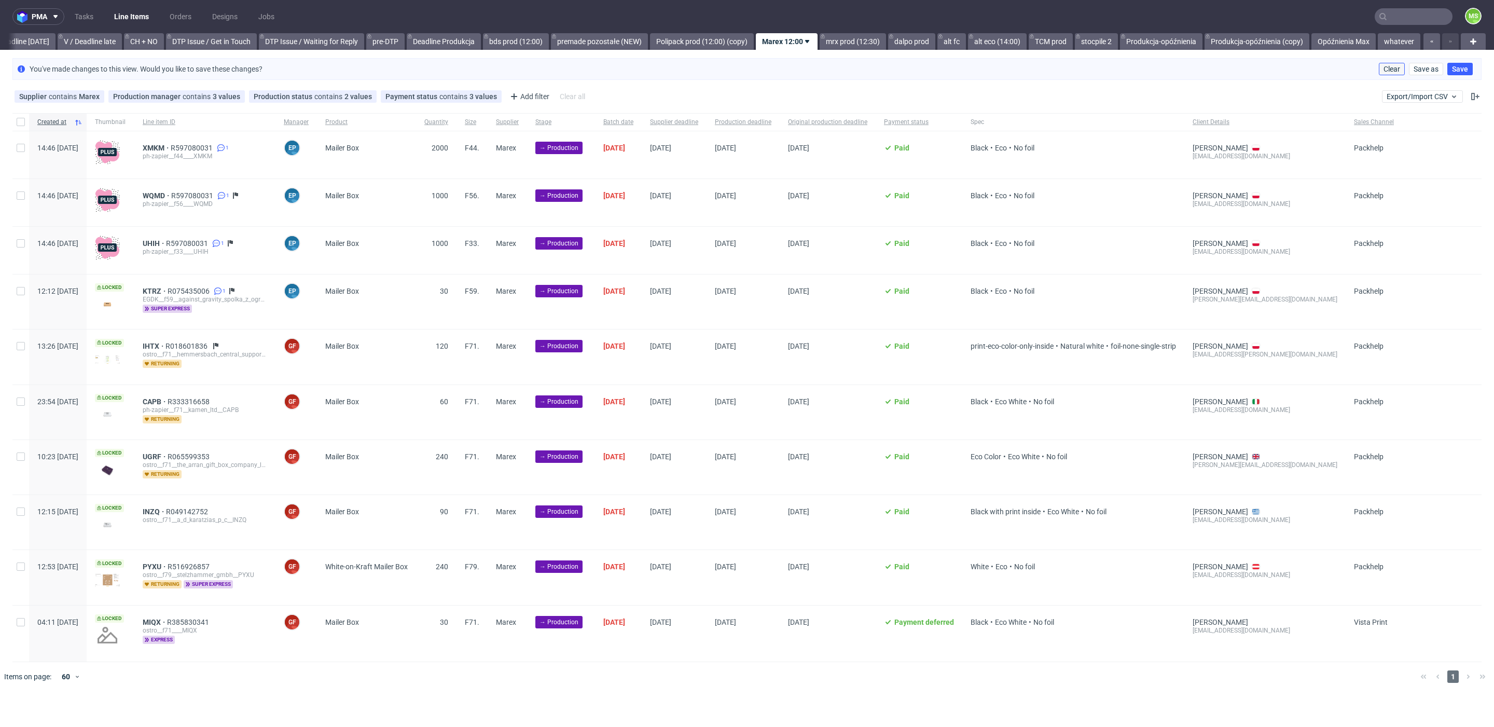
click at [1396, 70] on span "Clear" at bounding box center [1392, 68] width 17 height 7
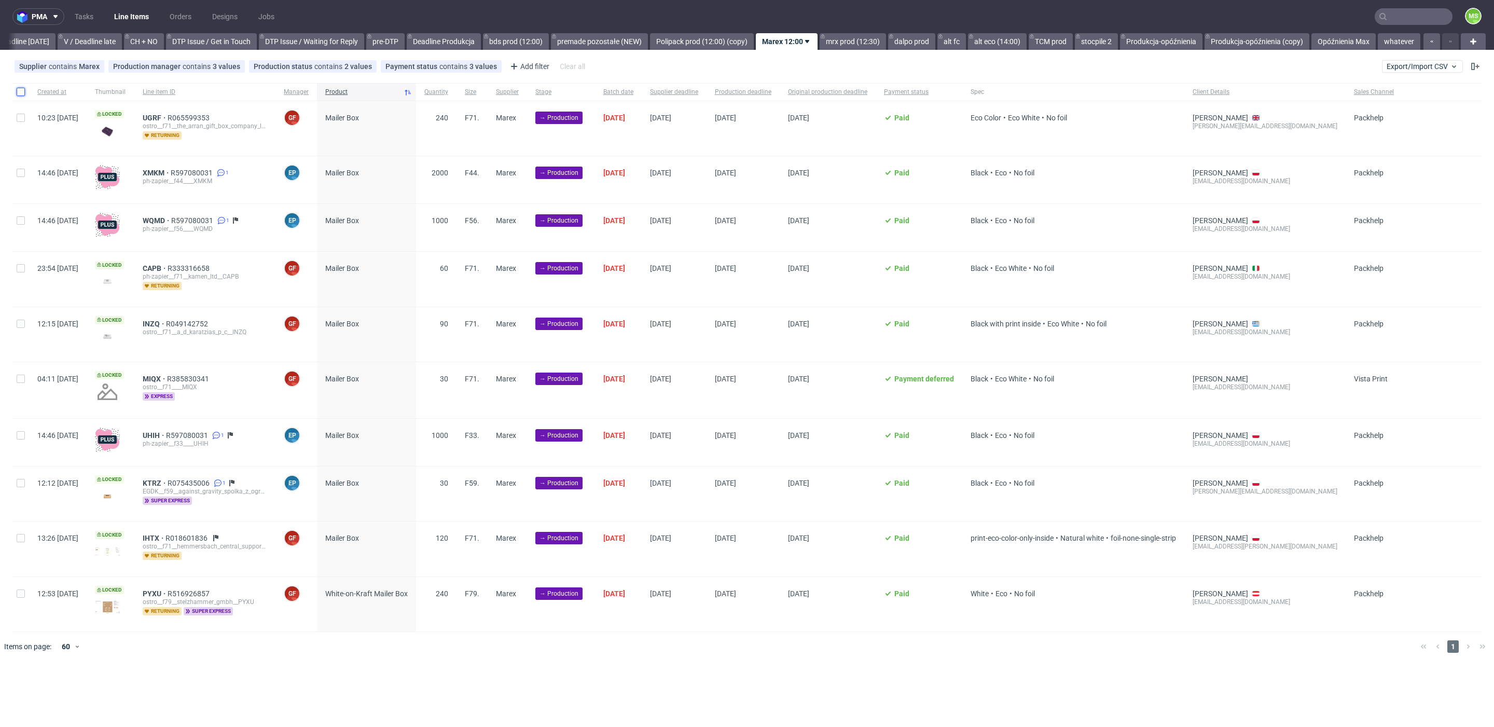
click at [19, 95] on input "checkbox" at bounding box center [21, 92] width 8 height 8
checkbox input "true"
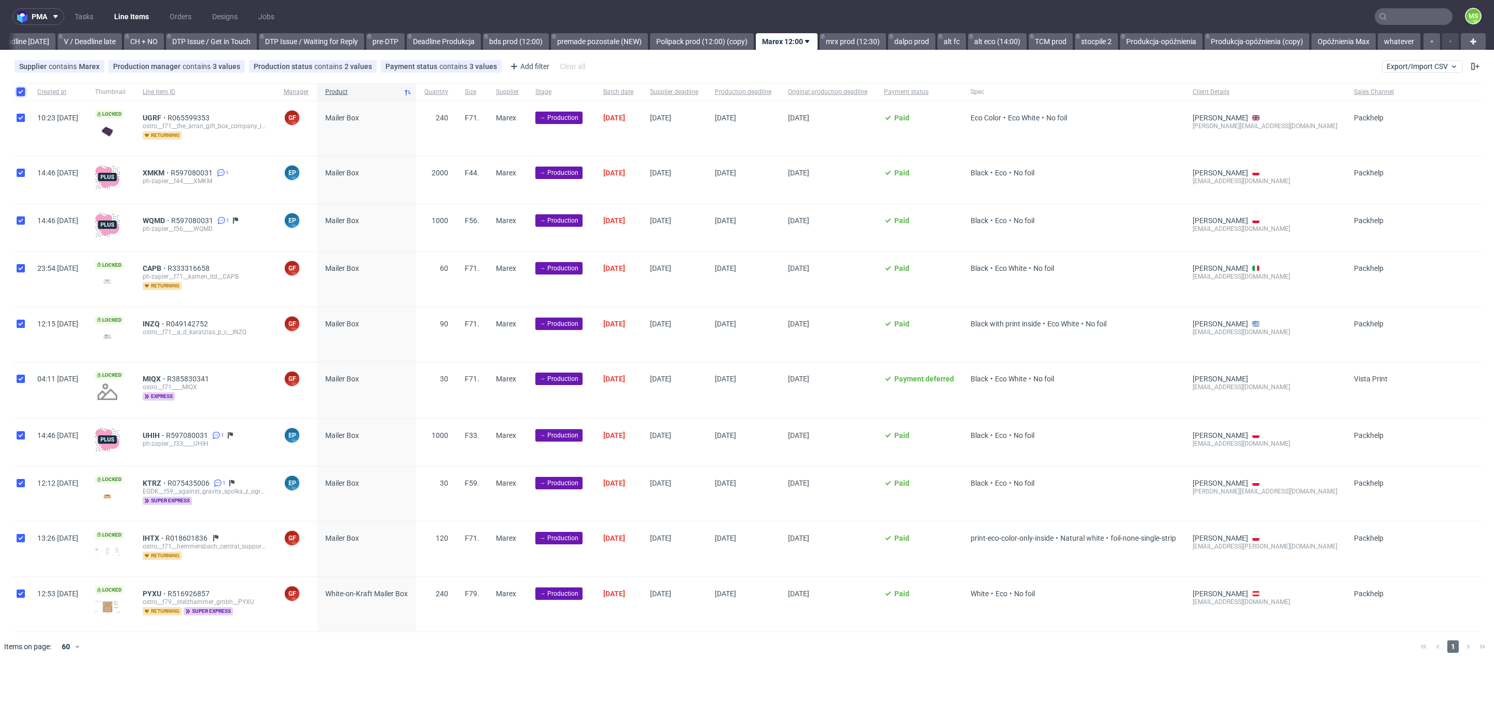
checkbox input "true"
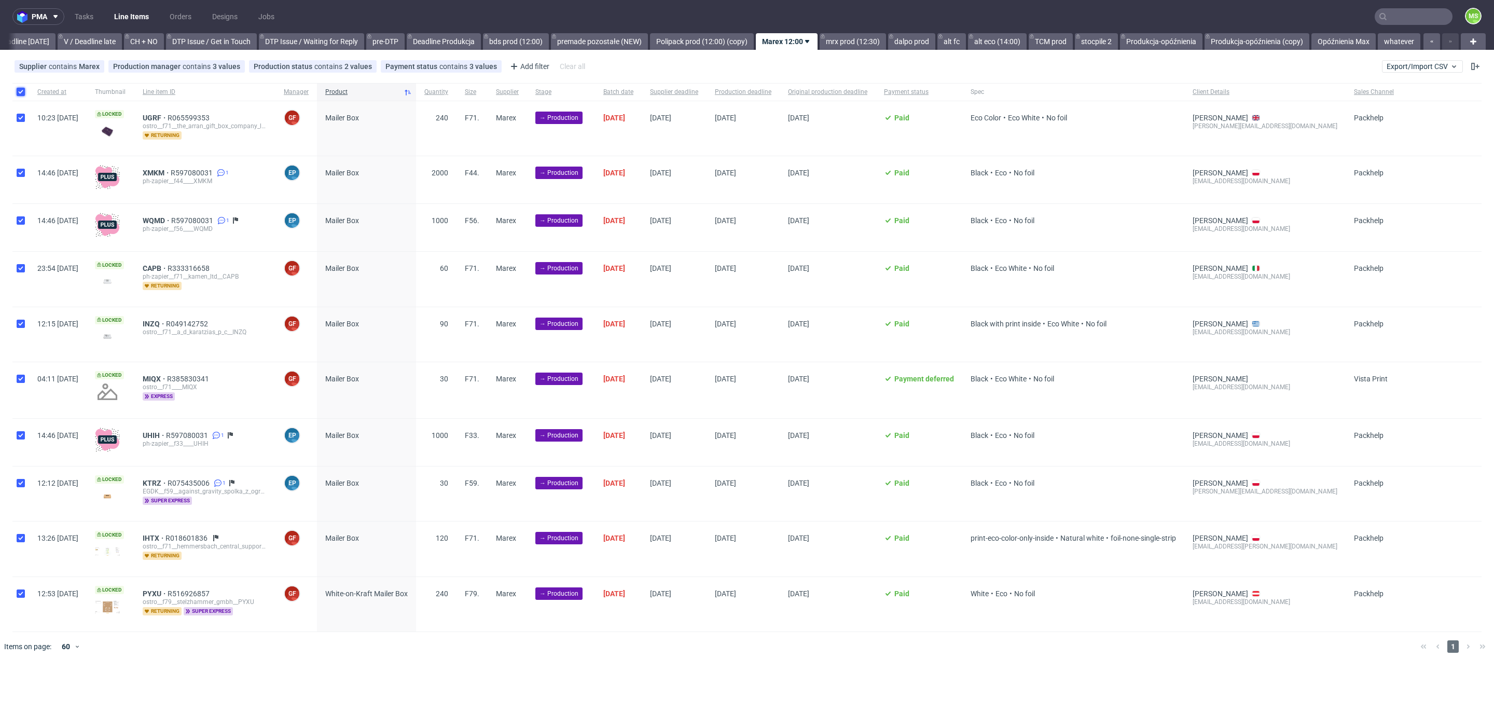
checkbox input "true"
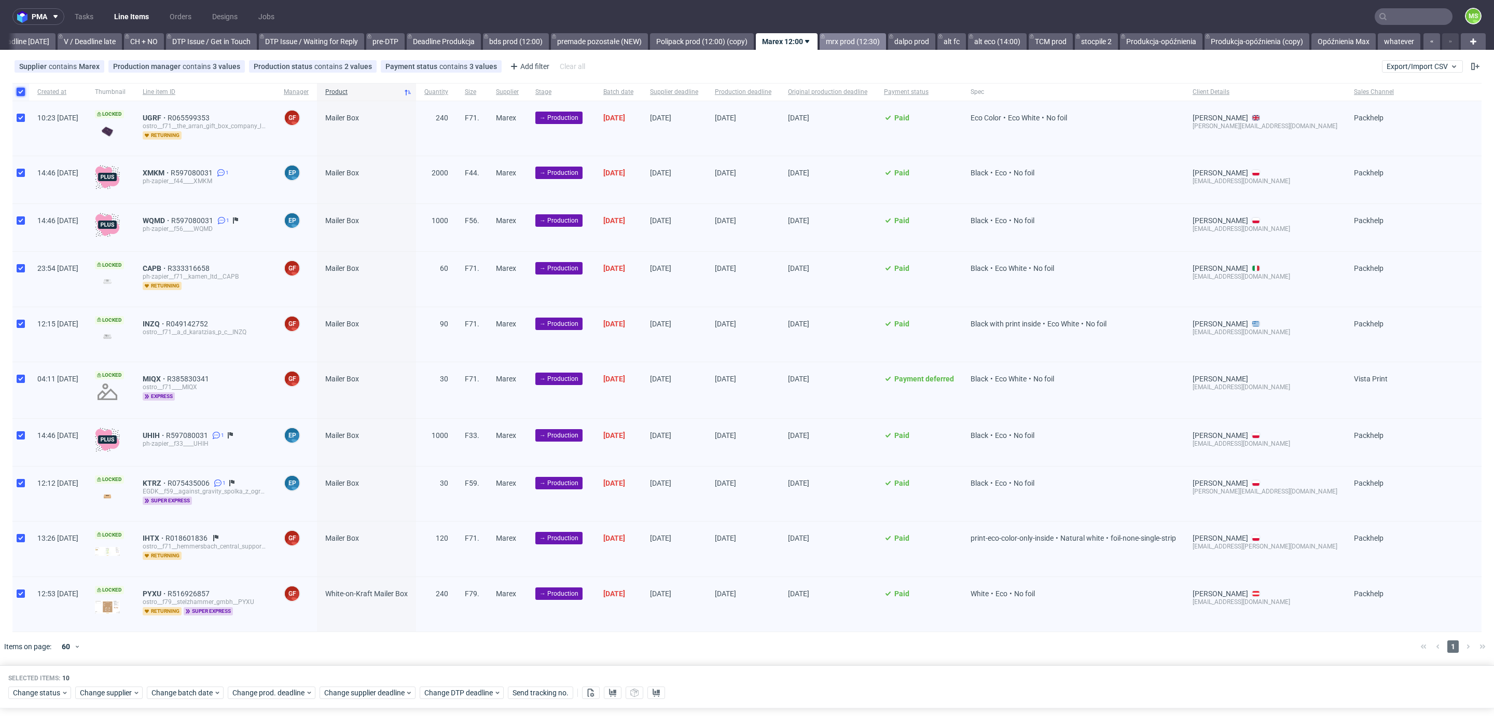
click at [854, 45] on link "mrx prod (12:30)" at bounding box center [853, 41] width 66 height 17
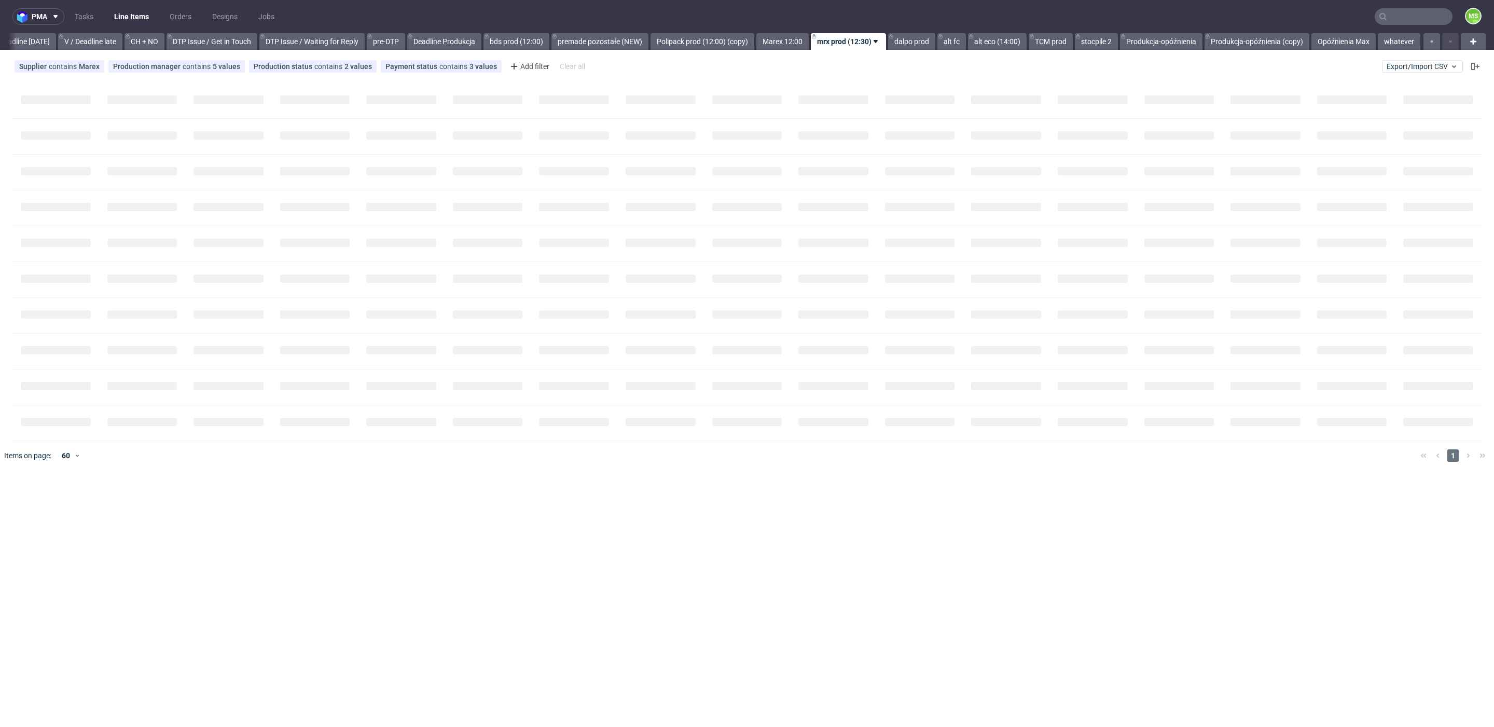
scroll to position [0, 1407]
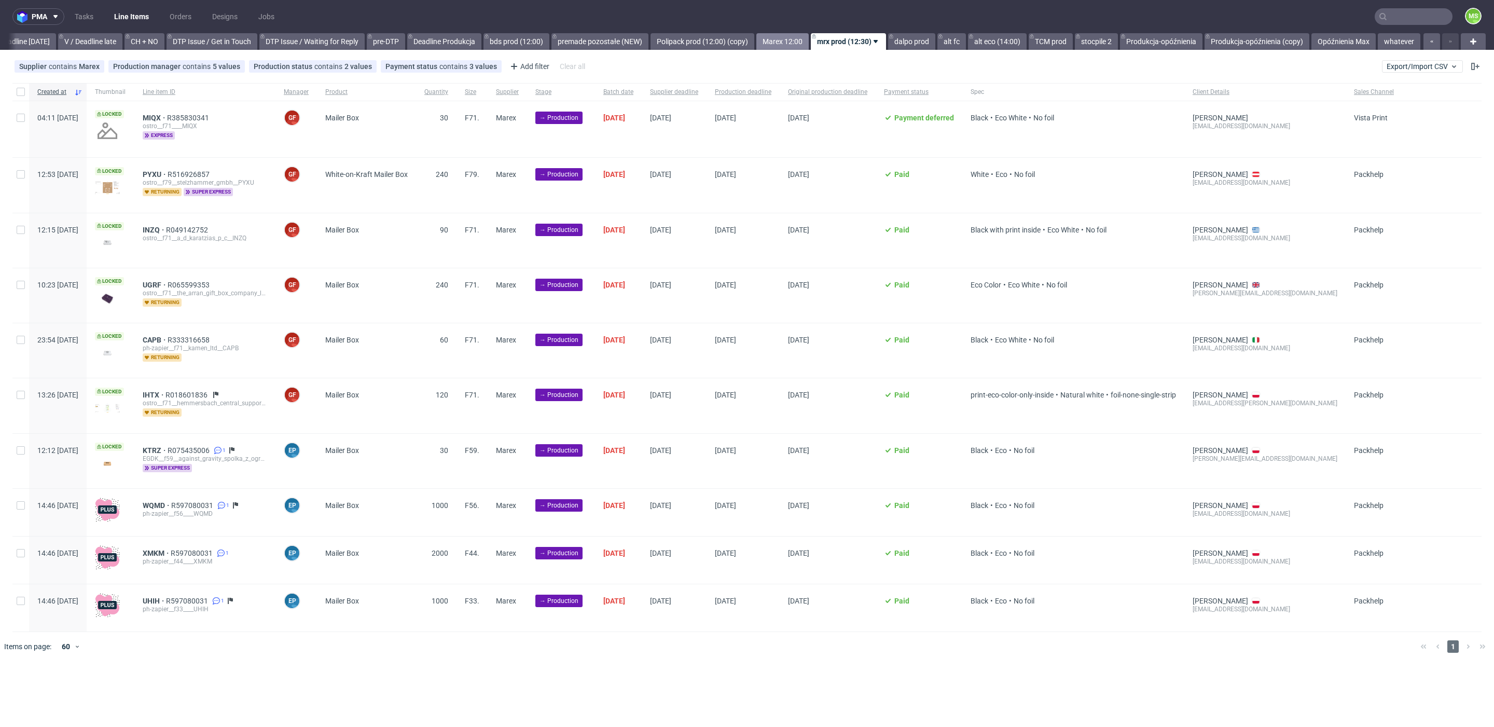
click at [770, 46] on link "Marex 12:00" at bounding box center [782, 41] width 52 height 17
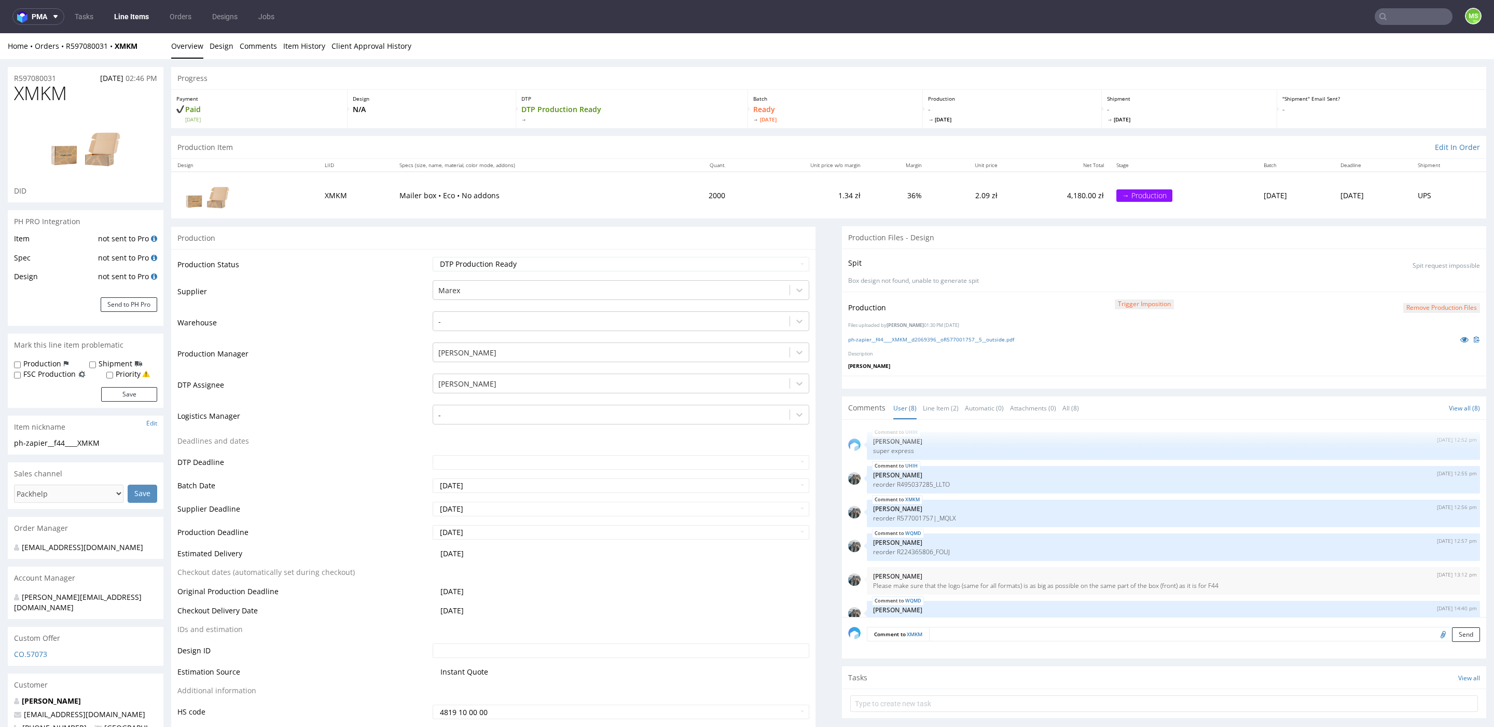
scroll to position [85, 0]
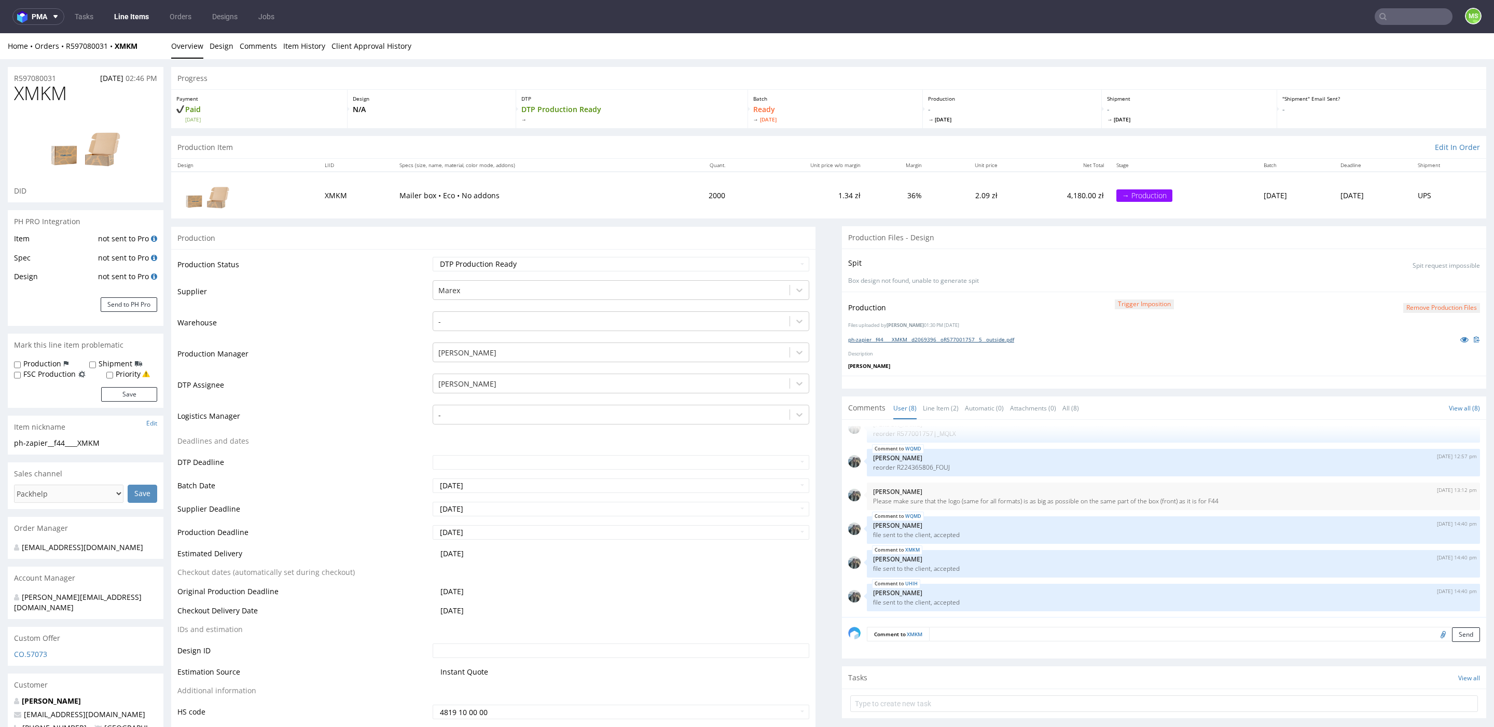
click at [941, 338] on link "ph-zapier__f44____XMKM__d2069396__oR577001757__5__outside.pdf" at bounding box center [931, 339] width 166 height 7
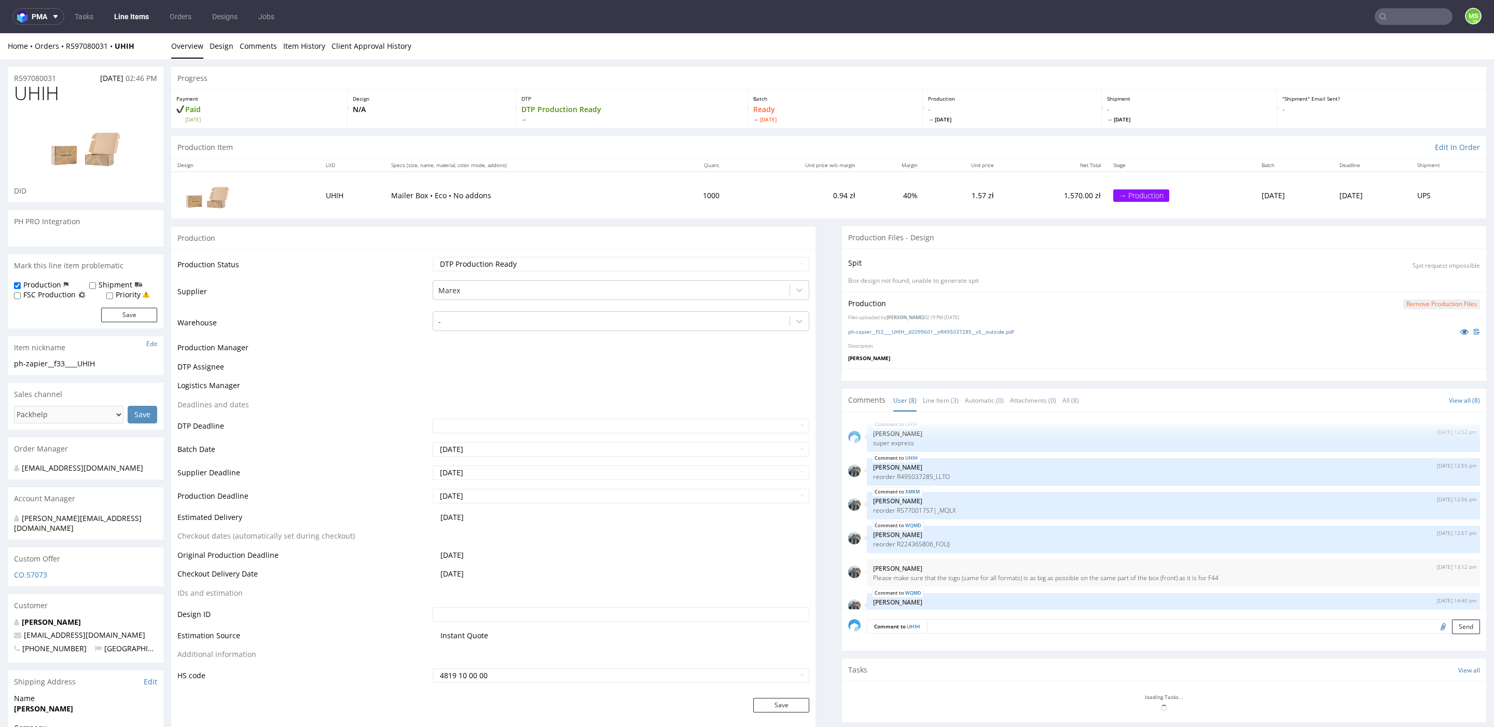
scroll to position [85, 0]
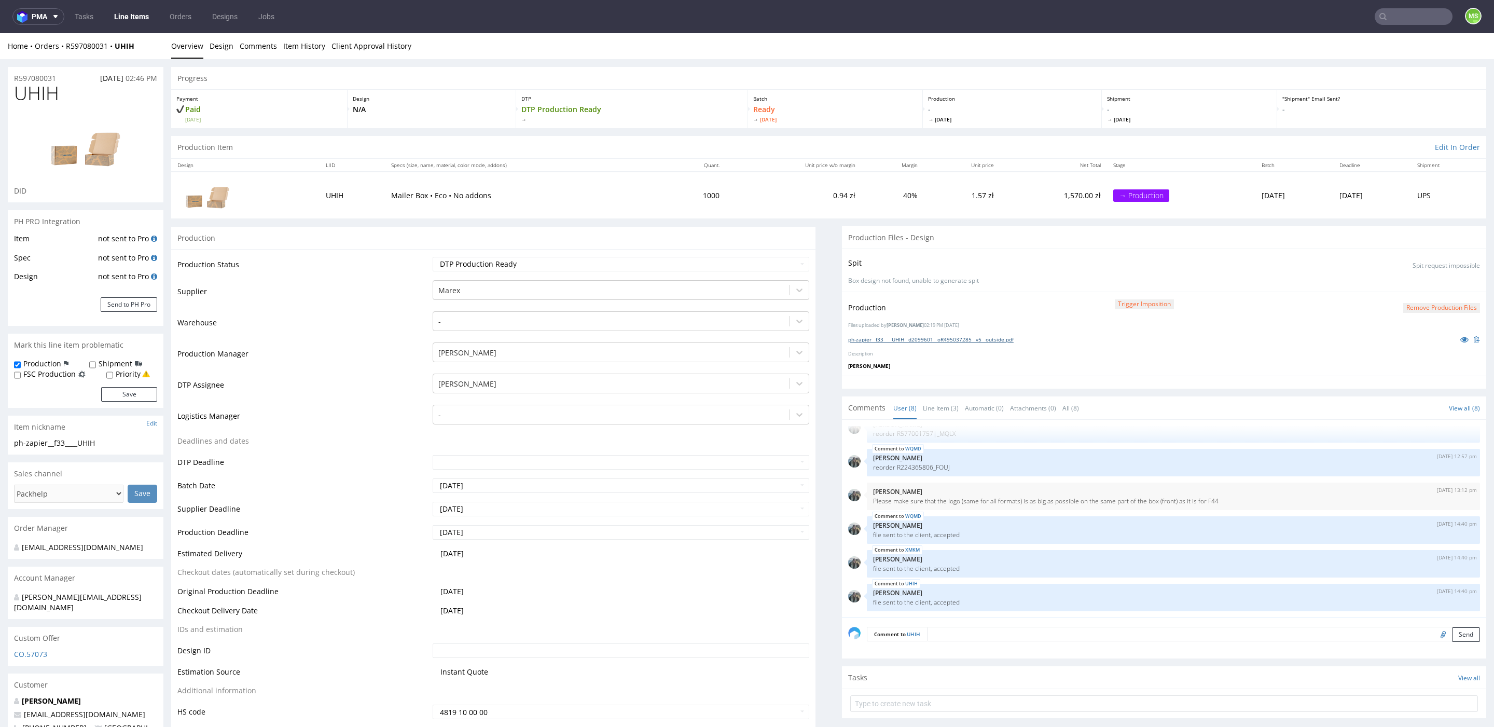
click at [903, 338] on link "ph-zapier__f33____UHIH__d2099601__oR495037285__v5__outside.pdf" at bounding box center [930, 339] width 165 height 7
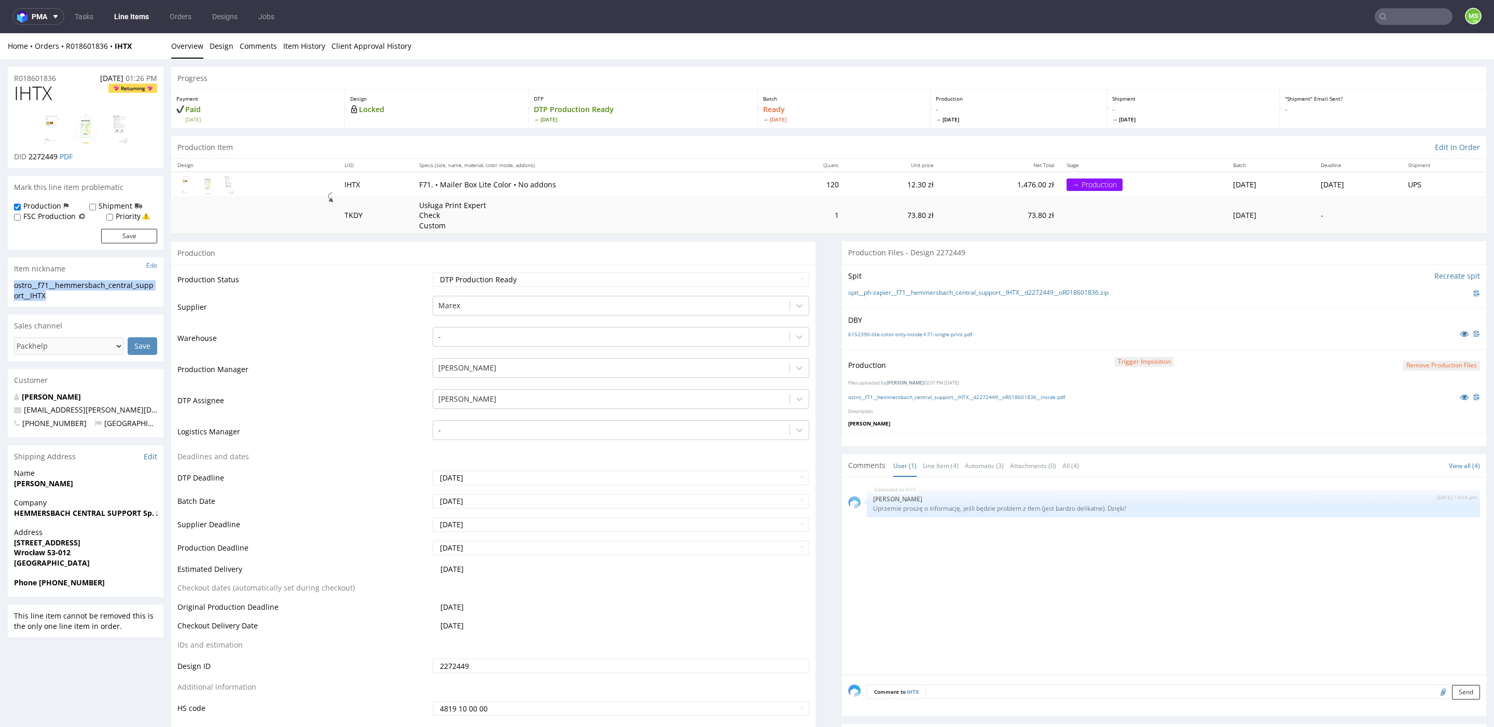
drag, startPoint x: 51, startPoint y: 296, endPoint x: 19, endPoint y: 292, distance: 32.5
click at [9, 284] on div "ostro__f71__hemmersbach_central_support__IHTX ostro__f71 __hemmersbach_central_…" at bounding box center [86, 293] width 156 height 26
copy div "ostro__f71__hemmersbach_central_support__IHTX"
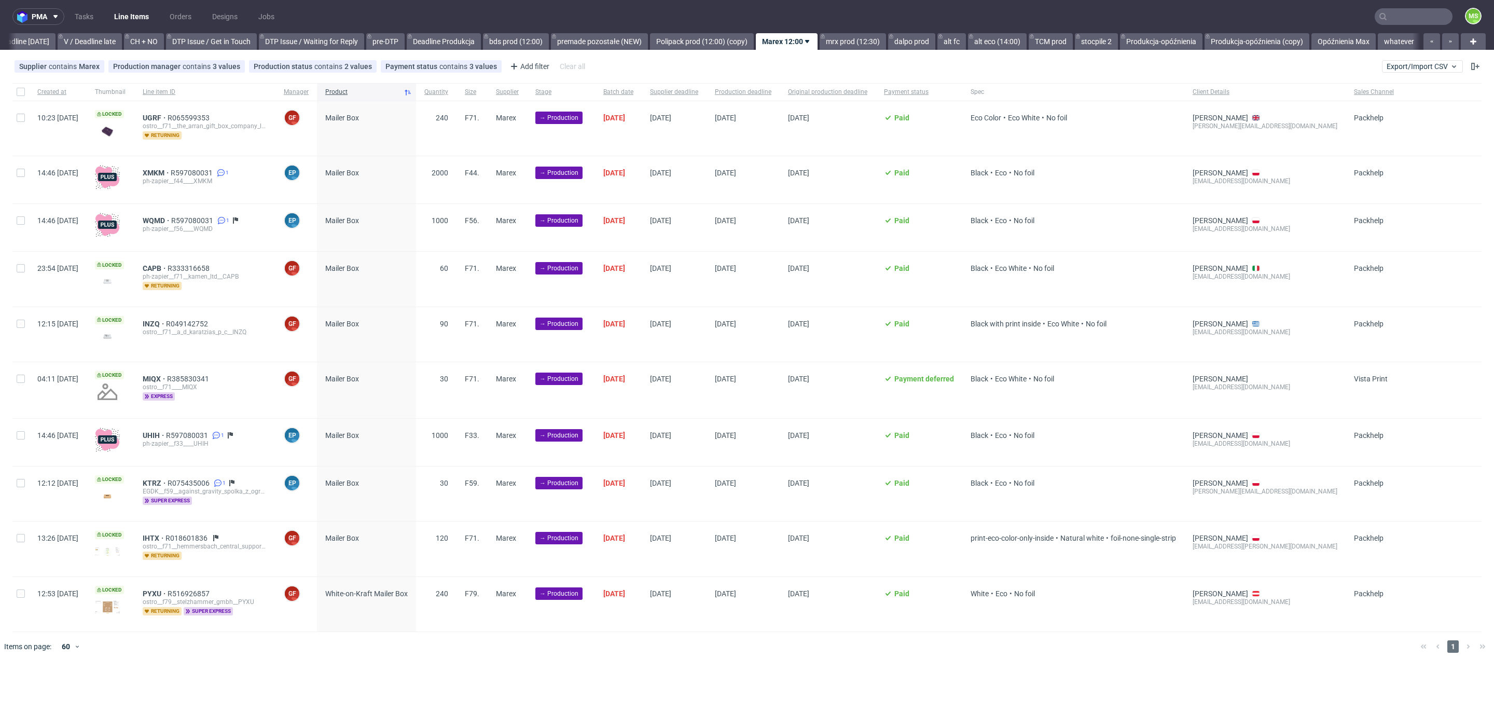
scroll to position [0, 1407]
click at [22, 89] on input "checkbox" at bounding box center [21, 92] width 8 height 8
checkbox input "true"
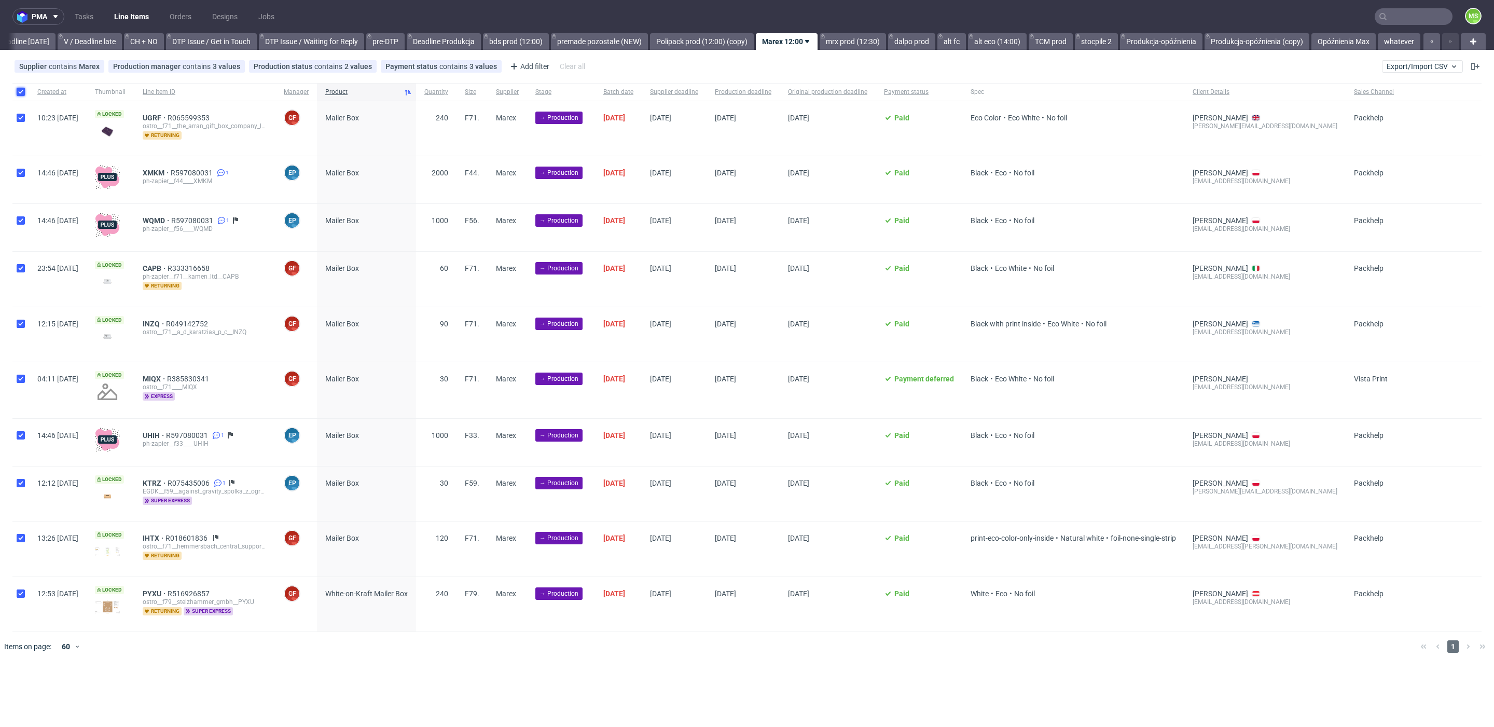
checkbox input "true"
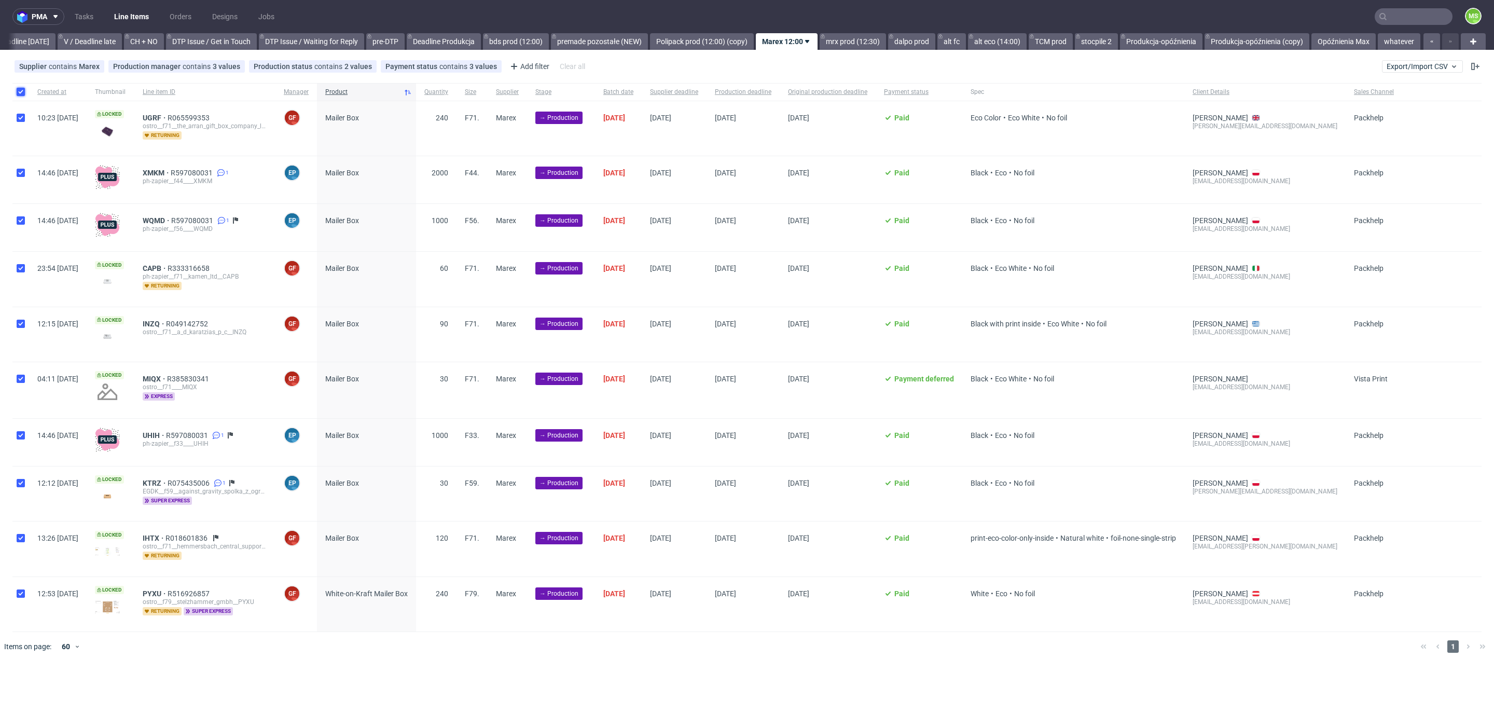
checkbox input "true"
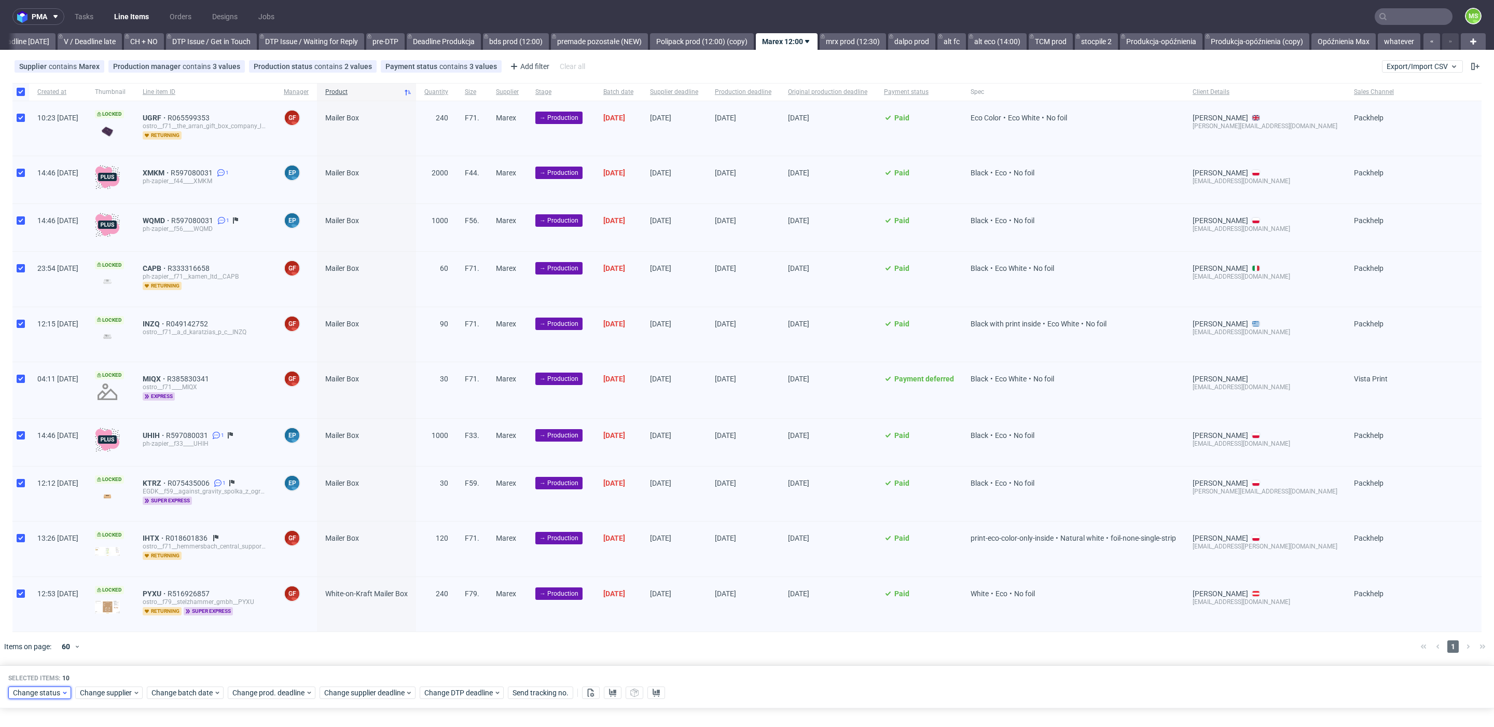
click at [56, 693] on span "Change status" at bounding box center [37, 692] width 48 height 10
drag, startPoint x: 47, startPoint y: 575, endPoint x: 101, endPoint y: 653, distance: 95.1
click at [47, 574] on span "In Production" at bounding box center [38, 571] width 52 height 15
click at [110, 667] on span "Save" at bounding box center [118, 668] width 16 height 7
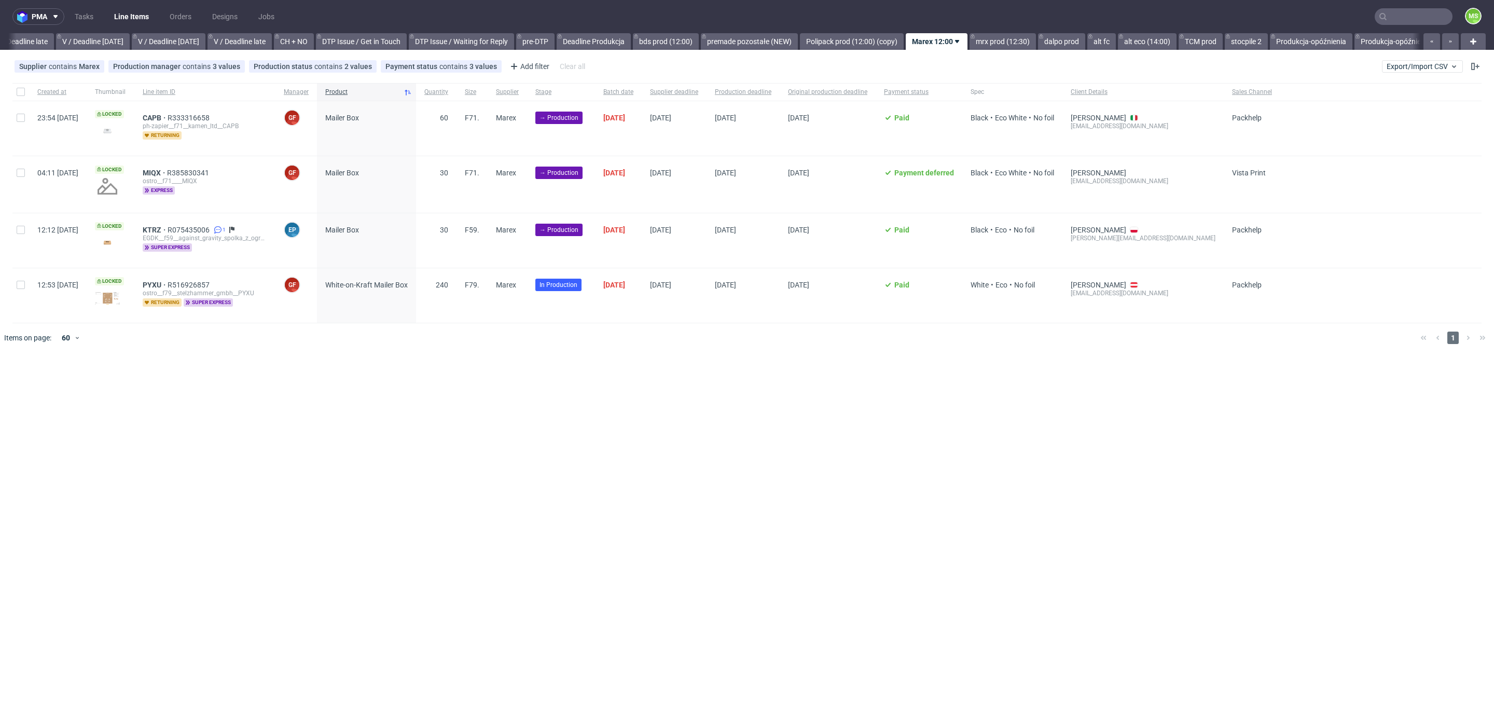
scroll to position [0, 1318]
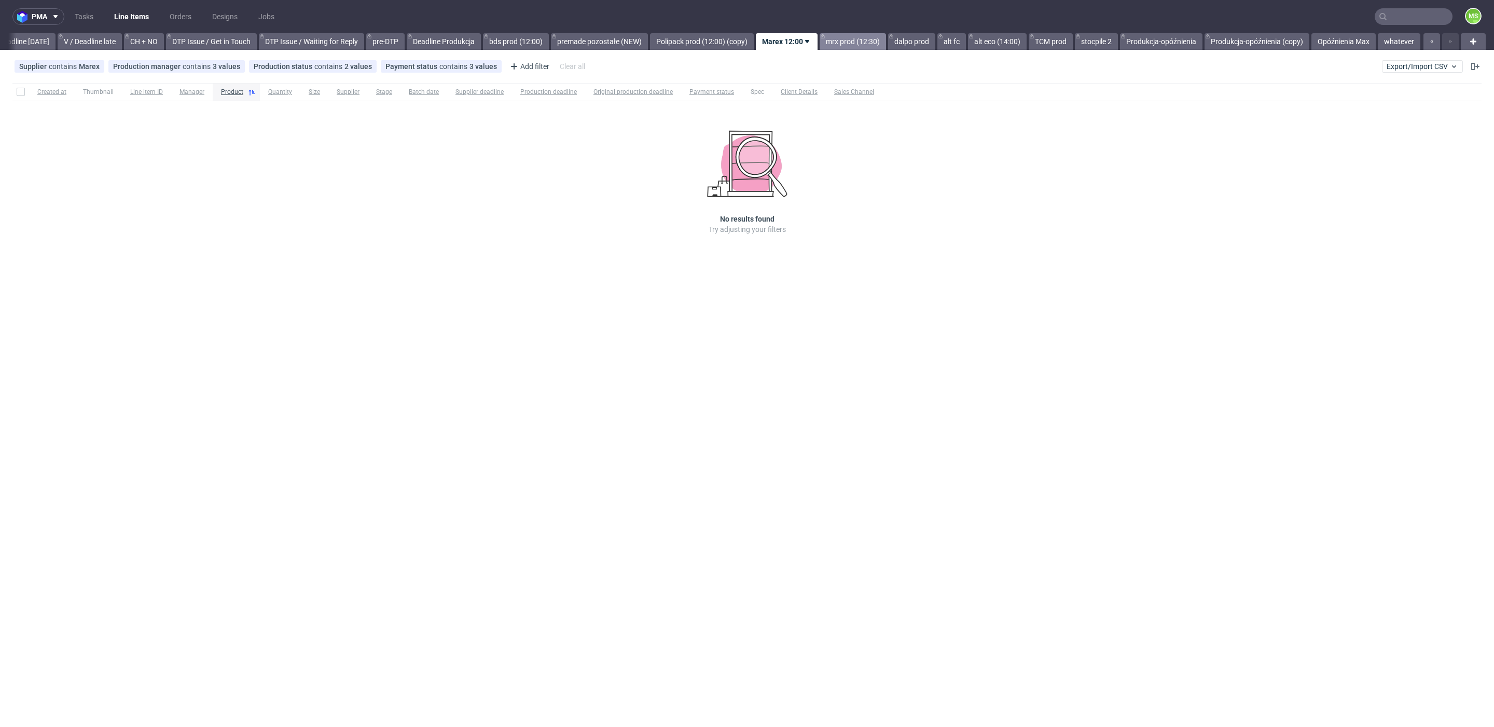
click at [859, 38] on link "mrx prod (12:30)" at bounding box center [853, 41] width 66 height 17
click at [895, 39] on link "dalpo prod" at bounding box center [911, 41] width 47 height 17
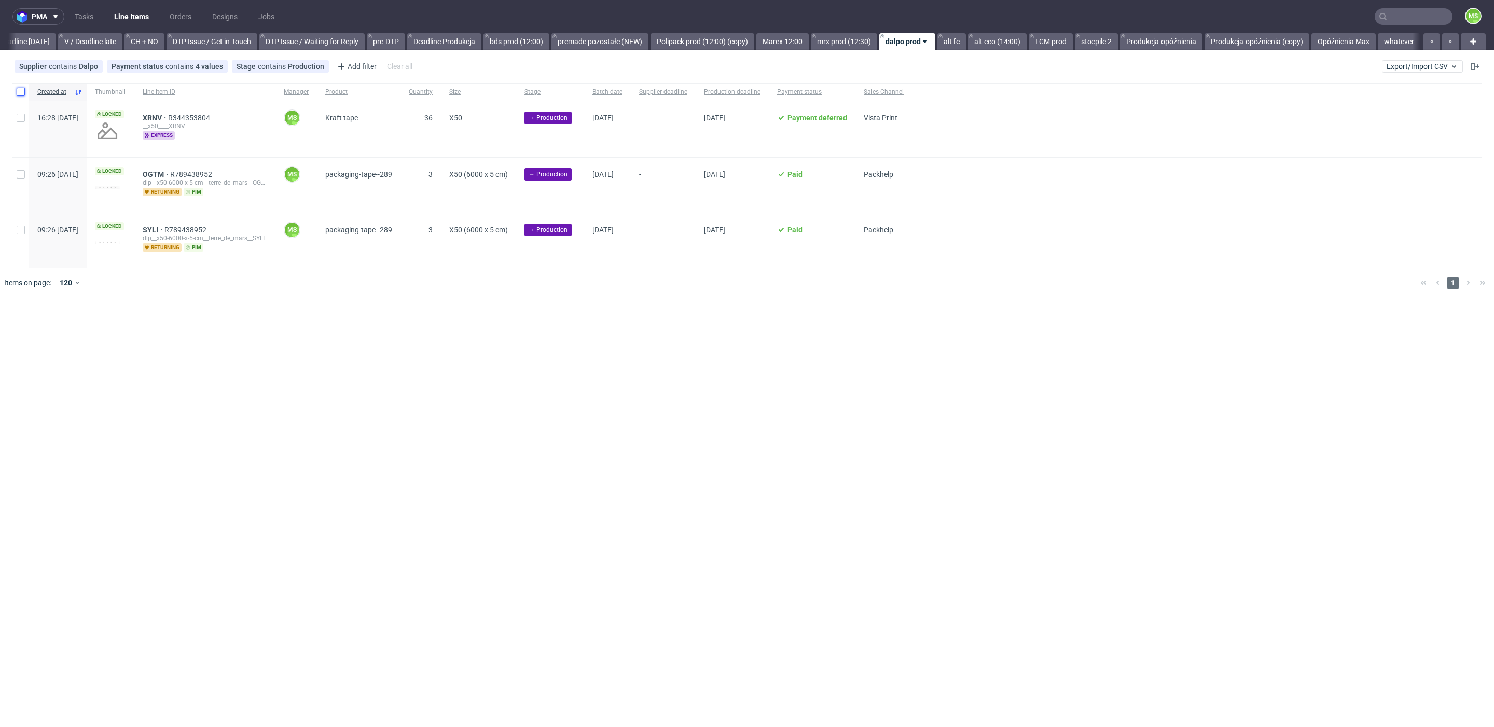
click at [22, 91] on input "checkbox" at bounding box center [21, 92] width 8 height 8
checkbox input "true"
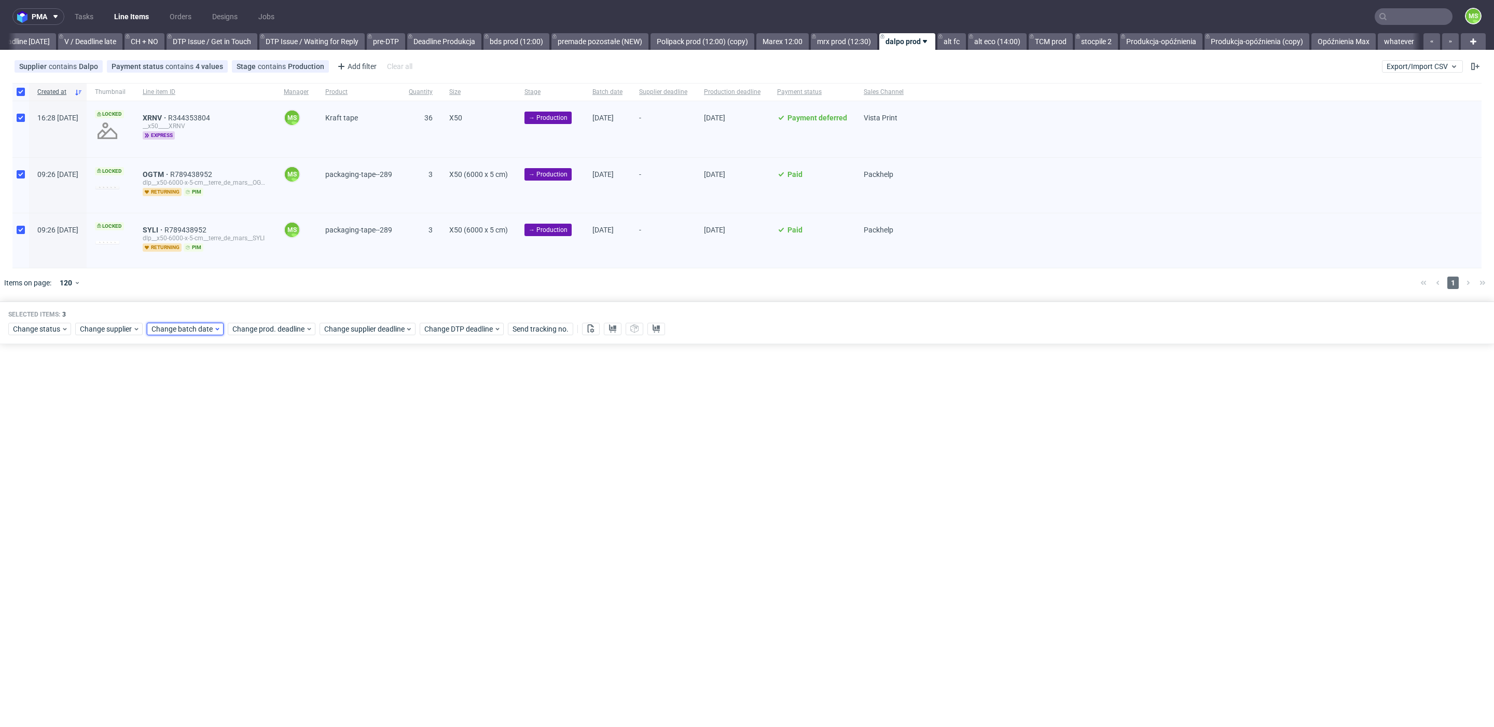
drag, startPoint x: 153, startPoint y: 329, endPoint x: 162, endPoint y: 329, distance: 8.8
click at [153, 329] on span "Change batch date" at bounding box center [182, 329] width 62 height 10
drag, startPoint x: 195, startPoint y: 430, endPoint x: 258, endPoint y: 487, distance: 84.5
click at [195, 431] on button "14" at bounding box center [200, 430] width 16 height 17
click at [271, 501] on span "Save" at bounding box center [270, 502] width 16 height 7
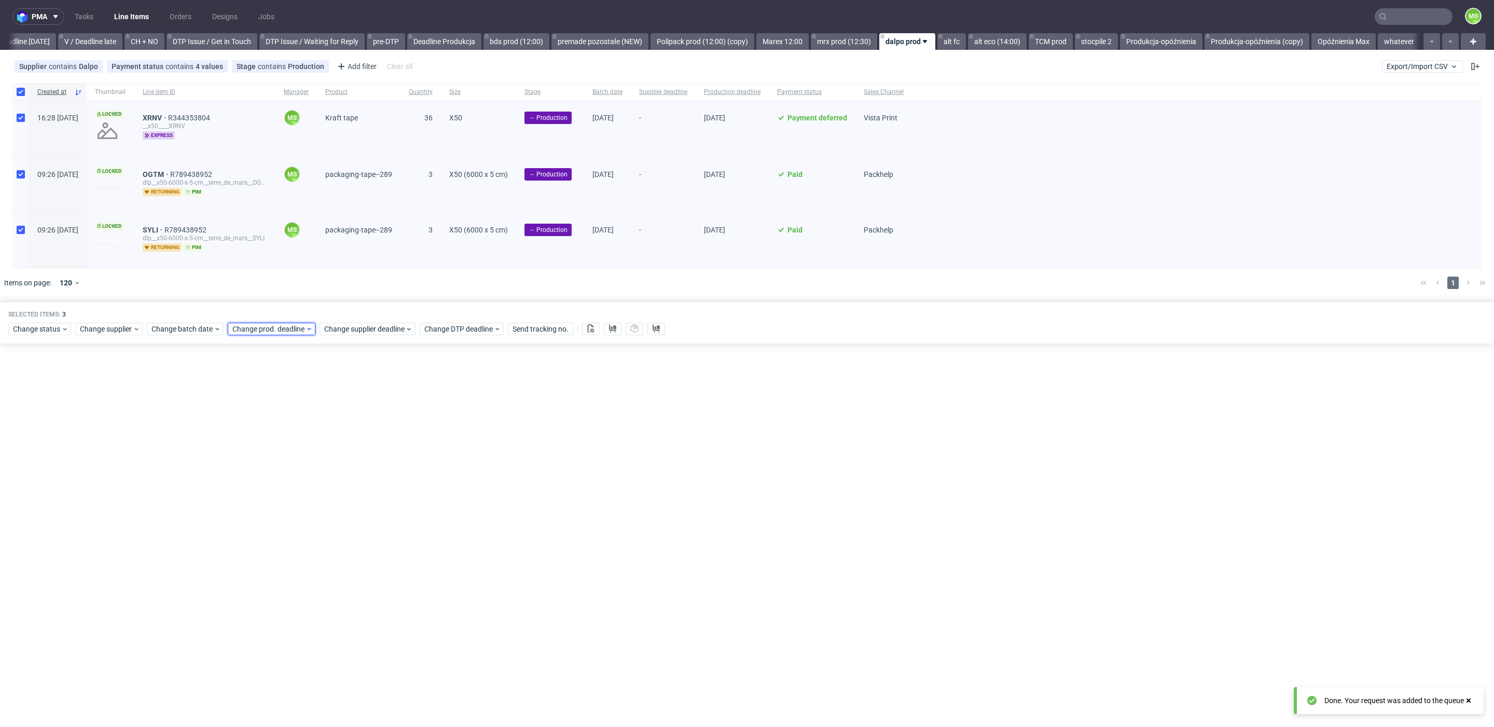
click at [279, 328] on span "Change prod. deadline" at bounding box center [268, 329] width 73 height 10
click at [276, 462] on span "28" at bounding box center [280, 467] width 8 height 10
drag, startPoint x: 349, startPoint y: 497, endPoint x: 357, endPoint y: 480, distance: 18.8
click at [349, 497] on button "Save" at bounding box center [350, 502] width 25 height 17
click at [374, 321] on div "Change status Change supplier Change batch date Change prod. deadline Change su…" at bounding box center [746, 328] width 1477 height 15
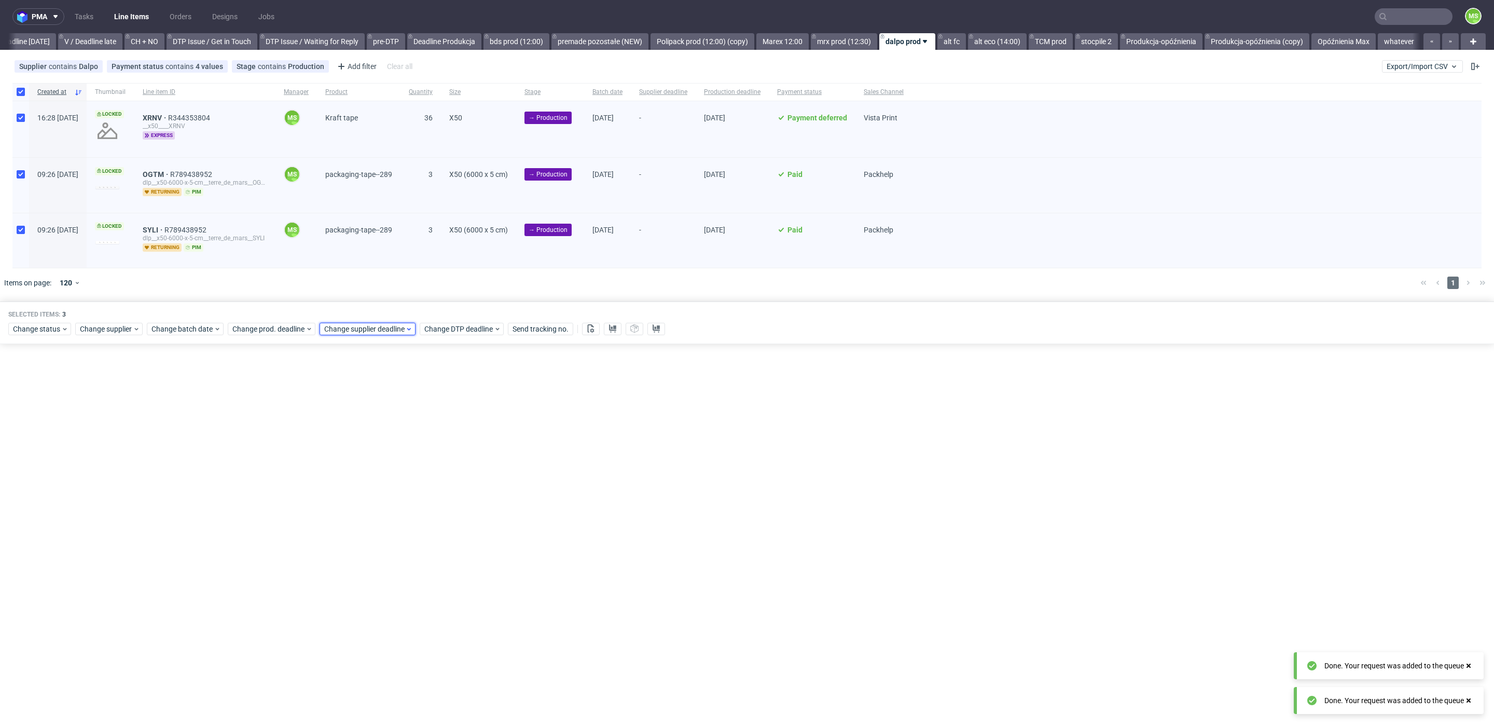
click at [384, 324] on span "Change supplier deadline" at bounding box center [364, 329] width 81 height 10
click at [374, 471] on span "28" at bounding box center [372, 467] width 8 height 10
drag, startPoint x: 443, startPoint y: 504, endPoint x: 442, endPoint y: 493, distance: 10.9
click at [443, 499] on span "Save" at bounding box center [442, 502] width 16 height 7
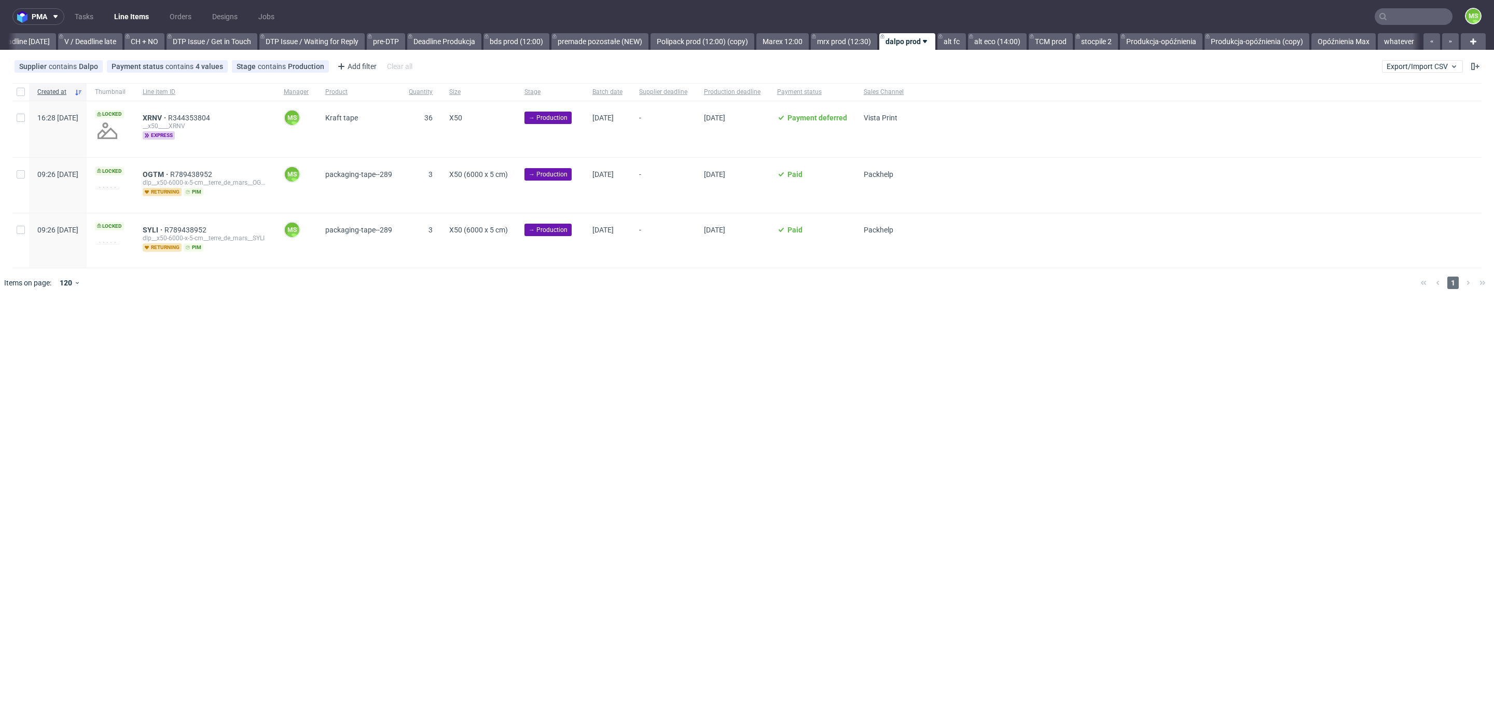
scroll to position [0, 1406]
click at [19, 93] on input "checkbox" at bounding box center [21, 92] width 8 height 8
checkbox input "true"
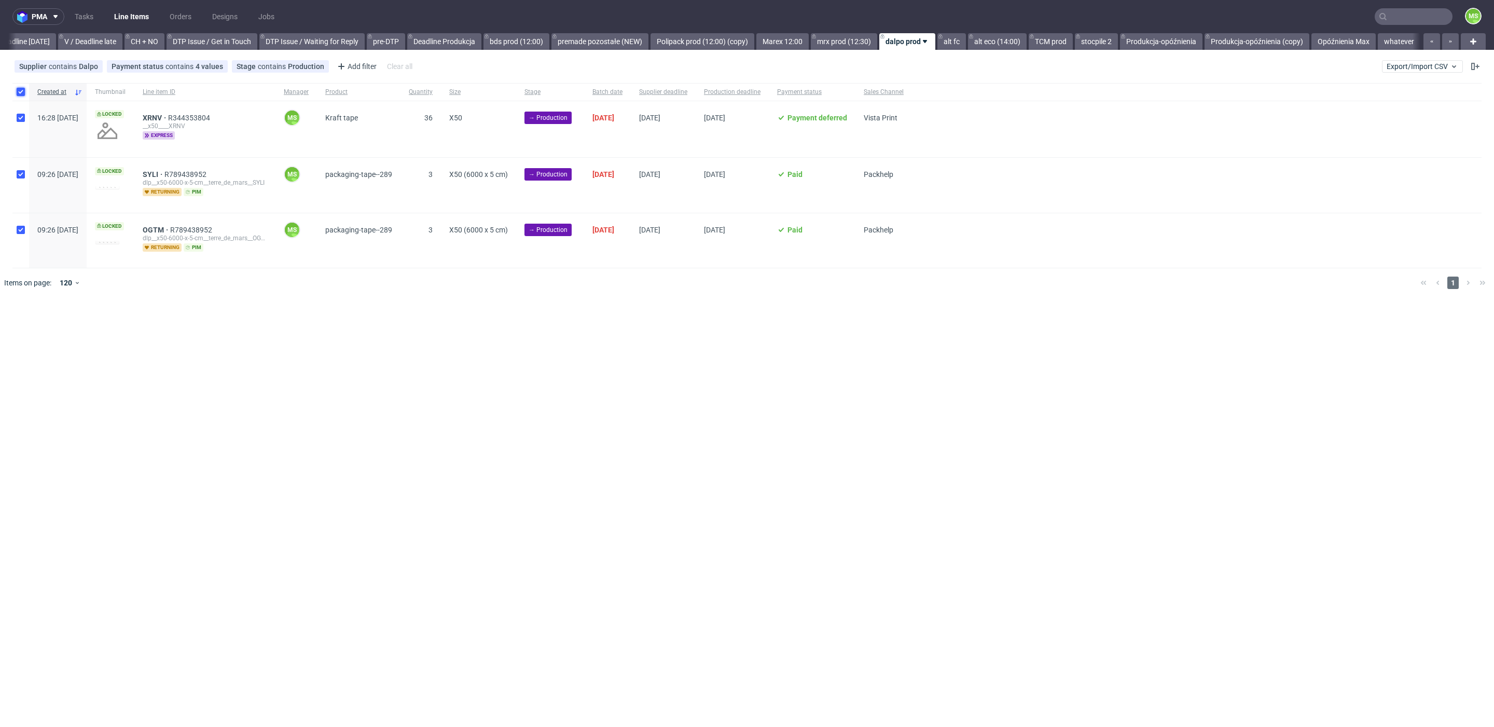
checkbox input "true"
click at [598, 323] on button at bounding box center [591, 329] width 18 height 12
click at [617, 328] on button at bounding box center [613, 329] width 18 height 12
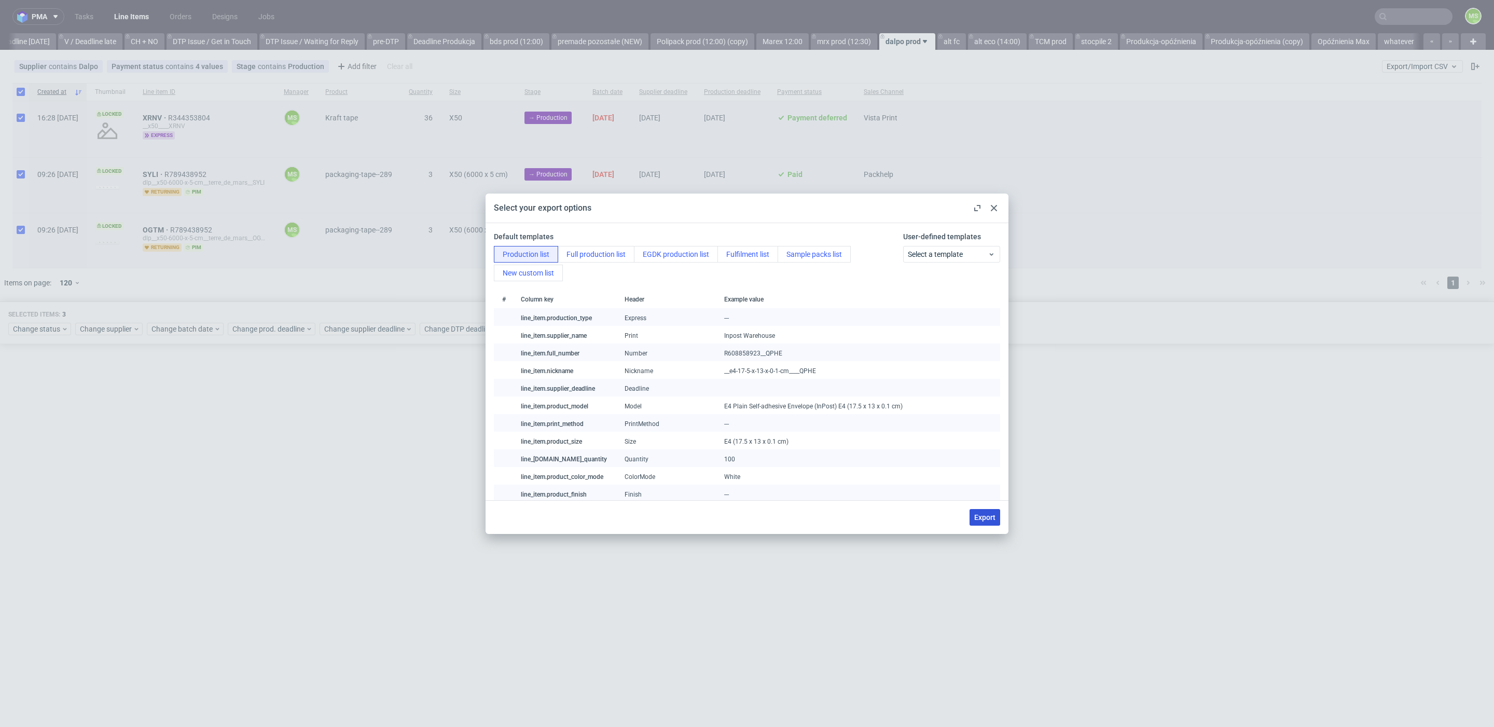
click at [990, 515] on span "Export" at bounding box center [984, 517] width 21 height 7
checkbox input "false"
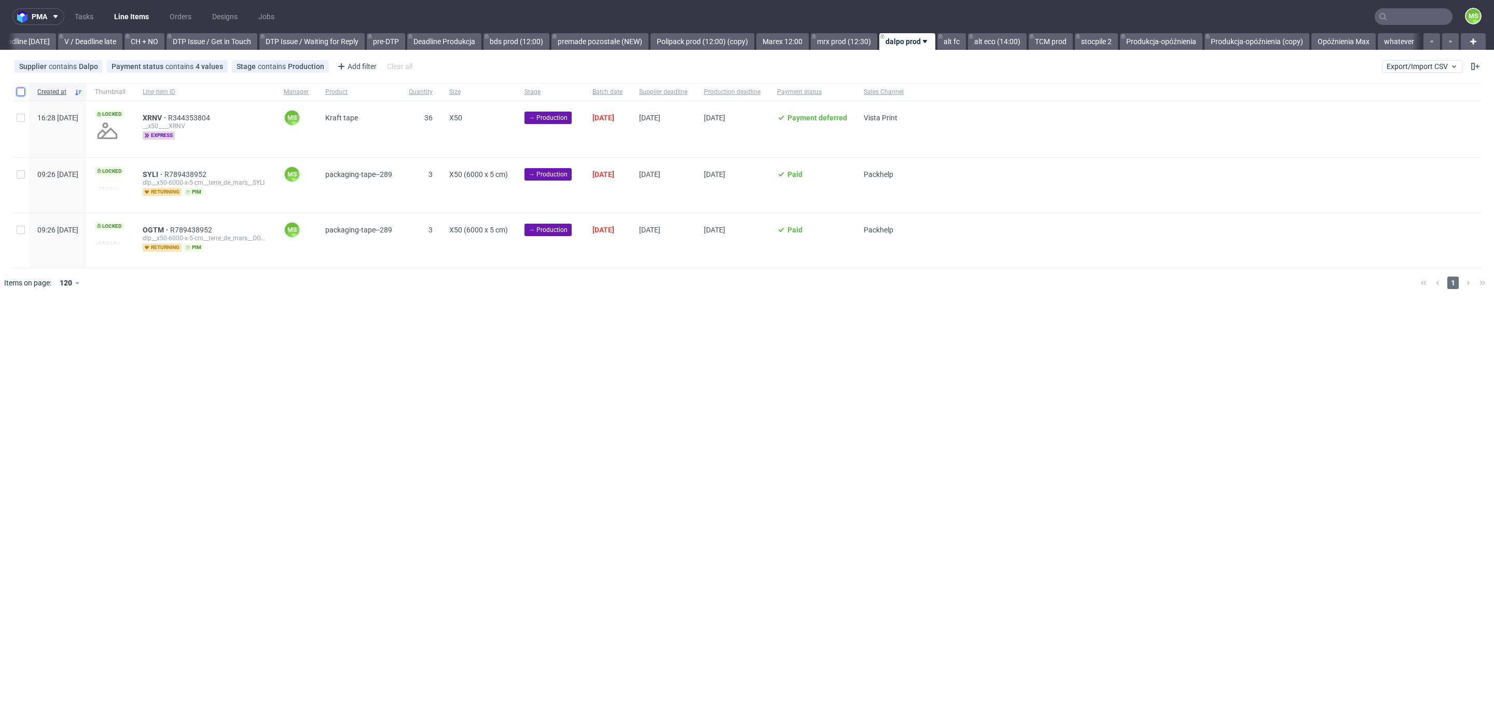
drag, startPoint x: 21, startPoint y: 90, endPoint x: 98, endPoint y: 372, distance: 292.0
click at [21, 91] on input "checkbox" at bounding box center [21, 92] width 8 height 8
checkbox input "true"
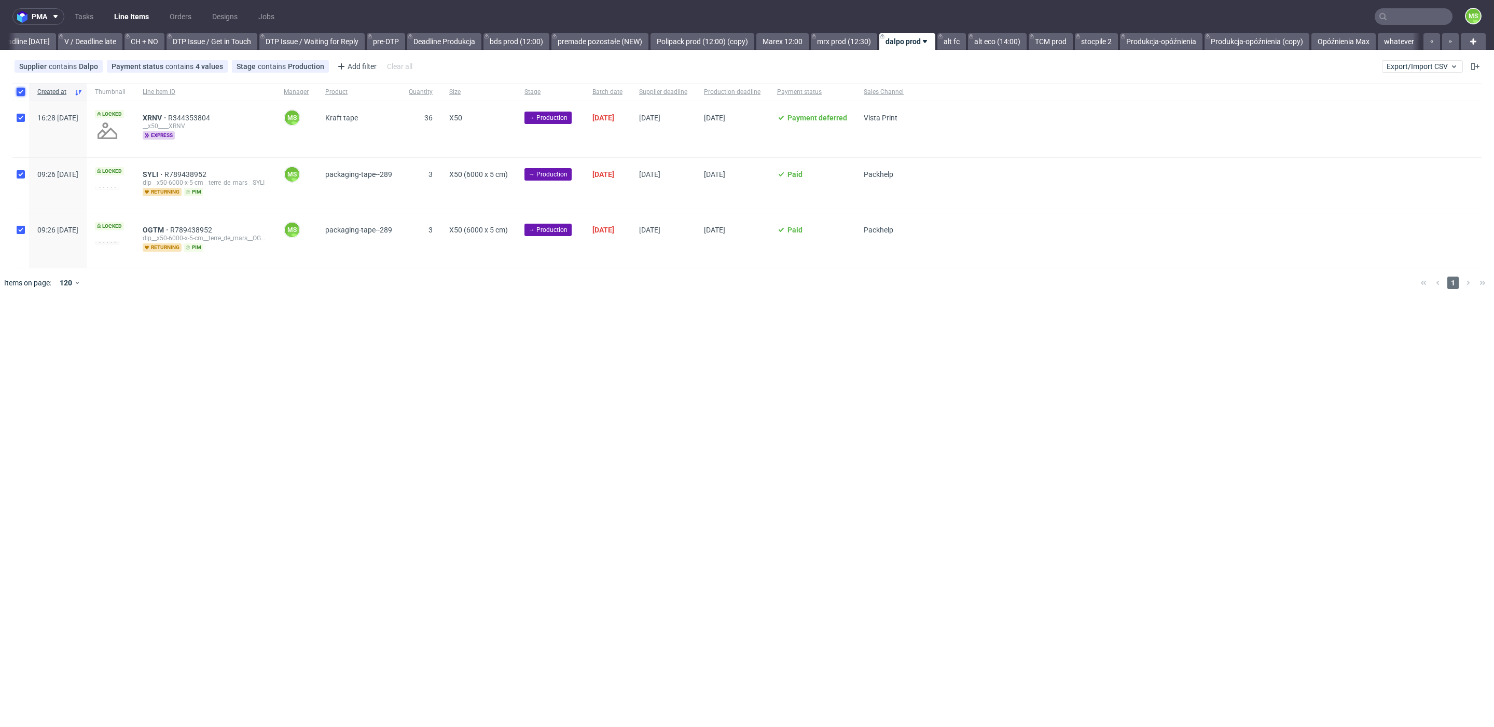
checkbox input "true"
click at [50, 330] on span "Change status" at bounding box center [37, 329] width 48 height 10
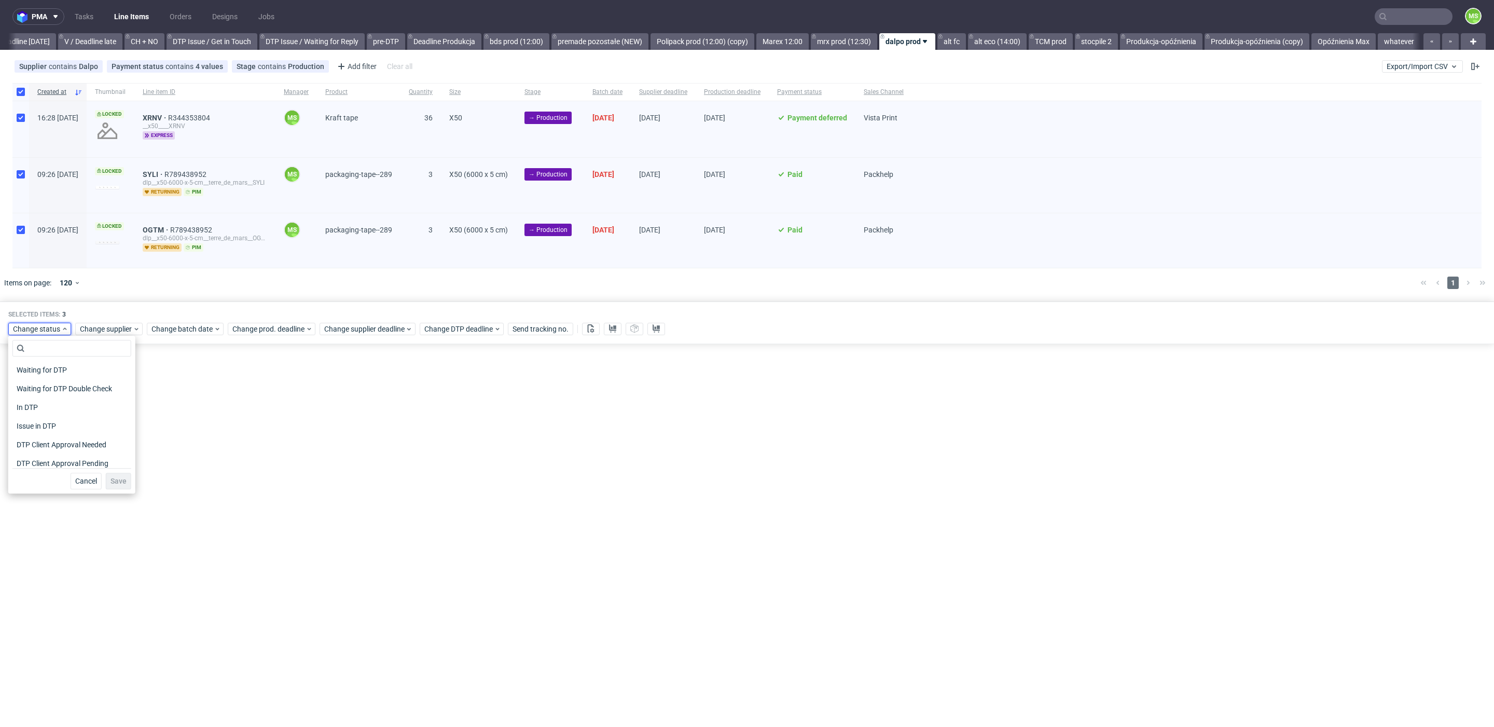
scroll to position [135, 0]
drag, startPoint x: 57, startPoint y: 379, endPoint x: 84, endPoint y: 407, distance: 39.3
click at [56, 379] on span "In Production" at bounding box center [38, 384] width 52 height 15
click at [112, 479] on span "Save" at bounding box center [118, 480] width 16 height 7
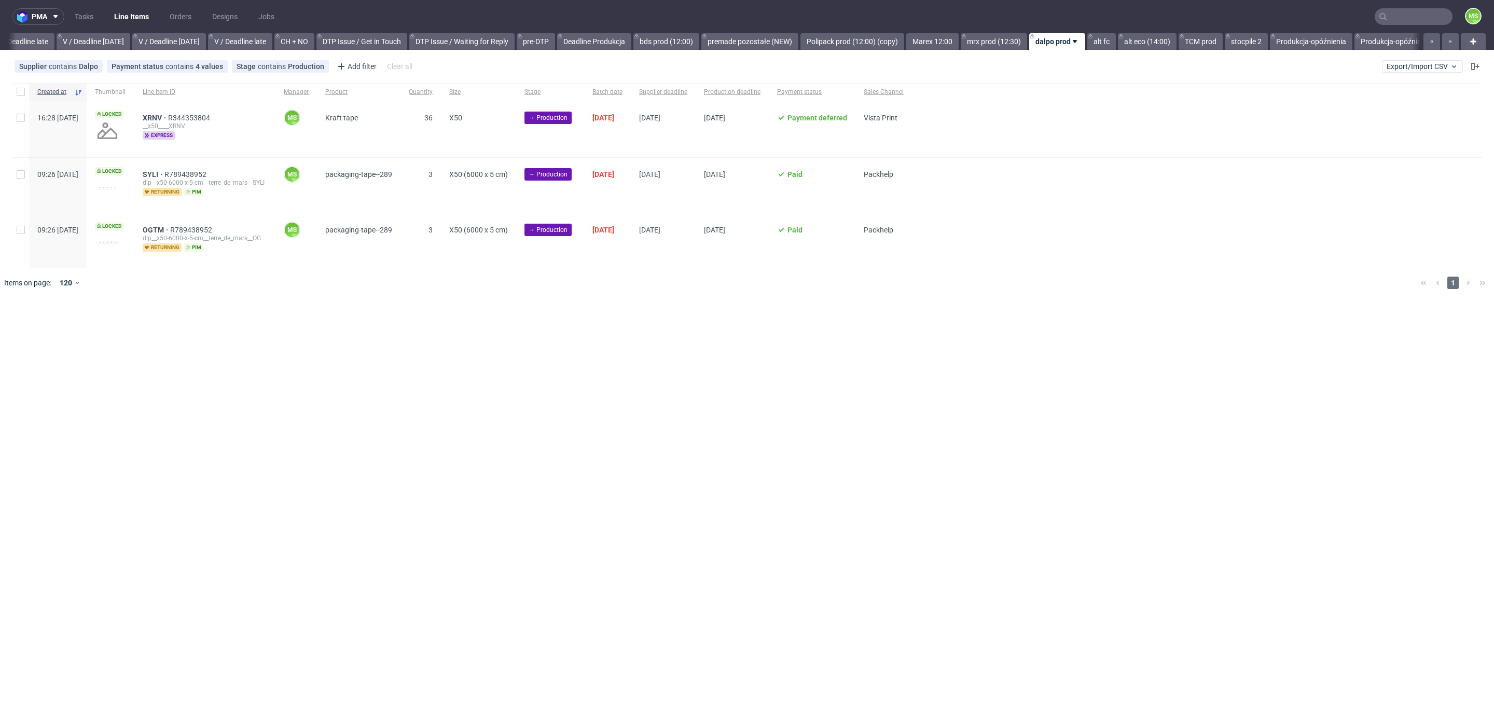
scroll to position [0, 1318]
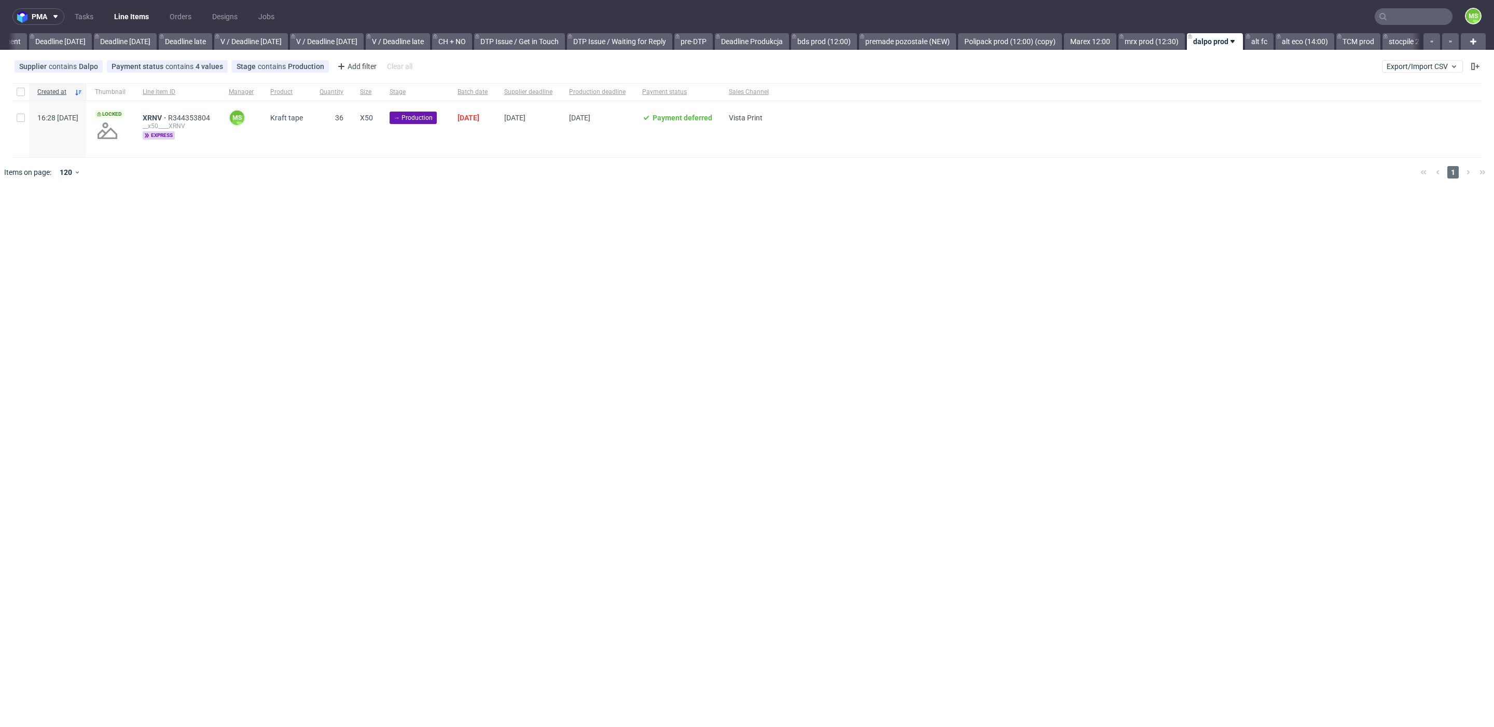
scroll to position [0, 1228]
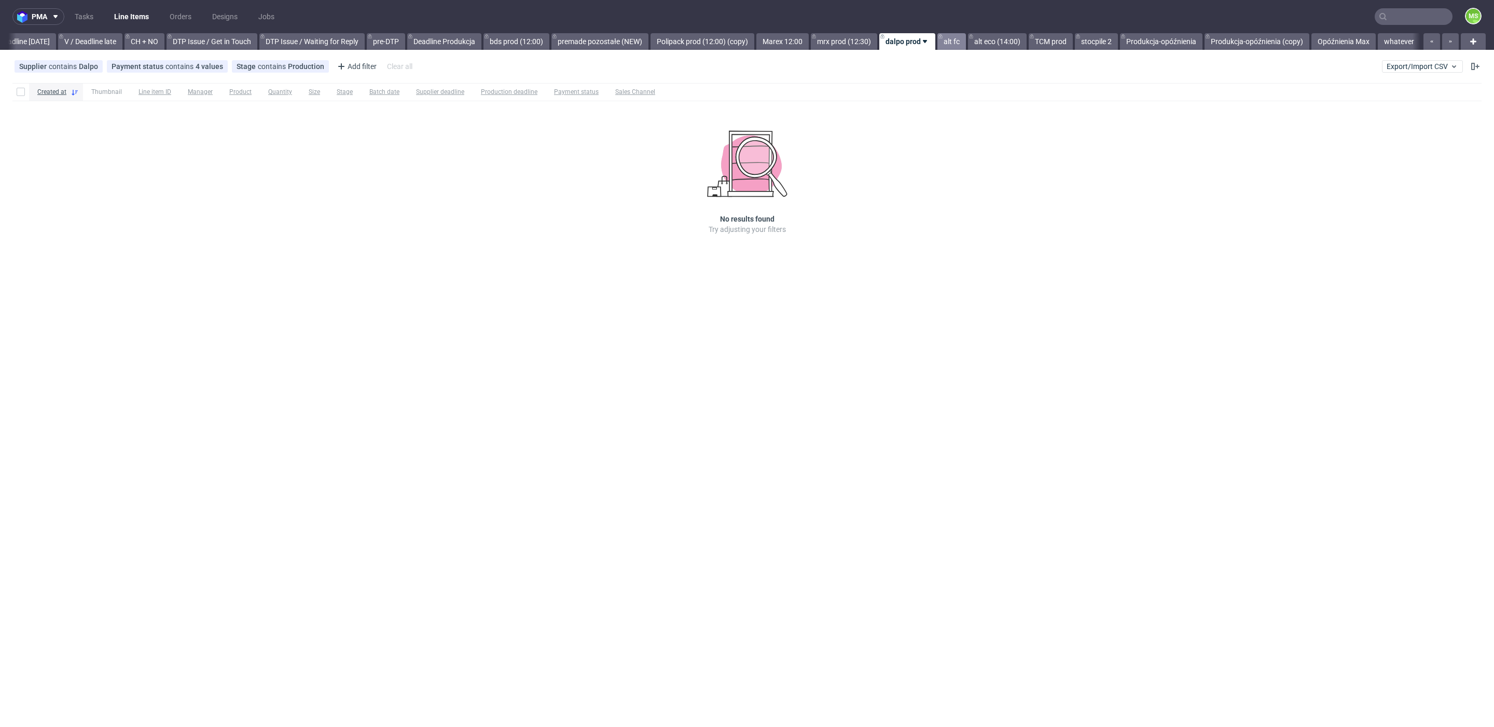
click at [951, 39] on link "alt fc" at bounding box center [951, 41] width 29 height 17
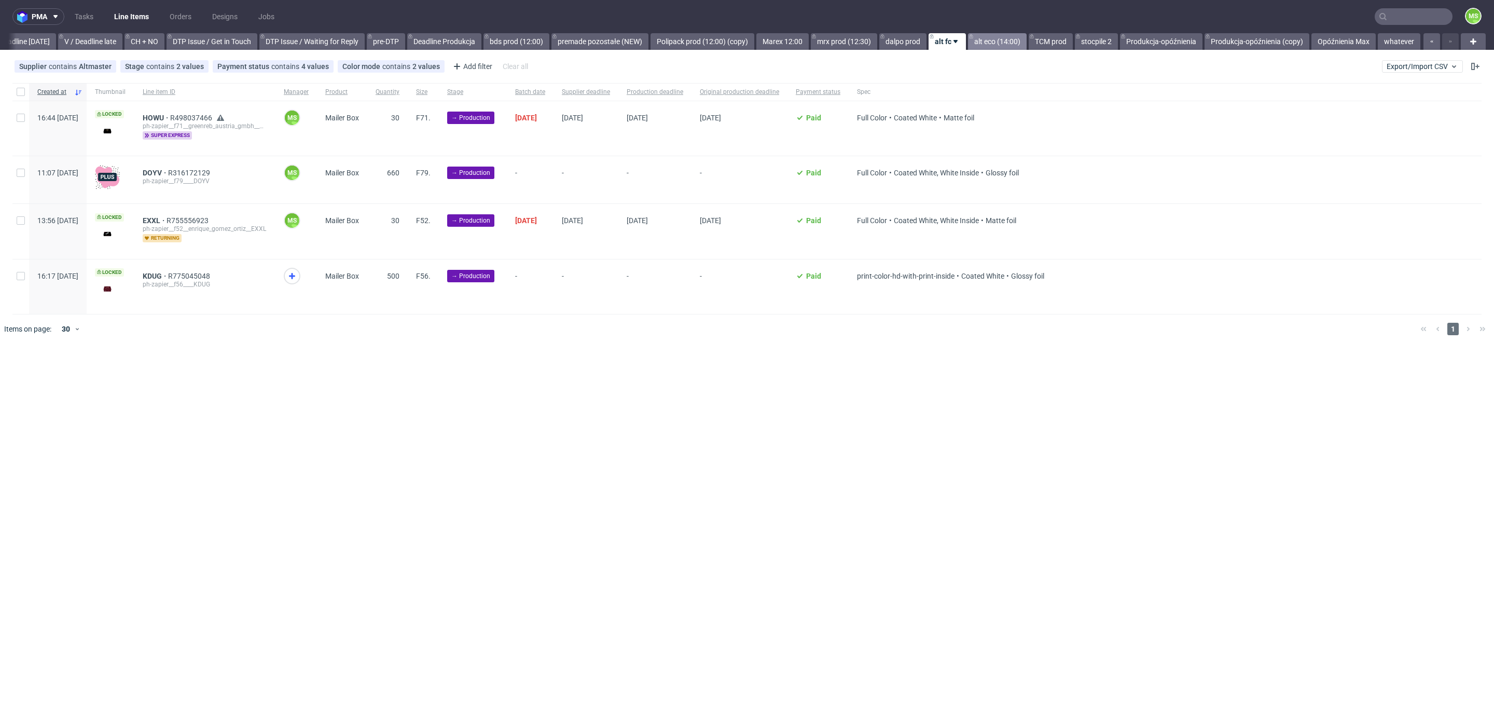
click at [994, 40] on link "alt eco (14:00)" at bounding box center [997, 41] width 59 height 17
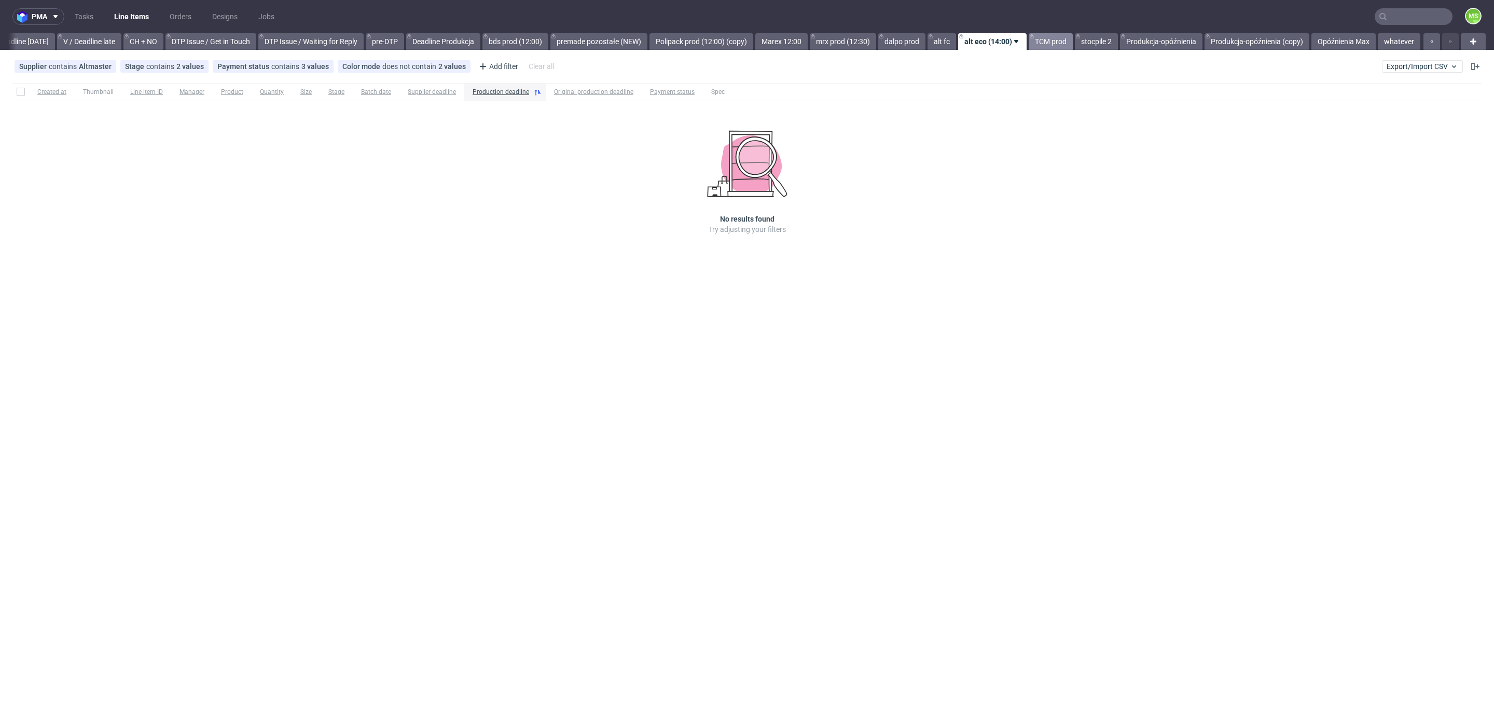
click at [1043, 42] on link "TCM prod" at bounding box center [1051, 41] width 44 height 17
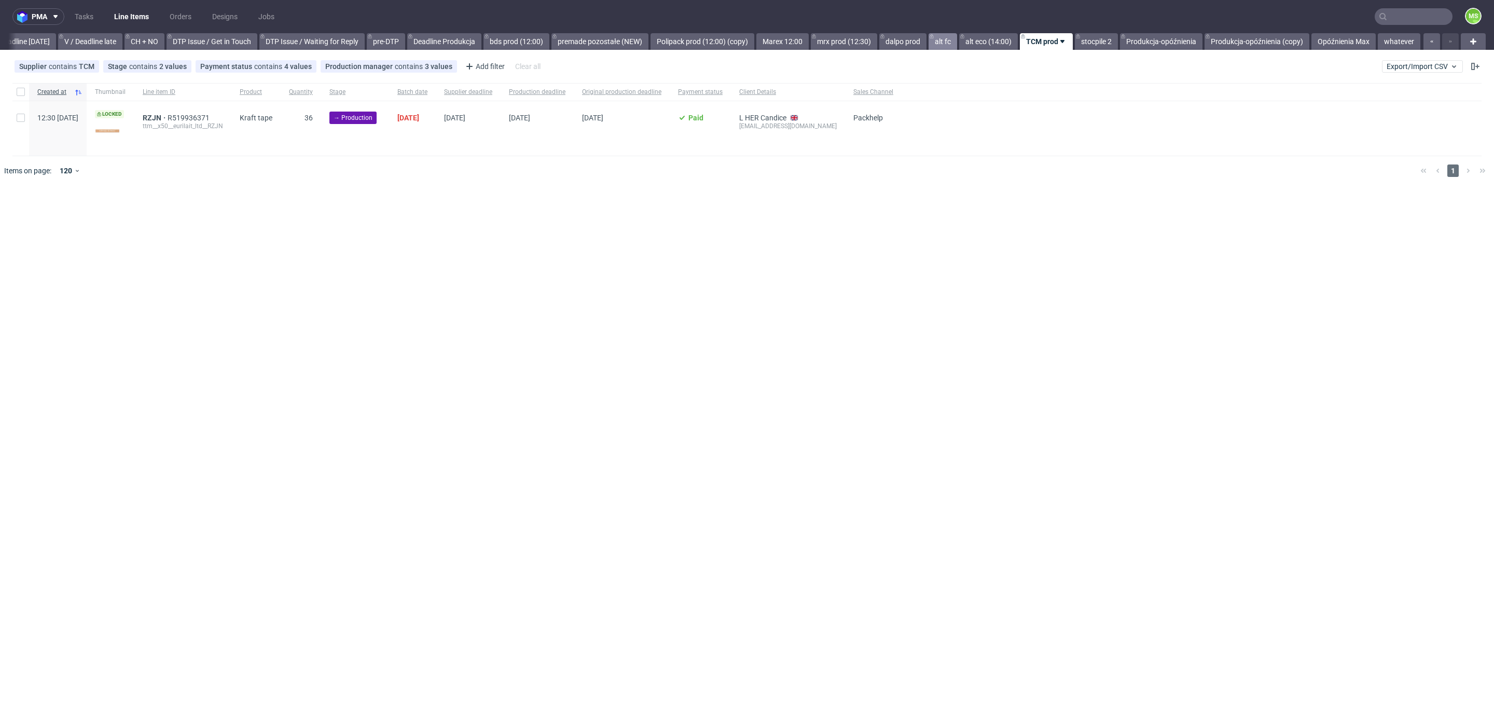
click at [947, 41] on link "alt fc" at bounding box center [943, 41] width 29 height 17
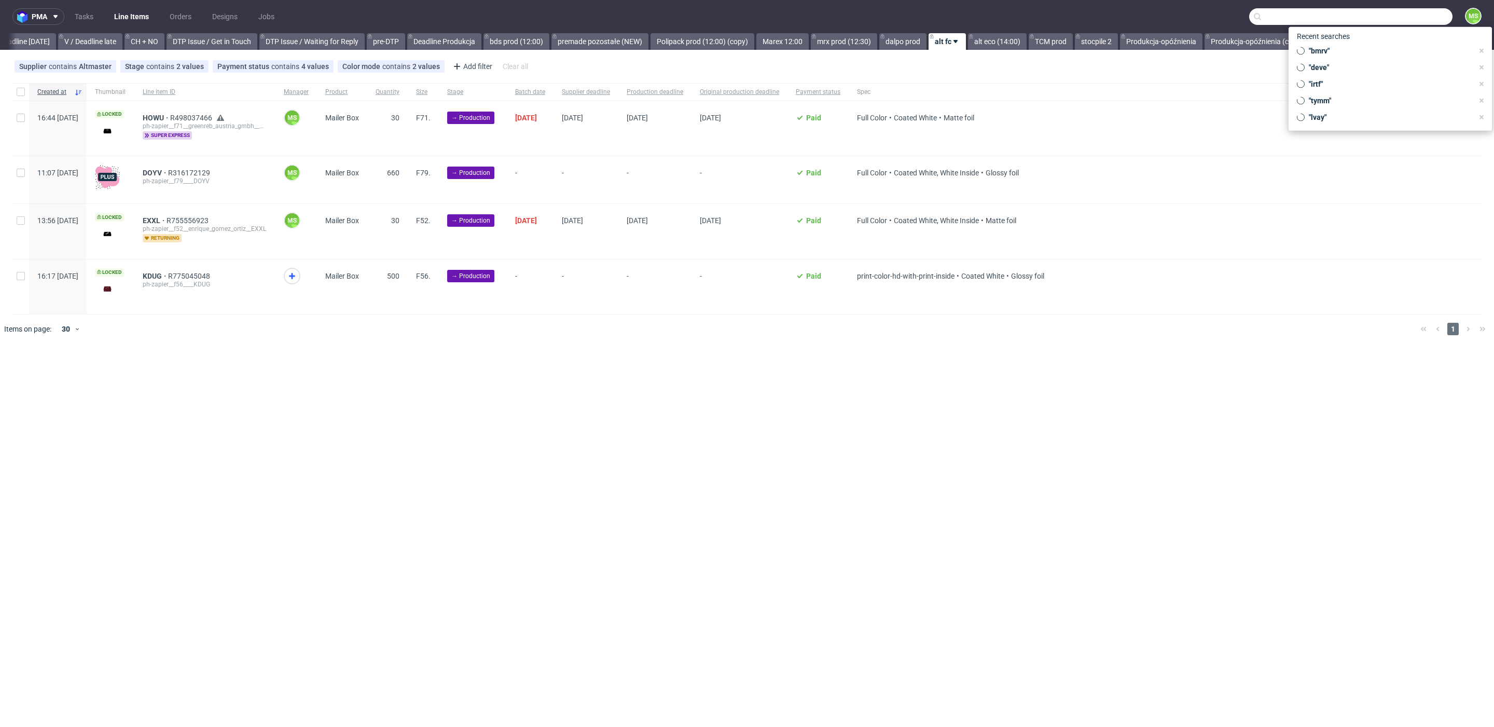
click at [1413, 14] on input "text" at bounding box center [1350, 16] width 203 height 17
type input "pyxu"
click at [1357, 54] on div "ostro__f79__stelzhammer_gmbh__ PYXU" at bounding box center [1359, 54] width 112 height 9
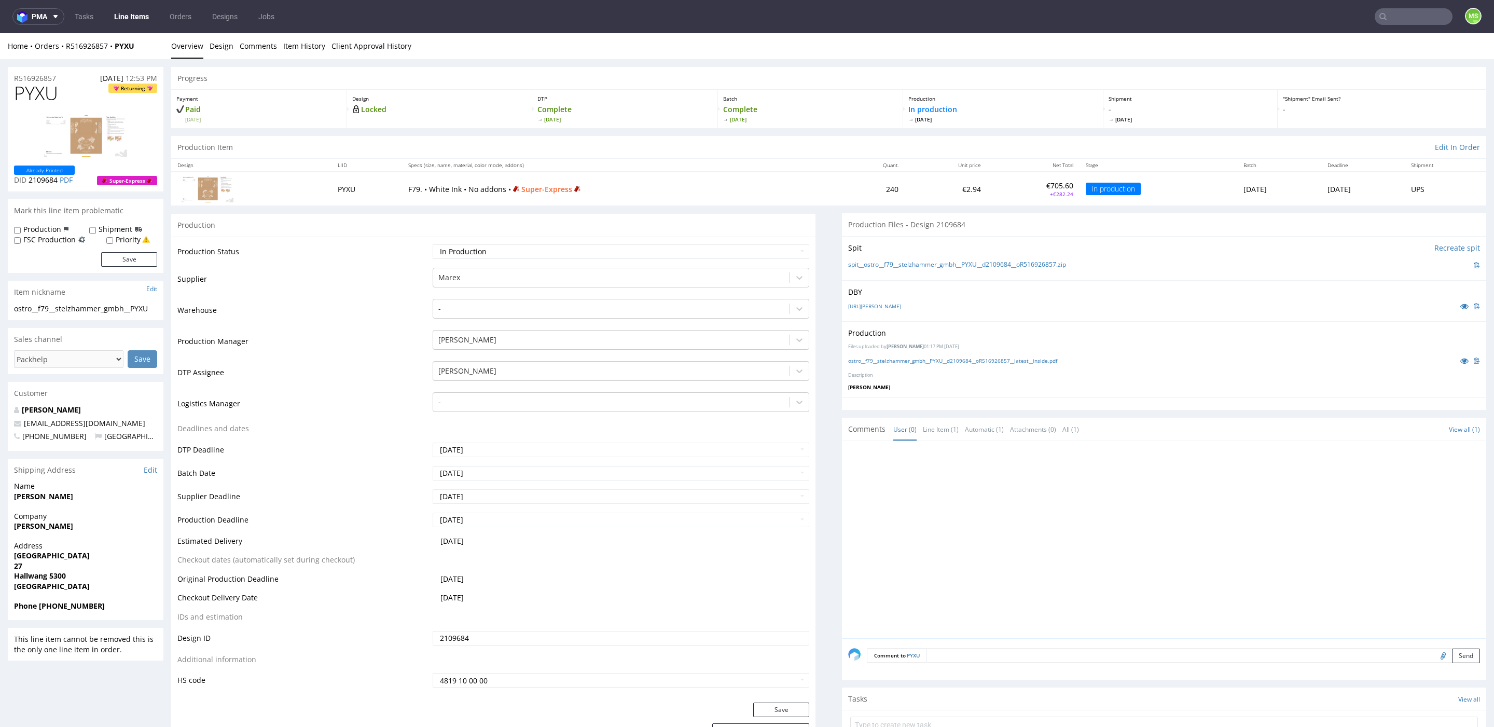
click at [93, 123] on img at bounding box center [85, 135] width 83 height 43
click at [901, 302] on link "1362405-box-de-mailer-box-white-ink-79-cardboard-natural-print-monochrome-white…" at bounding box center [874, 305] width 53 height 7
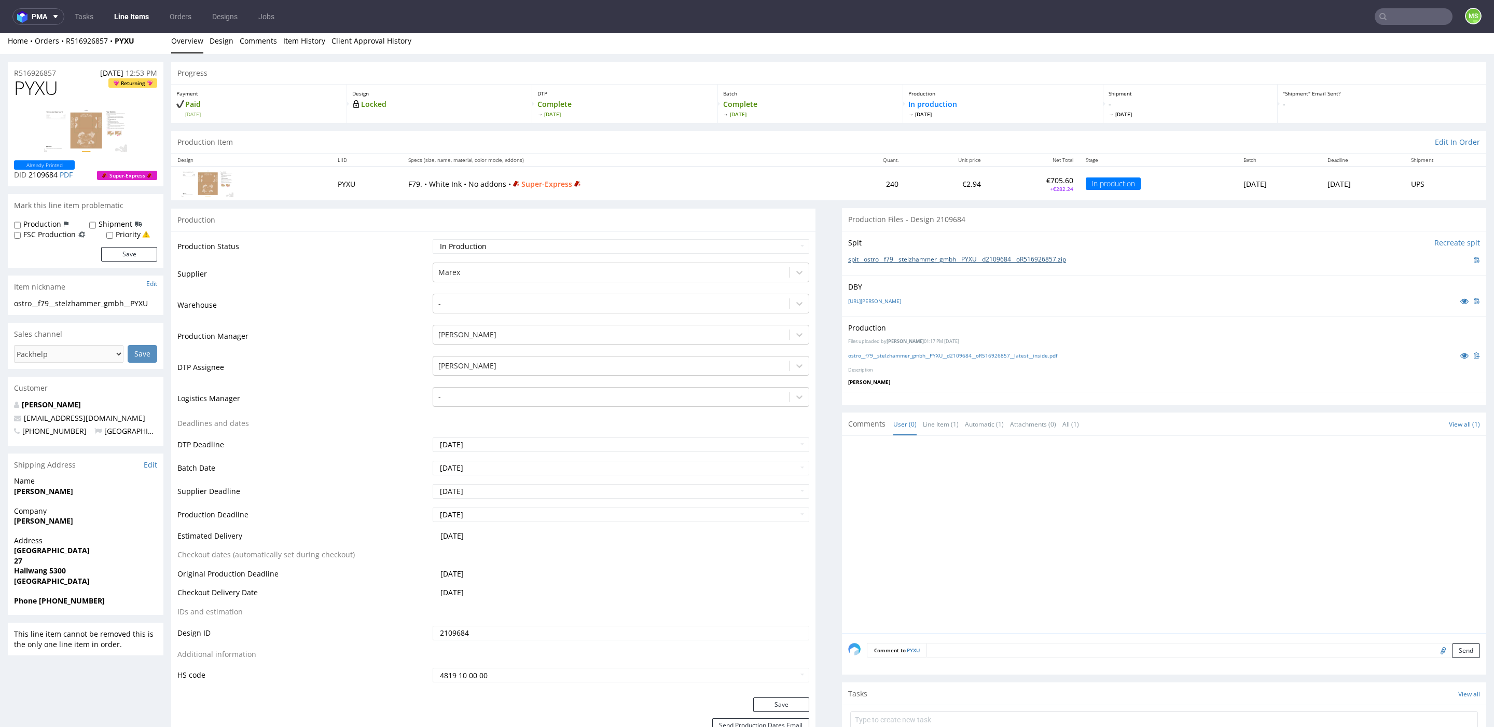
click at [1032, 262] on div "Spit Recreate spit spit__ostro__f79__stelzhammer_gmbh__PYXU__d2109684__oR516926…" at bounding box center [1164, 253] width 644 height 44
click at [1034, 257] on link "spit__ostro__f79__stelzhammer_gmbh__PYXU__d2109684__oR516926857.zip" at bounding box center [957, 261] width 218 height 9
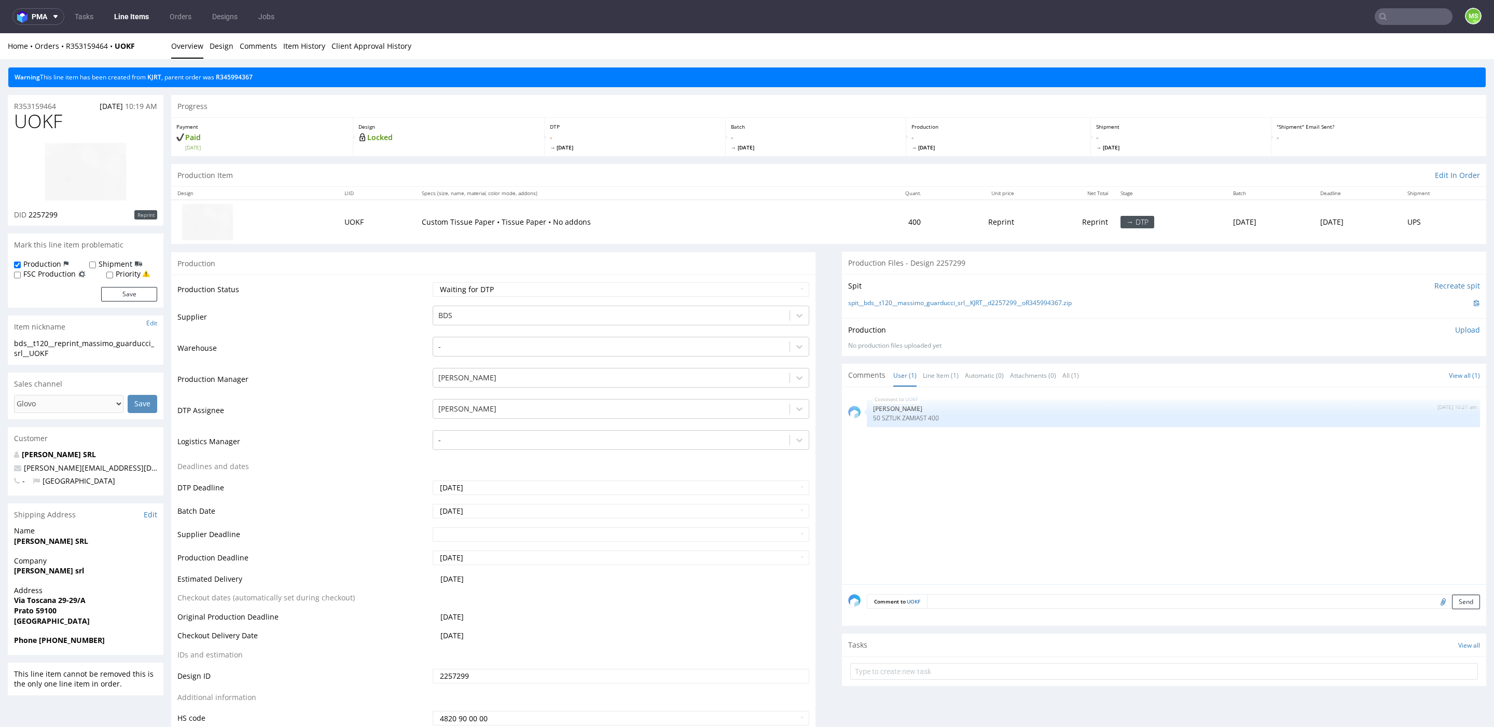
scroll to position [5, 0]
drag, startPoint x: 533, startPoint y: 130, endPoint x: 505, endPoint y: 117, distance: 30.9
click at [505, 117] on section "Progress Payment Paid [DATE] Design Locked DTP - [DATE] Batch - [DATE] Producti…" at bounding box center [828, 125] width 1315 height 61
click at [537, 104] on div "Progress" at bounding box center [828, 106] width 1315 height 23
click at [637, 171] on div "Production Item Edit In Order" at bounding box center [828, 175] width 1315 height 23
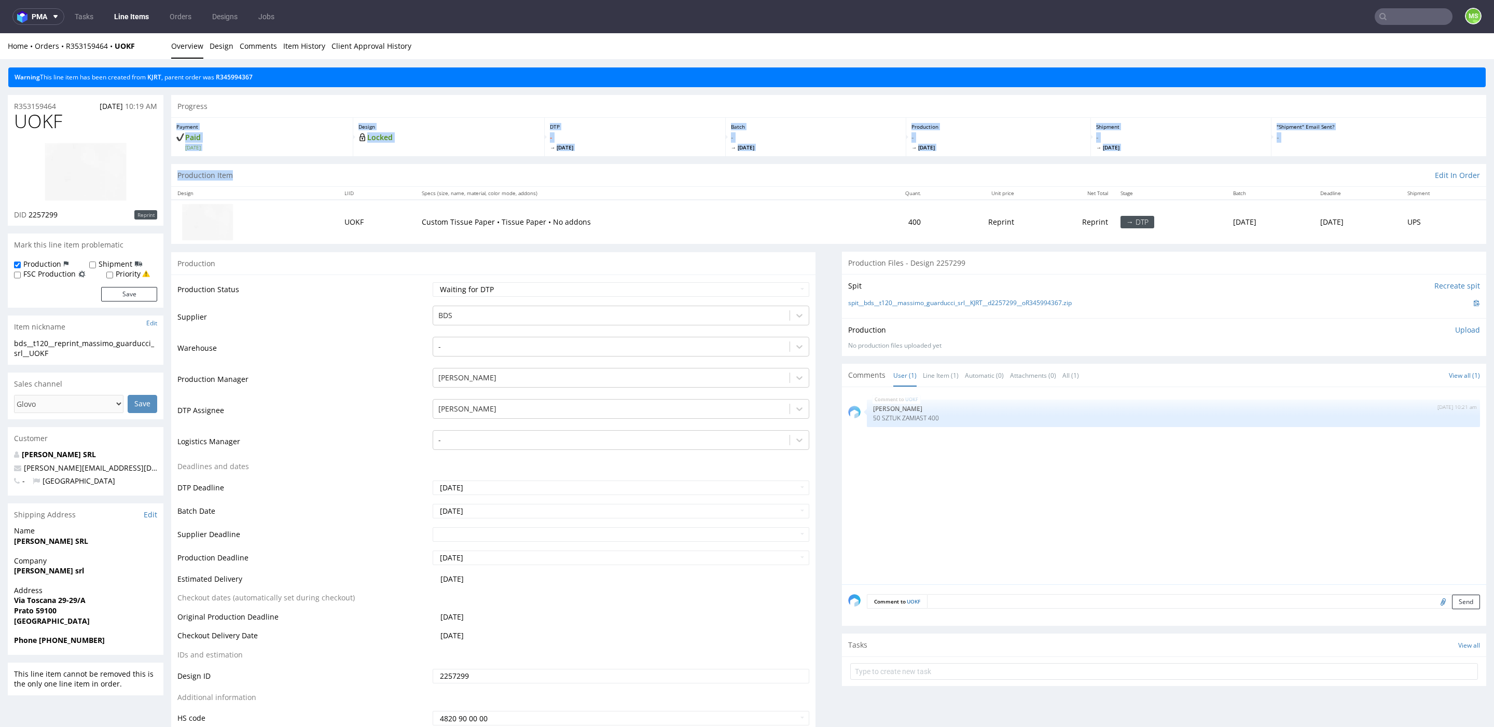
drag, startPoint x: 563, startPoint y: 144, endPoint x: 510, endPoint y: 113, distance: 61.8
drag, startPoint x: 630, startPoint y: 113, endPoint x: 635, endPoint y: 138, distance: 25.3
click at [630, 114] on div "Progress" at bounding box center [828, 106] width 1315 height 23
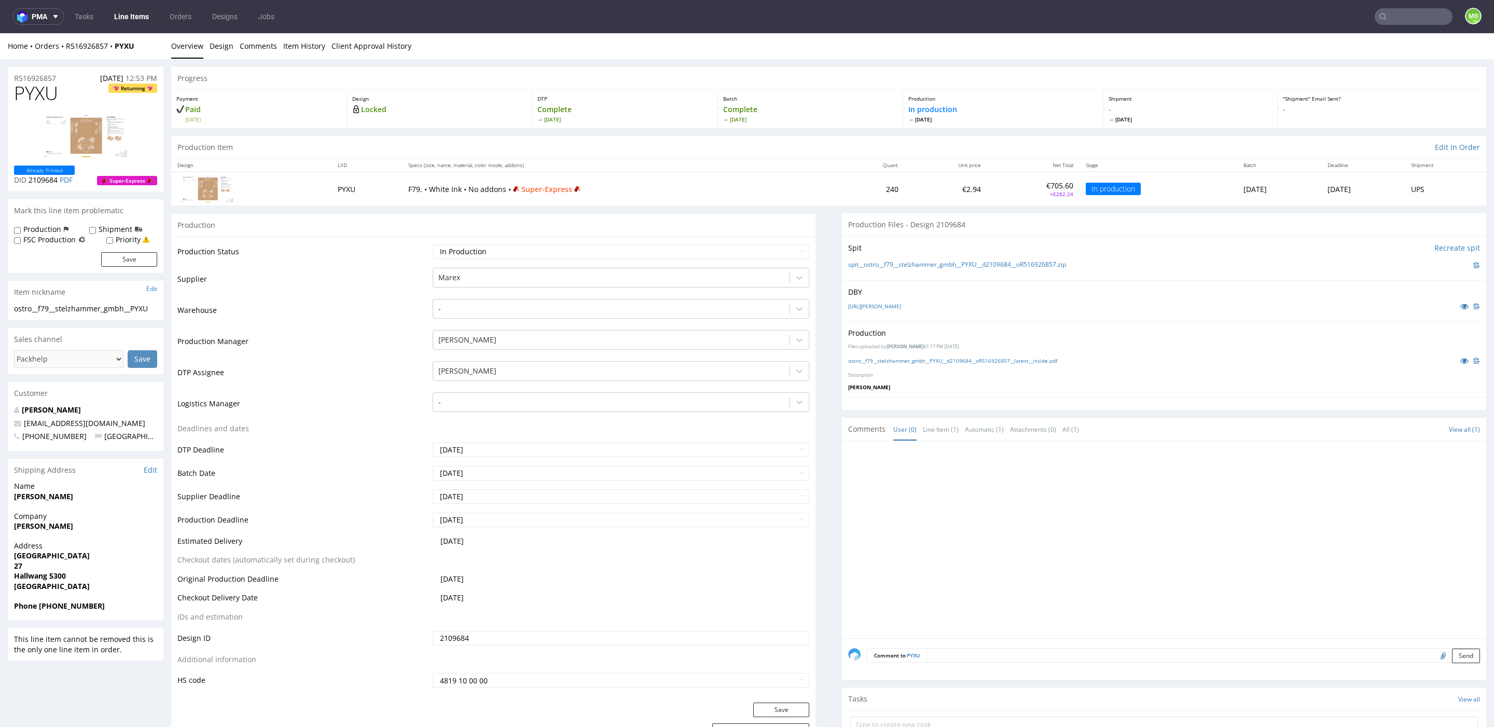
click at [141, 17] on link "Line Items" at bounding box center [131, 16] width 47 height 17
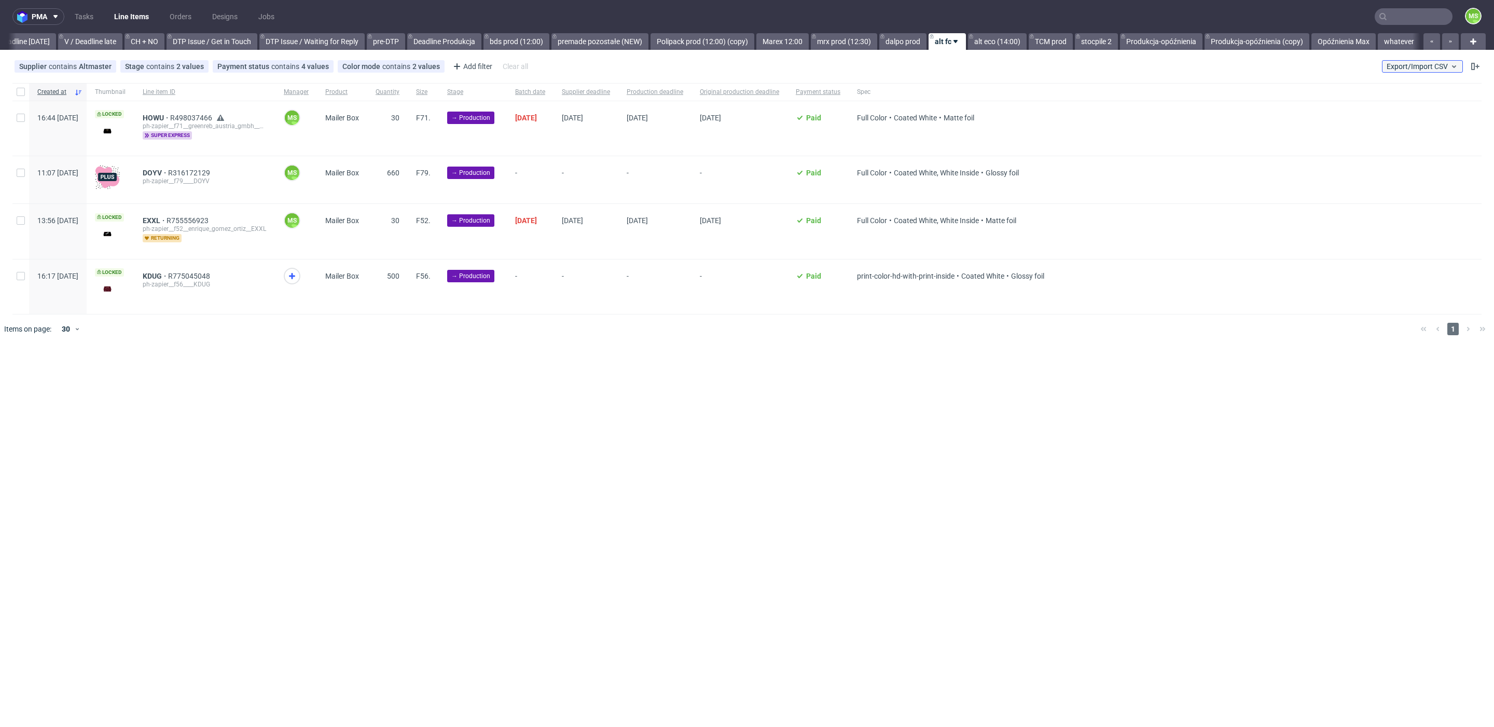
click at [1426, 61] on button "Export/Import CSV" at bounding box center [1422, 66] width 81 height 12
click at [1411, 104] on link "Import shipments CSV" at bounding box center [1397, 108] width 121 height 17
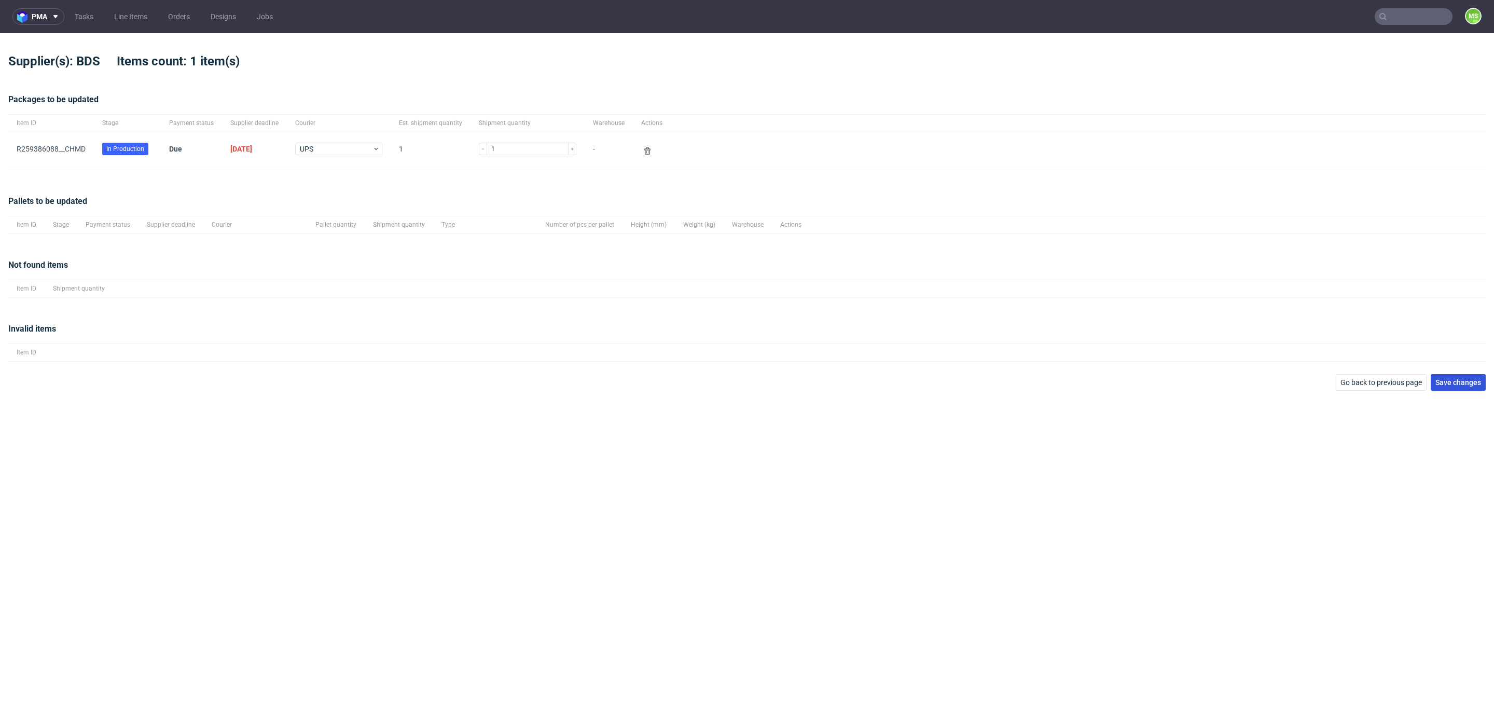
click at [1458, 376] on button "Save changes" at bounding box center [1458, 382] width 55 height 17
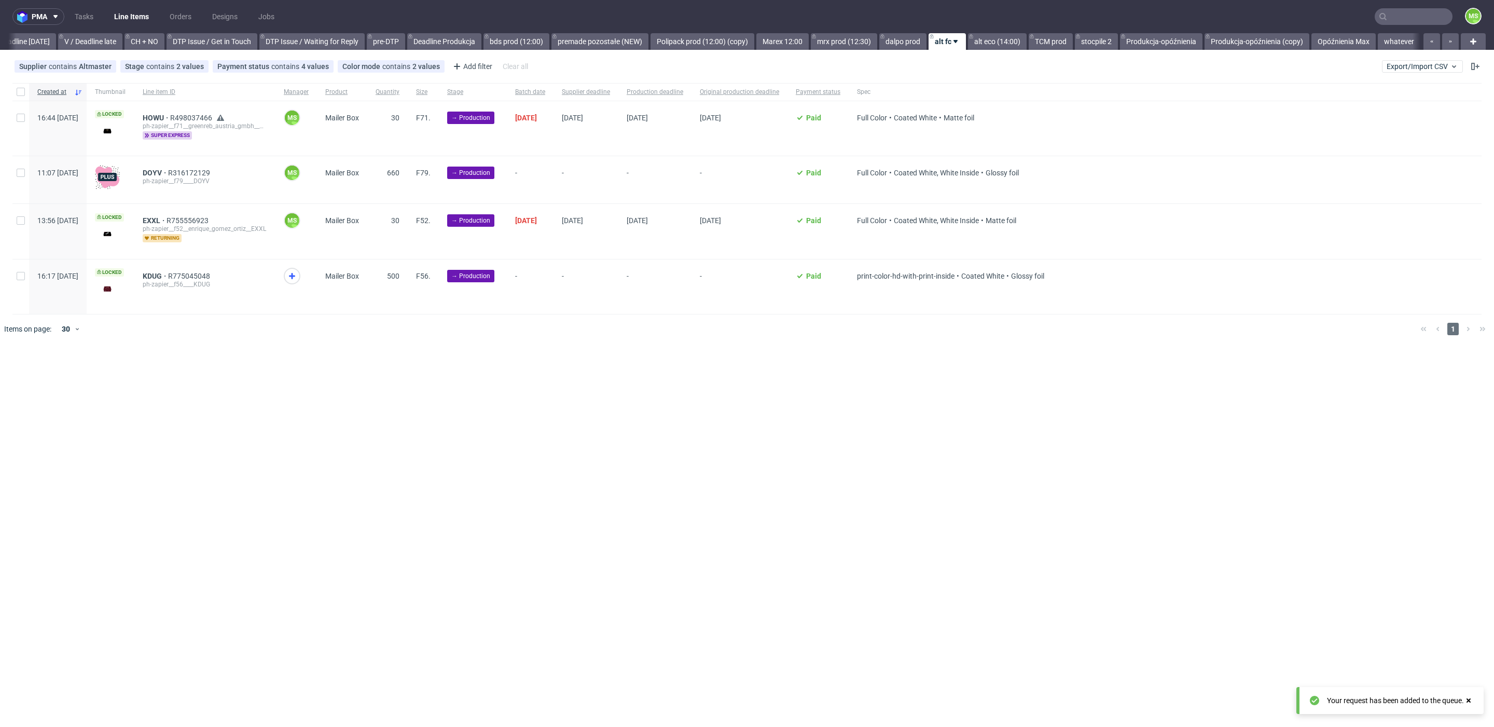
scroll to position [0, 1406]
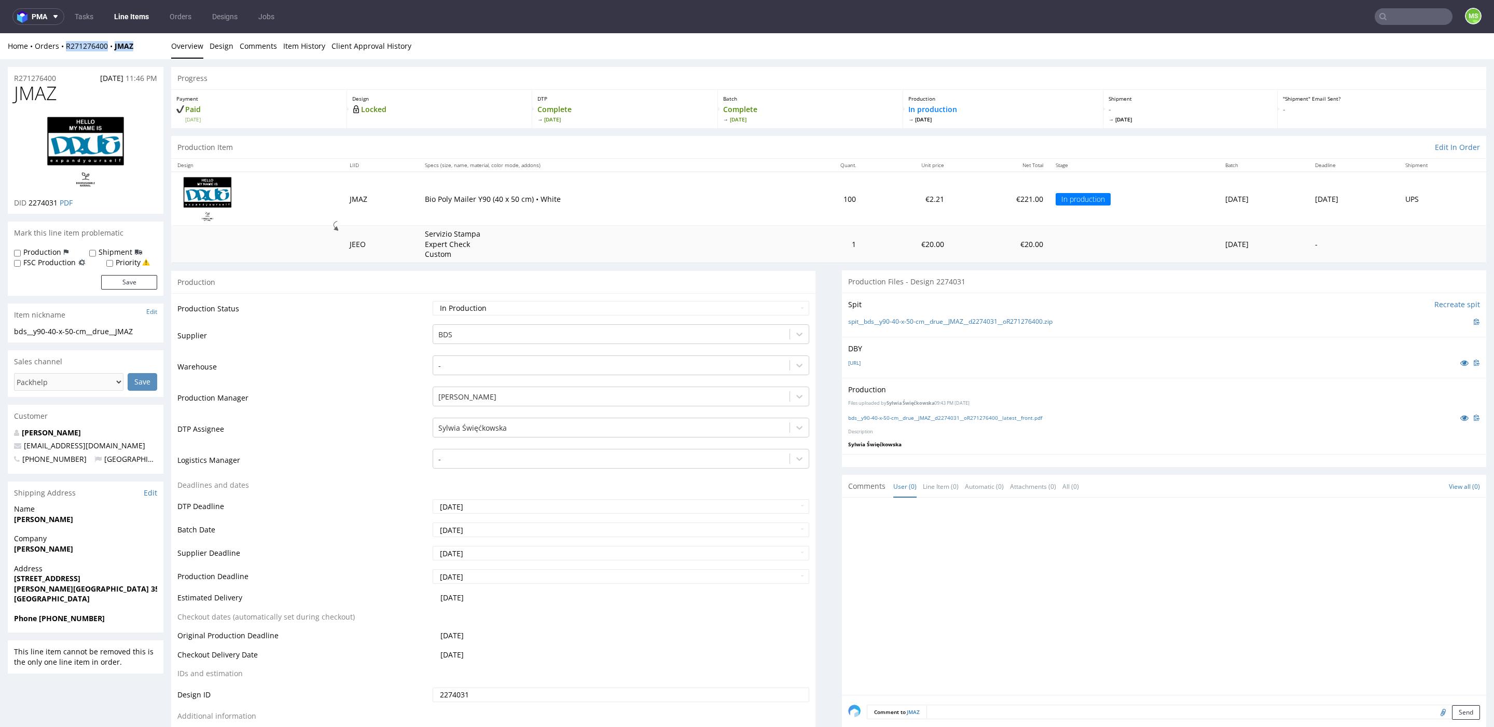
drag, startPoint x: 129, startPoint y: 47, endPoint x: 233, endPoint y: 78, distance: 108.8
click at [67, 47] on div "Home Orders R271276400 JMAZ" at bounding box center [86, 46] width 156 height 10
copy div "R271276400 JMAZ"
